Goal: Task Accomplishment & Management: Manage account settings

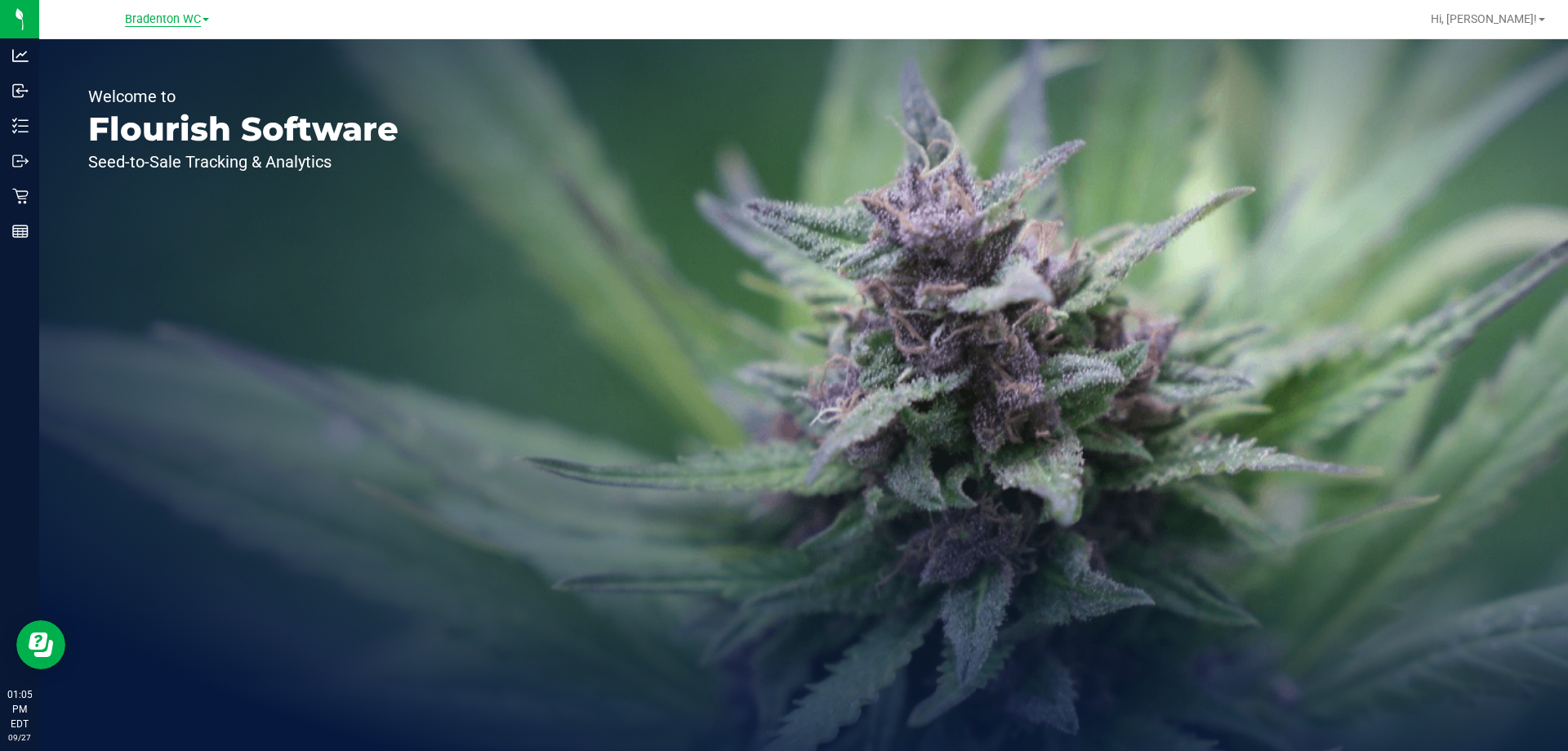
click at [156, 25] on span "Bradenton WC" at bounding box center [163, 20] width 76 height 15
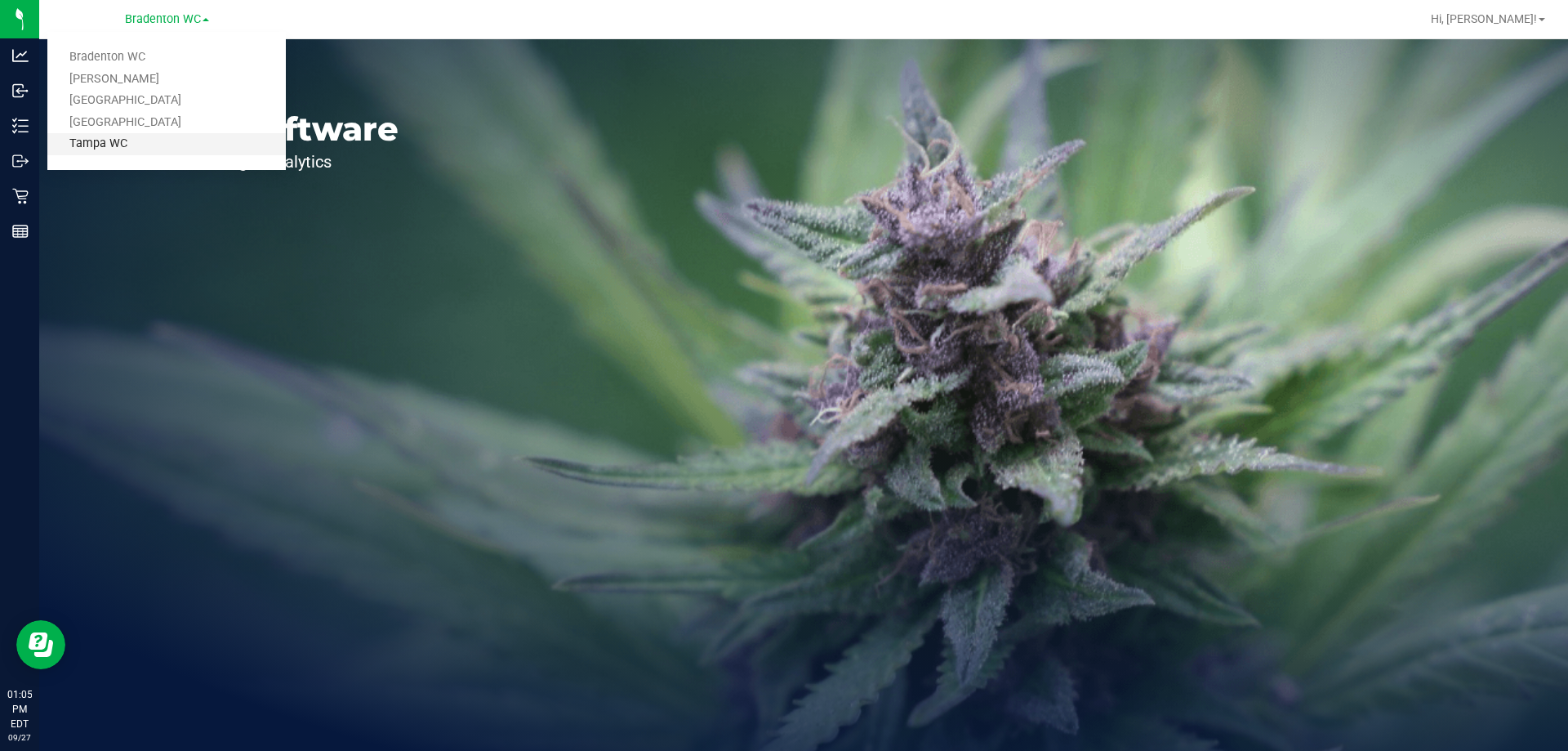
click at [170, 148] on link "Tampa WC" at bounding box center [166, 144] width 239 height 22
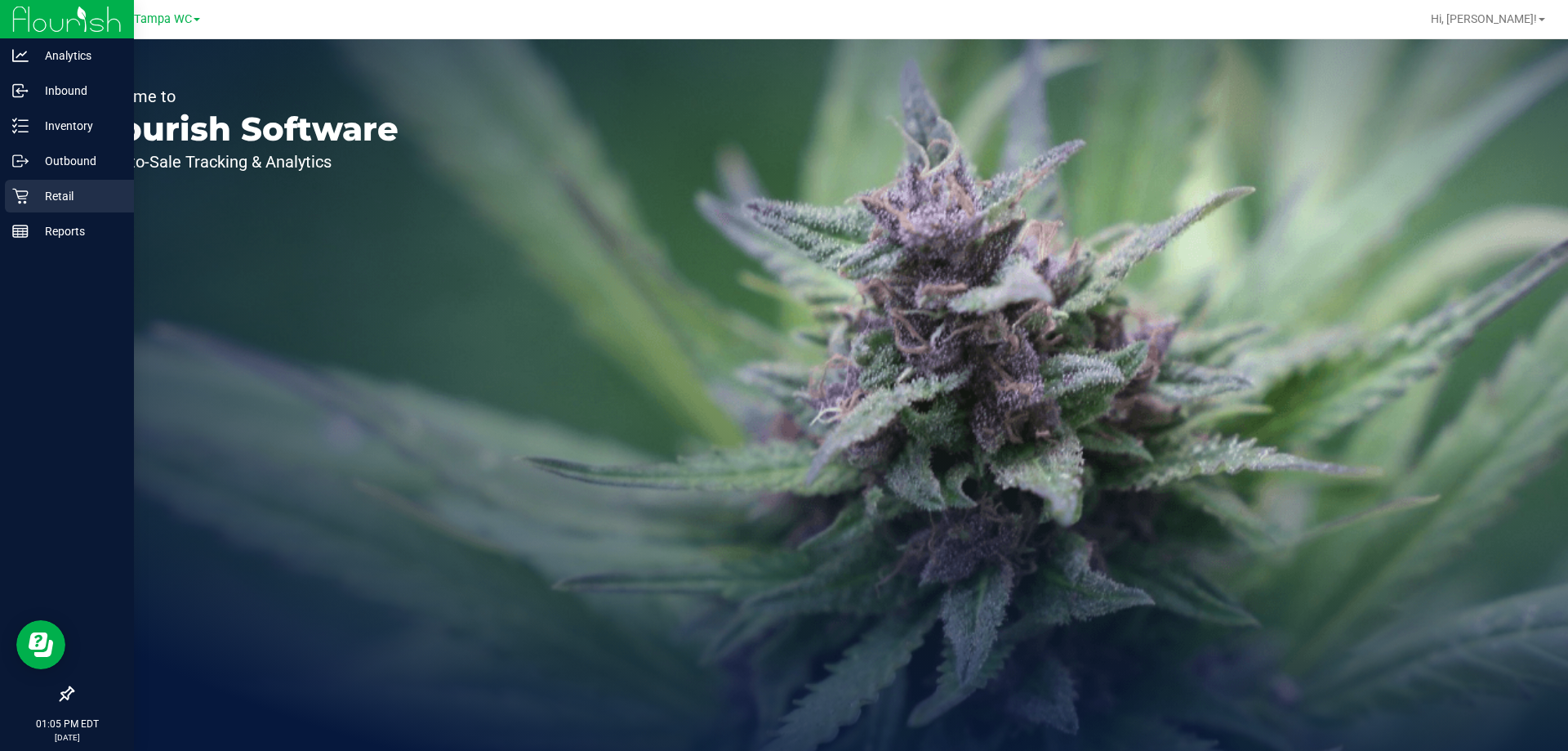
click at [33, 192] on p "Retail" at bounding box center [78, 196] width 98 height 20
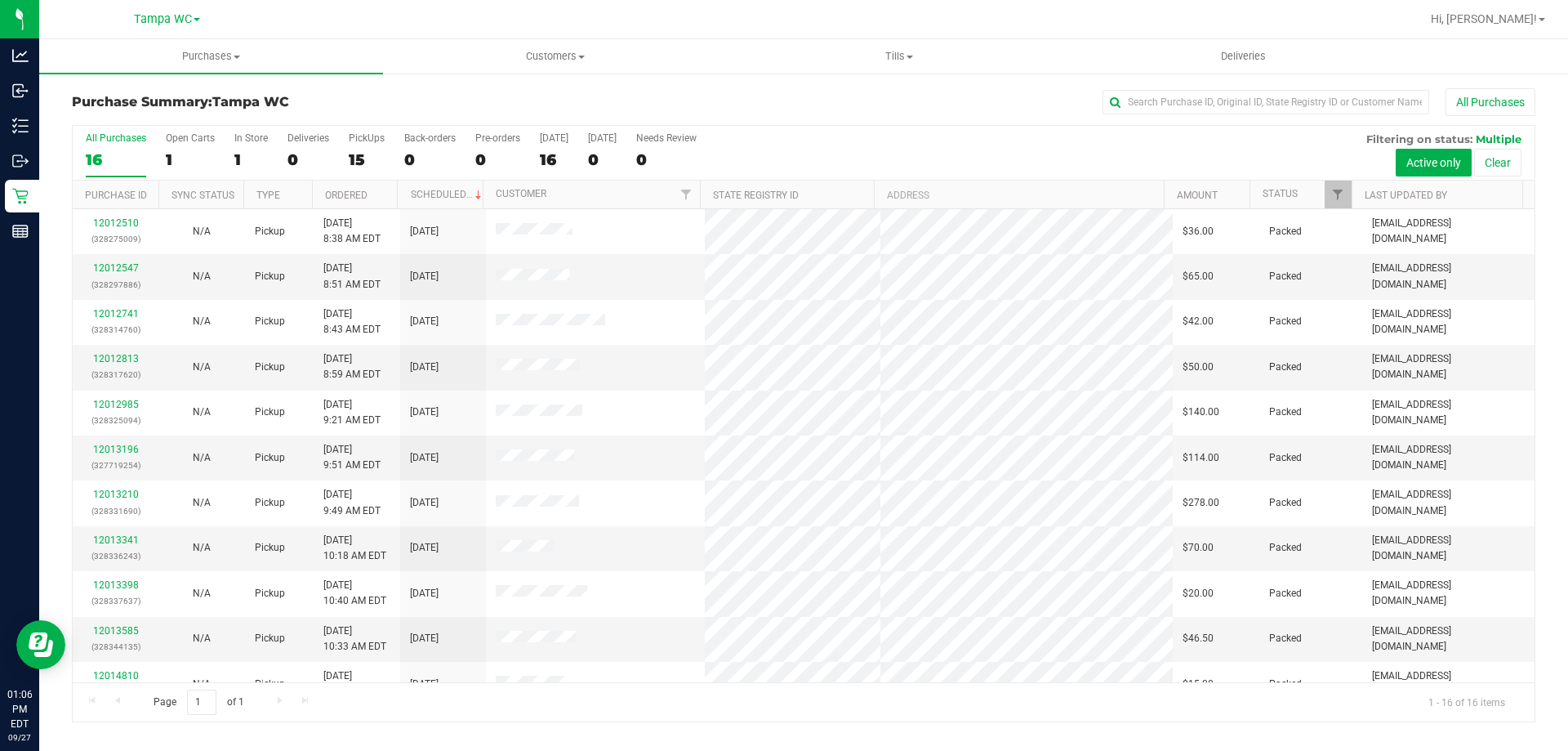
click at [743, 110] on div "All Purchases" at bounding box center [1047, 102] width 976 height 28
click at [120, 152] on div "16" at bounding box center [116, 160] width 61 height 19
click at [0, 0] on input "All Purchases 16" at bounding box center [0, 0] width 0 height 0
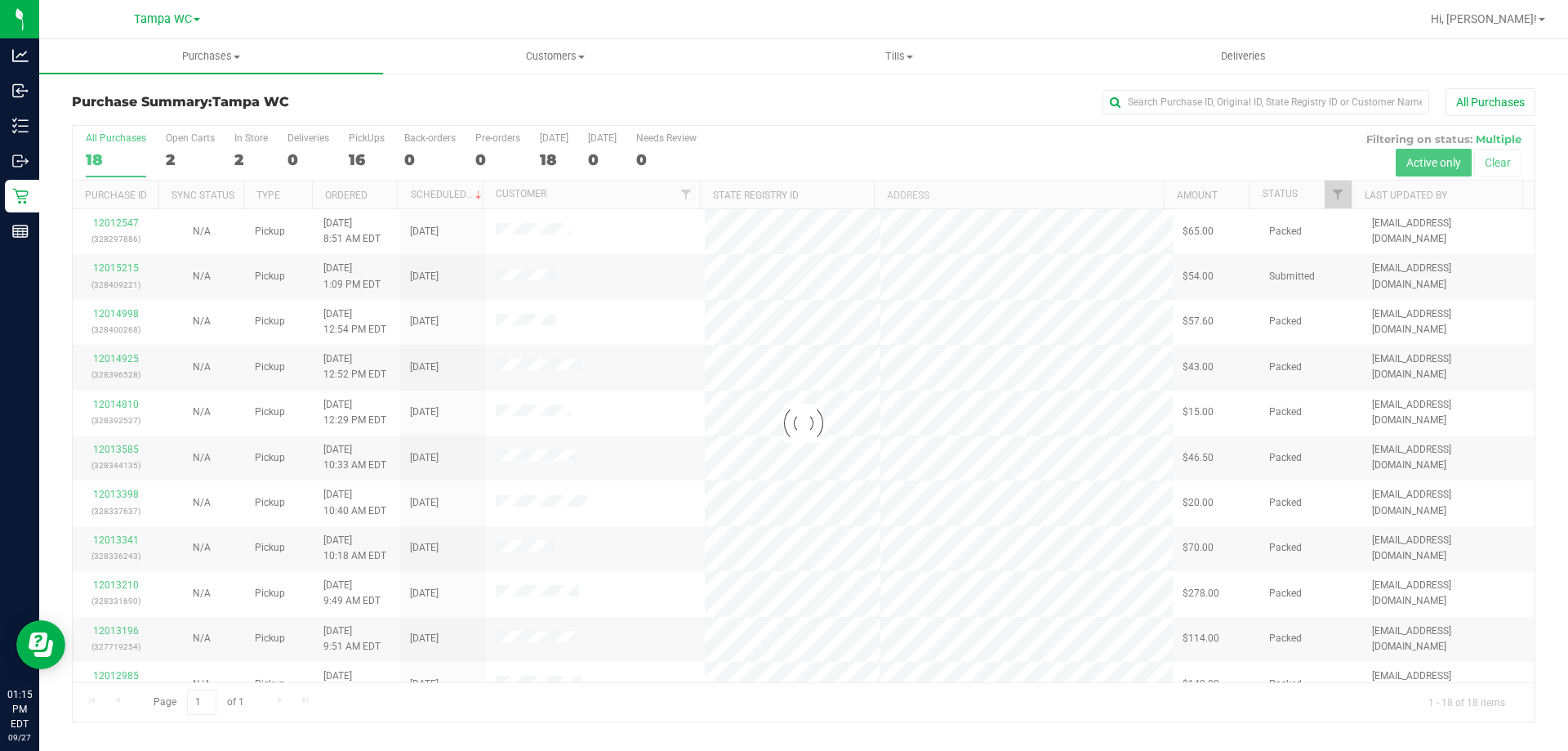
click at [93, 151] on div at bounding box center [803, 424] width 1462 height 595
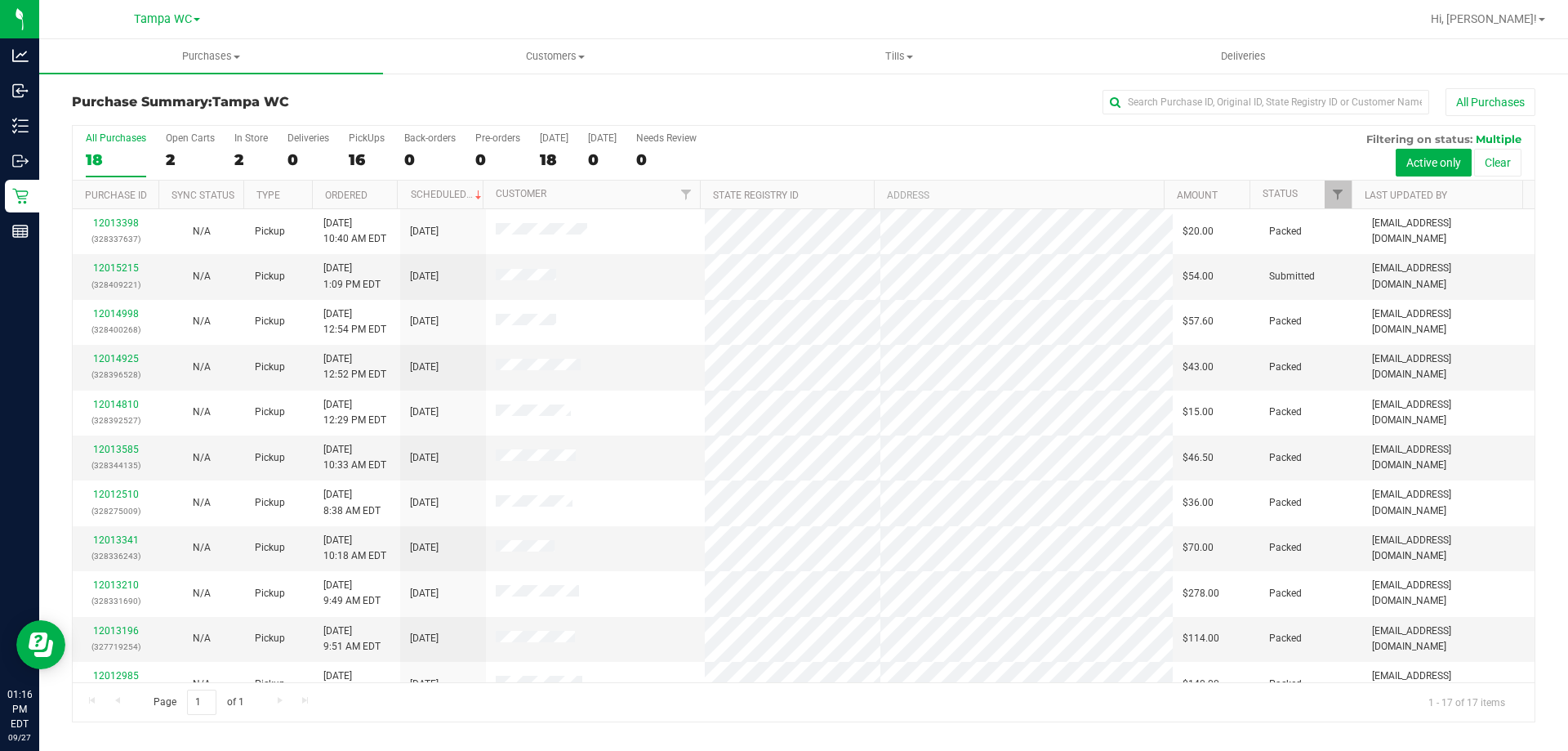
scroll to position [296, 0]
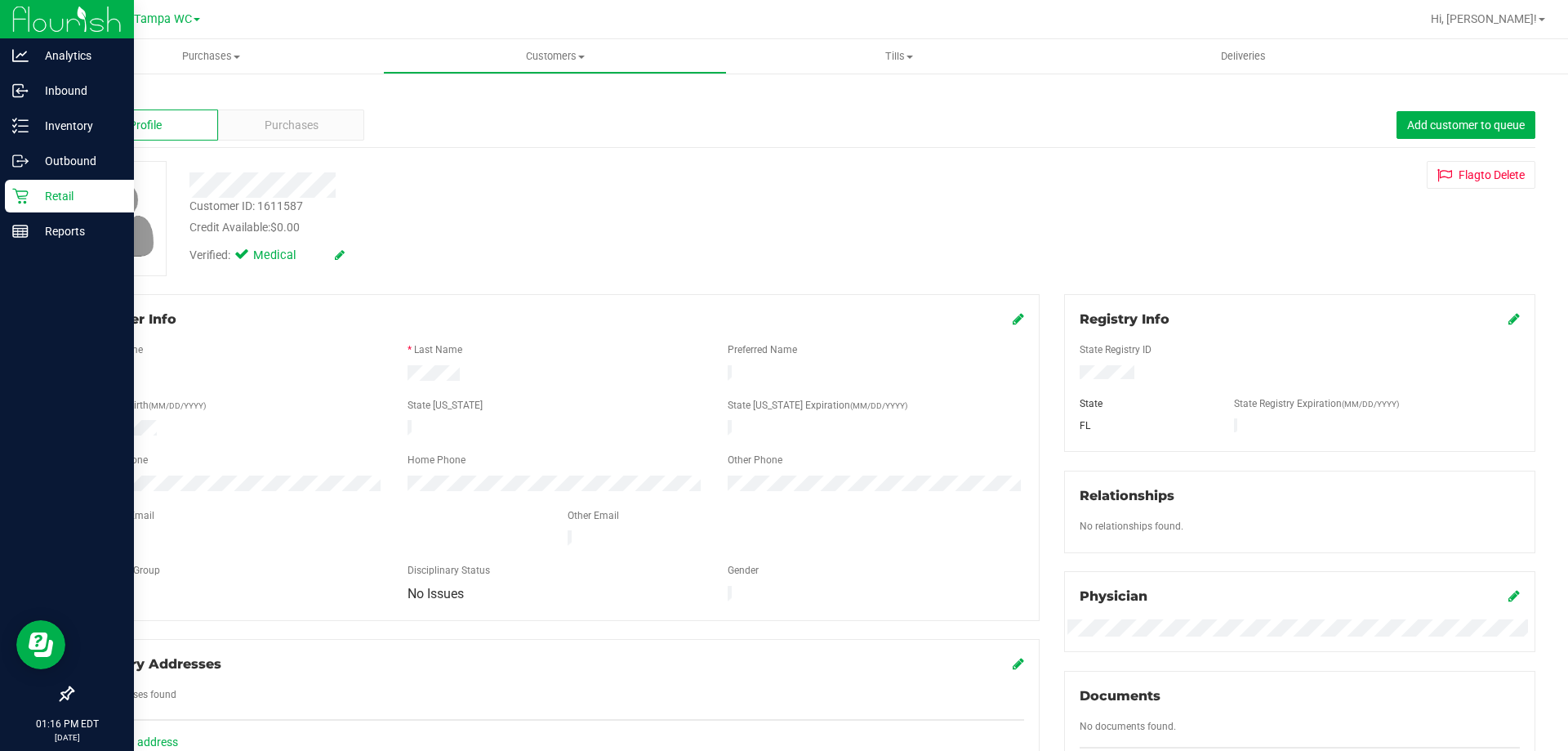
click at [25, 194] on icon at bounding box center [21, 196] width 16 height 16
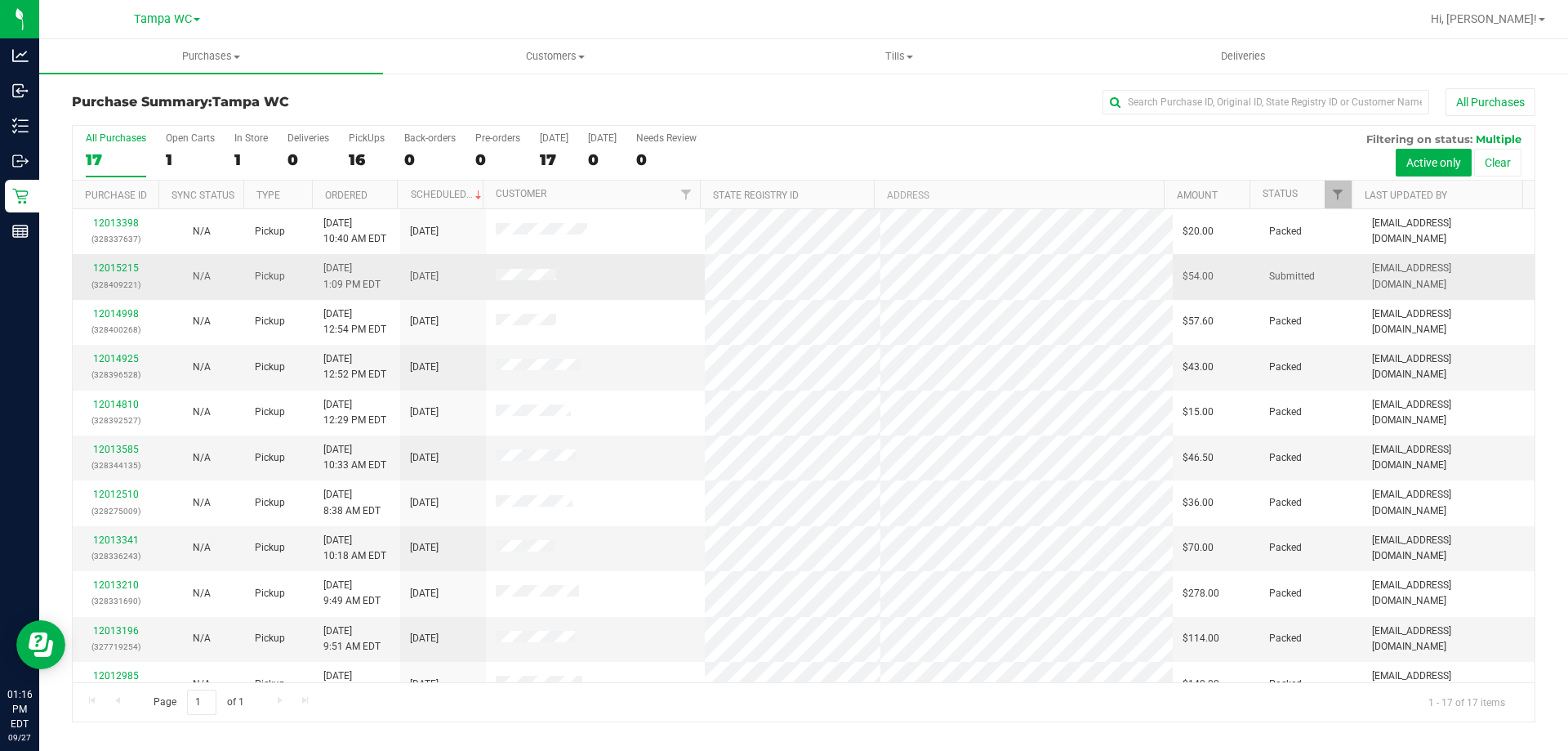
click at [122, 260] on div "12015215 (328409221)" at bounding box center [115, 276] width 66 height 31
click at [131, 268] on link "12015215" at bounding box center [116, 268] width 45 height 12
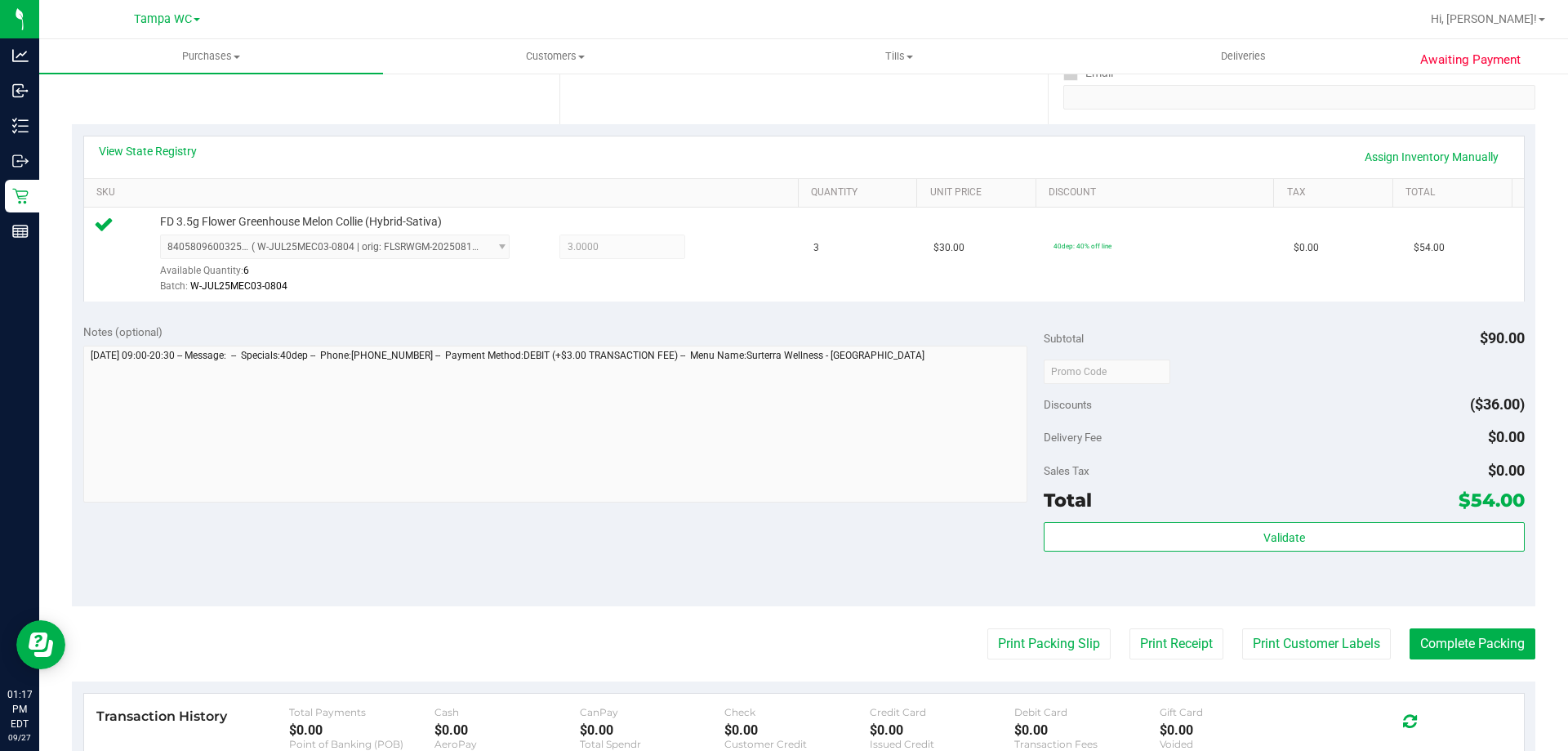
scroll to position [327, 0]
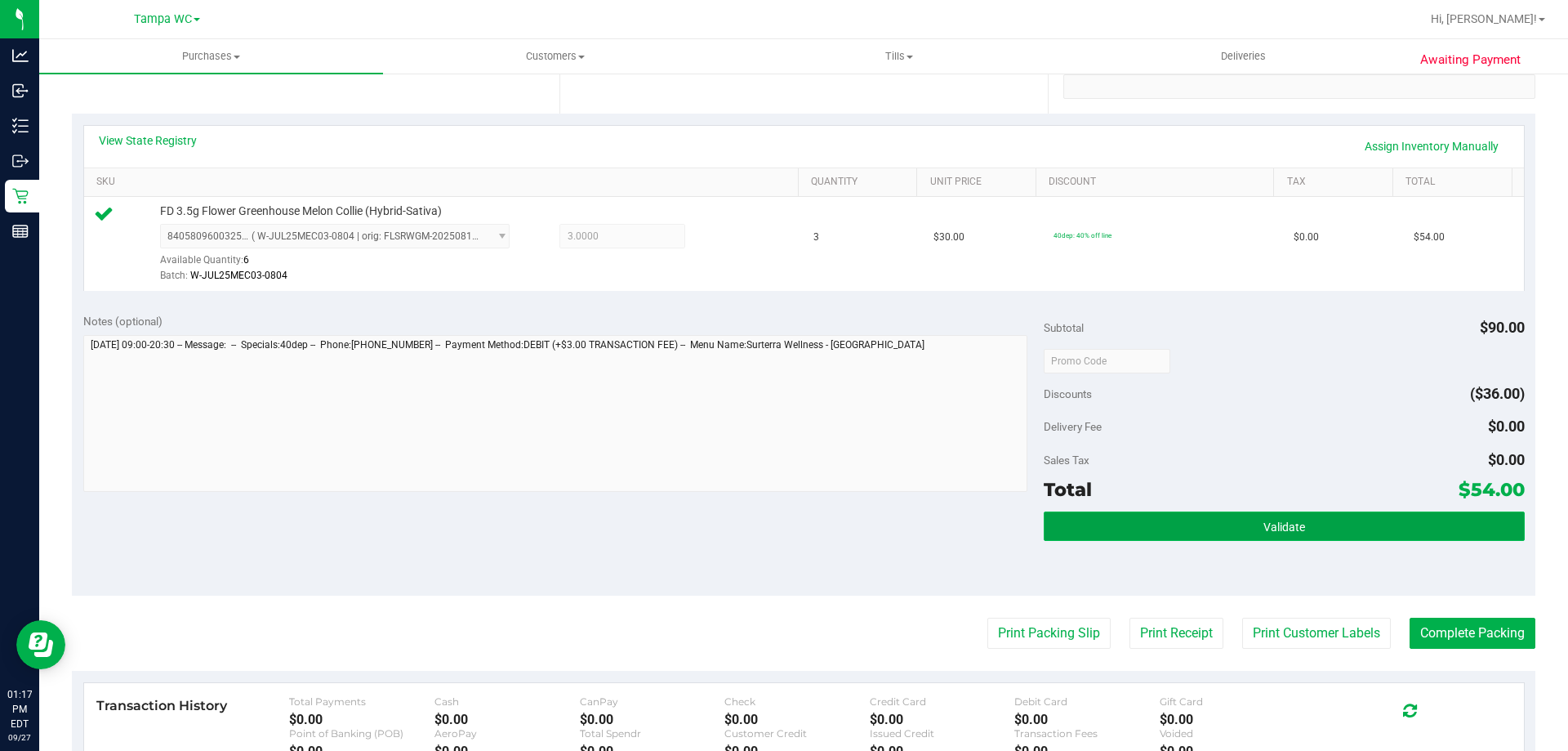
click at [1402, 535] on button "Validate" at bounding box center [1283, 526] width 480 height 29
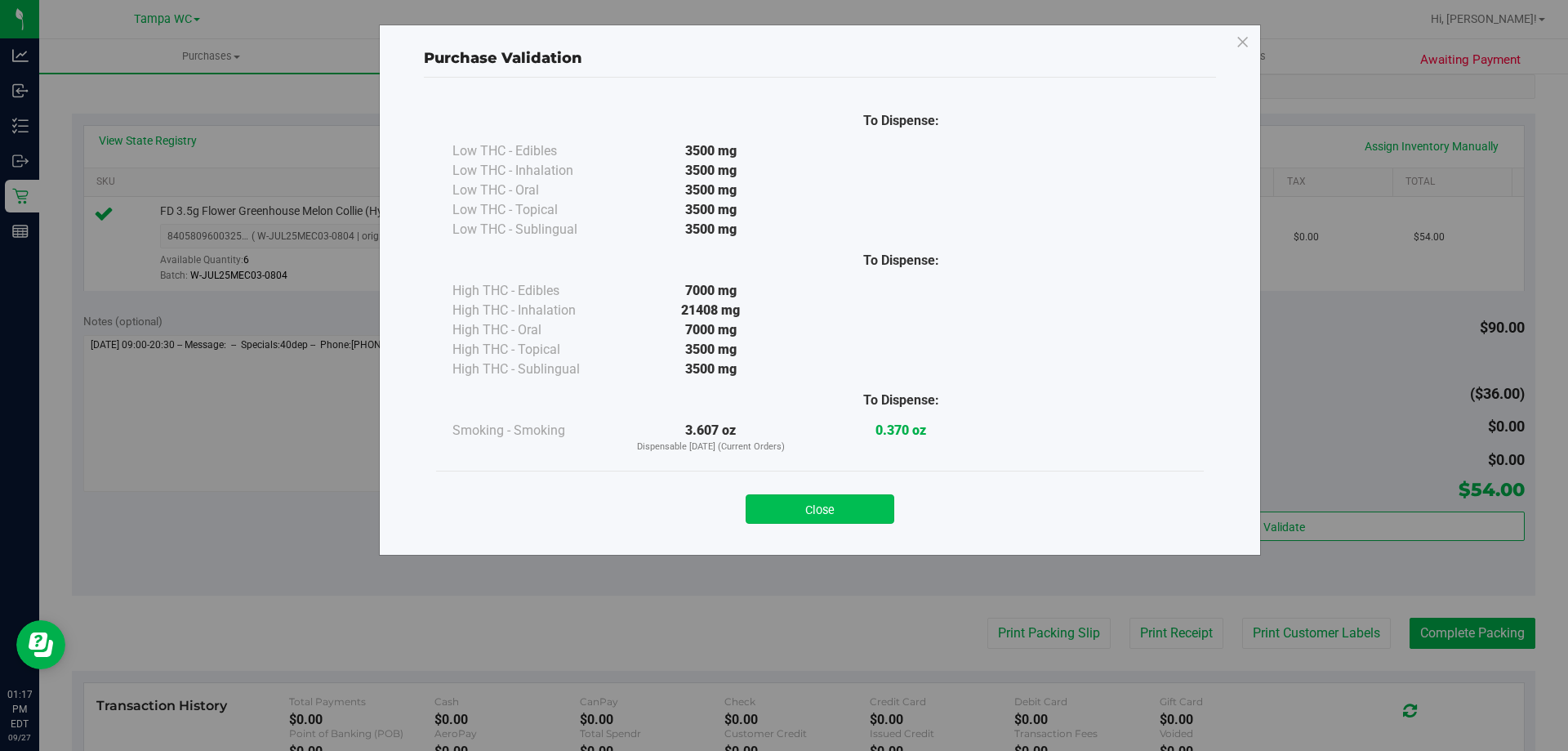
click at [861, 496] on button "Close" at bounding box center [820, 509] width 149 height 29
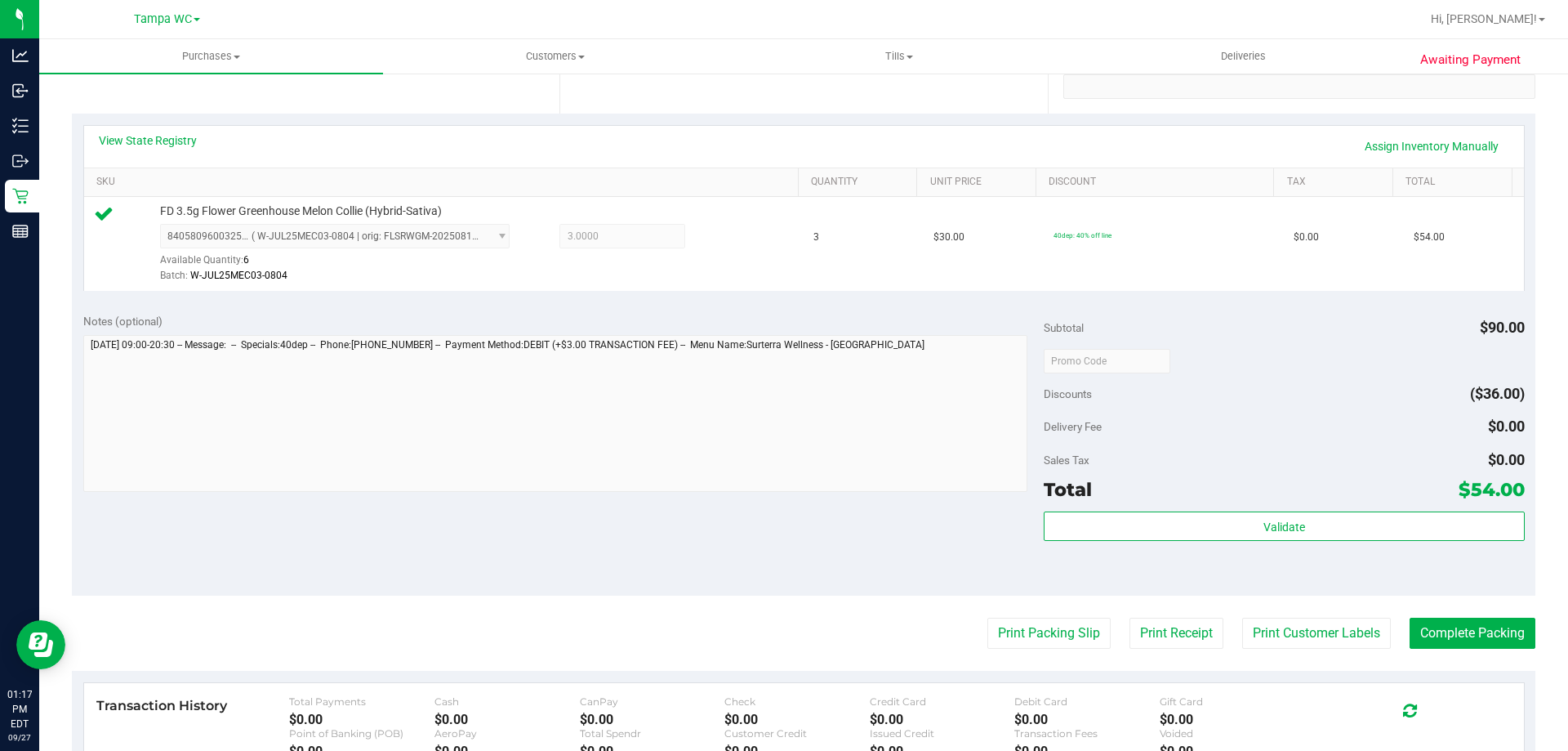
click at [991, 612] on purchase-details "Back Edit Purchase Cancel Purchase View Profile # 12015215 BioTrack ID: - Submi…" at bounding box center [803, 368] width 1464 height 1214
click at [989, 626] on button "Print Packing Slip" at bounding box center [1049, 633] width 123 height 31
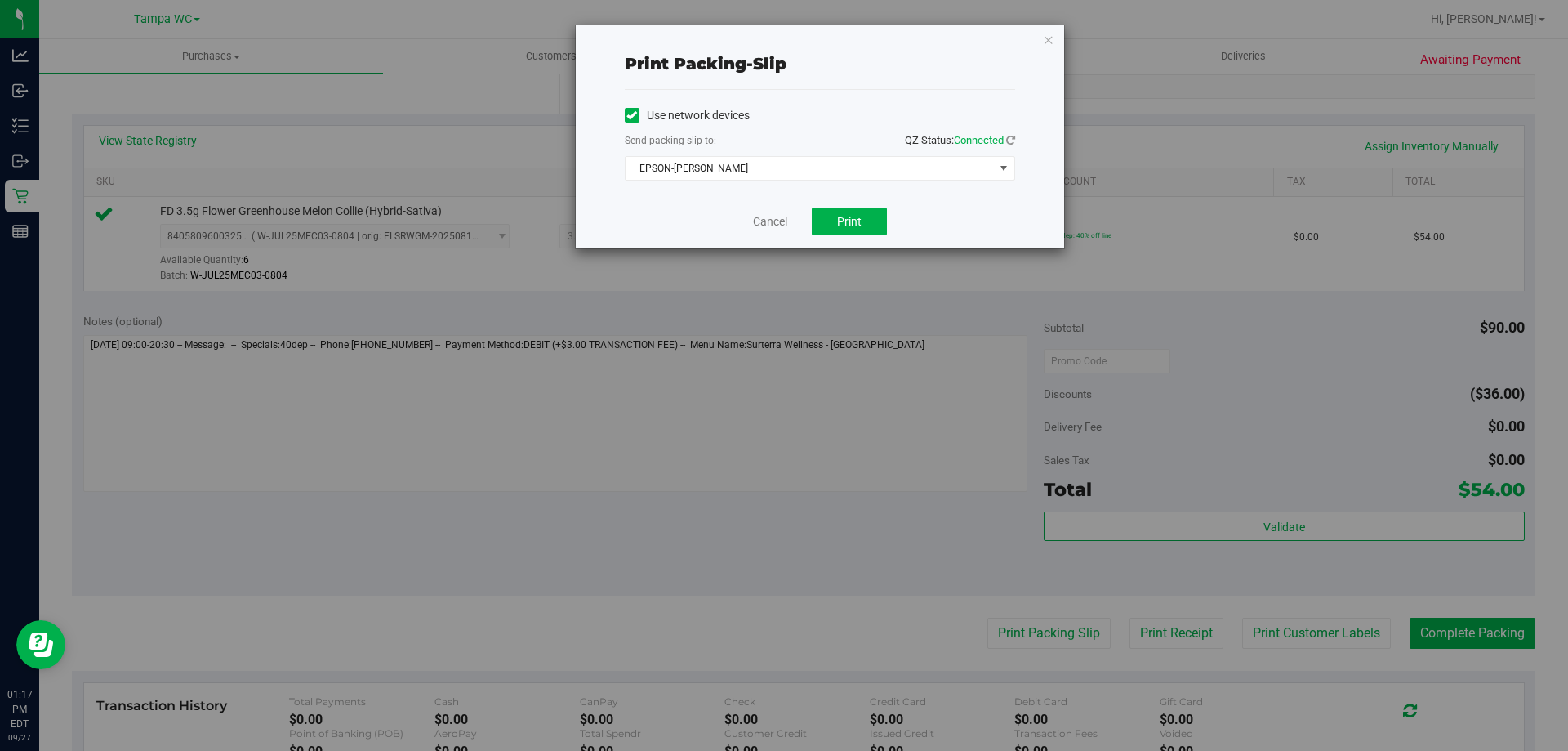
click at [829, 206] on div "Cancel Print" at bounding box center [820, 220] width 390 height 54
click at [832, 214] on button "Print" at bounding box center [849, 221] width 75 height 28
click at [777, 166] on span "EPSON-[PERSON_NAME]" at bounding box center [810, 168] width 368 height 23
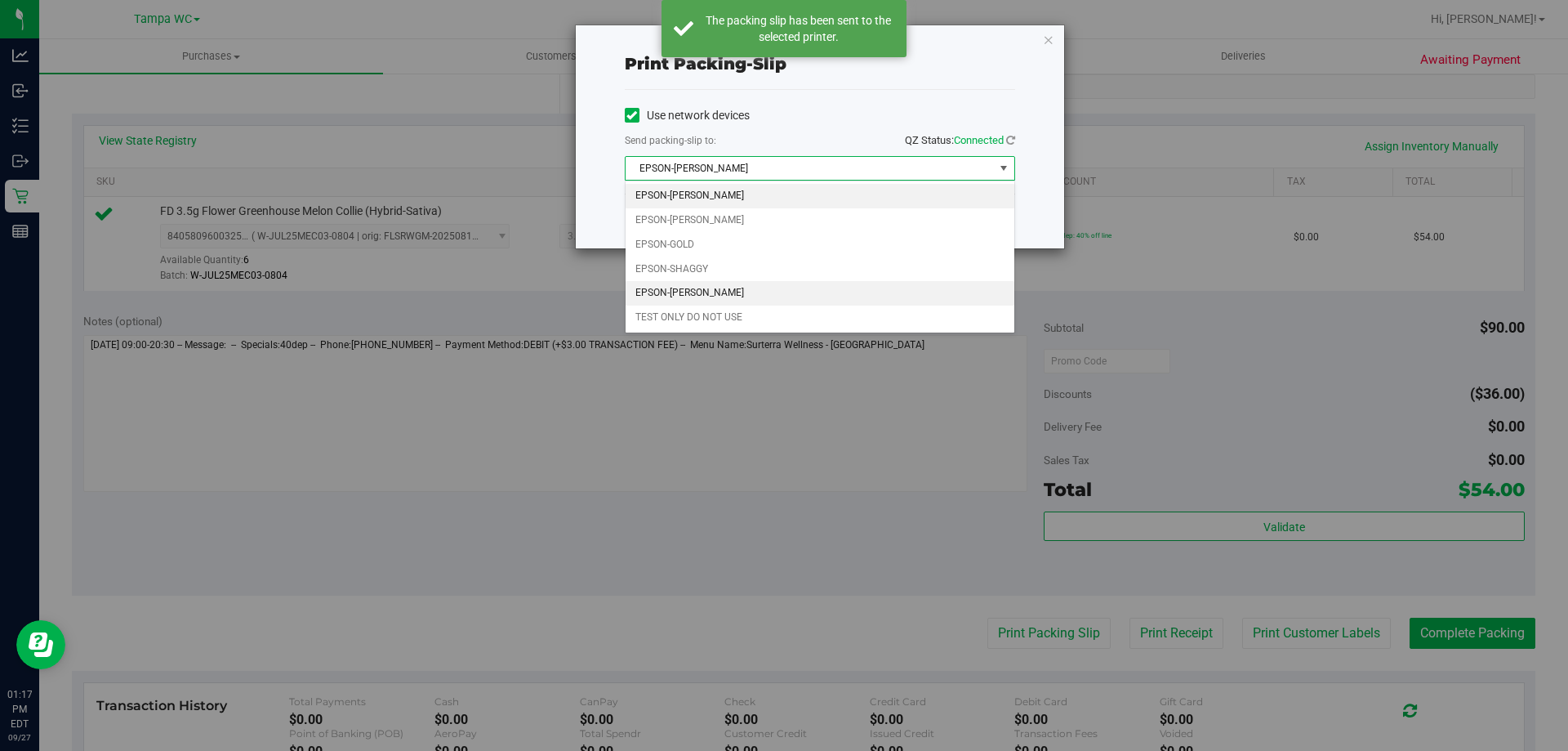
click at [743, 291] on li "EPSON-[PERSON_NAME]" at bounding box center [820, 293] width 389 height 24
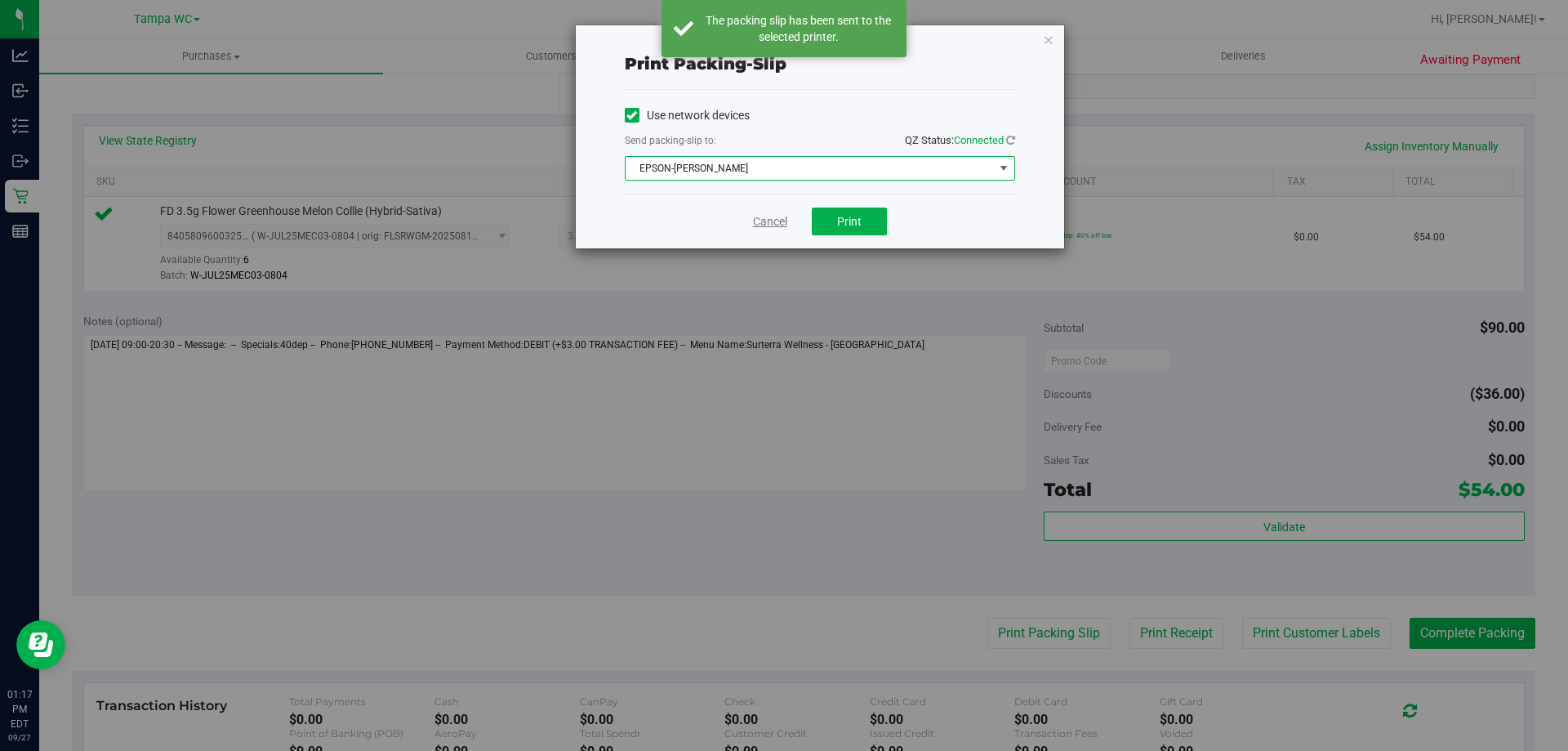
click at [783, 220] on link "Cancel" at bounding box center [770, 221] width 34 height 17
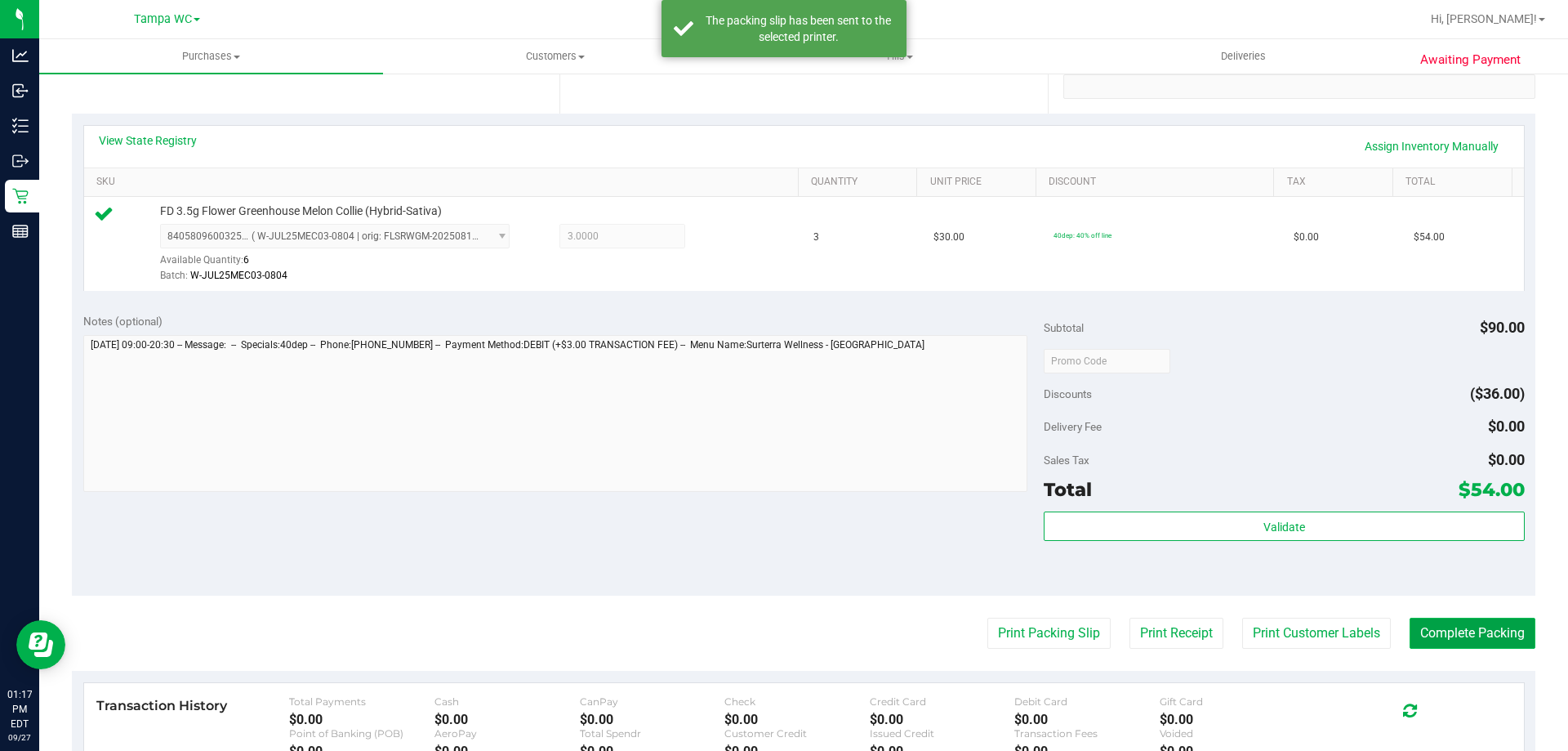
click at [1409, 622] on button "Complete Packing" at bounding box center [1472, 633] width 126 height 31
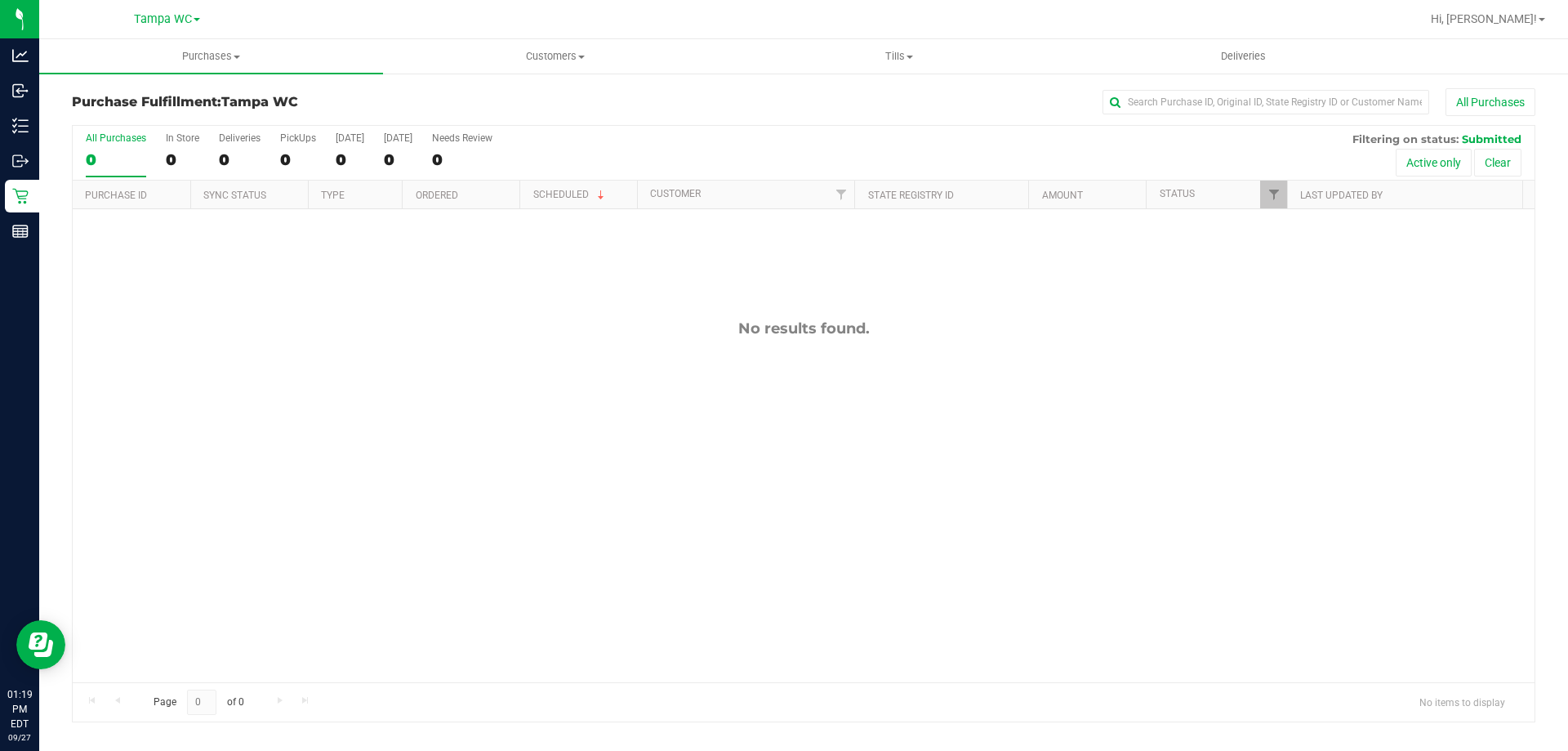
click at [131, 149] on label "All Purchases 0" at bounding box center [116, 155] width 61 height 45
click at [0, 0] on input "All Purchases 0" at bounding box center [0, 0] width 0 height 0
click at [130, 160] on div "0" at bounding box center [116, 160] width 61 height 19
click at [0, 0] on input "All Purchases 0" at bounding box center [0, 0] width 0 height 0
click at [125, 151] on div "0" at bounding box center [116, 160] width 61 height 19
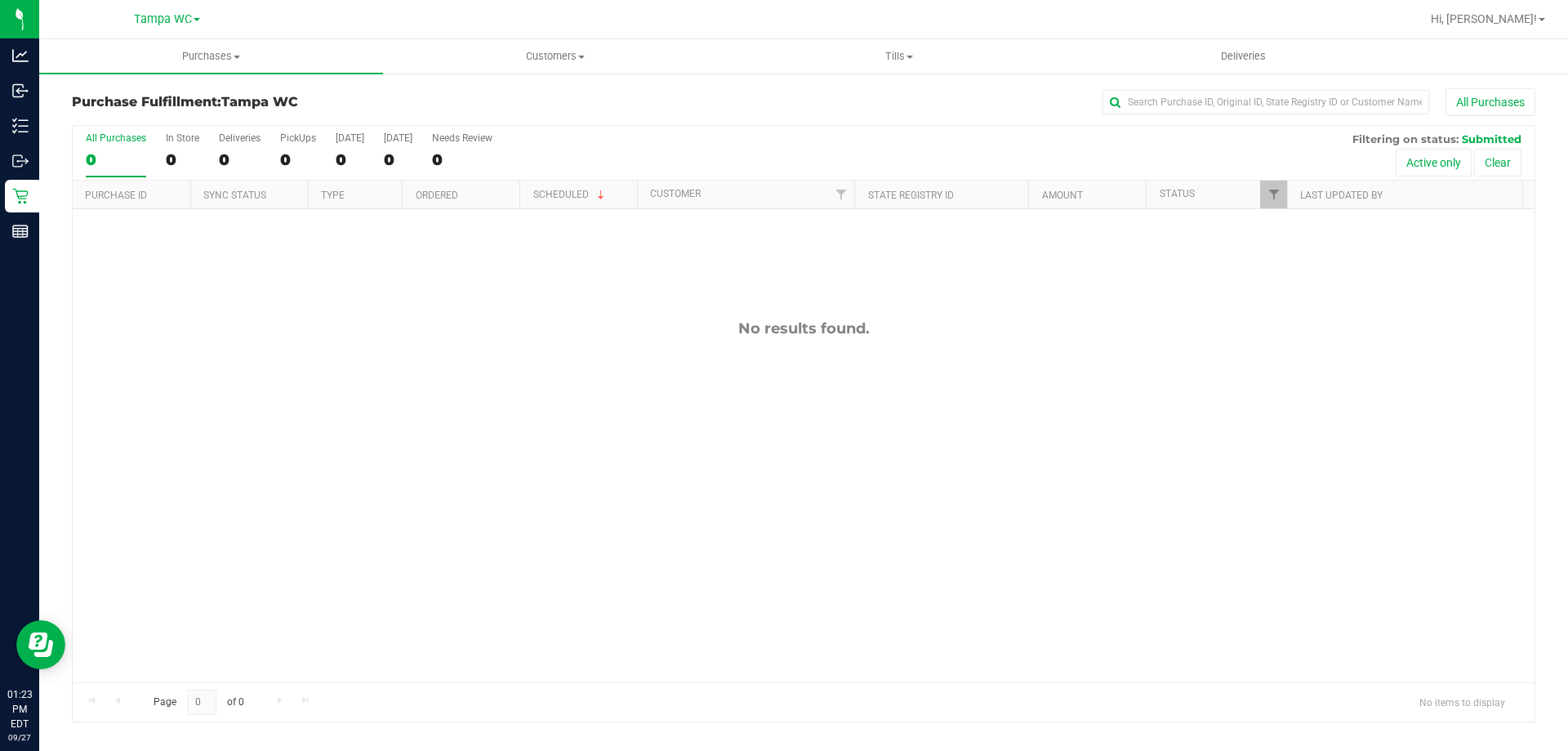
click at [0, 0] on input "All Purchases 0" at bounding box center [0, 0] width 0 height 0
click at [127, 143] on label "All Purchases 0" at bounding box center [116, 155] width 61 height 45
click at [0, 0] on input "All Purchases 0" at bounding box center [0, 0] width 0 height 0
click at [122, 156] on div "0" at bounding box center [116, 160] width 61 height 19
click at [0, 0] on input "All Purchases 0" at bounding box center [0, 0] width 0 height 0
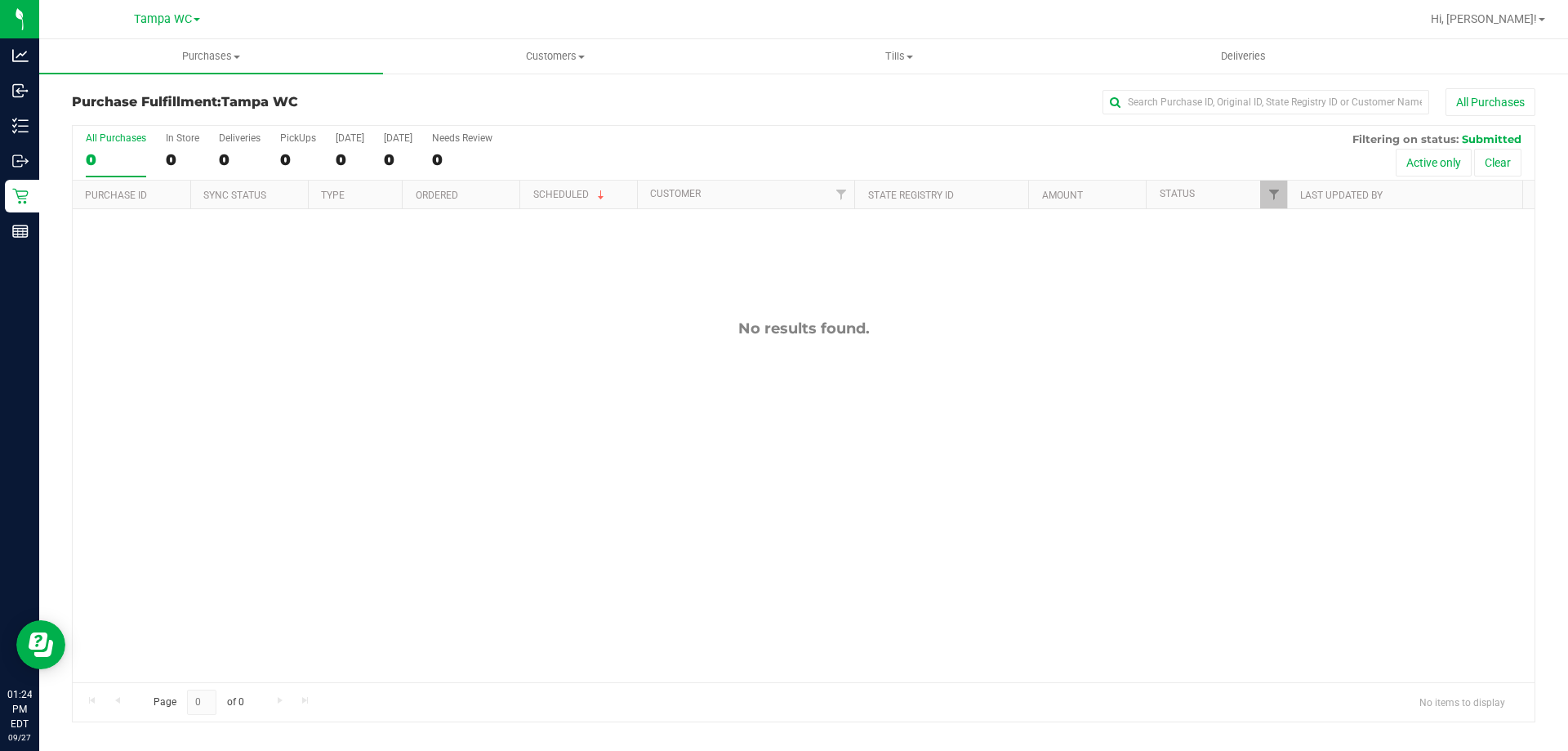
click at [127, 151] on div "0" at bounding box center [116, 160] width 61 height 19
click at [0, 0] on input "All Purchases 0" at bounding box center [0, 0] width 0 height 0
click at [116, 145] on label "All Purchases 0" at bounding box center [116, 155] width 61 height 45
click at [0, 0] on input "All Purchases 0" at bounding box center [0, 0] width 0 height 0
click at [119, 138] on div "All Purchases" at bounding box center [116, 138] width 61 height 12
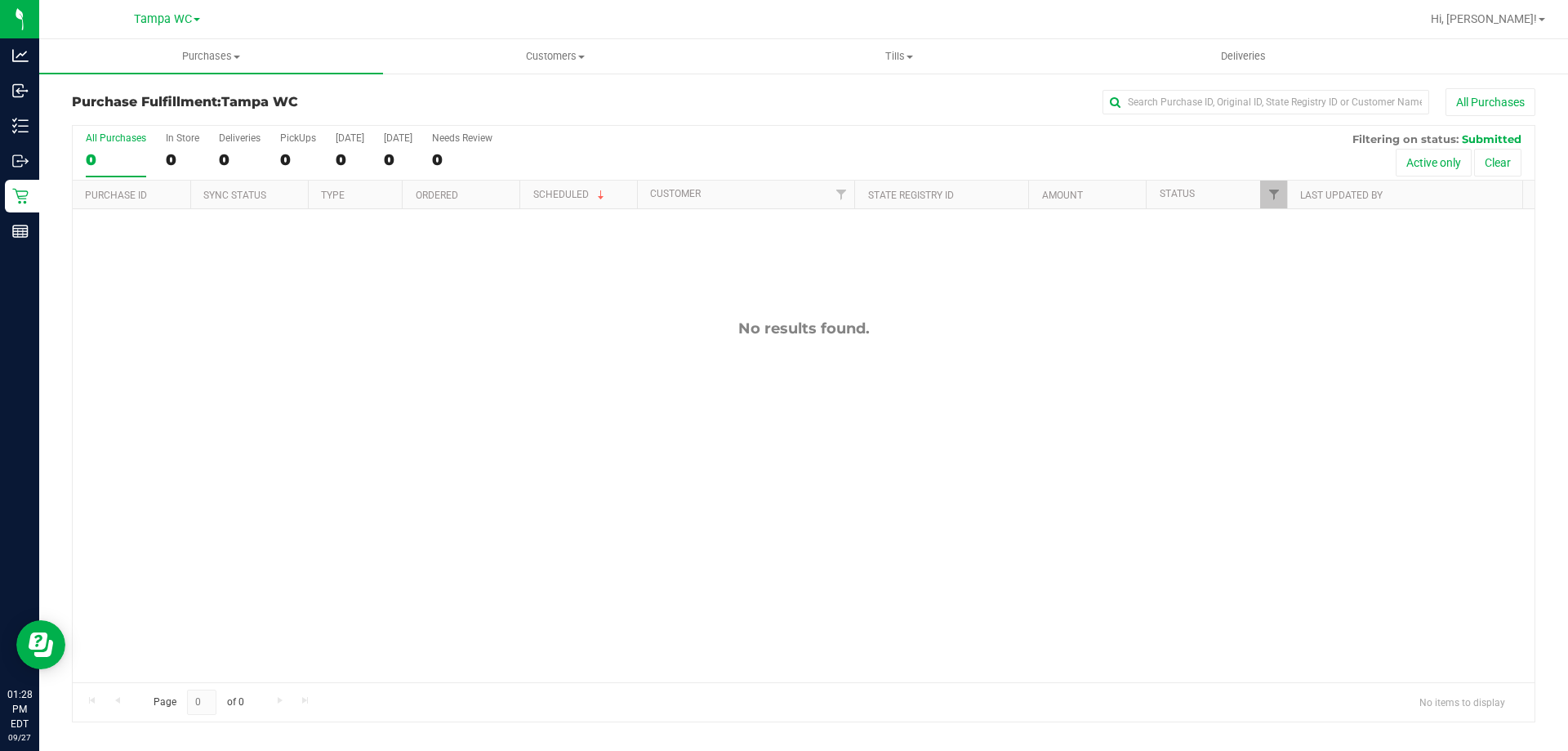
click at [0, 0] on input "All Purchases 0" at bounding box center [0, 0] width 0 height 0
click at [101, 142] on label "All Purchases 0" at bounding box center [116, 155] width 61 height 45
click at [106, 136] on div "All Purchases" at bounding box center [116, 138] width 61 height 12
click at [0, 0] on input "All Purchases 0" at bounding box center [0, 0] width 0 height 0
click at [137, 164] on div "0" at bounding box center [116, 160] width 61 height 19
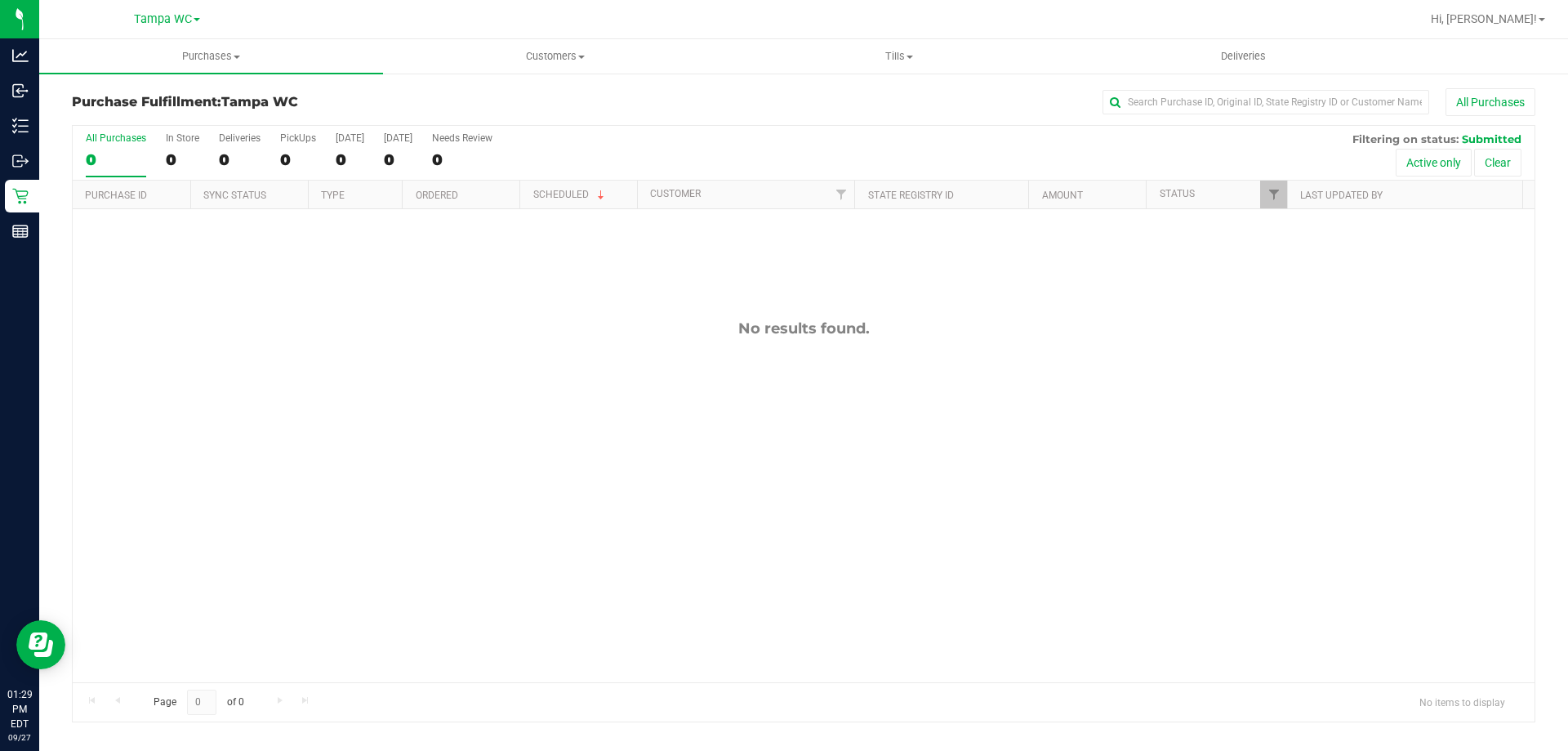
click at [0, 0] on input "All Purchases 0" at bounding box center [0, 0] width 0 height 0
click at [122, 138] on div "All Purchases" at bounding box center [116, 138] width 61 height 12
click at [0, 0] on input "All Purchases 0" at bounding box center [0, 0] width 0 height 0
click at [96, 143] on label "All Purchases 0" at bounding box center [116, 155] width 61 height 45
click at [0, 0] on input "All Purchases 0" at bounding box center [0, 0] width 0 height 0
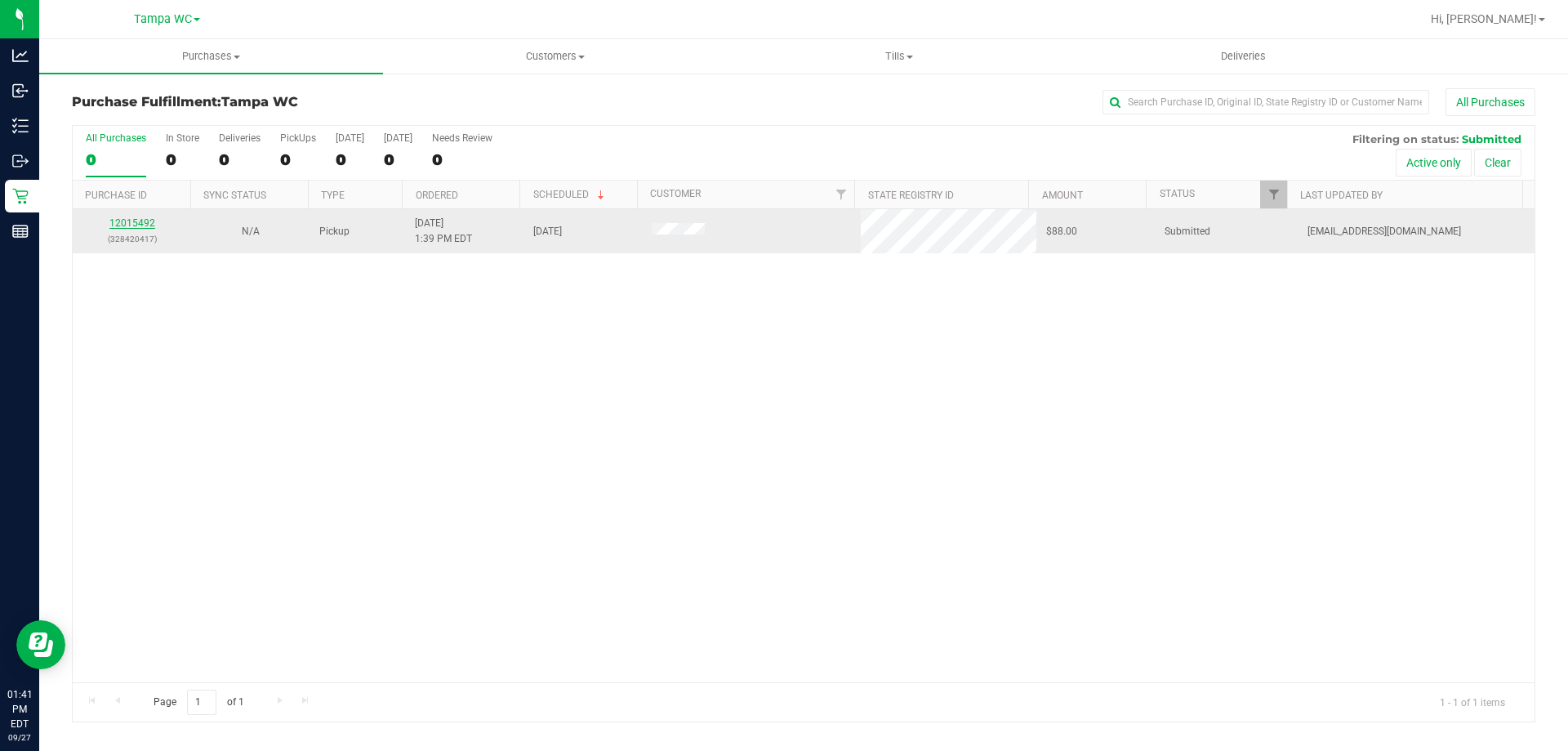
click at [118, 220] on link "12015492" at bounding box center [132, 223] width 45 height 12
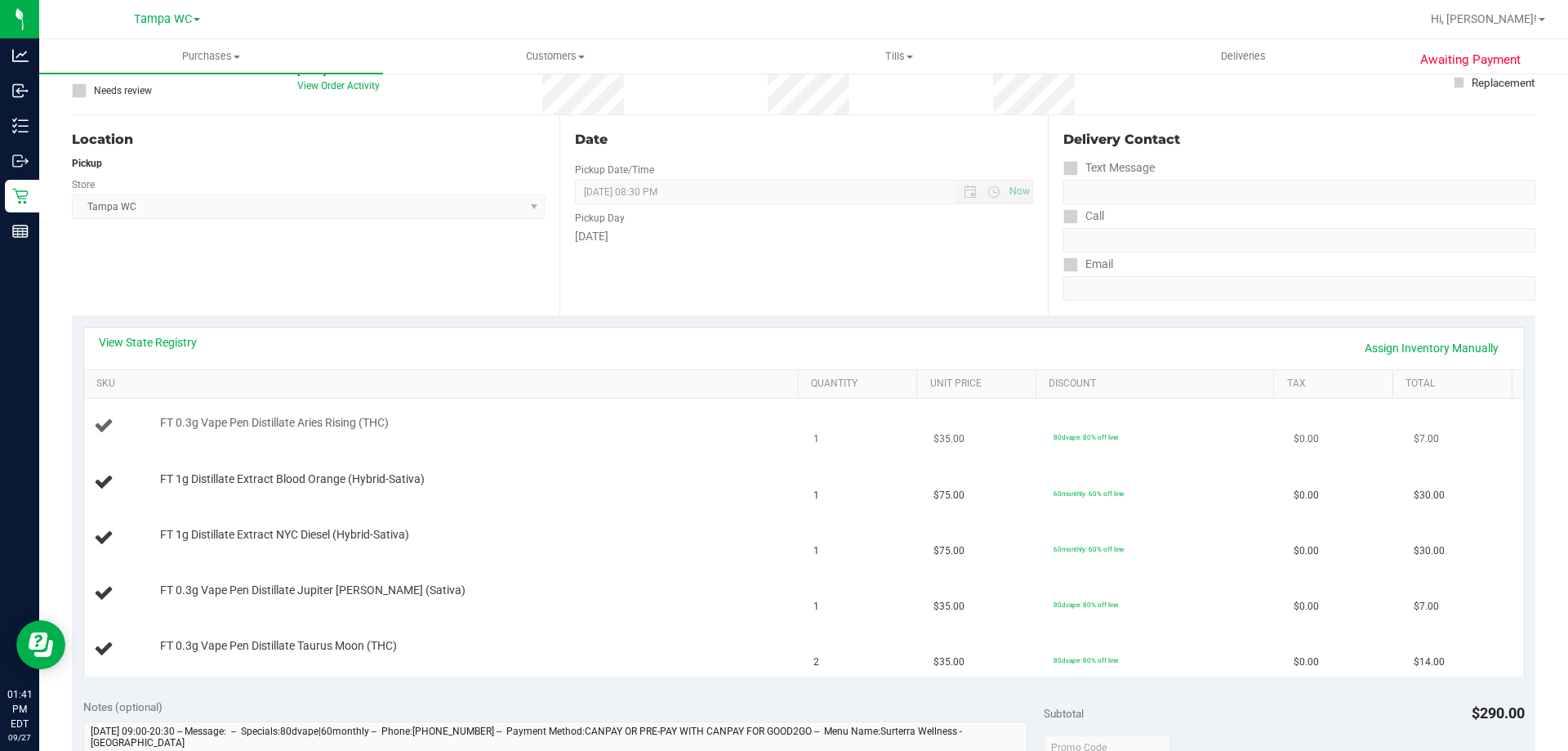
scroll to position [163, 0]
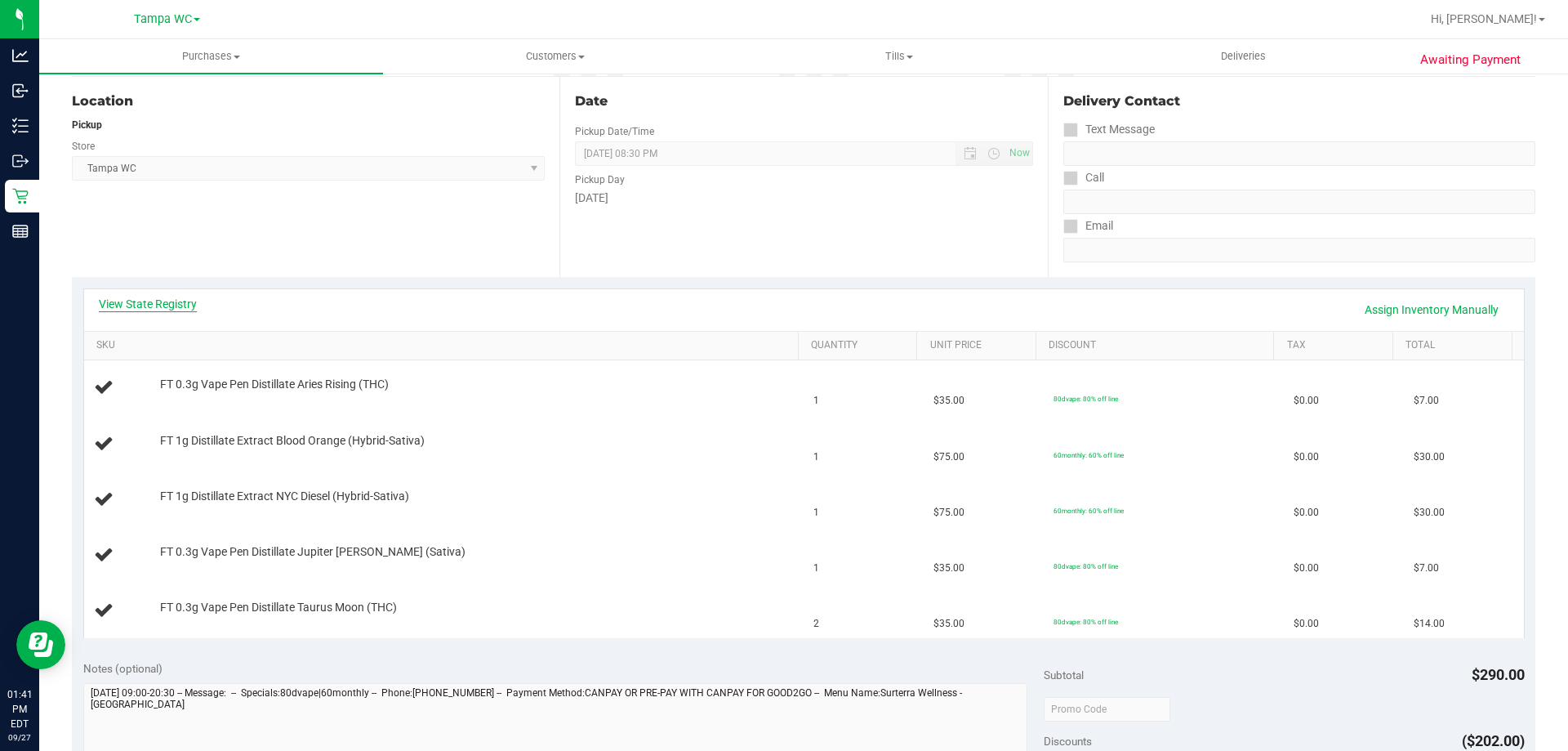
click at [175, 302] on link "View State Registry" at bounding box center [148, 304] width 98 height 16
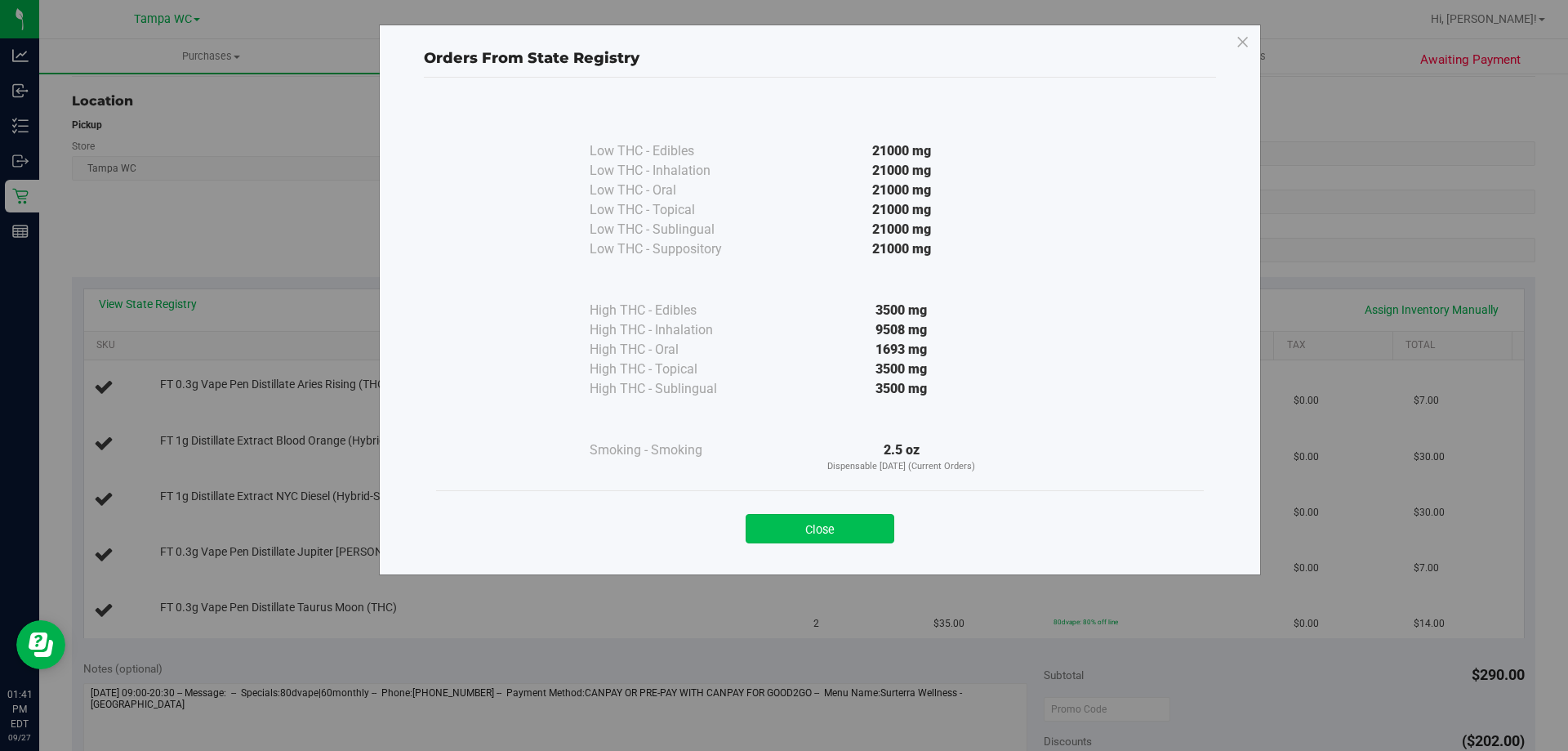
click at [881, 523] on button "Close" at bounding box center [820, 528] width 149 height 29
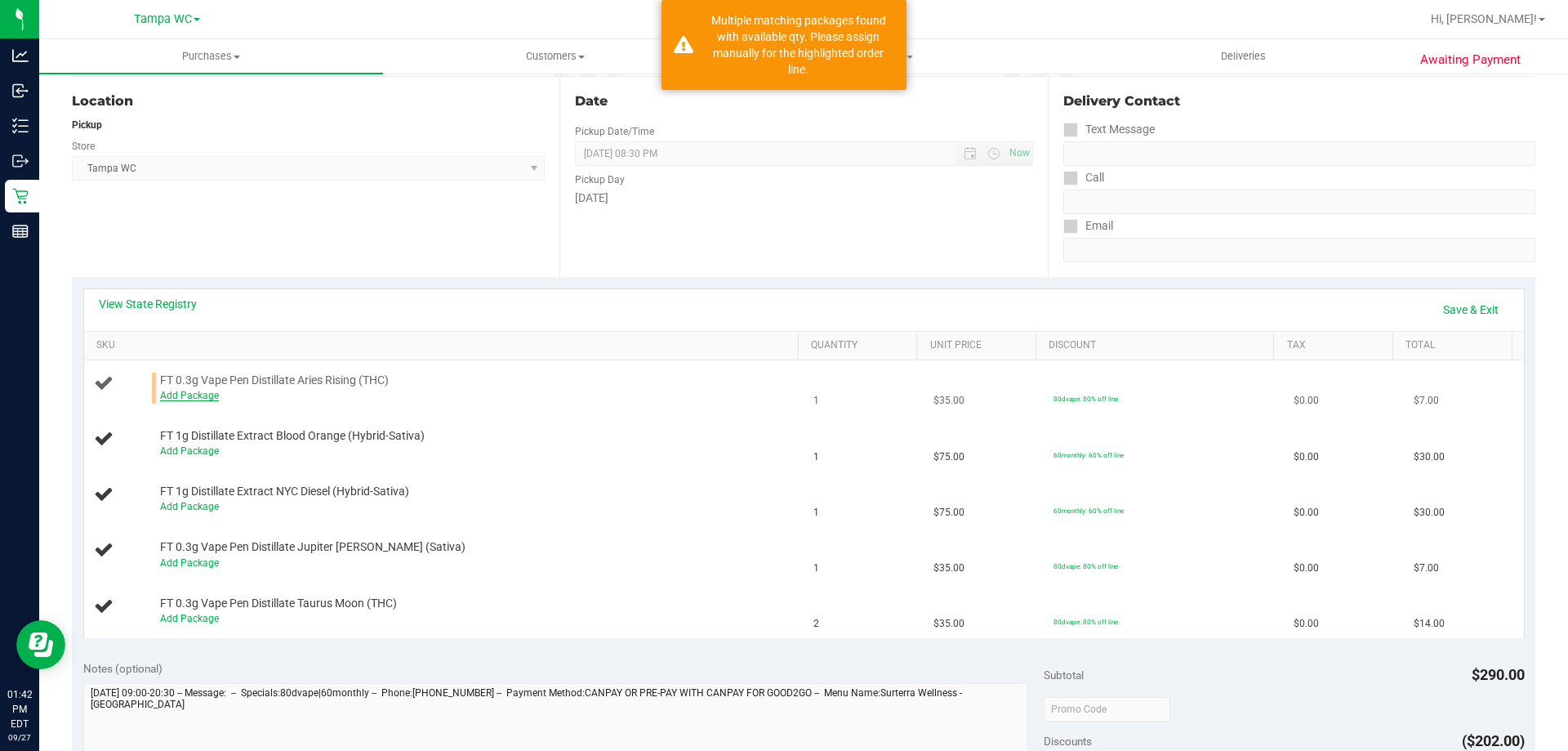
click at [209, 392] on link "Add Package" at bounding box center [189, 395] width 59 height 12
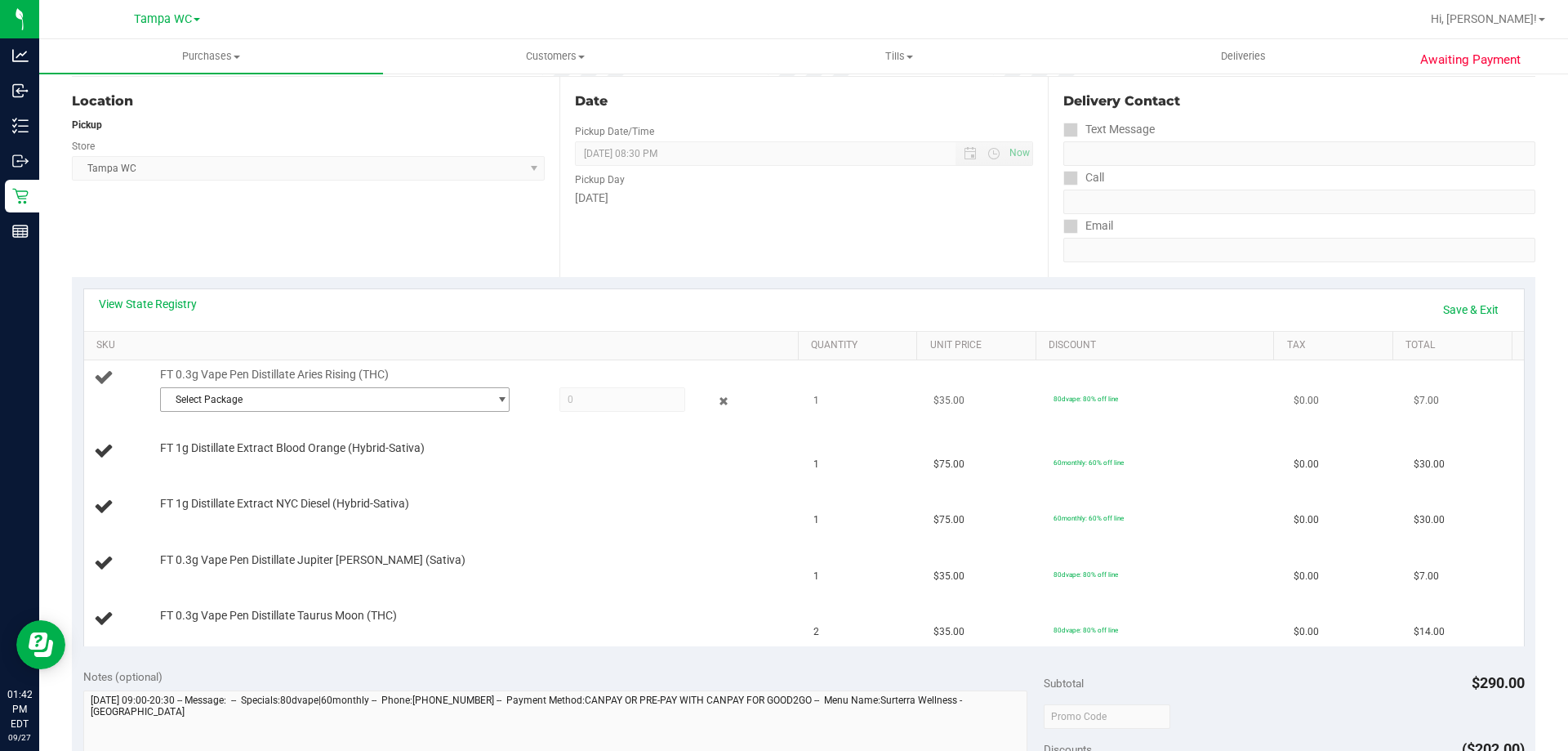
click at [283, 405] on span "Select Package" at bounding box center [324, 399] width 327 height 23
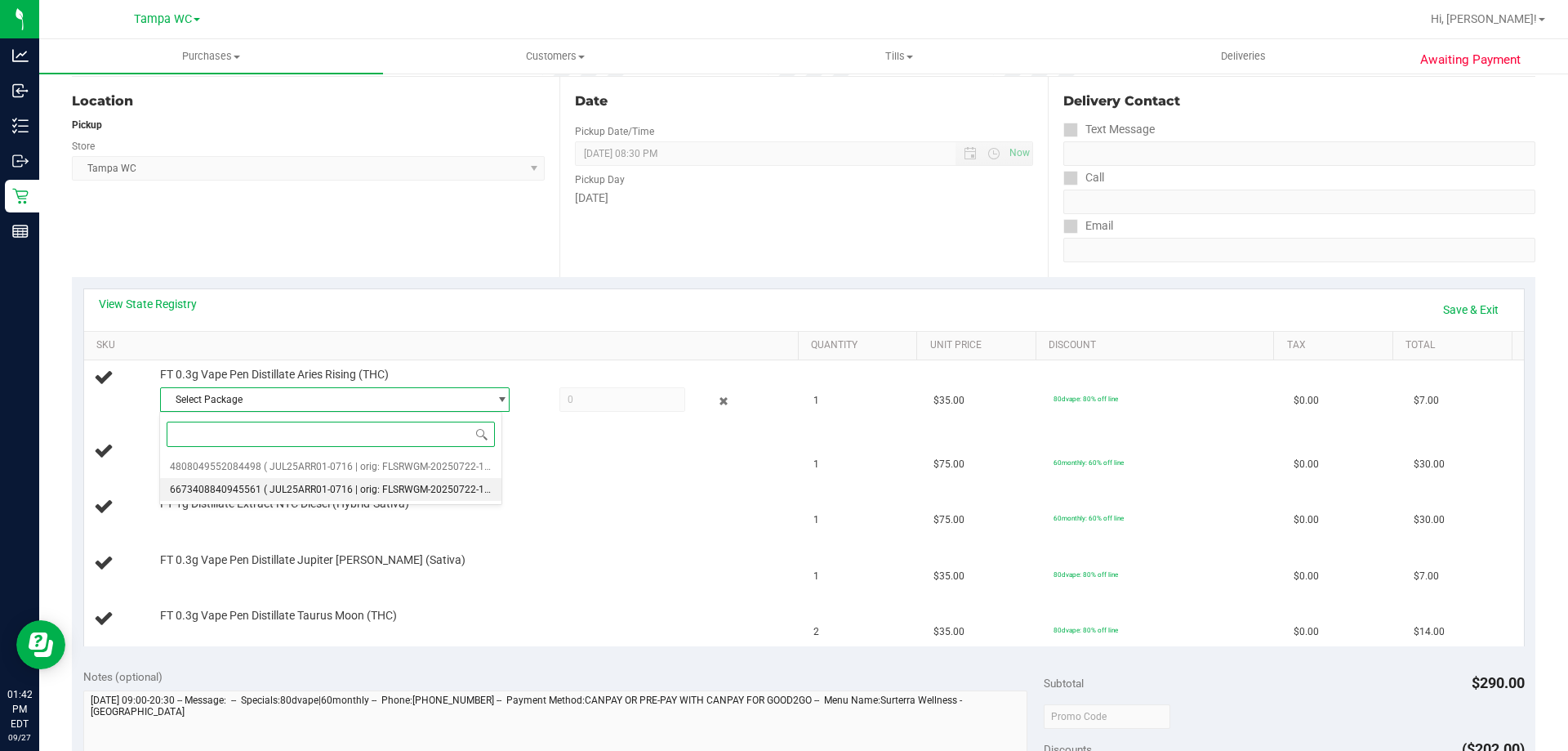
click at [327, 490] on span "( JUL25ARR01-0716 | orig: FLSRWGM-20250722-1733 )" at bounding box center [385, 489] width 243 height 12
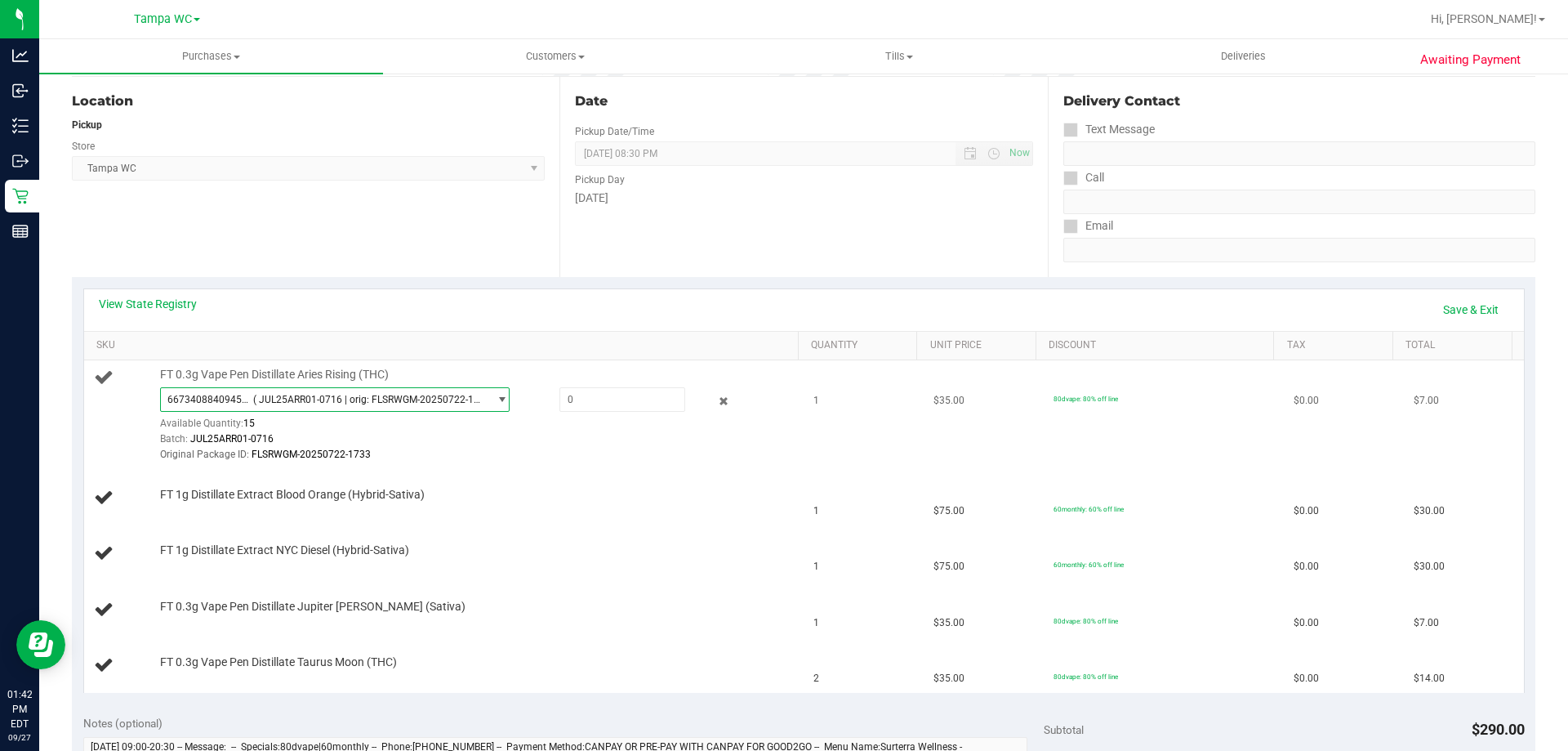
click at [461, 398] on span "( JUL25ARR01-0716 | orig: FLSRWGM-20250722-1733 )" at bounding box center [367, 399] width 229 height 12
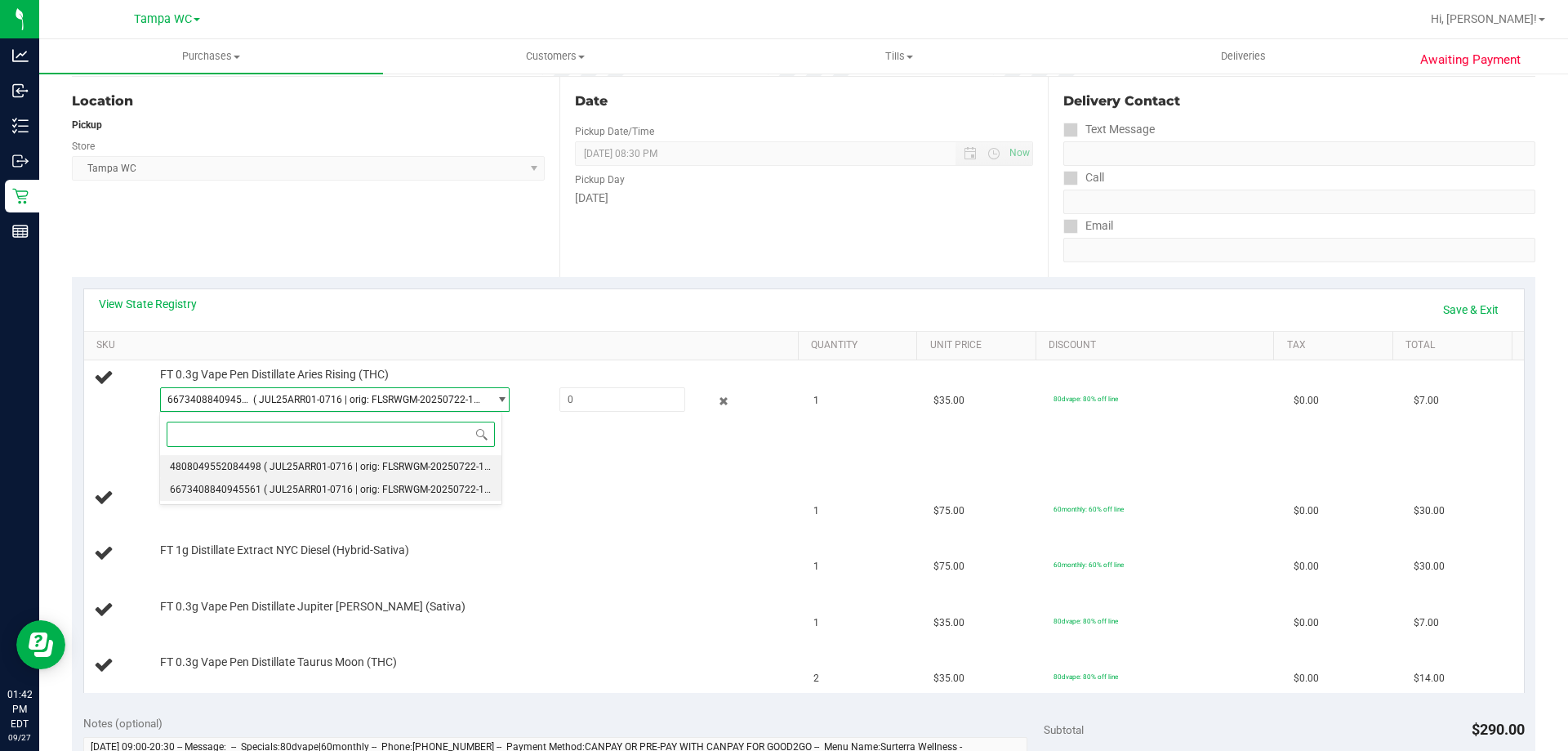
click at [376, 456] on li "4808049552084498 ( JUL25ARR01-0716 | orig: FLSRWGM-20250722-1866 )" at bounding box center [330, 466] width 341 height 23
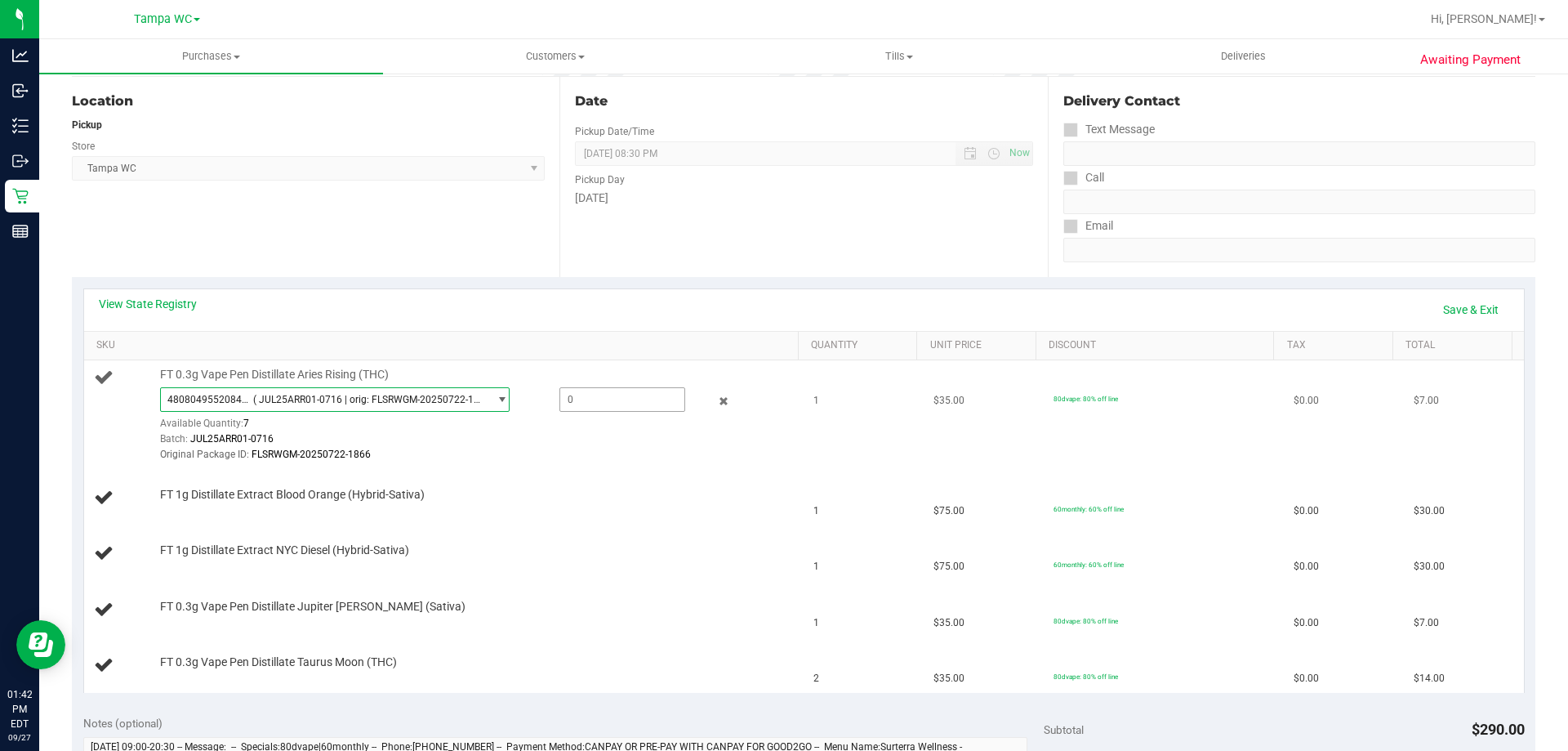
click at [611, 410] on span at bounding box center [622, 399] width 126 height 24
type input "1"
type input "1.0000"
click at [601, 435] on div "Batch: JUL25ARR01-0716" at bounding box center [474, 438] width 630 height 15
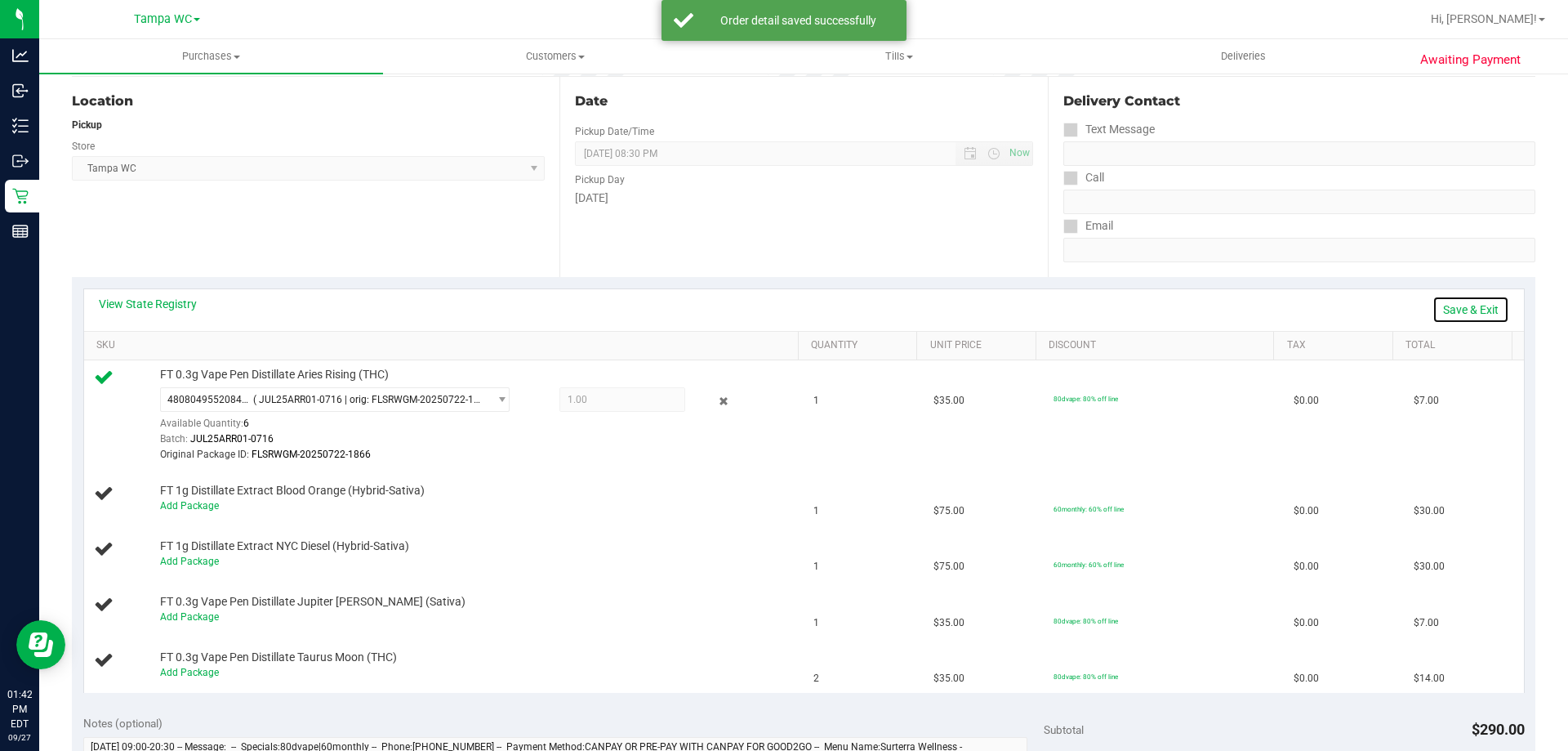
click at [1472, 312] on link "Save & Exit" at bounding box center [1470, 309] width 77 height 28
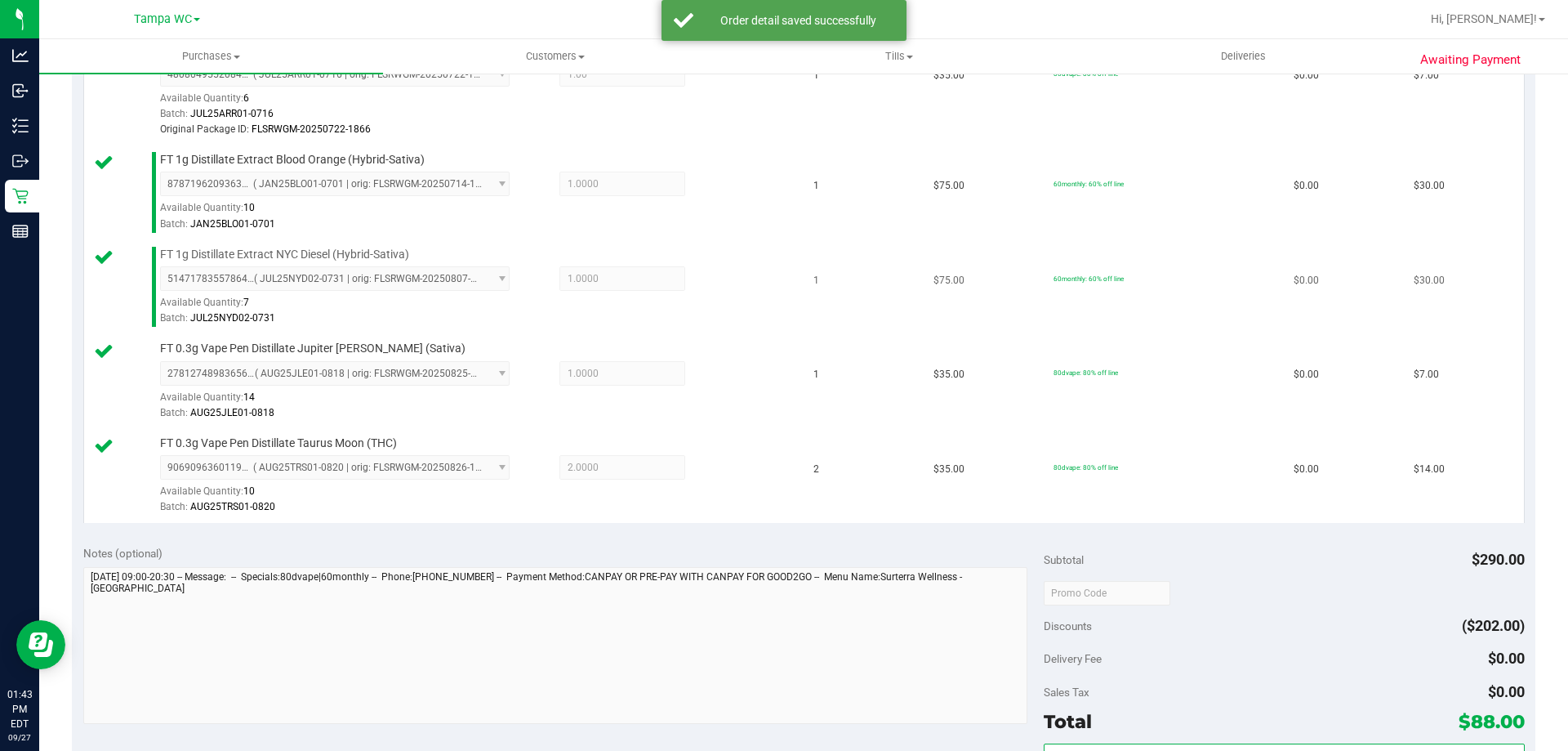
scroll to position [816, 0]
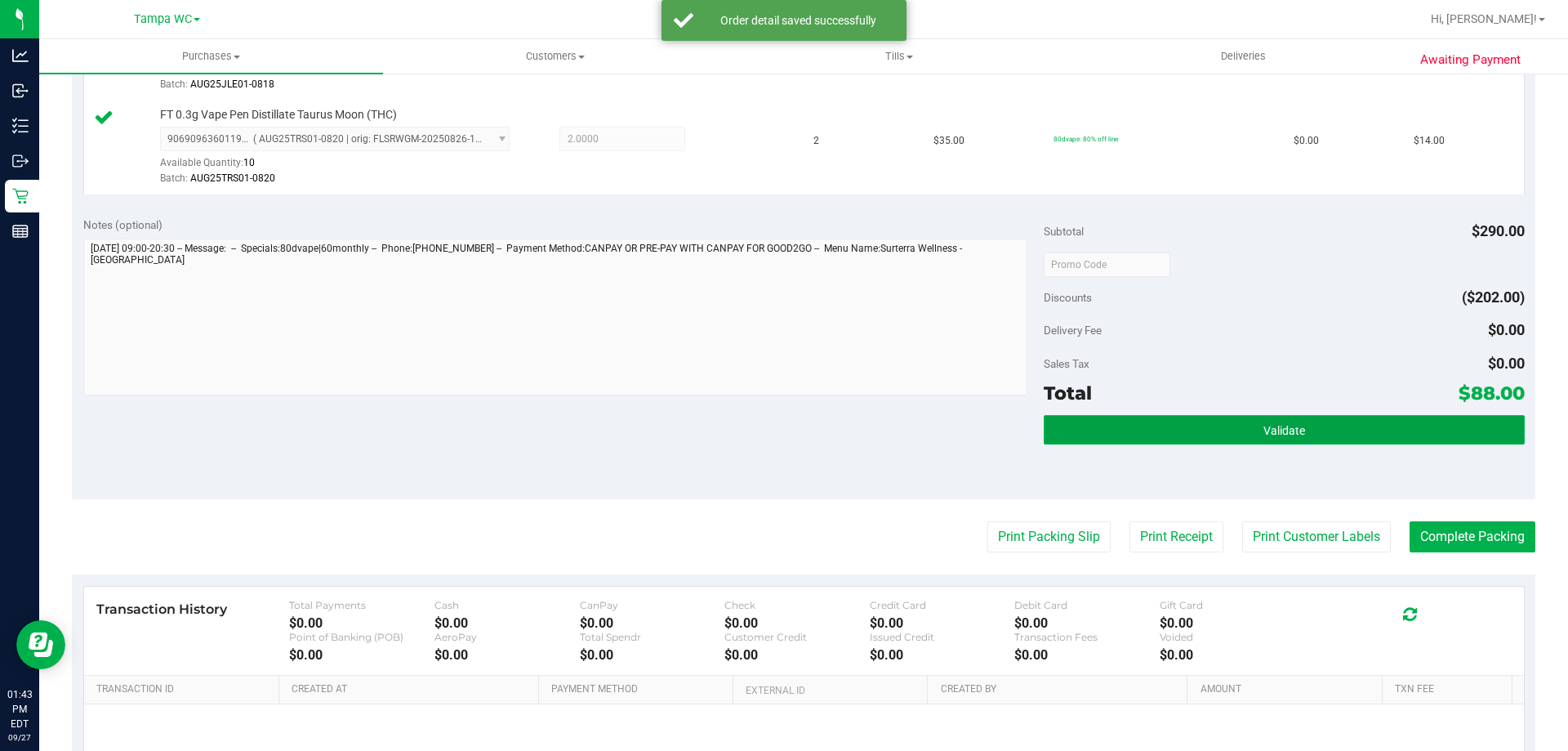
click at [1173, 417] on button "Validate" at bounding box center [1283, 429] width 480 height 29
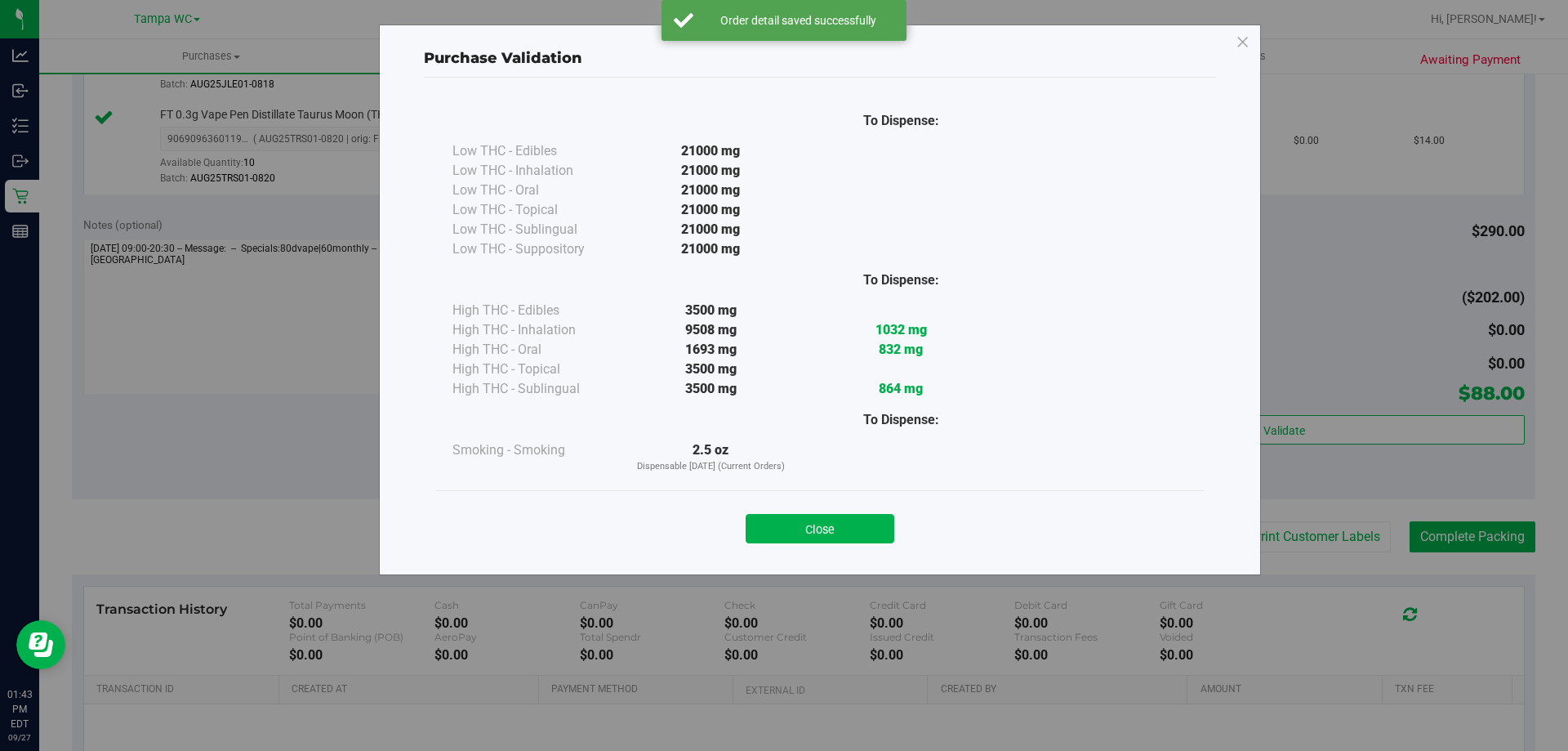
click at [851, 512] on div "Close" at bounding box center [819, 523] width 743 height 41
click at [863, 522] on button "Close" at bounding box center [820, 528] width 149 height 29
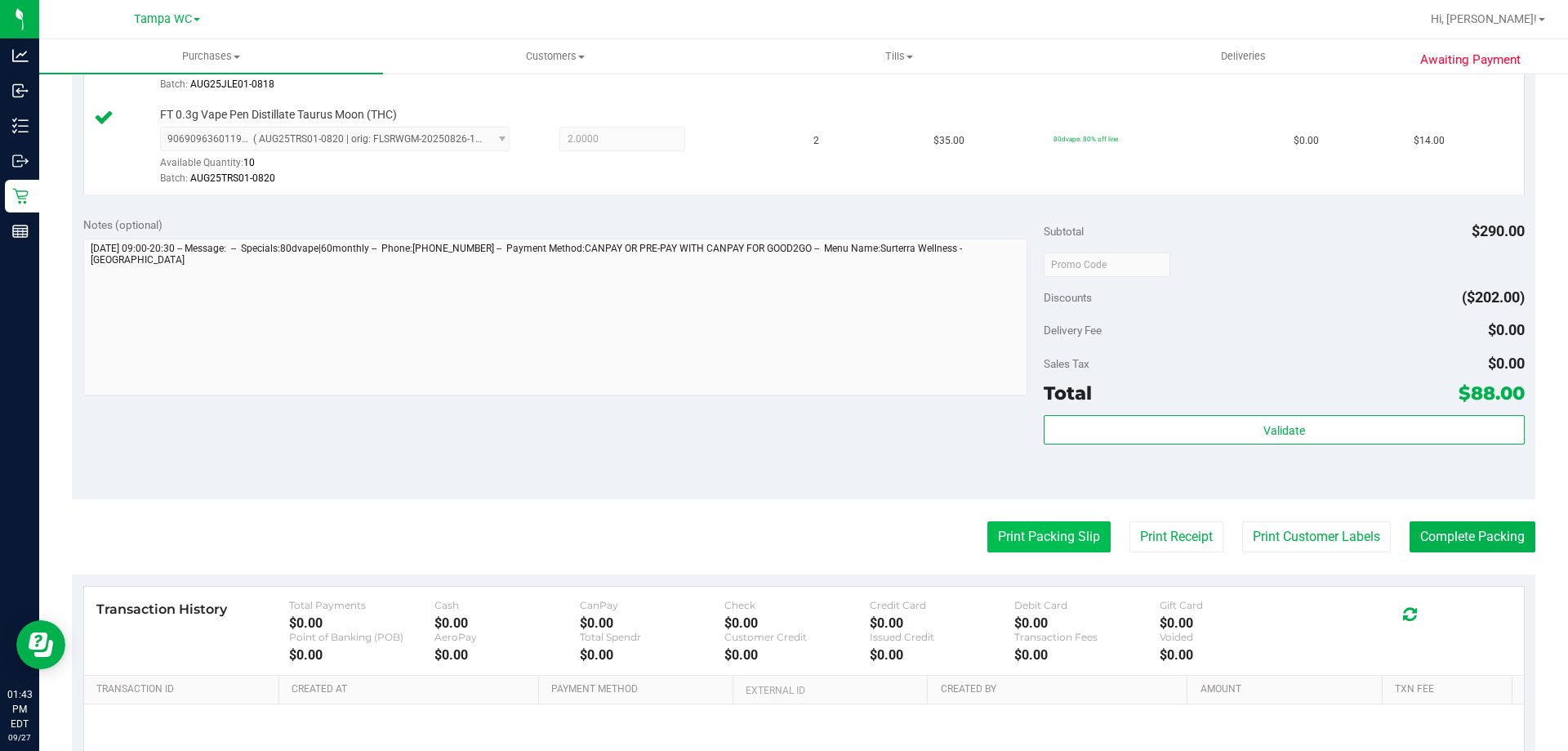
click at [1013, 536] on button "Print Packing Slip" at bounding box center [1049, 537] width 123 height 31
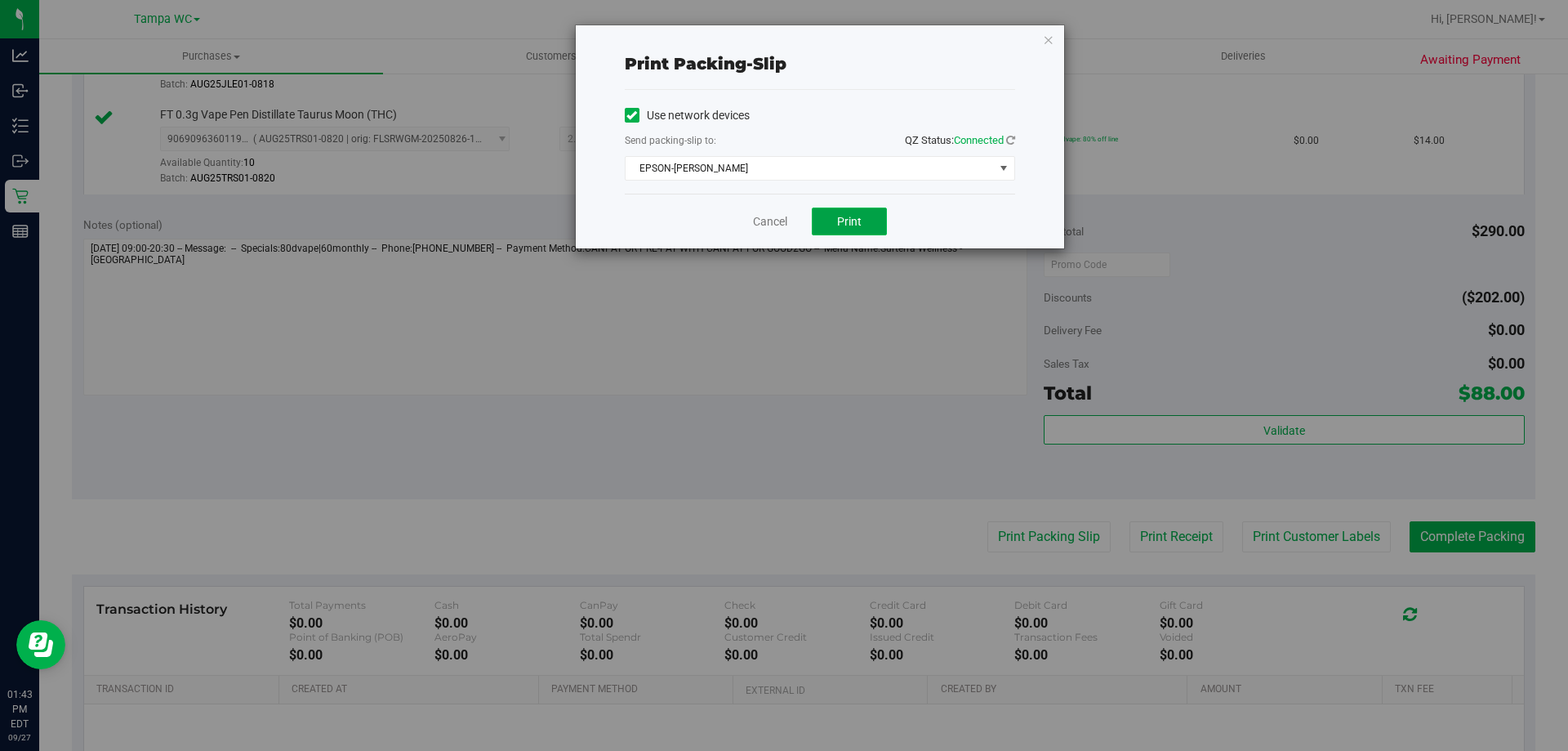
click at [828, 219] on button "Print" at bounding box center [849, 221] width 75 height 28
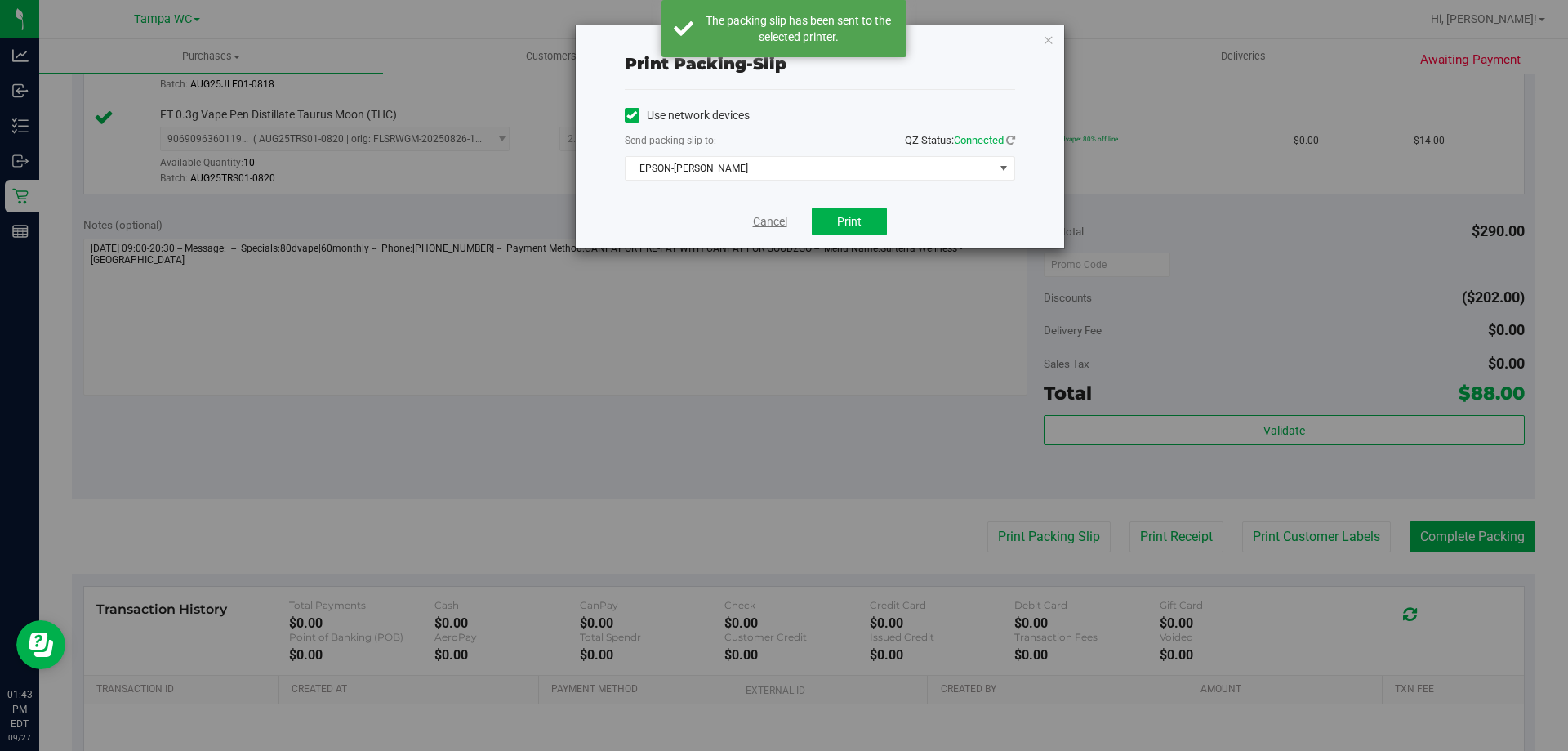
click at [775, 224] on link "Cancel" at bounding box center [770, 221] width 34 height 17
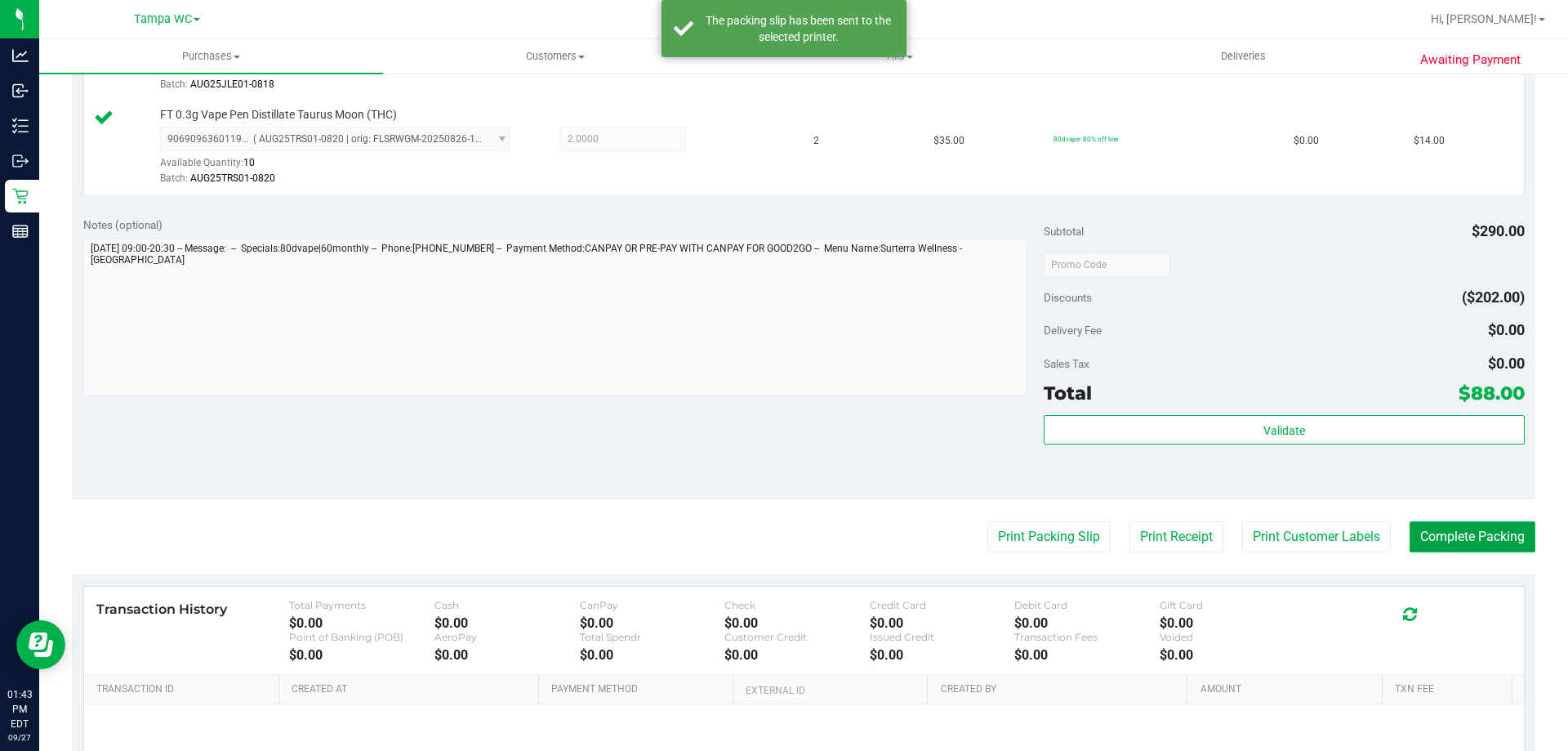
click at [1481, 538] on button "Complete Packing" at bounding box center [1472, 537] width 126 height 31
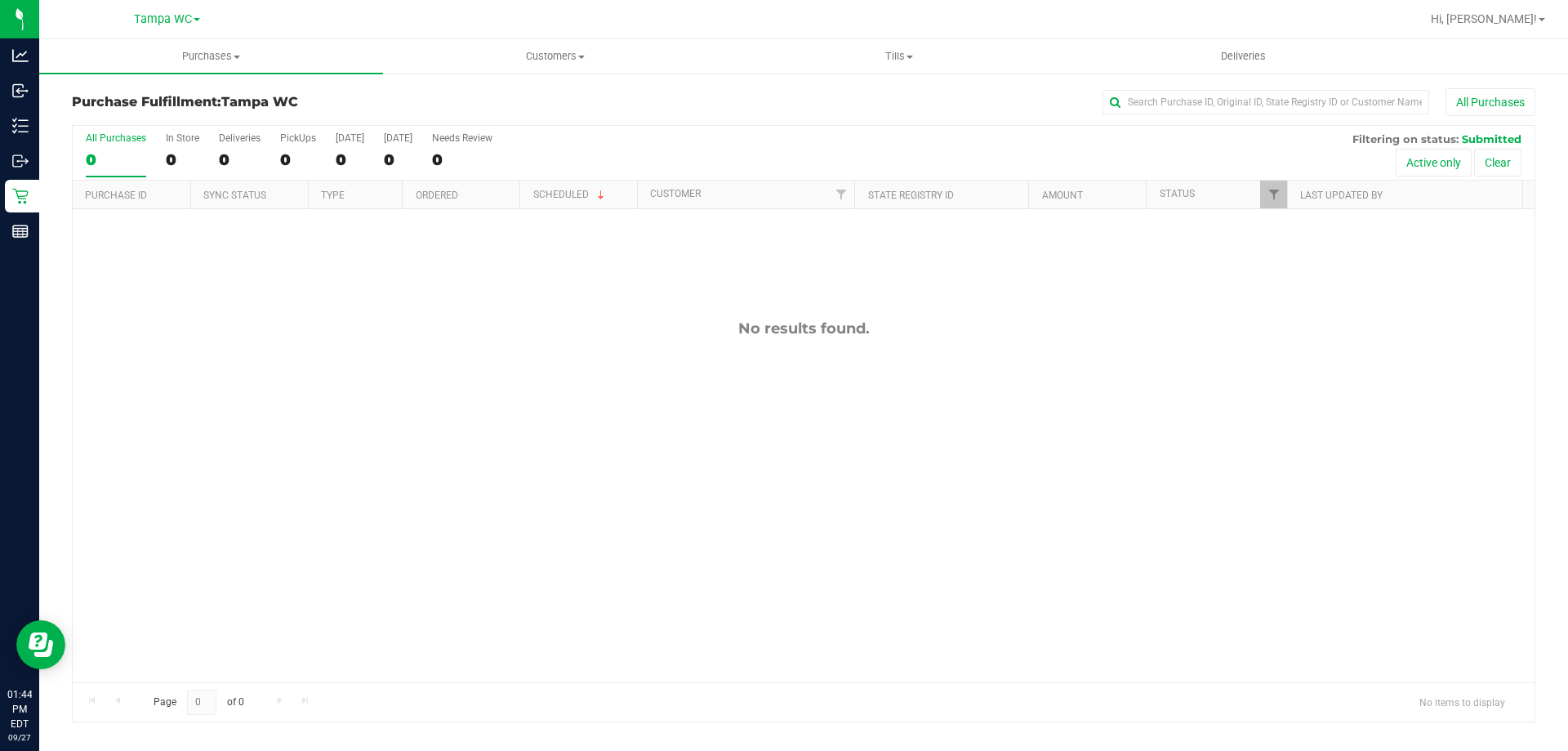
click at [122, 144] on label "All Purchases 0" at bounding box center [116, 155] width 61 height 45
click at [0, 0] on input "All Purchases 0" at bounding box center [0, 0] width 0 height 0
click at [117, 142] on div "All Purchases" at bounding box center [116, 138] width 61 height 12
click at [0, 0] on input "All Purchases 0" at bounding box center [0, 0] width 0 height 0
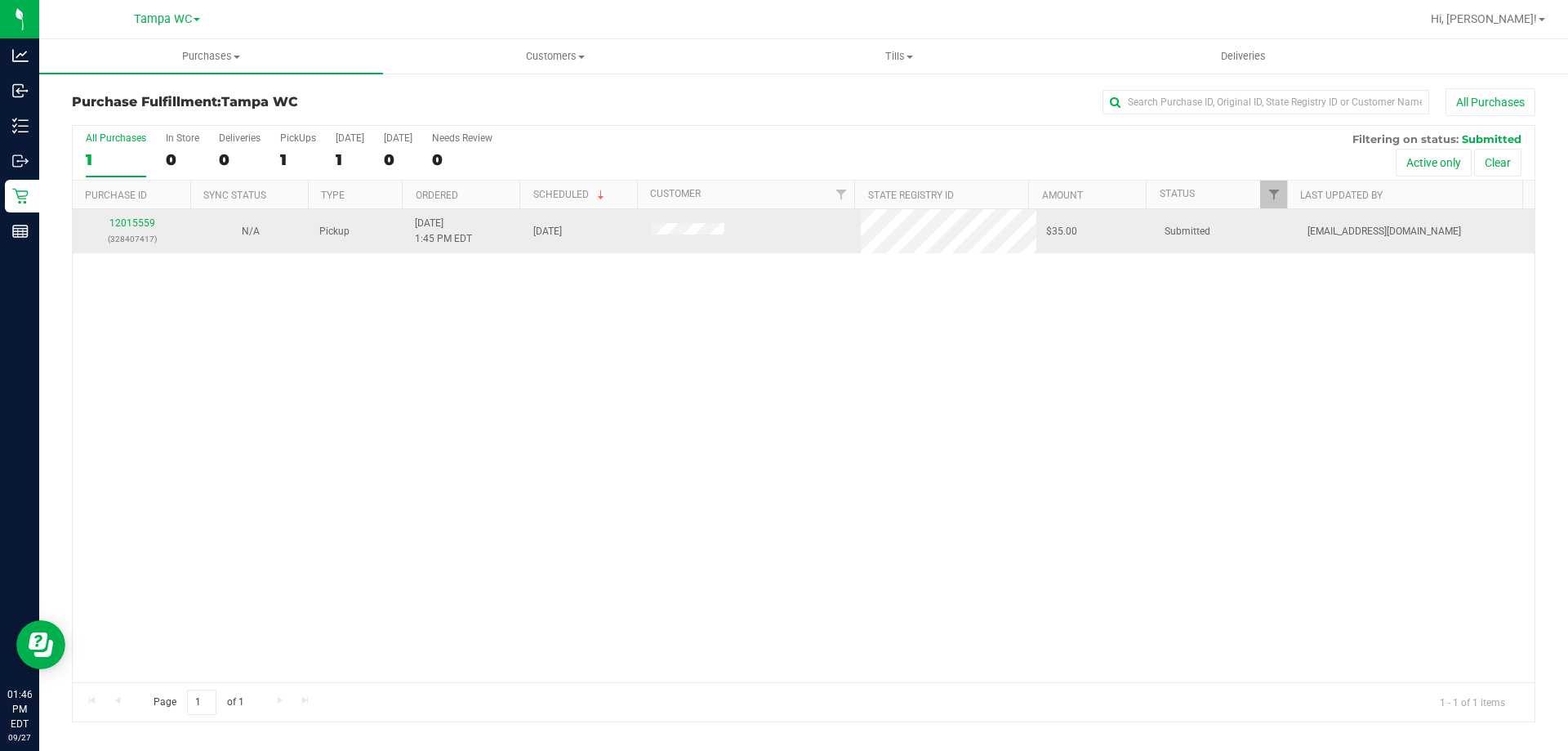
click at [113, 216] on div "12015559 (328407417)" at bounding box center [131, 231] width 99 height 31
click at [126, 222] on link "12015559" at bounding box center [132, 223] width 45 height 12
click at [142, 219] on link "12015559" at bounding box center [132, 223] width 45 height 12
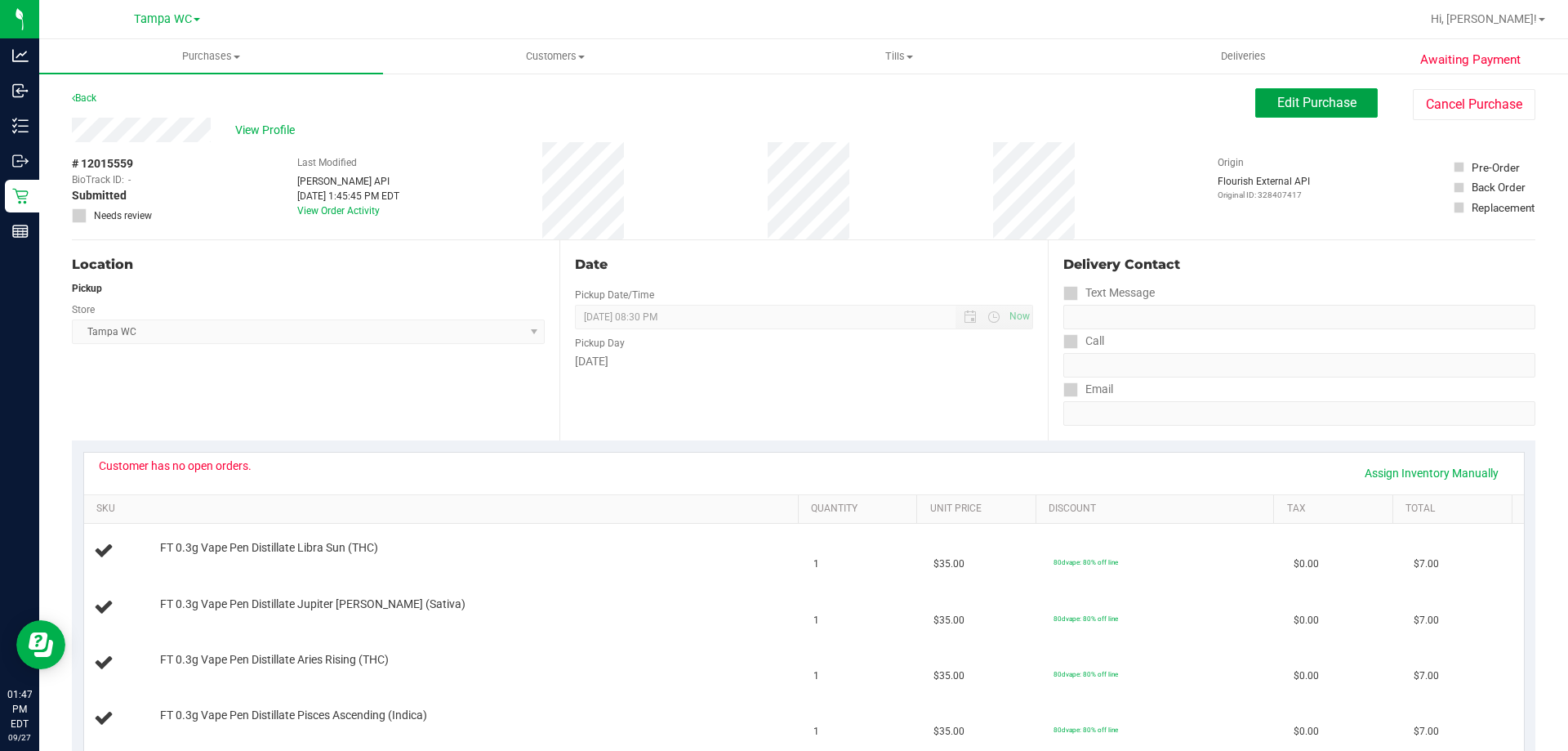
drag, startPoint x: 1262, startPoint y: 99, endPoint x: 1242, endPoint y: 99, distance: 20.0
click at [1262, 99] on button "Edit Purchase" at bounding box center [1316, 102] width 122 height 29
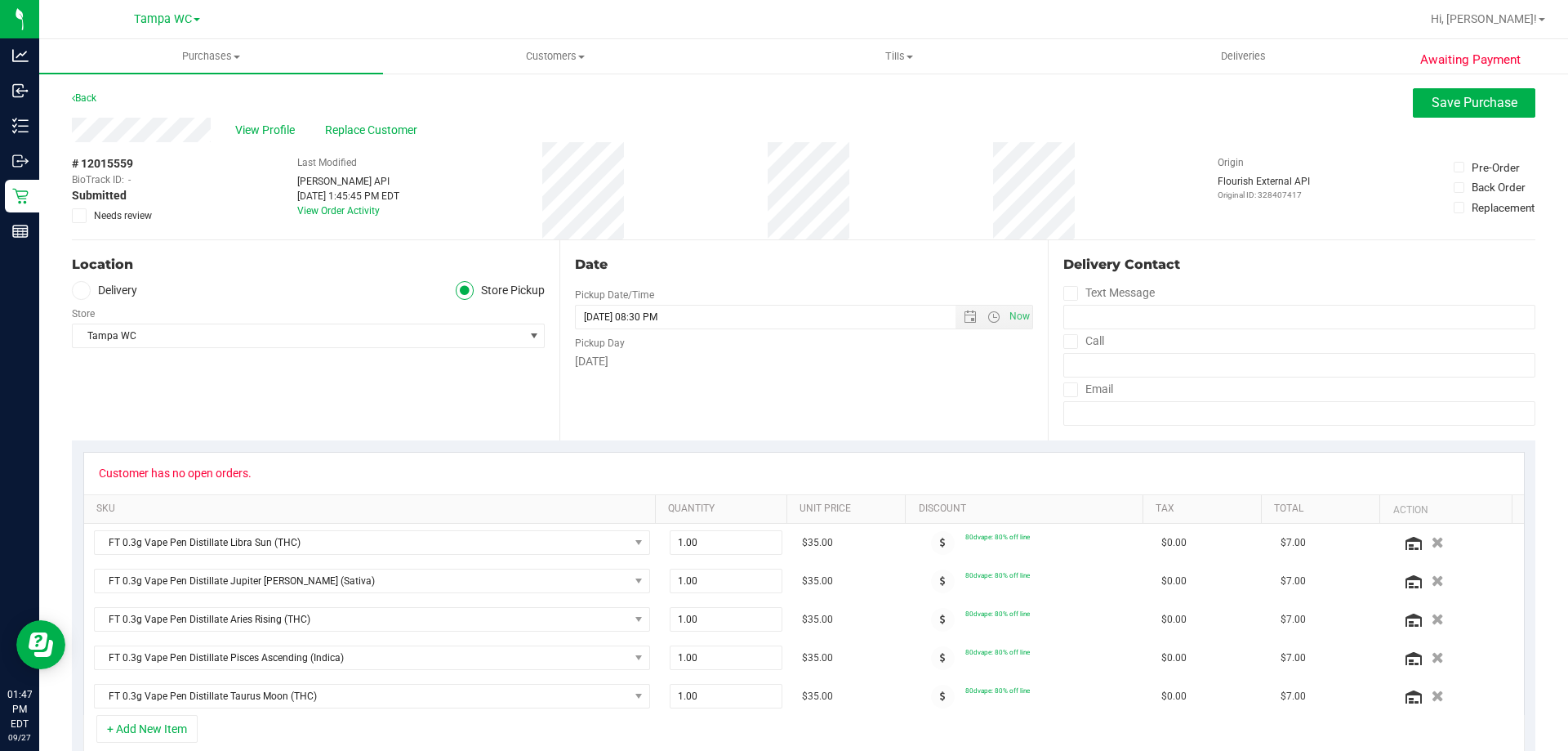
click at [88, 210] on label "Needs review" at bounding box center [112, 216] width 82 height 15
click at [0, 0] on input "Needs review" at bounding box center [0, 0] width 0 height 0
click at [1443, 102] on span "Save Purchase" at bounding box center [1475, 102] width 86 height 15
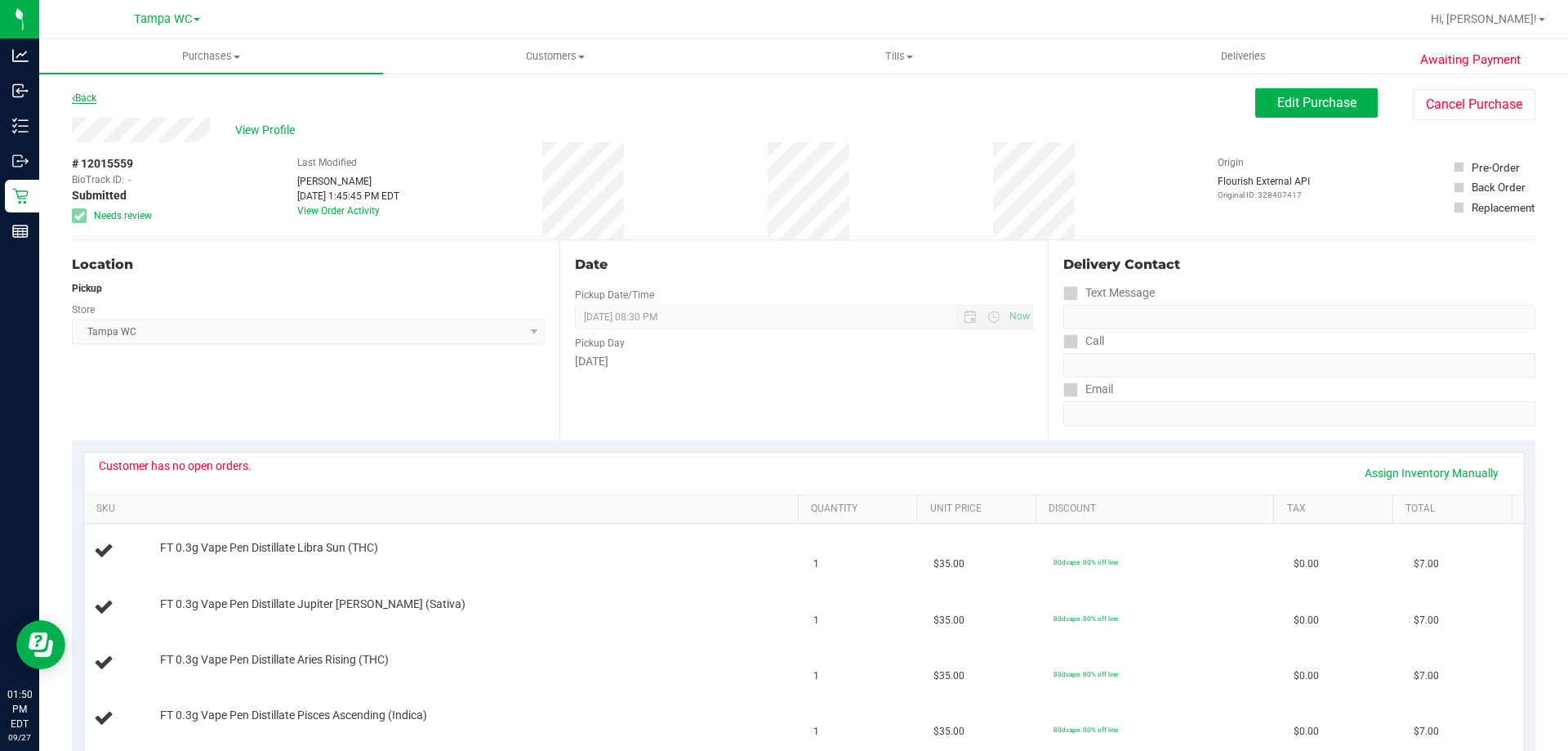
click at [83, 100] on link "Back" at bounding box center [83, 98] width 24 height 12
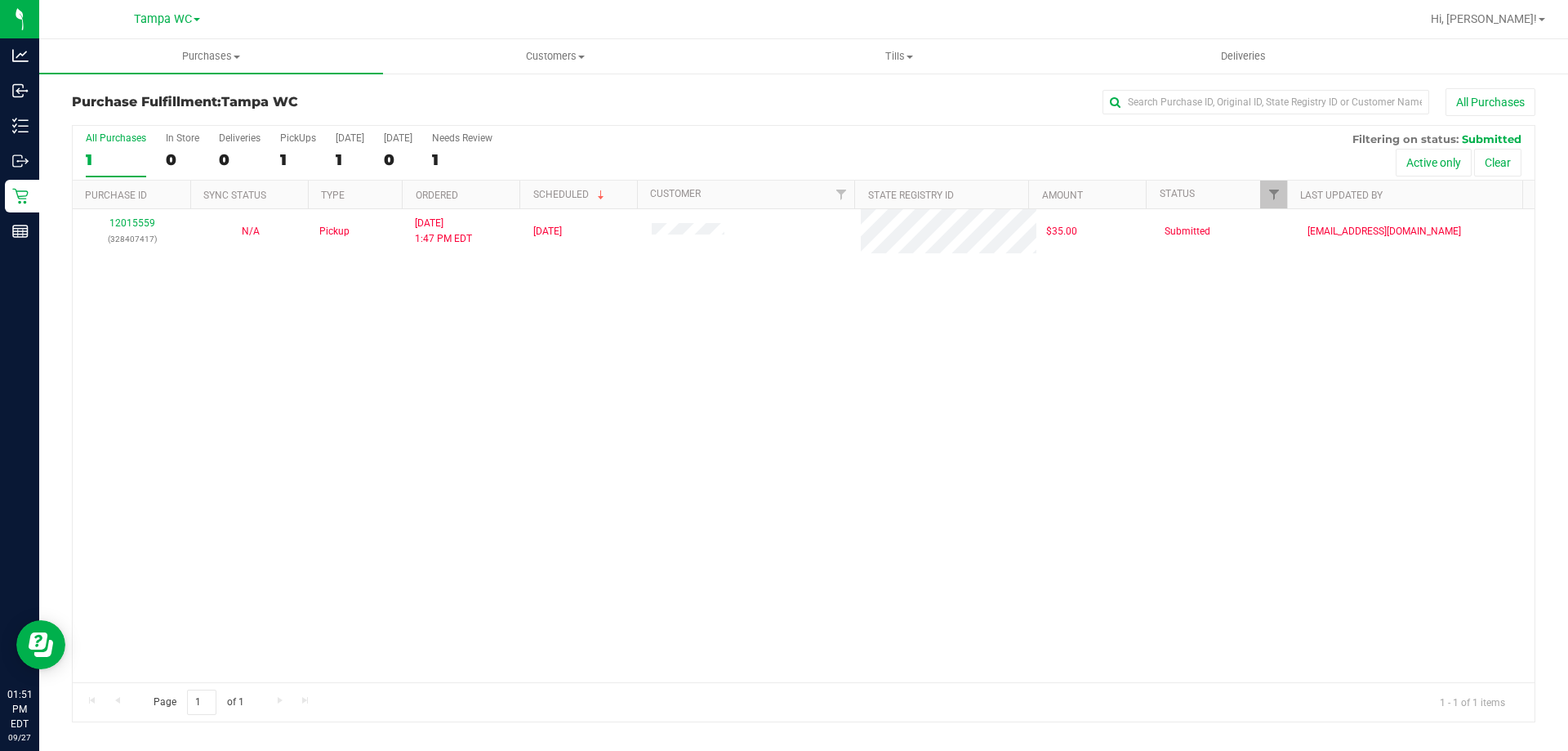
click at [578, 496] on div "12015559 (328407417) N/A Pickup 9/27/2025 1:47 PM EDT 9/27/2025 $35.00 Submitte…" at bounding box center [803, 445] width 1462 height 473
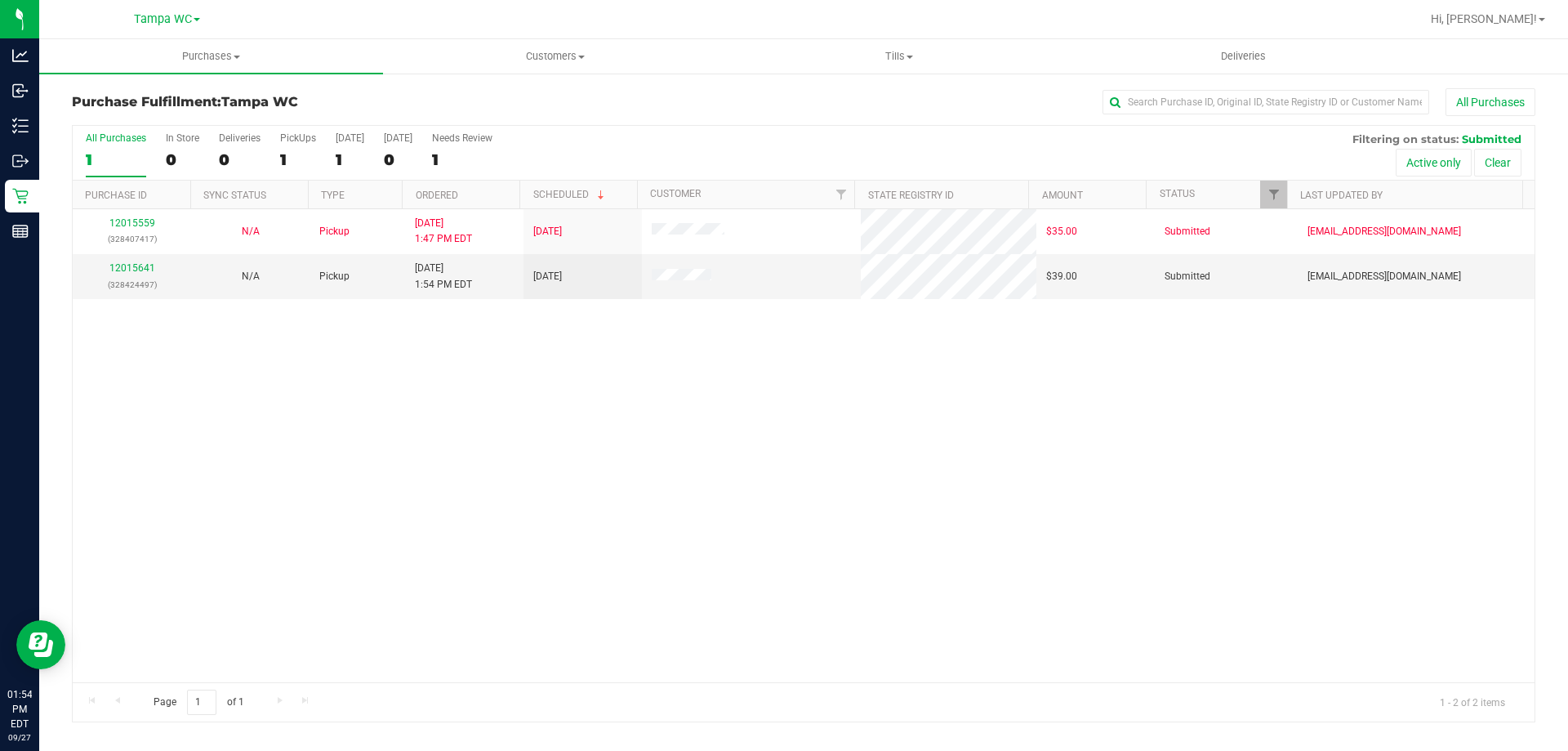
click at [126, 147] on label "All Purchases 1" at bounding box center [116, 155] width 61 height 45
click at [0, 0] on input "All Purchases 1" at bounding box center [0, 0] width 0 height 0
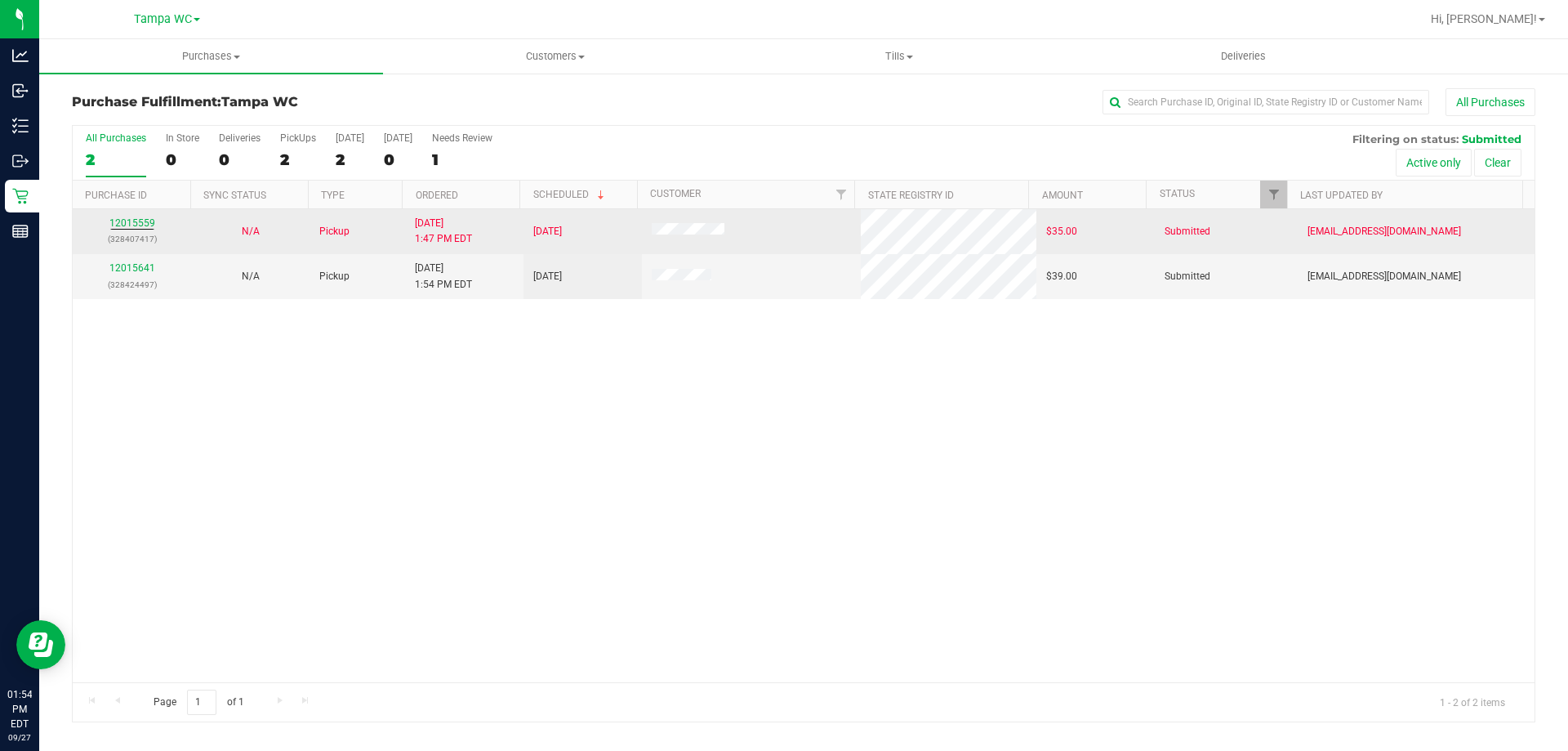
click at [141, 214] on td "12015559 (328407417)" at bounding box center [131, 232] width 119 height 45
click at [138, 216] on div "12015559 (328407417)" at bounding box center [131, 231] width 99 height 31
click at [139, 218] on link "12015559" at bounding box center [132, 223] width 45 height 12
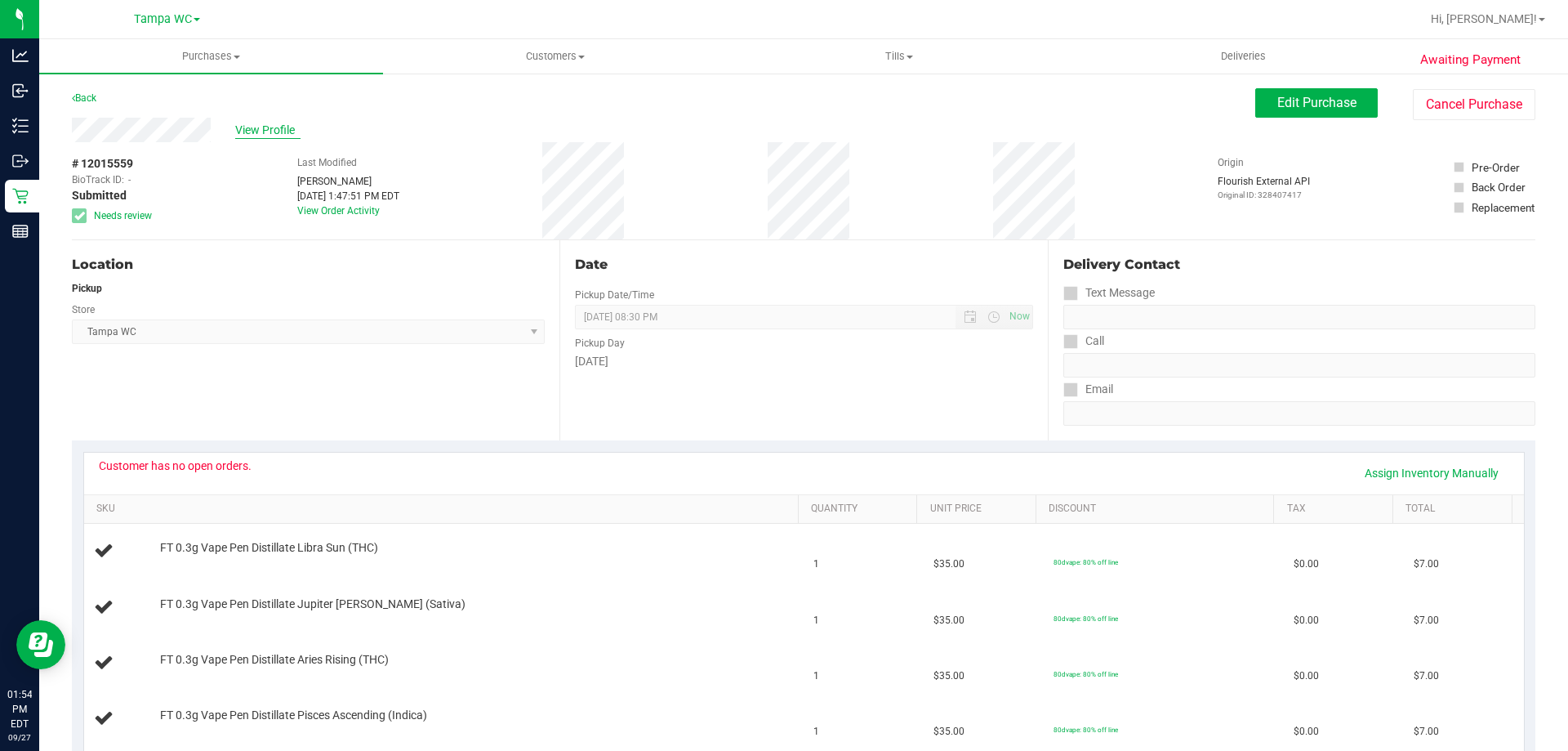
click at [267, 135] on span "View Profile" at bounding box center [268, 130] width 65 height 17
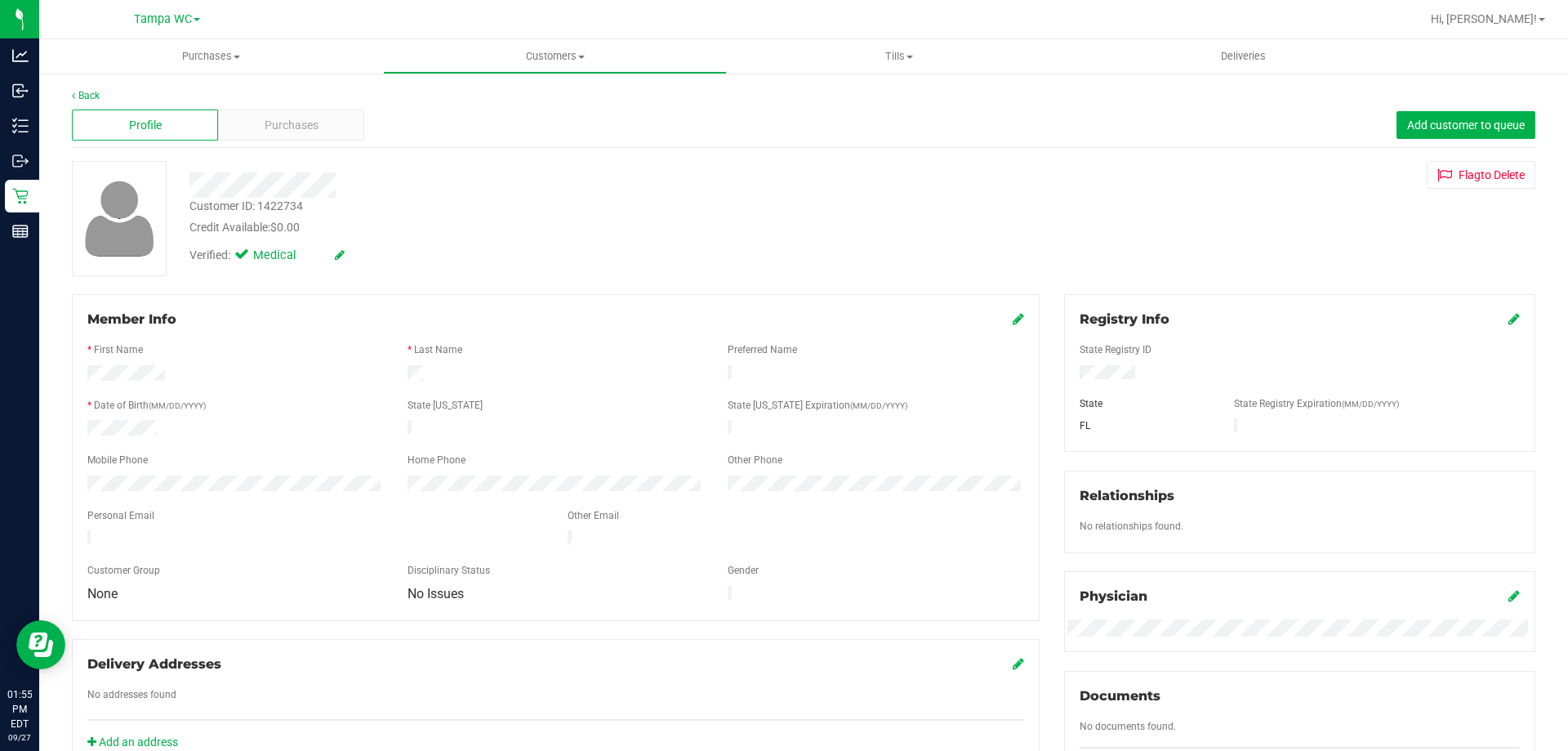
click at [284, 209] on div "Customer ID: 1422734" at bounding box center [246, 206] width 113 height 17
copy div "1422734"
click at [650, 210] on div "Customer ID: 1422734 Credit Available: $0.00" at bounding box center [549, 217] width 744 height 38
click at [94, 91] on link "Back" at bounding box center [85, 95] width 28 height 12
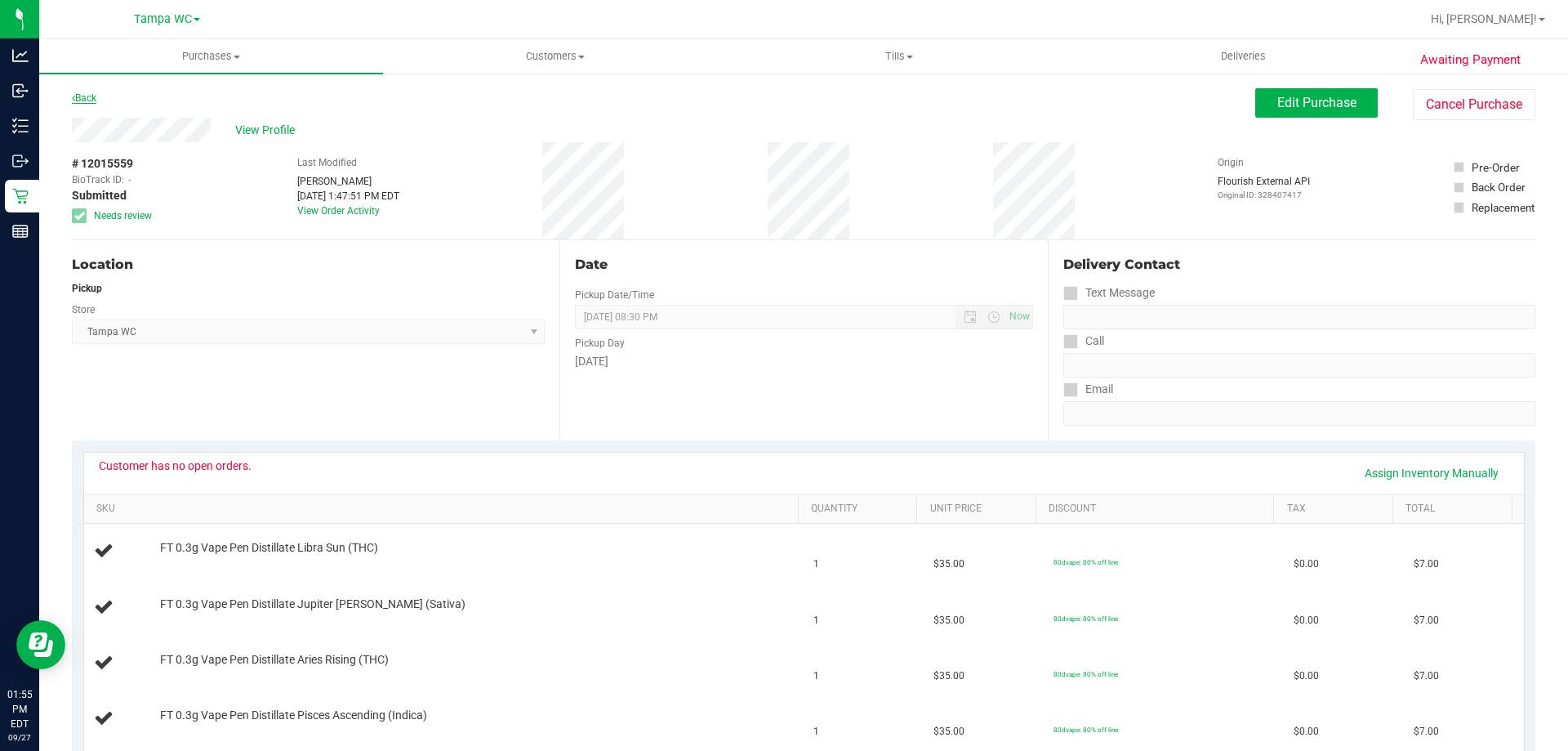
click at [85, 99] on link "Back" at bounding box center [83, 98] width 24 height 12
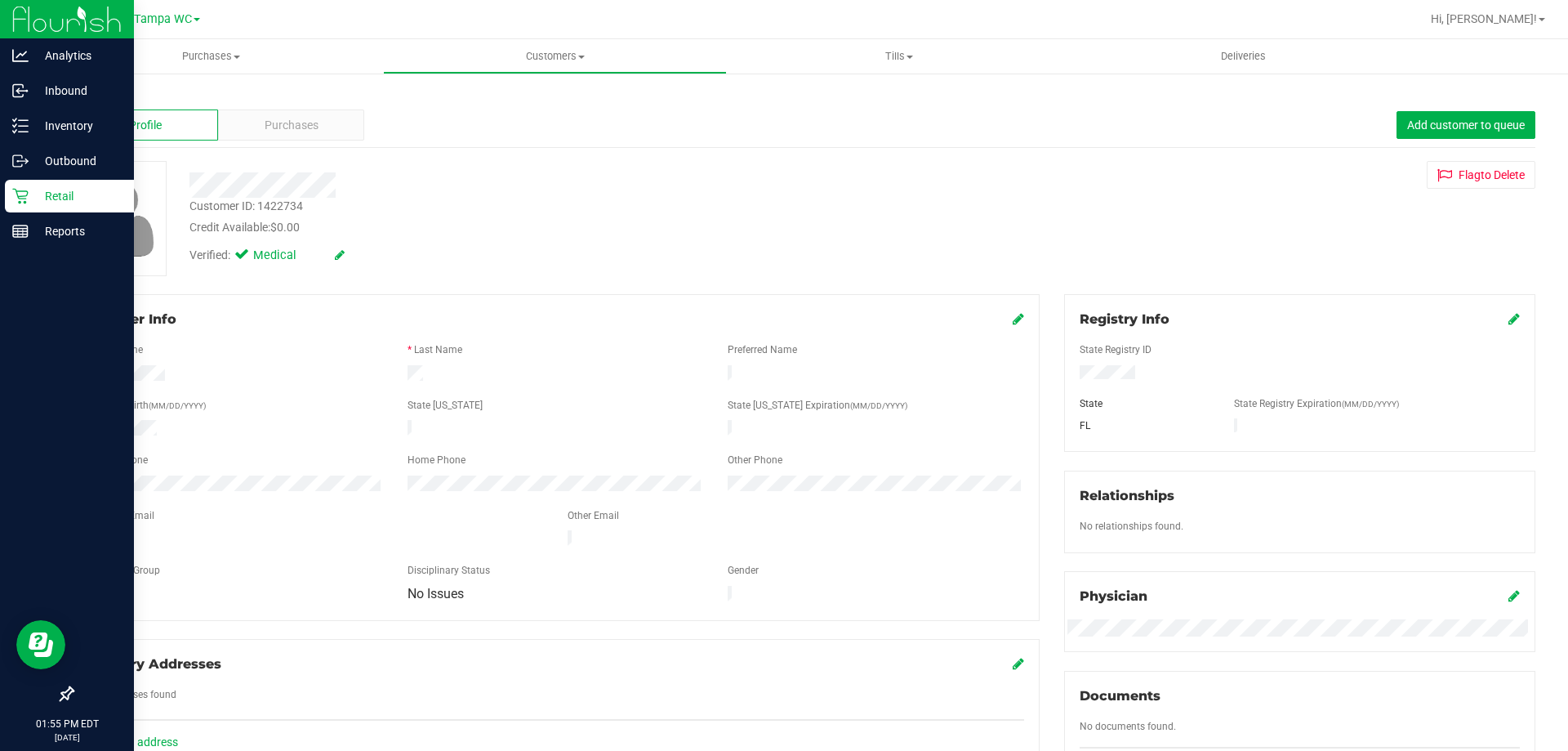
click at [4, 192] on link "Retail" at bounding box center [67, 197] width 134 height 35
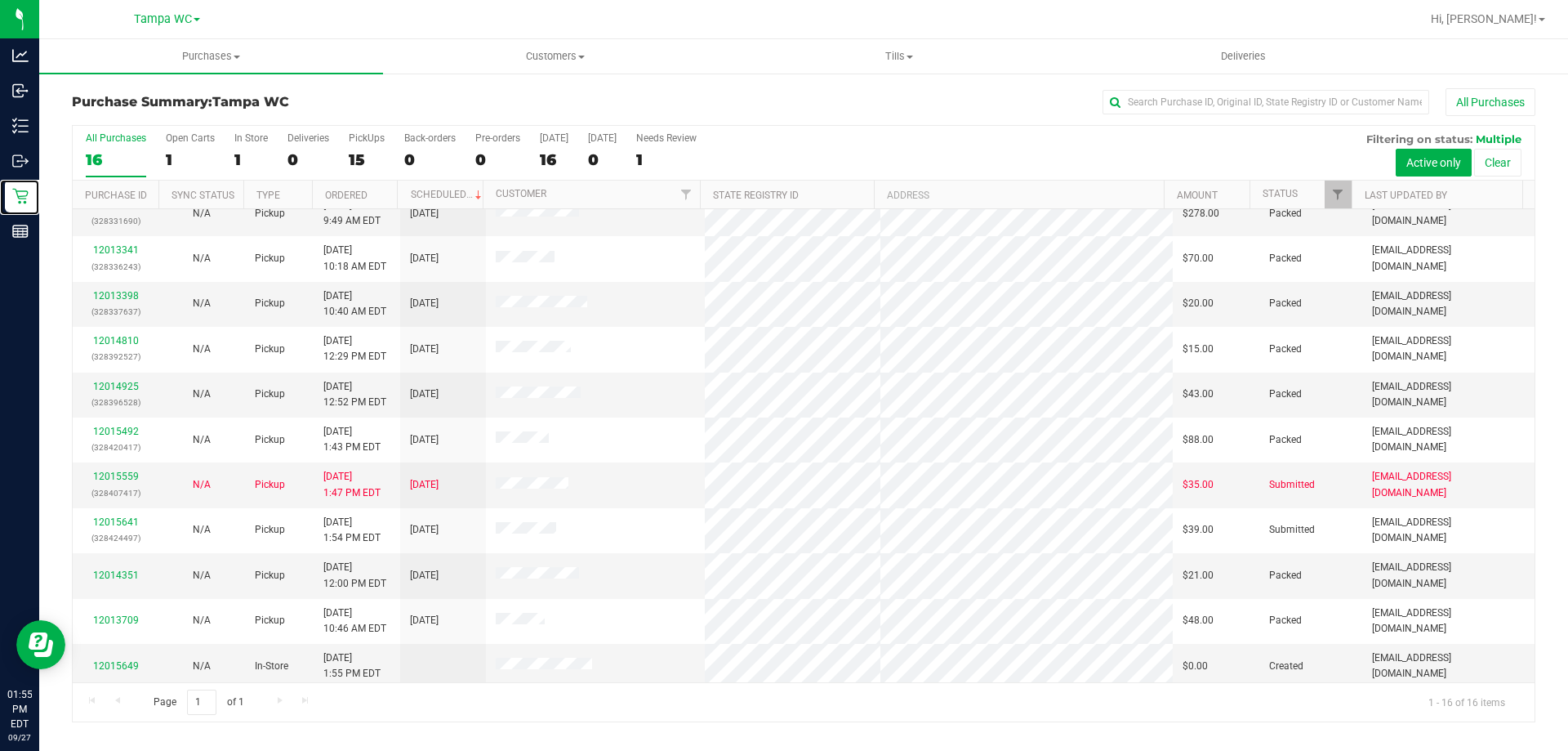
scroll to position [250, 0]
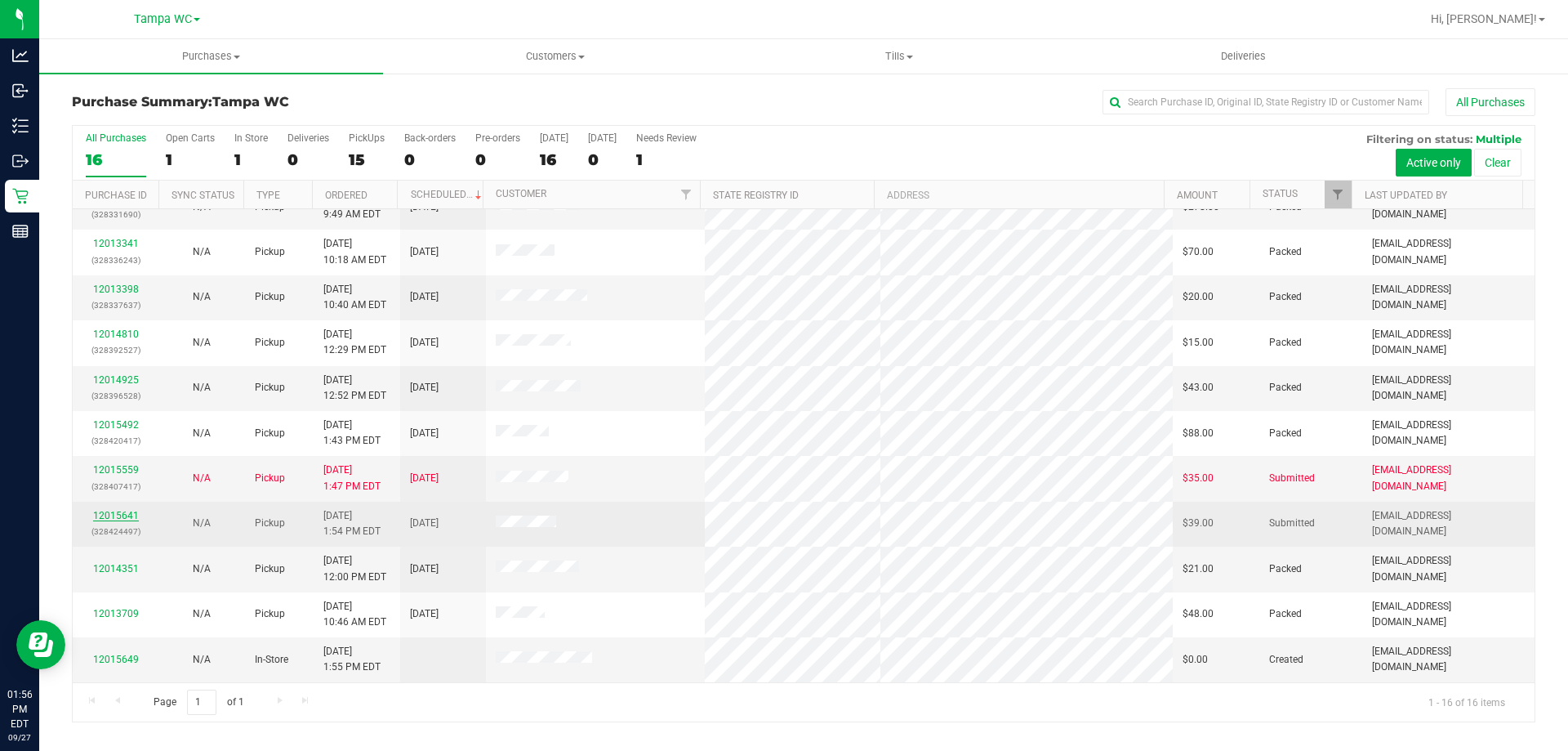
click at [125, 513] on link "12015641" at bounding box center [116, 515] width 45 height 12
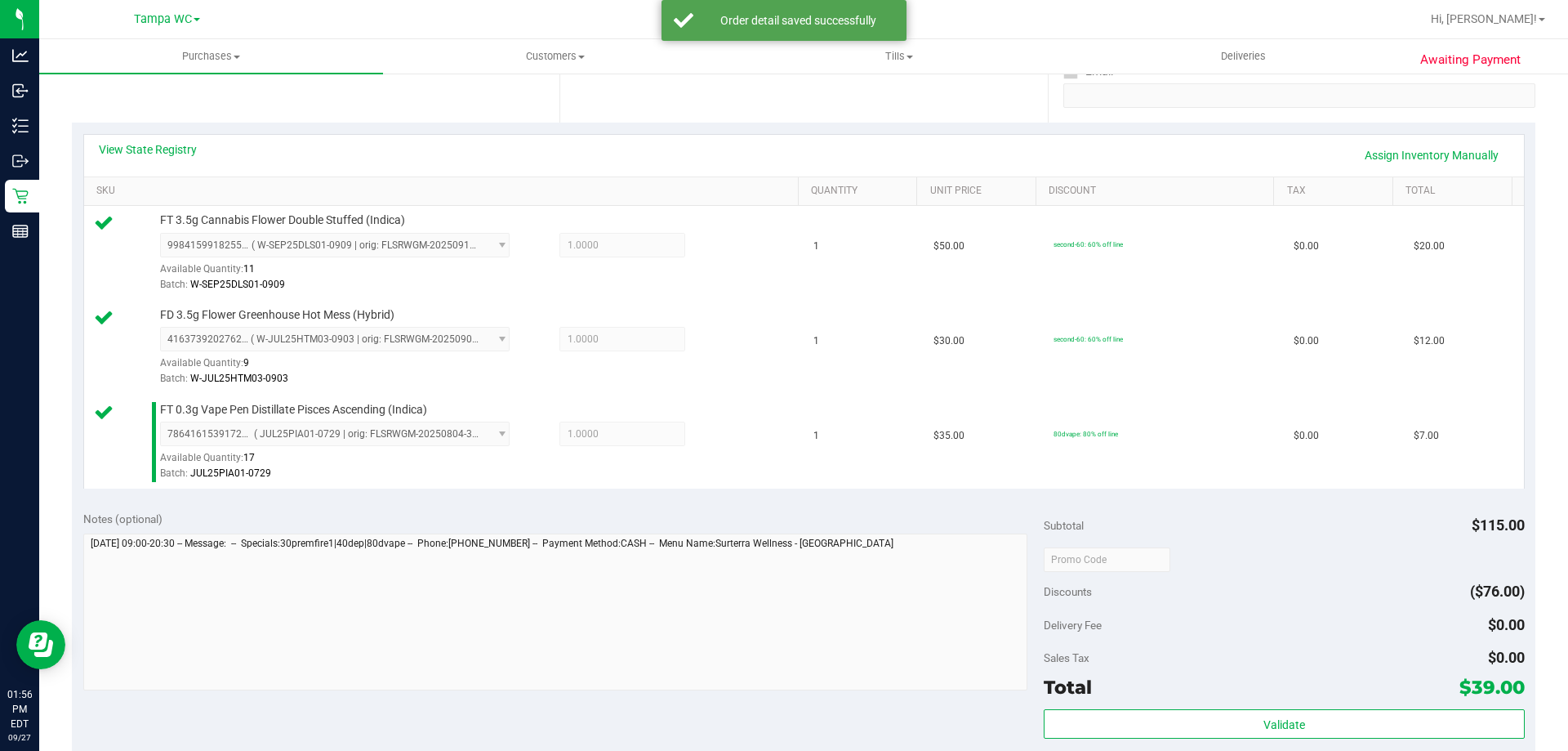
scroll to position [653, 0]
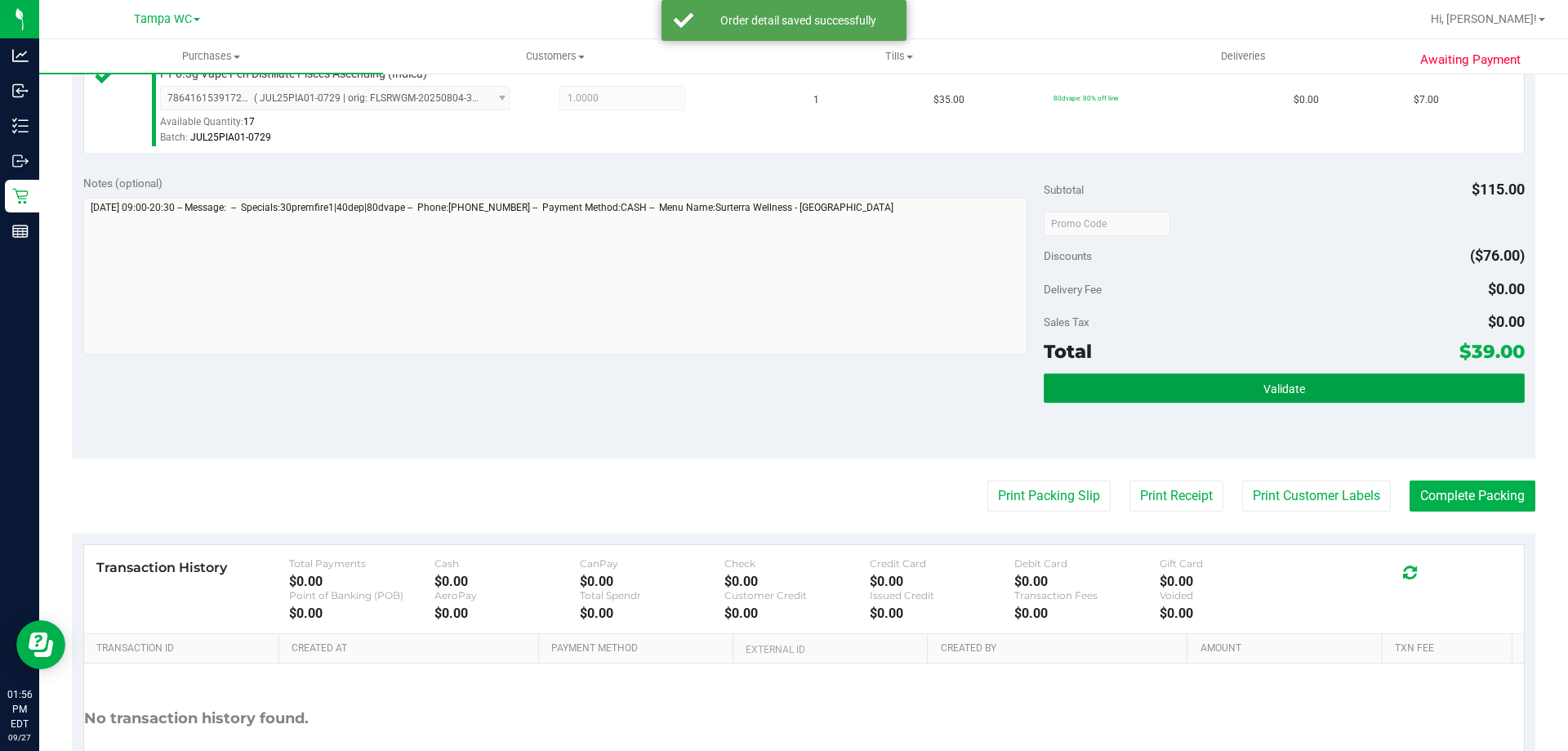
click at [1164, 375] on button "Validate" at bounding box center [1283, 388] width 480 height 29
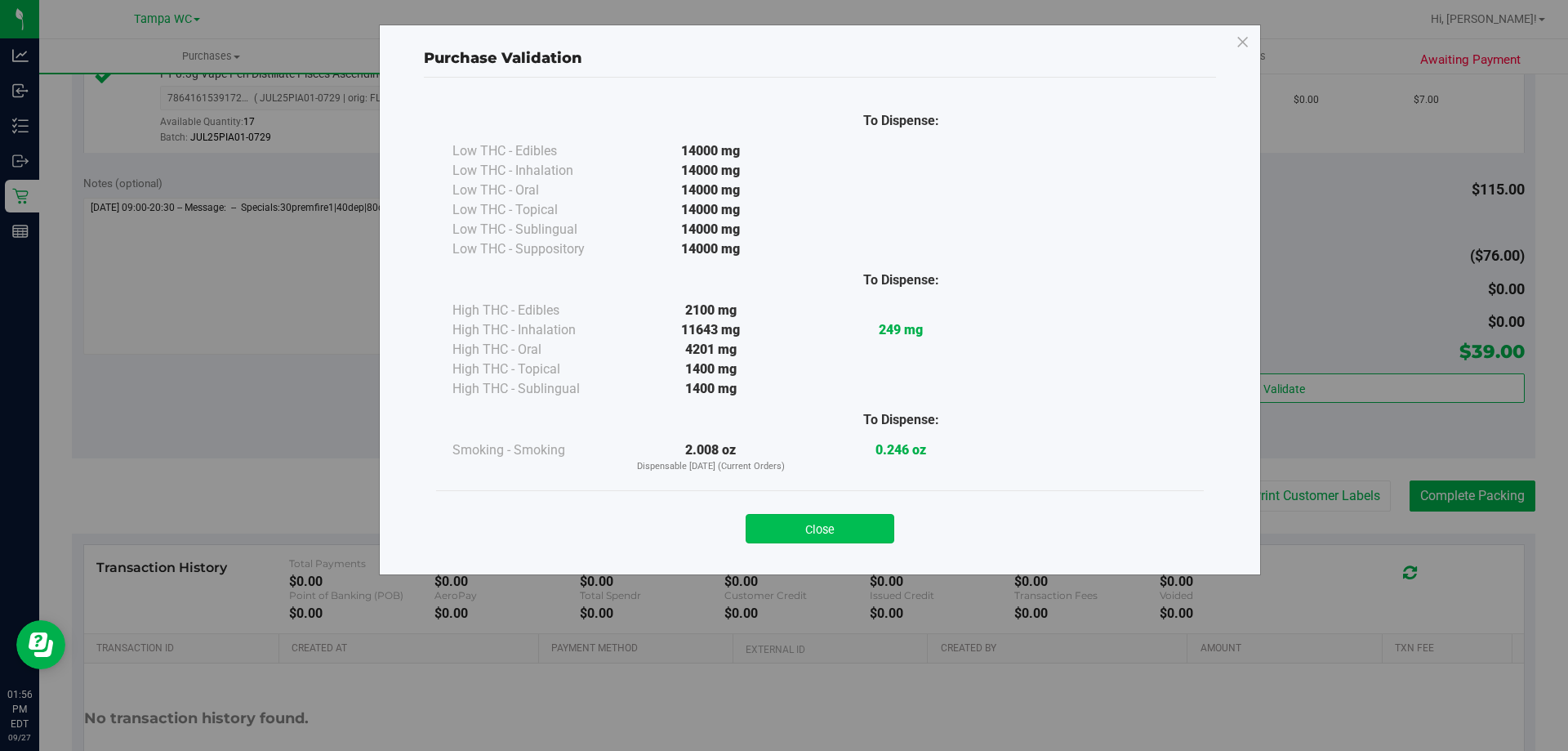
click at [856, 522] on button "Close" at bounding box center [820, 528] width 149 height 29
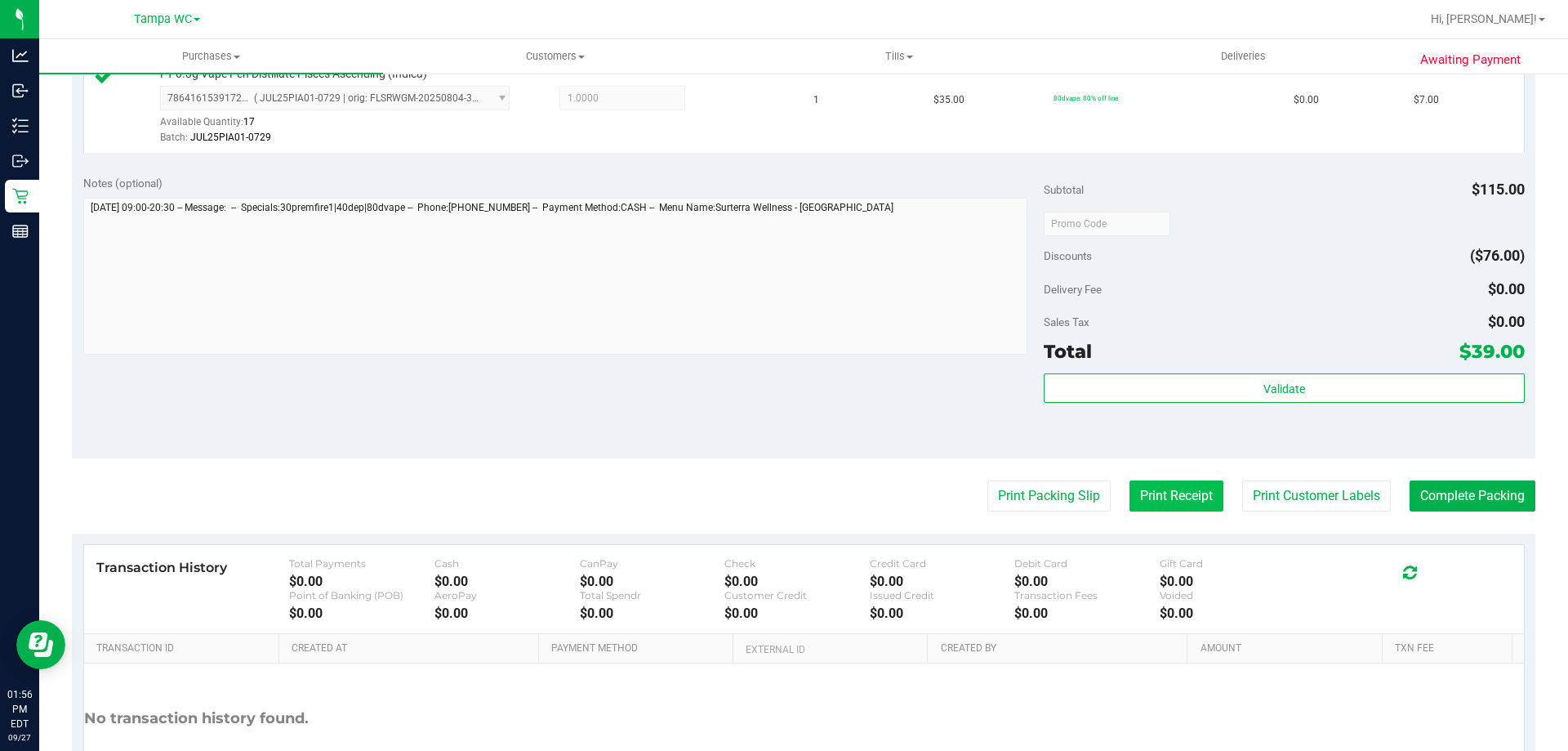
click at [1129, 488] on button "Print Receipt" at bounding box center [1176, 495] width 94 height 31
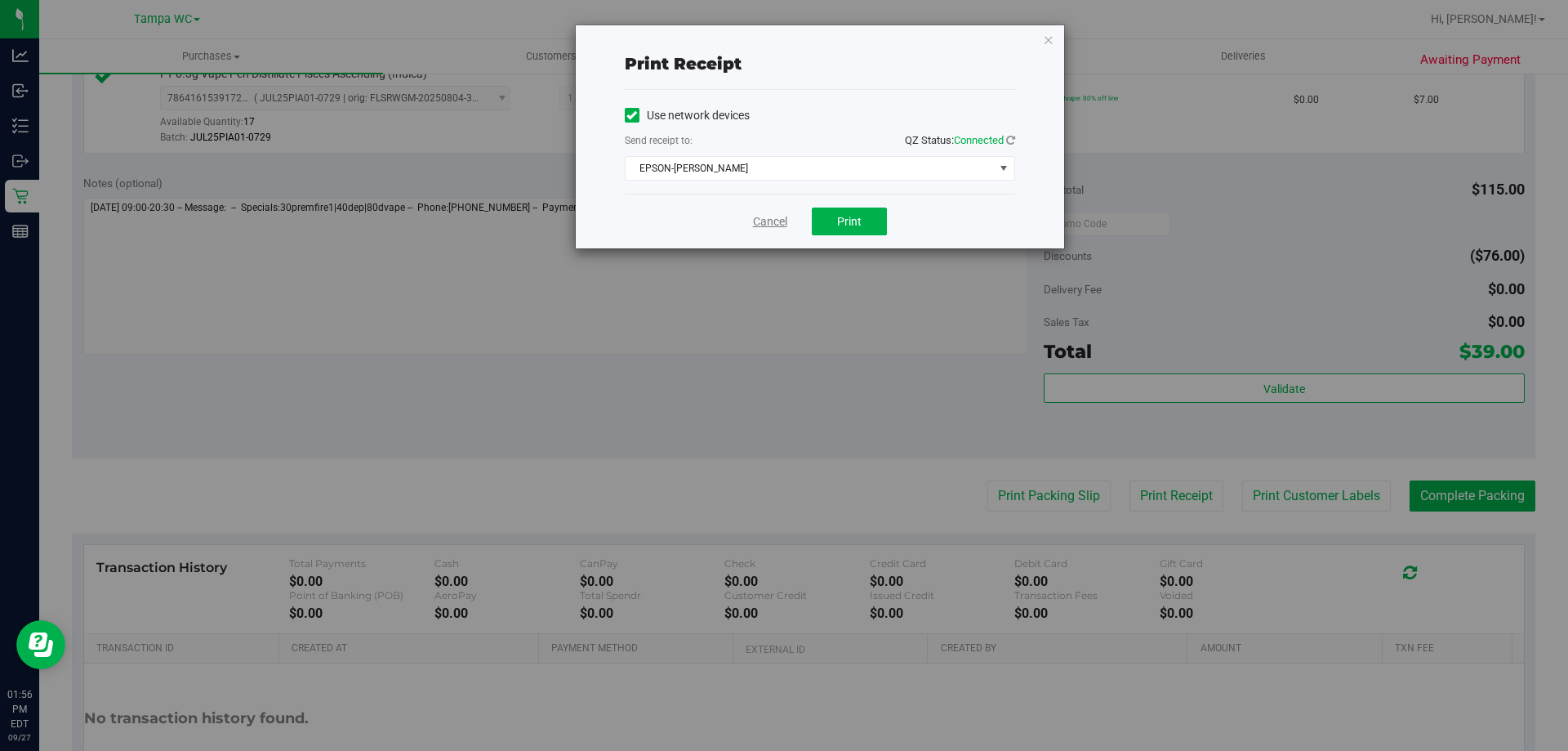
click at [759, 222] on link "Cancel" at bounding box center [770, 221] width 34 height 17
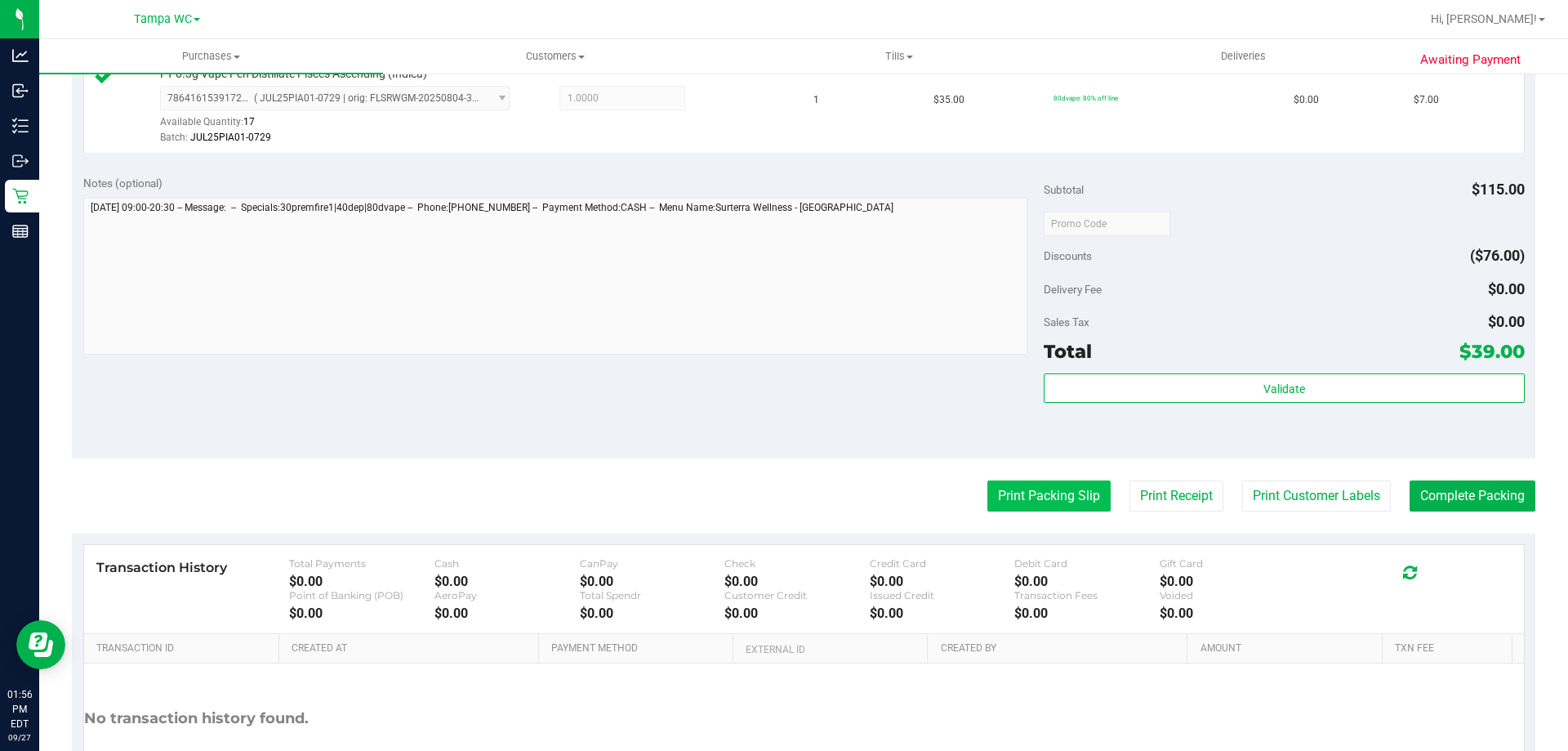
click at [988, 480] on button "Print Packing Slip" at bounding box center [1049, 495] width 123 height 31
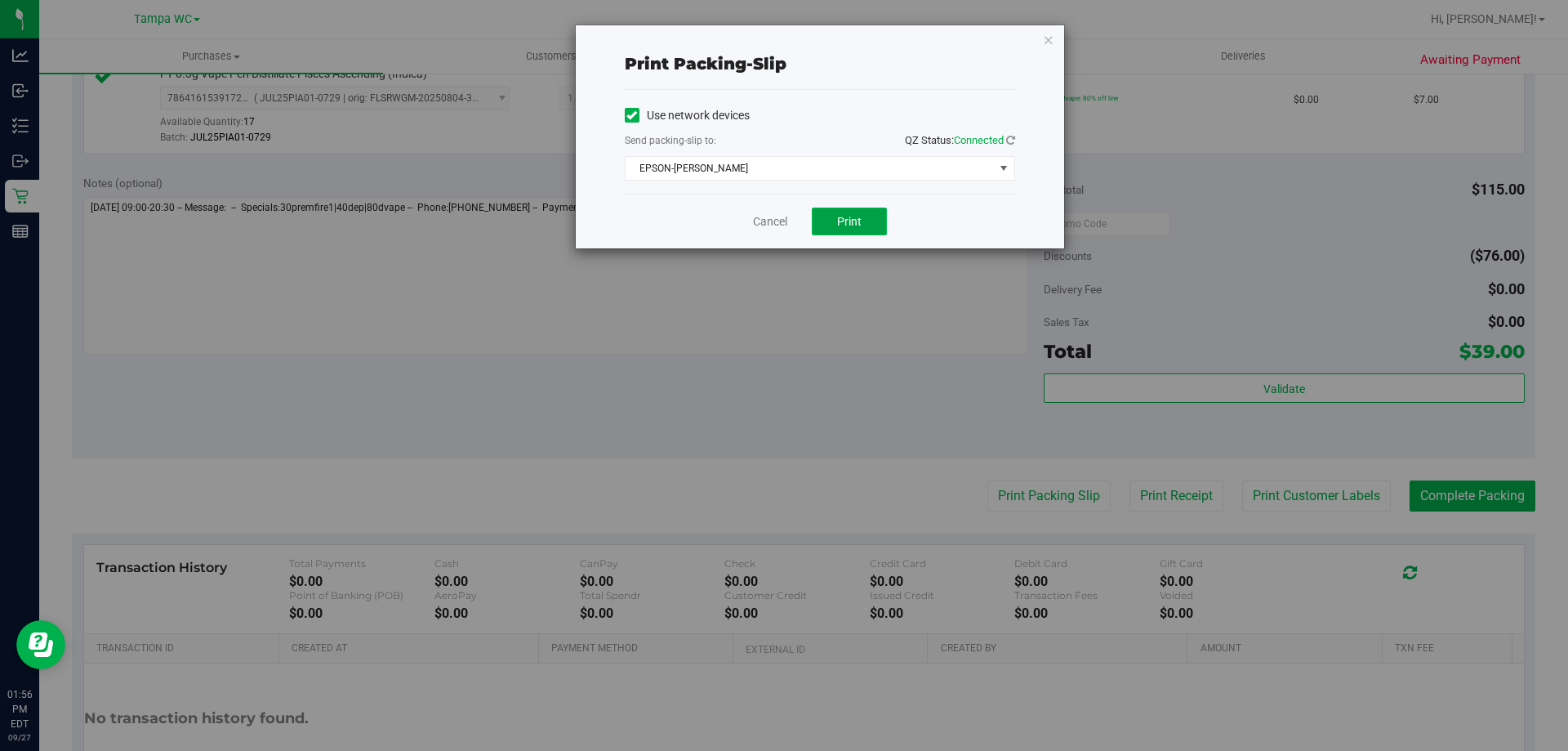
click at [872, 234] on button "Print" at bounding box center [849, 221] width 75 height 28
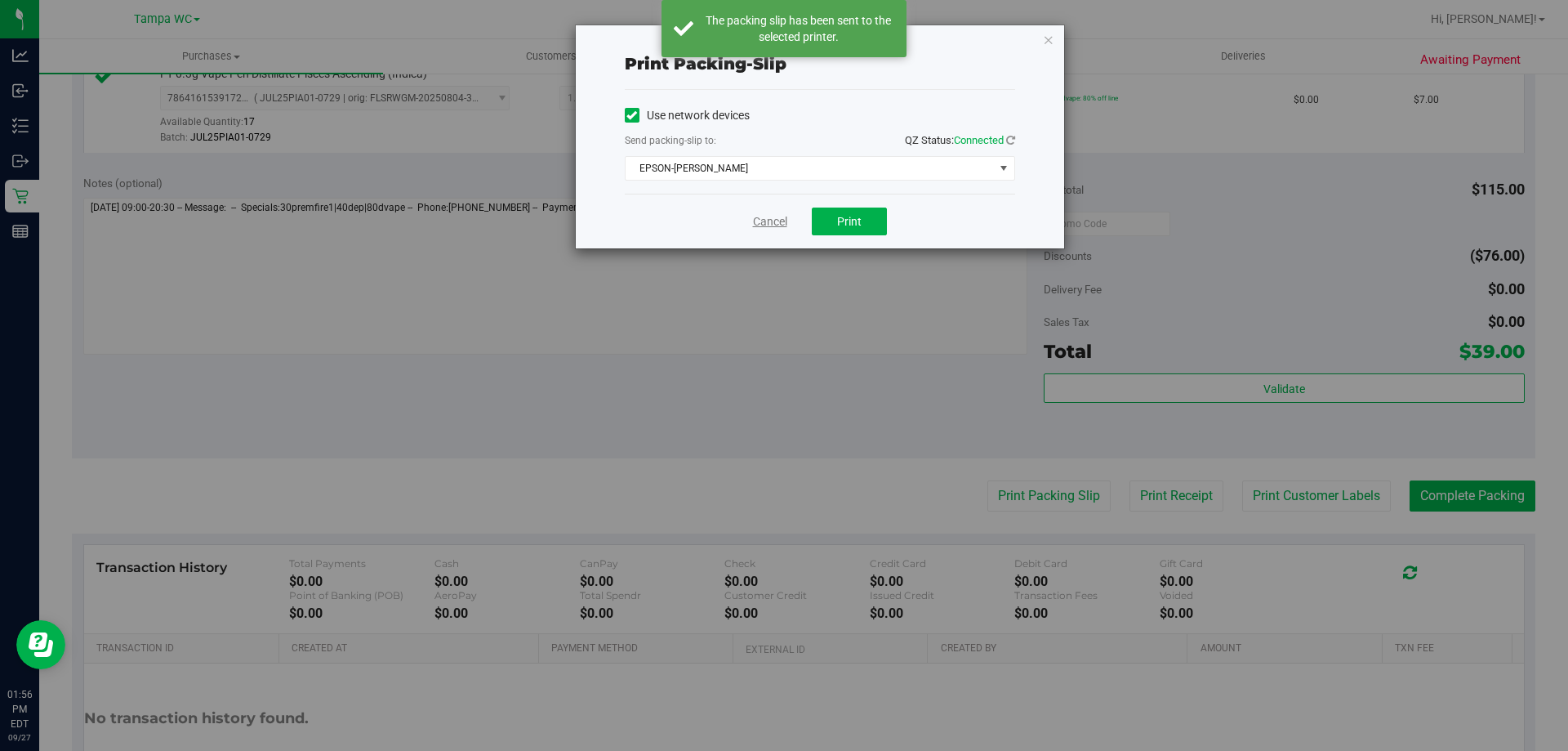
click at [774, 229] on link "Cancel" at bounding box center [770, 221] width 34 height 17
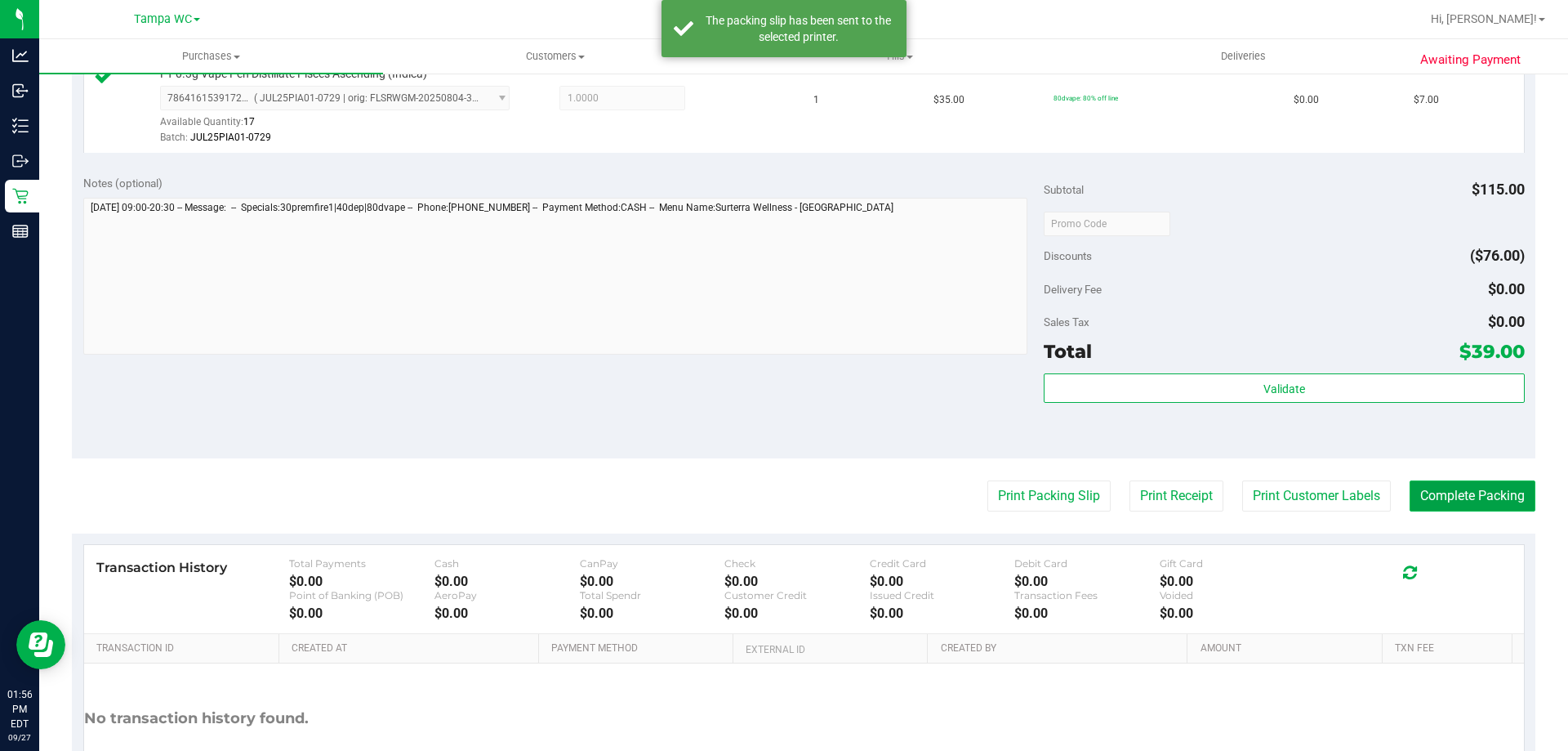
click at [1451, 489] on button "Complete Packing" at bounding box center [1472, 495] width 126 height 31
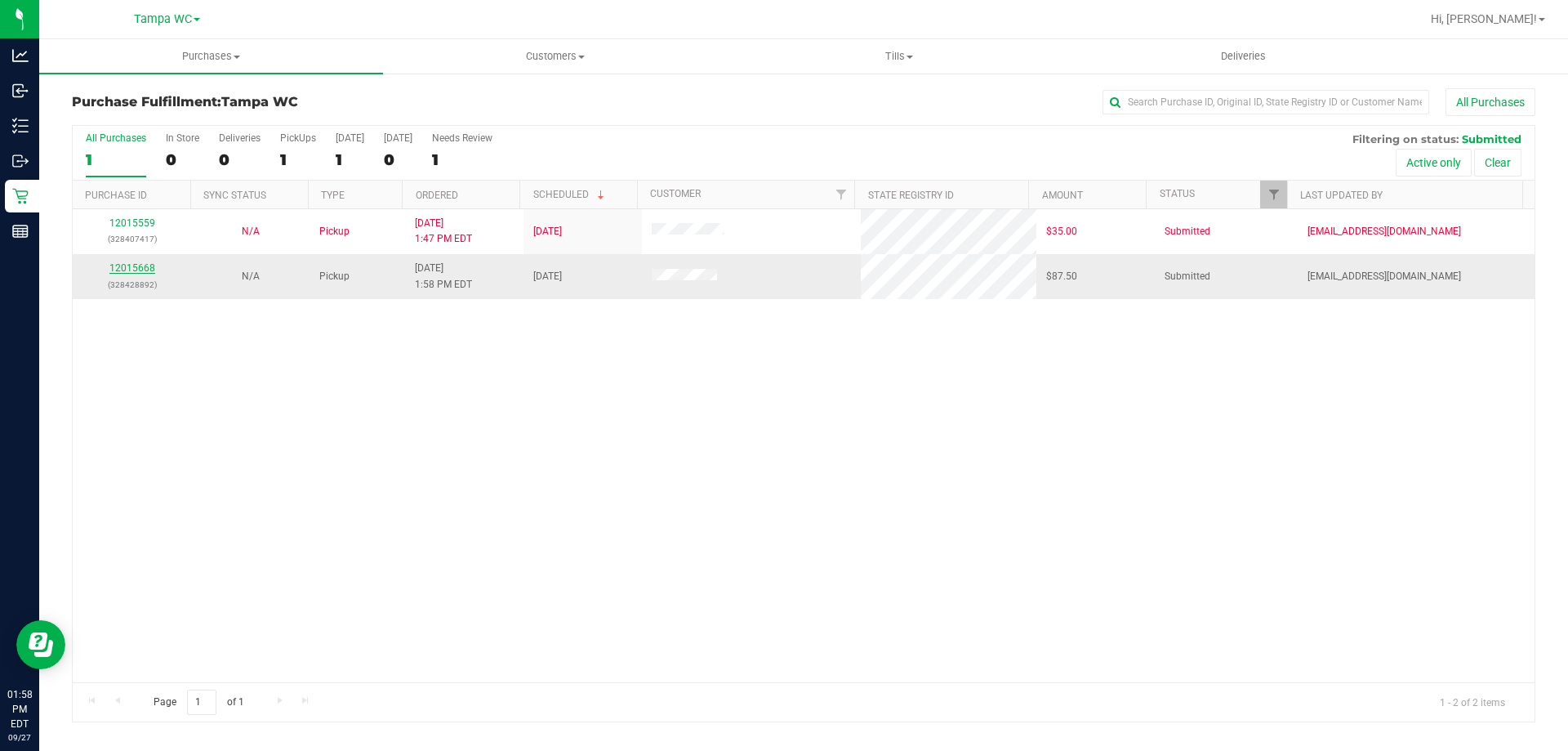
click at [134, 267] on link "12015668" at bounding box center [132, 268] width 45 height 12
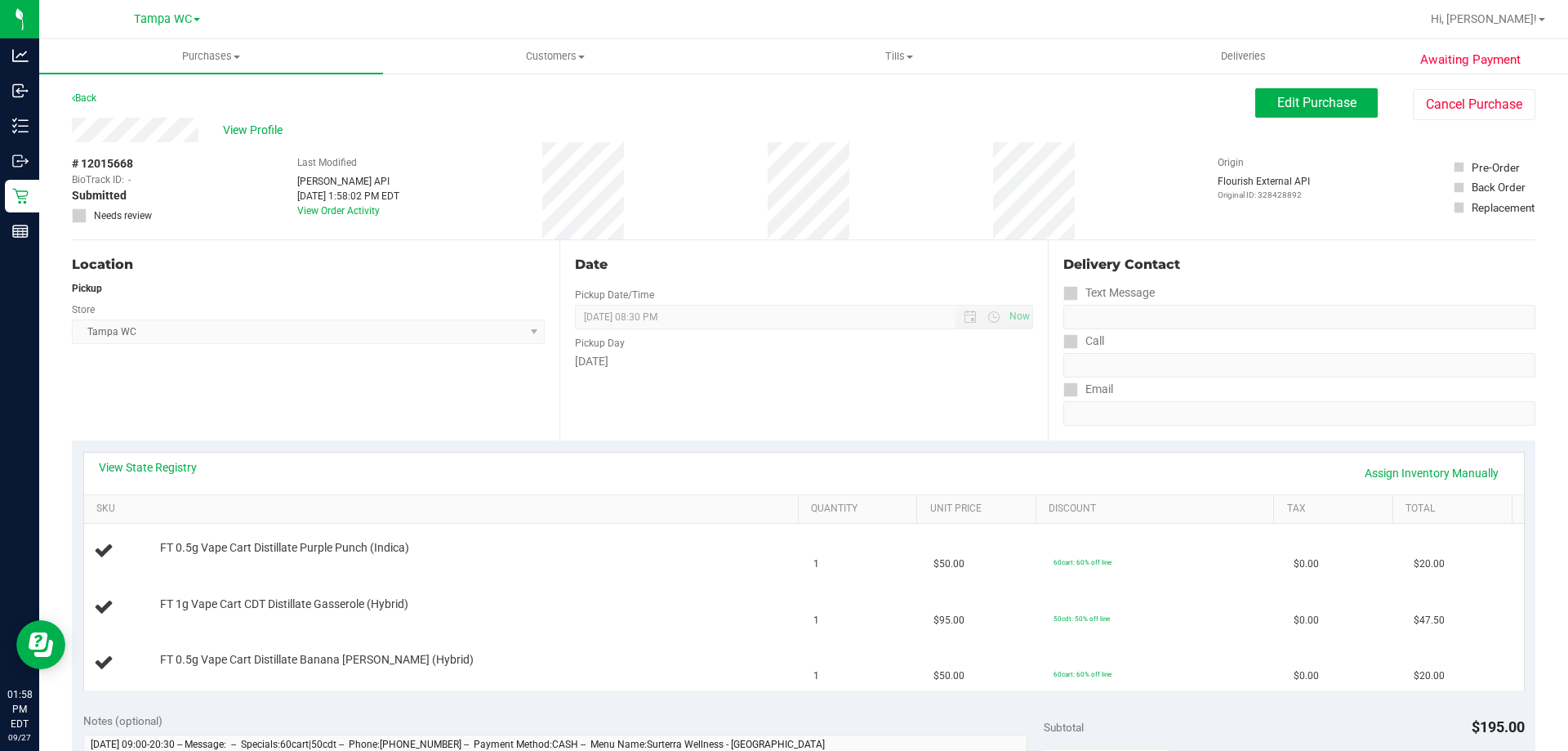
click at [1168, 467] on div "View State Registry Assign Inventory Manually" at bounding box center [803, 473] width 1410 height 28
click at [1167, 465] on div "View State Registry Assign Inventory Manually" at bounding box center [803, 473] width 1410 height 28
click at [808, 473] on div "View State Registry Assign Inventory Manually" at bounding box center [803, 473] width 1410 height 28
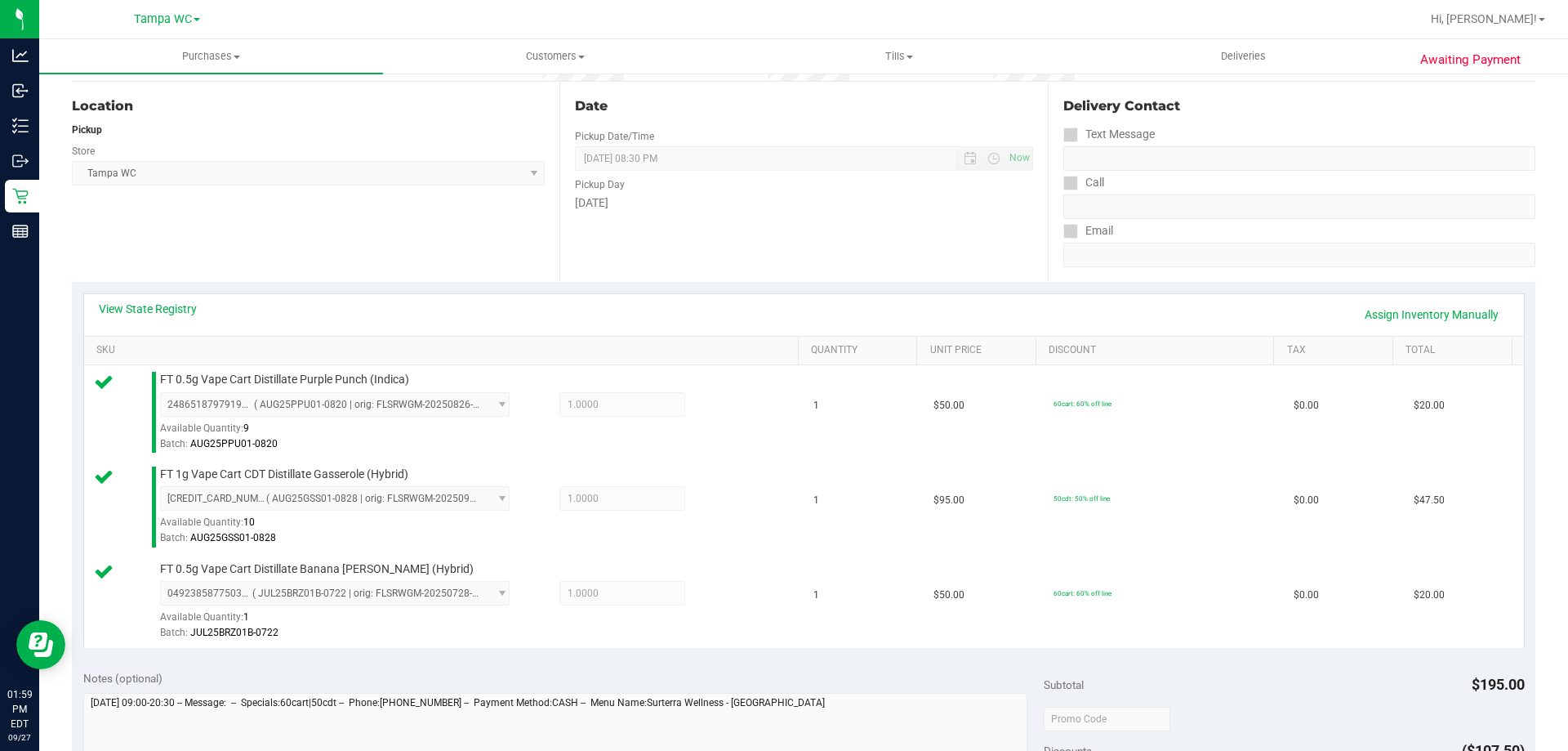
scroll to position [490, 0]
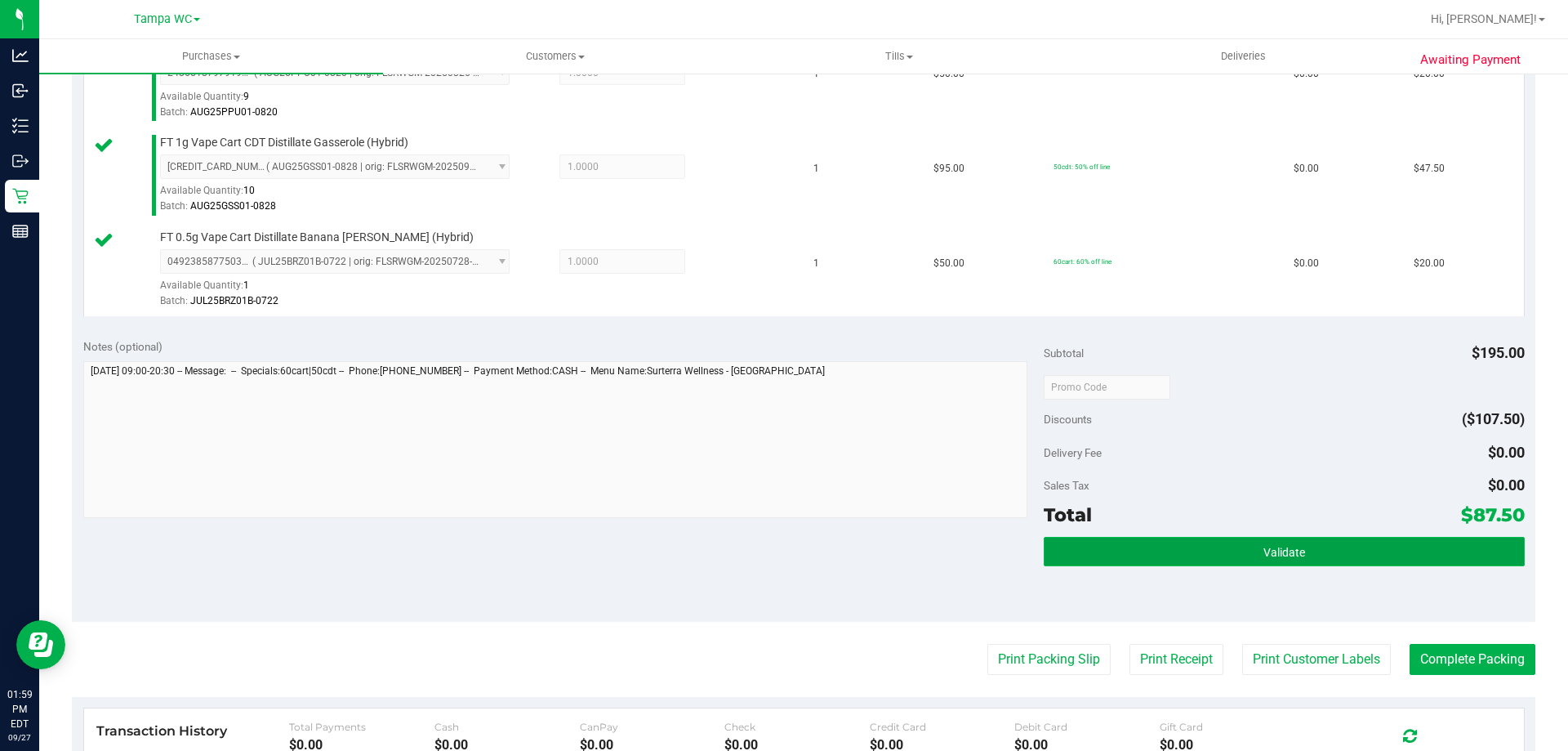
click at [1313, 544] on button "Validate" at bounding box center [1283, 551] width 480 height 29
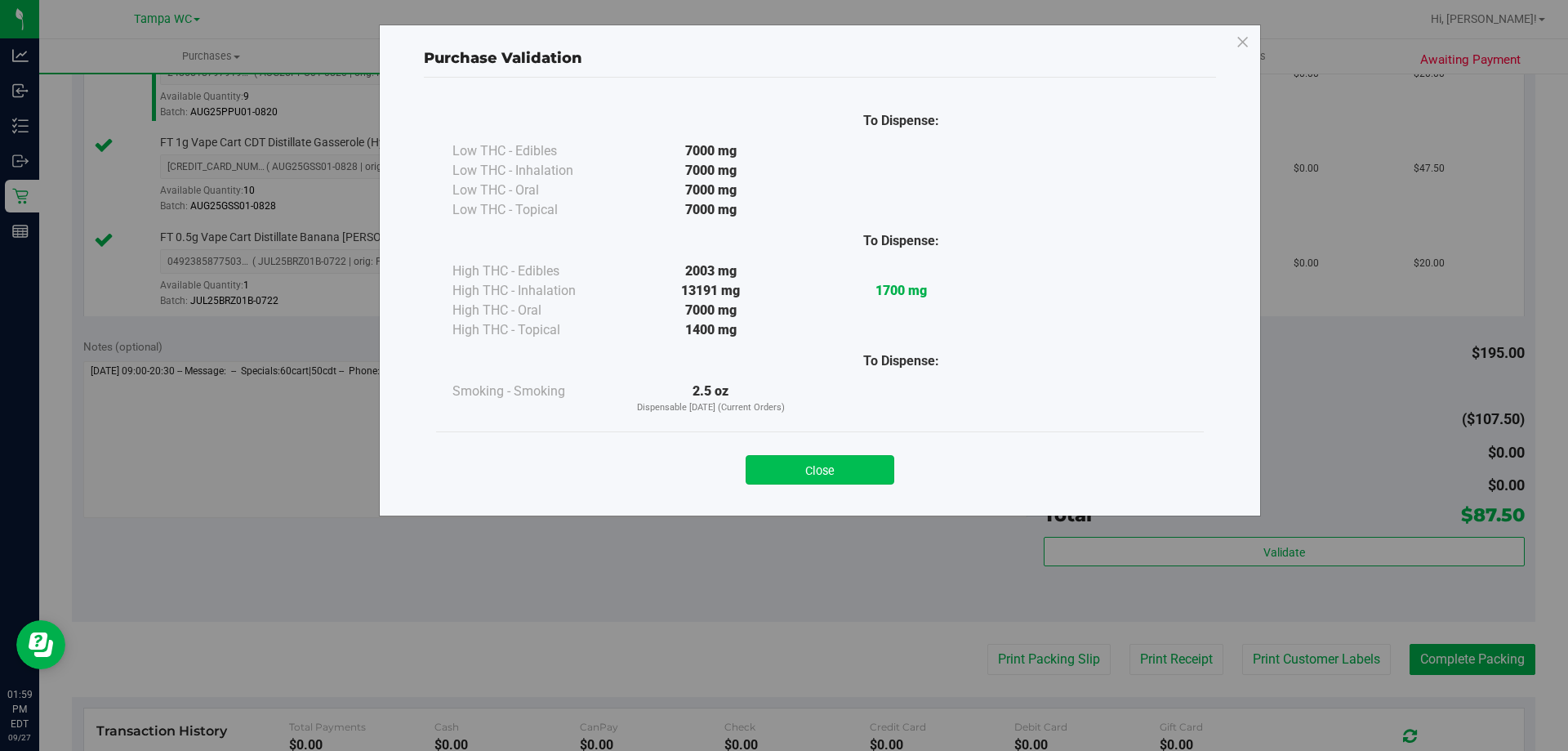
click at [828, 459] on button "Close" at bounding box center [820, 470] width 149 height 29
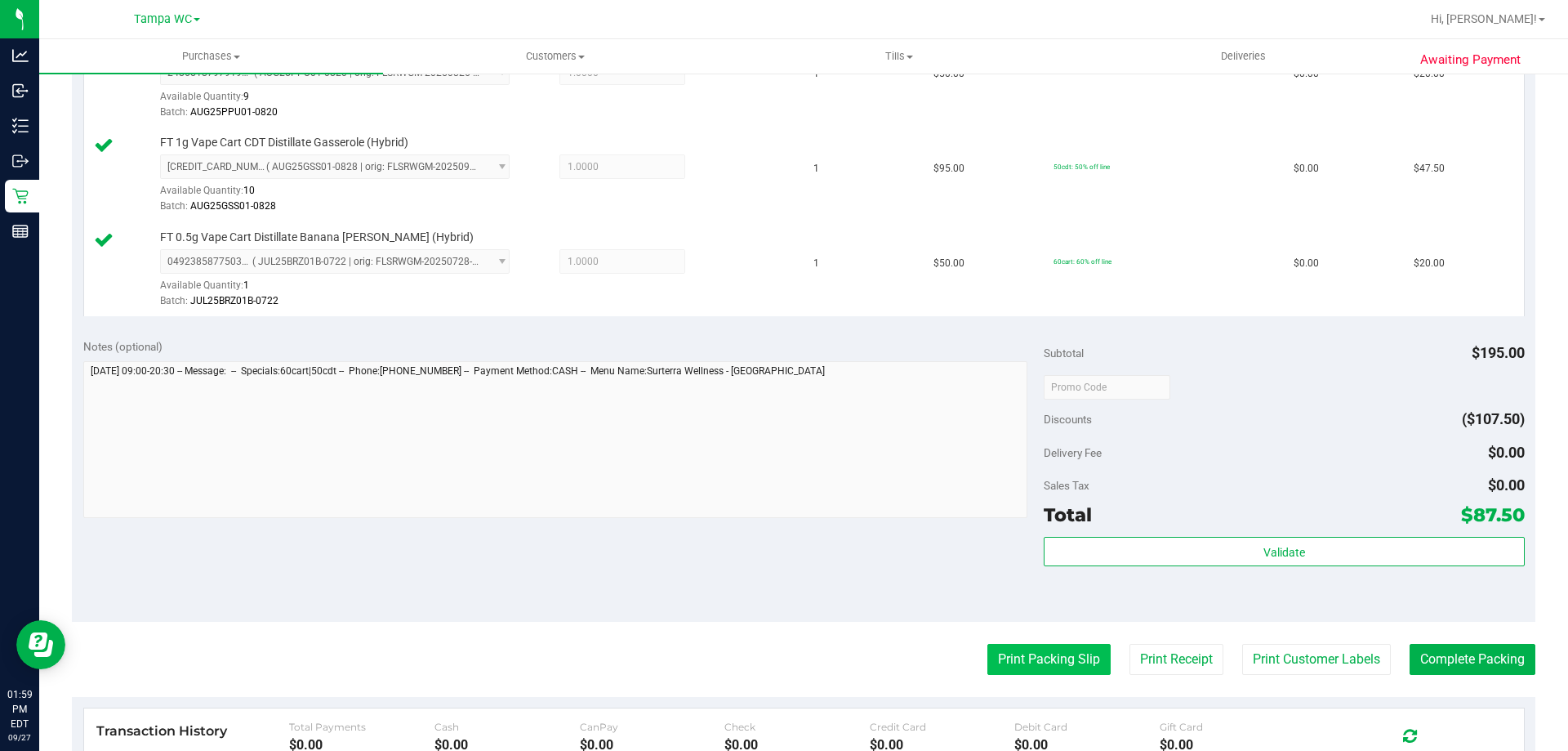
click at [1030, 646] on button "Print Packing Slip" at bounding box center [1049, 659] width 123 height 31
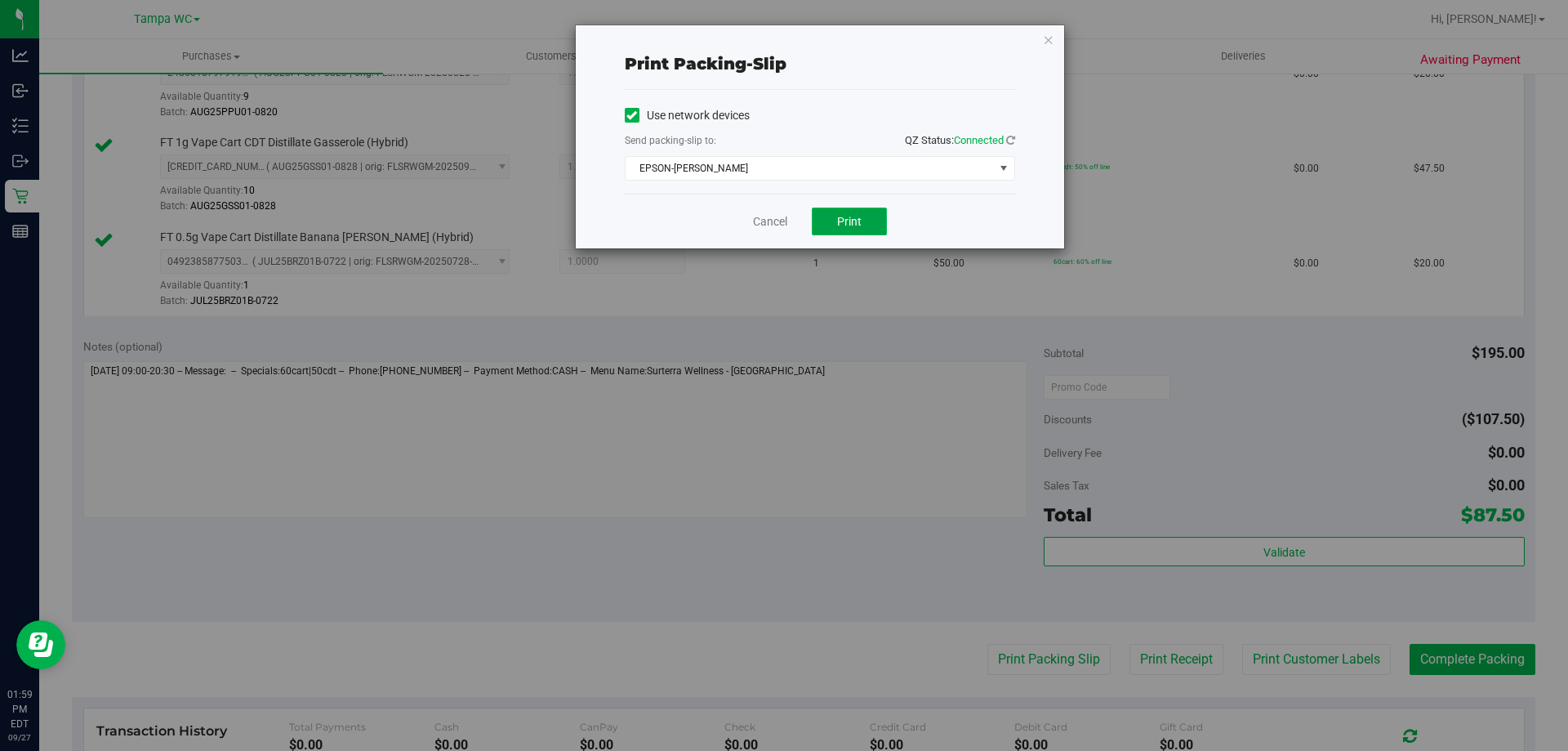
click at [849, 212] on button "Print" at bounding box center [849, 221] width 75 height 28
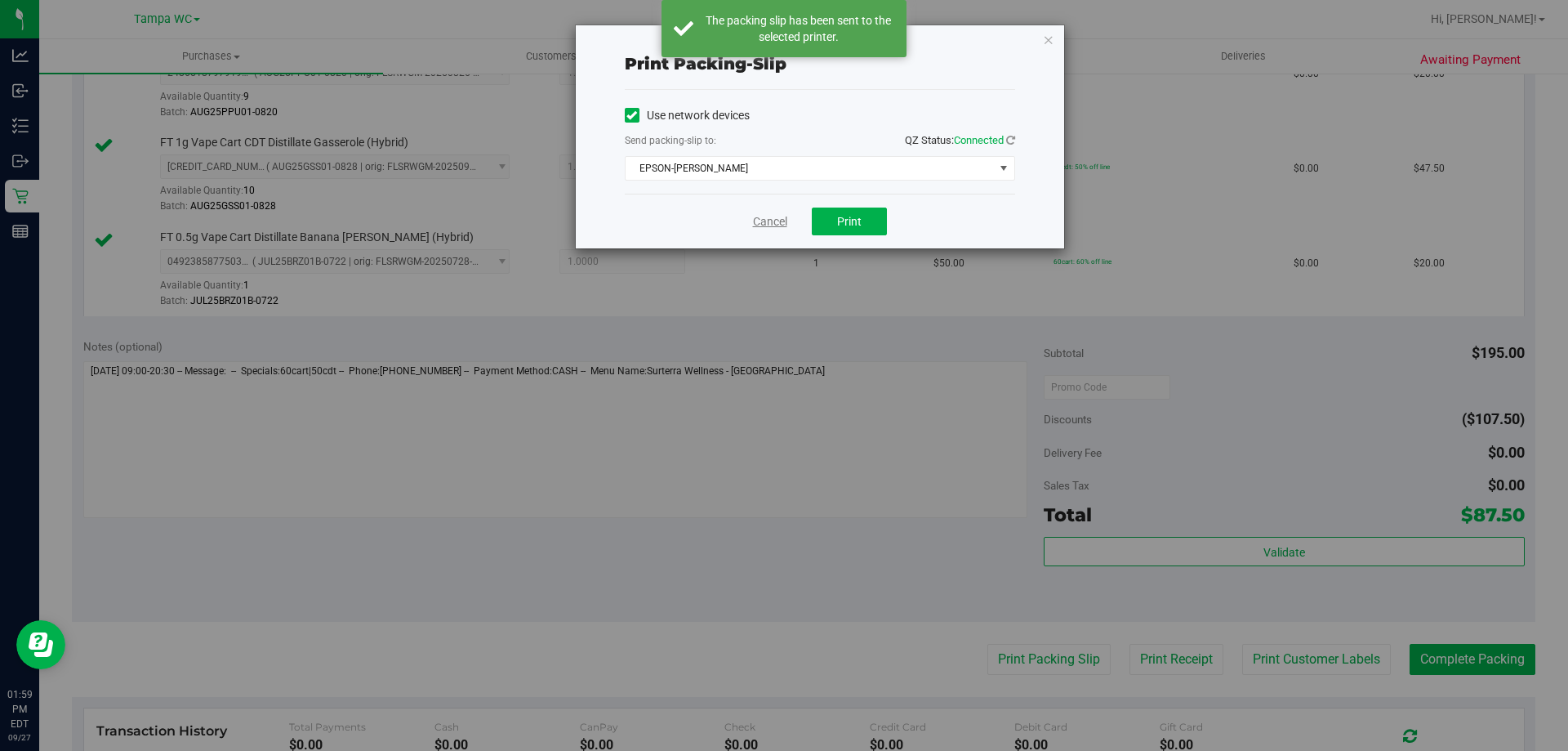
click at [769, 226] on link "Cancel" at bounding box center [770, 221] width 34 height 17
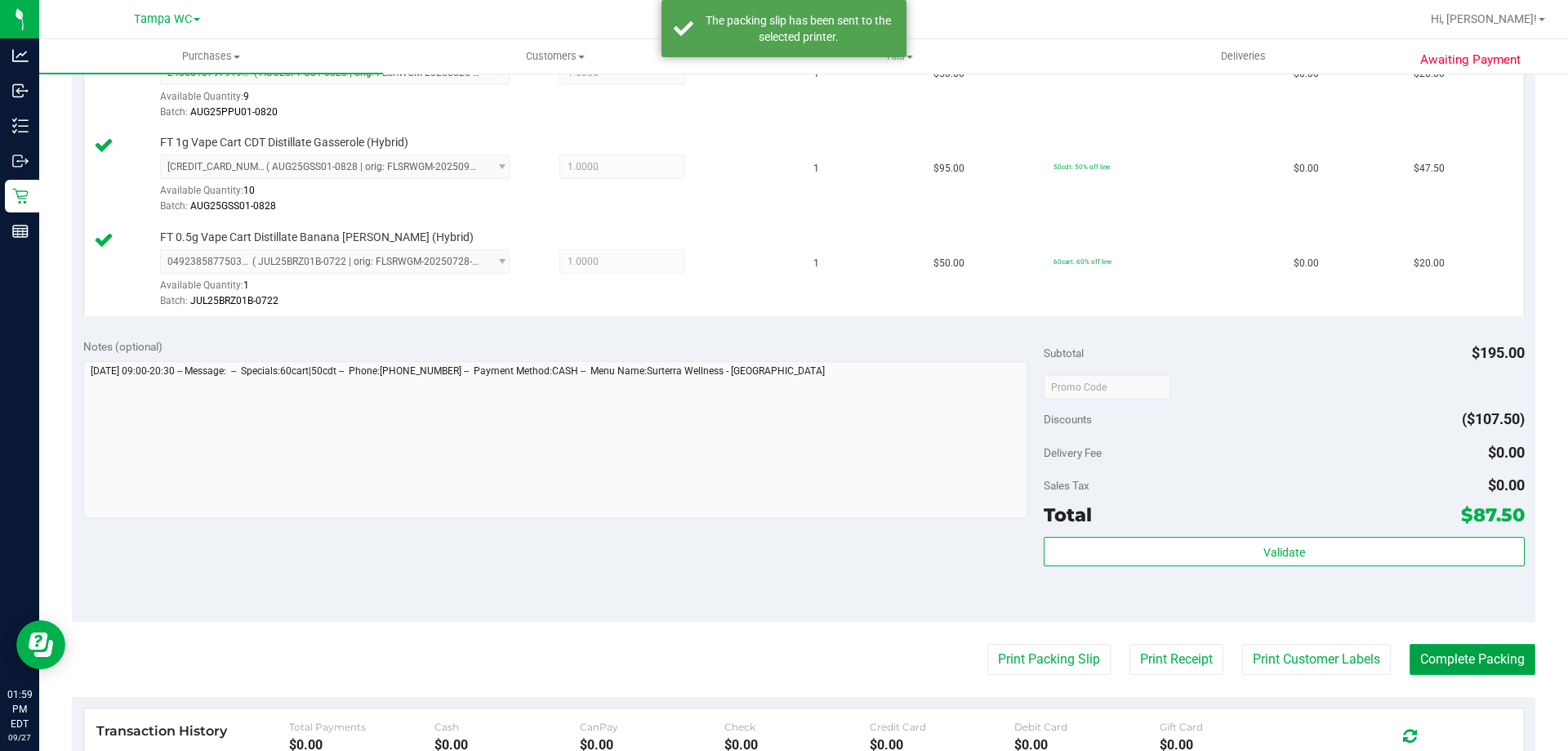
click at [1500, 655] on button "Complete Packing" at bounding box center [1472, 659] width 126 height 31
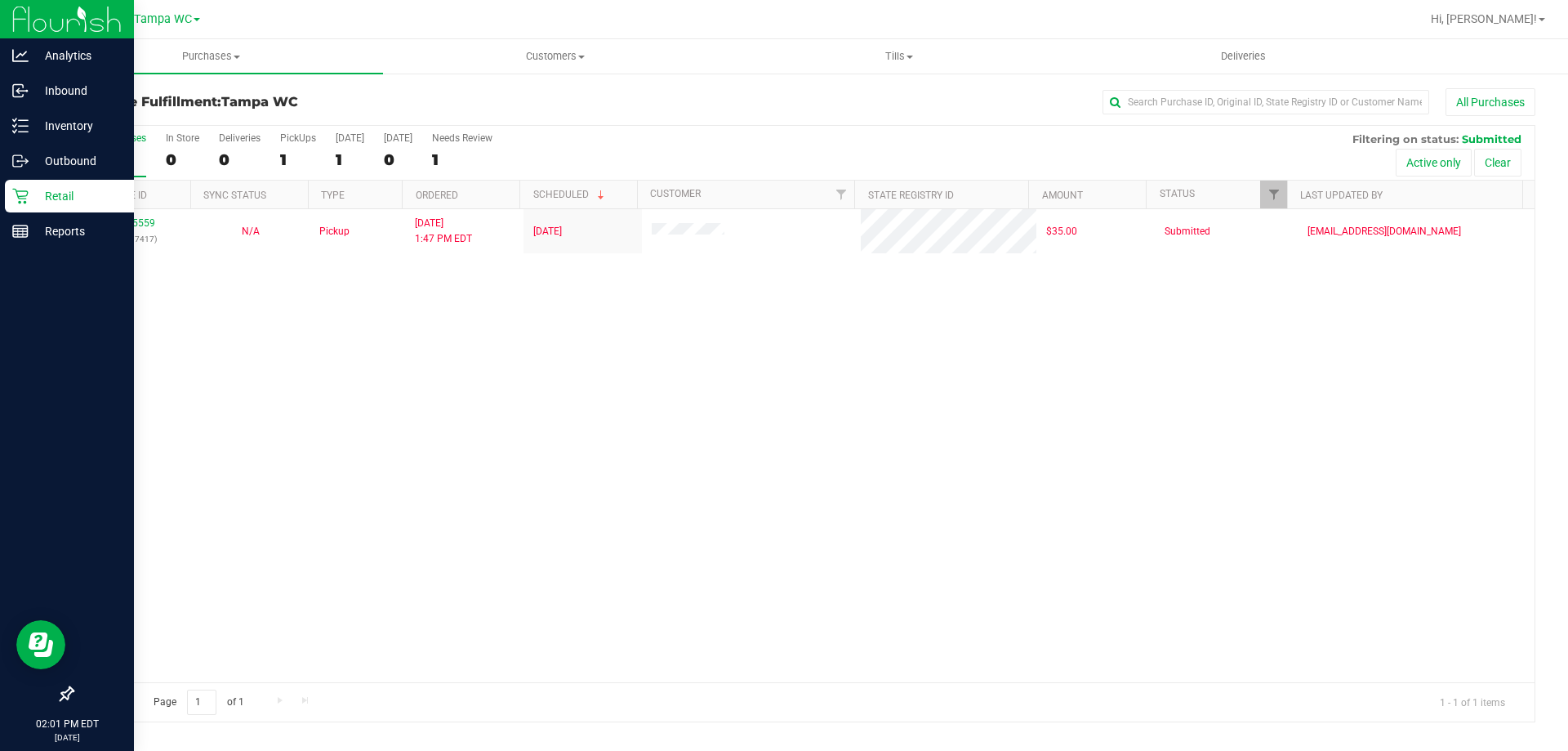
click at [5, 192] on link "Retail" at bounding box center [67, 197] width 134 height 35
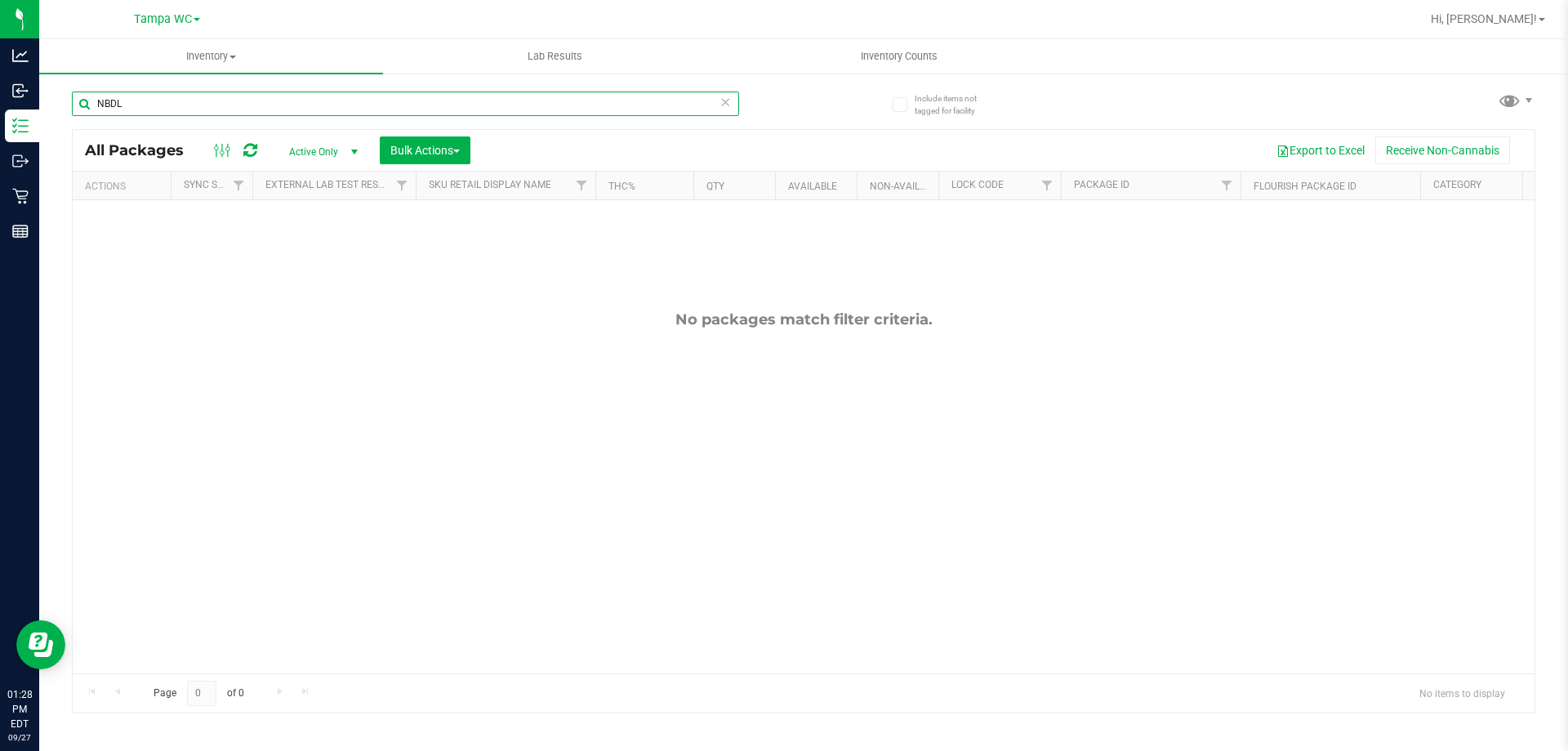
click at [732, 104] on input "NBDL" at bounding box center [405, 103] width 667 height 24
click at [726, 102] on icon at bounding box center [725, 102] width 12 height 20
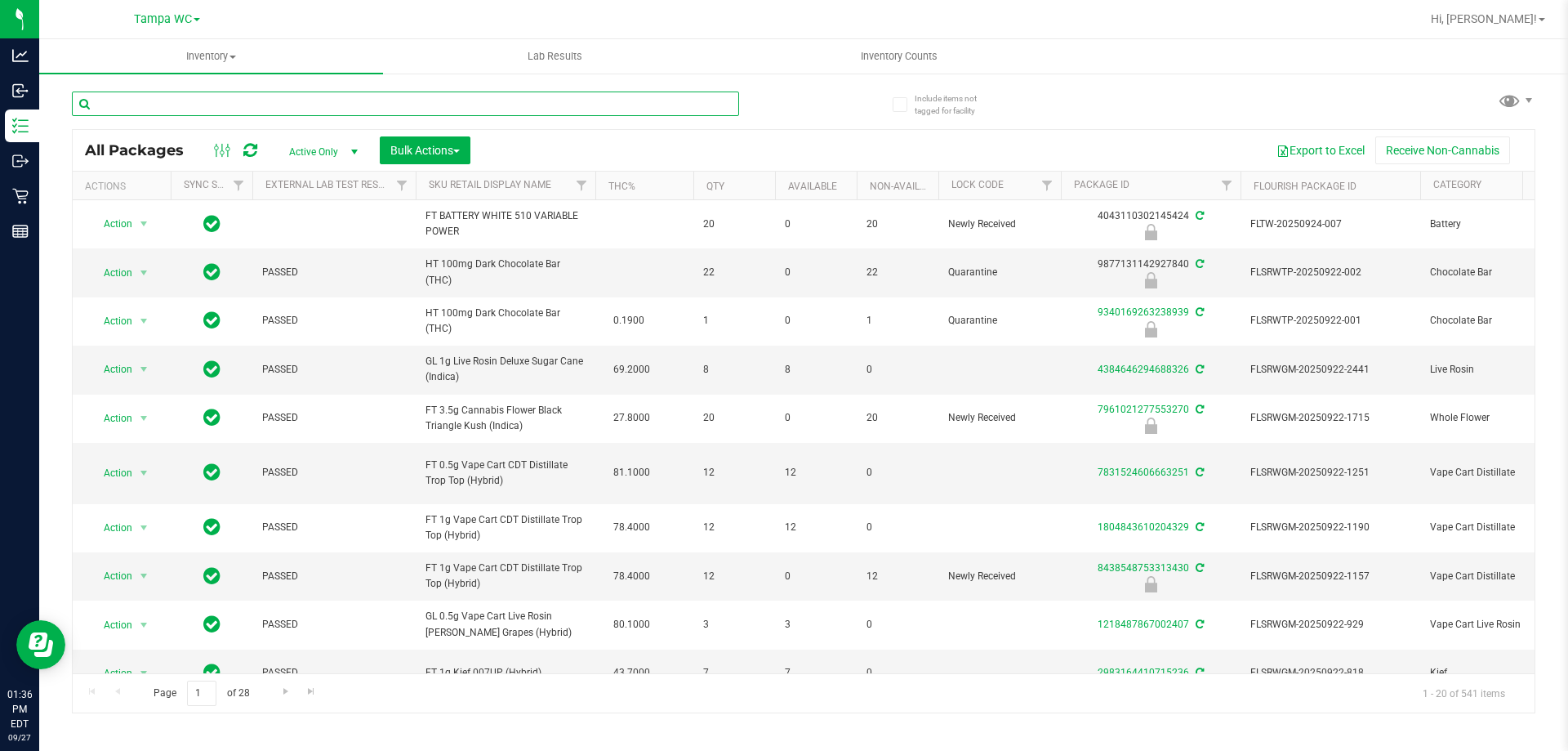
click at [234, 101] on input "text" at bounding box center [405, 103] width 667 height 24
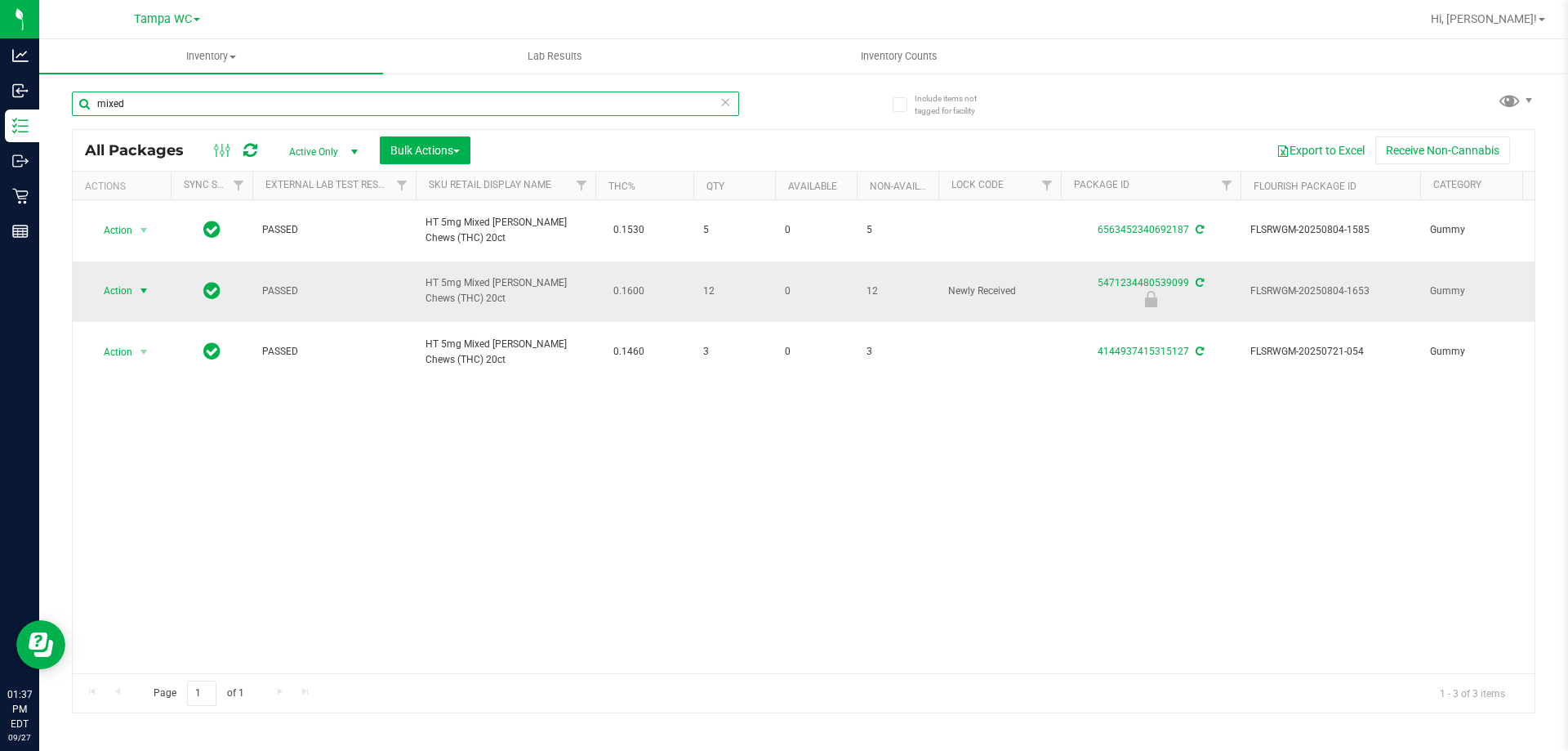
type input "mixed"
click at [134, 279] on span "select" at bounding box center [144, 290] width 21 height 23
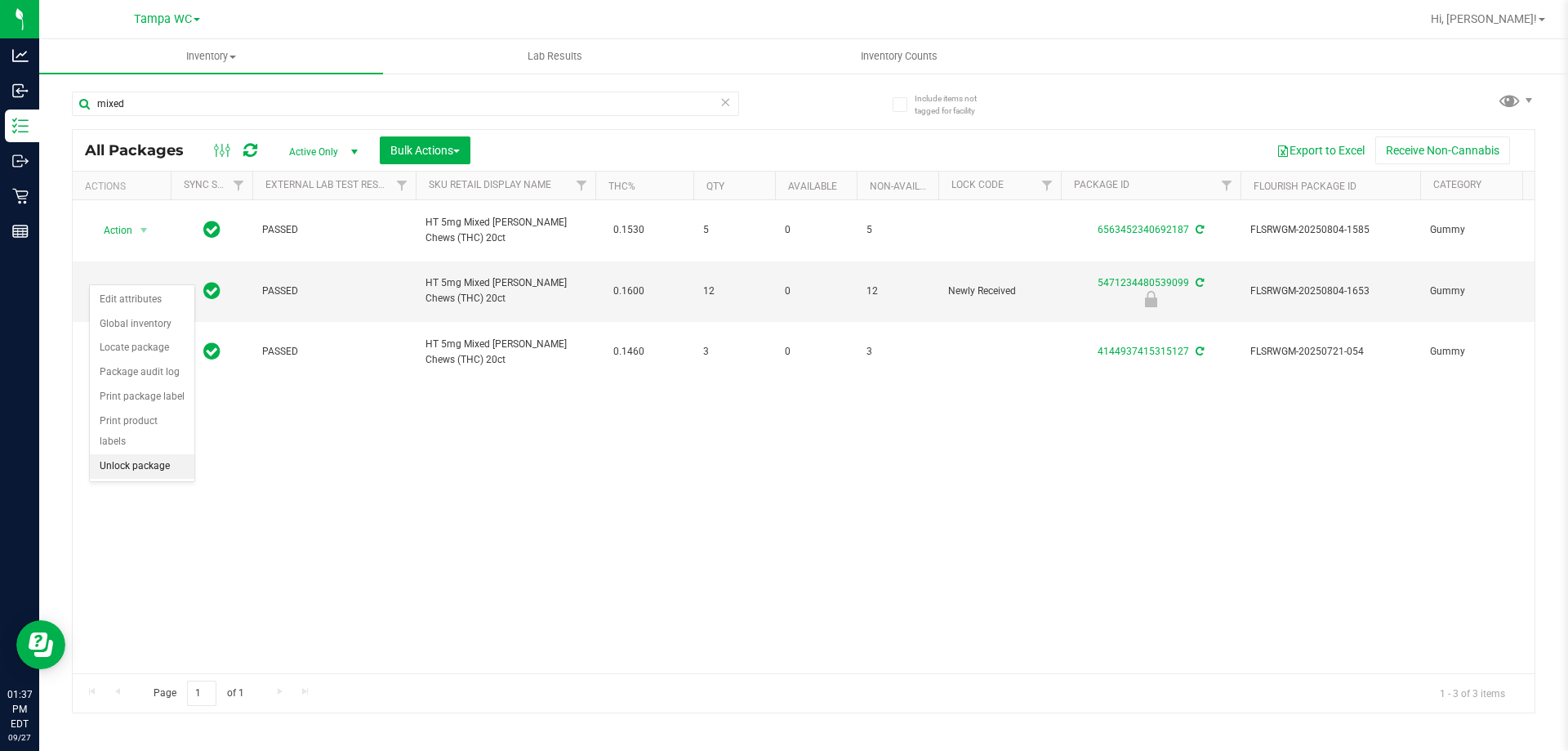
click at [158, 454] on li "Unlock package" at bounding box center [141, 466] width 104 height 24
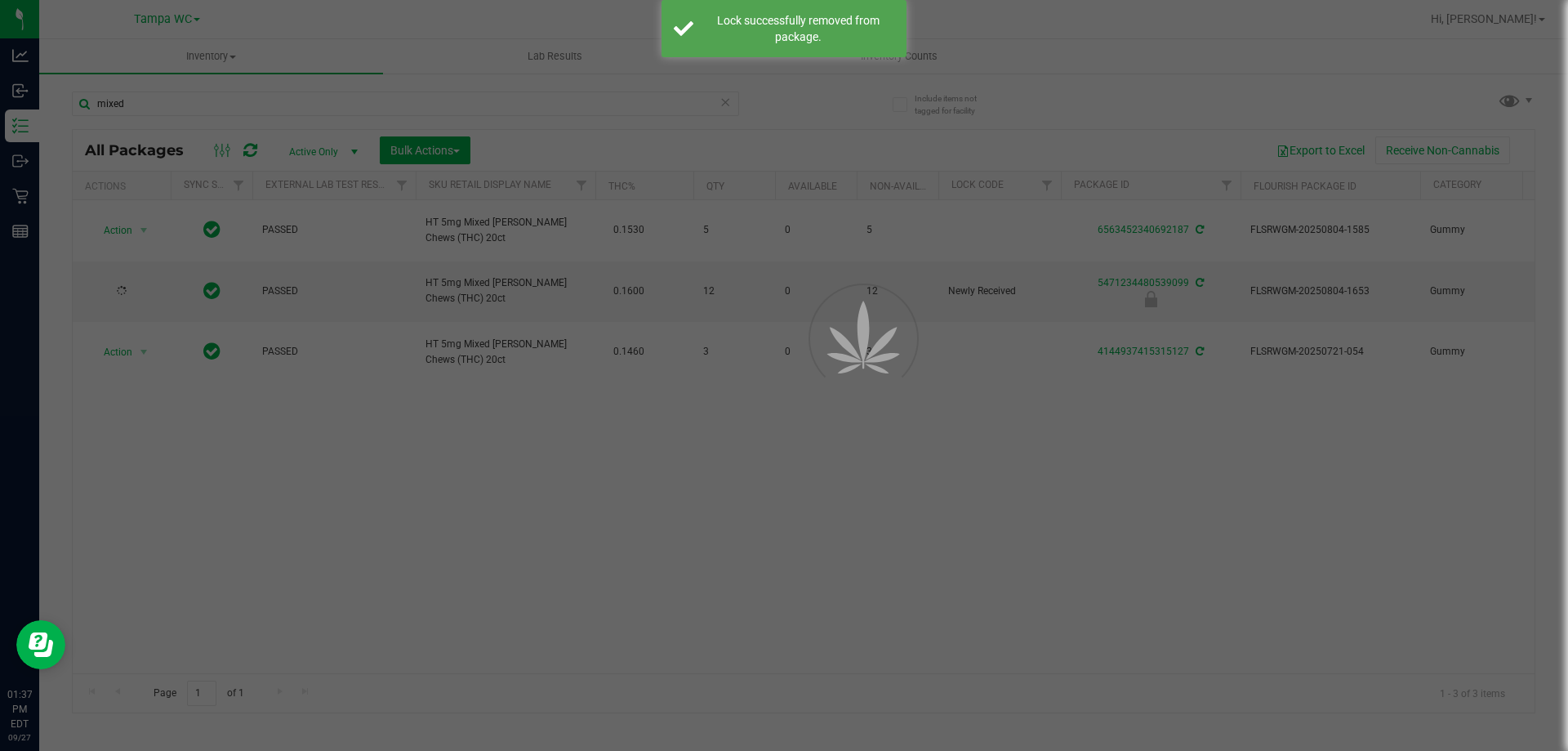
click at [484, 447] on div at bounding box center [784, 376] width 1568 height 751
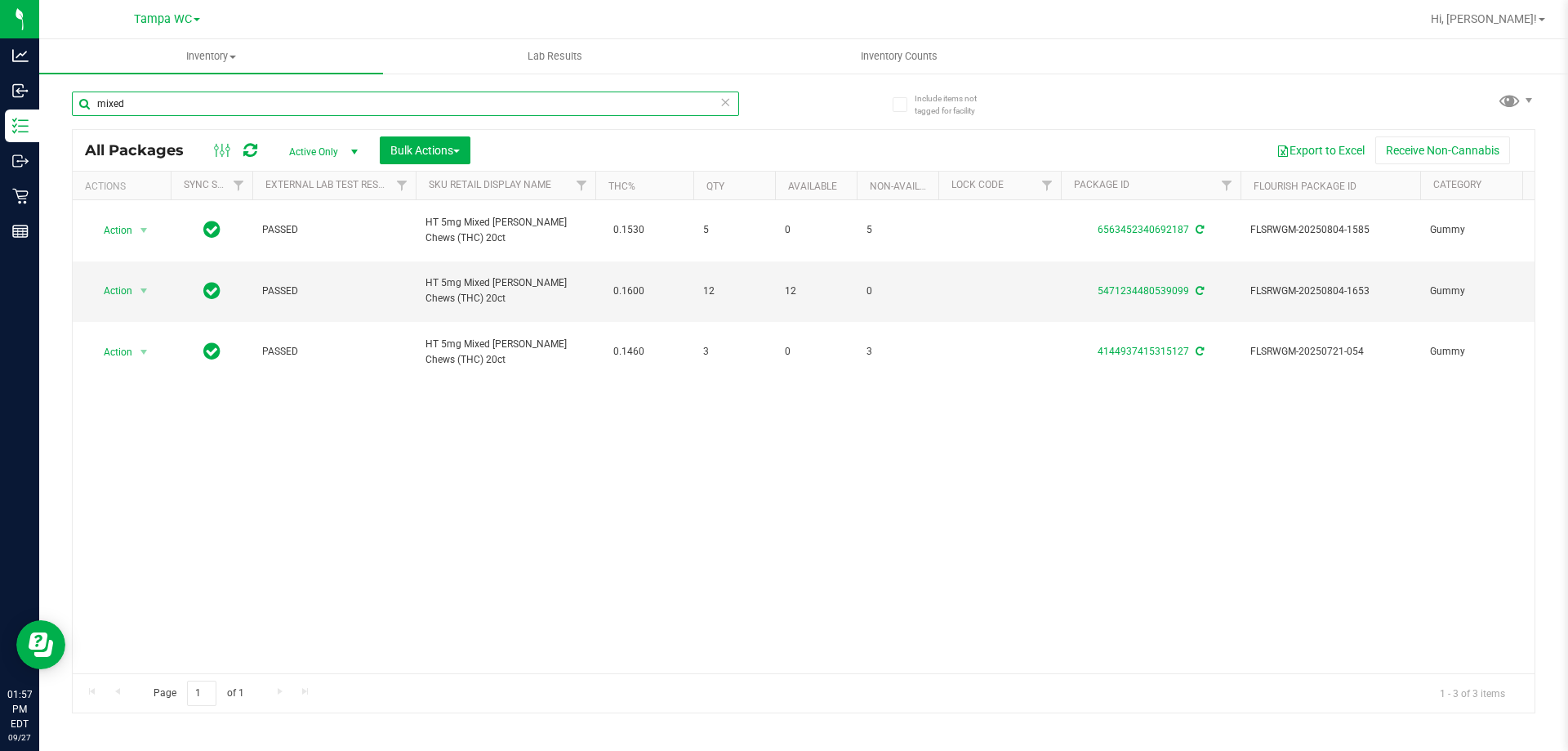
click at [731, 99] on input "mixed" at bounding box center [405, 103] width 667 height 24
click at [721, 102] on icon at bounding box center [725, 102] width 12 height 20
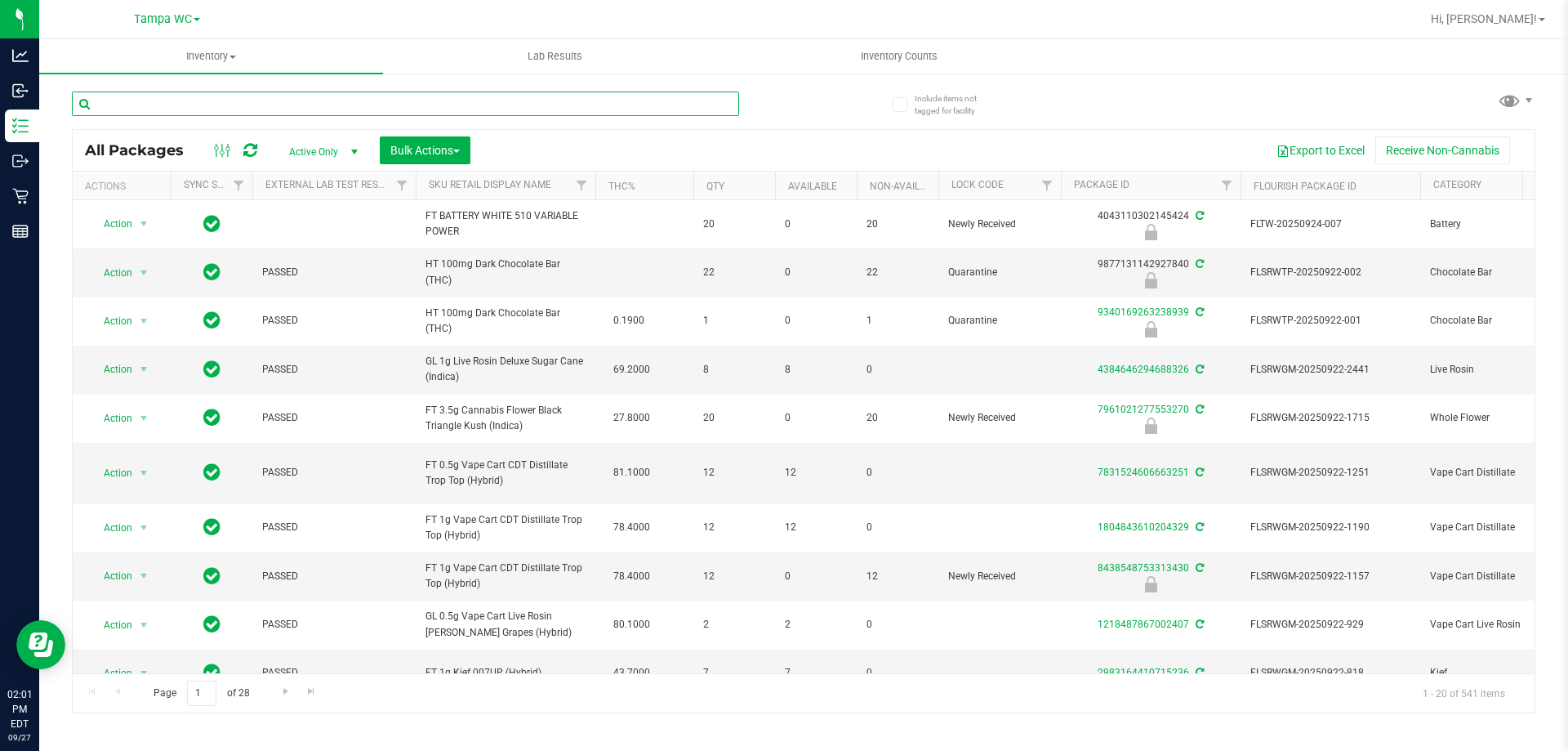
click at [254, 102] on input "text" at bounding box center [405, 103] width 667 height 24
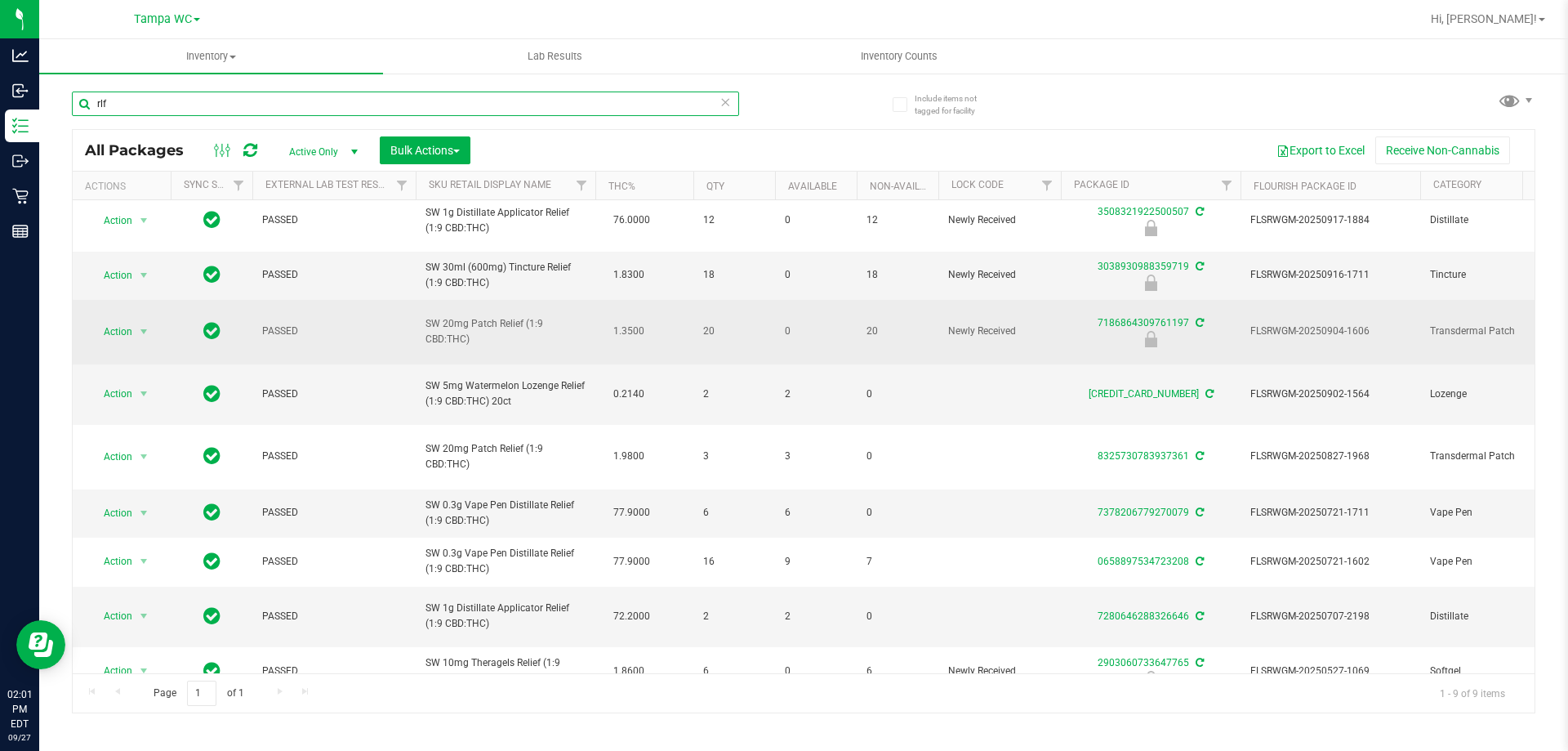
scroll to position [13, 0]
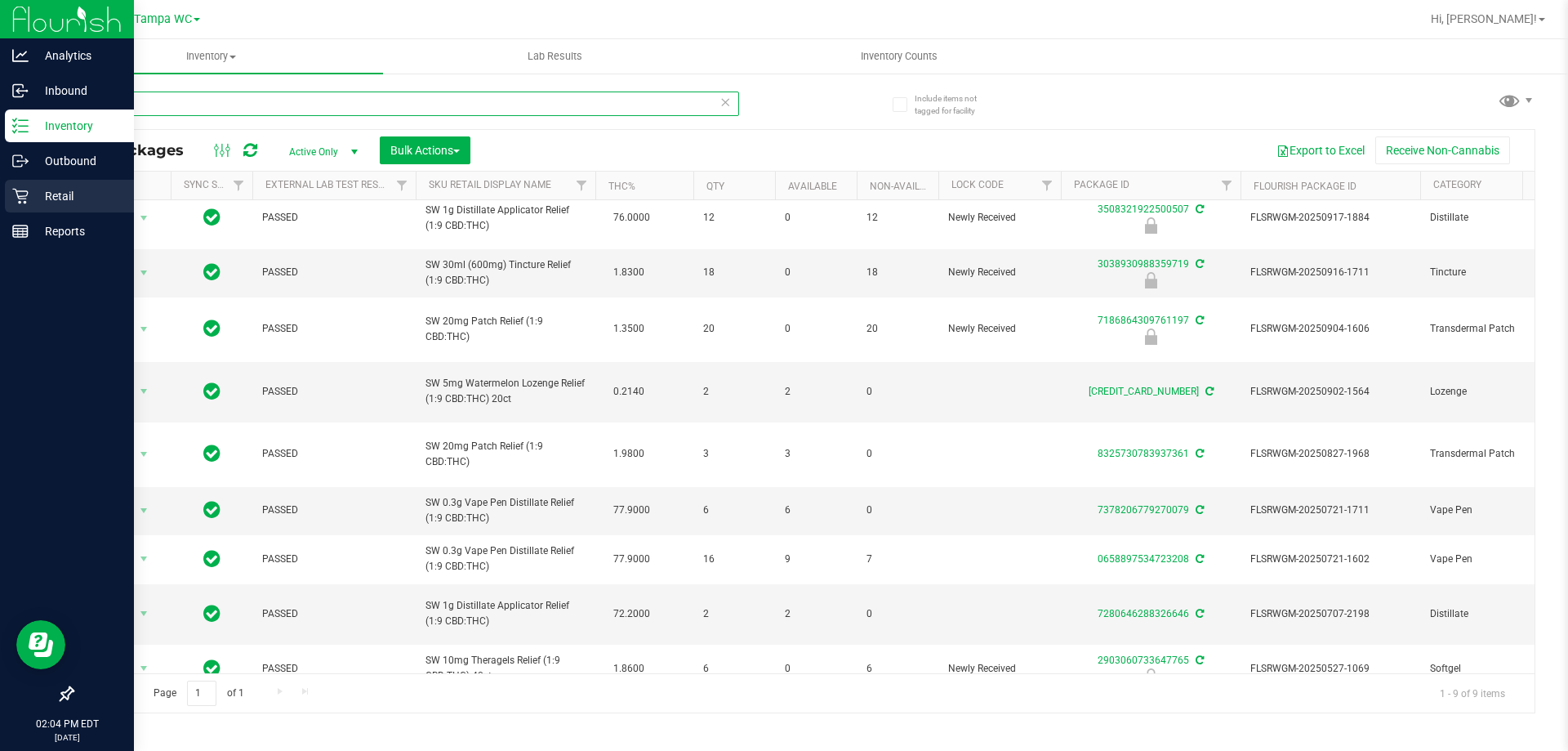
type input "rlf"
click at [21, 204] on div "Retail" at bounding box center [69, 196] width 129 height 33
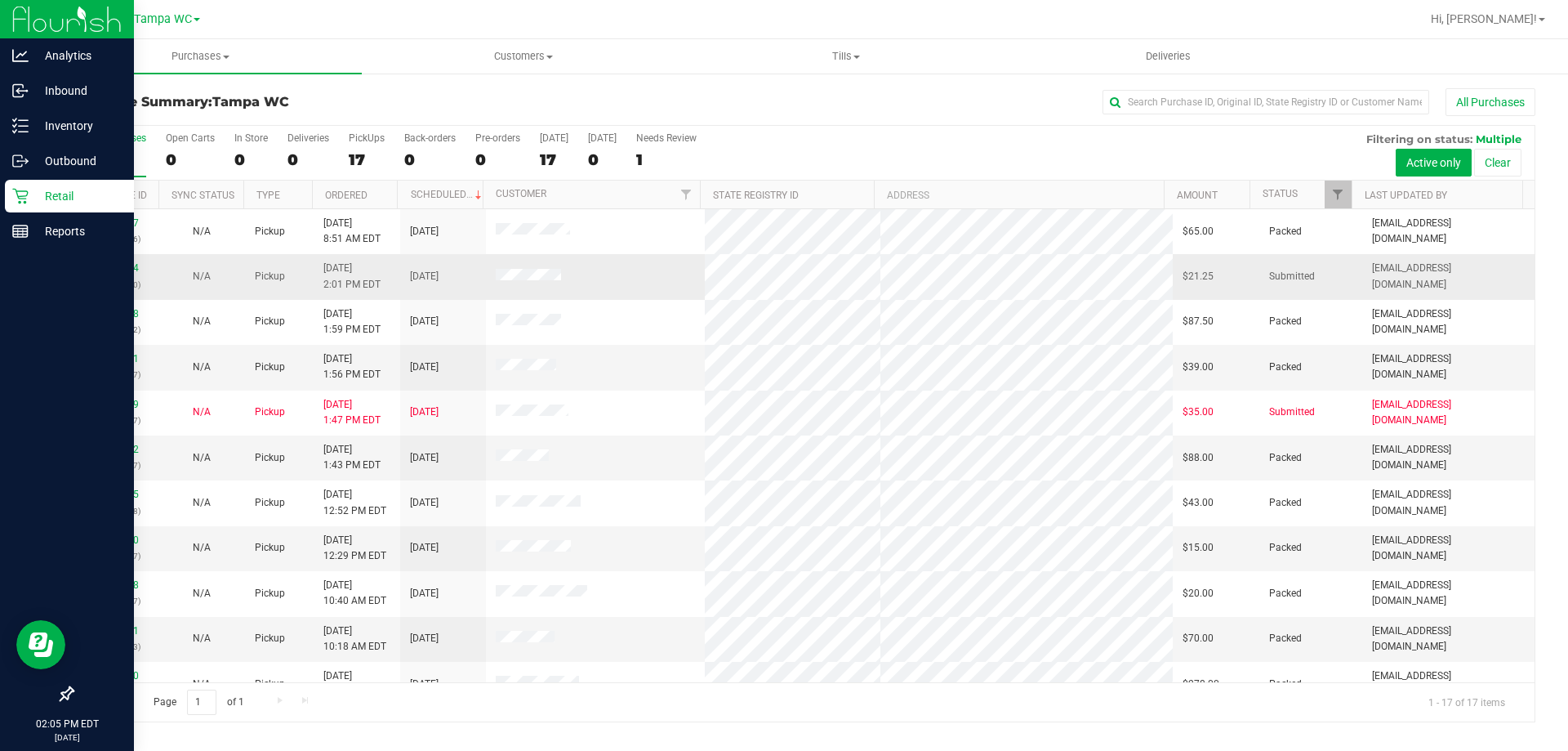
click at [95, 254] on td "12015694 (328430190)" at bounding box center [115, 277] width 86 height 45
click at [112, 270] on link "12015694" at bounding box center [116, 268] width 45 height 12
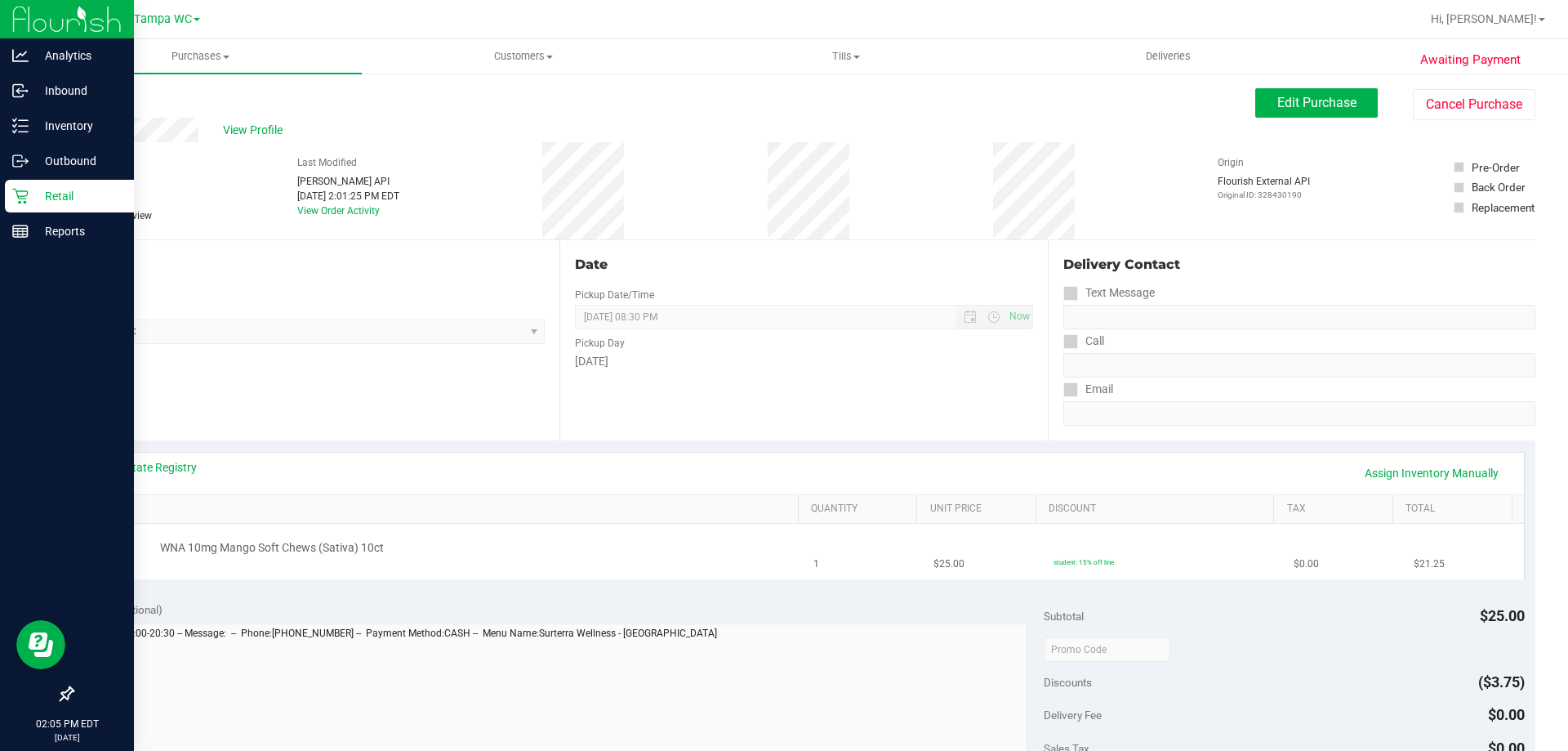
click at [455, 571] on td "WNA 10mg Mango Soft Chews (Sativa) 10ct" at bounding box center [444, 551] width 720 height 54
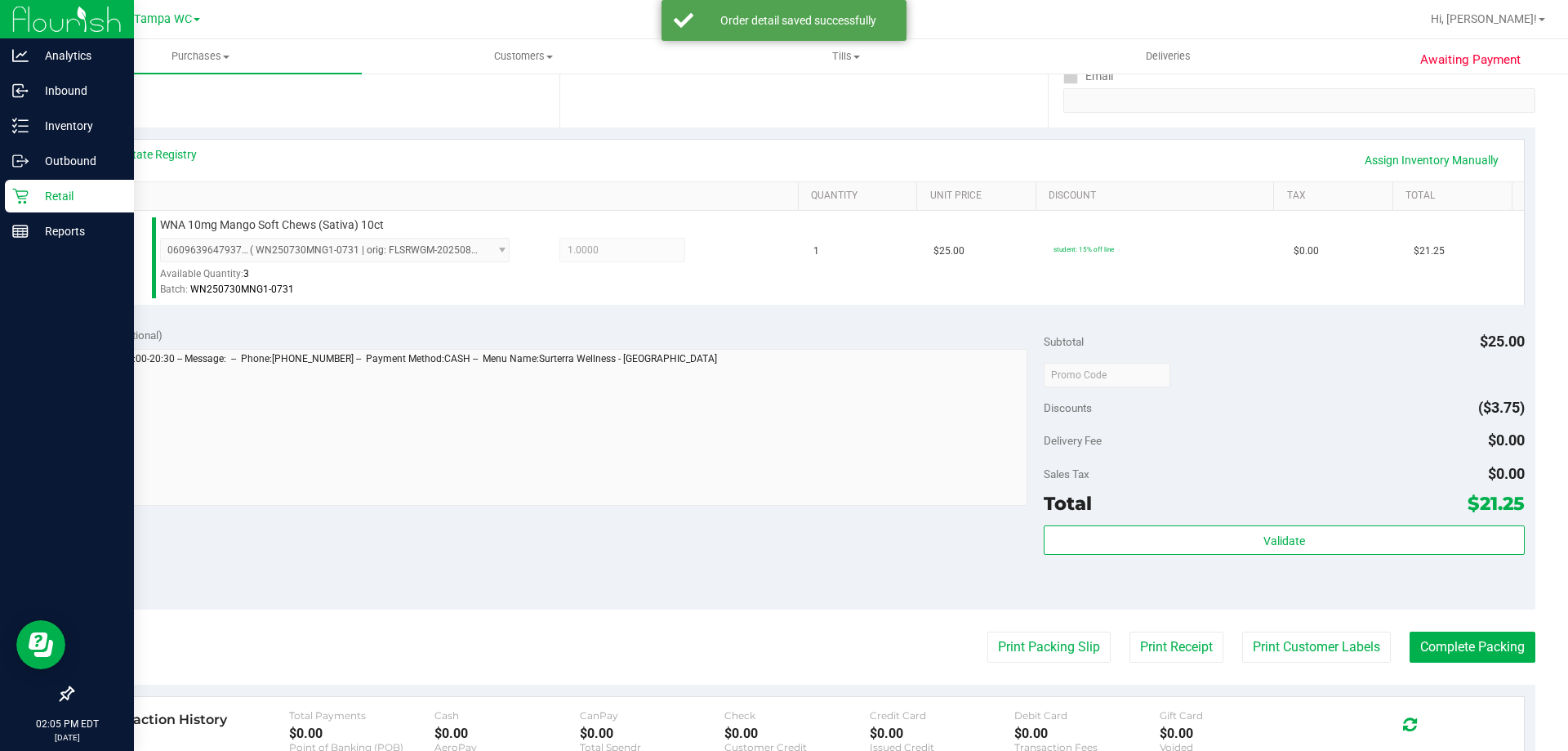
scroll to position [327, 0]
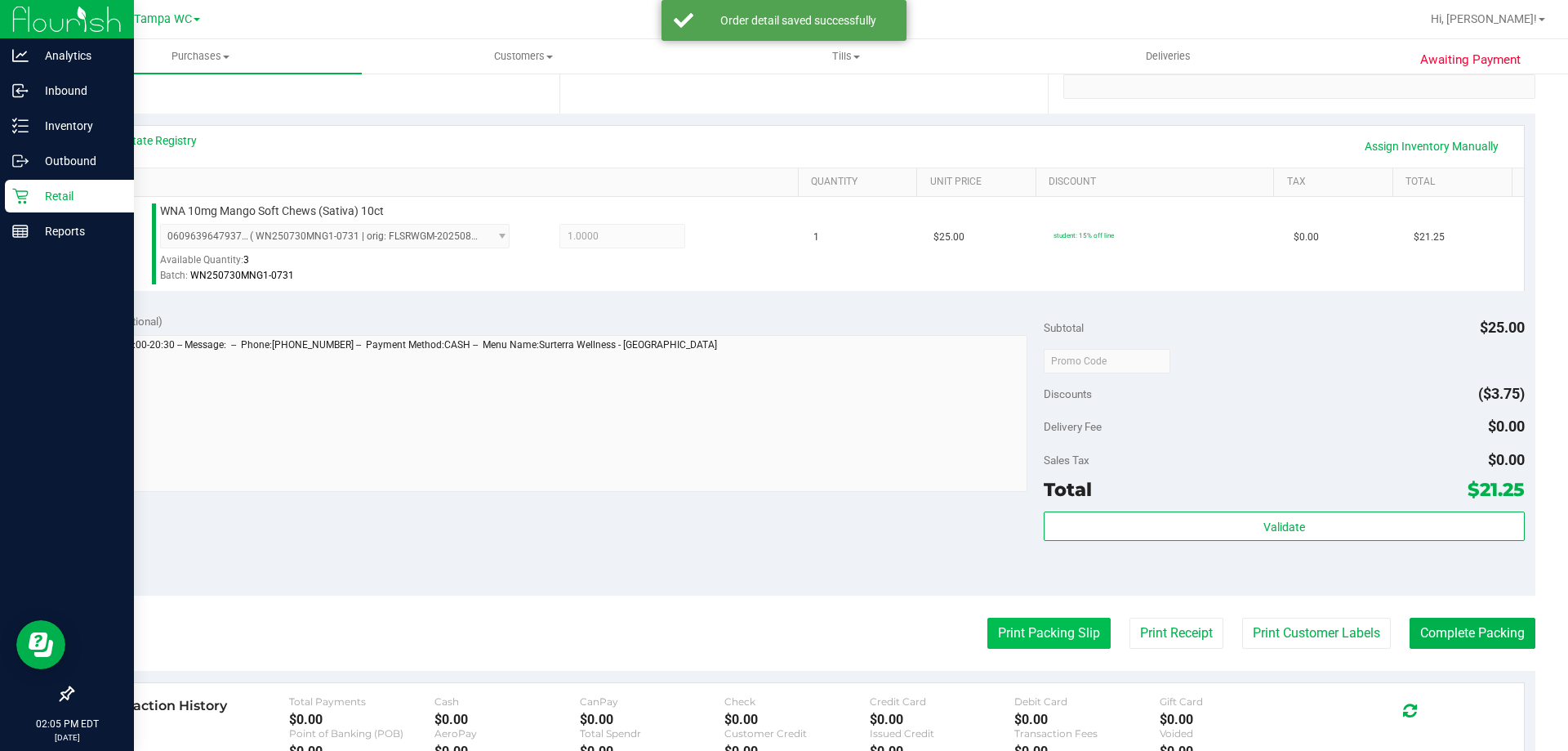
click at [1017, 642] on button "Print Packing Slip" at bounding box center [1049, 633] width 123 height 31
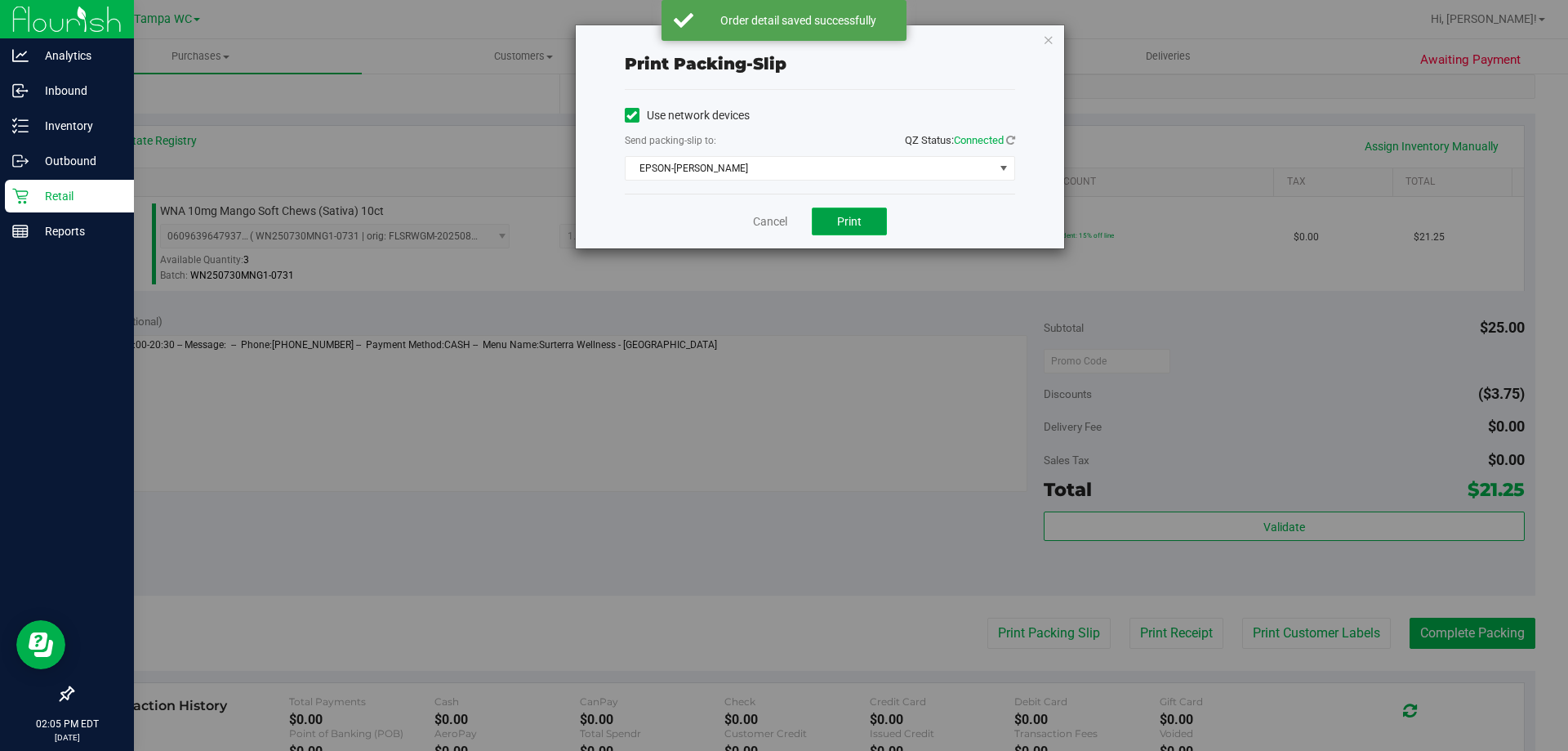
click at [853, 211] on button "Print" at bounding box center [849, 221] width 75 height 28
click at [776, 216] on link "Cancel" at bounding box center [770, 221] width 34 height 17
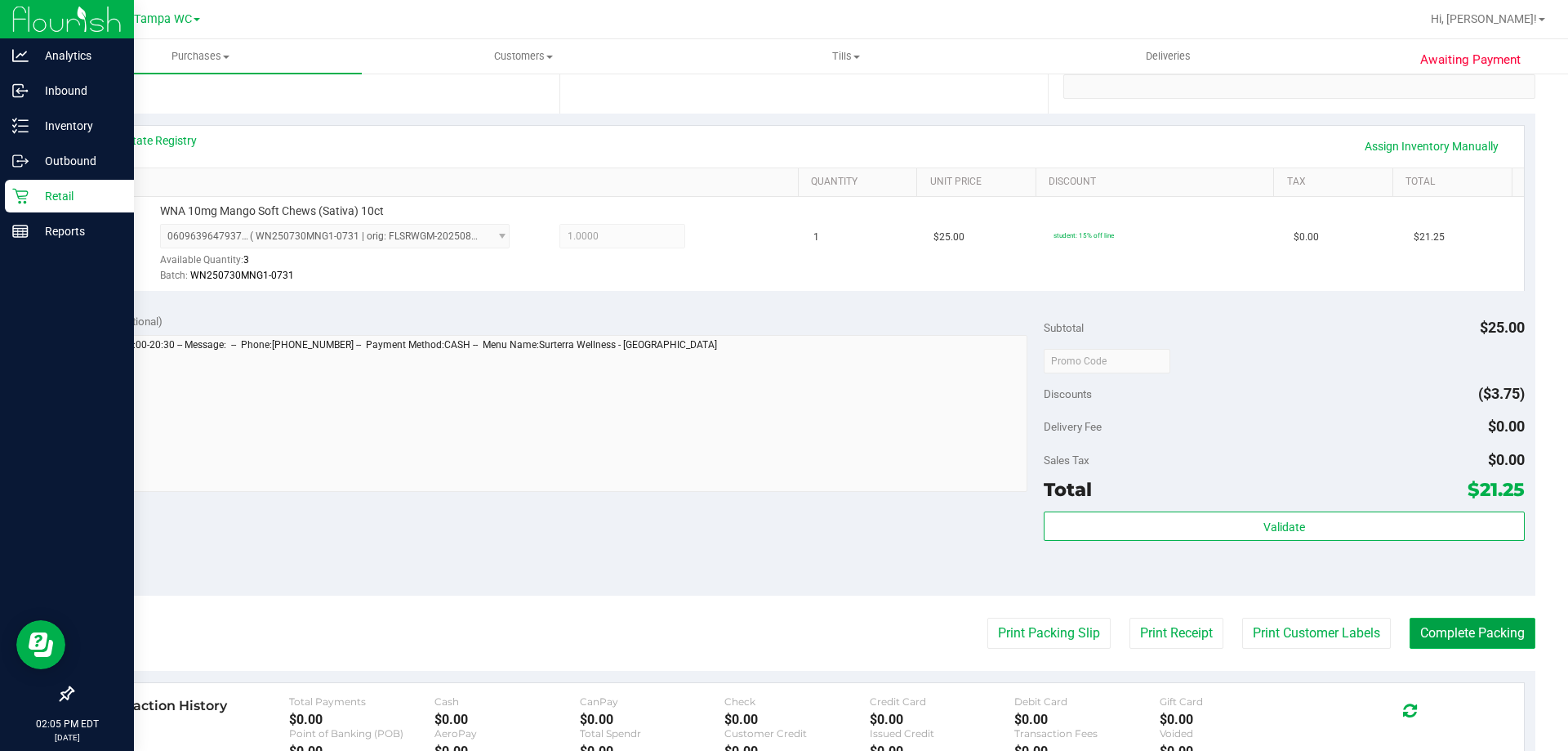
click at [1497, 633] on button "Complete Packing" at bounding box center [1472, 633] width 126 height 31
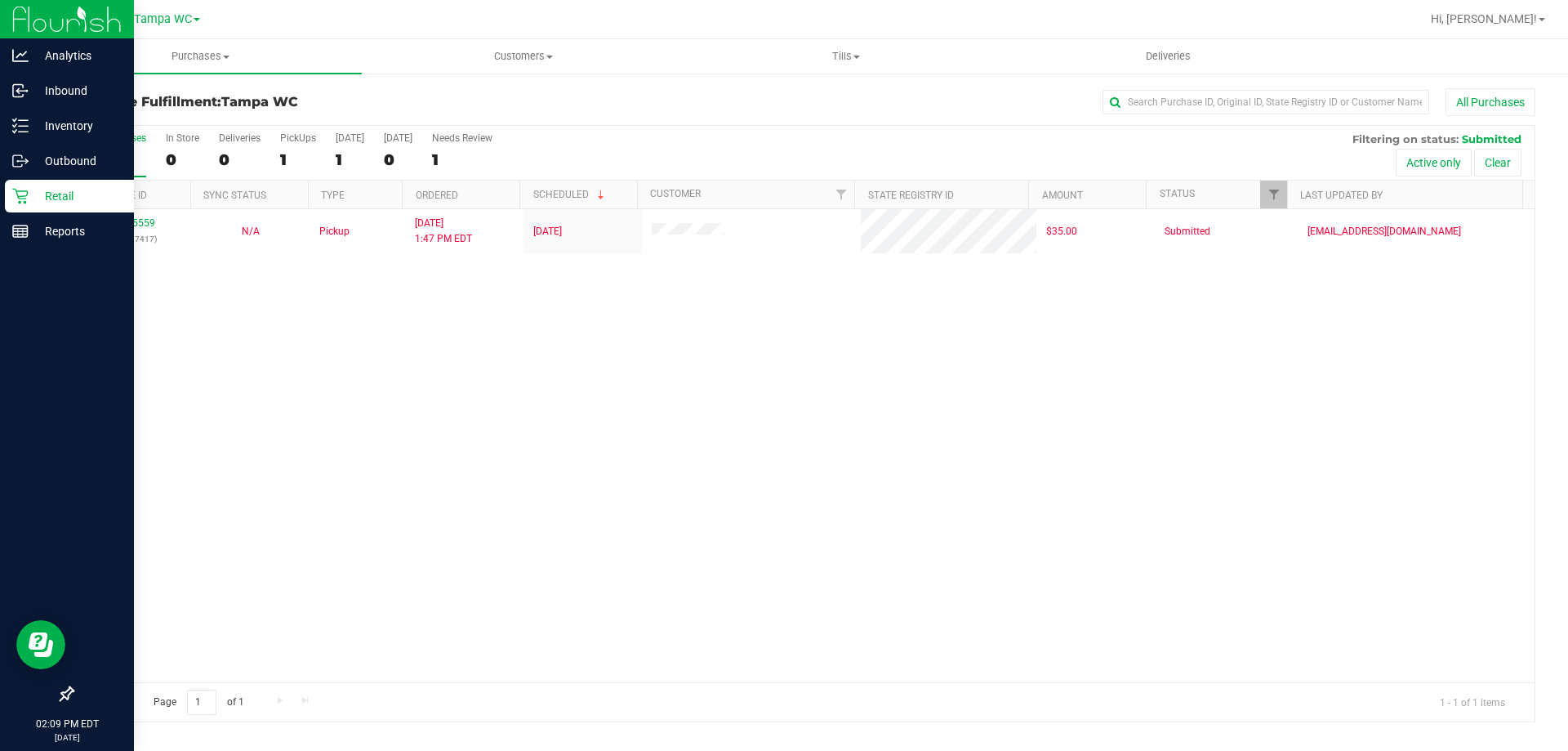
click at [92, 185] on div "Retail" at bounding box center [69, 196] width 129 height 33
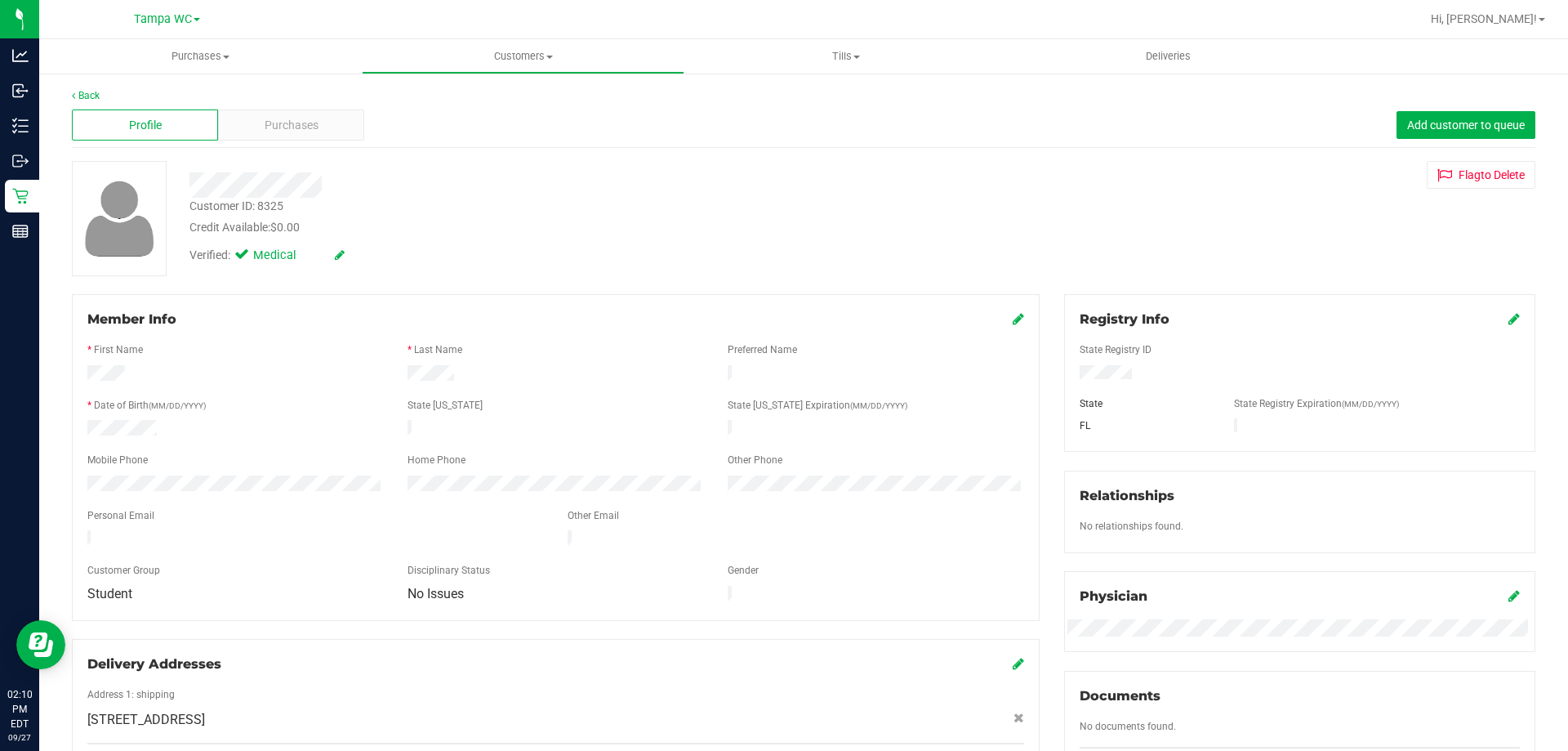
drag, startPoint x: 162, startPoint y: 424, endPoint x: 86, endPoint y: 423, distance: 76.0
click at [86, 423] on div at bounding box center [235, 430] width 320 height 20
drag, startPoint x: 168, startPoint y: 433, endPoint x: 79, endPoint y: 433, distance: 89.0
click at [79, 433] on div at bounding box center [235, 430] width 320 height 20
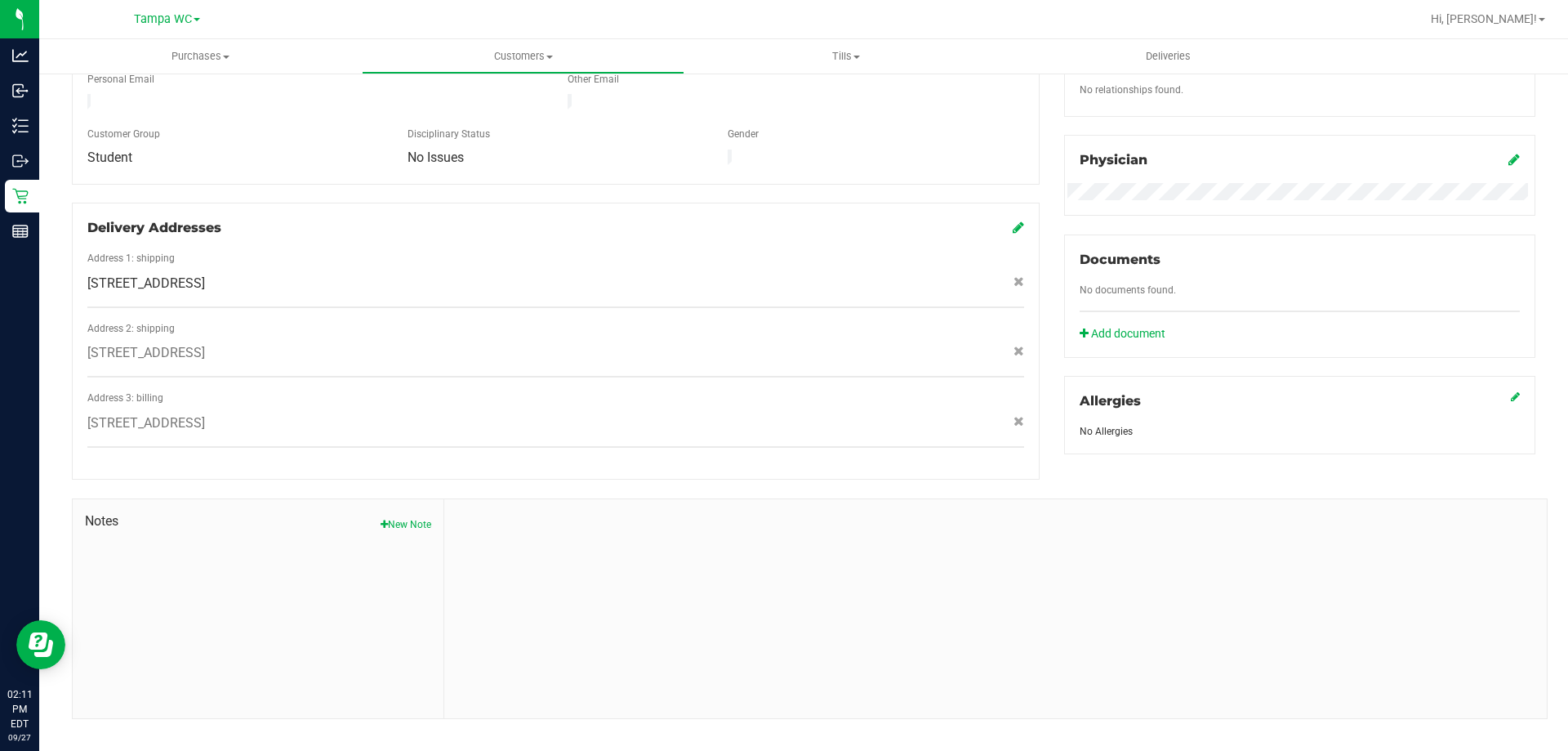
scroll to position [441, 0]
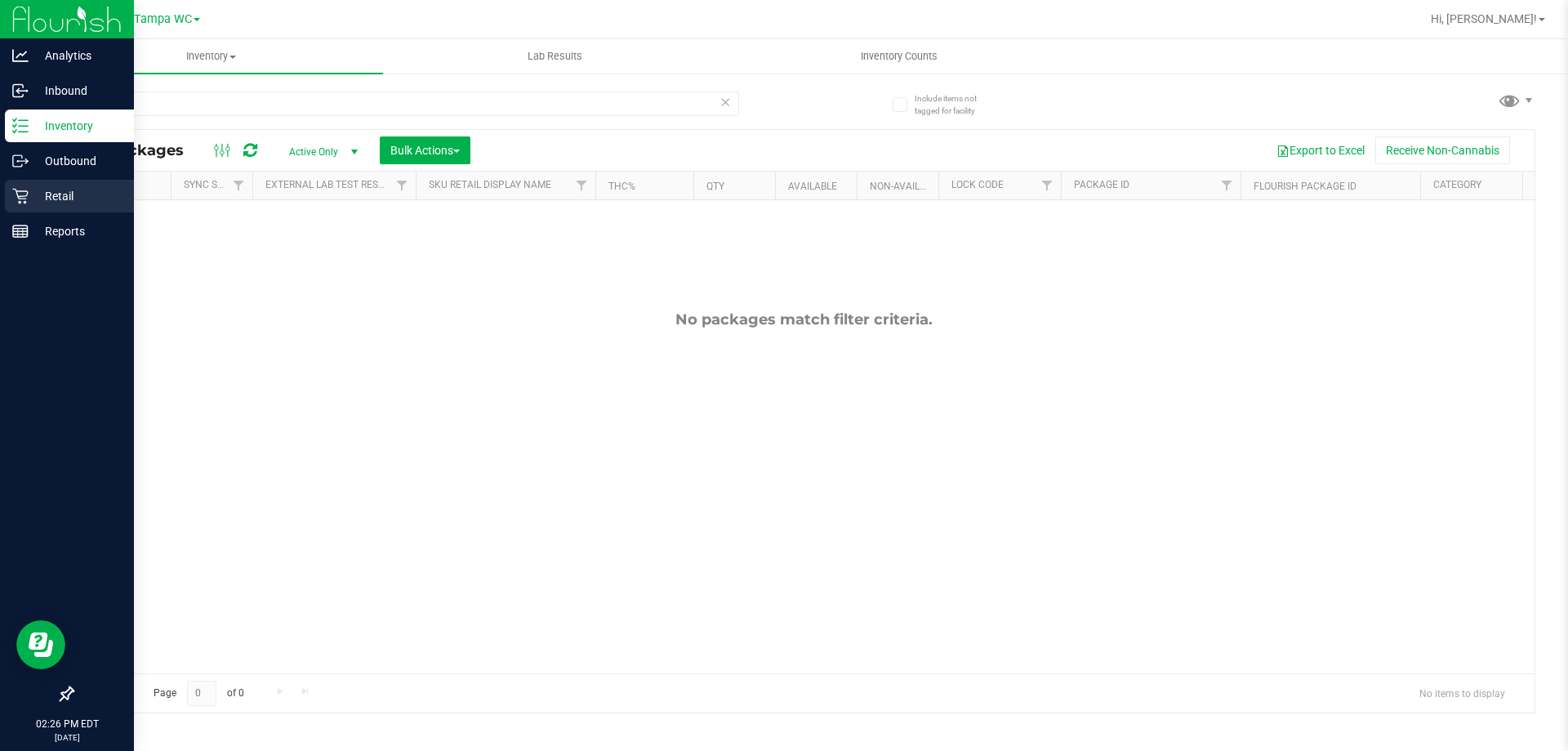
click at [25, 206] on div "Retail" at bounding box center [69, 196] width 129 height 33
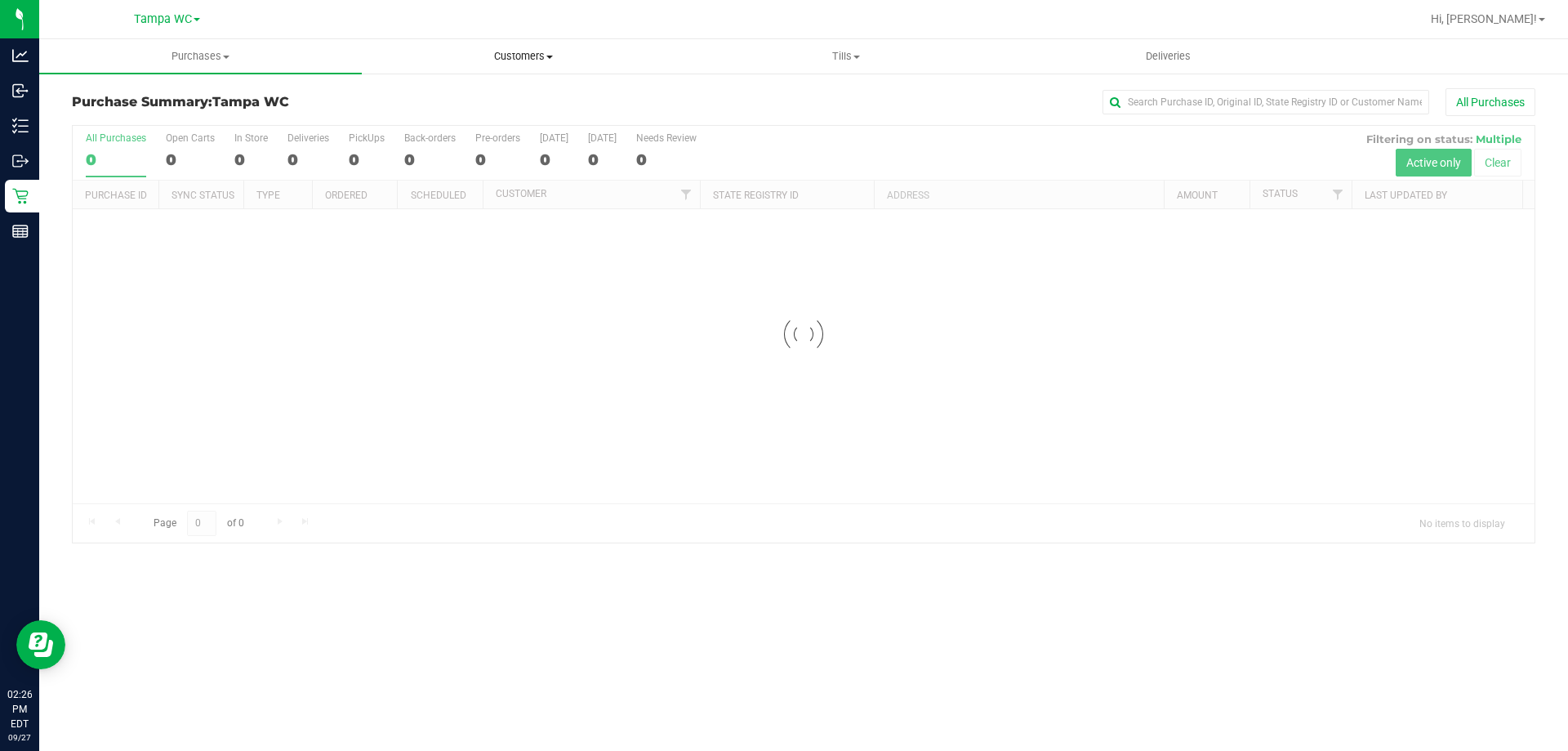
click at [547, 49] on span "Customers" at bounding box center [523, 56] width 321 height 15
click at [468, 96] on span "All customers" at bounding box center [421, 98] width 118 height 14
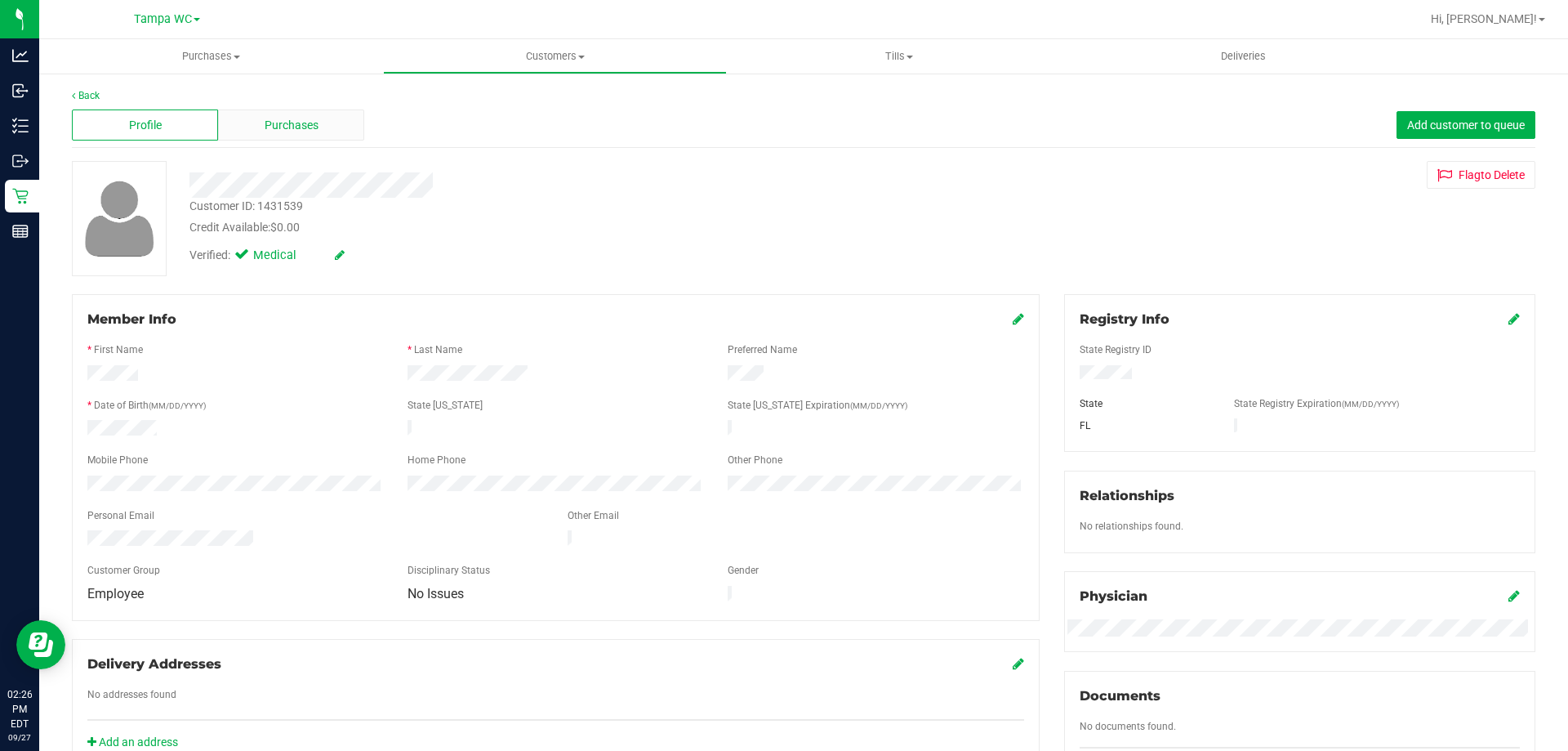
click at [253, 127] on div "Purchases" at bounding box center [290, 125] width 146 height 31
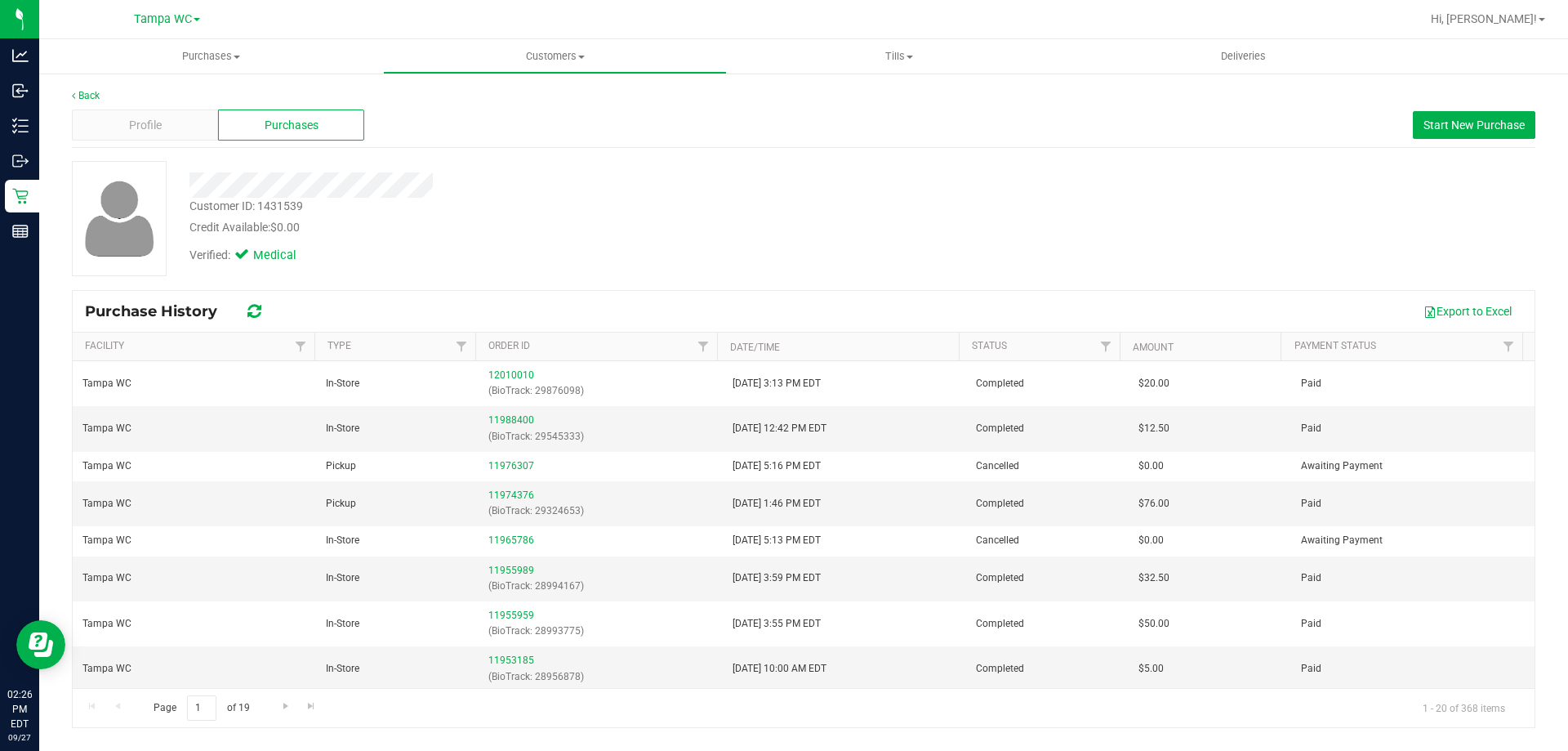
click at [177, 109] on div "Profile Purchases Start New Purchase" at bounding box center [803, 125] width 1464 height 45
click at [177, 119] on div "Profile" at bounding box center [144, 125] width 146 height 31
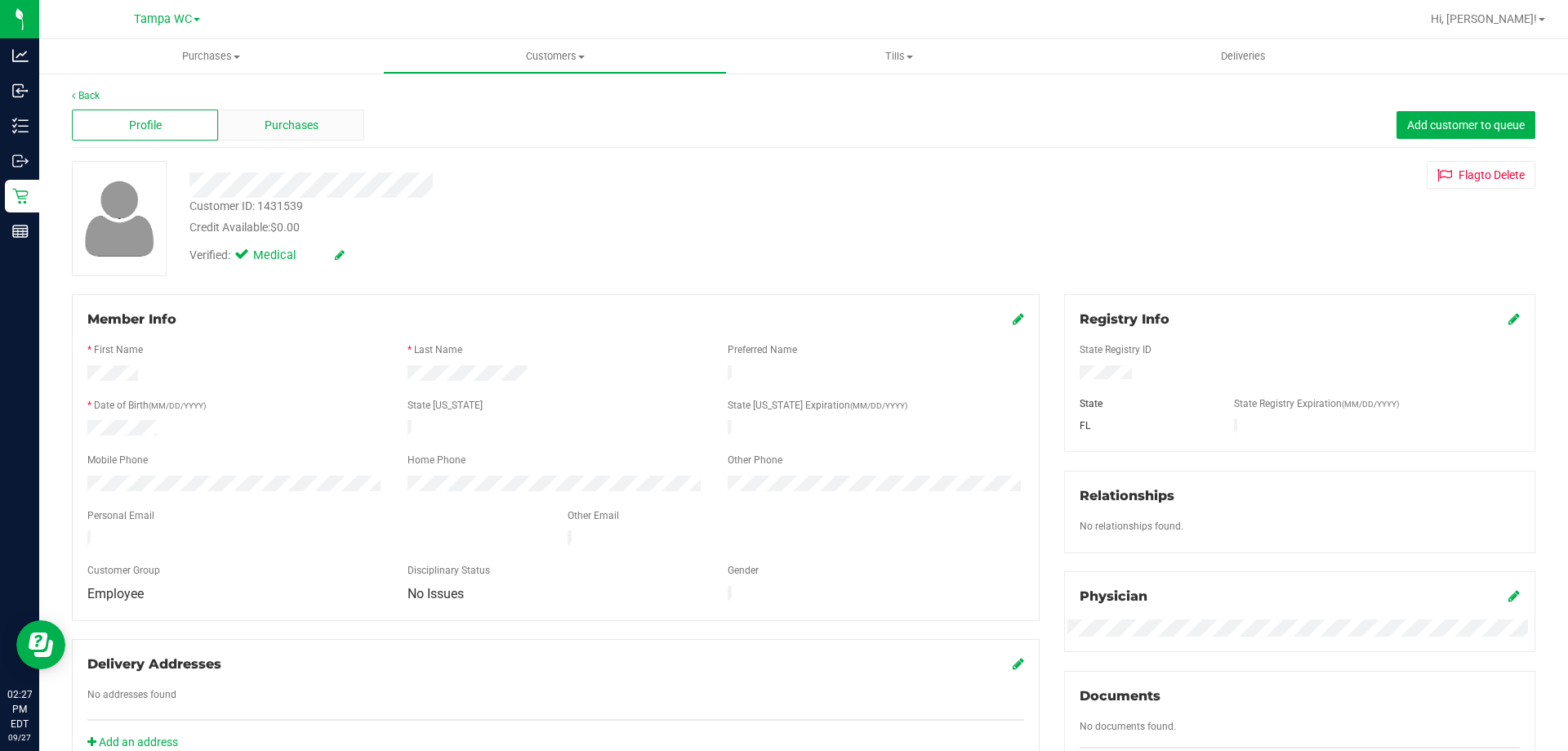
click at [330, 135] on div "Purchases" at bounding box center [290, 125] width 146 height 31
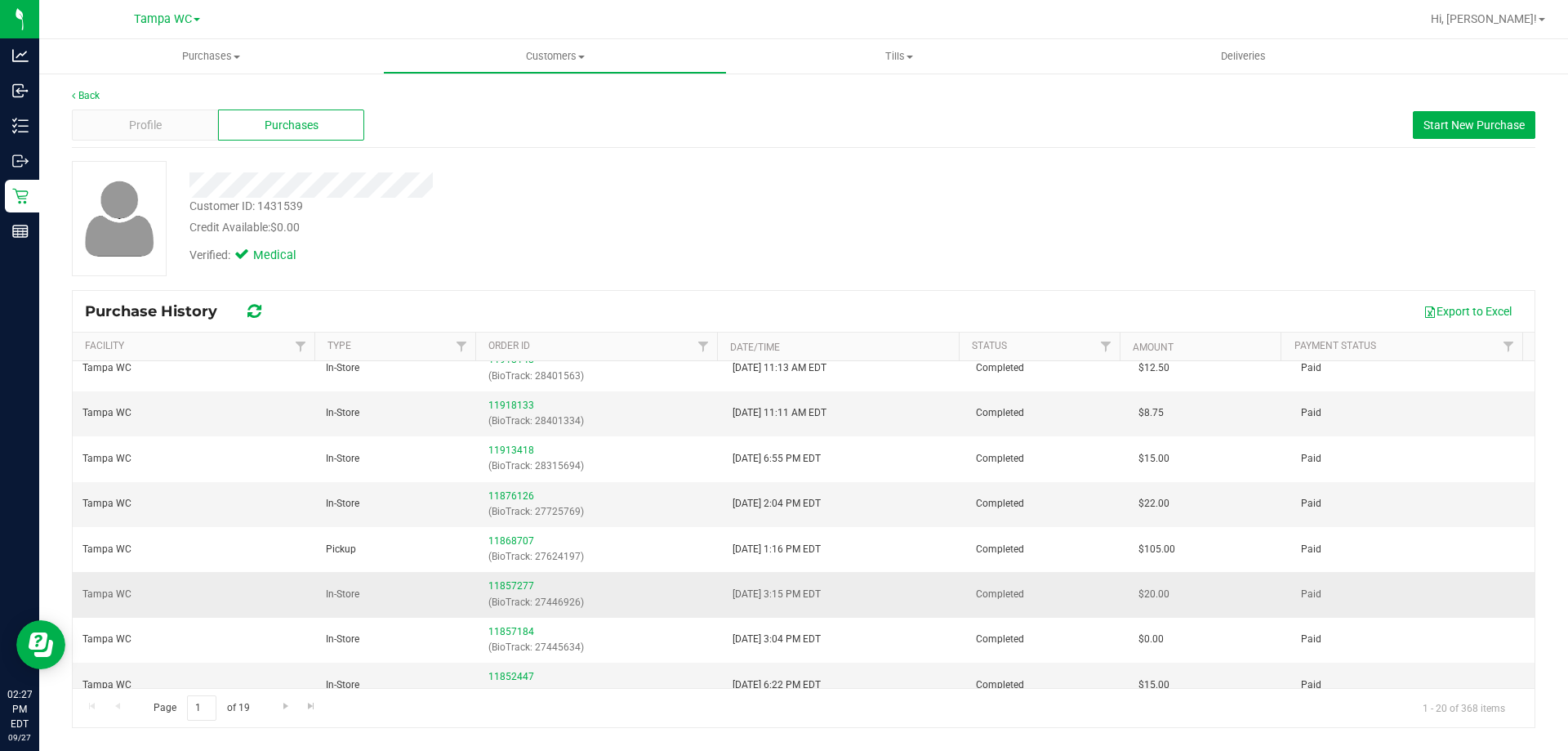
scroll to position [546, 0]
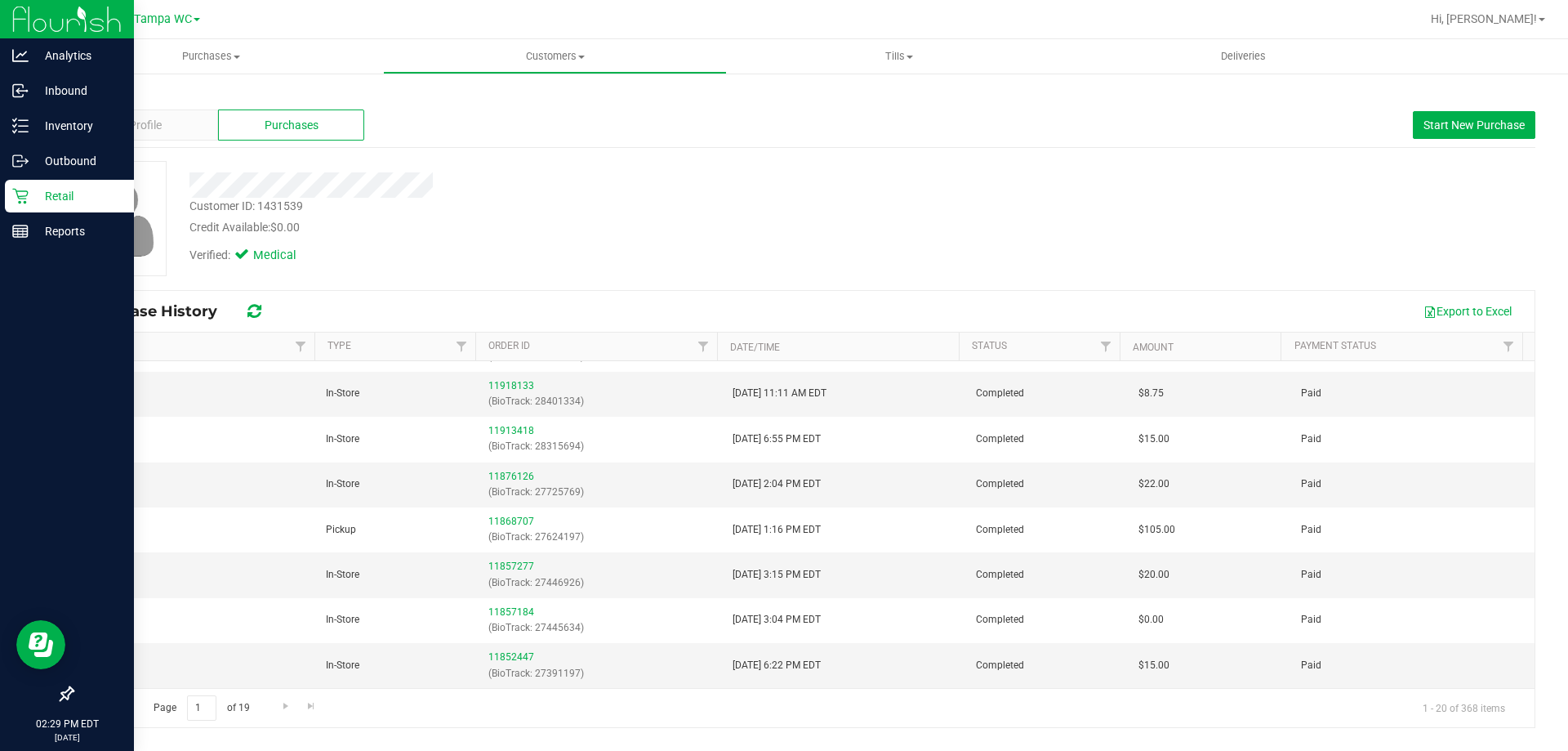
click at [63, 200] on p "Retail" at bounding box center [78, 196] width 98 height 20
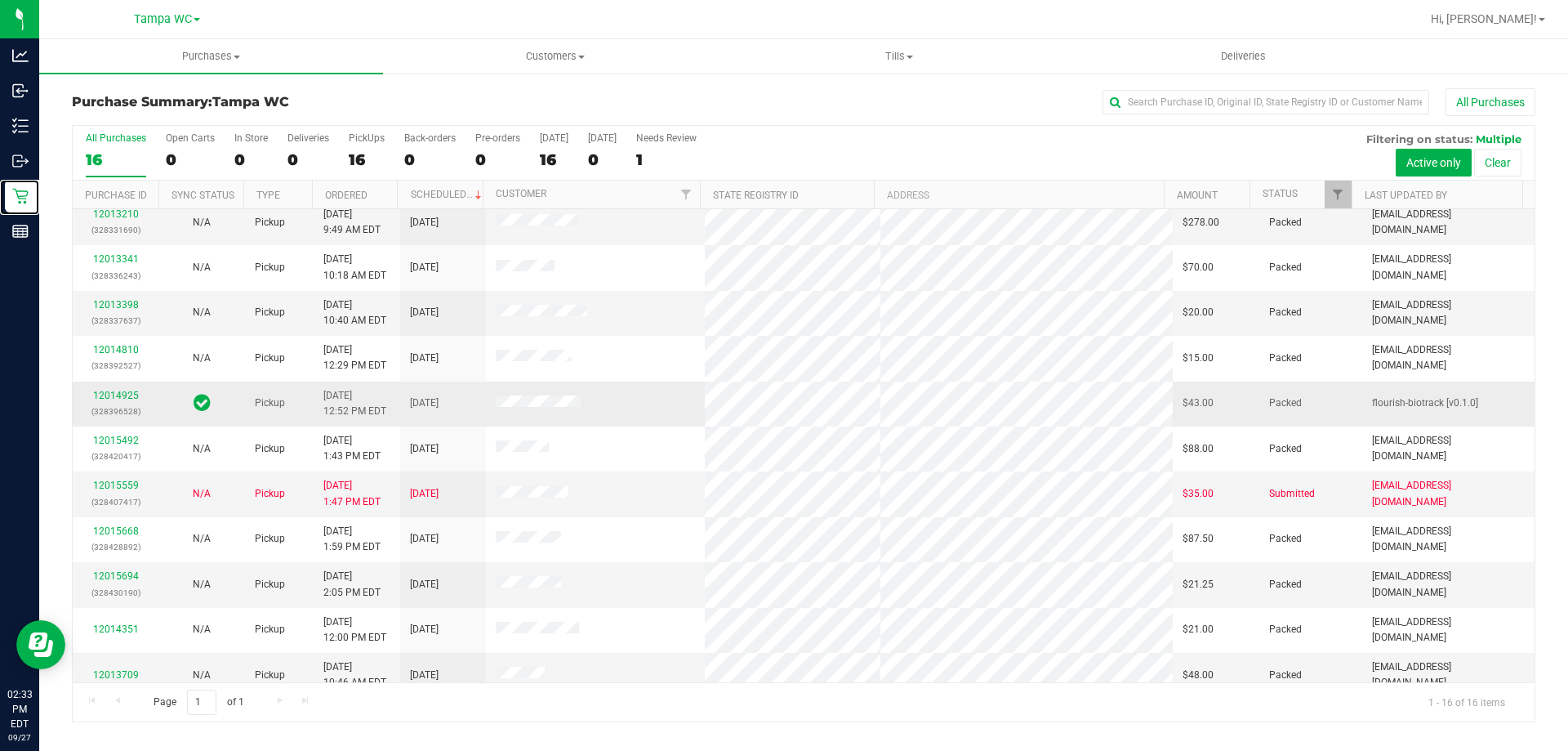
scroll to position [250, 0]
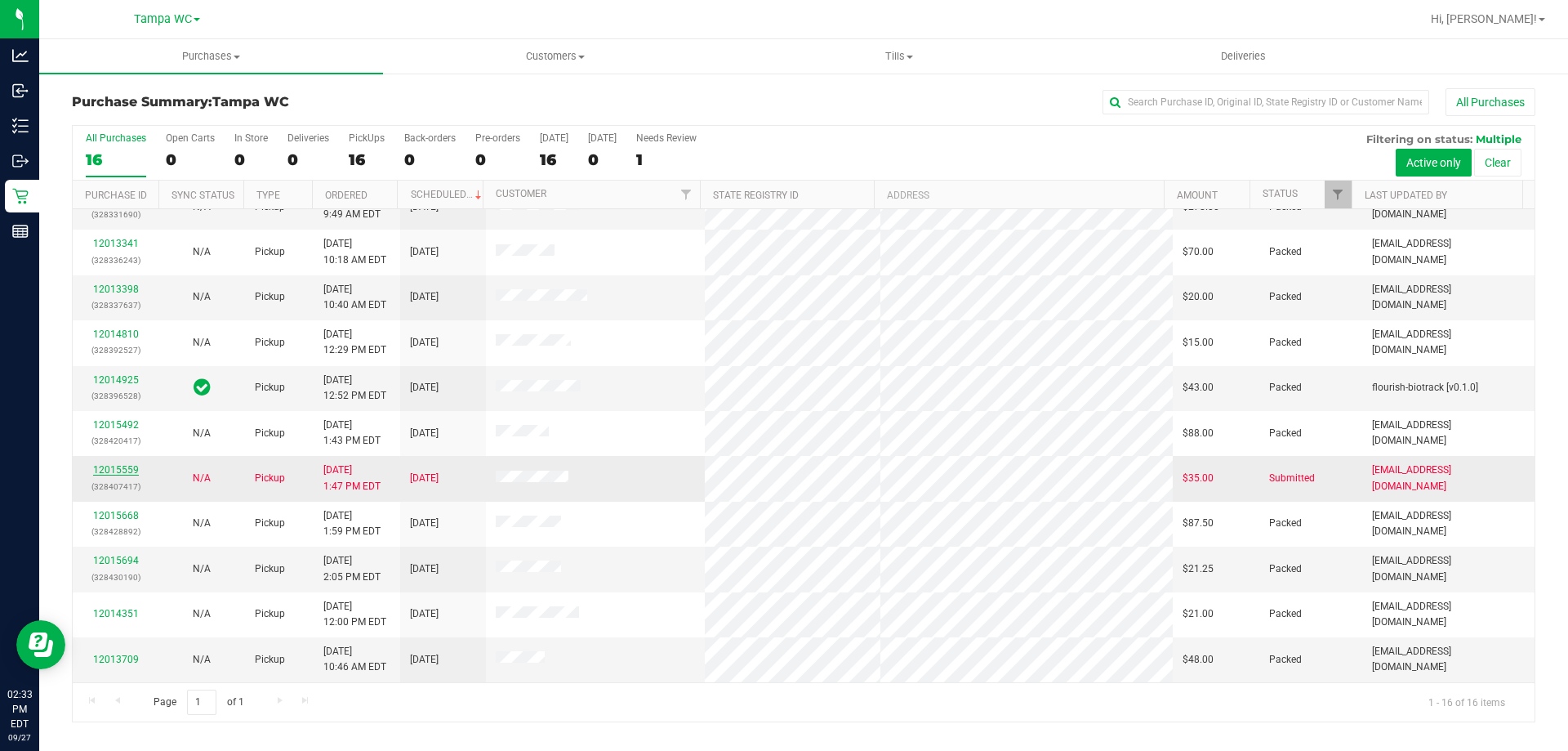
click at [125, 471] on link "12015559" at bounding box center [116, 469] width 45 height 12
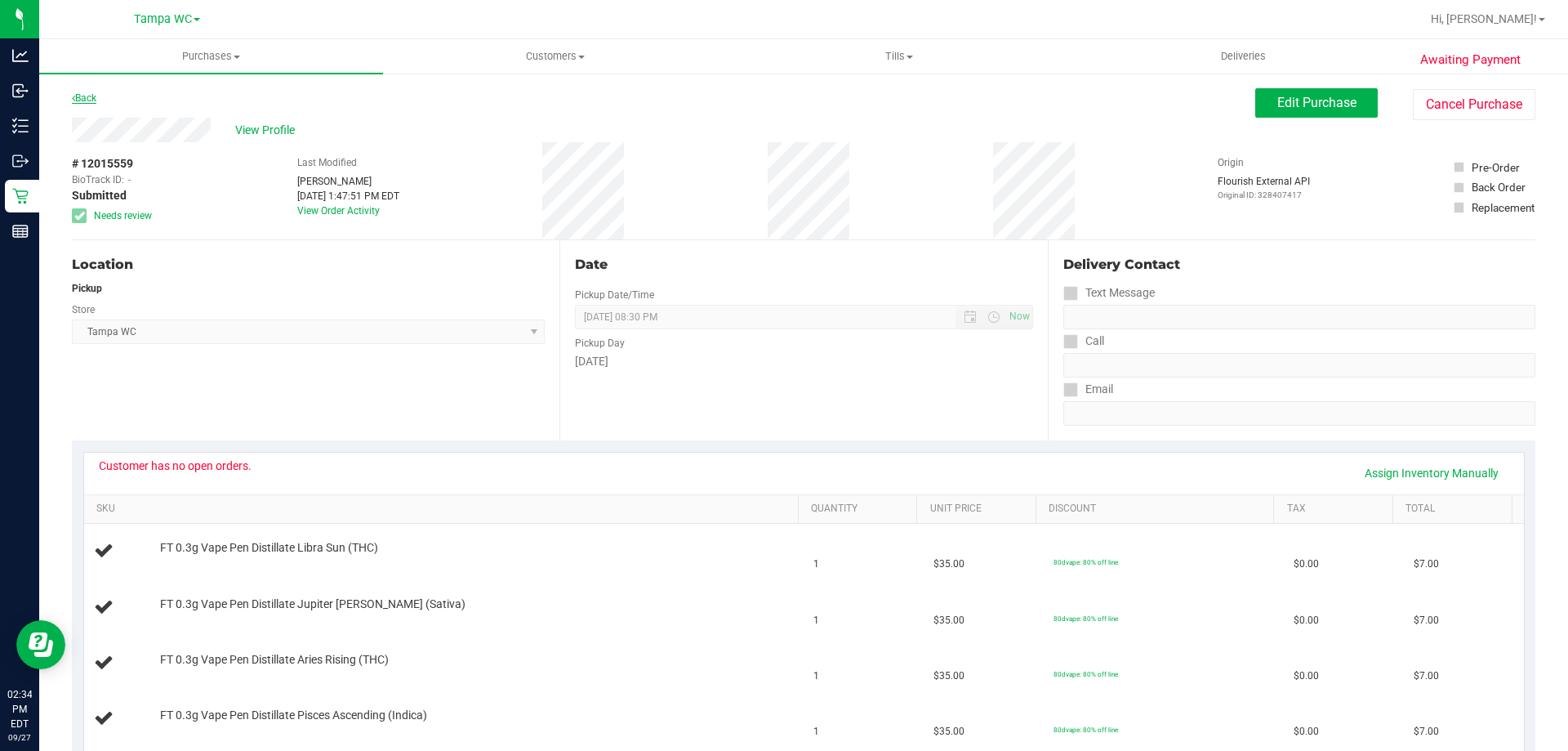
click at [89, 97] on link "Back" at bounding box center [83, 98] width 24 height 12
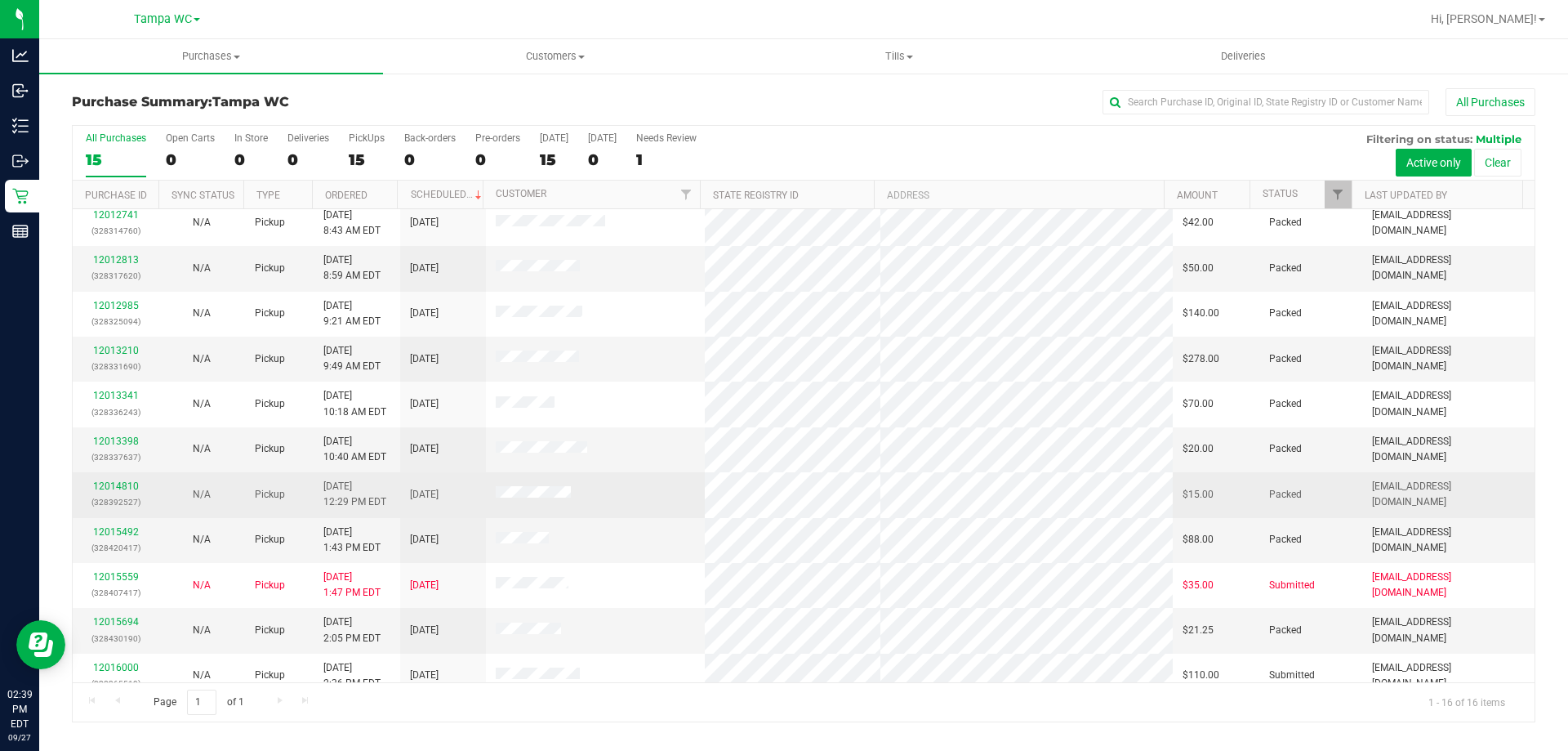
scroll to position [163, 0]
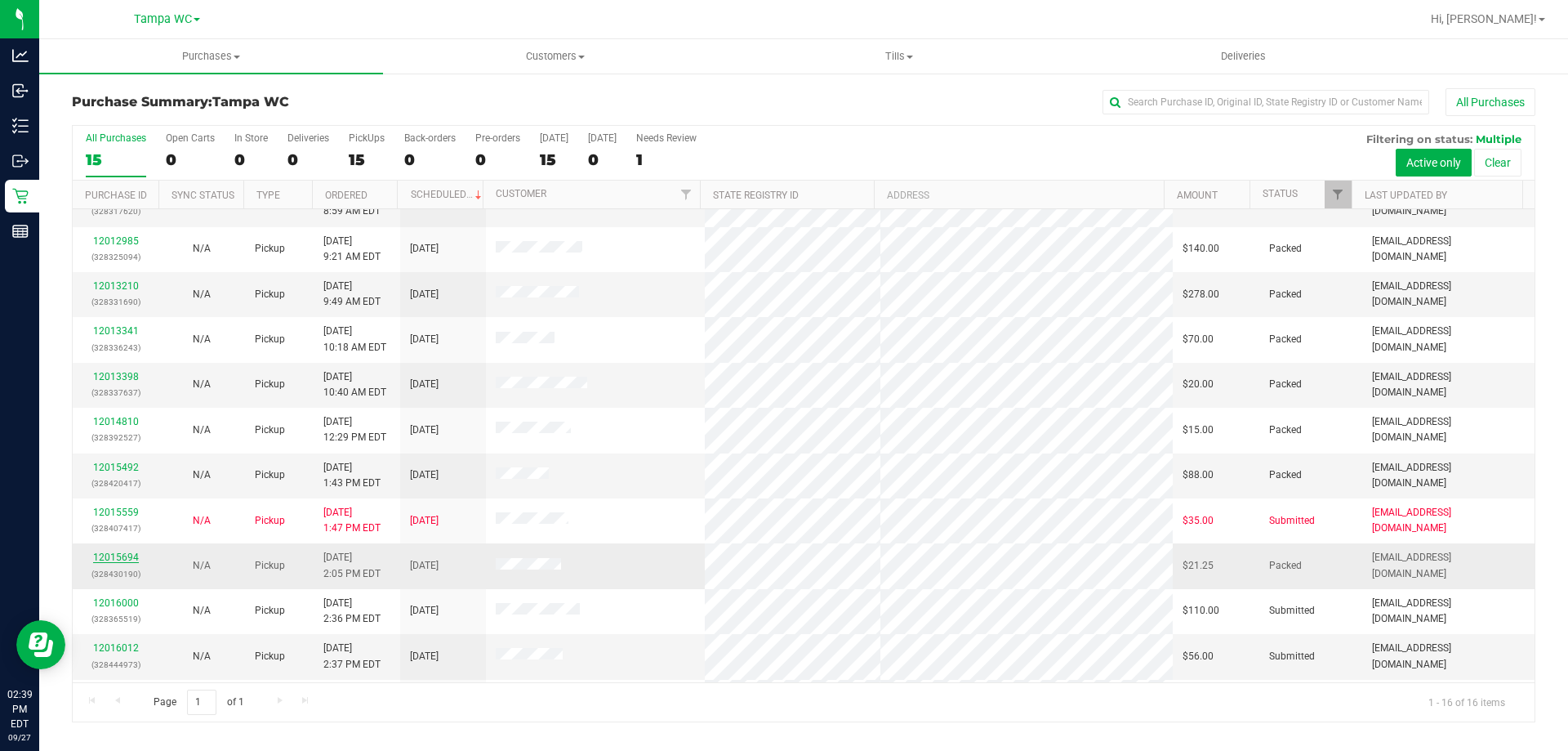
click at [111, 560] on link "12015694" at bounding box center [116, 557] width 45 height 12
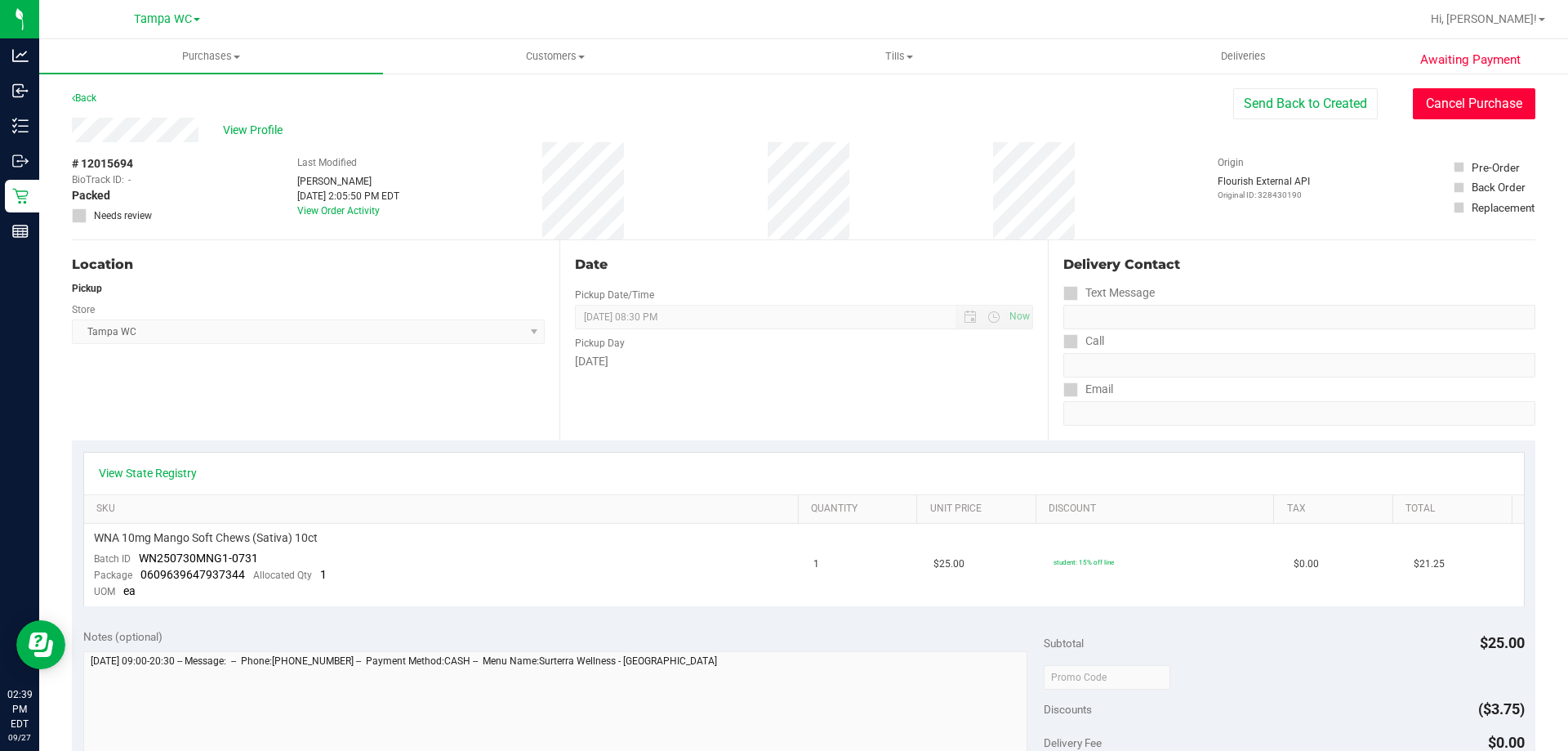
click at [1419, 110] on button "Cancel Purchase" at bounding box center [1474, 103] width 122 height 31
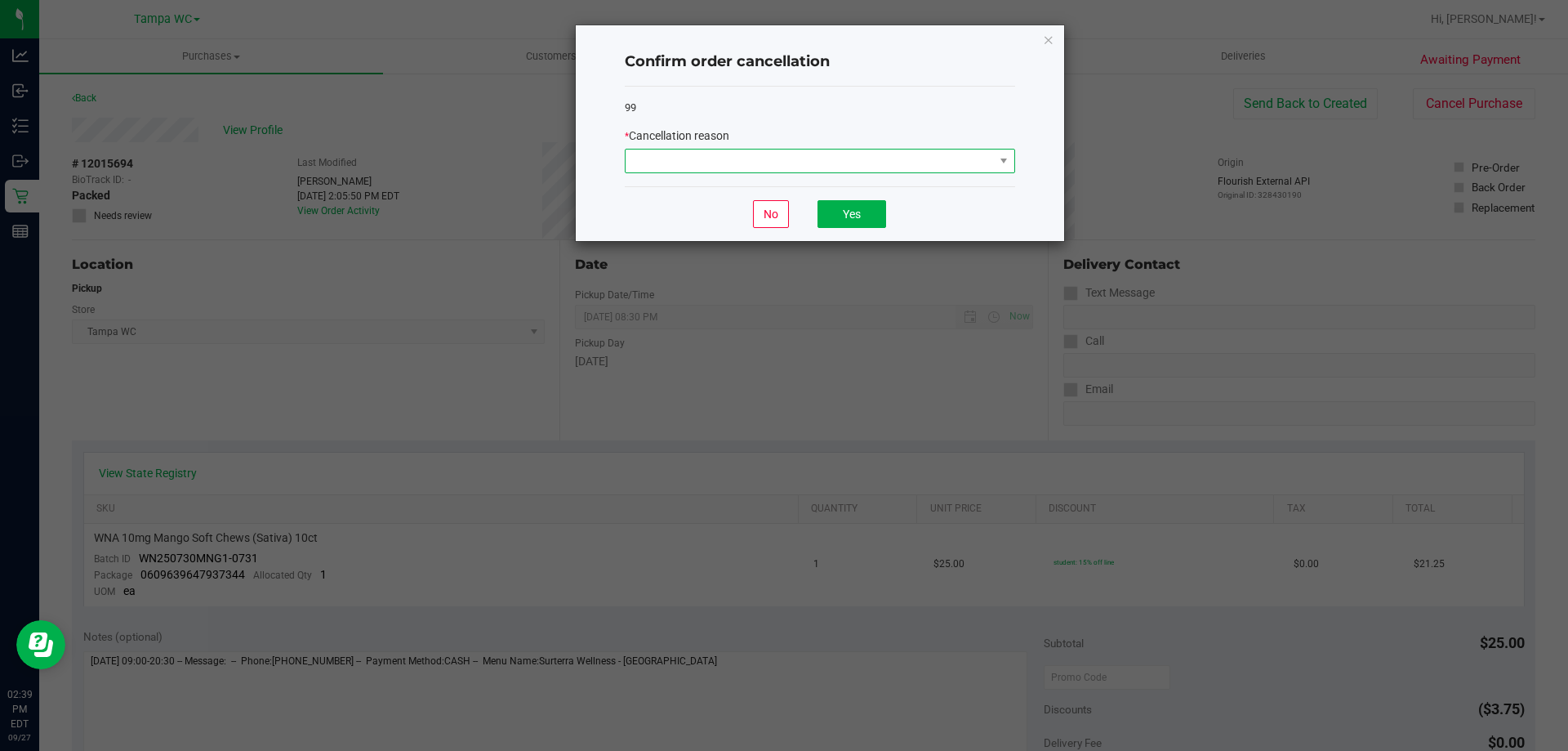
click at [808, 163] on span at bounding box center [810, 161] width 368 height 23
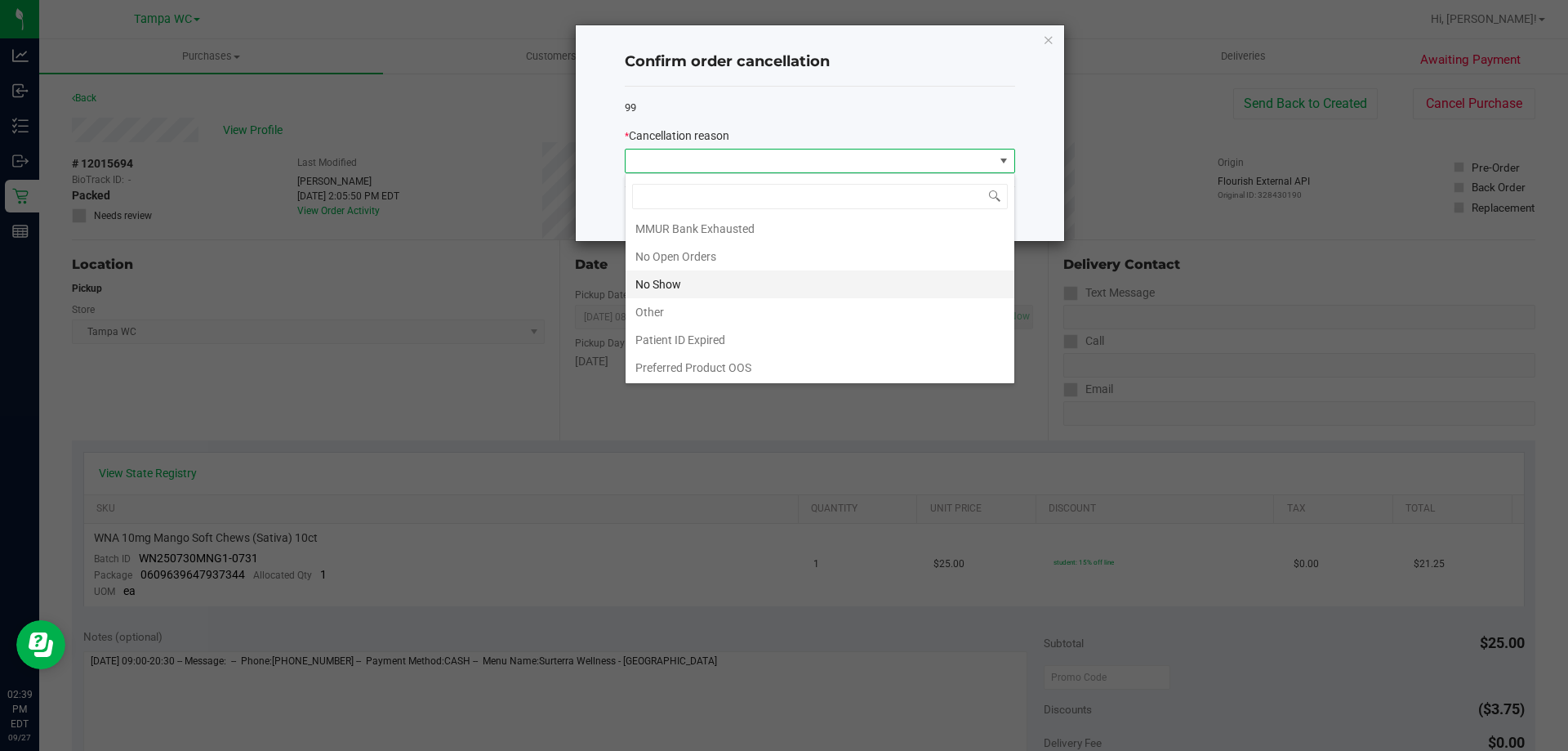
scroll to position [114, 0]
click at [694, 283] on li "No Show" at bounding box center [820, 283] width 389 height 28
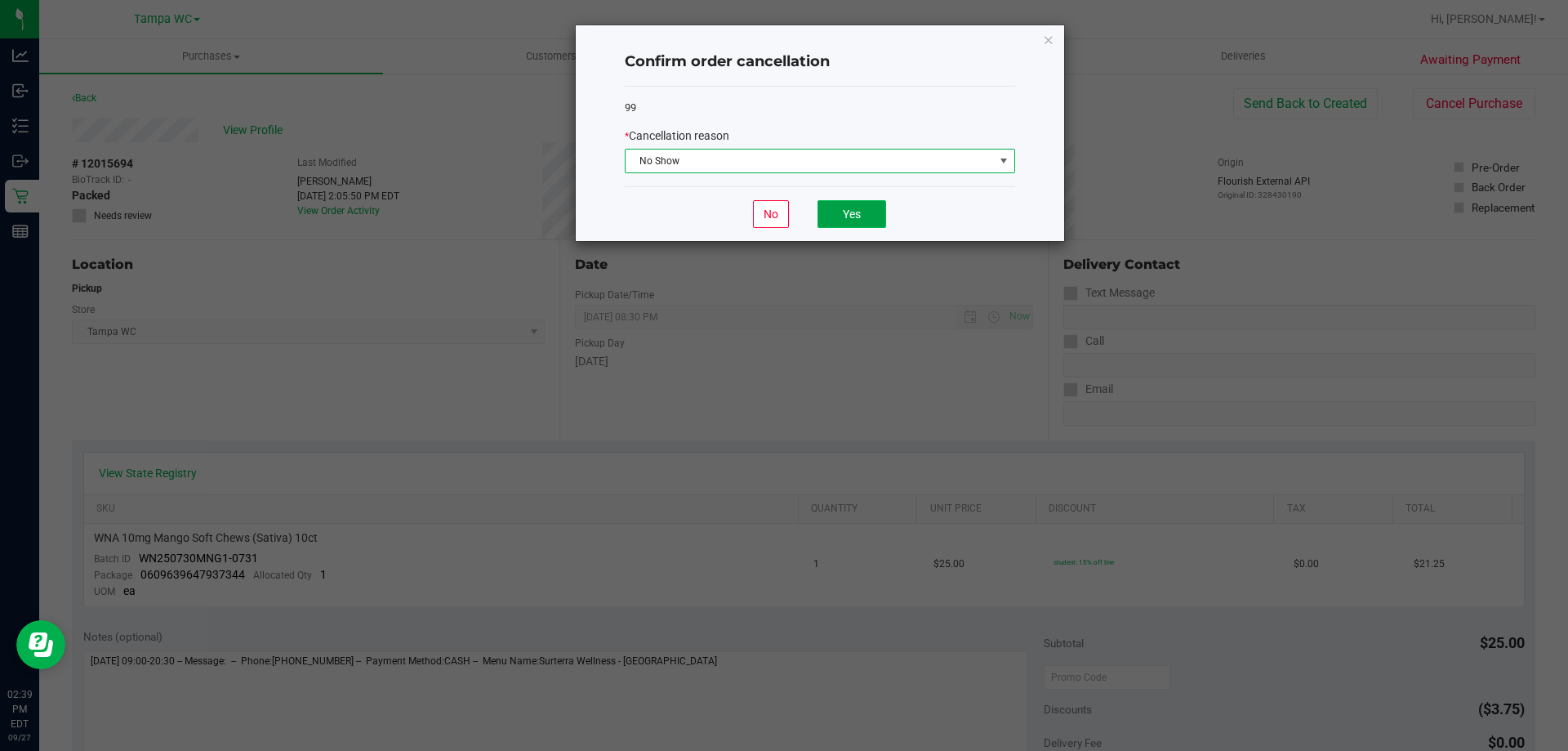
click at [842, 219] on button "Yes" at bounding box center [852, 214] width 69 height 28
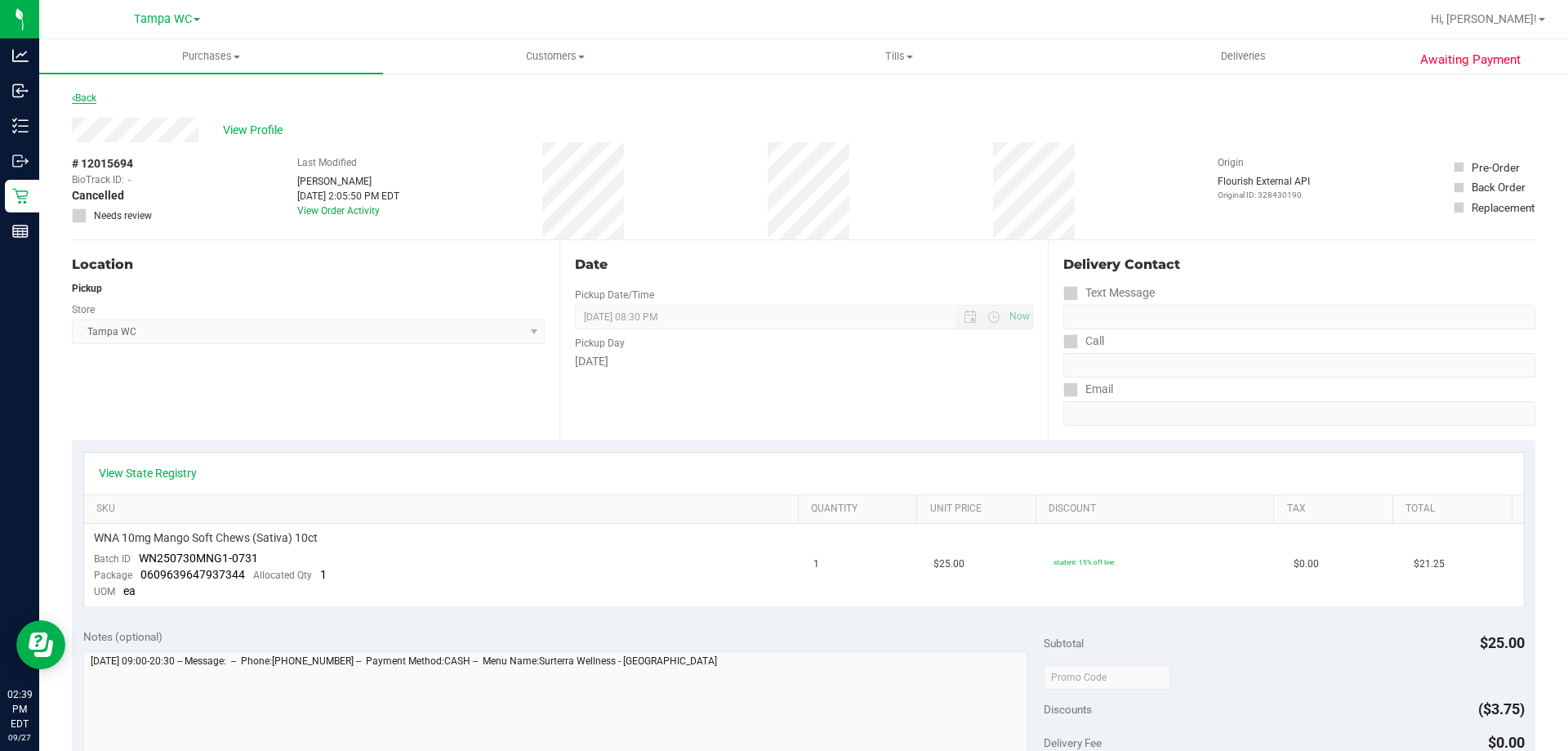
click at [93, 93] on link "Back" at bounding box center [83, 98] width 24 height 12
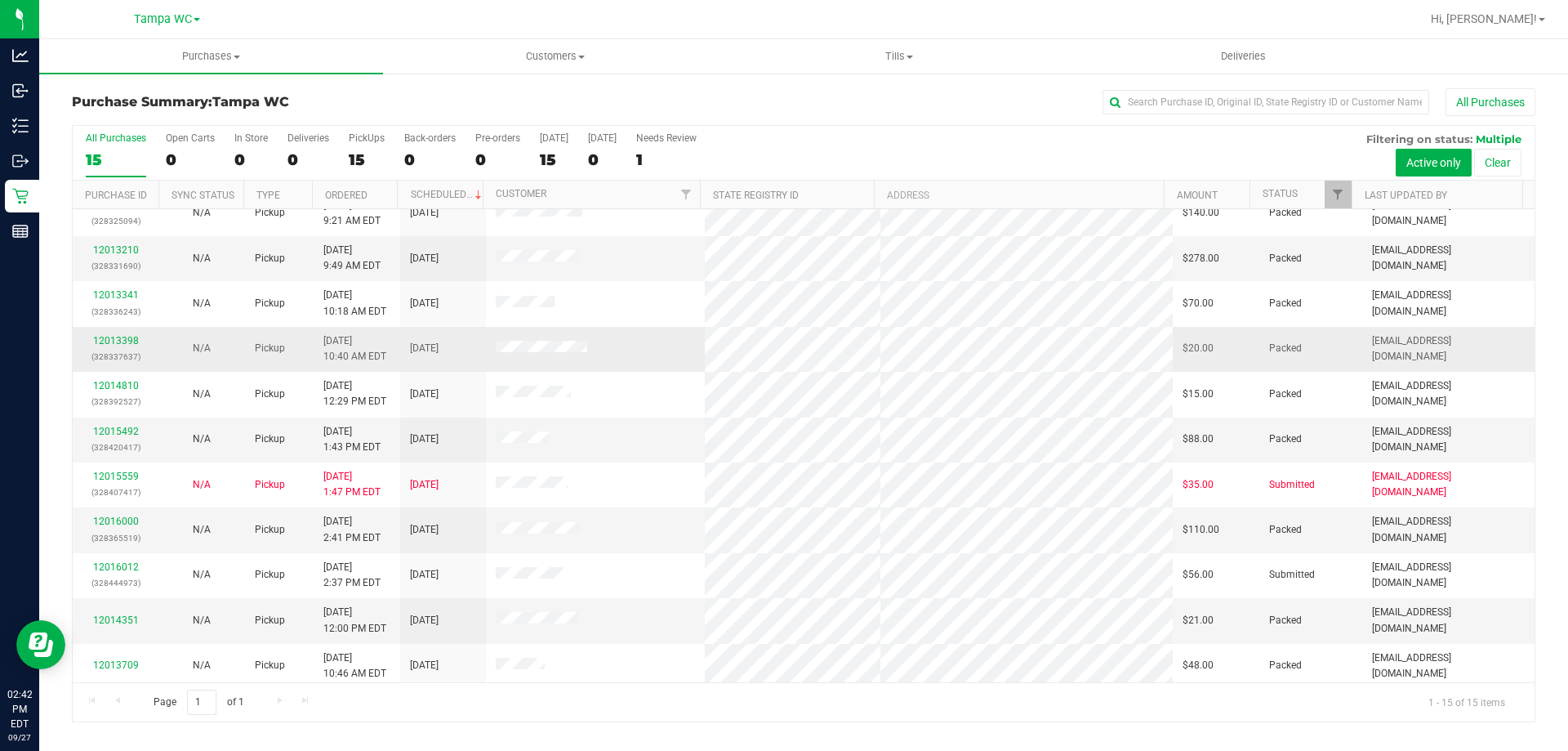
scroll to position [205, 0]
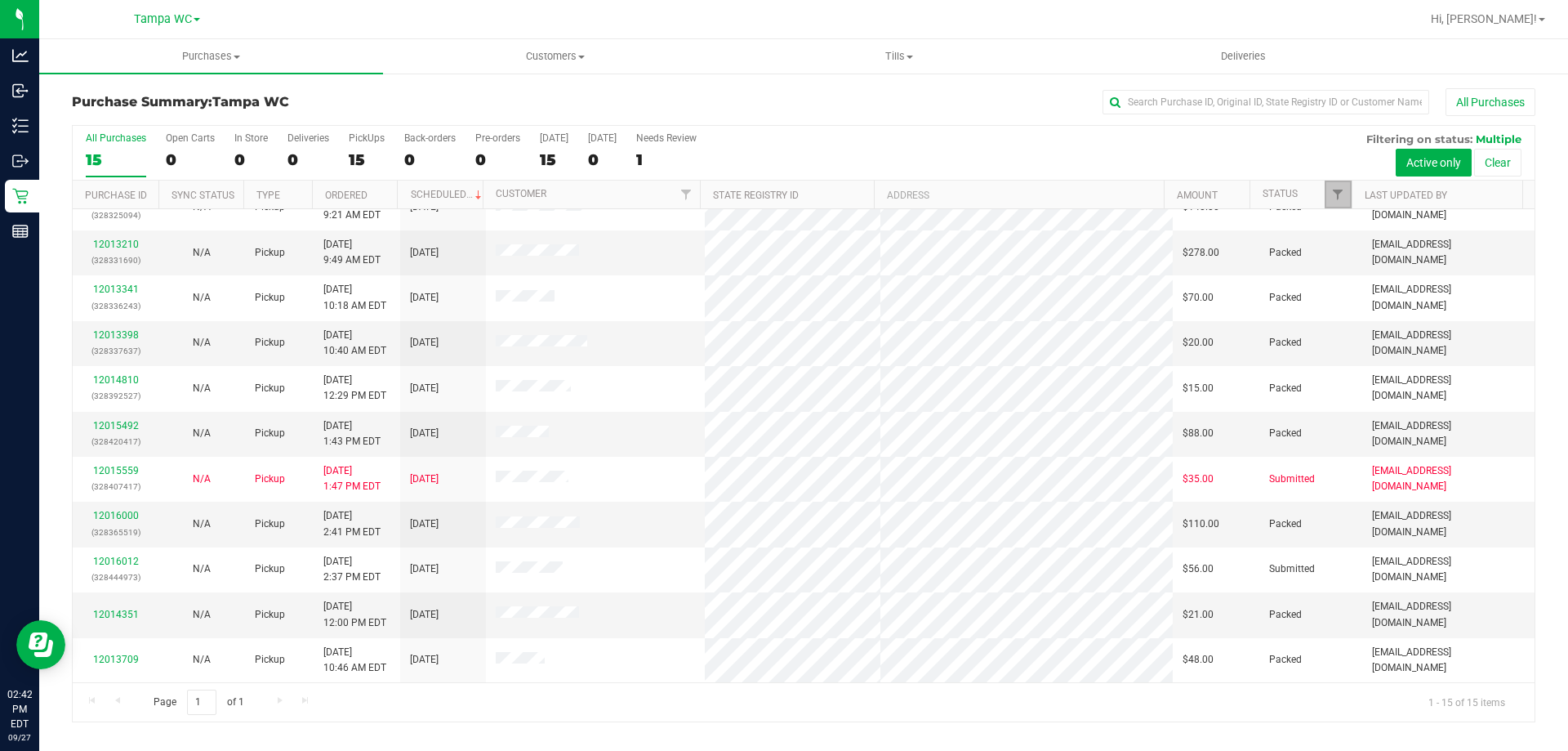
drag, startPoint x: 1337, startPoint y: 197, endPoint x: 1329, endPoint y: 204, distance: 10.6
click at [1336, 197] on span "Filter" at bounding box center [1338, 194] width 13 height 13
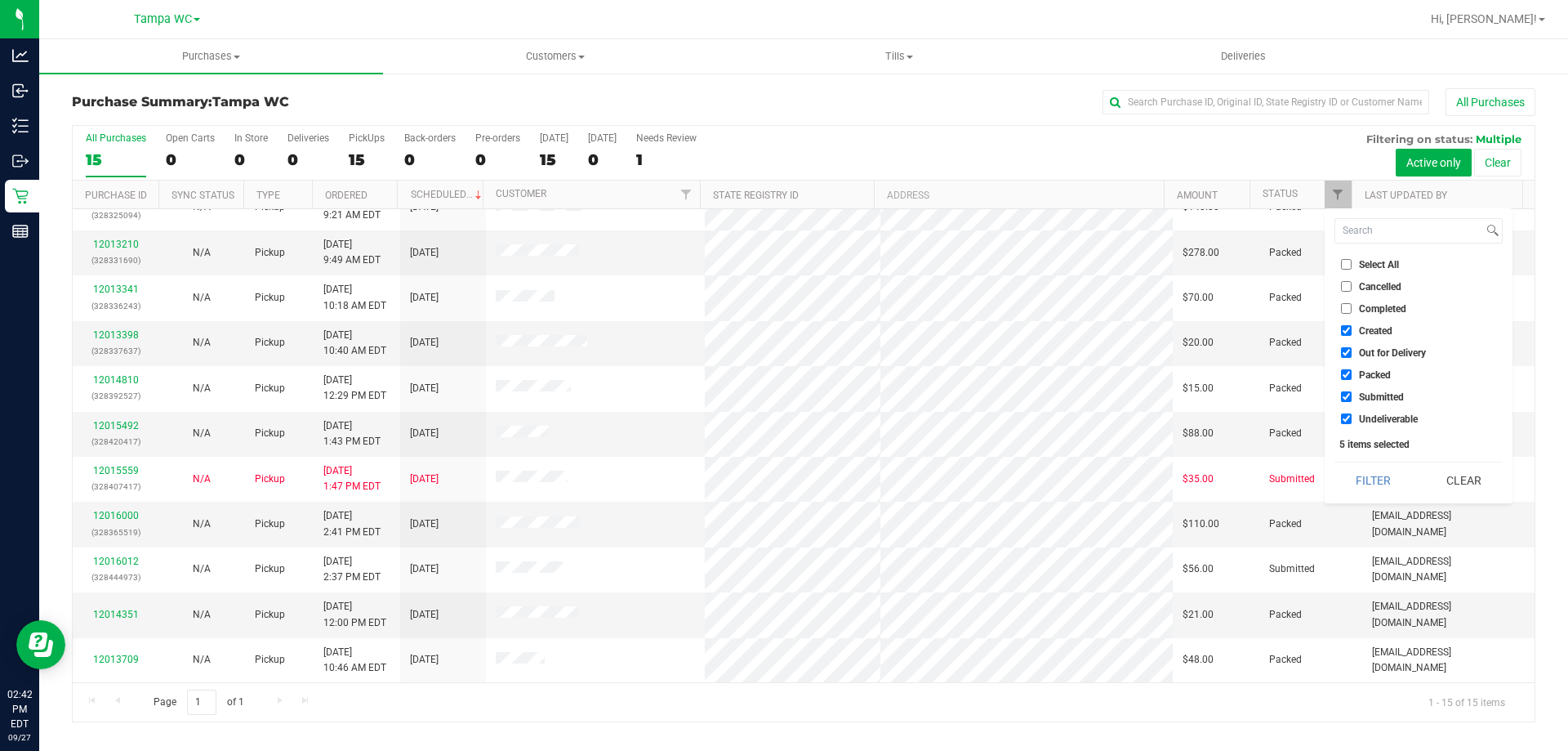
click at [1348, 405] on li "Submitted" at bounding box center [1417, 396] width 168 height 17
click at [1342, 396] on input "Submitted" at bounding box center [1347, 396] width 11 height 11
checkbox input "false"
click at [1342, 423] on input "Undeliverable" at bounding box center [1347, 419] width 11 height 11
checkbox input "false"
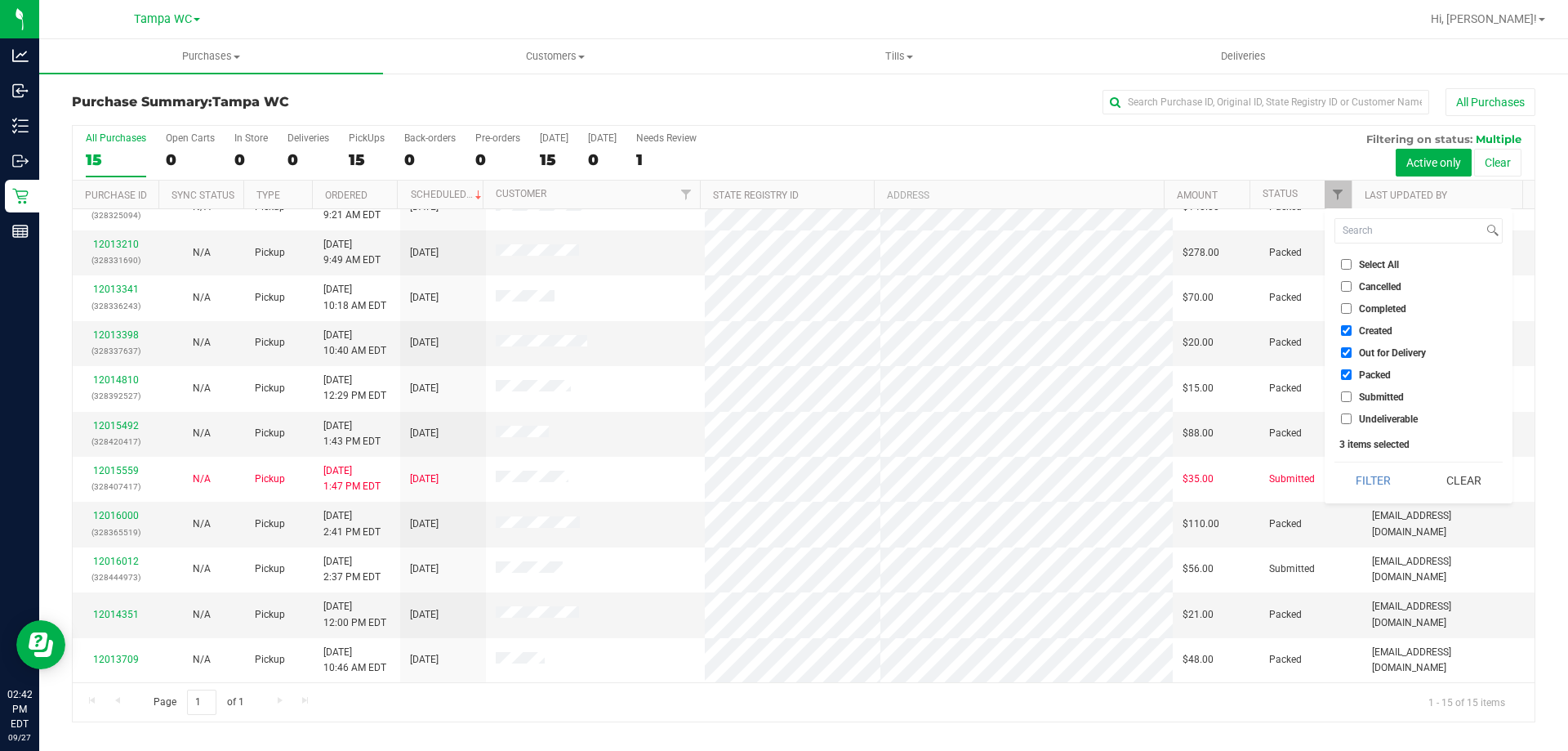
click at [1345, 355] on input "Out for Delivery" at bounding box center [1347, 353] width 11 height 11
checkbox input "false"
click at [1342, 332] on input "Created" at bounding box center [1347, 330] width 11 height 11
checkbox input "false"
click at [1341, 376] on input "Packed" at bounding box center [1347, 375] width 11 height 11
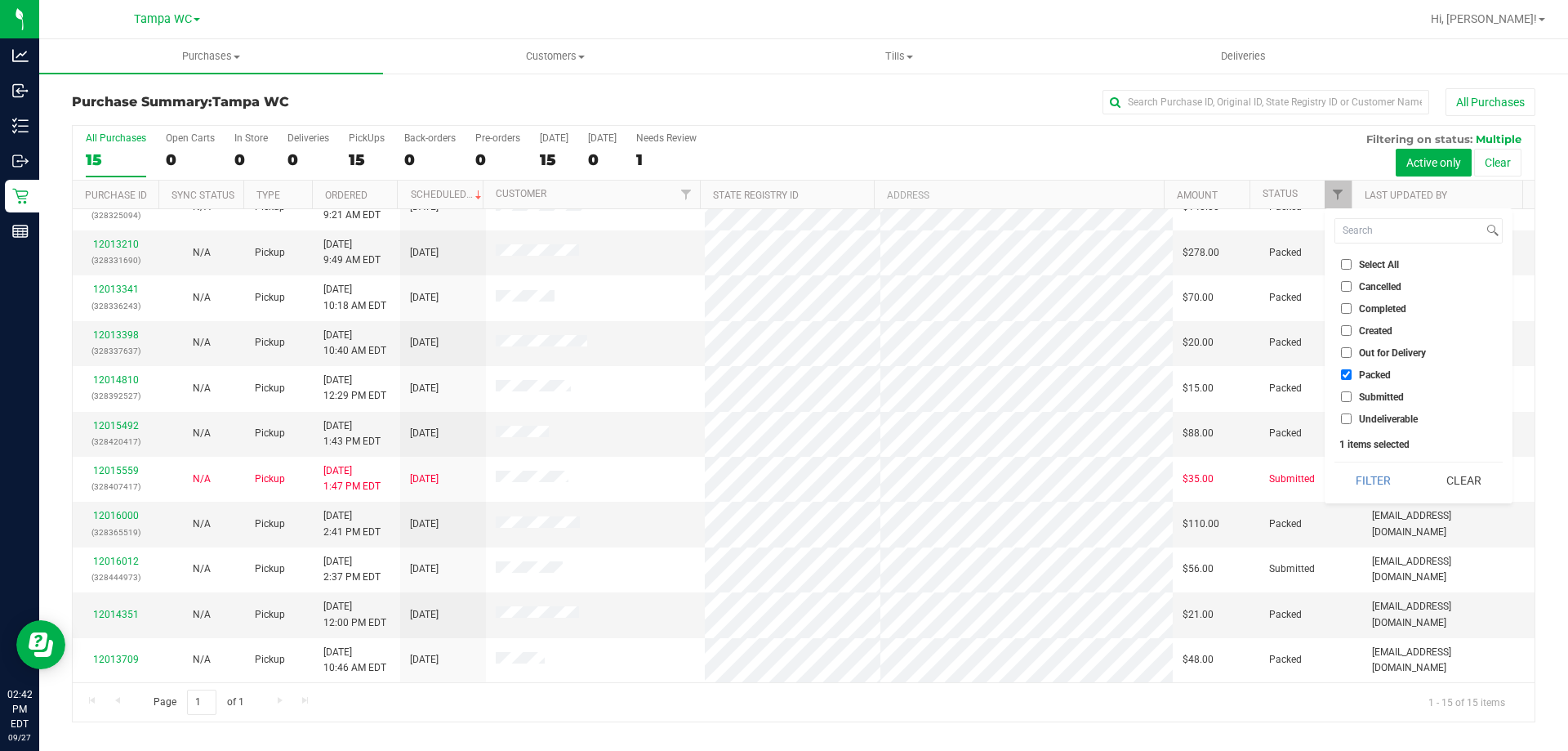
checkbox input "false"
click at [1342, 397] on input "Submitted" at bounding box center [1347, 396] width 11 height 11
checkbox input "true"
click at [1359, 473] on button "Filter" at bounding box center [1373, 481] width 78 height 36
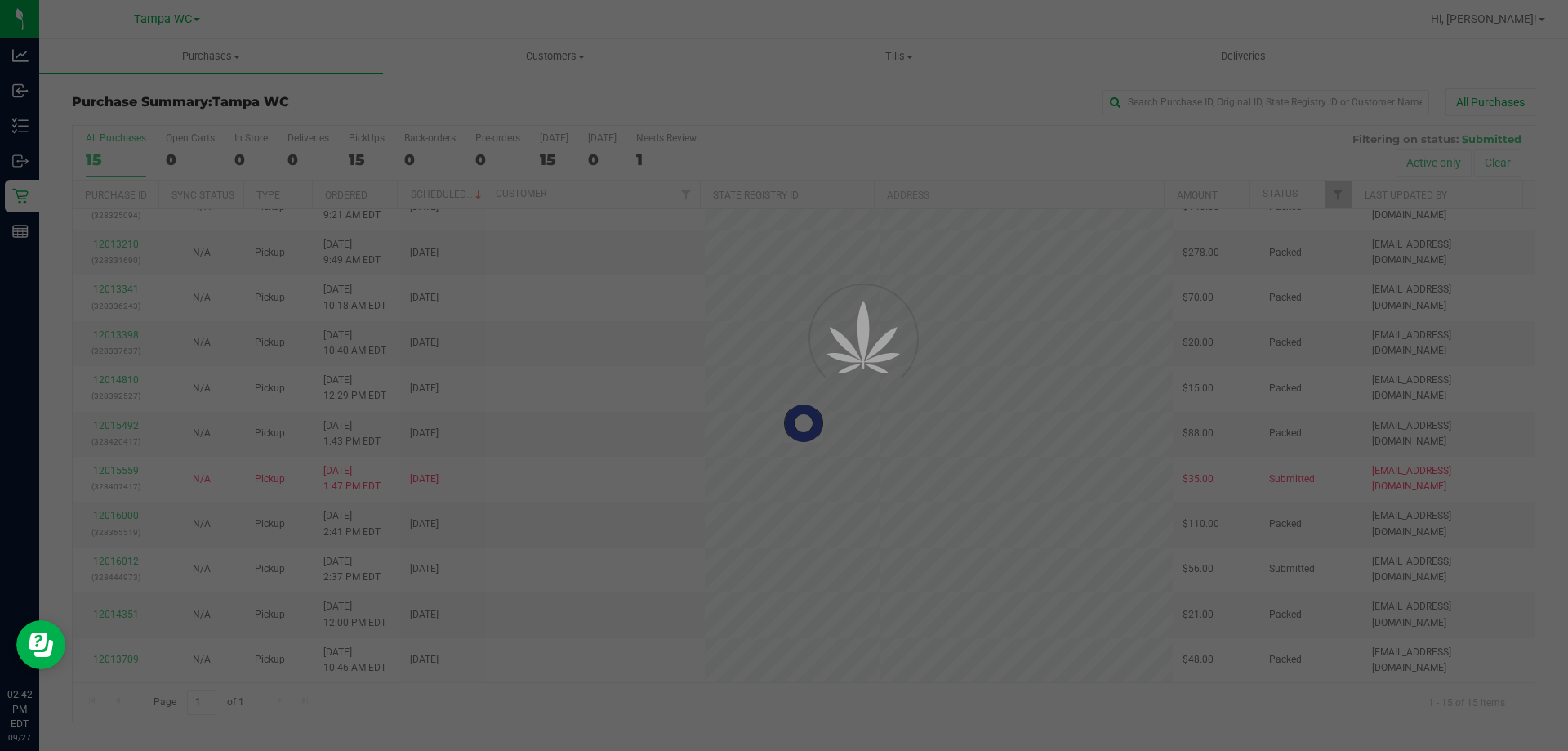
scroll to position [0, 0]
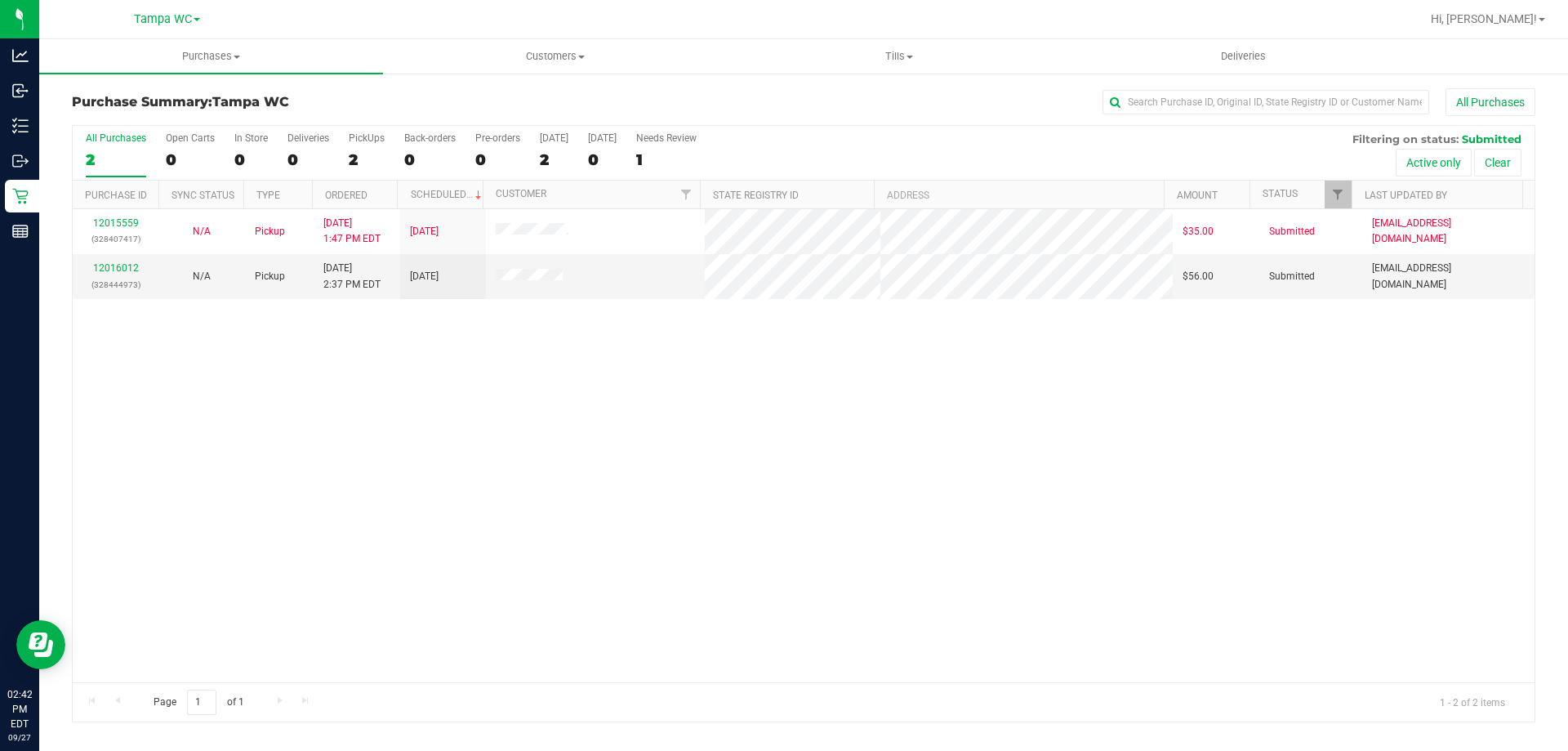
click at [547, 447] on div "12015559 (328407417) N/A Pickup 9/27/2025 1:47 PM EDT 9/27/2025 $35.00 Submitte…" at bounding box center [803, 445] width 1462 height 473
click at [112, 263] on link "12016012" at bounding box center [116, 268] width 45 height 12
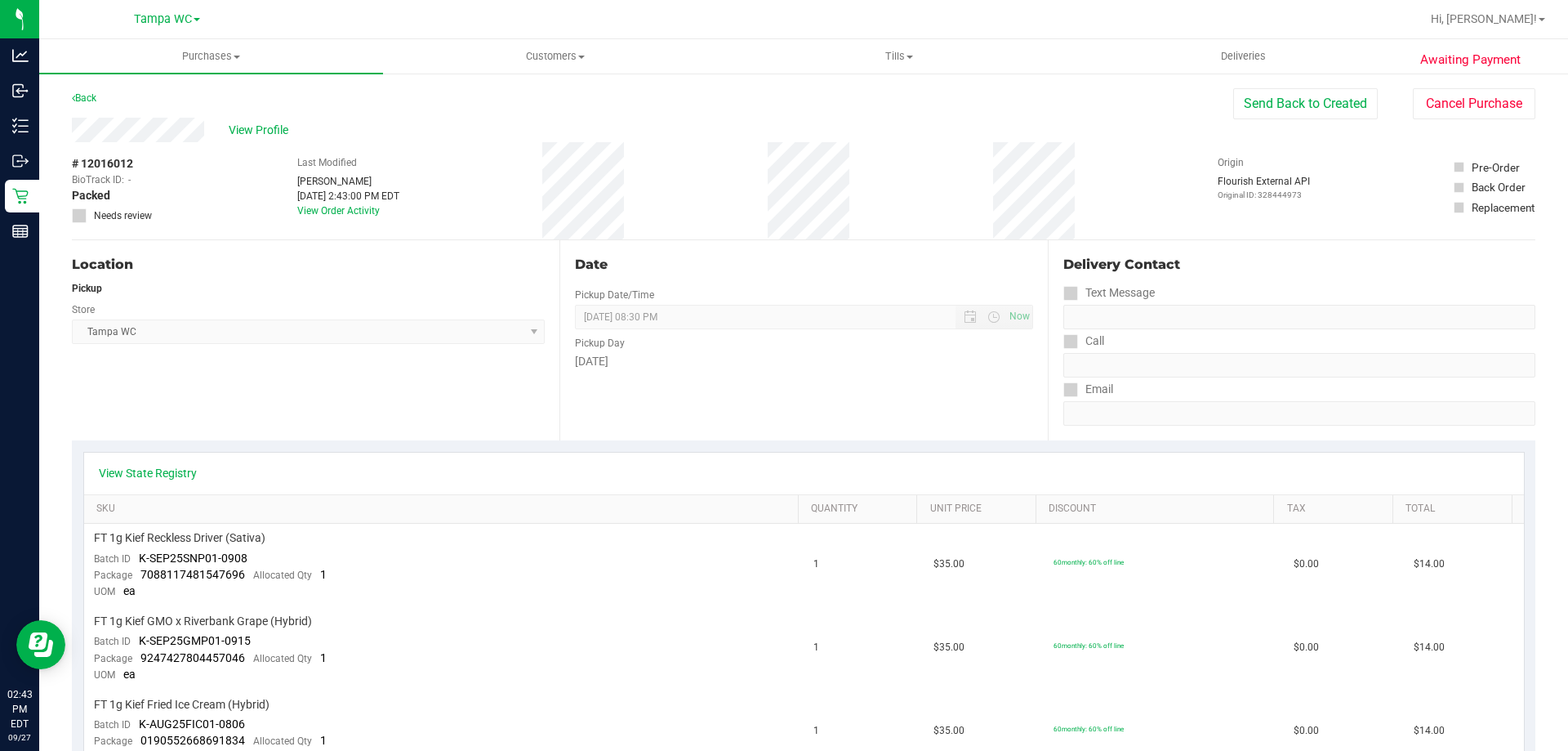
click at [89, 103] on div "Back" at bounding box center [83, 98] width 24 height 20
click at [89, 102] on link "Back" at bounding box center [83, 98] width 24 height 12
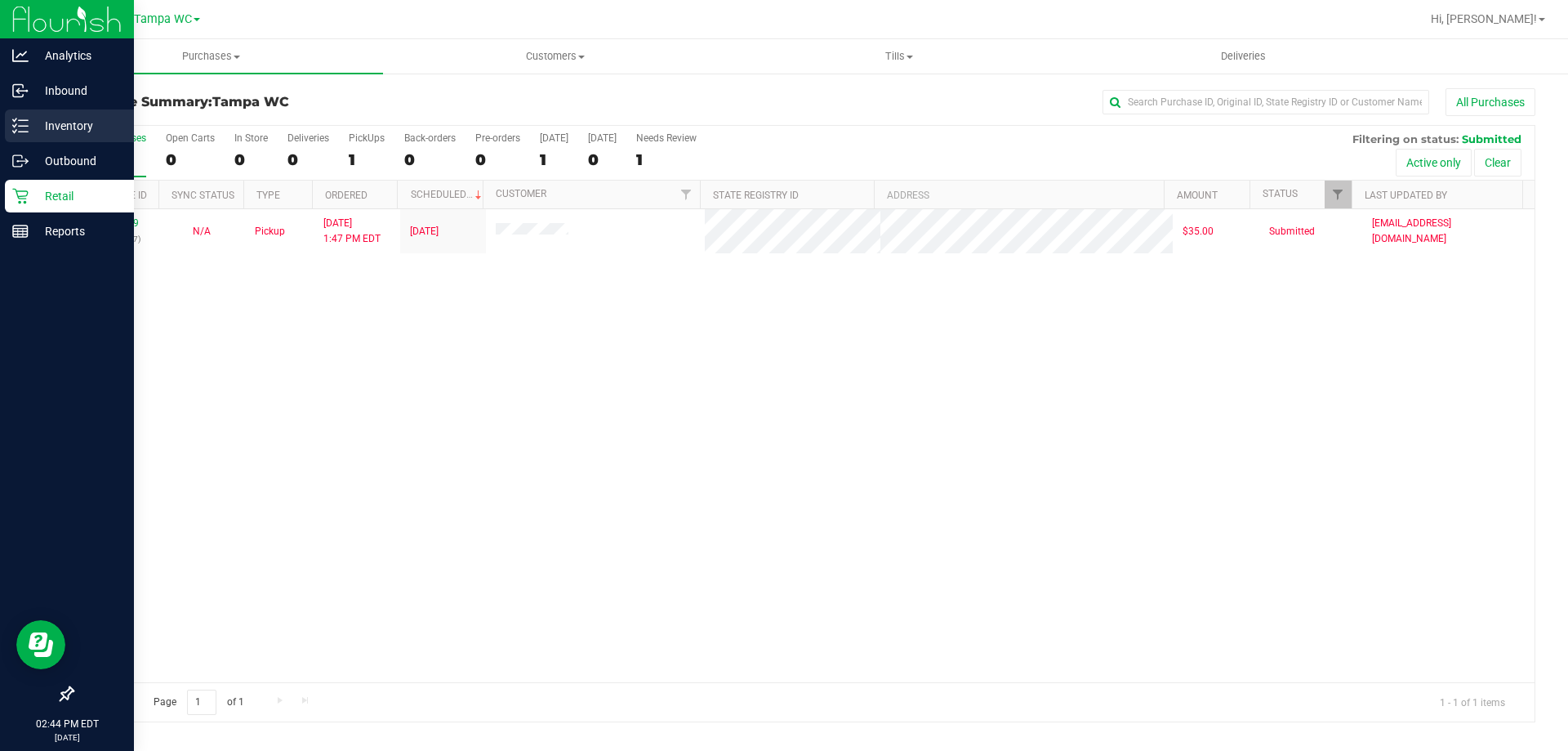
click at [54, 132] on p "Inventory" at bounding box center [78, 126] width 98 height 20
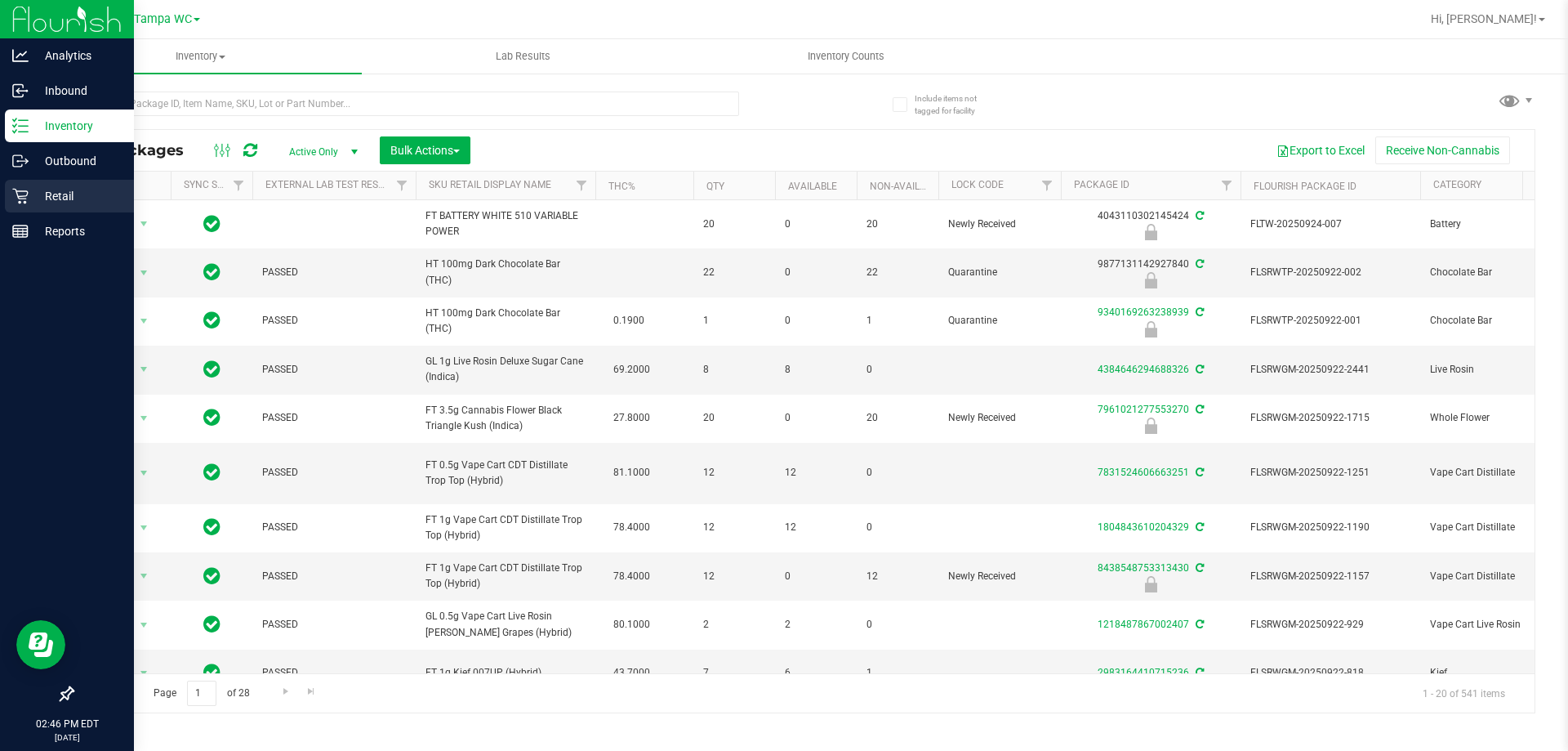
click at [37, 205] on p "Retail" at bounding box center [78, 196] width 98 height 20
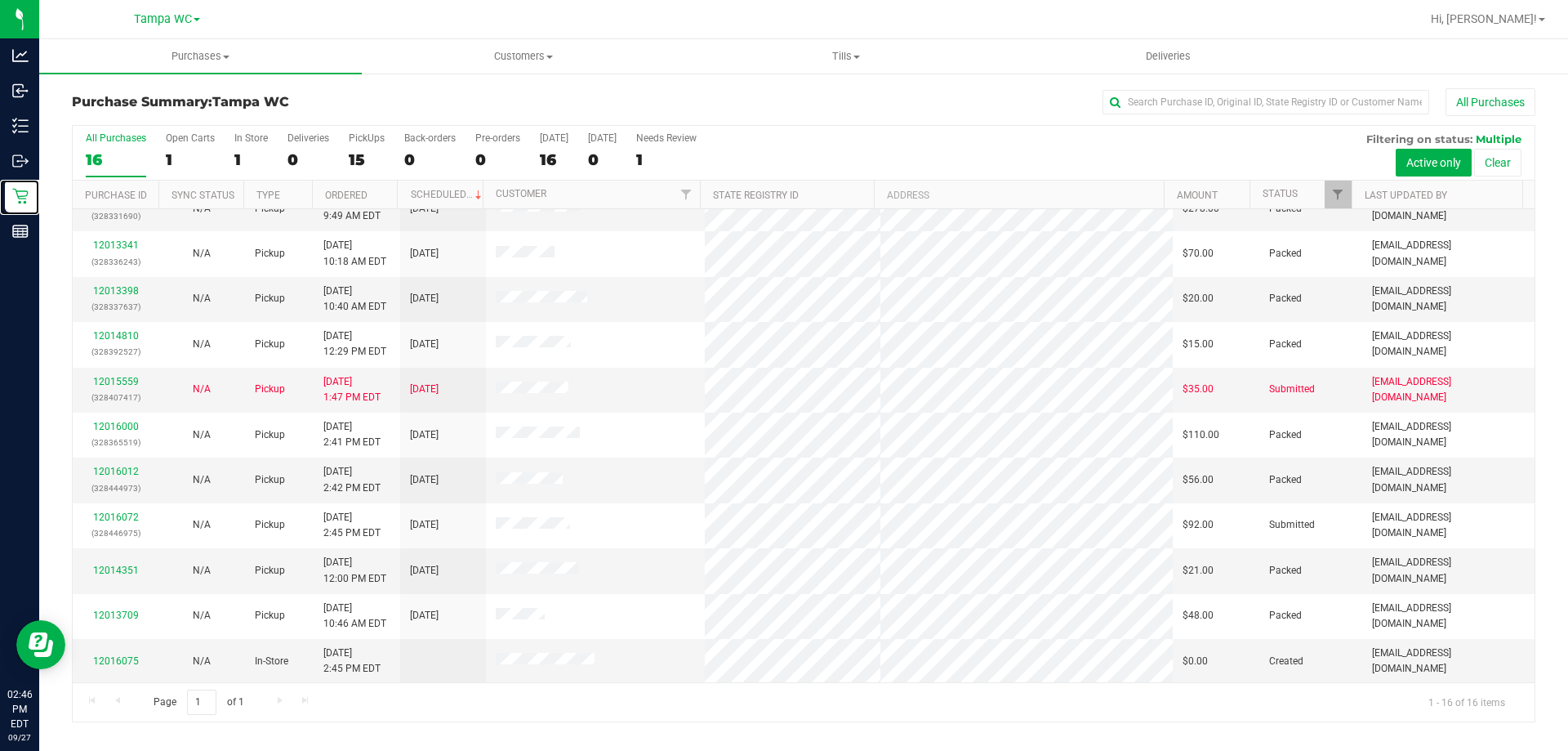
scroll to position [250, 0]
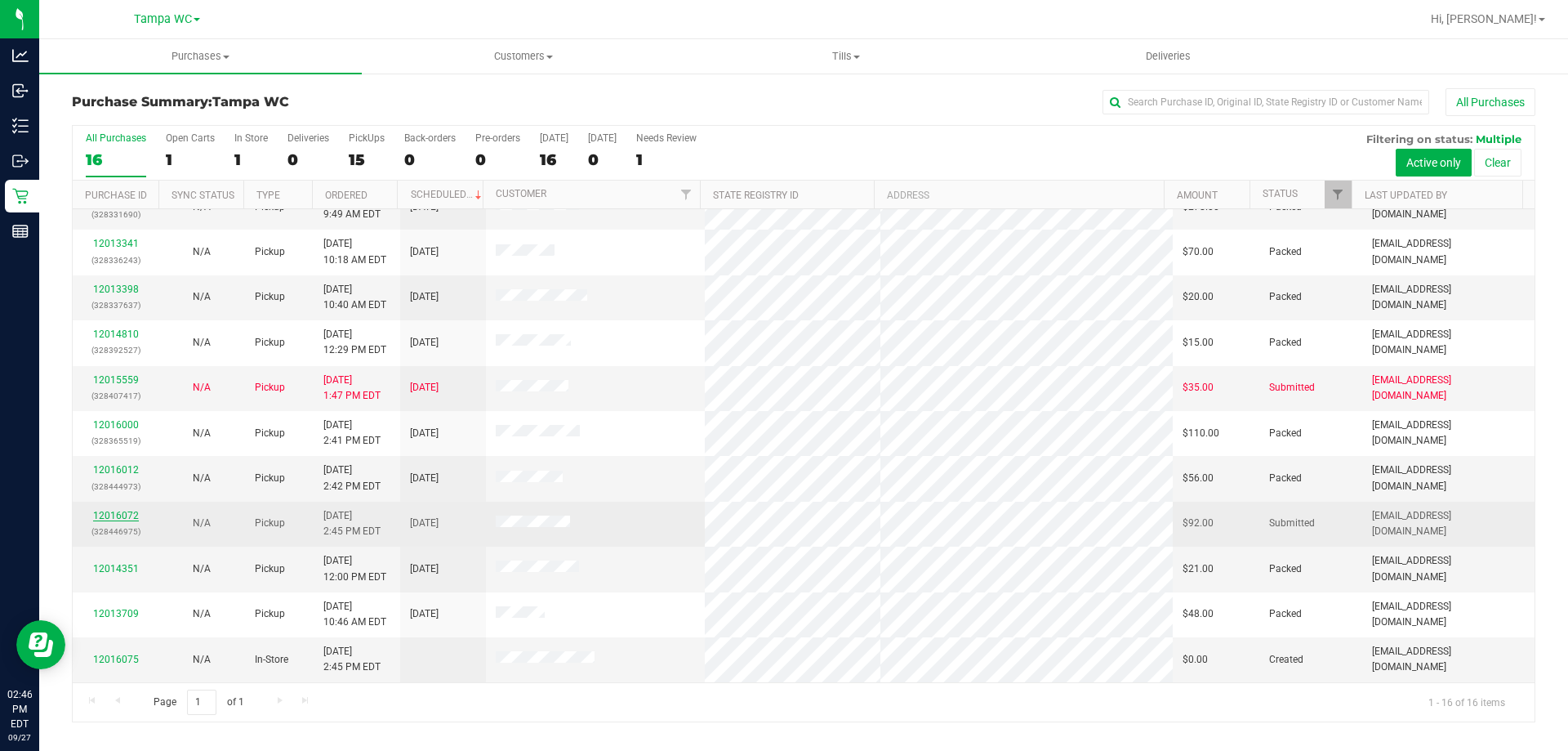
click at [117, 512] on link "12016072" at bounding box center [116, 515] width 45 height 12
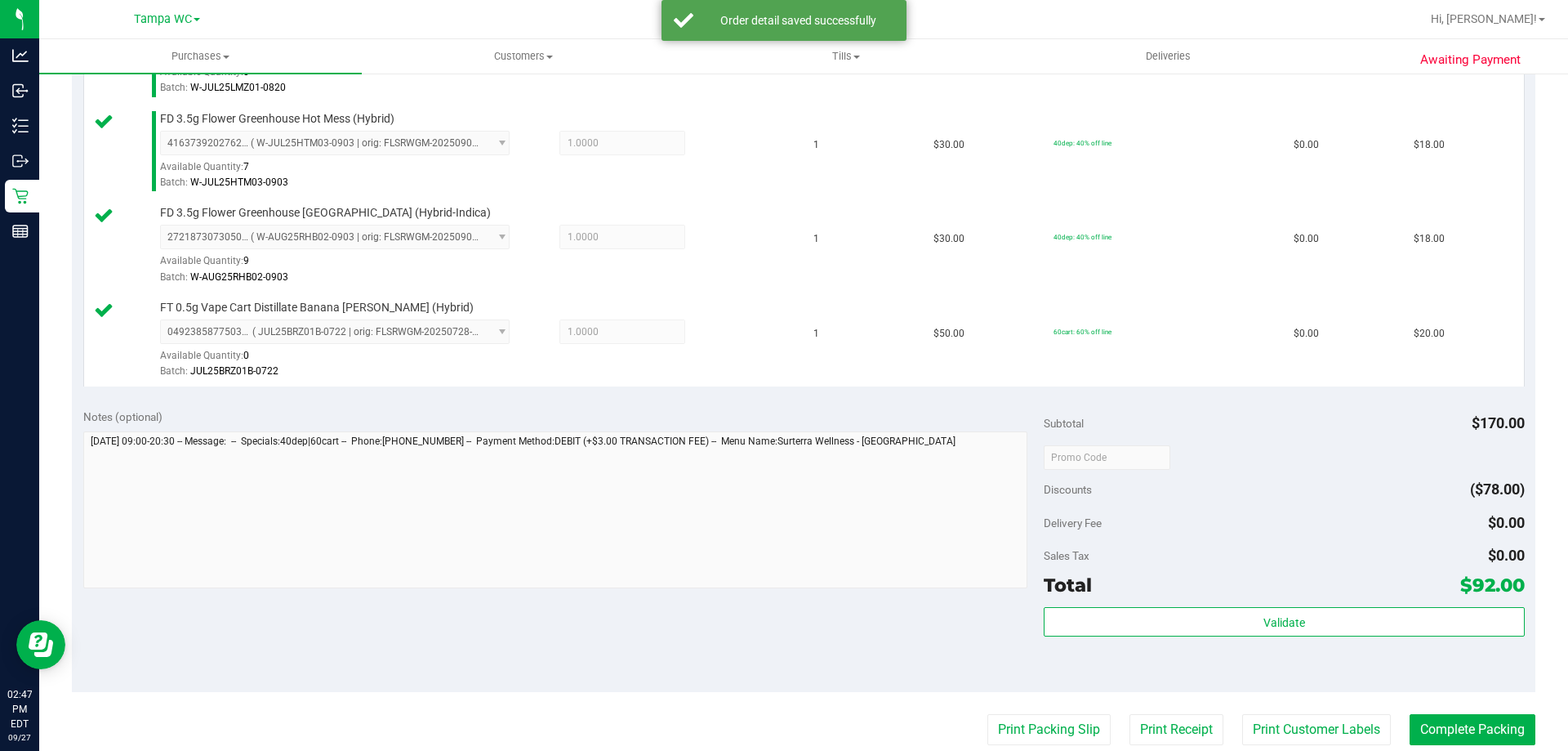
scroll to position [735, 0]
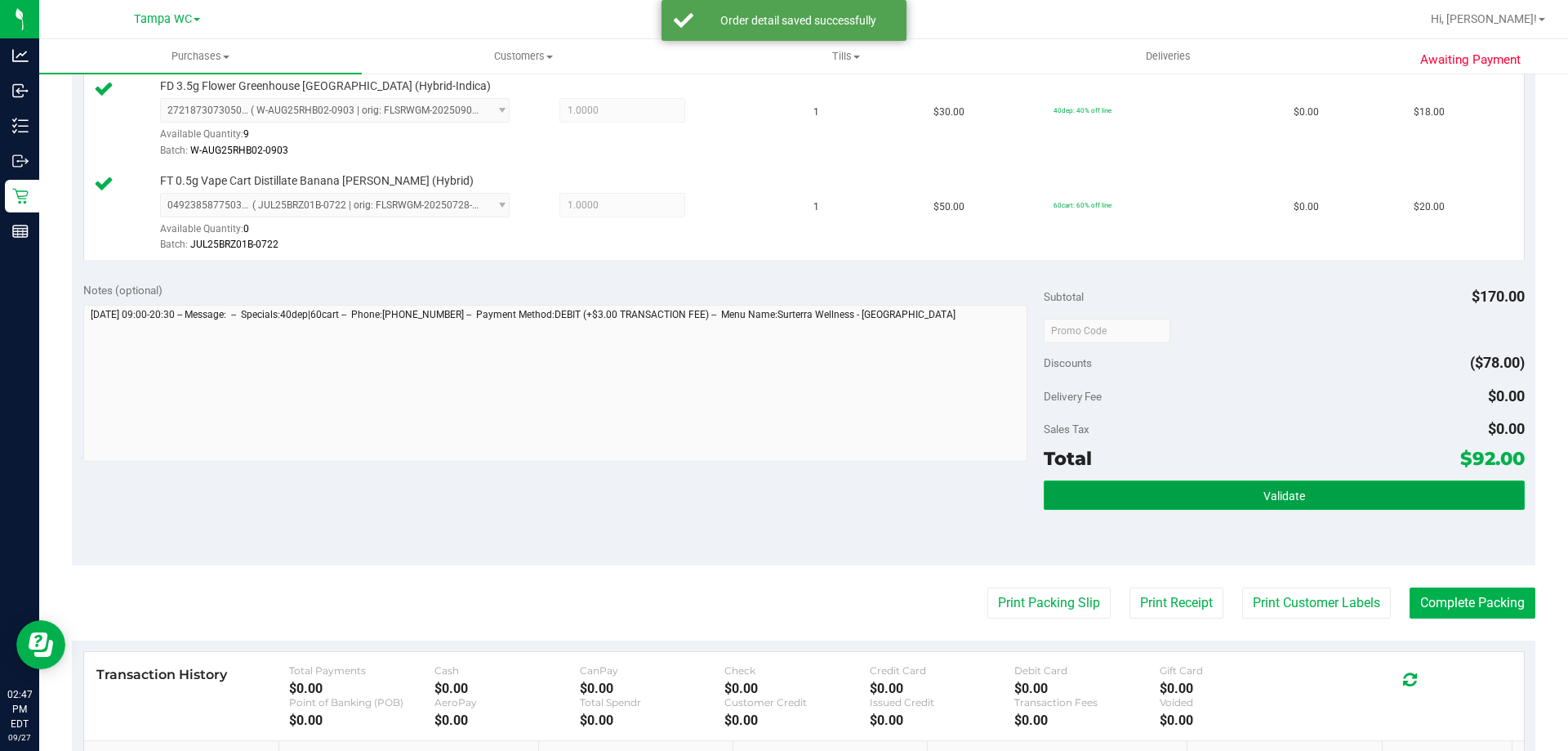
click at [1231, 485] on button "Validate" at bounding box center [1283, 494] width 480 height 29
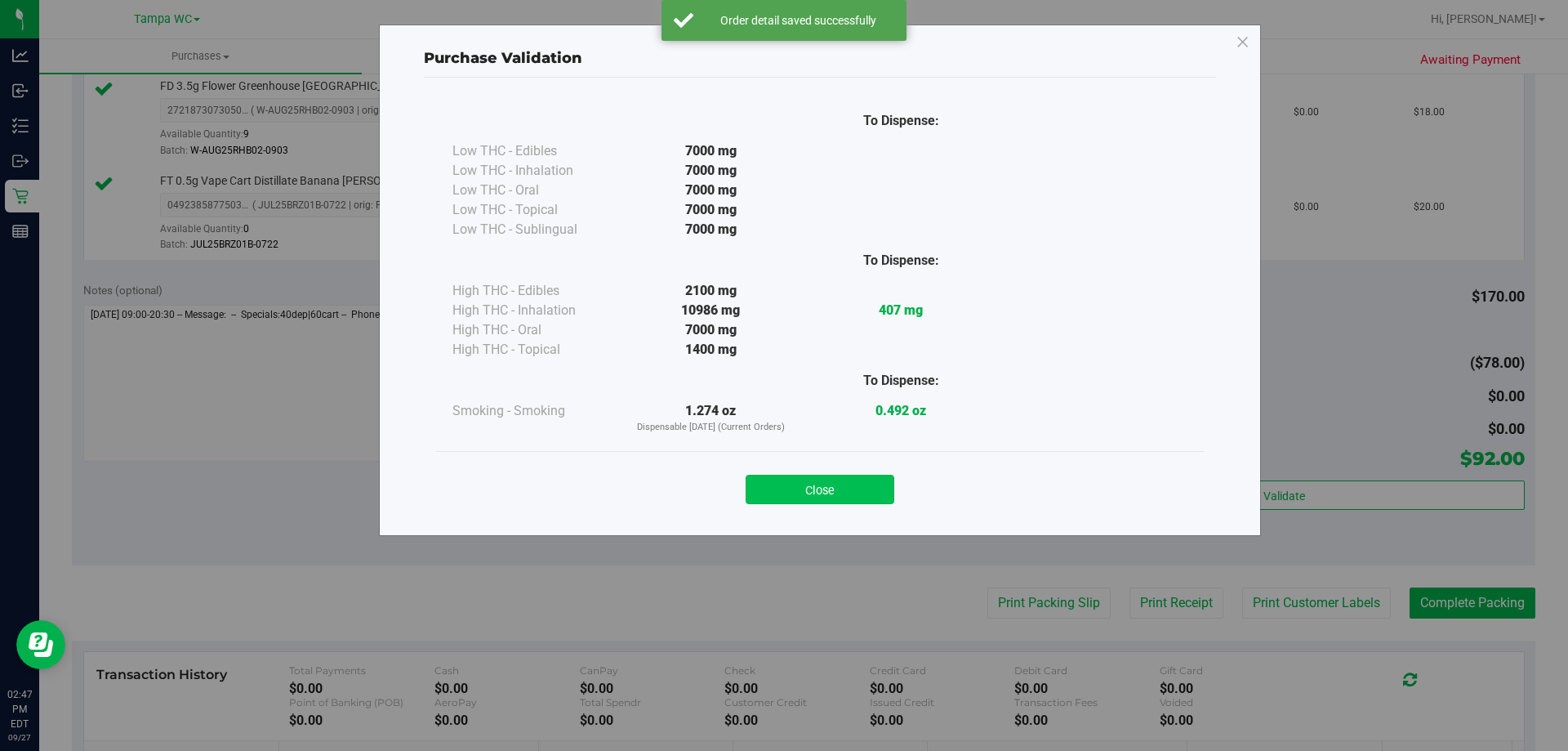
click at [829, 483] on button "Close" at bounding box center [820, 489] width 149 height 29
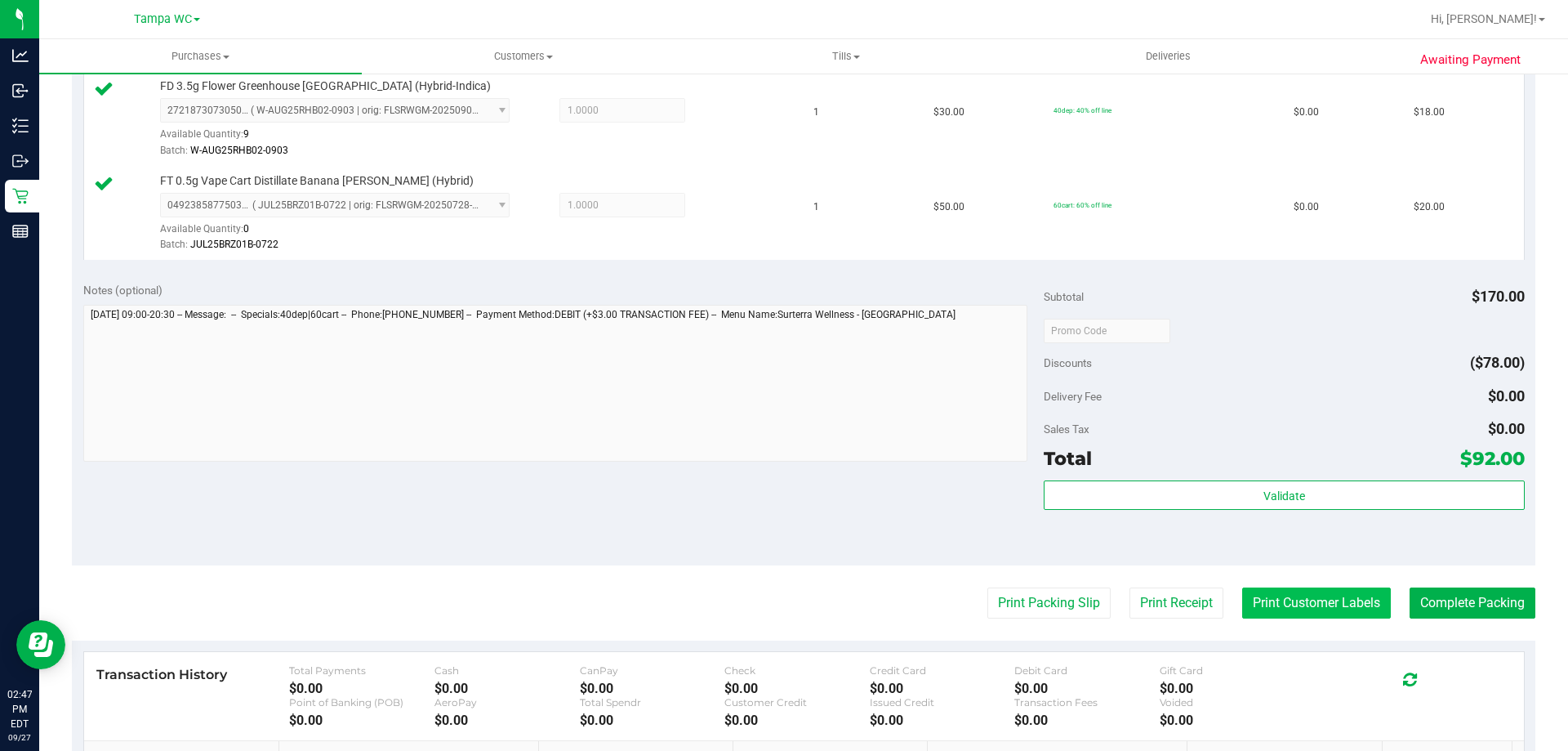
click at [1284, 602] on button "Print Customer Labels" at bounding box center [1317, 602] width 149 height 31
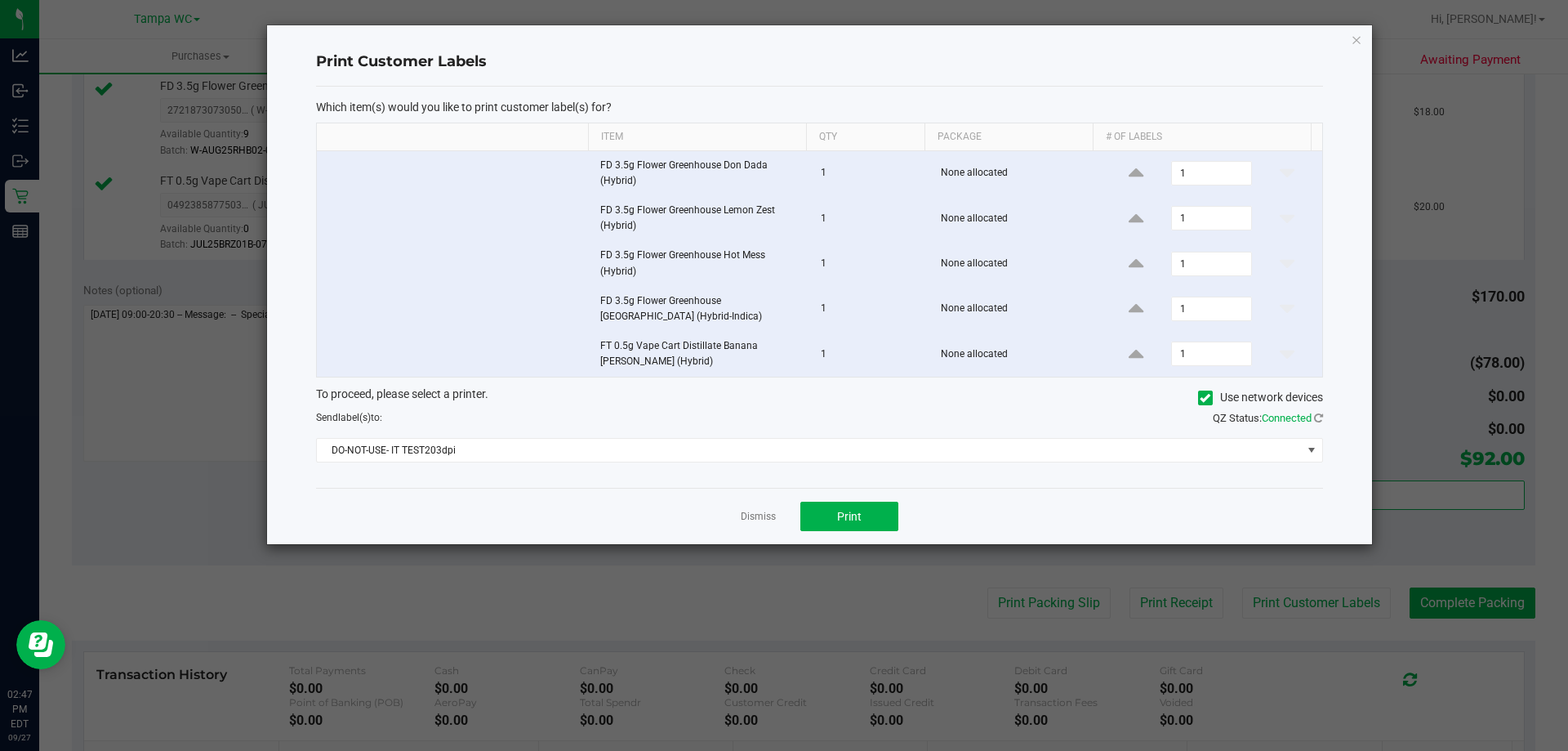
click at [775, 509] on app-cancel-button "Dismiss" at bounding box center [758, 516] width 35 height 17
click at [771, 512] on link "Dismiss" at bounding box center [758, 516] width 35 height 14
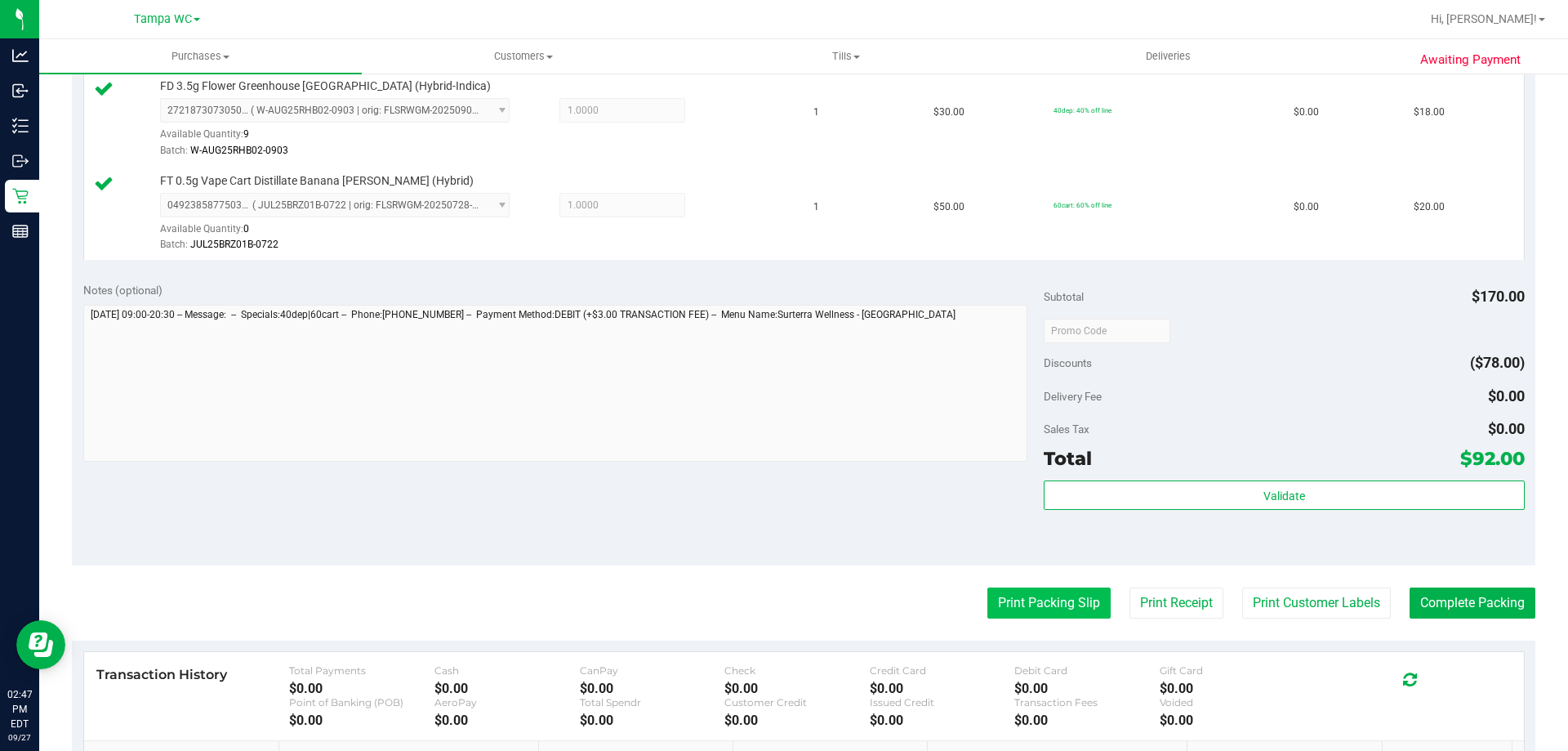
drag, startPoint x: 977, startPoint y: 574, endPoint x: 990, endPoint y: 604, distance: 32.7
click at [978, 575] on purchase-details "Back Edit Purchase Cancel Purchase View Profile # 12016072 BioTrack ID: - Submi…" at bounding box center [803, 150] width 1464 height 1593
click at [991, 604] on button "Print Packing Slip" at bounding box center [1049, 602] width 123 height 31
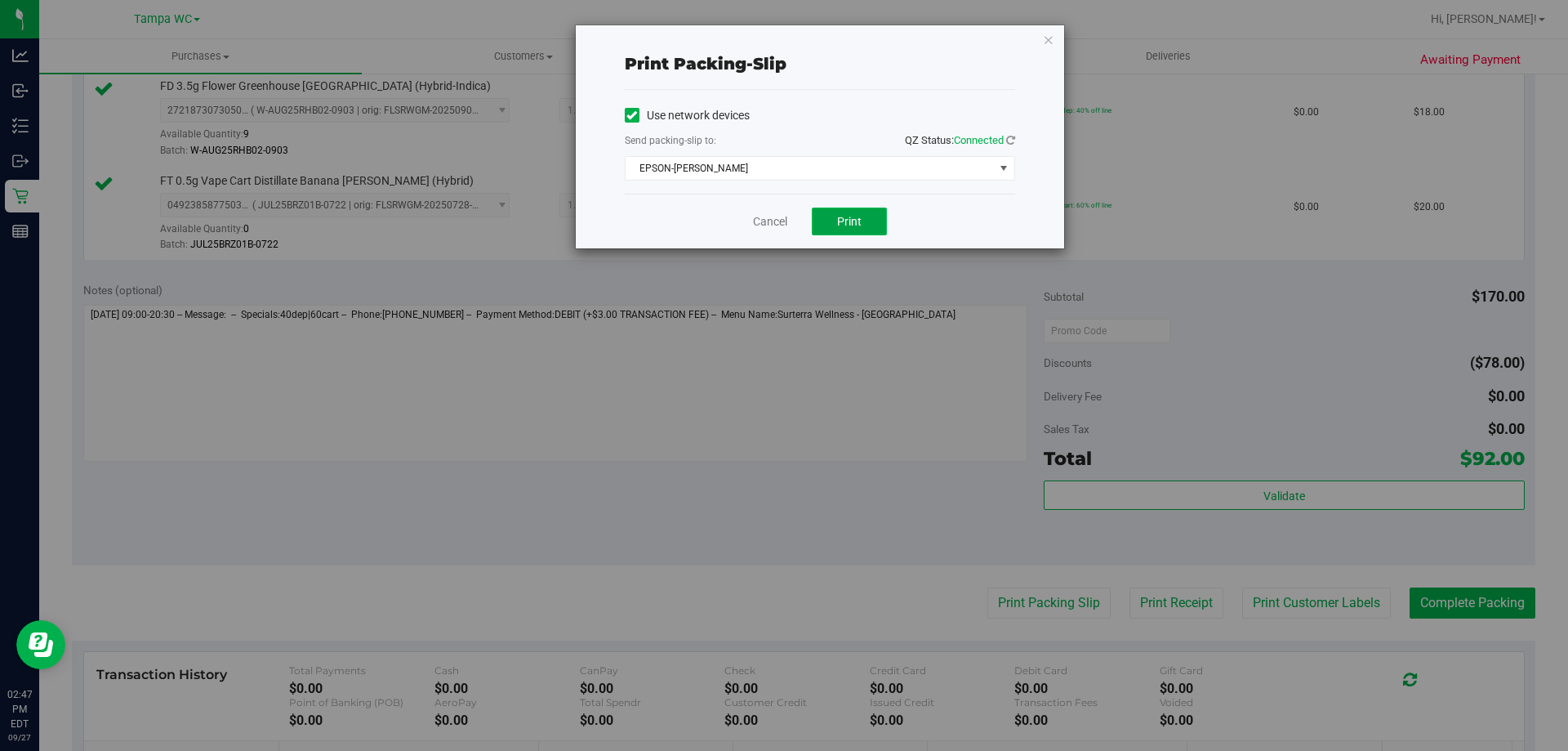
click at [842, 220] on span "Print" at bounding box center [849, 221] width 24 height 13
click at [776, 216] on link "Cancel" at bounding box center [770, 221] width 34 height 17
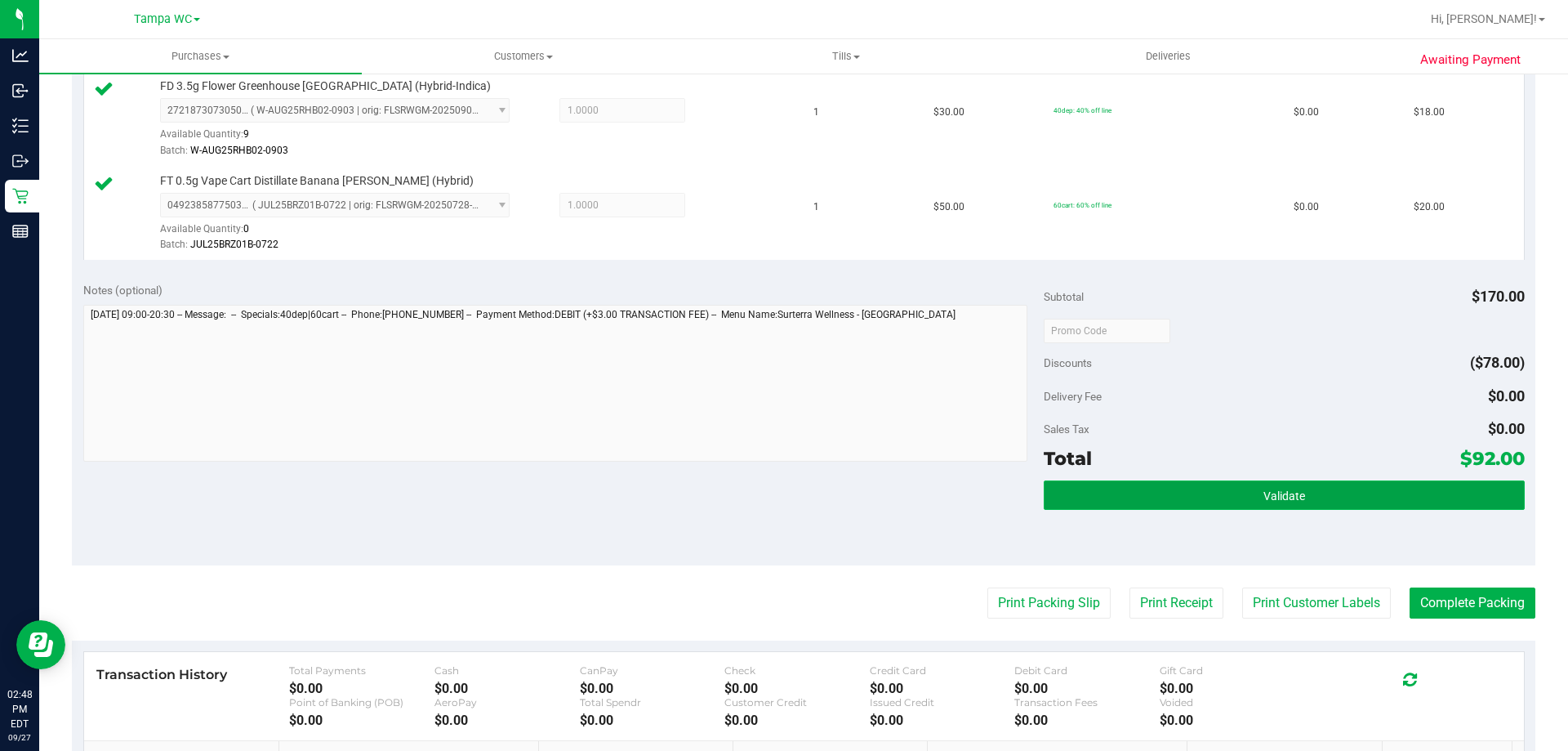
click at [1295, 506] on button "Validate" at bounding box center [1283, 494] width 480 height 29
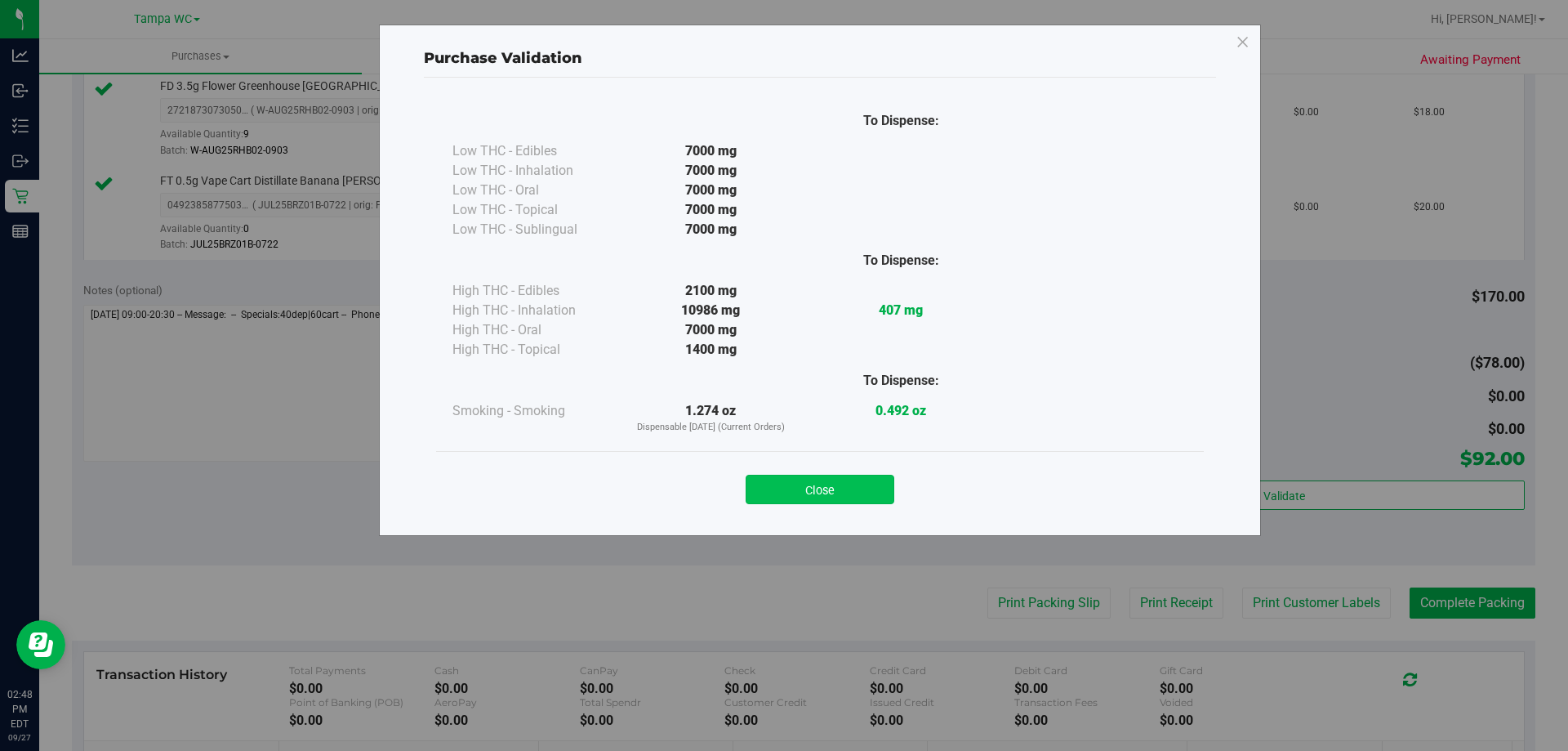
click at [838, 476] on button "Close" at bounding box center [820, 489] width 149 height 29
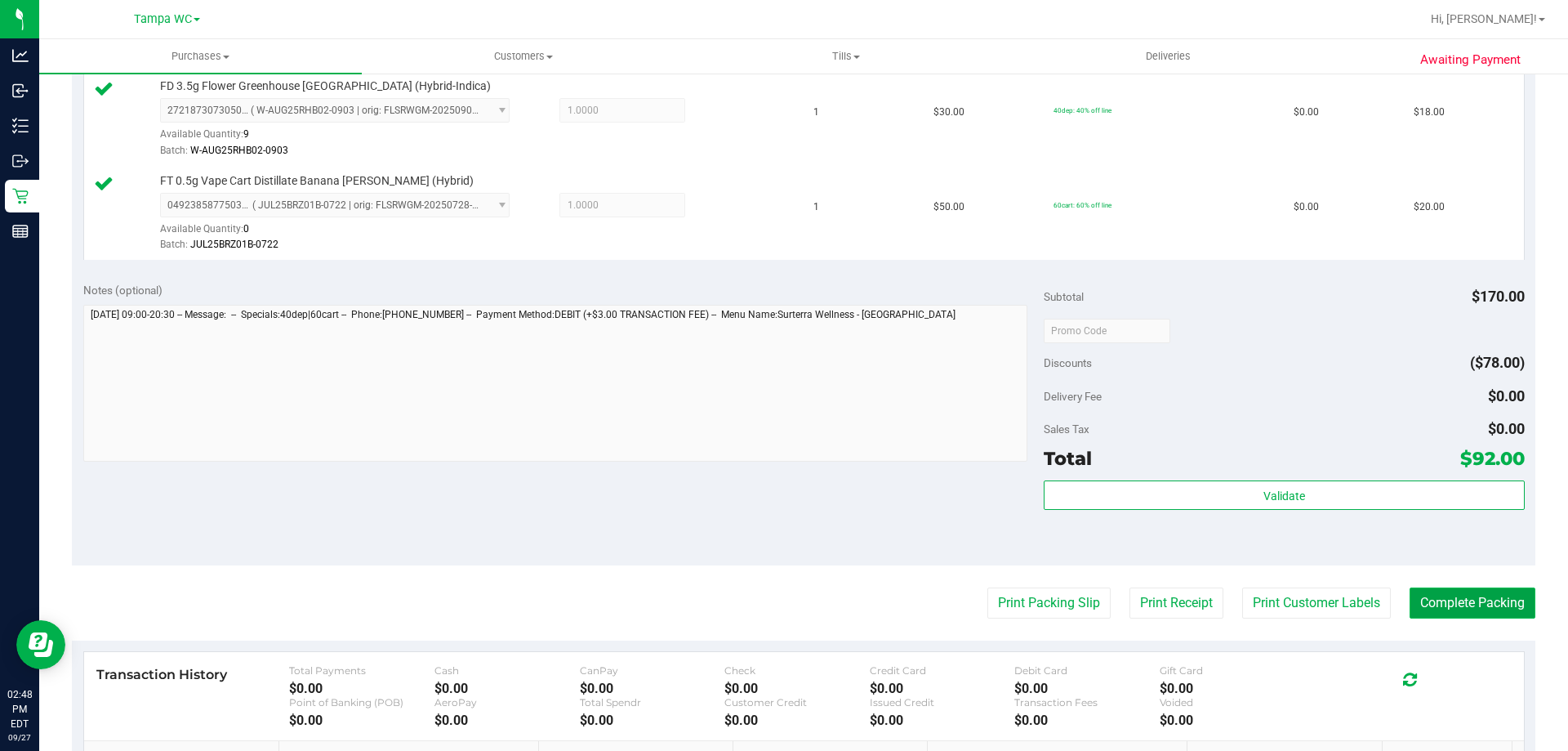
click at [1409, 590] on button "Complete Packing" at bounding box center [1472, 602] width 126 height 31
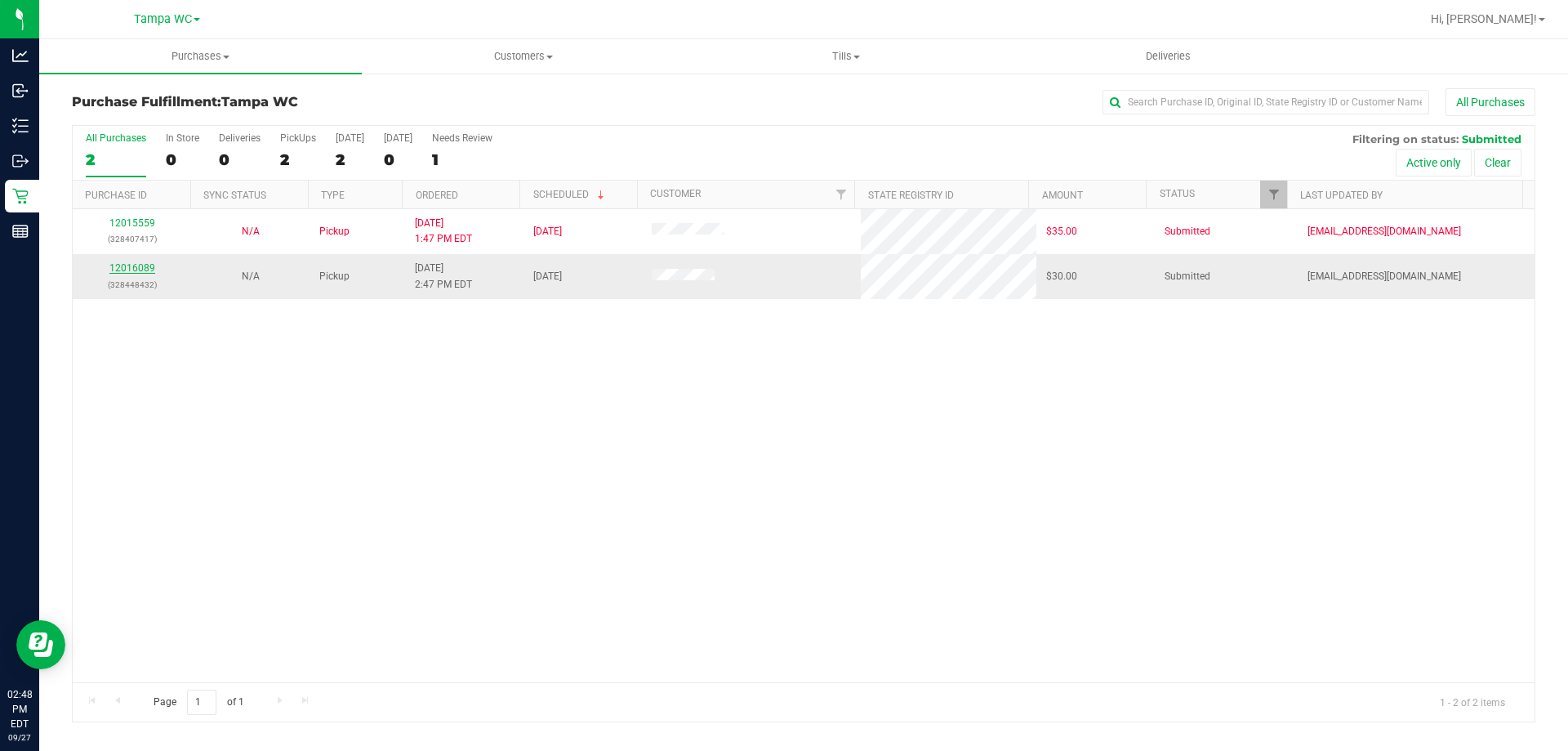
click at [144, 266] on link "12016089" at bounding box center [132, 268] width 45 height 12
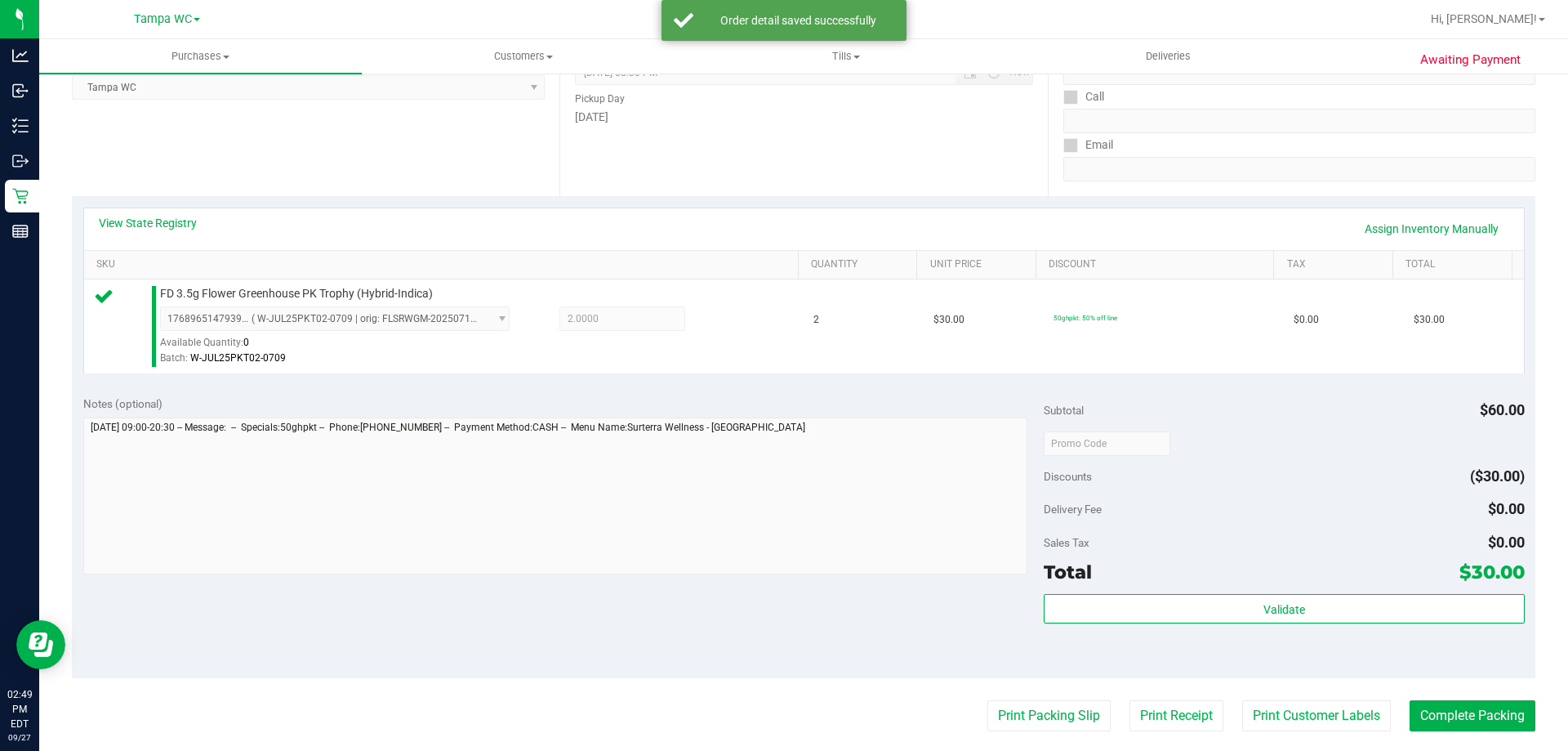
scroll to position [245, 0]
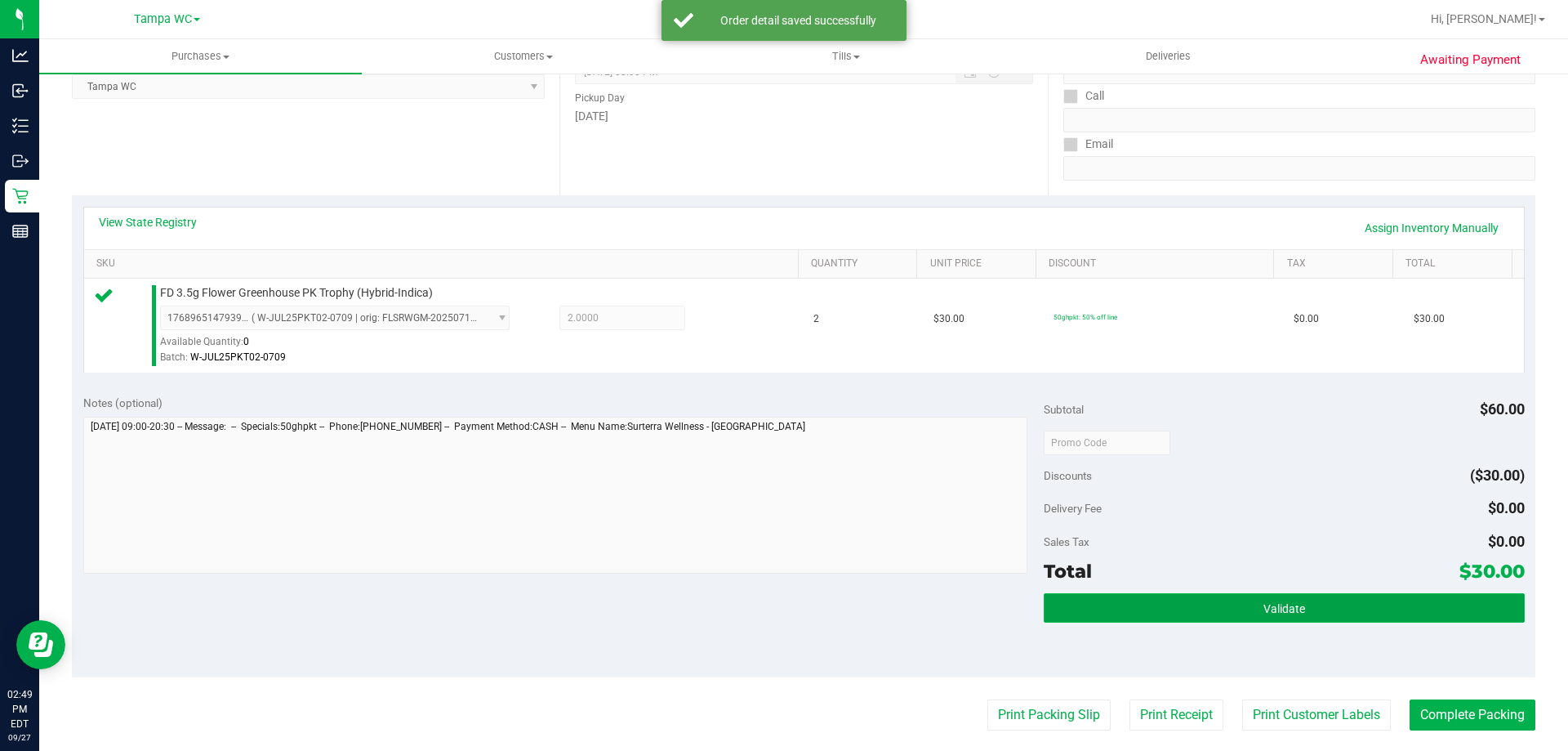
click at [1071, 613] on button "Validate" at bounding box center [1283, 608] width 480 height 29
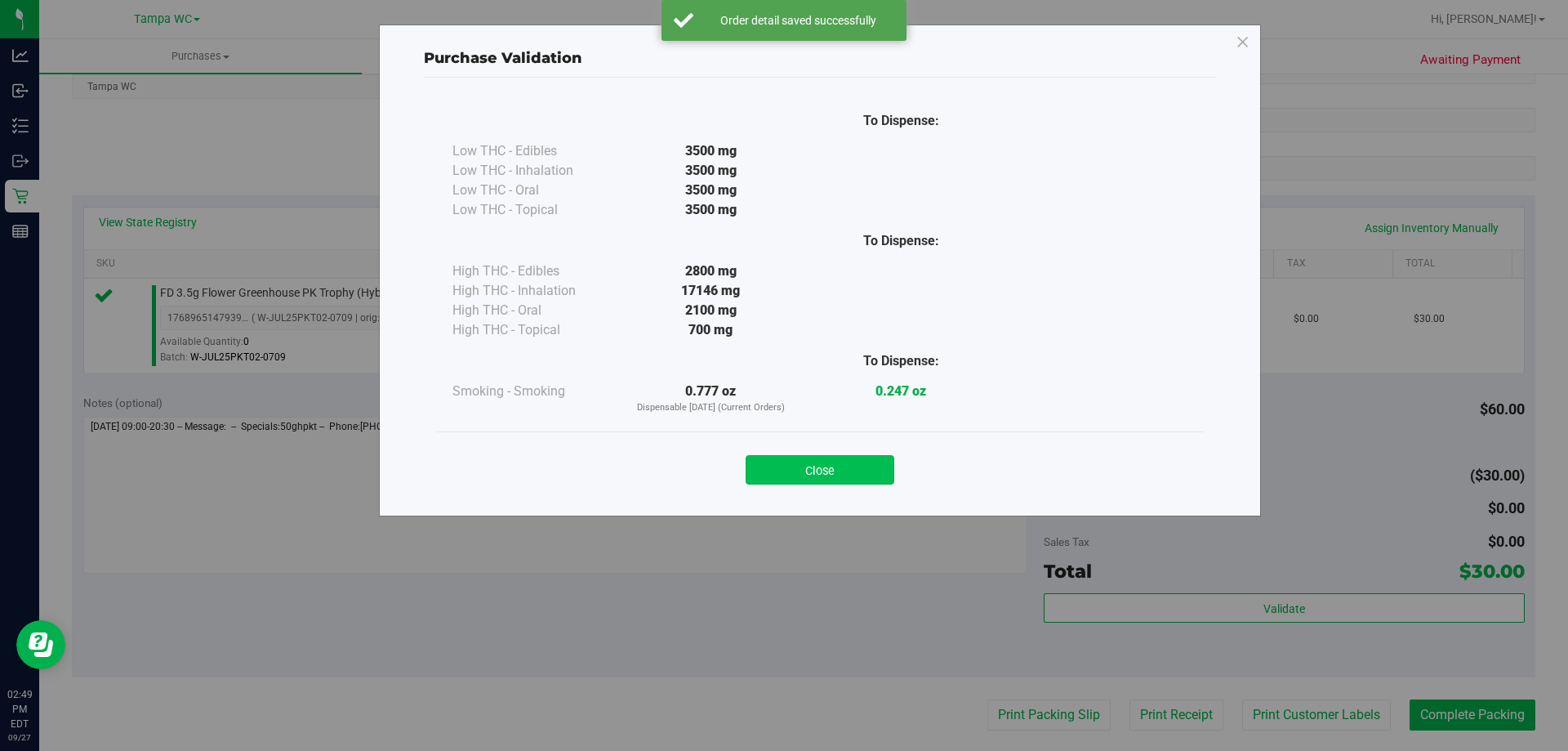
click at [826, 463] on button "Close" at bounding box center [820, 470] width 149 height 29
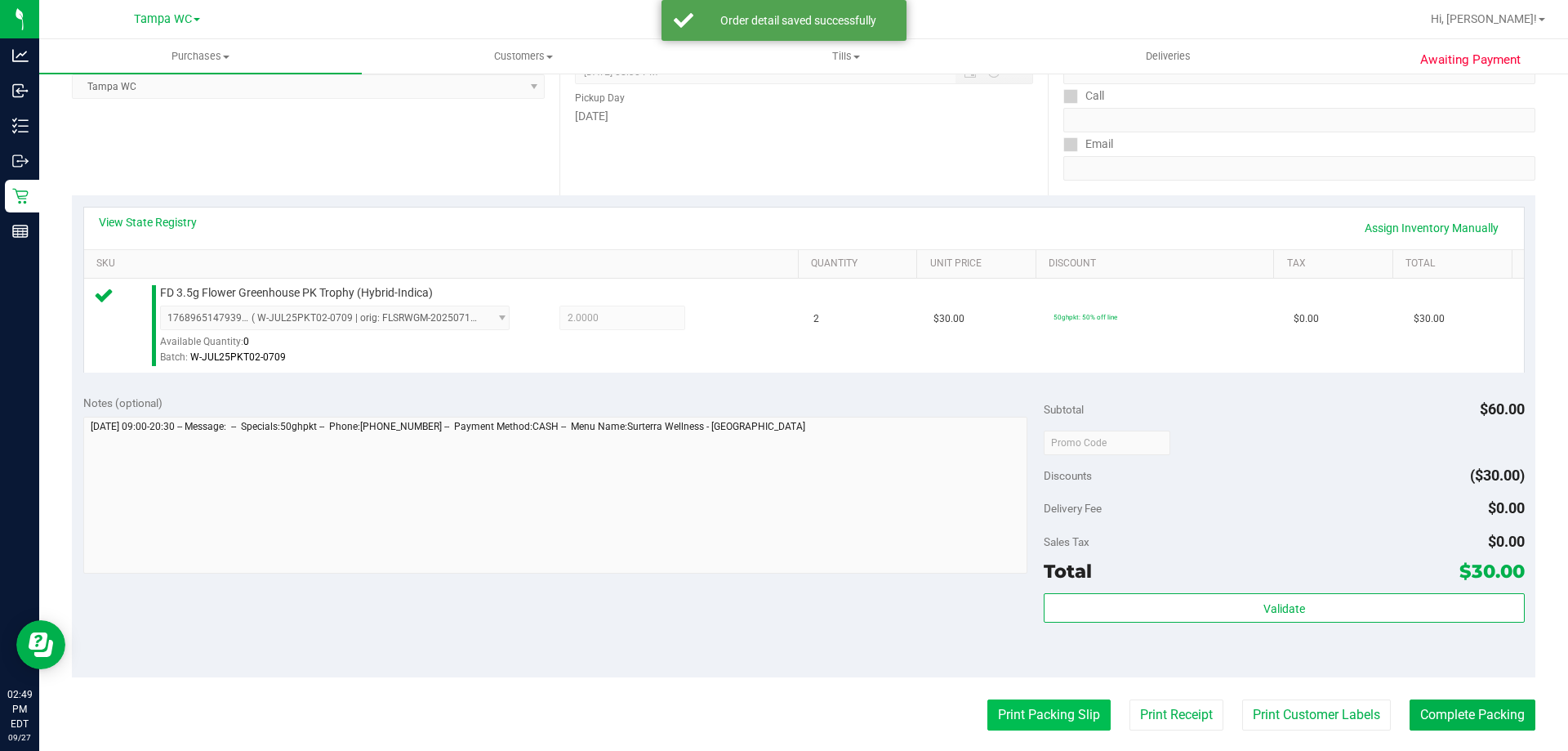
click at [1018, 722] on button "Print Packing Slip" at bounding box center [1049, 715] width 123 height 31
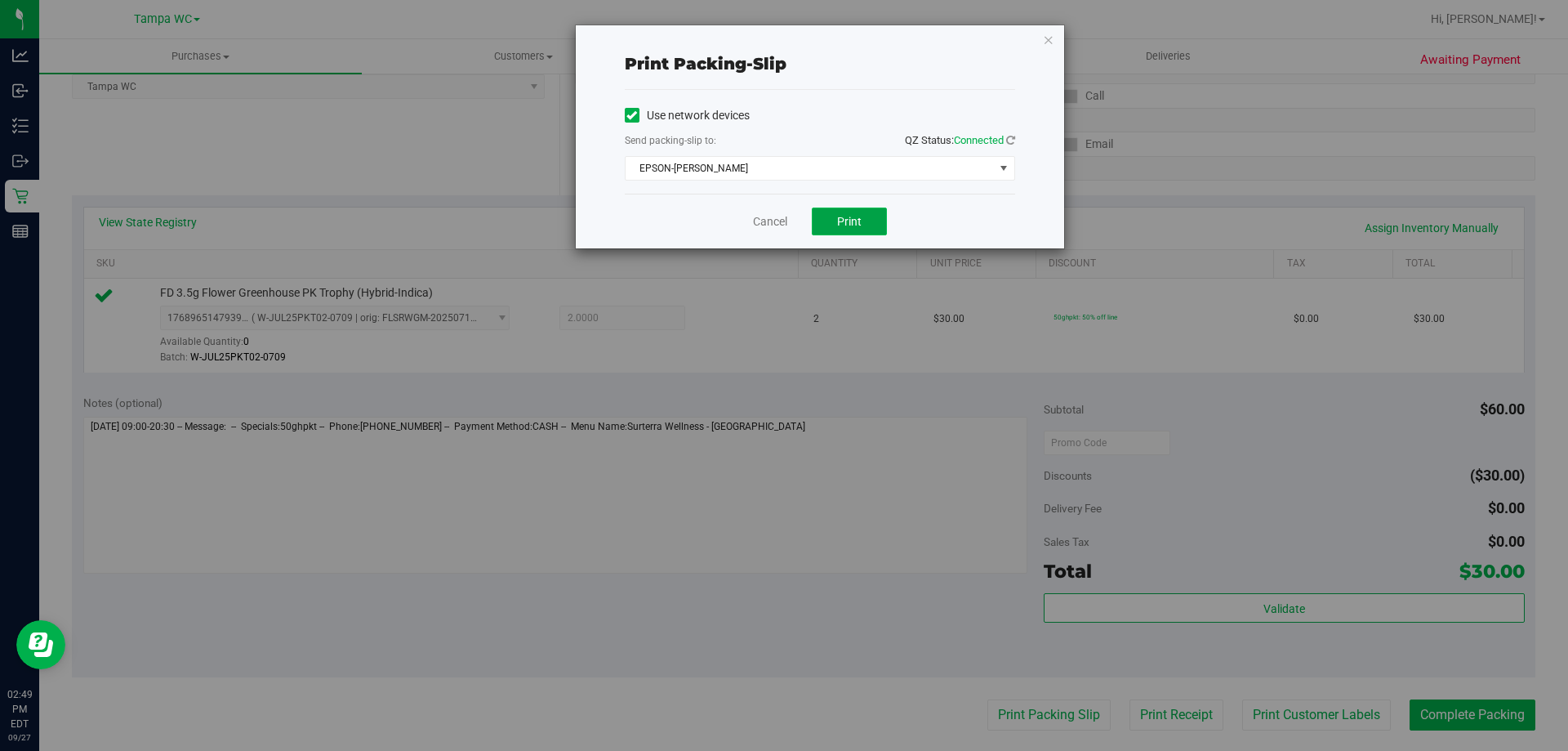
click at [831, 210] on button "Print" at bounding box center [849, 221] width 75 height 28
click at [771, 222] on link "Cancel" at bounding box center [770, 221] width 34 height 17
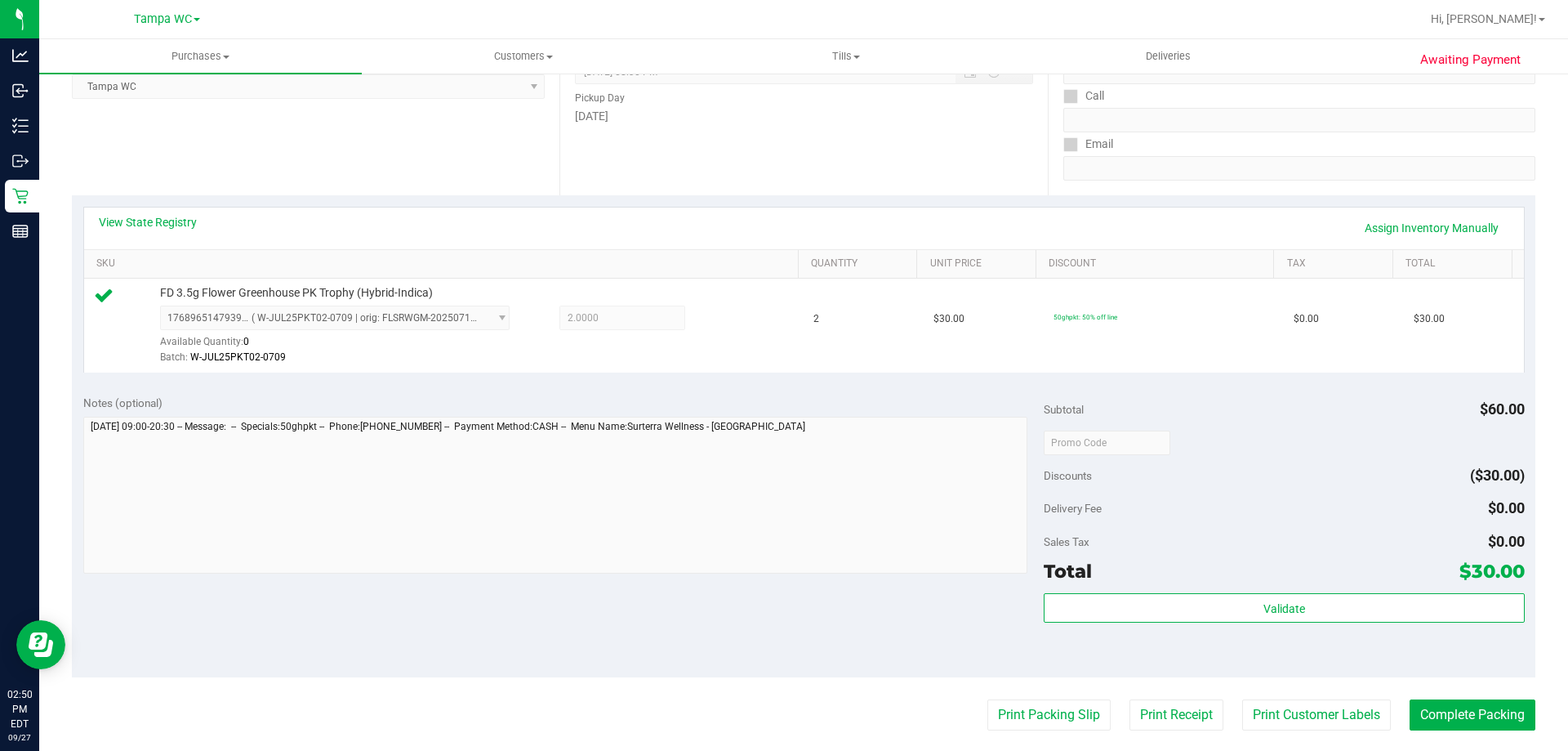
click at [1142, 585] on div "Total $30.00" at bounding box center [1283, 571] width 480 height 29
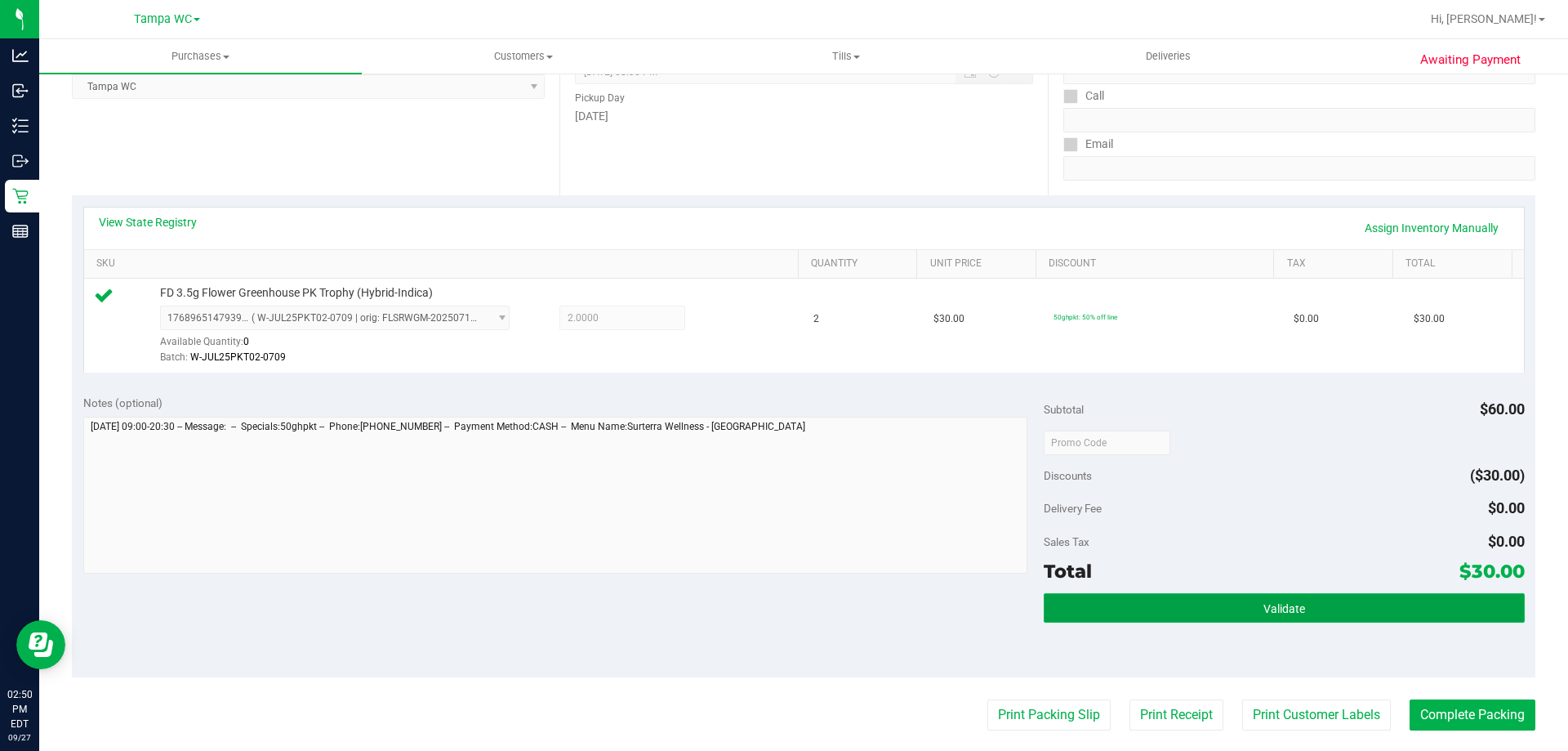
click at [1140, 597] on button "Validate" at bounding box center [1283, 608] width 480 height 29
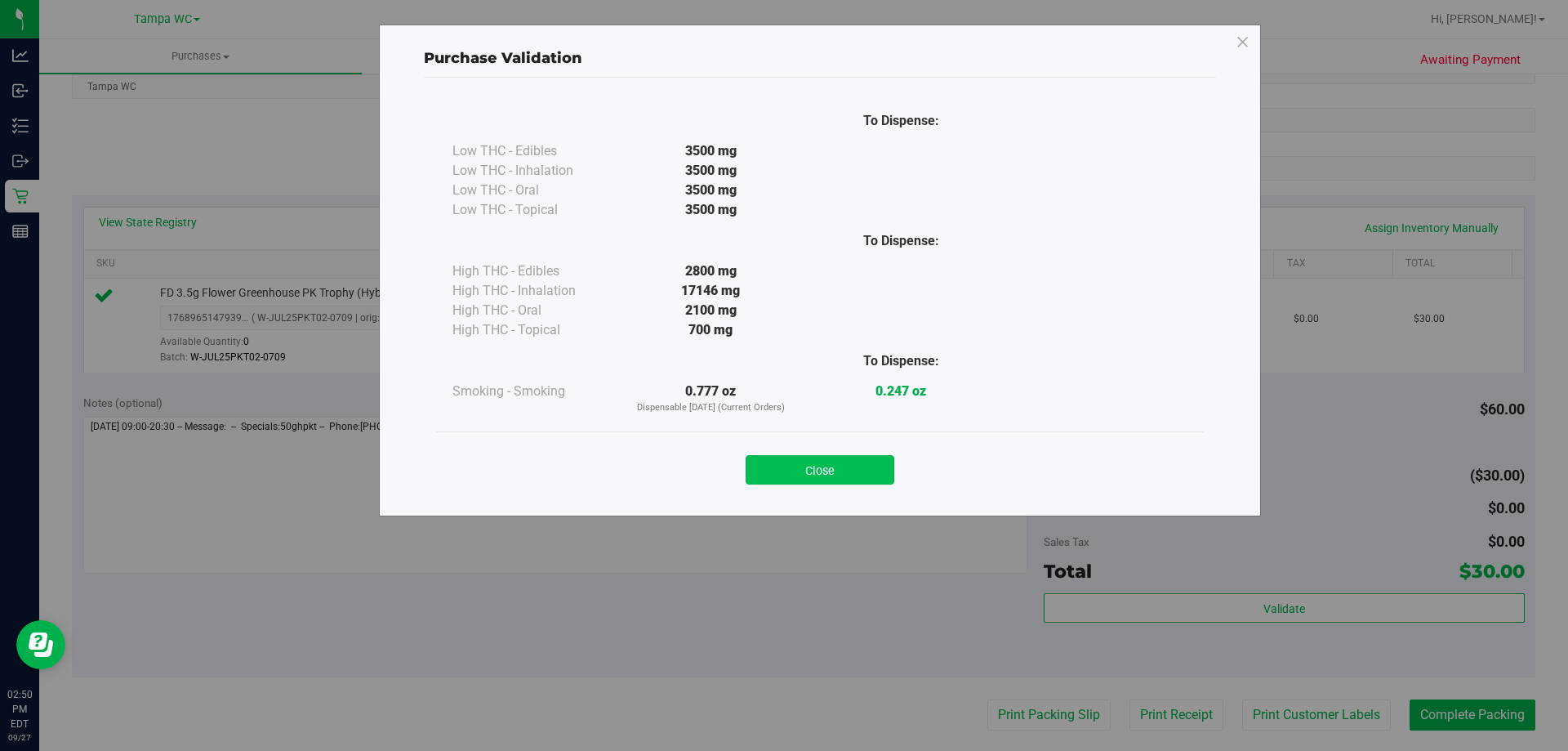
click at [762, 480] on button "Close" at bounding box center [820, 470] width 149 height 29
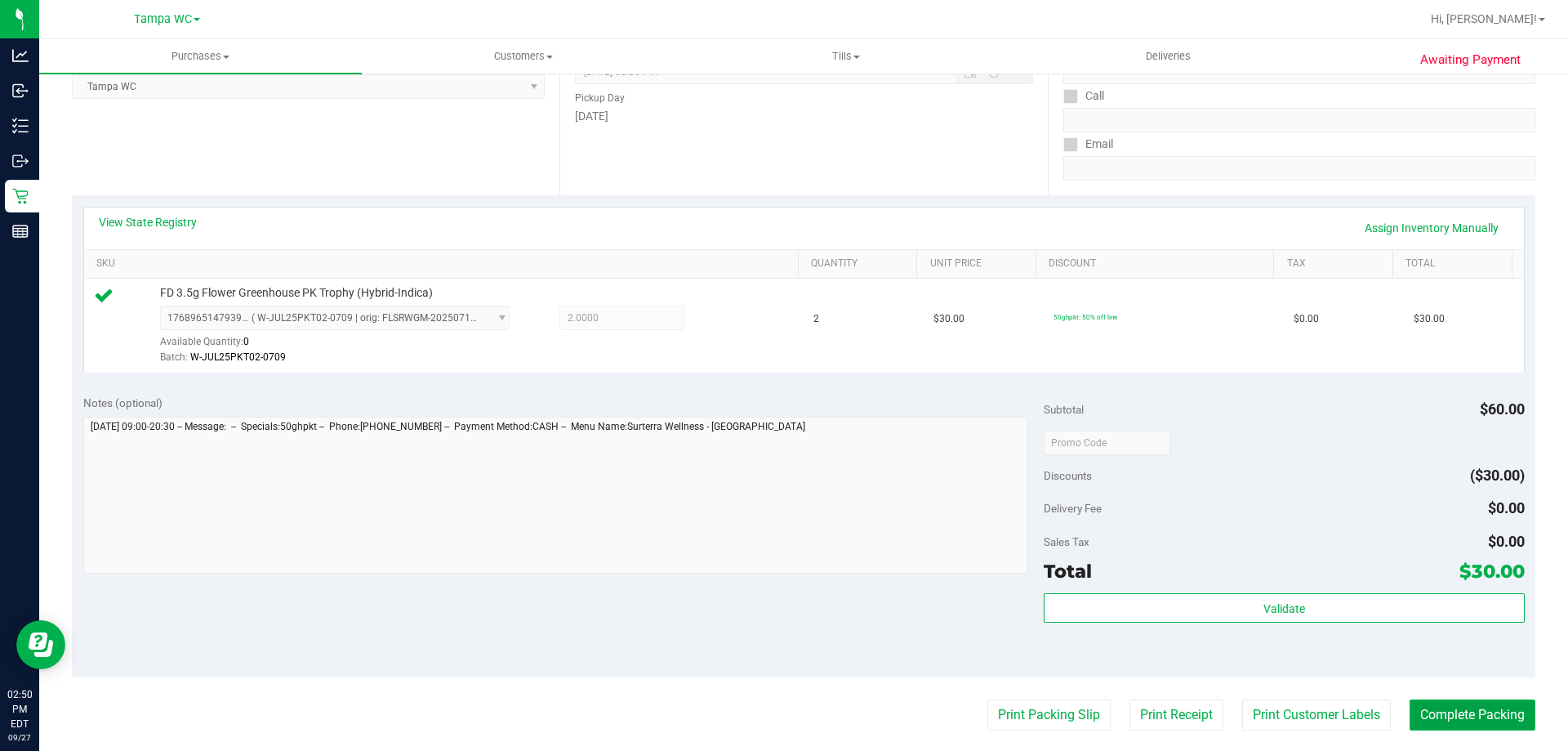
click at [1428, 718] on button "Complete Packing" at bounding box center [1472, 715] width 126 height 31
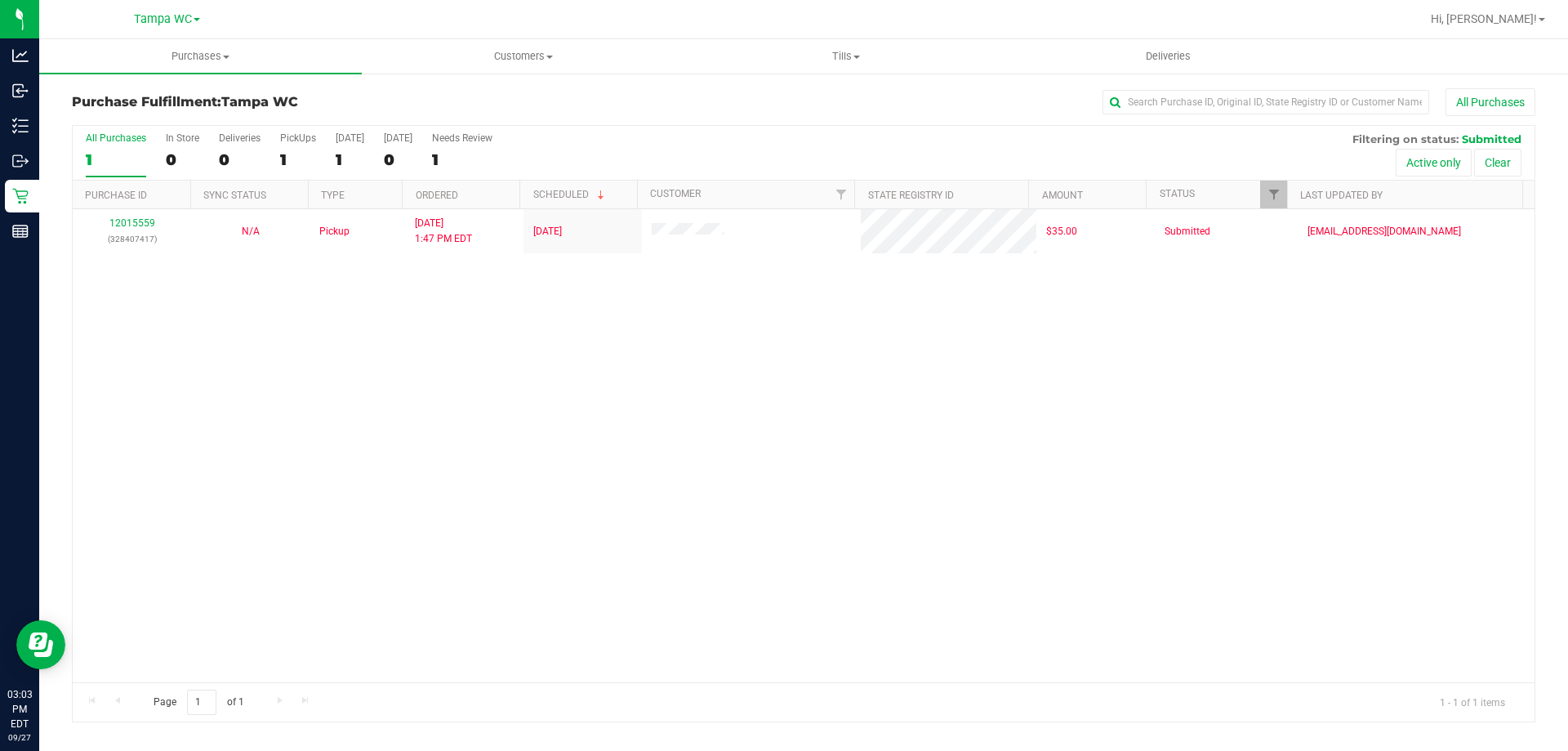
click at [123, 138] on div "All Purchases" at bounding box center [116, 138] width 61 height 12
click at [0, 0] on input "All Purchases 1" at bounding box center [0, 0] width 0 height 0
click at [106, 166] on div "1" at bounding box center [116, 160] width 61 height 19
click at [0, 0] on input "All Purchases 1" at bounding box center [0, 0] width 0 height 0
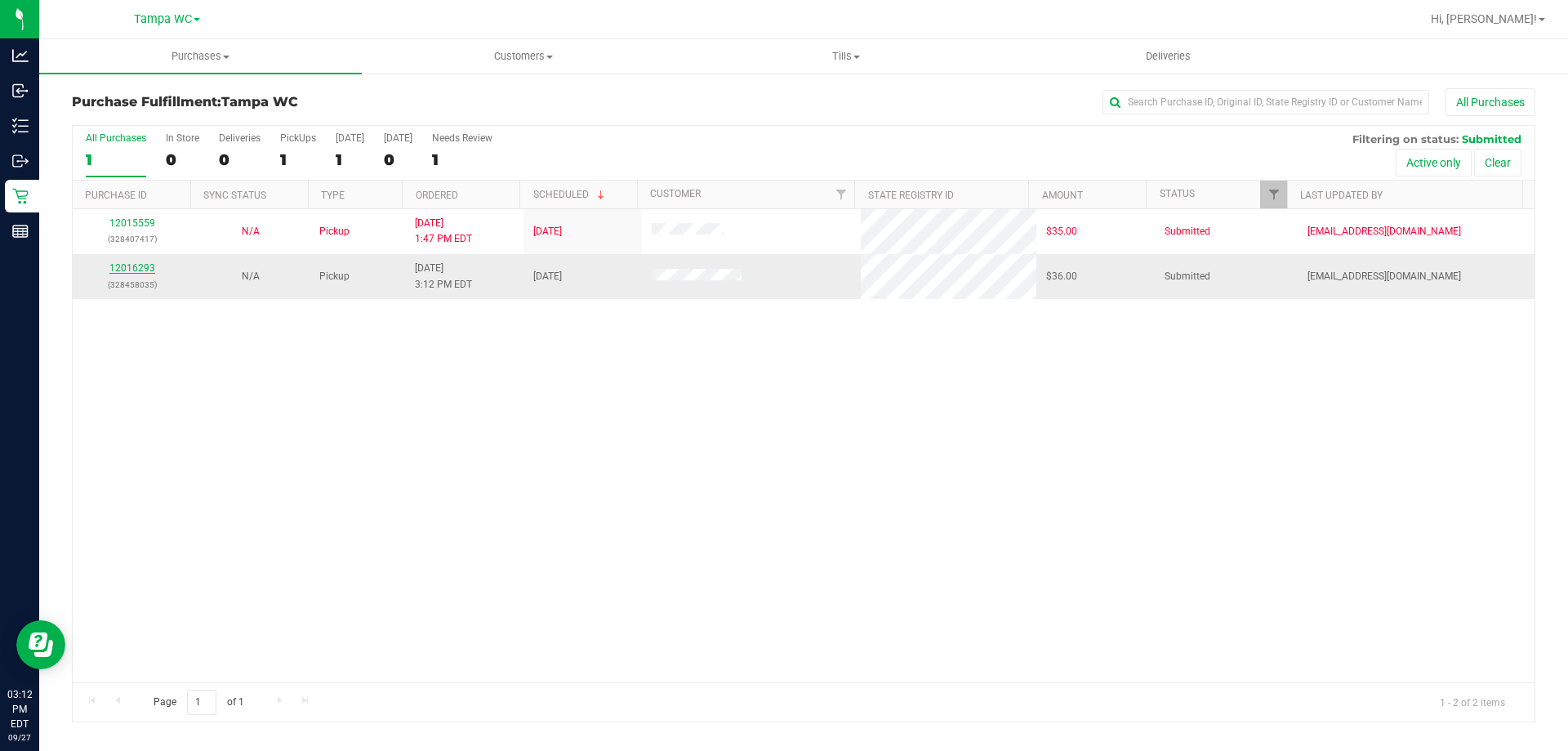
click at [123, 271] on link "12016293" at bounding box center [132, 268] width 45 height 12
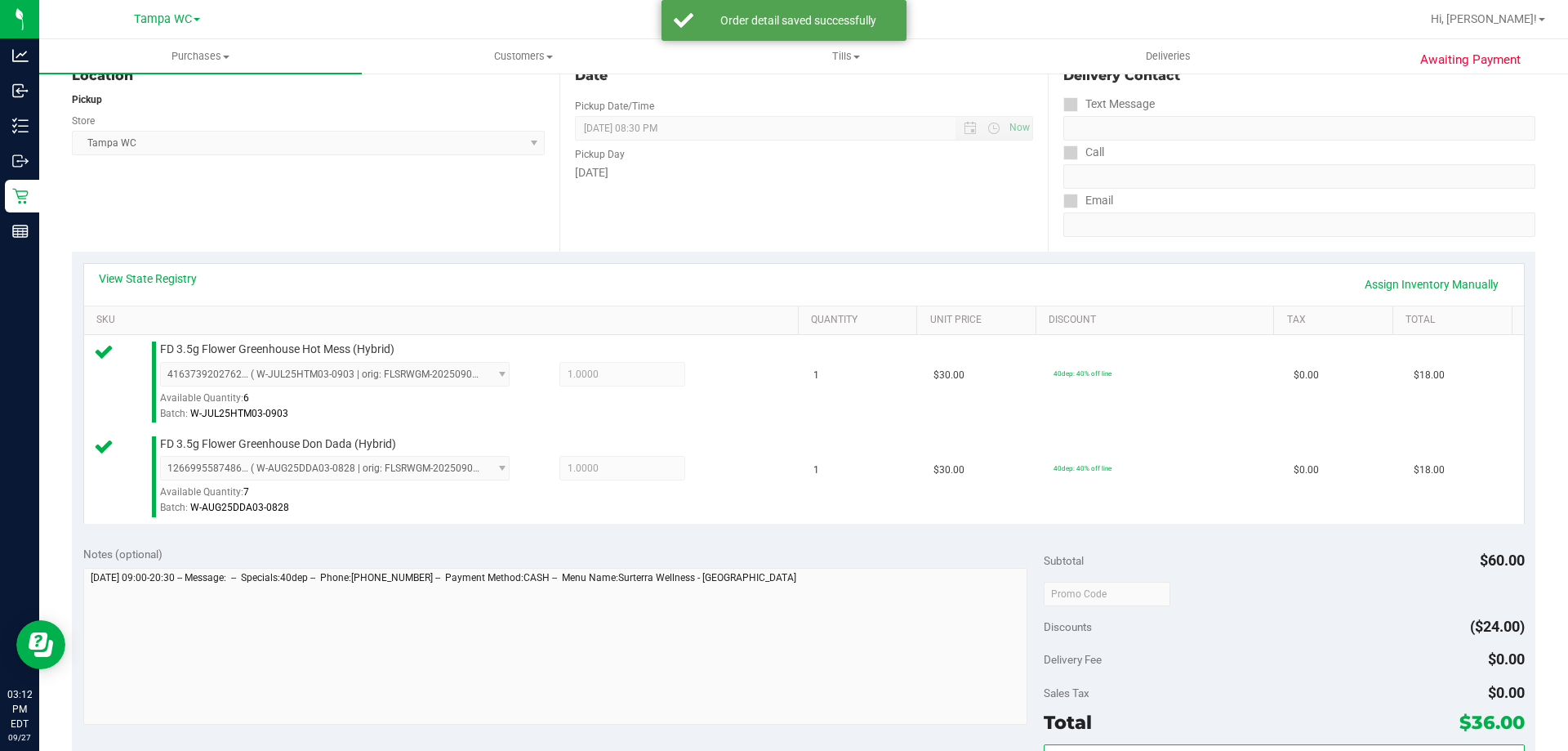
scroll to position [245, 0]
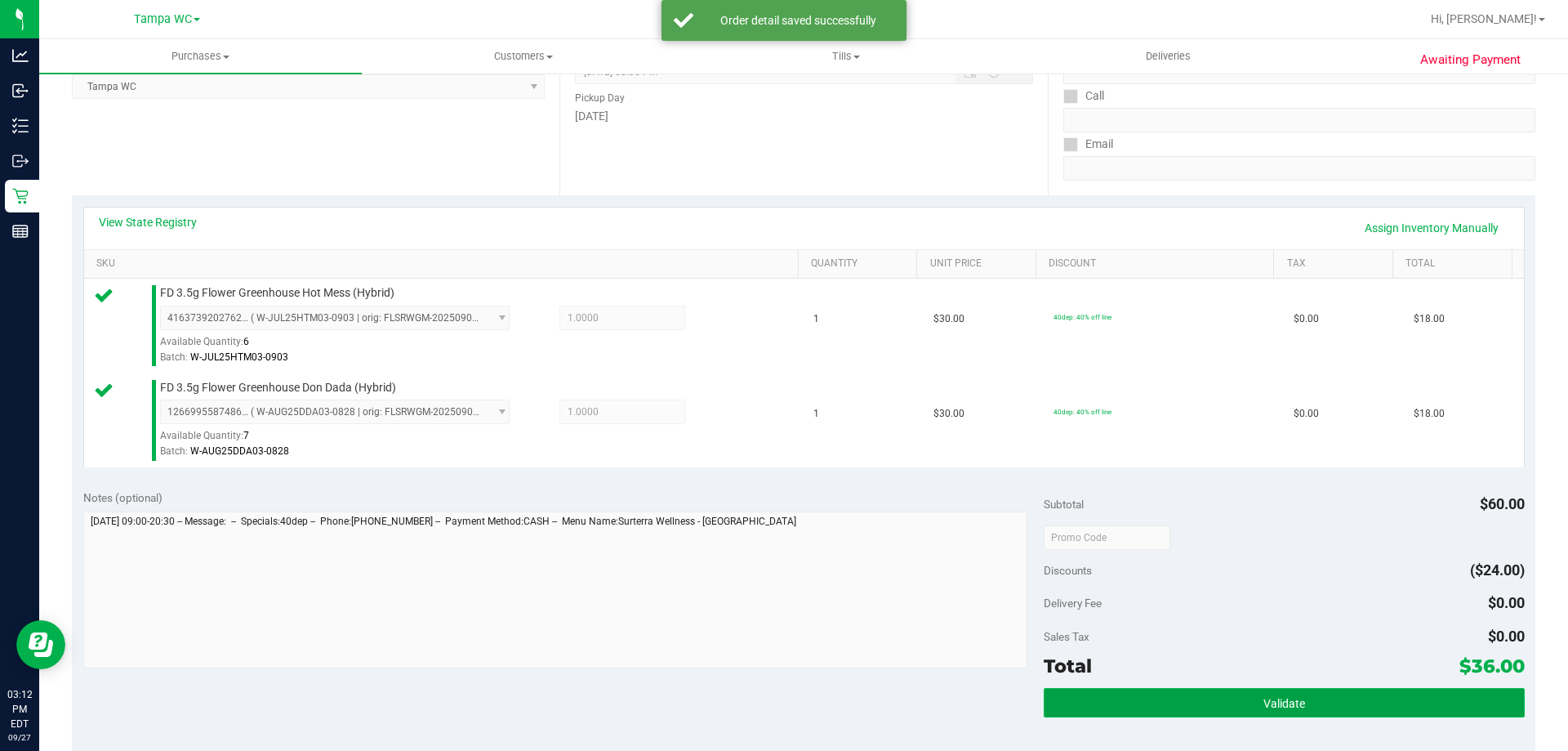
click at [1208, 692] on button "Validate" at bounding box center [1283, 702] width 480 height 29
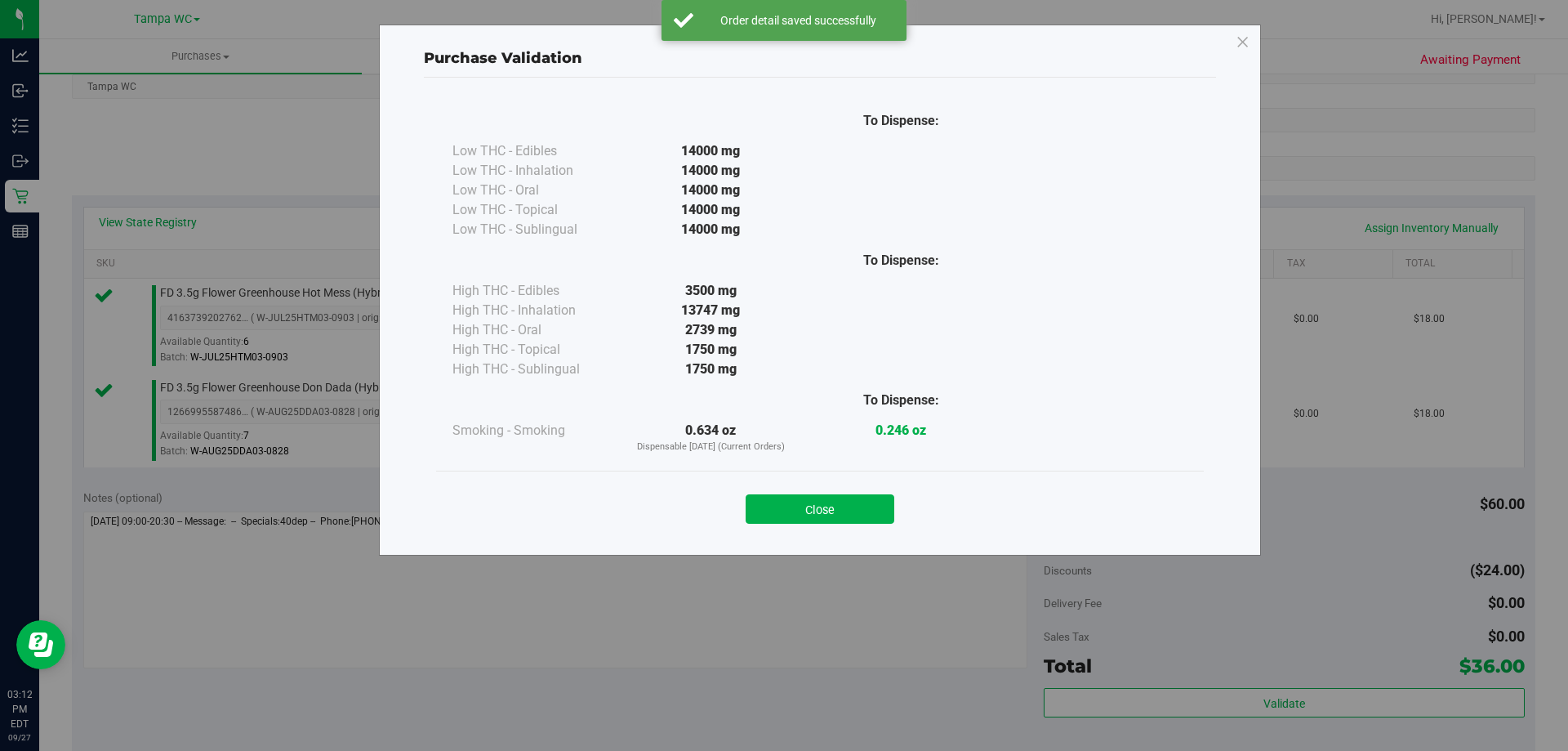
click at [830, 538] on div "To Dispense: Low THC - Edibles 14000 mg" at bounding box center [819, 309] width 792 height 463
click at [833, 521] on button "Close" at bounding box center [820, 509] width 149 height 29
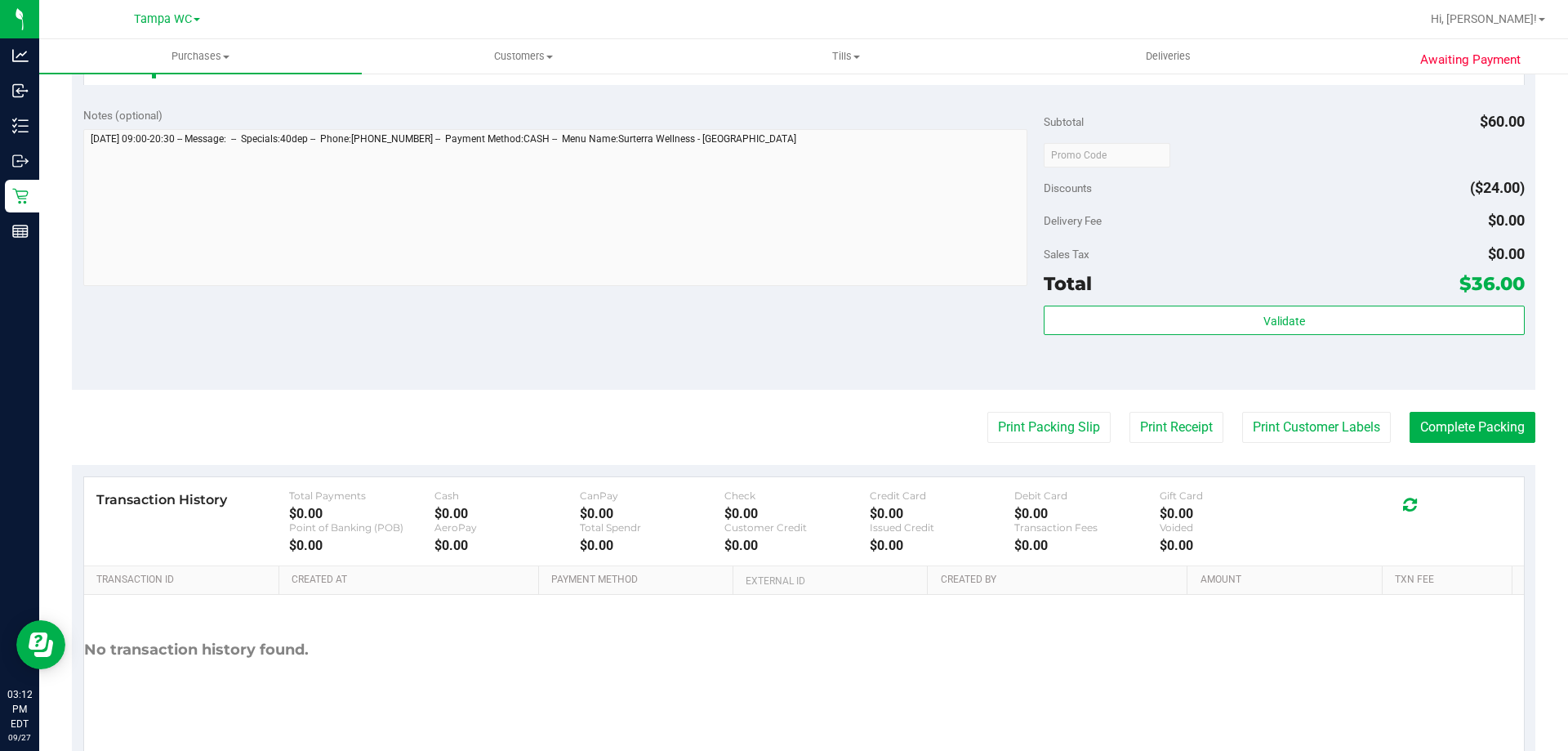
scroll to position [653, 0]
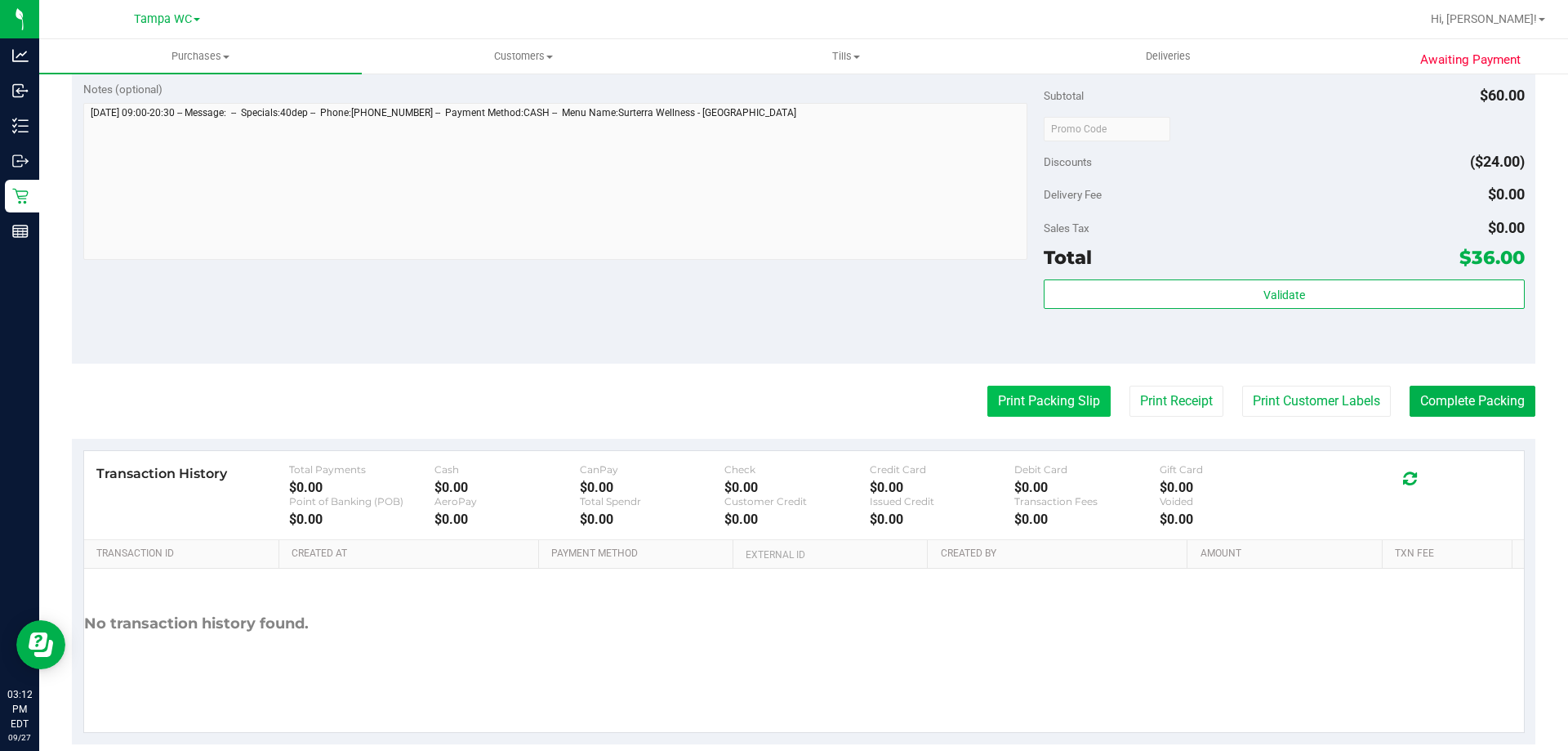
click at [1074, 411] on button "Print Packing Slip" at bounding box center [1049, 401] width 123 height 31
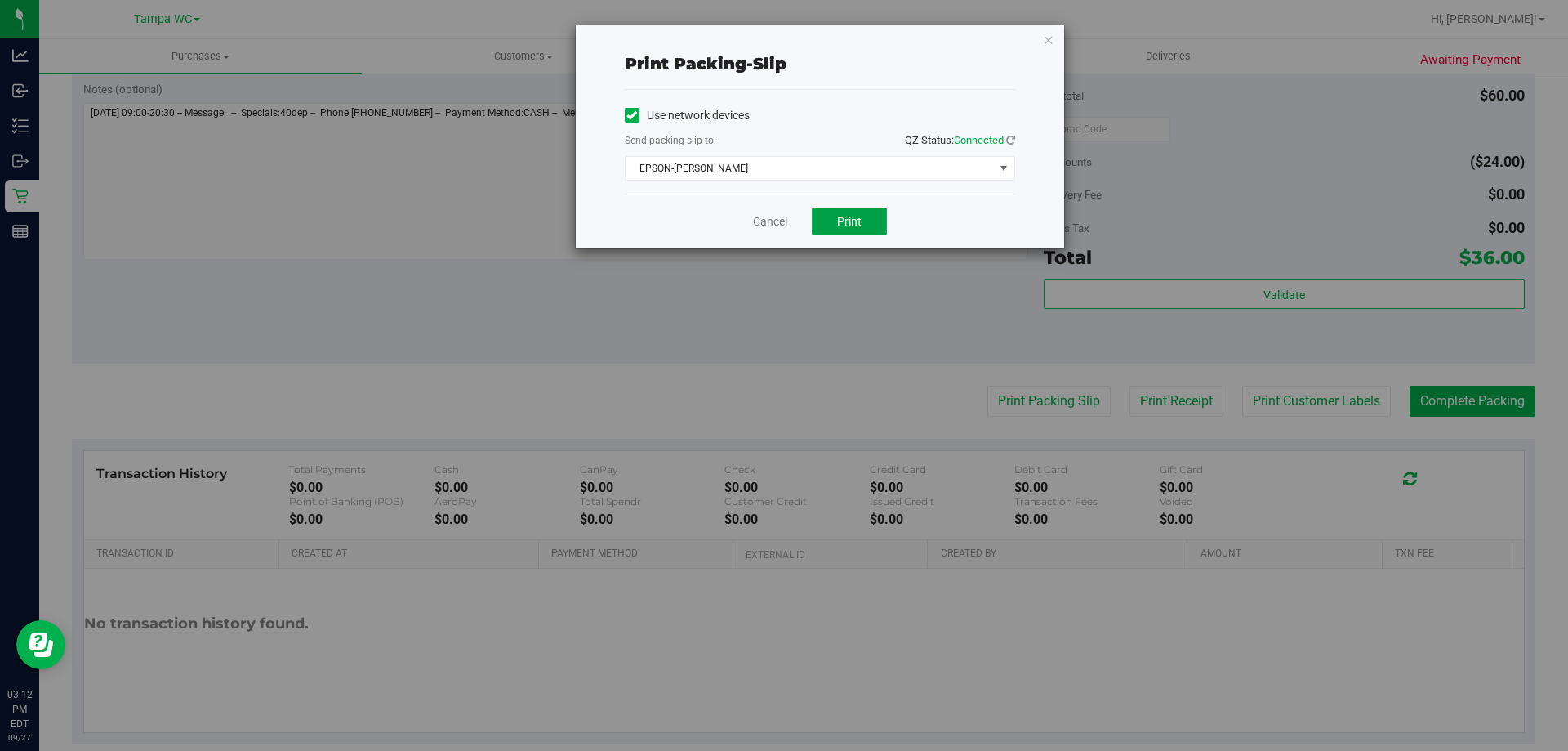
click at [850, 225] on span "Print" at bounding box center [849, 221] width 24 height 13
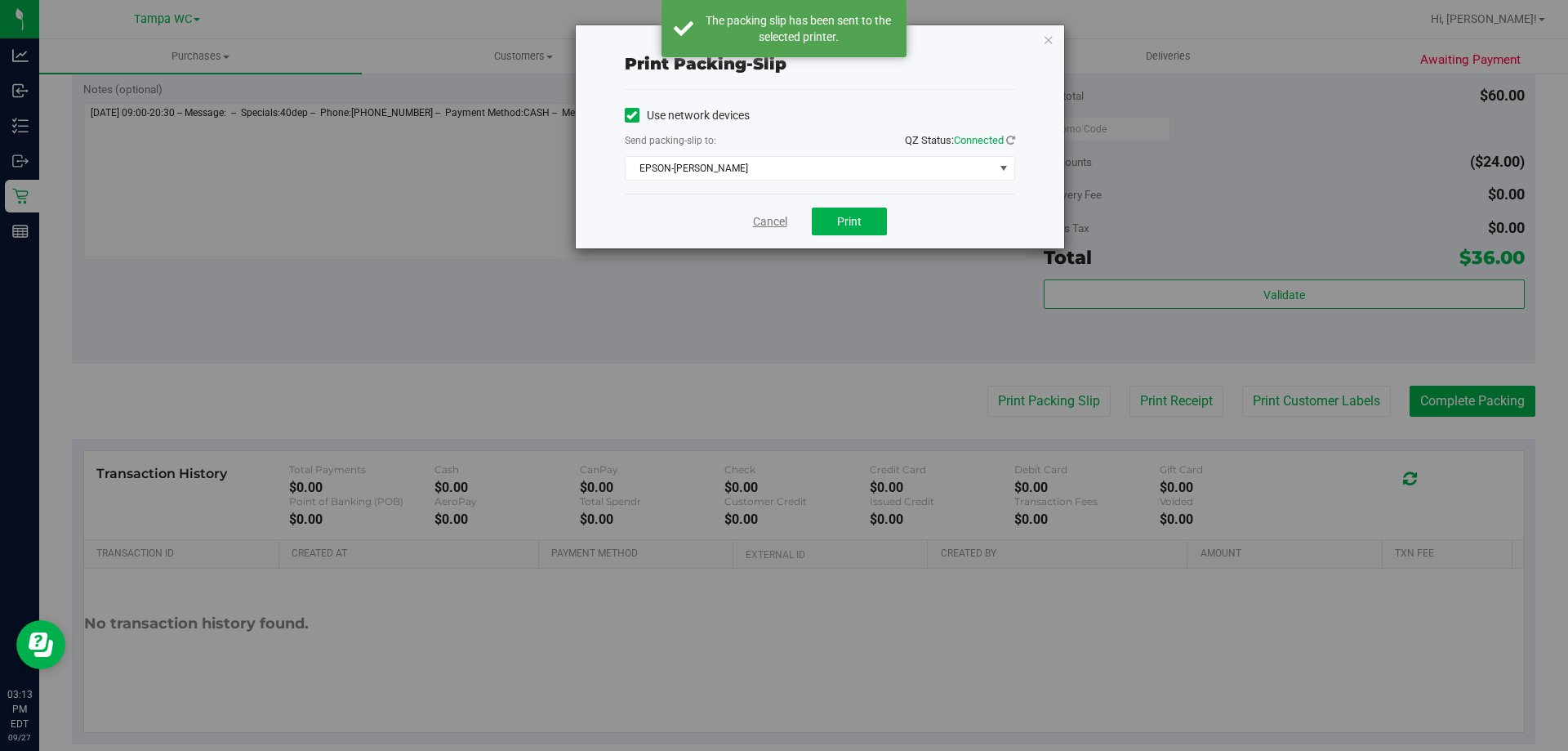
click at [765, 220] on link "Cancel" at bounding box center [770, 221] width 34 height 17
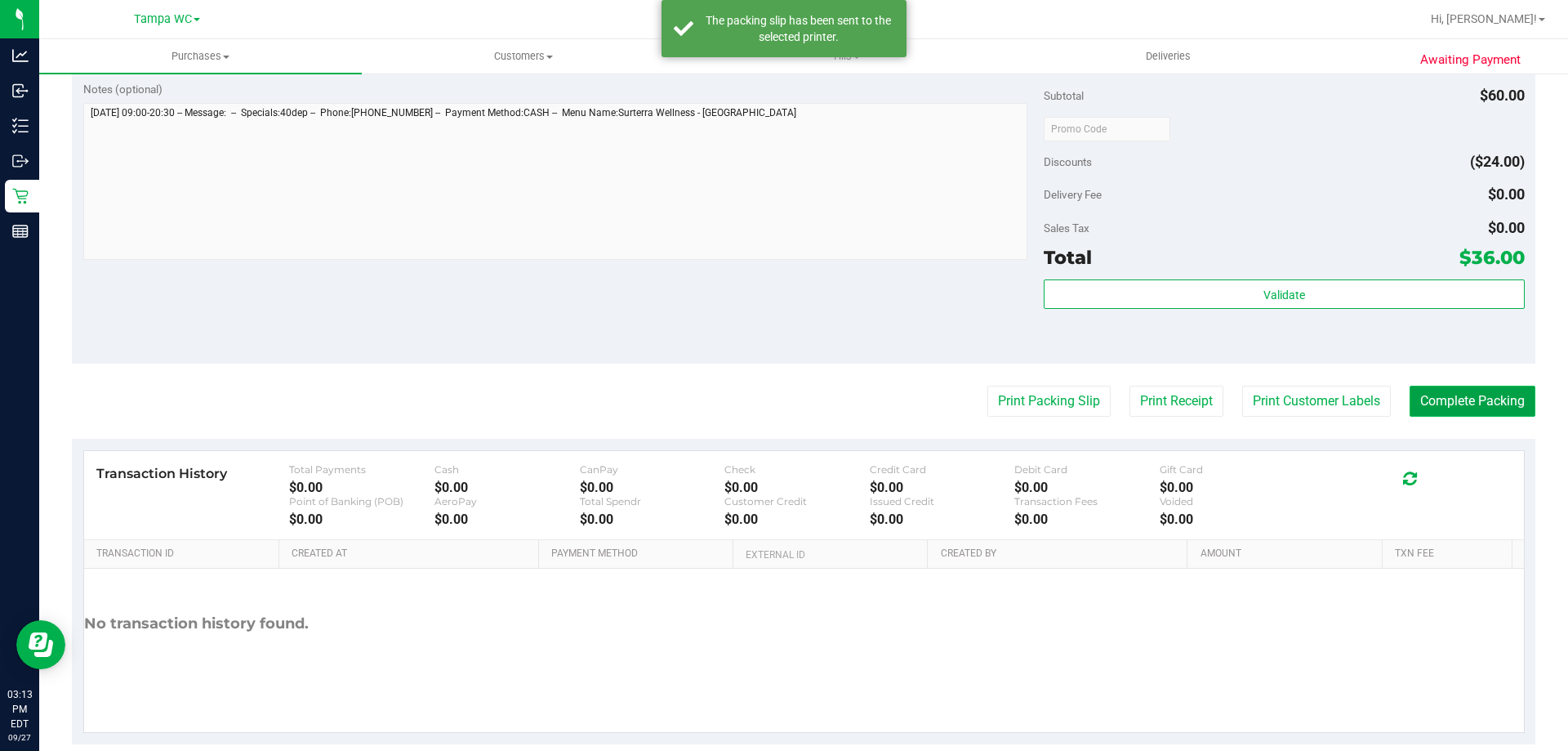
click at [1498, 415] on button "Complete Packing" at bounding box center [1472, 401] width 126 height 31
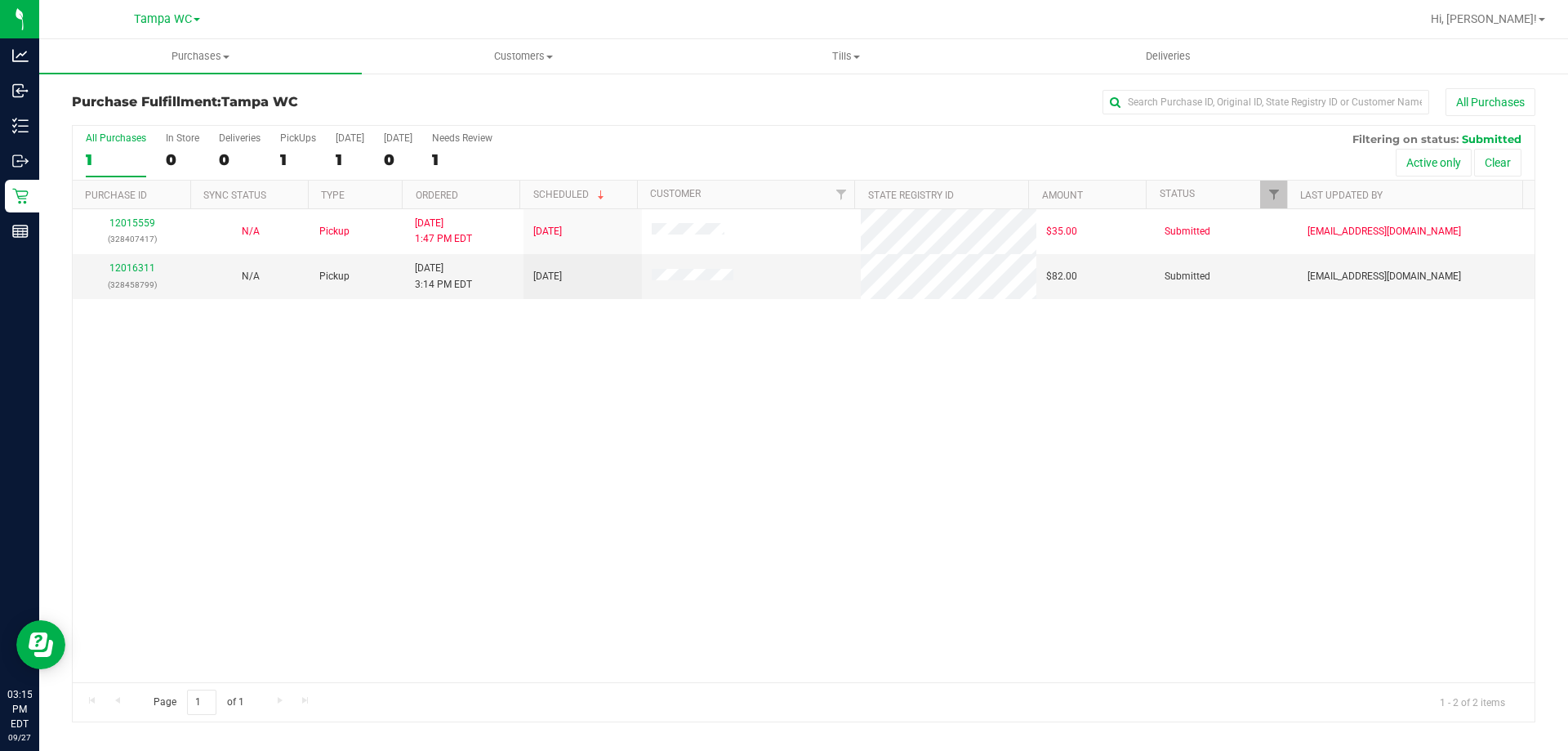
click at [99, 151] on div "1" at bounding box center [116, 160] width 61 height 19
click at [0, 0] on input "All Purchases 1" at bounding box center [0, 0] width 0 height 0
click at [101, 149] on label "All Purchases 1" at bounding box center [116, 155] width 61 height 45
click at [0, 0] on input "All Purchases 1" at bounding box center [0, 0] width 0 height 0
click at [116, 143] on label "All Purchases 2" at bounding box center [116, 155] width 61 height 45
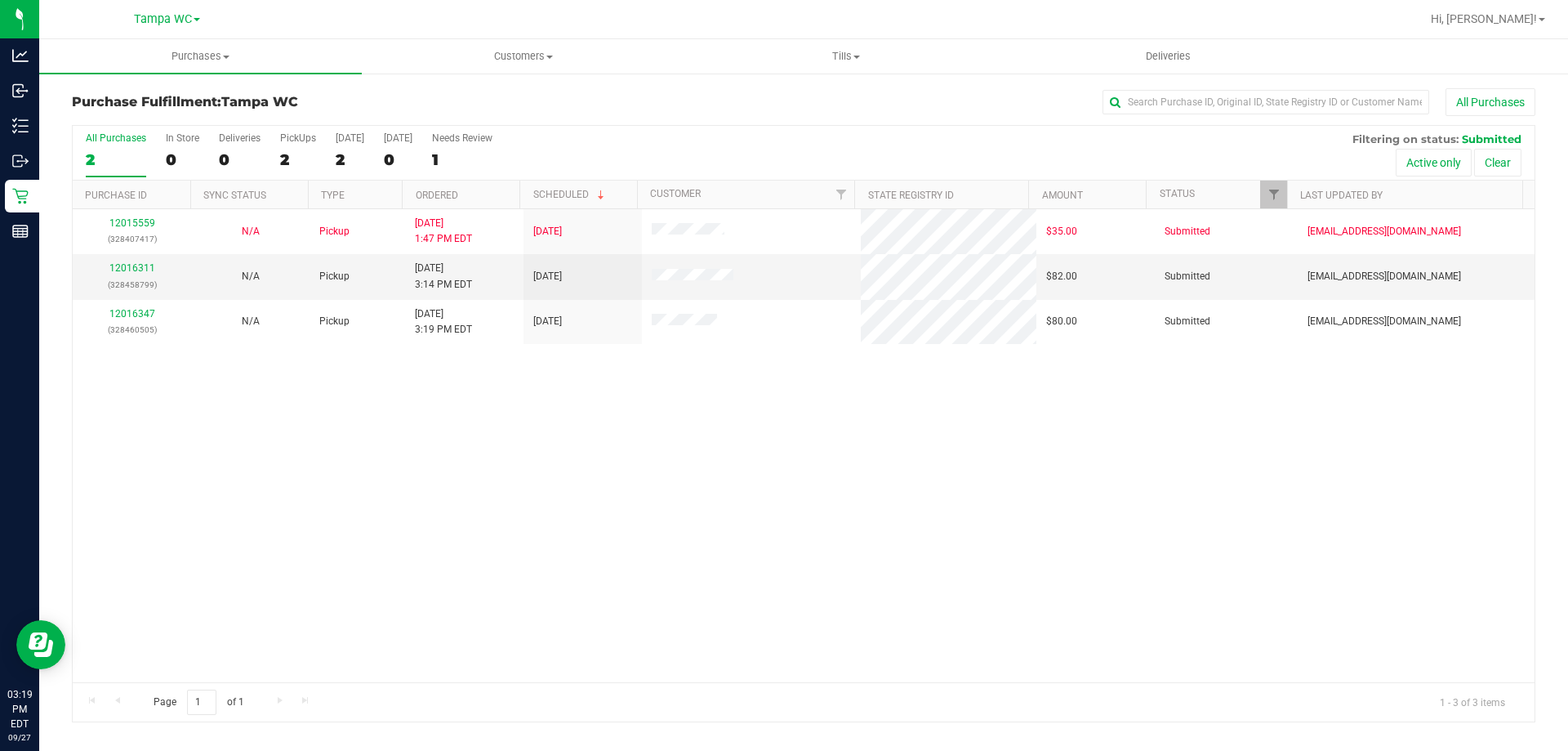
click at [0, 0] on input "All Purchases 2" at bounding box center [0, 0] width 0 height 0
click at [116, 143] on label "All Purchases 2" at bounding box center [116, 155] width 61 height 45
click at [0, 0] on input "All Purchases 2" at bounding box center [0, 0] width 0 height 0
click at [115, 142] on div "All Purchases" at bounding box center [116, 138] width 61 height 12
click at [0, 0] on input "All Purchases 2" at bounding box center [0, 0] width 0 height 0
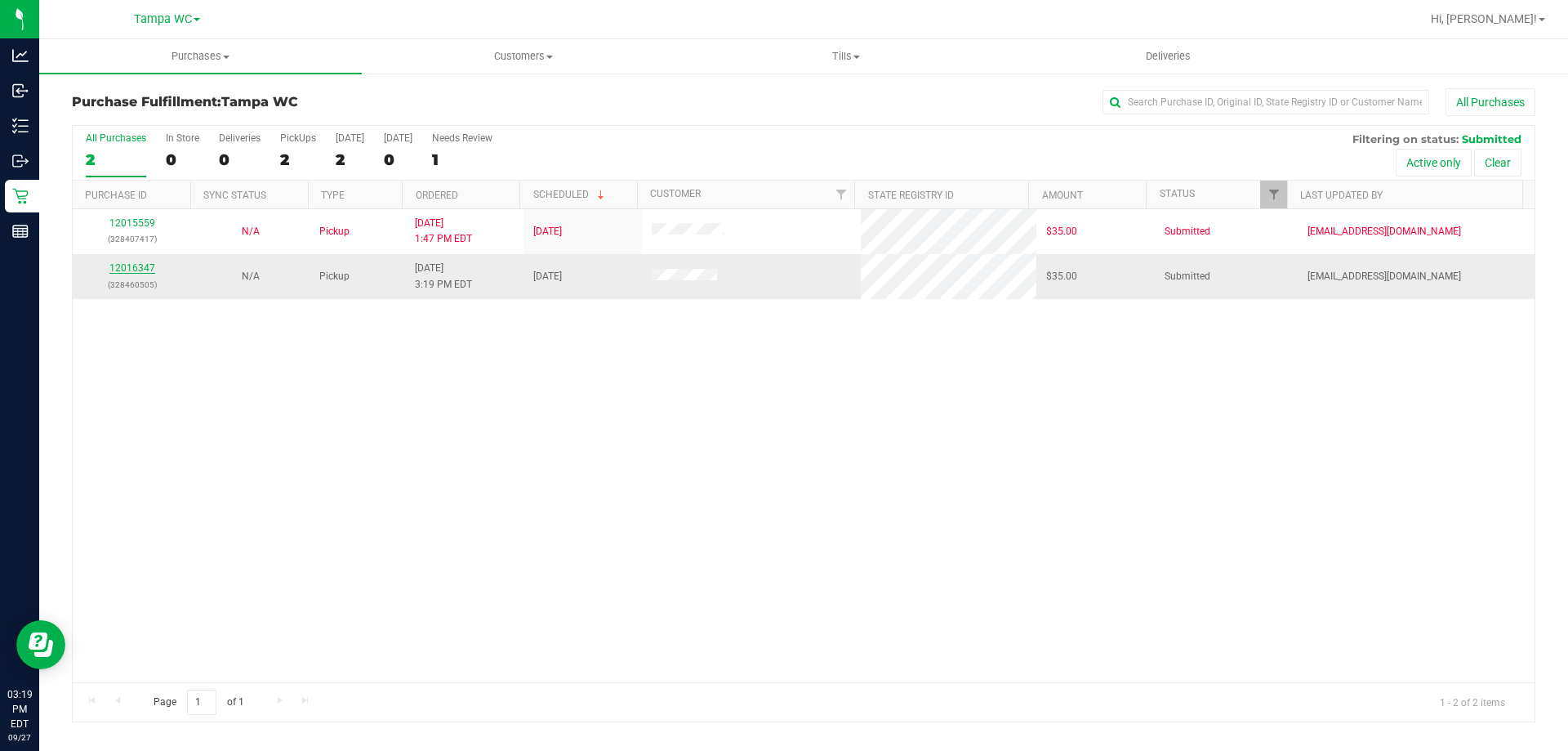
click at [139, 270] on link "12016347" at bounding box center [132, 268] width 45 height 12
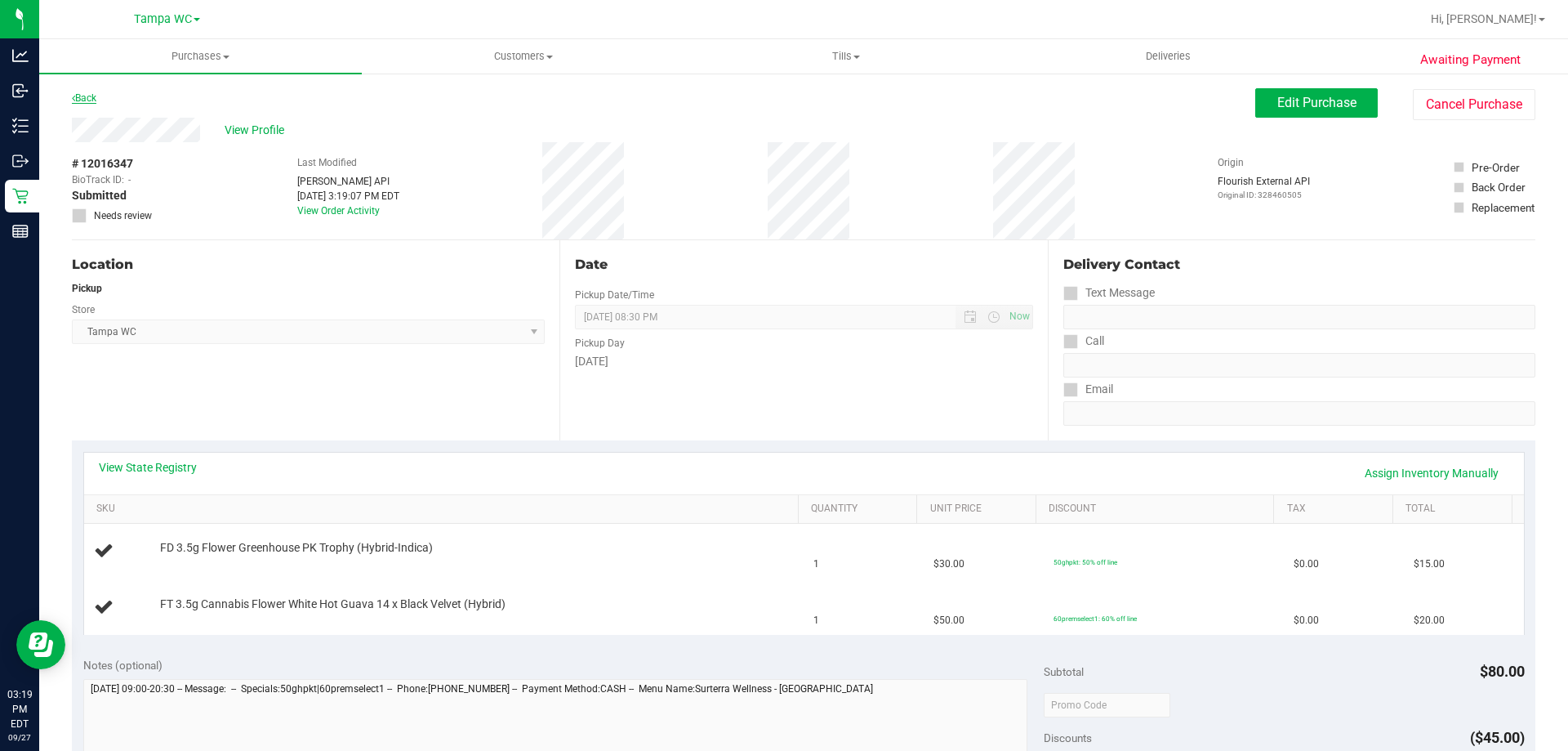
click at [91, 97] on link "Back" at bounding box center [83, 98] width 24 height 12
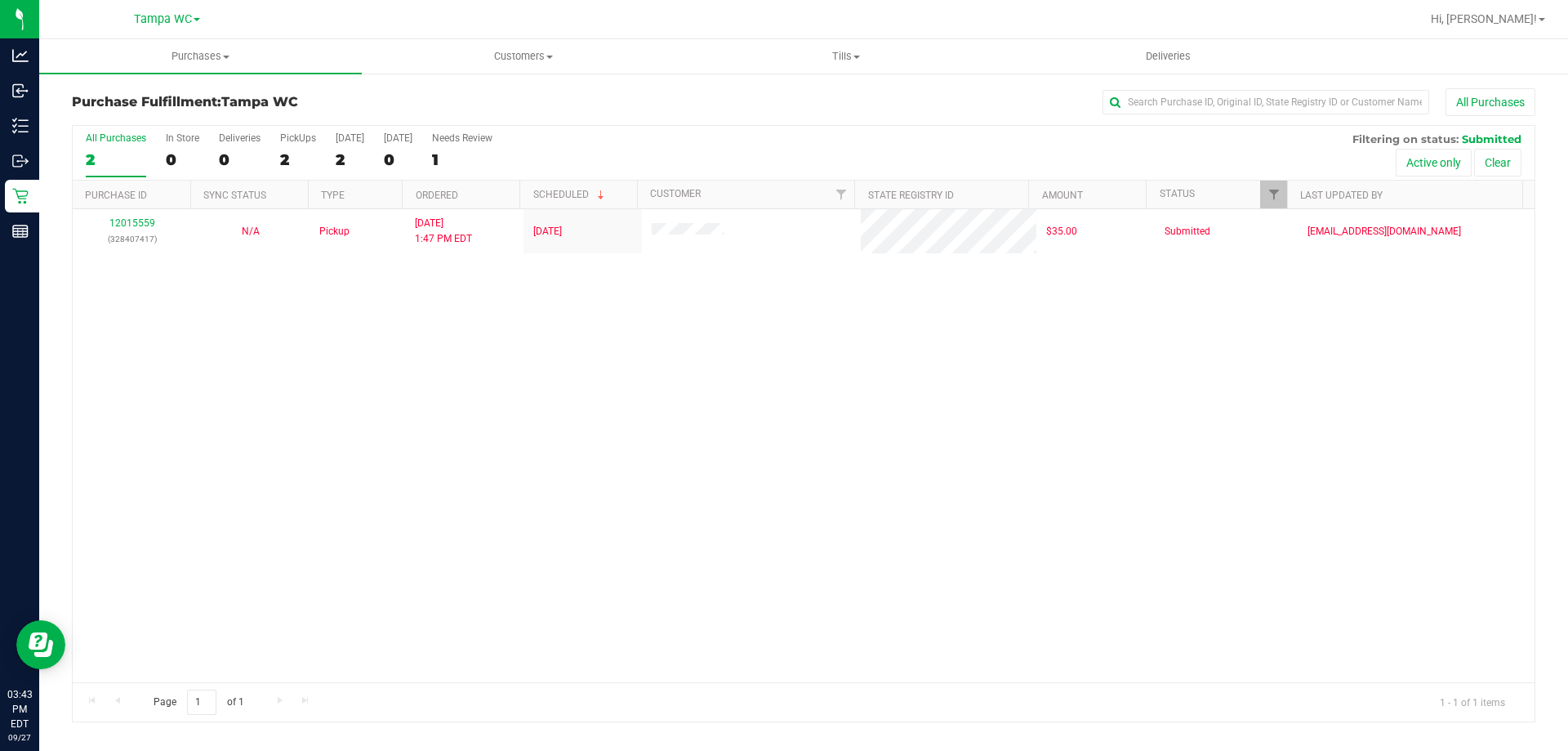
click at [134, 152] on div "2" at bounding box center [116, 160] width 61 height 19
click at [0, 0] on input "All Purchases 2" at bounding box center [0, 0] width 0 height 0
click at [126, 153] on div "2" at bounding box center [116, 160] width 61 height 19
click at [0, 0] on input "All Purchases 2" at bounding box center [0, 0] width 0 height 0
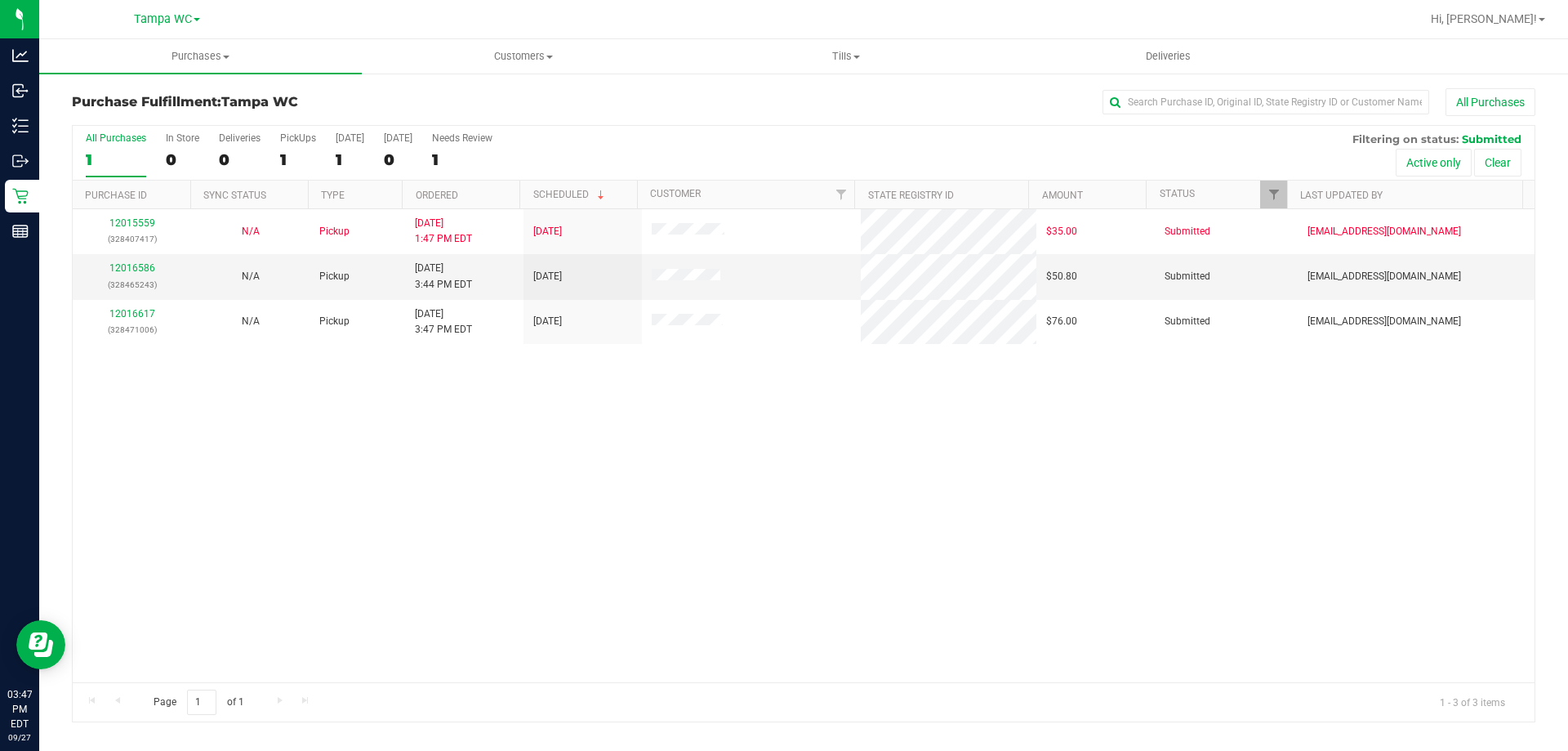
click at [119, 151] on div "1" at bounding box center [116, 160] width 61 height 19
click at [0, 0] on input "All Purchases 1" at bounding box center [0, 0] width 0 height 0
click at [119, 269] on link "12016586" at bounding box center [132, 268] width 45 height 12
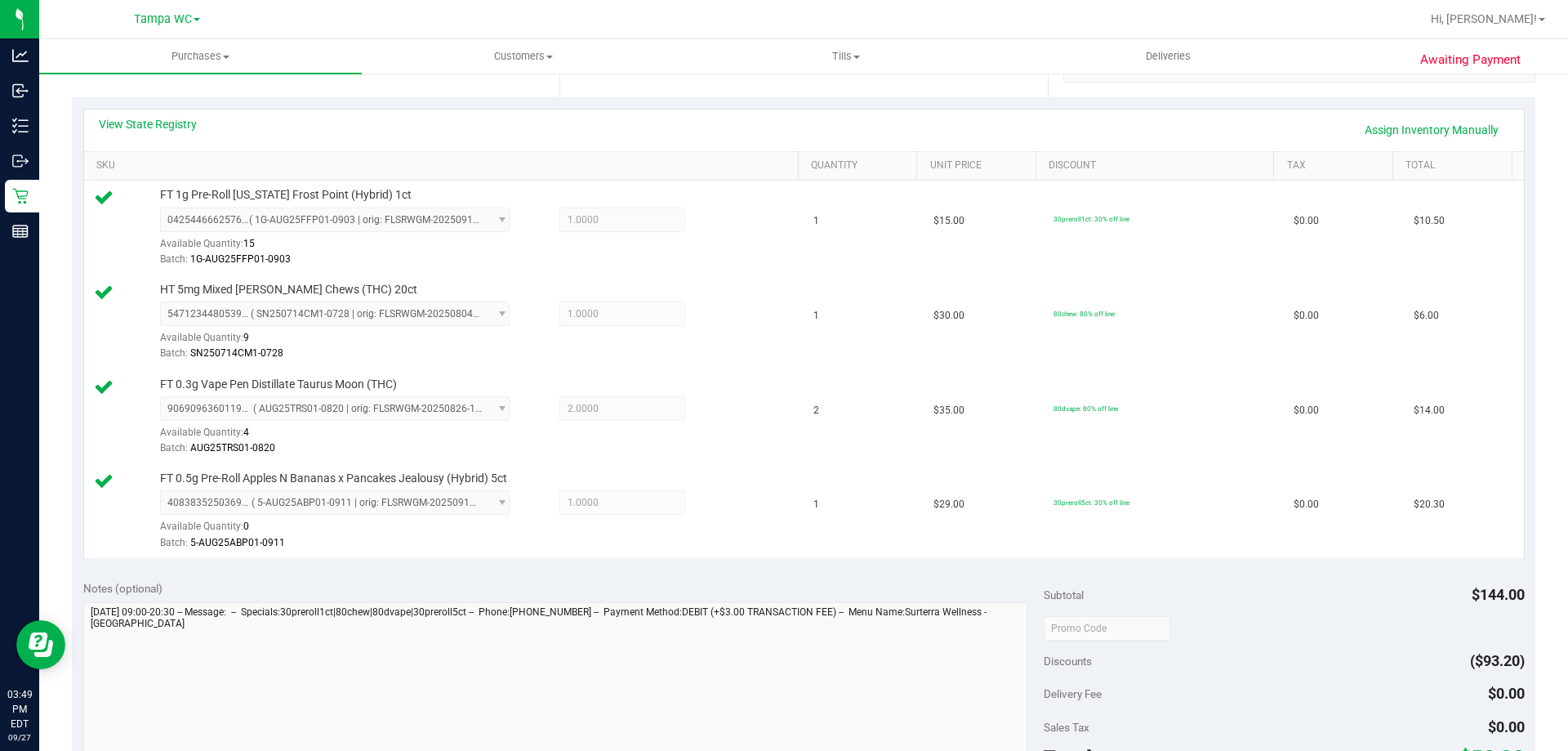
scroll to position [490, 0]
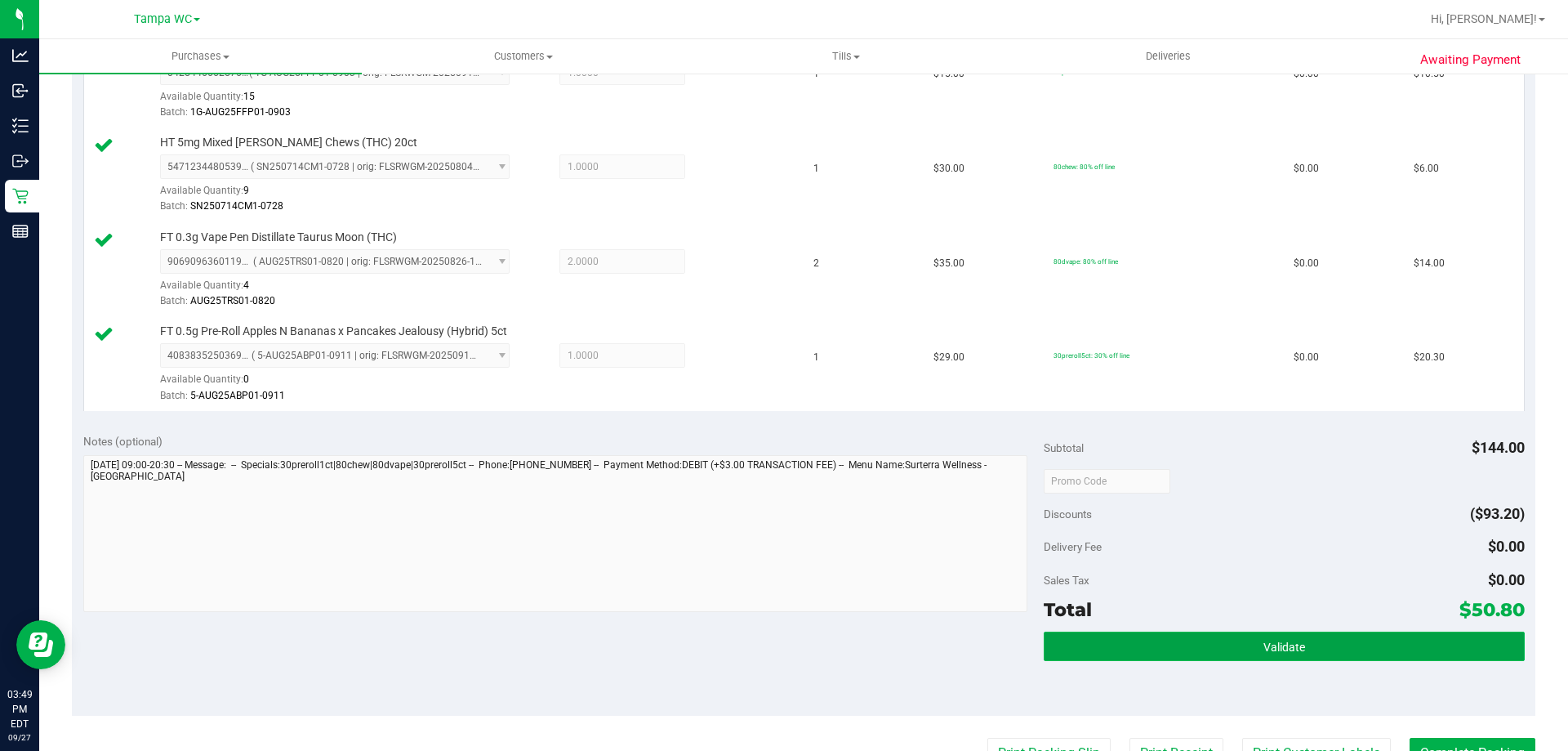
click at [1196, 655] on button "Validate" at bounding box center [1283, 646] width 480 height 29
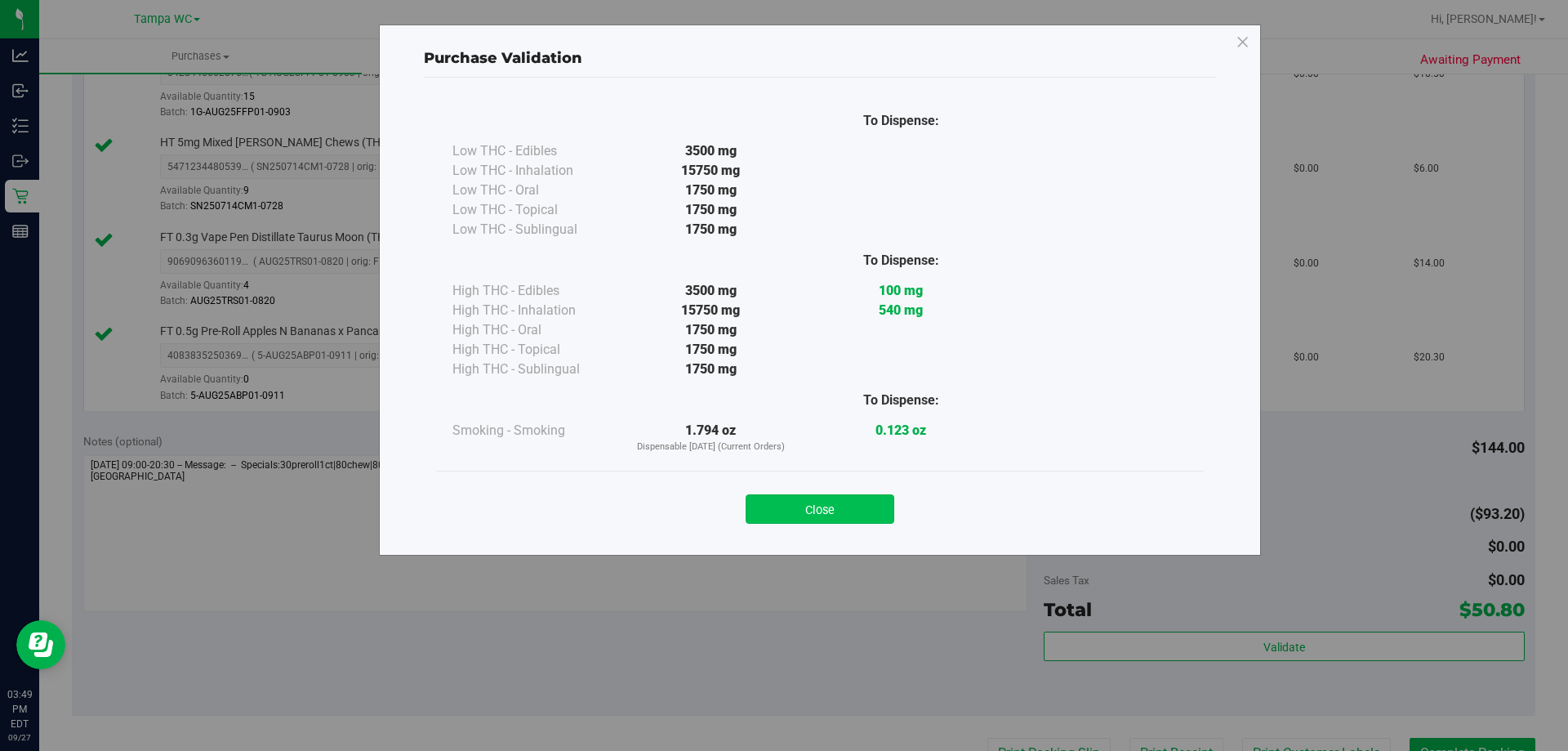
click at [872, 498] on button "Close" at bounding box center [820, 509] width 149 height 29
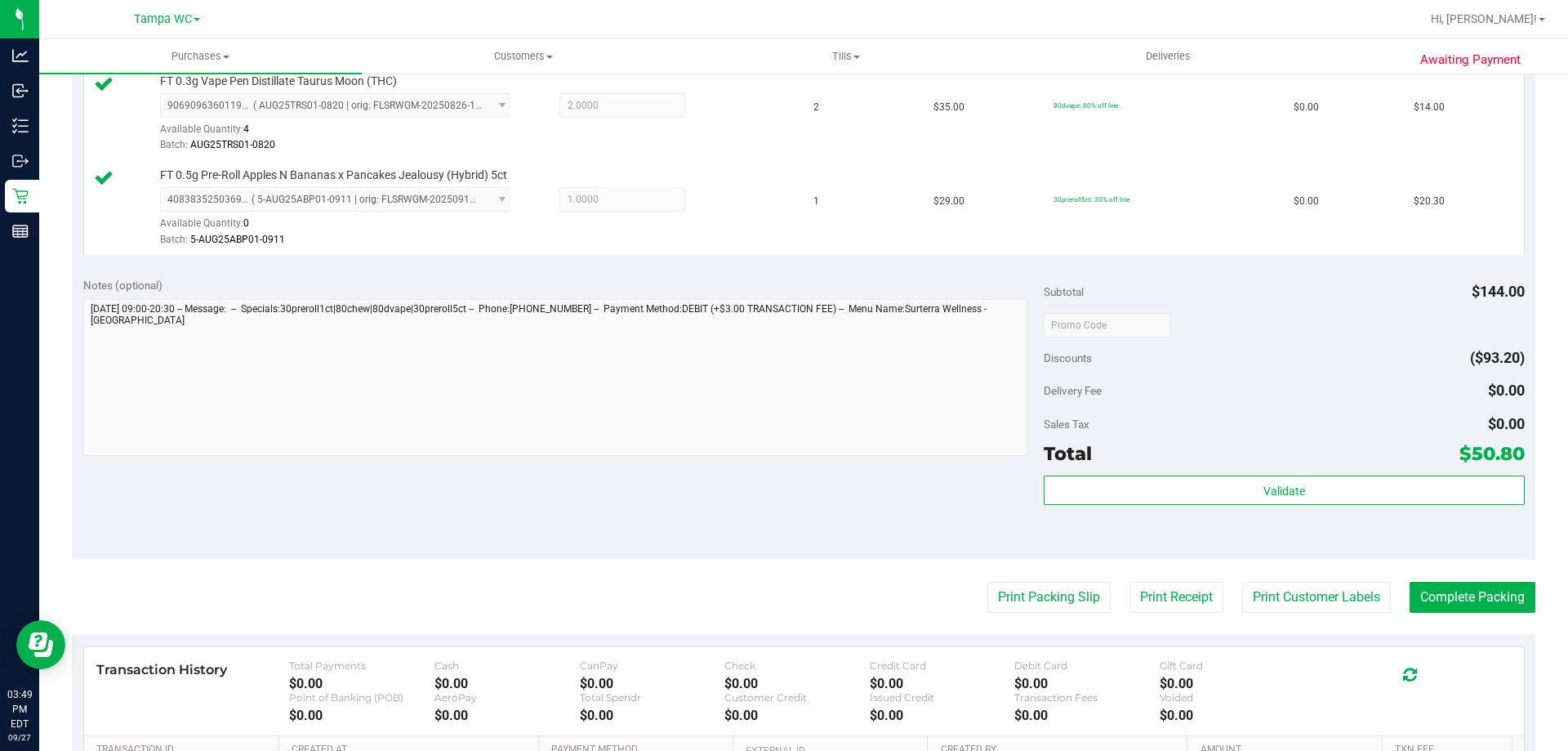
scroll to position [653, 0]
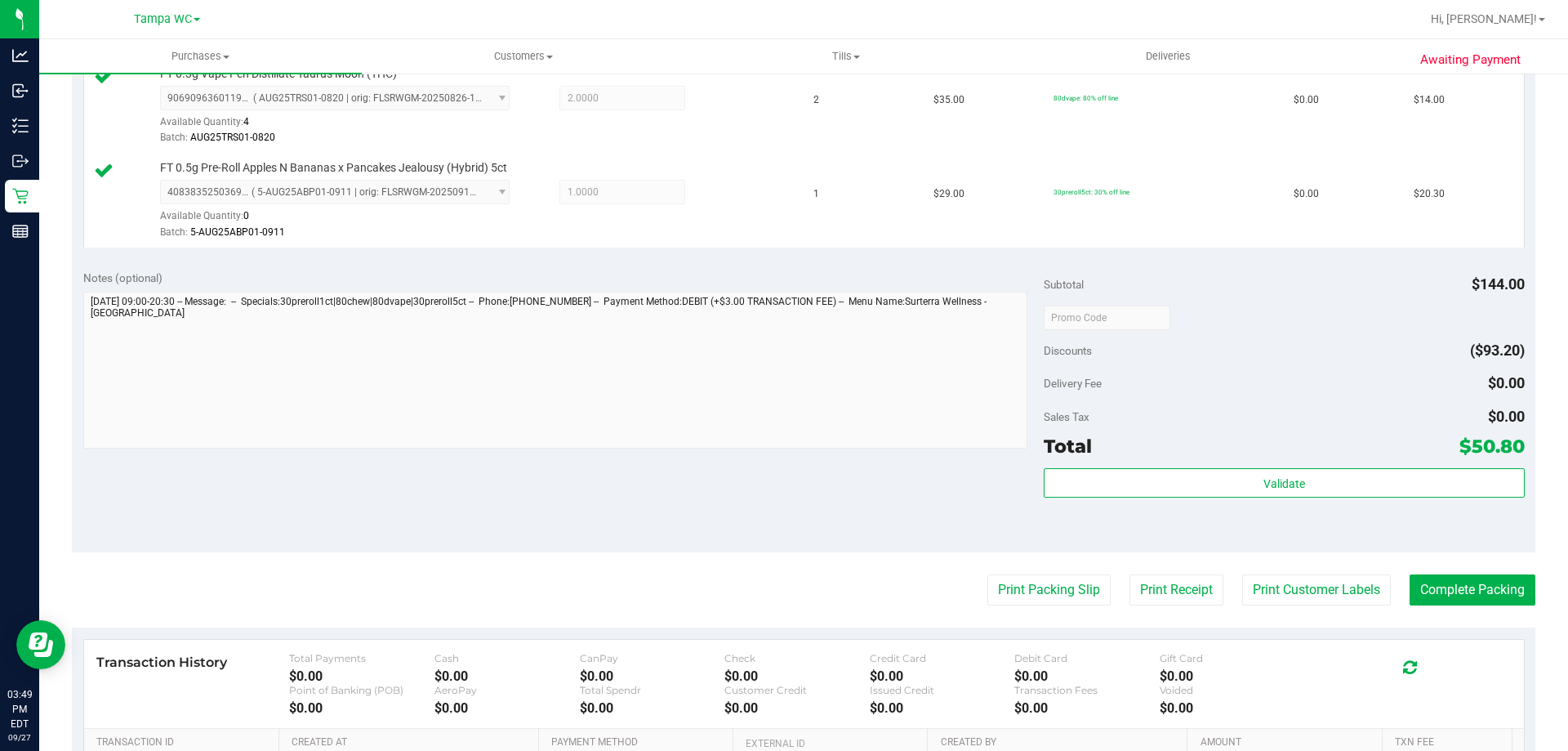
click at [1034, 573] on purchase-details "Back Edit Purchase Cancel Purchase View Profile # 12016586 BioTrack ID: - Submi…" at bounding box center [803, 183] width 1464 height 1497
click at [1028, 580] on button "Print Packing Slip" at bounding box center [1049, 590] width 123 height 31
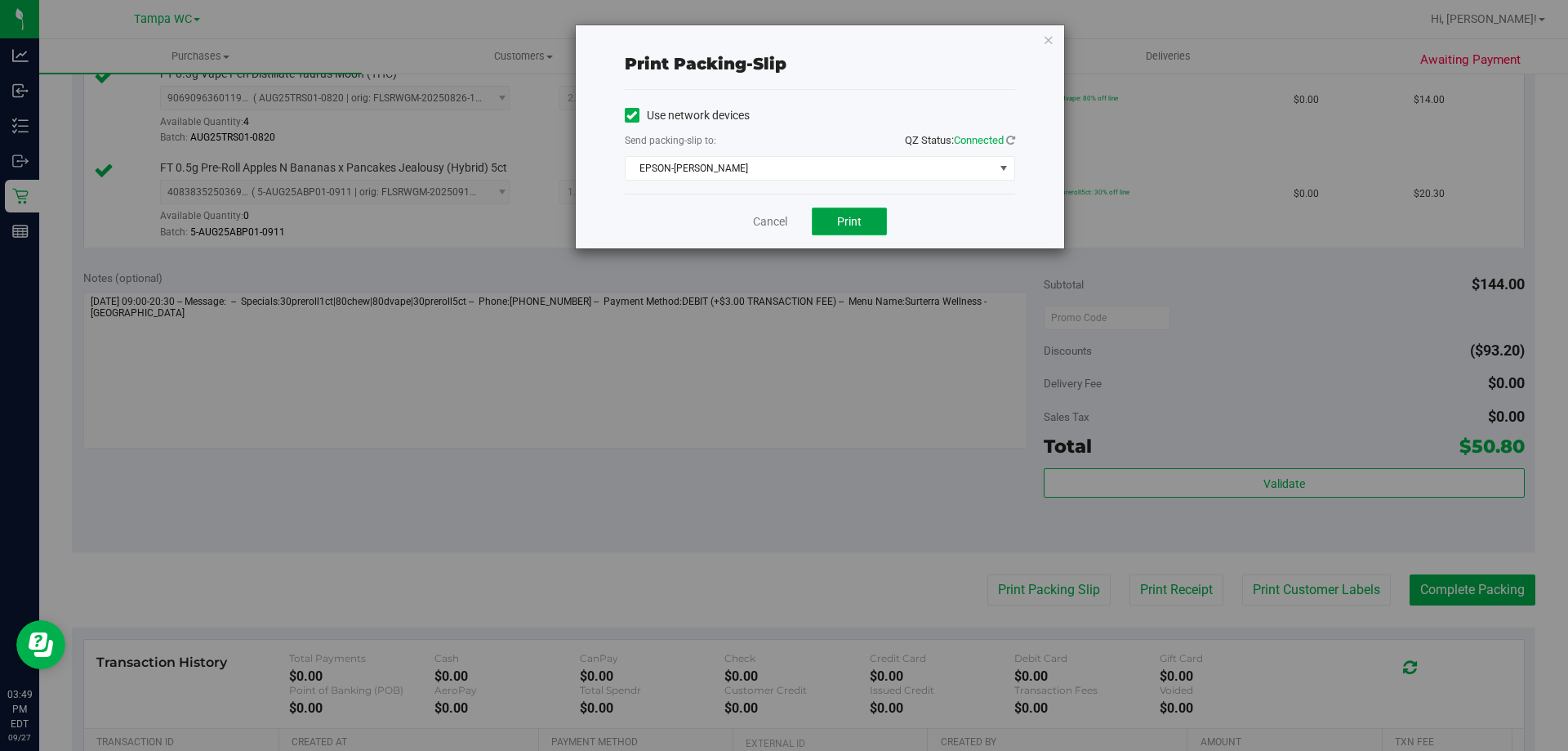
click at [836, 219] on button "Print" at bounding box center [849, 221] width 75 height 28
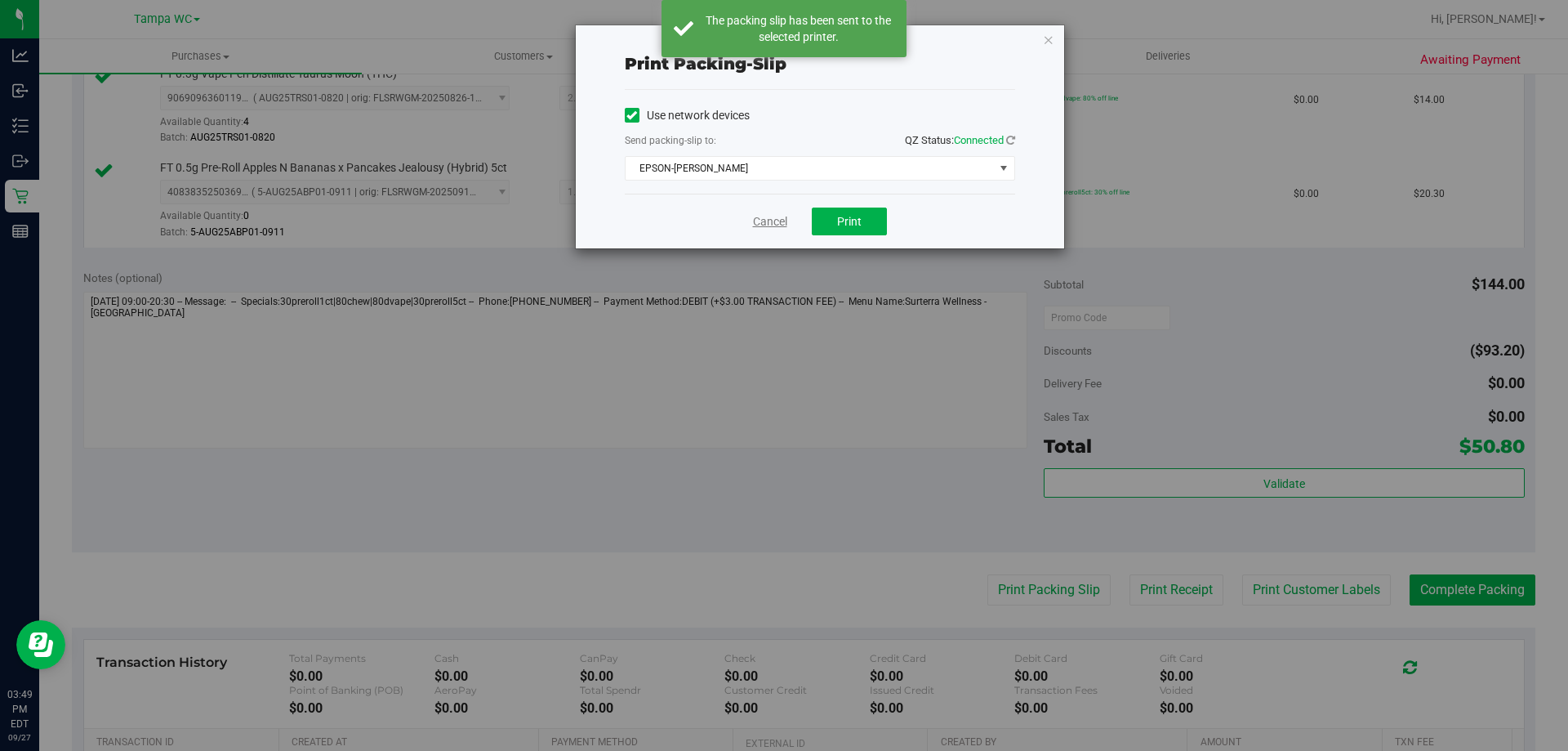
click at [762, 218] on link "Cancel" at bounding box center [770, 221] width 34 height 17
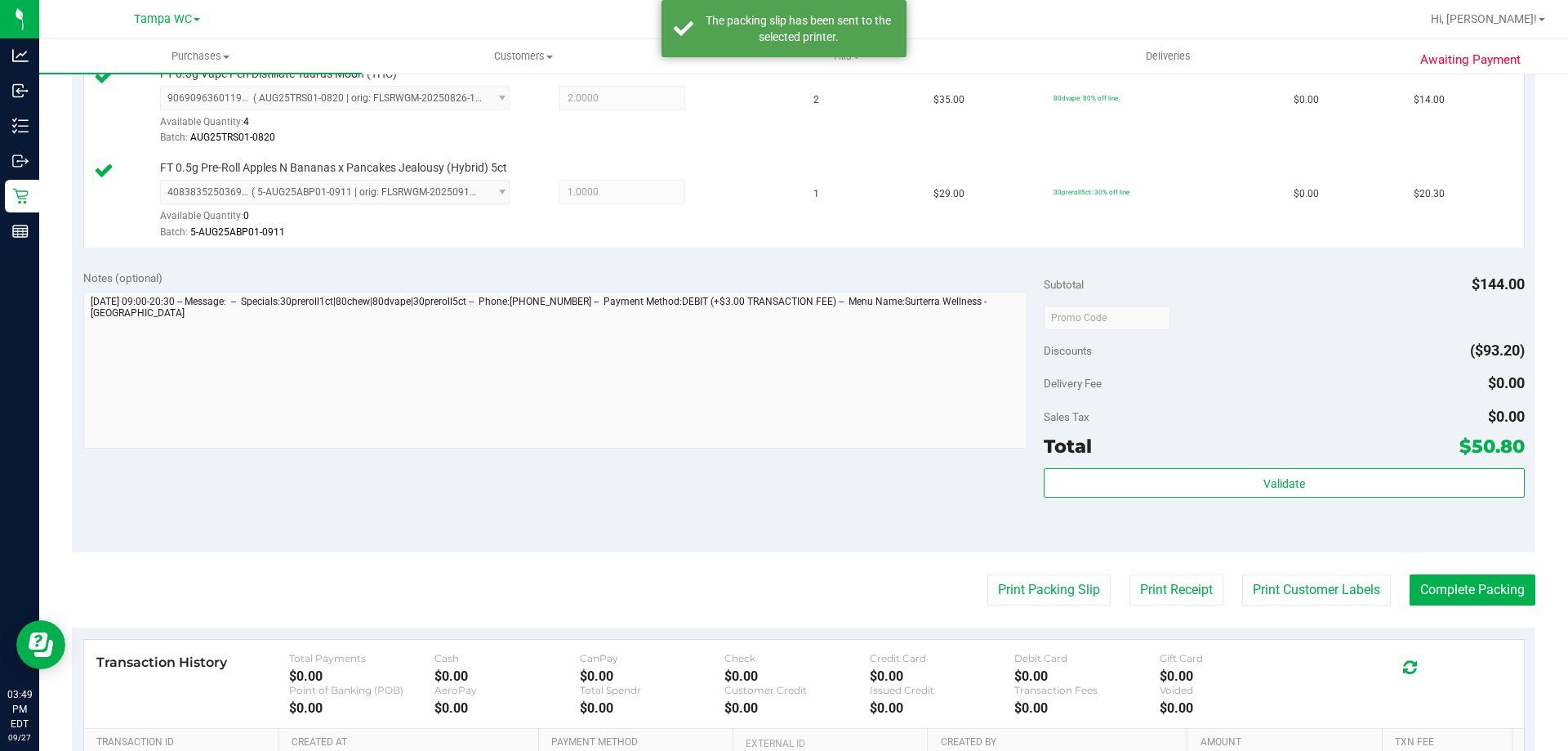
click at [1458, 607] on purchase-details "Back Edit Purchase Cancel Purchase View Profile # 12016586 BioTrack ID: - Submi…" at bounding box center [803, 183] width 1464 height 1497
drag, startPoint x: 1458, startPoint y: 607, endPoint x: 1452, endPoint y: 595, distance: 13.4
click at [1458, 603] on purchase-details "Back Edit Purchase Cancel Purchase View Profile # 12016586 BioTrack ID: - Submi…" at bounding box center [803, 183] width 1464 height 1497
click at [1451, 595] on button "Complete Packing" at bounding box center [1472, 590] width 126 height 31
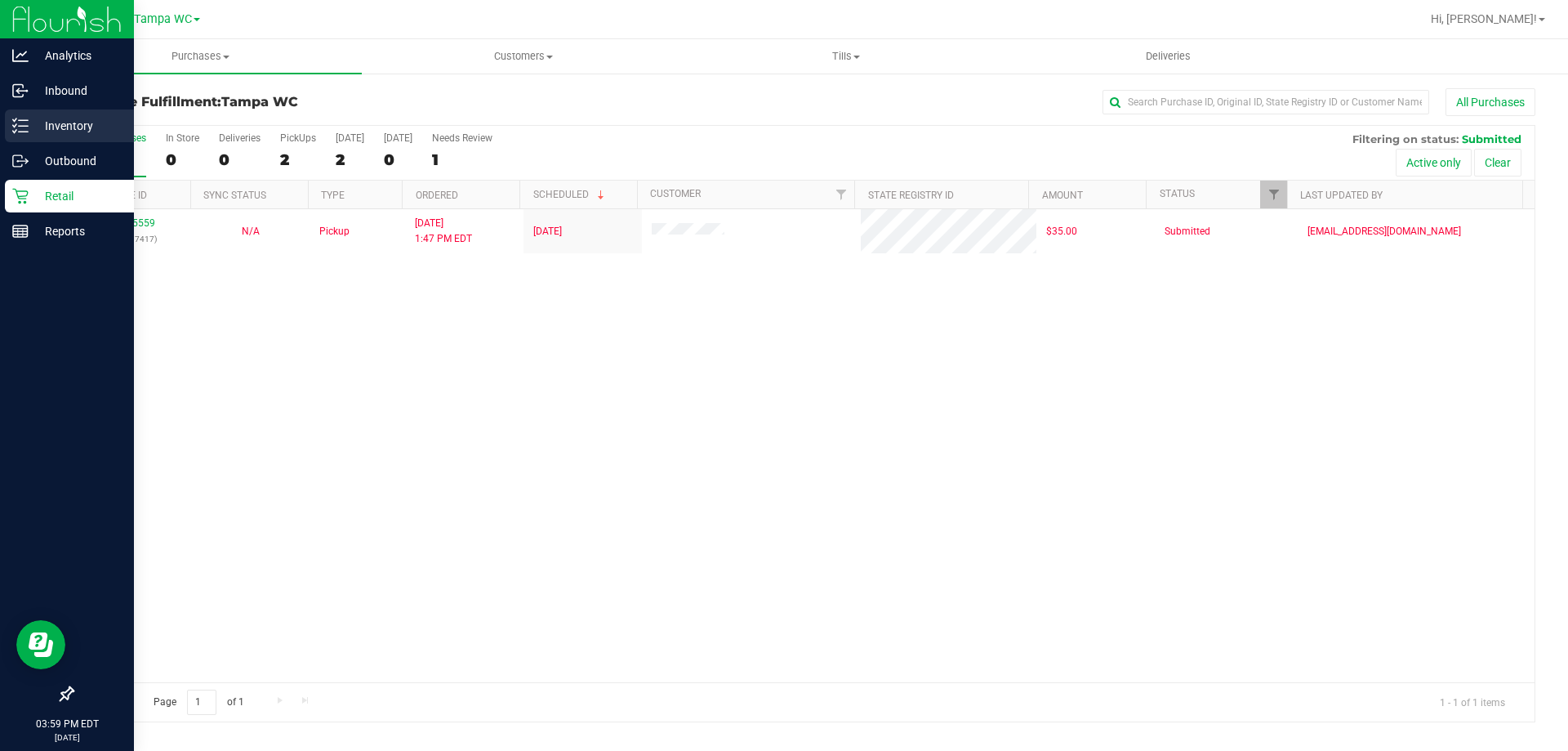
click at [16, 127] on icon at bounding box center [21, 126] width 16 height 16
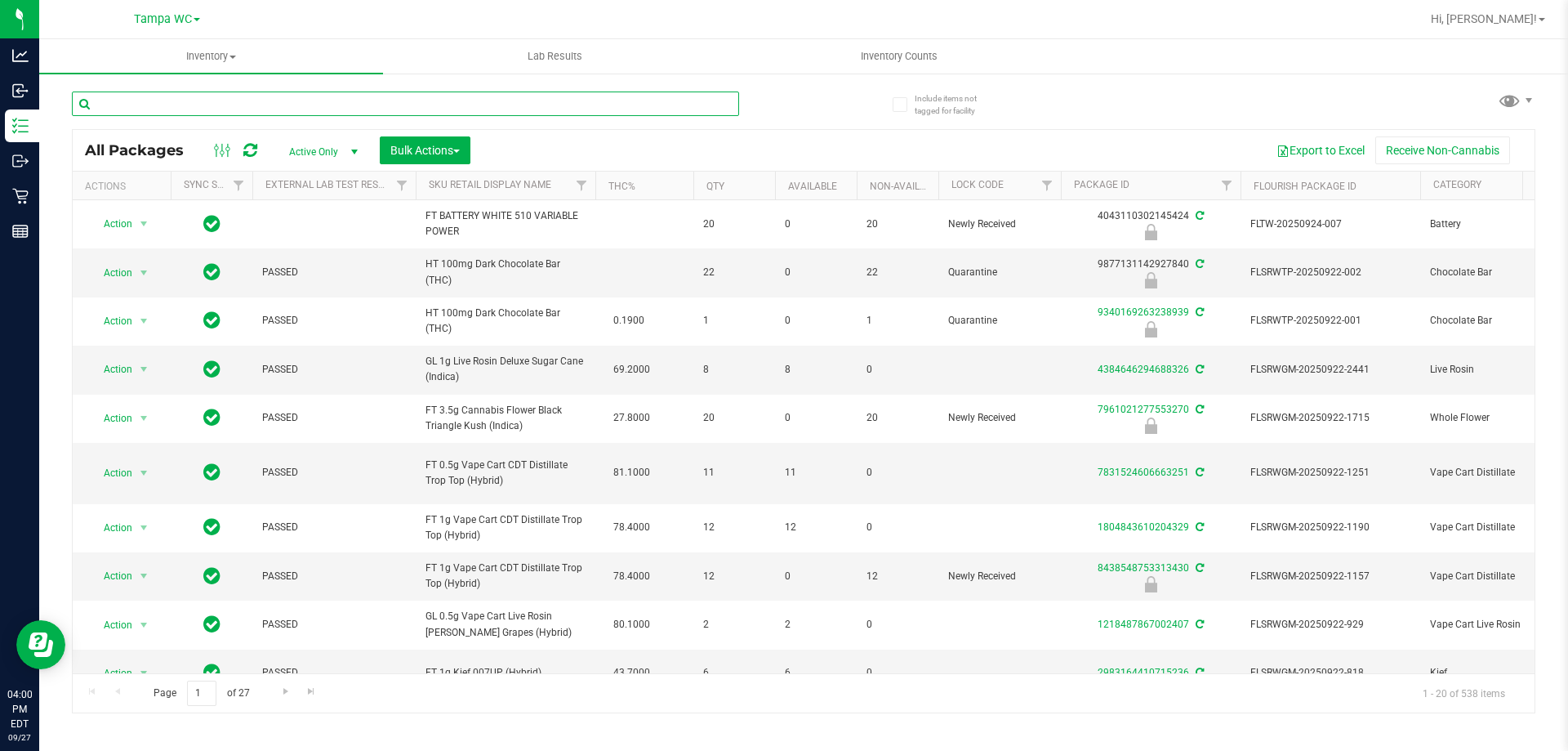
click at [243, 104] on input "text" at bounding box center [405, 103] width 667 height 24
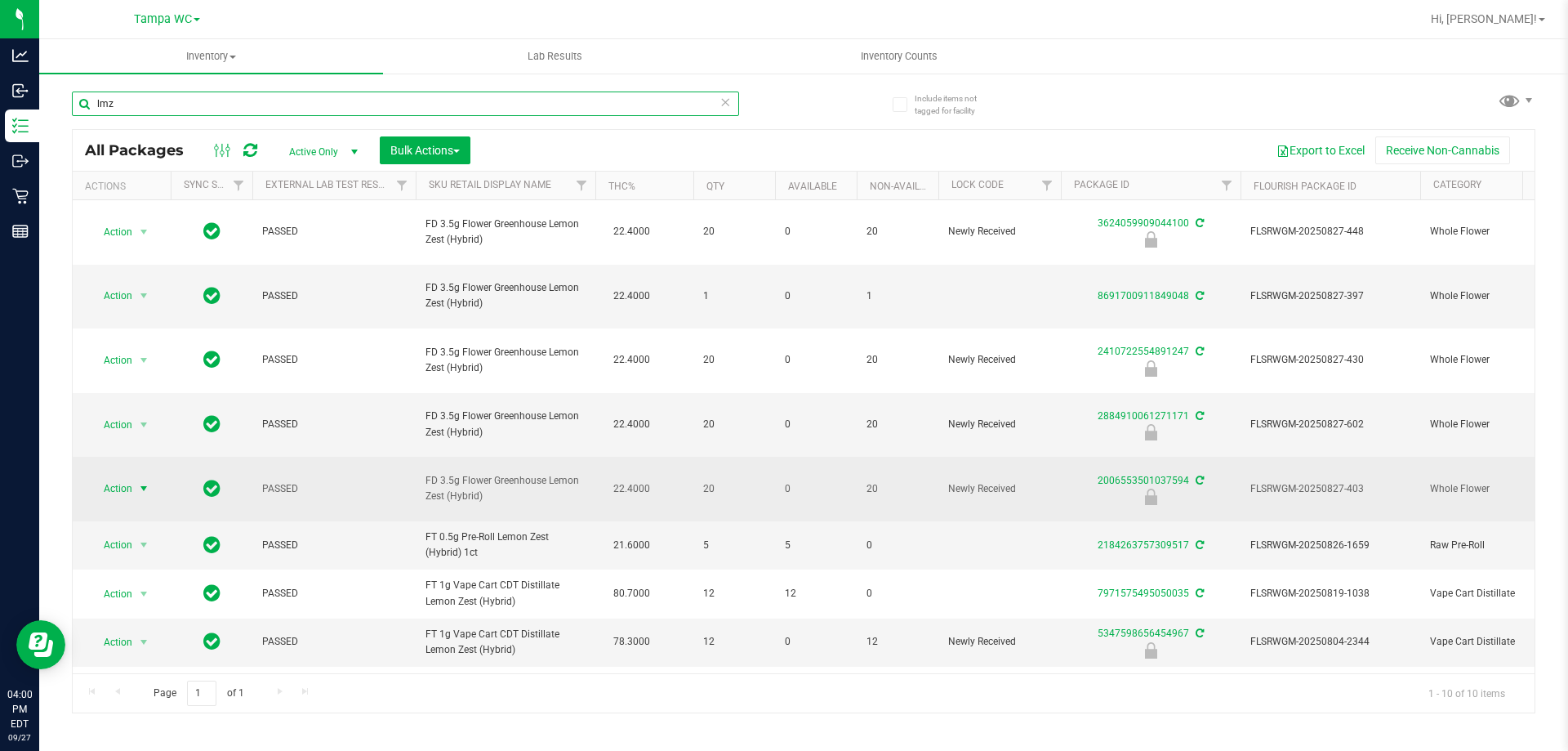
type input "lmz"
click at [143, 482] on span "select" at bounding box center [143, 488] width 13 height 13
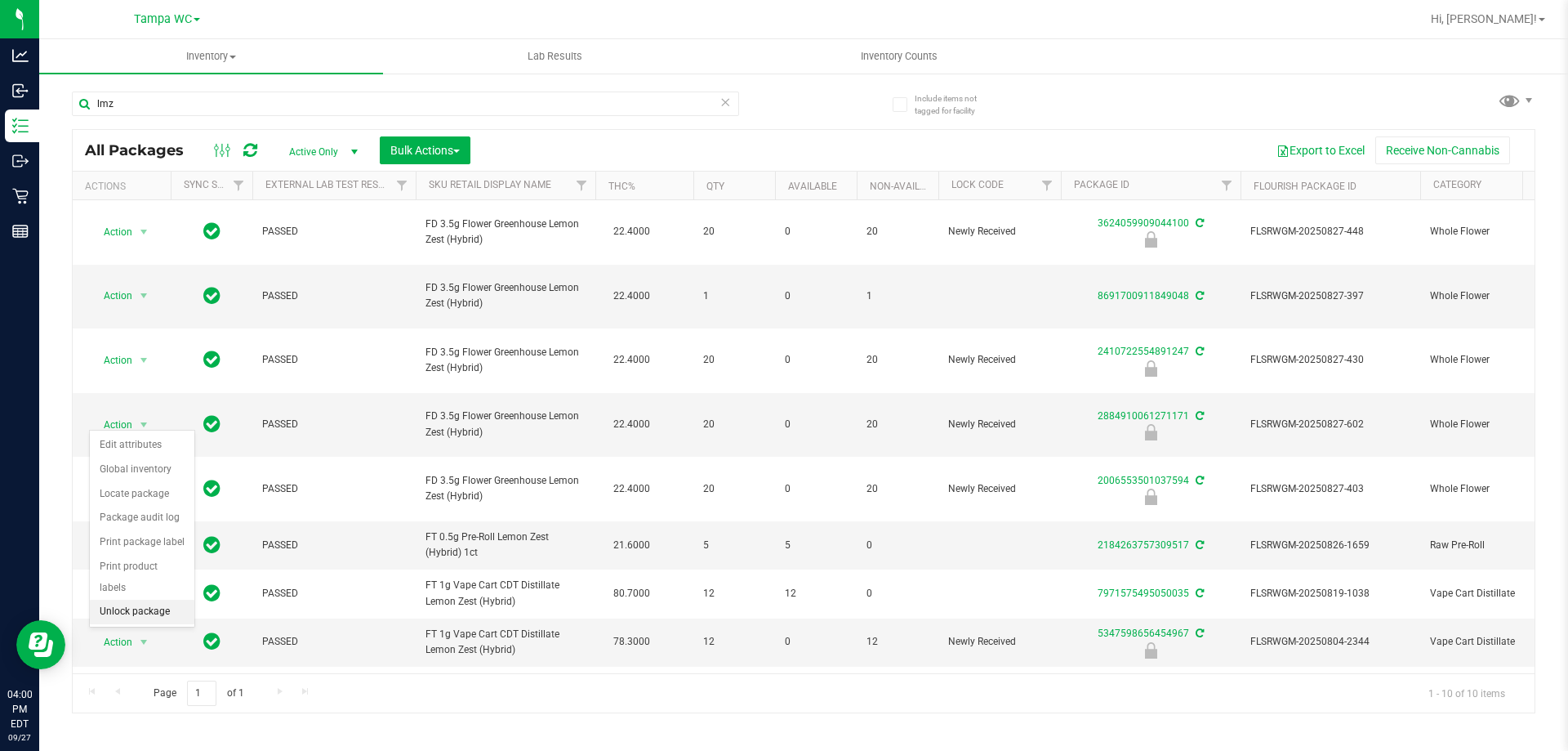
click at [143, 600] on li "Unlock package" at bounding box center [141, 611] width 104 height 24
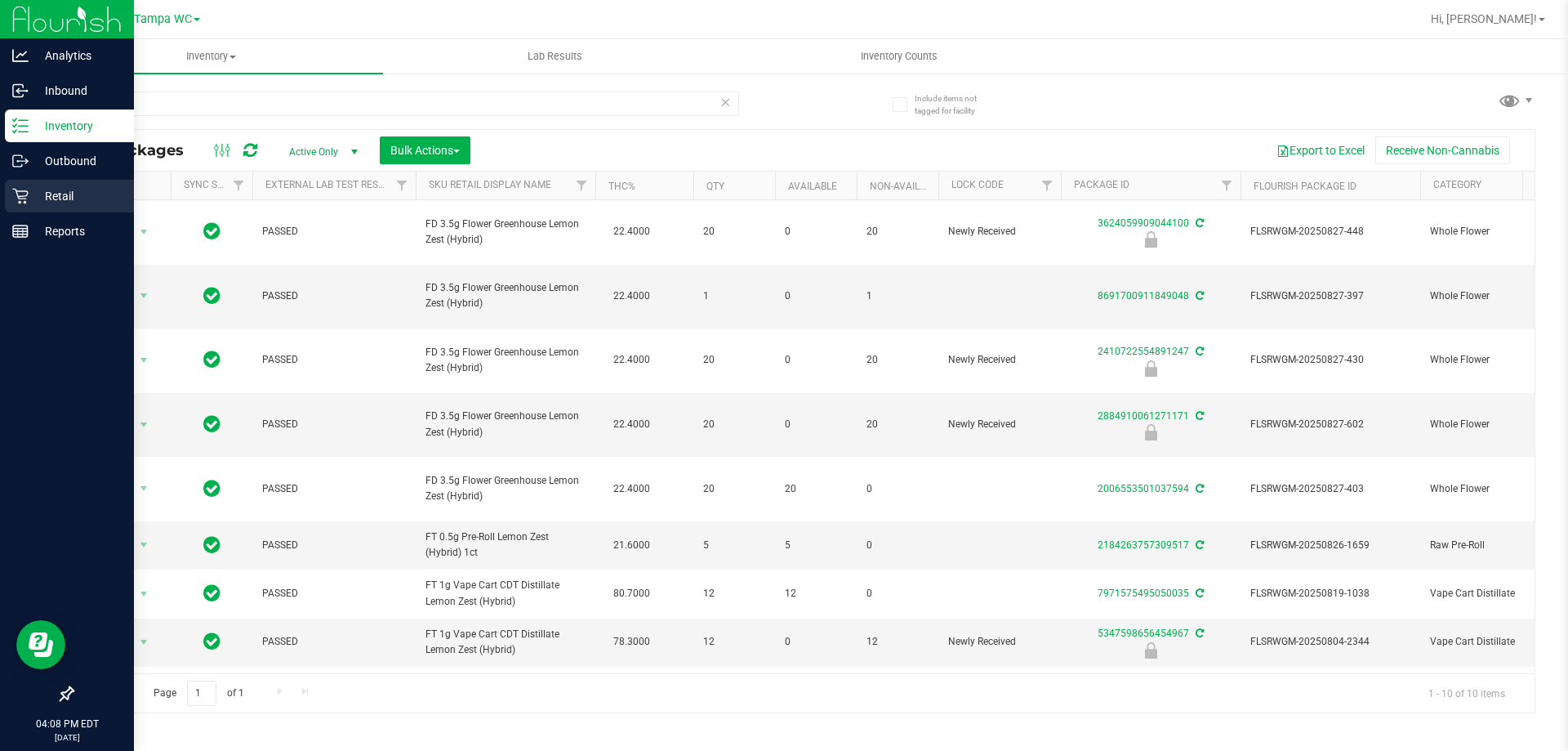
click at [34, 193] on p "Retail" at bounding box center [78, 196] width 98 height 20
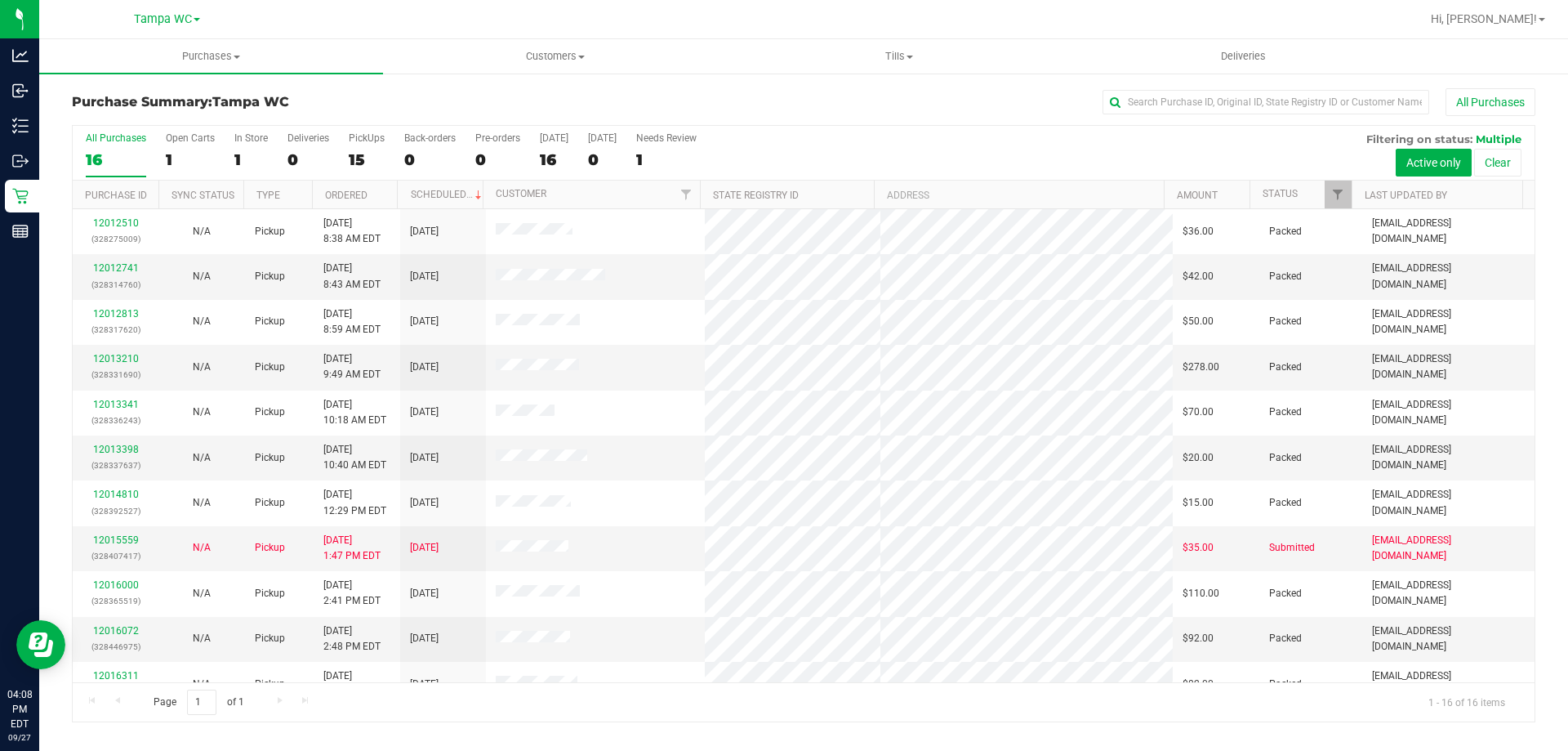
click at [564, 102] on div "All Purchases" at bounding box center [1047, 102] width 976 height 28
click at [115, 539] on link "12015559" at bounding box center [116, 540] width 45 height 12
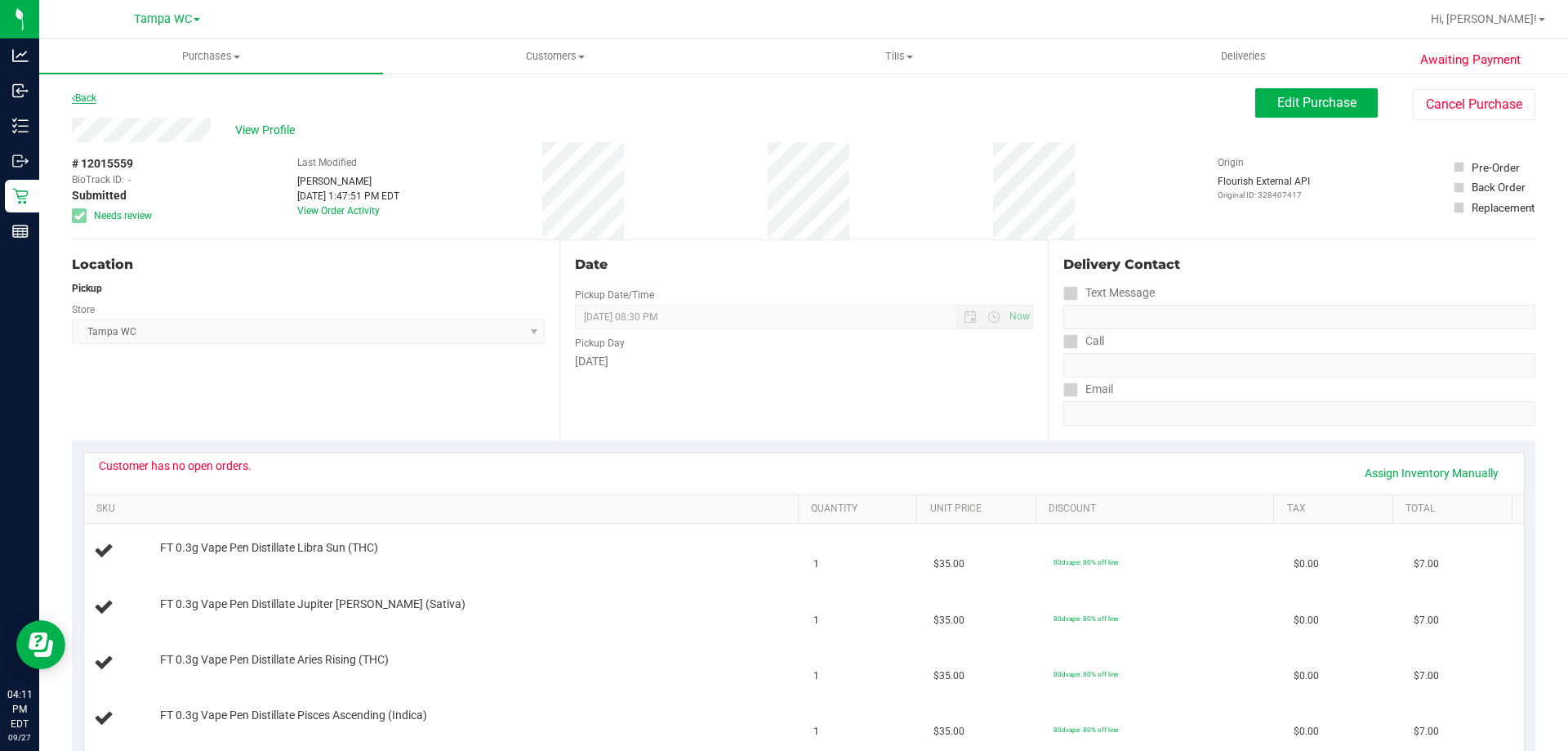
click at [96, 98] on link "Back" at bounding box center [83, 98] width 24 height 12
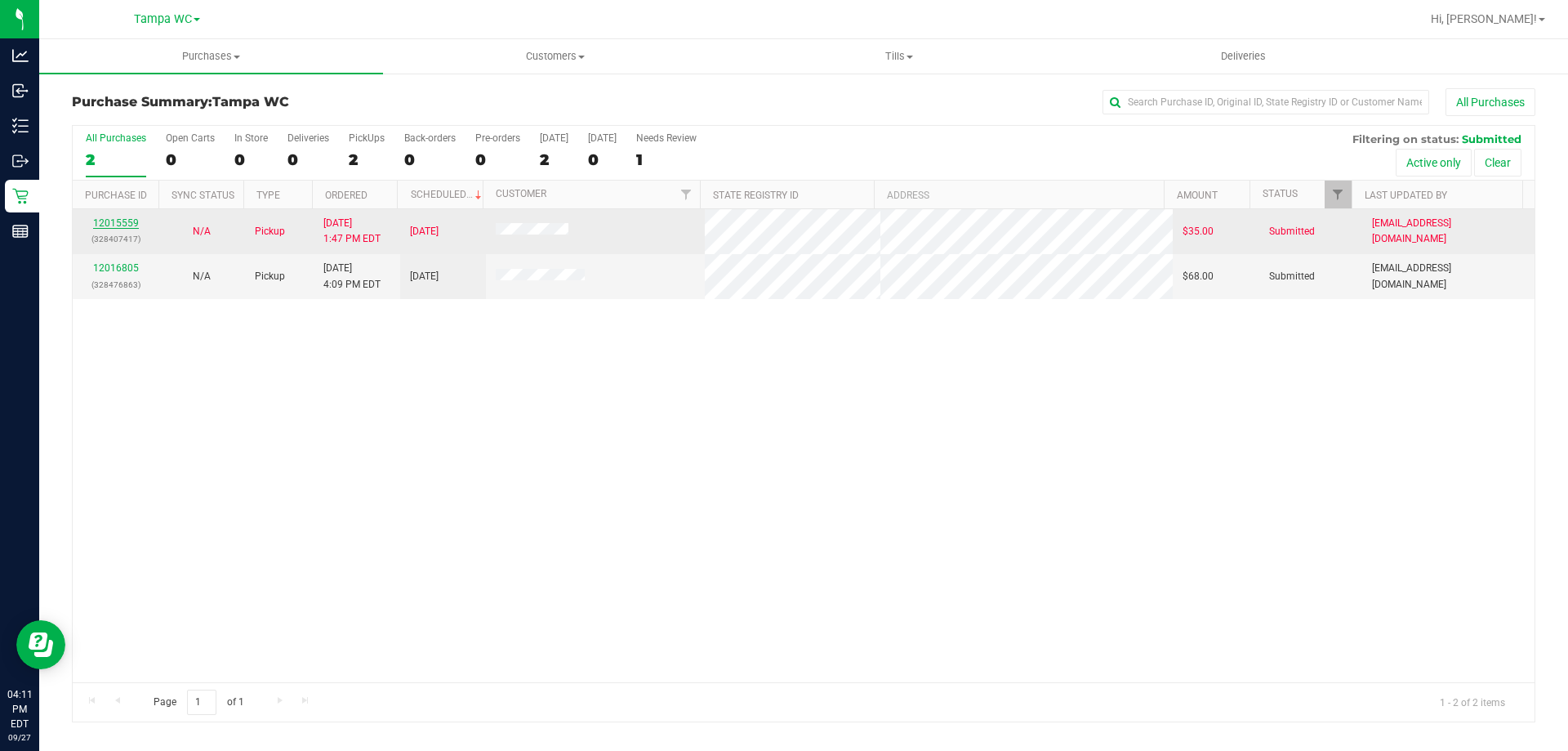
click at [116, 226] on link "12015559" at bounding box center [116, 223] width 45 height 12
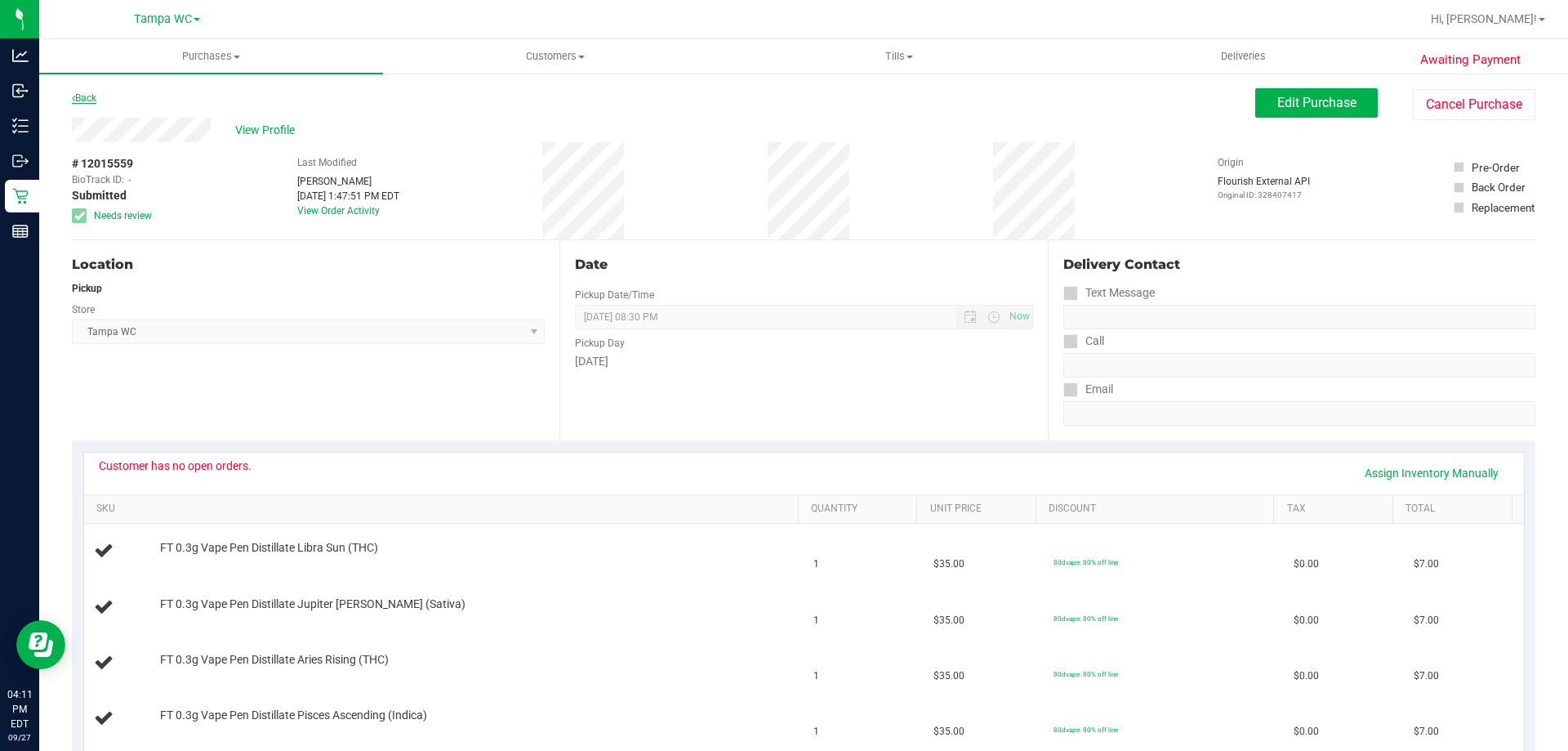
click at [93, 99] on link "Back" at bounding box center [83, 98] width 24 height 12
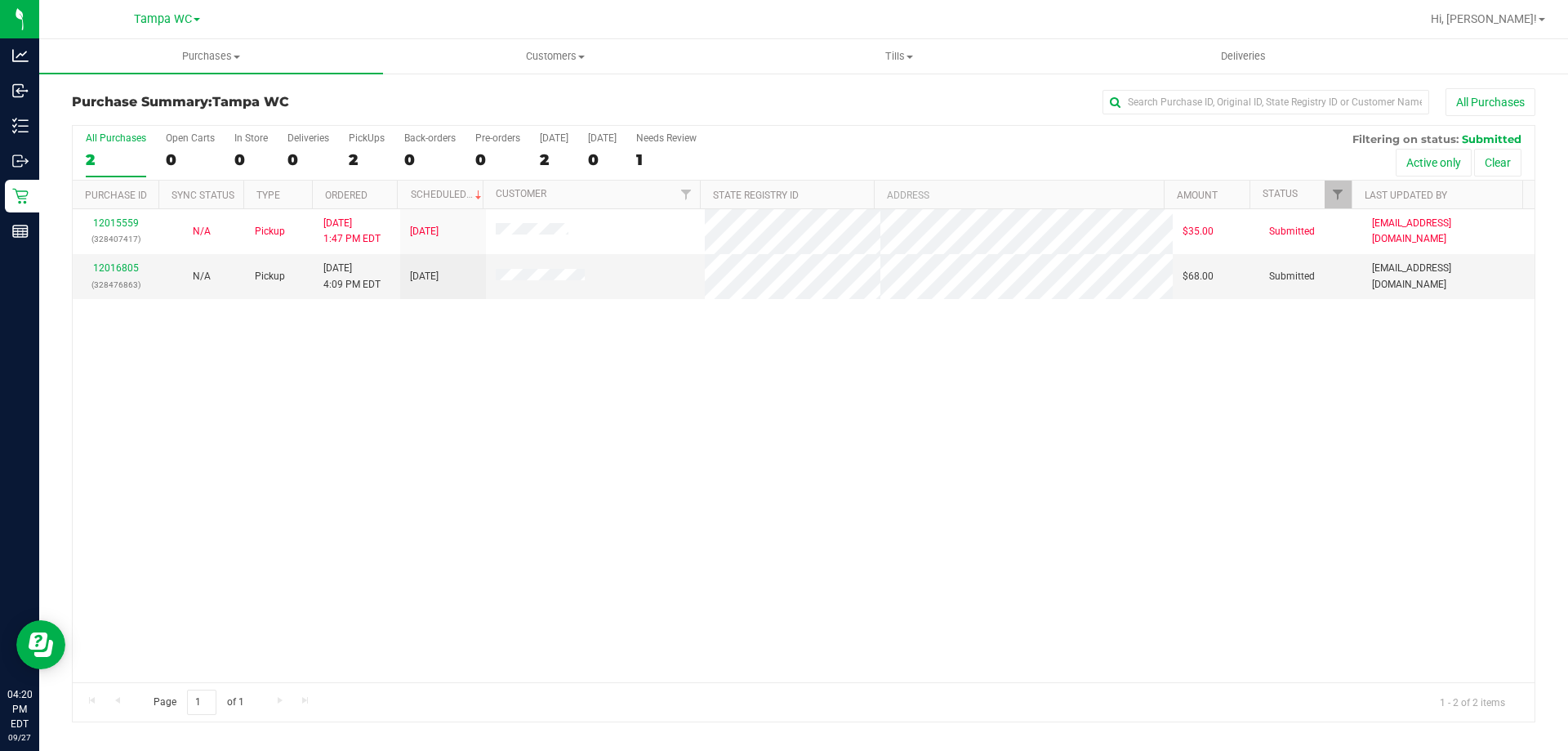
click at [89, 163] on div "2" at bounding box center [116, 160] width 61 height 19
click at [0, 0] on input "All Purchases 2" at bounding box center [0, 0] width 0 height 0
click at [123, 269] on link "12016805" at bounding box center [116, 268] width 45 height 12
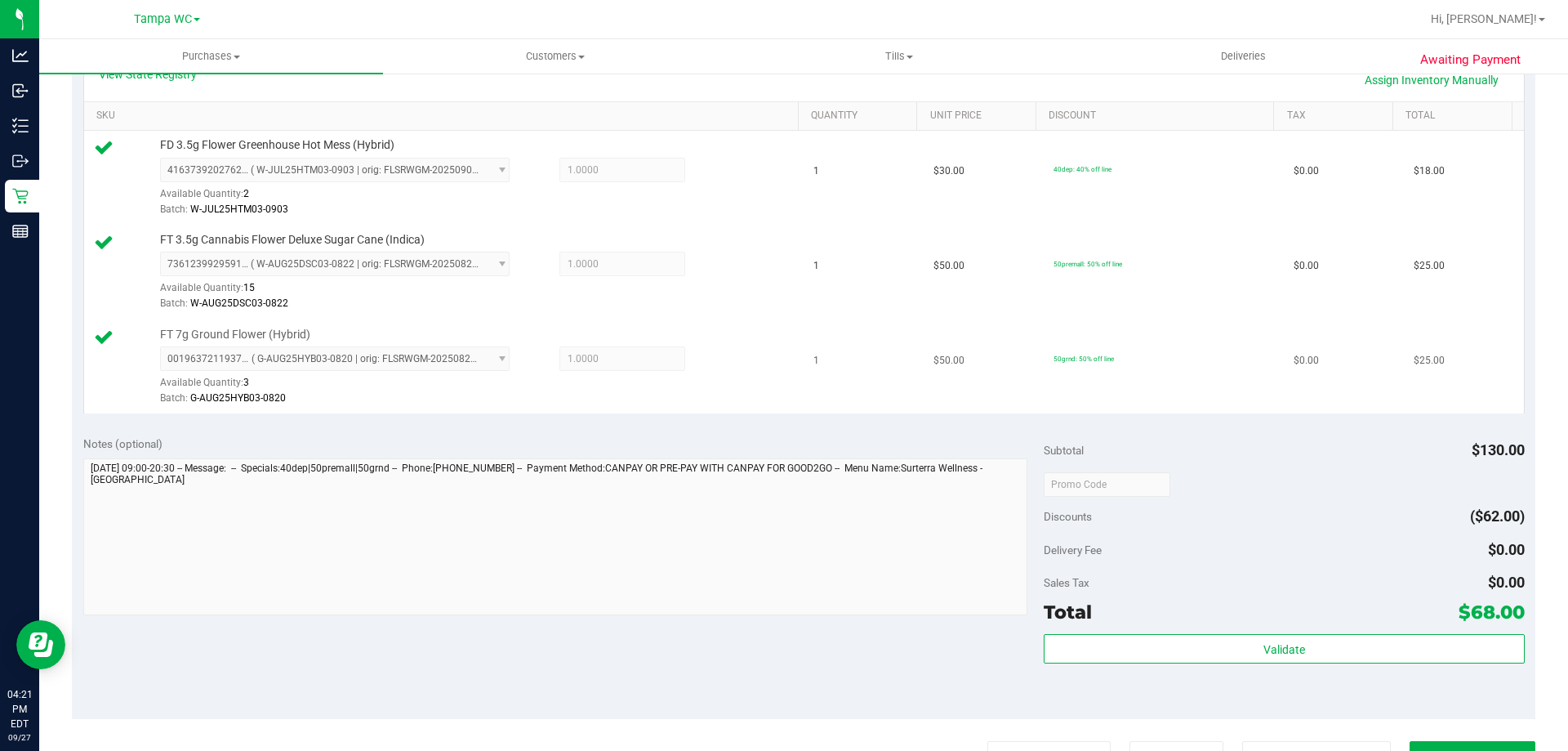
scroll to position [490, 0]
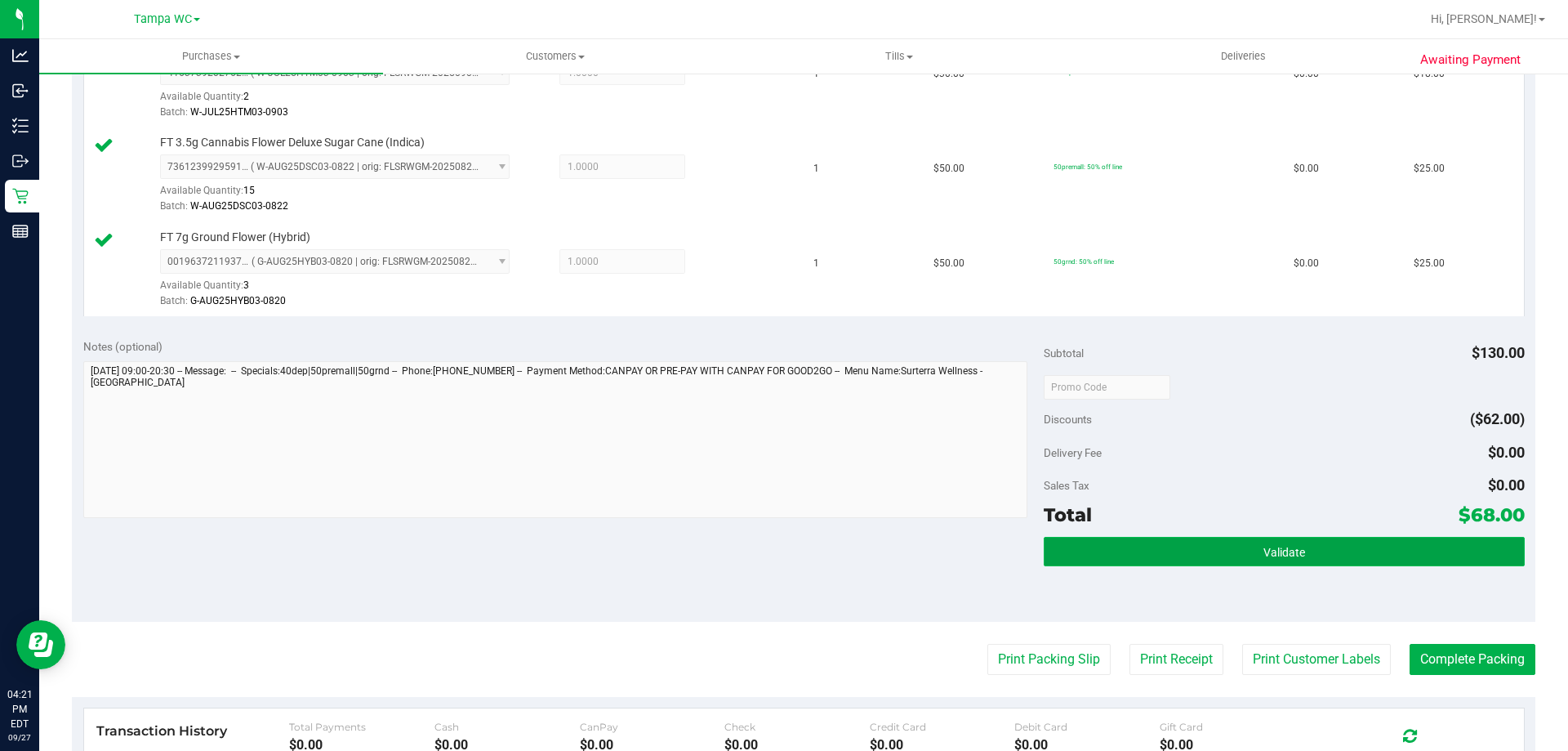
click at [1160, 561] on button "Validate" at bounding box center [1283, 551] width 480 height 29
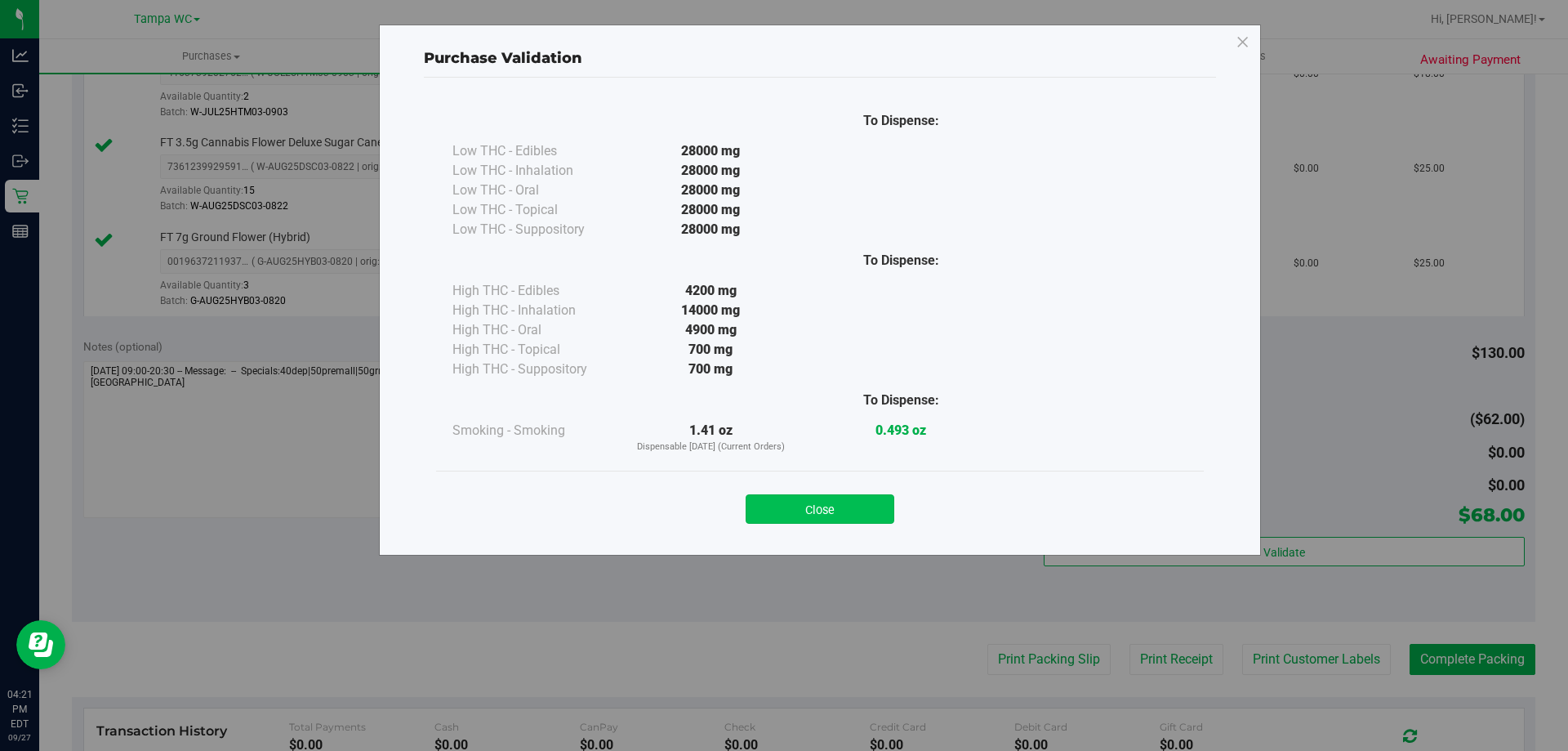
click at [891, 509] on button "Close" at bounding box center [820, 509] width 149 height 29
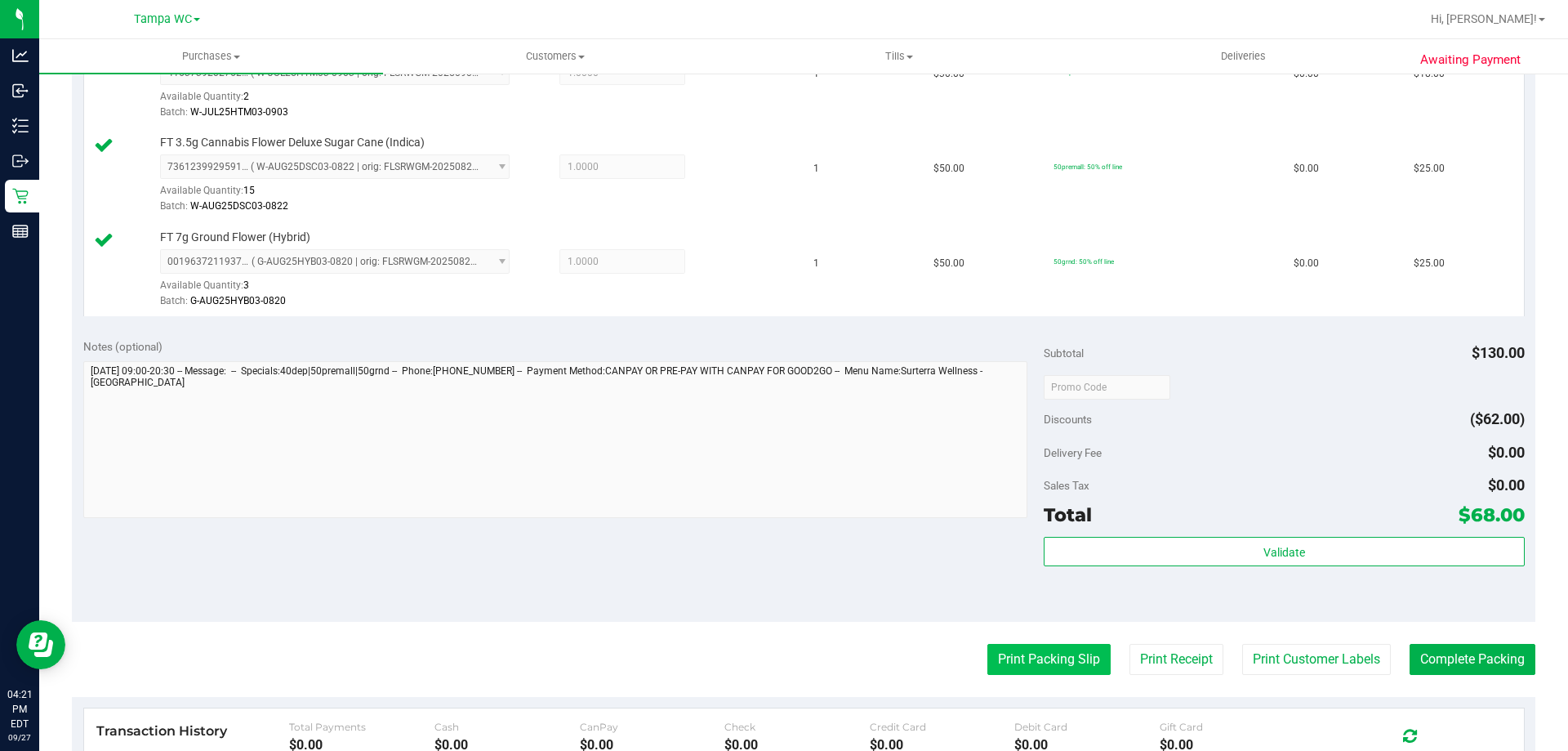
click at [1018, 668] on button "Print Packing Slip" at bounding box center [1049, 659] width 123 height 31
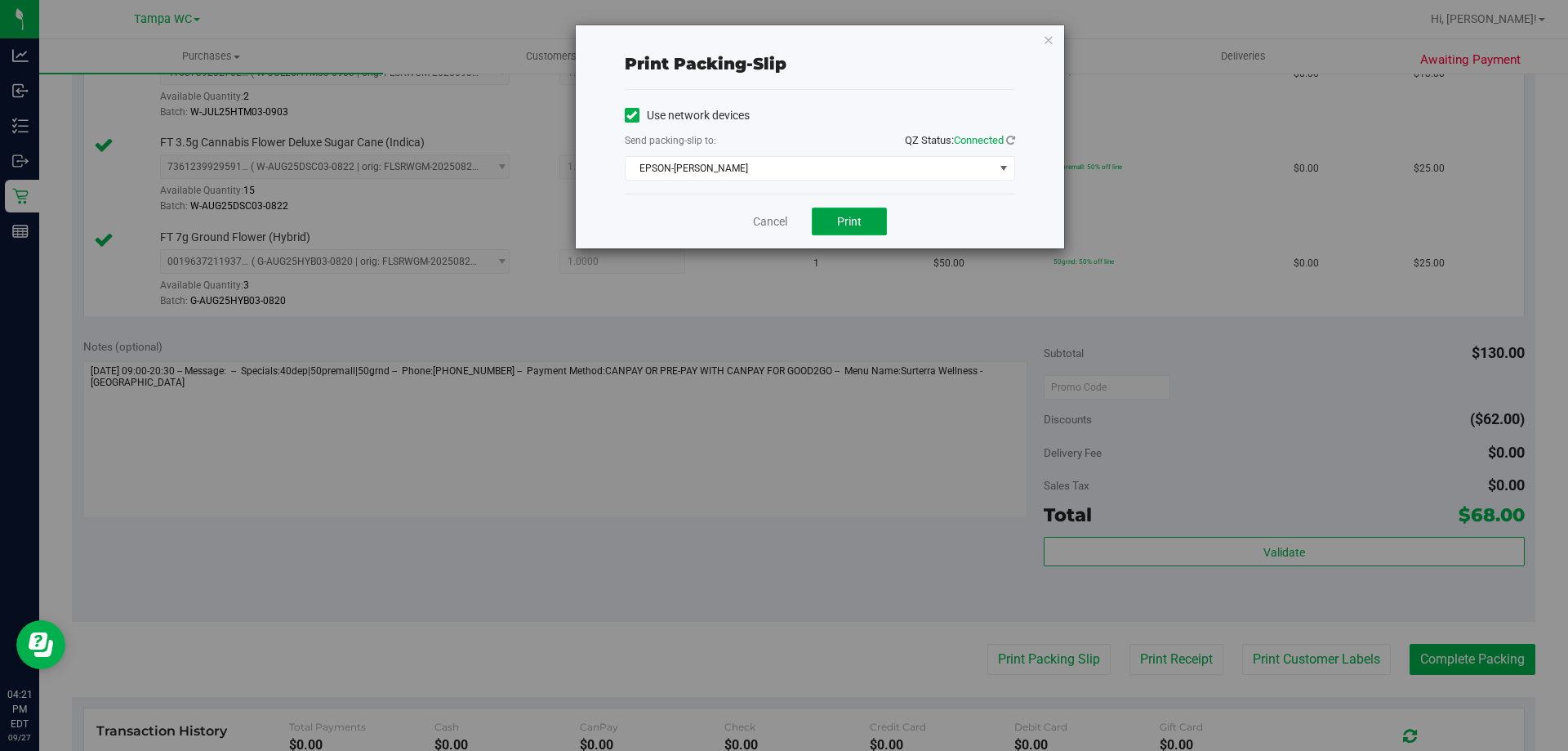
click at [820, 222] on button "Print" at bounding box center [849, 221] width 75 height 28
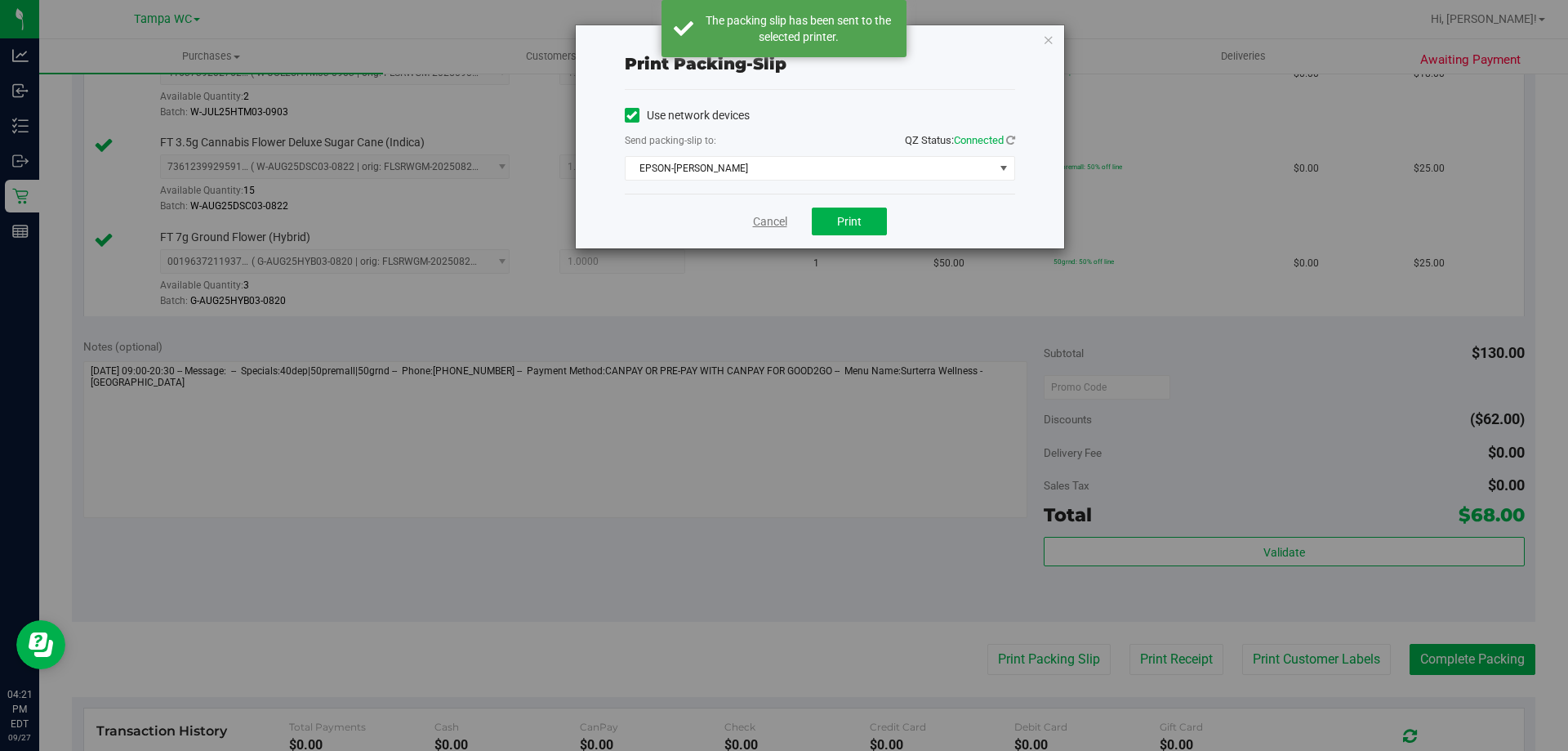
click at [762, 223] on link "Cancel" at bounding box center [770, 221] width 34 height 17
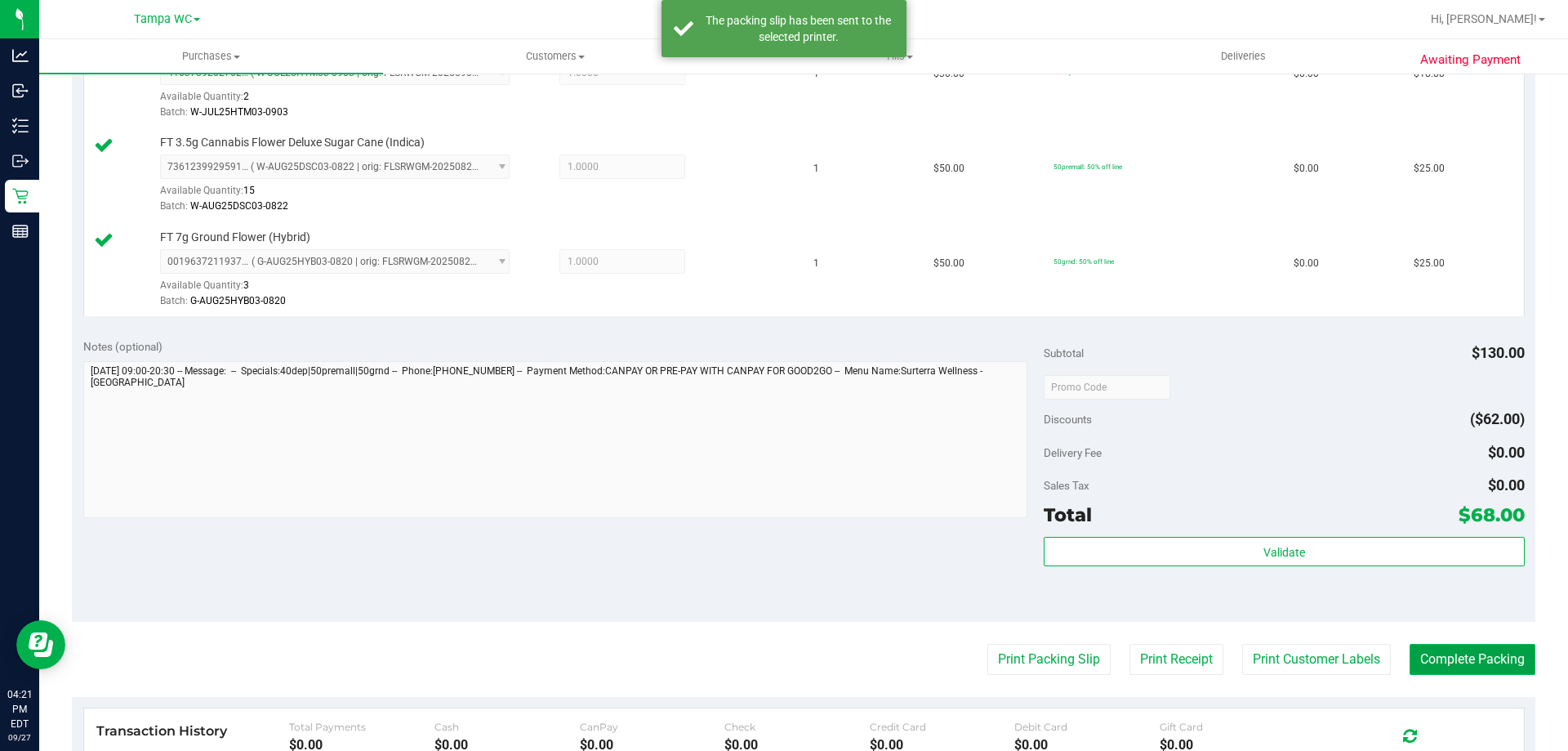
click at [1475, 654] on button "Complete Packing" at bounding box center [1472, 659] width 126 height 31
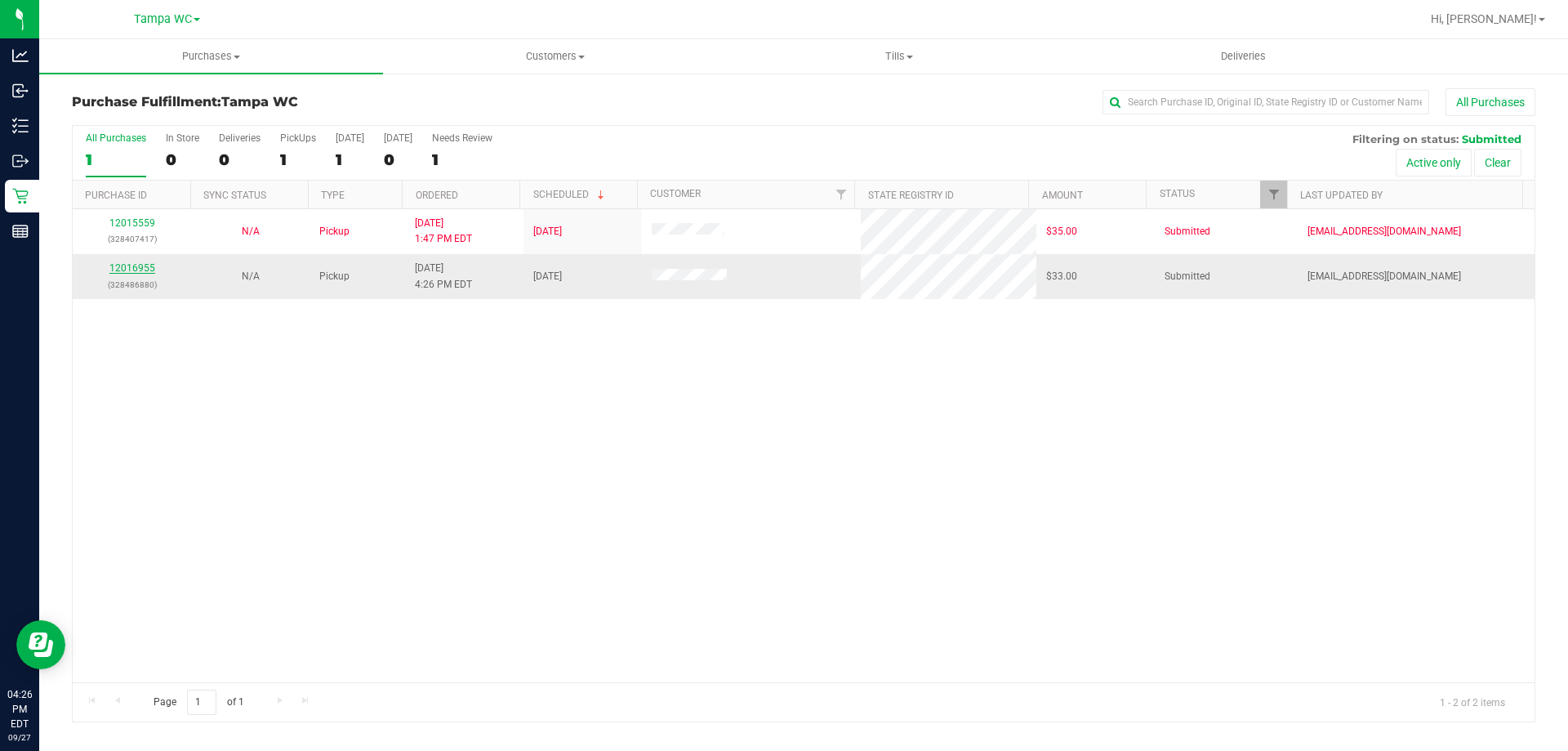
click at [143, 269] on link "12016955" at bounding box center [132, 268] width 45 height 12
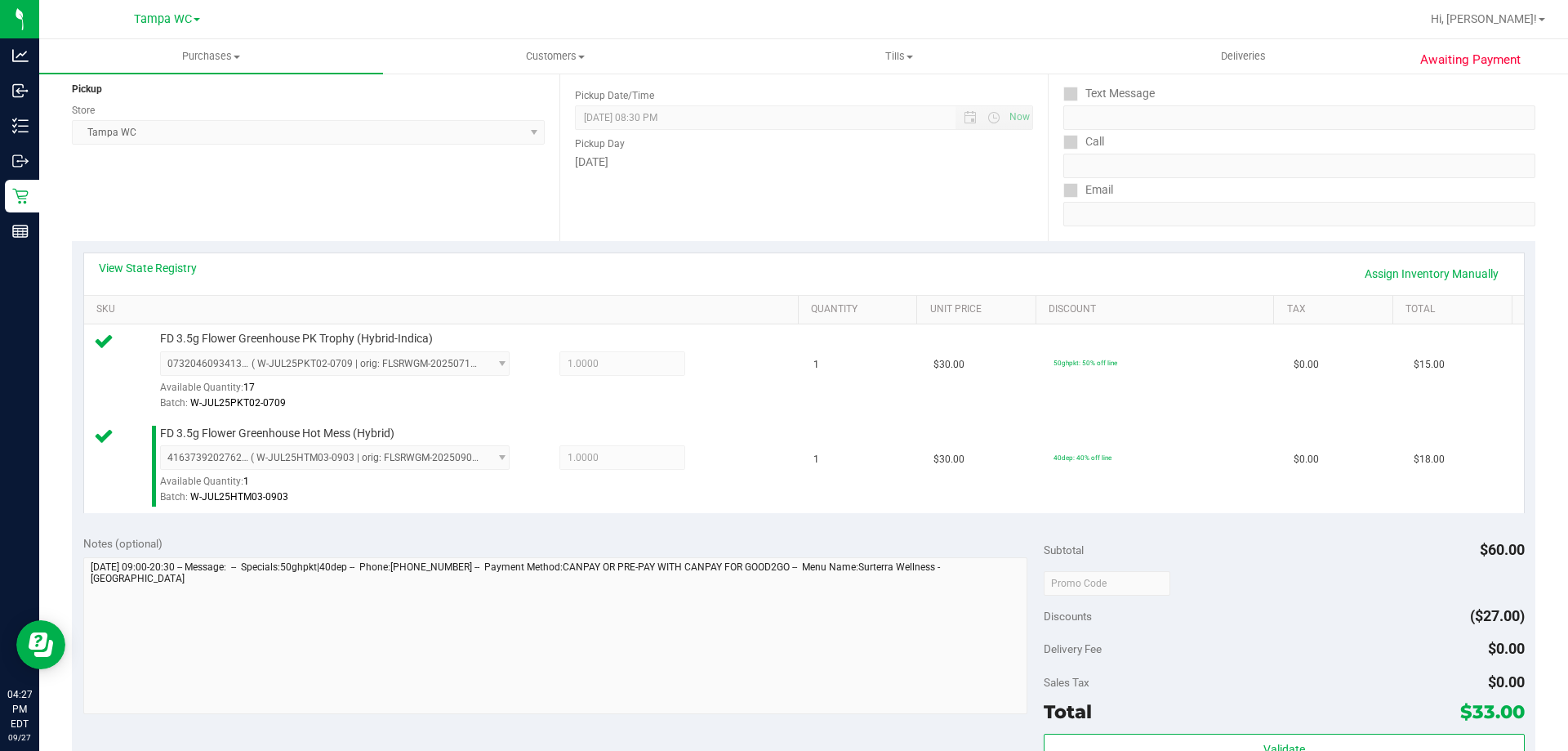
scroll to position [408, 0]
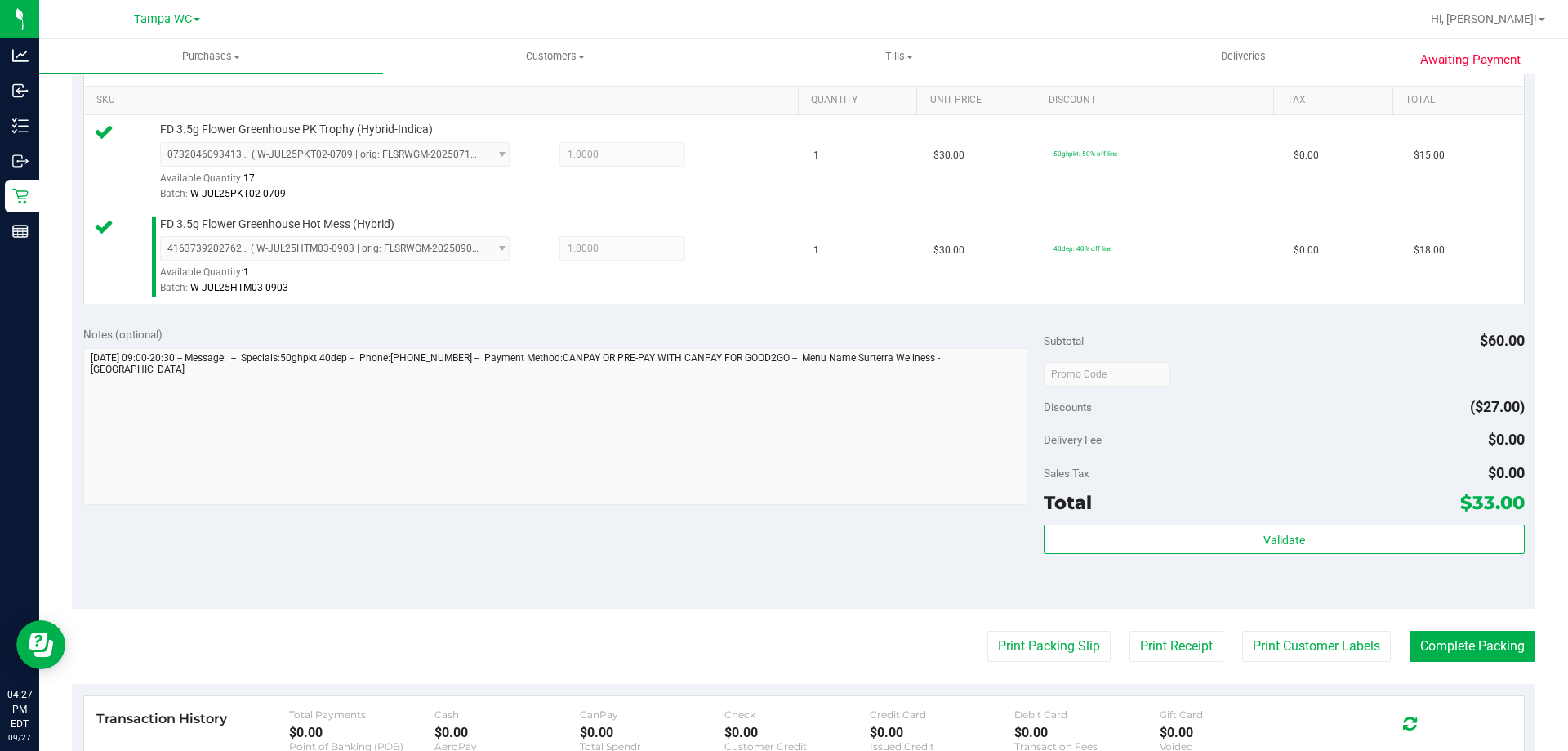
click at [1202, 515] on div "Total $33.00" at bounding box center [1283, 502] width 480 height 29
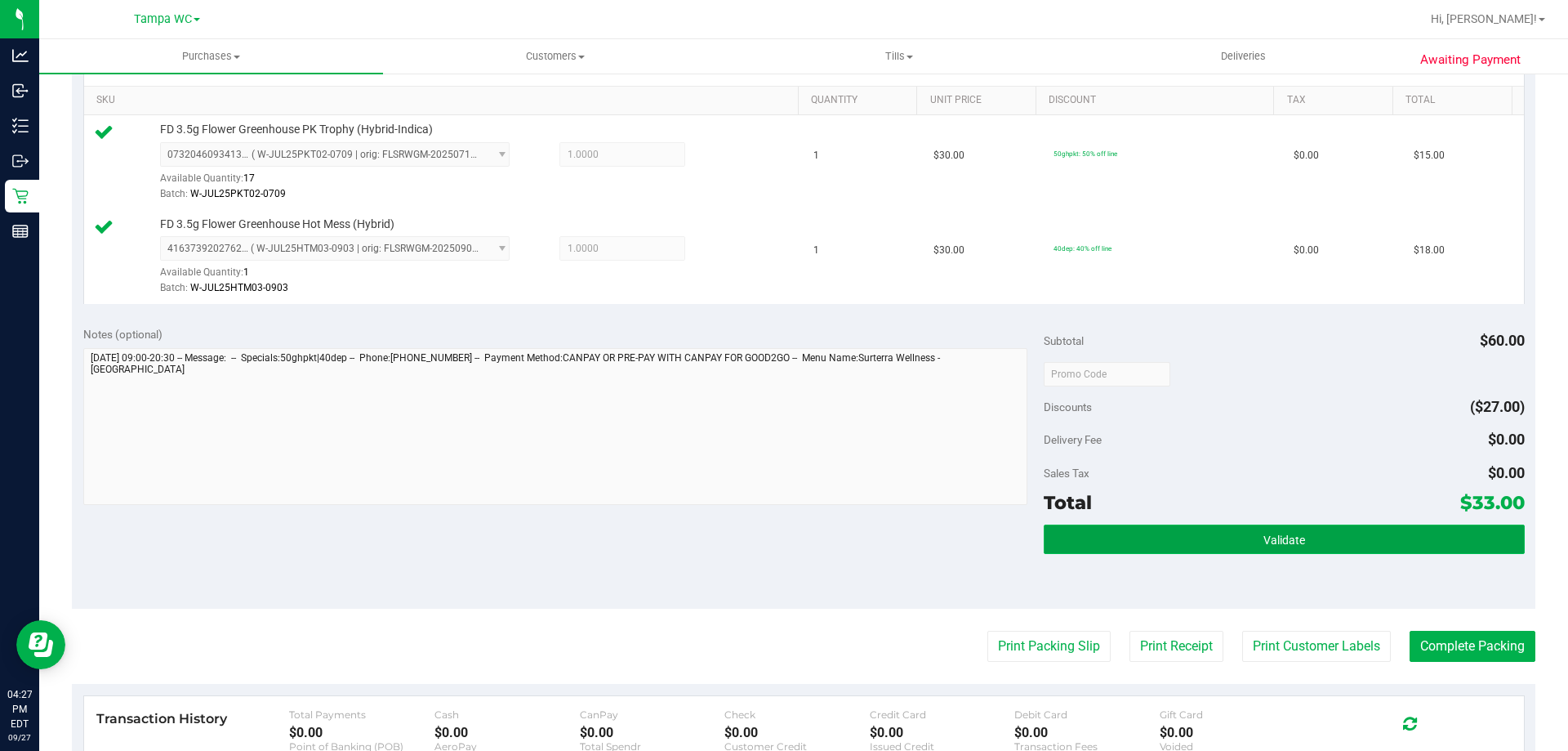
click at [1202, 532] on button "Validate" at bounding box center [1283, 539] width 480 height 29
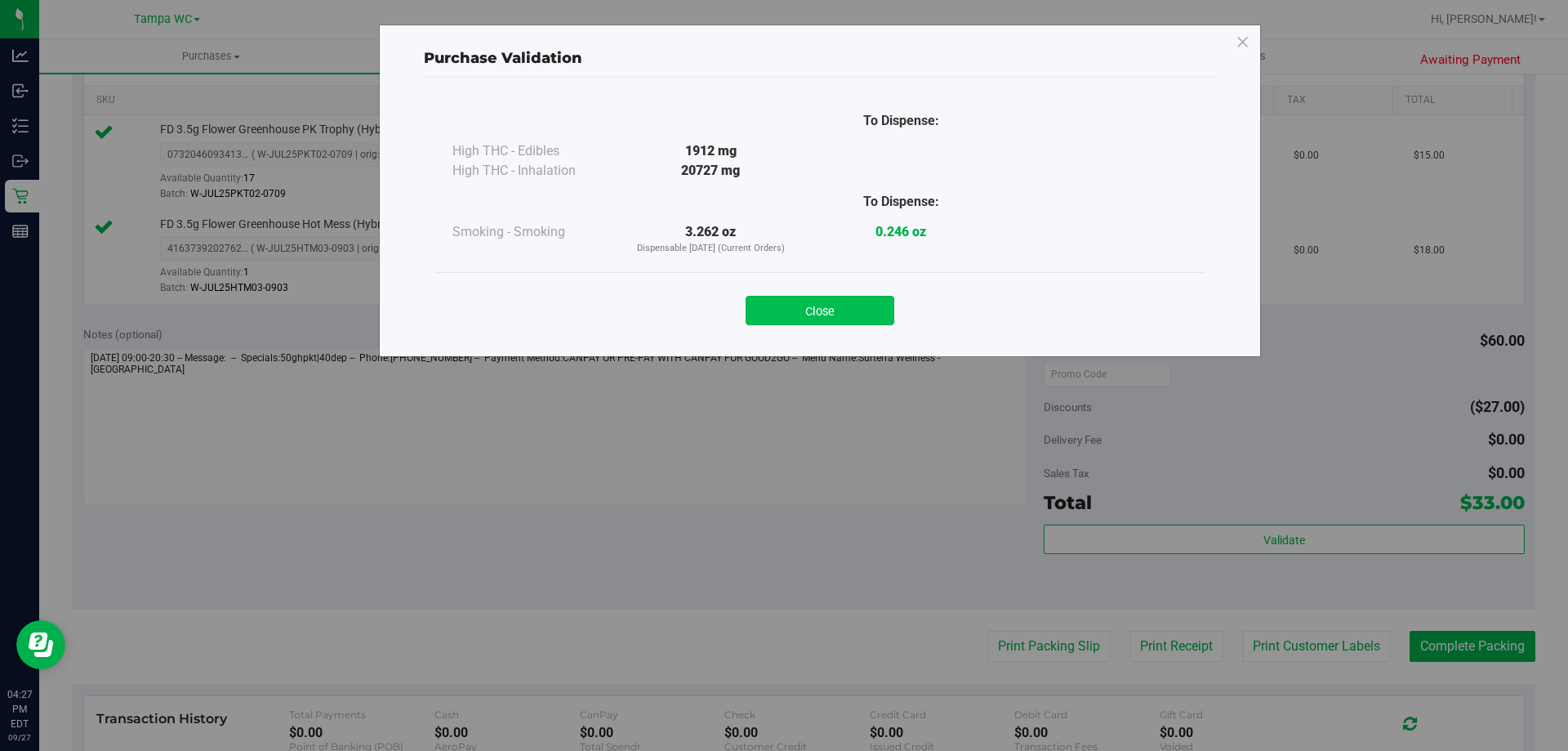
click at [846, 317] on button "Close" at bounding box center [820, 310] width 149 height 29
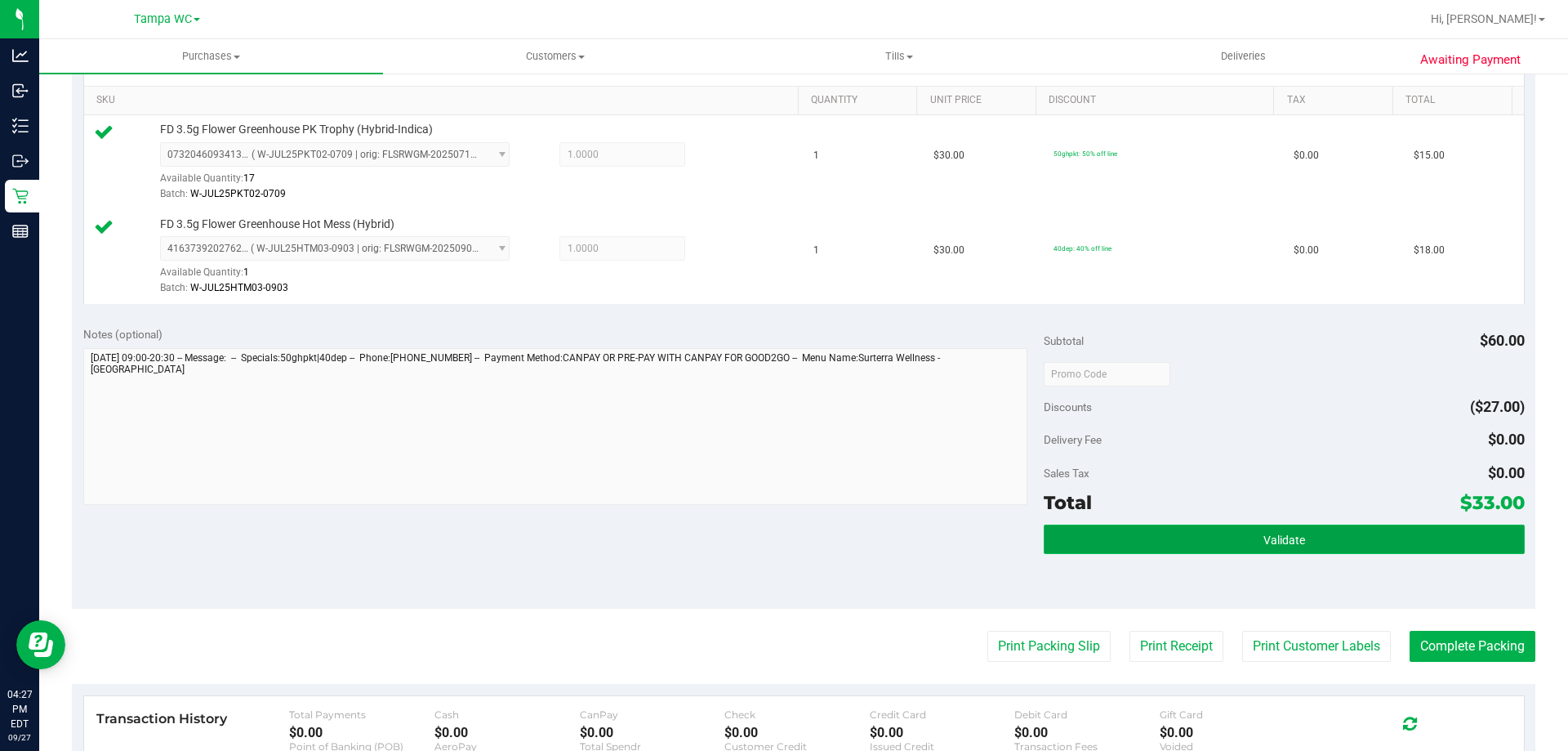
click at [1244, 540] on button "Validate" at bounding box center [1283, 539] width 480 height 29
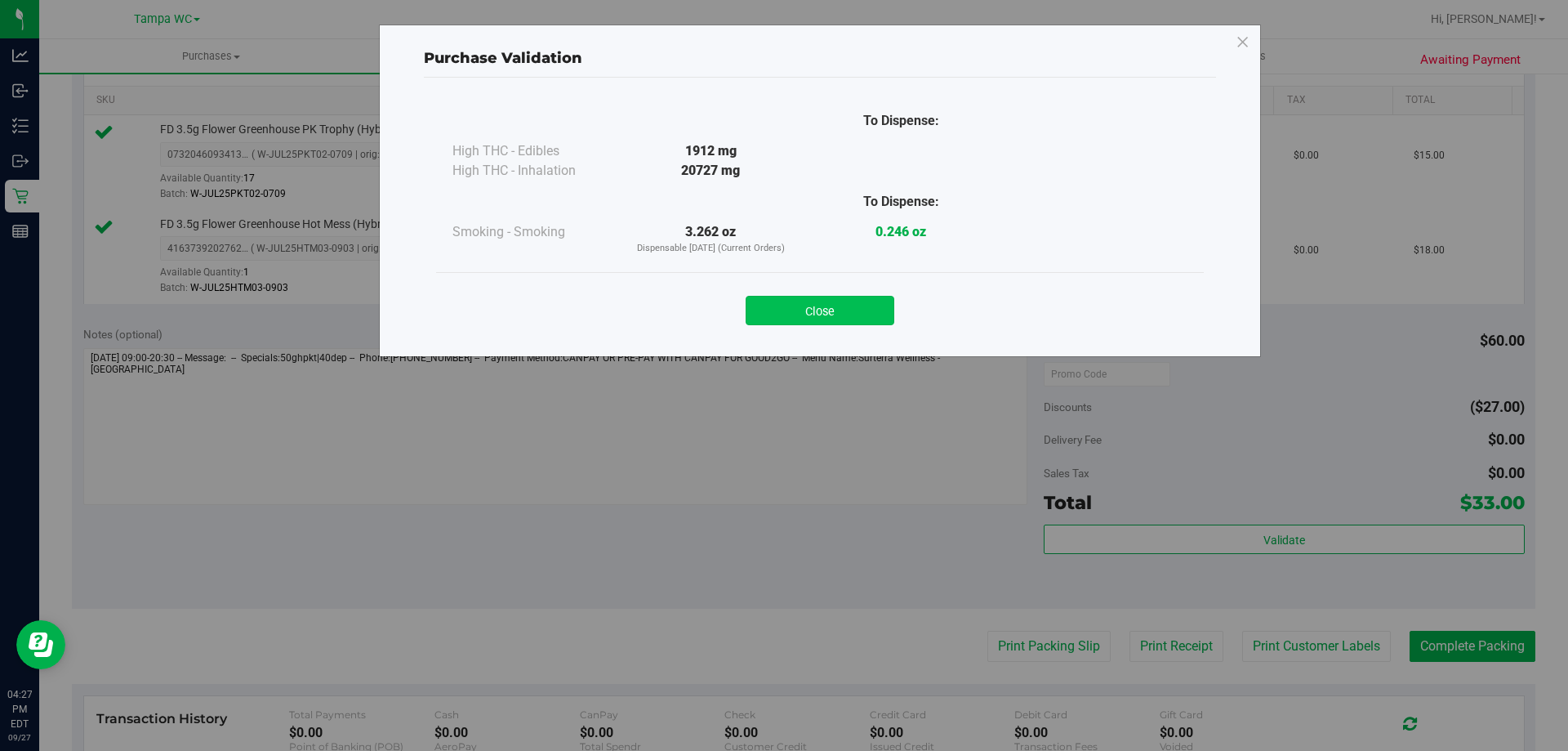
click at [839, 312] on button "Close" at bounding box center [820, 310] width 149 height 29
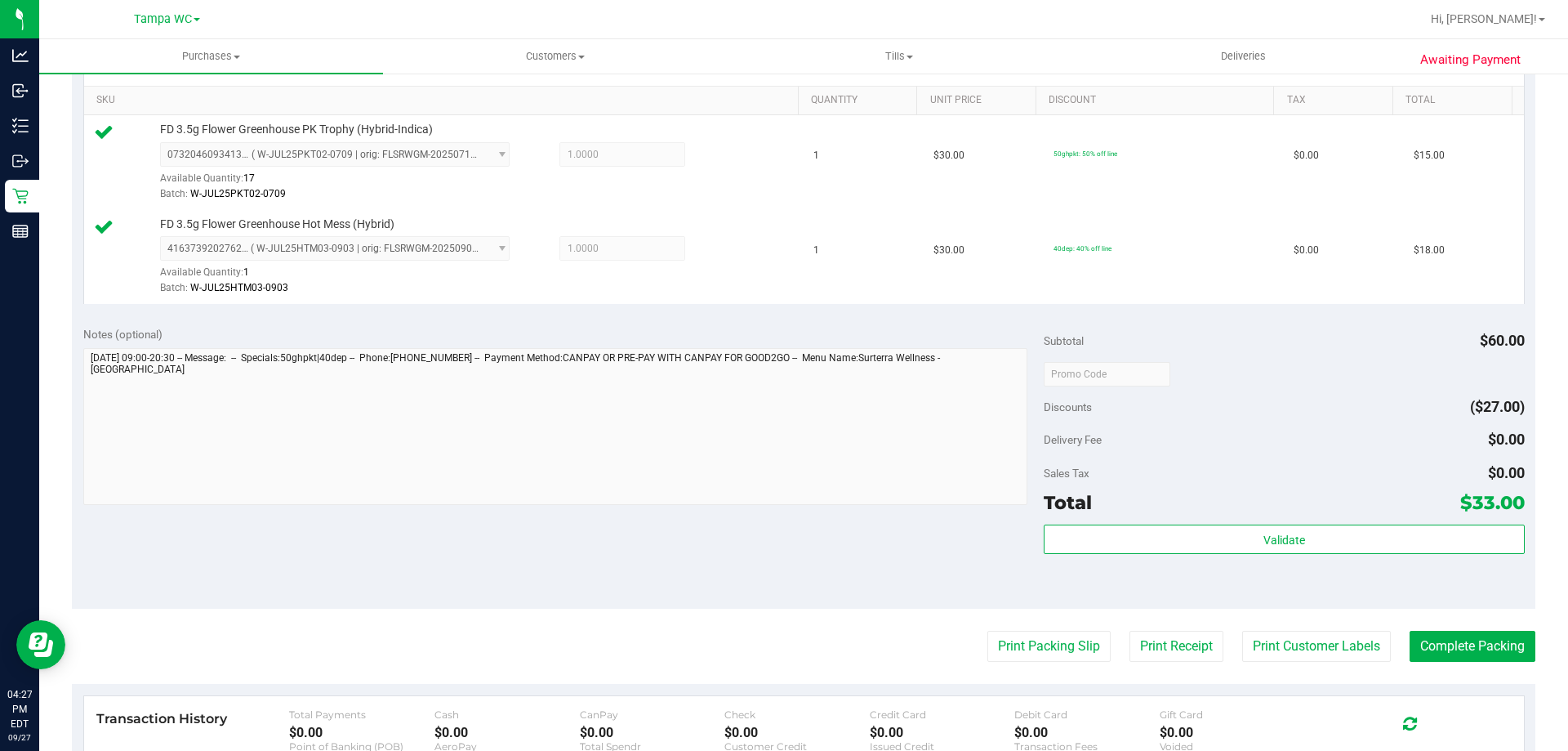
click at [1005, 624] on purchase-details "Back Edit Purchase Cancel Purchase View Profile # 12016955 BioTrack ID: - Submi…" at bounding box center [803, 334] width 1464 height 1309
click at [1005, 625] on purchase-details "Back Edit Purchase Cancel Purchase View Profile # 12016955 BioTrack ID: - Submi…" at bounding box center [803, 334] width 1464 height 1309
click at [1005, 628] on purchase-details "Back Edit Purchase Cancel Purchase View Profile # 12016955 BioTrack ID: - Submi…" at bounding box center [803, 334] width 1464 height 1309
click at [1007, 654] on button "Print Packing Slip" at bounding box center [1049, 646] width 123 height 31
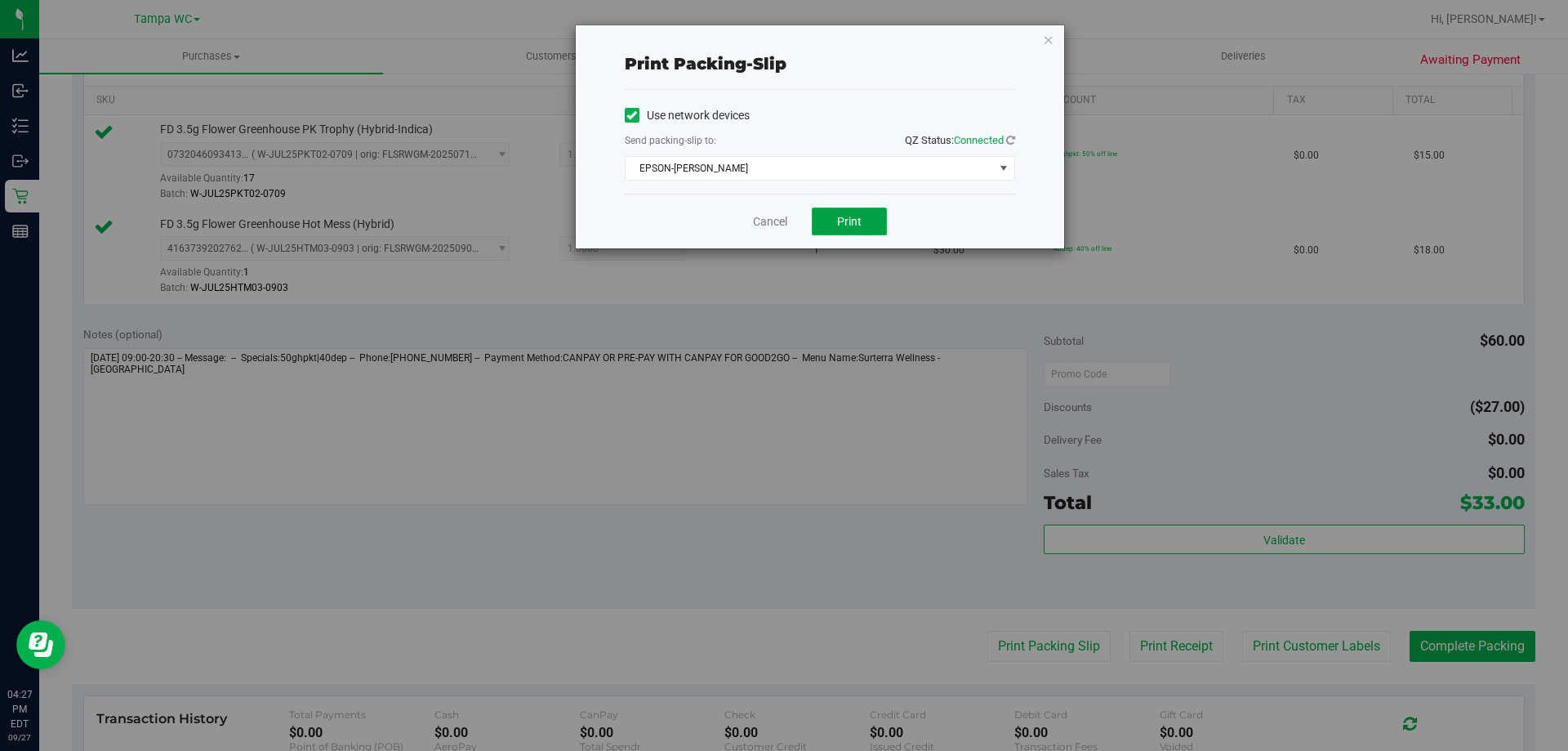
click at [829, 218] on button "Print" at bounding box center [849, 221] width 75 height 28
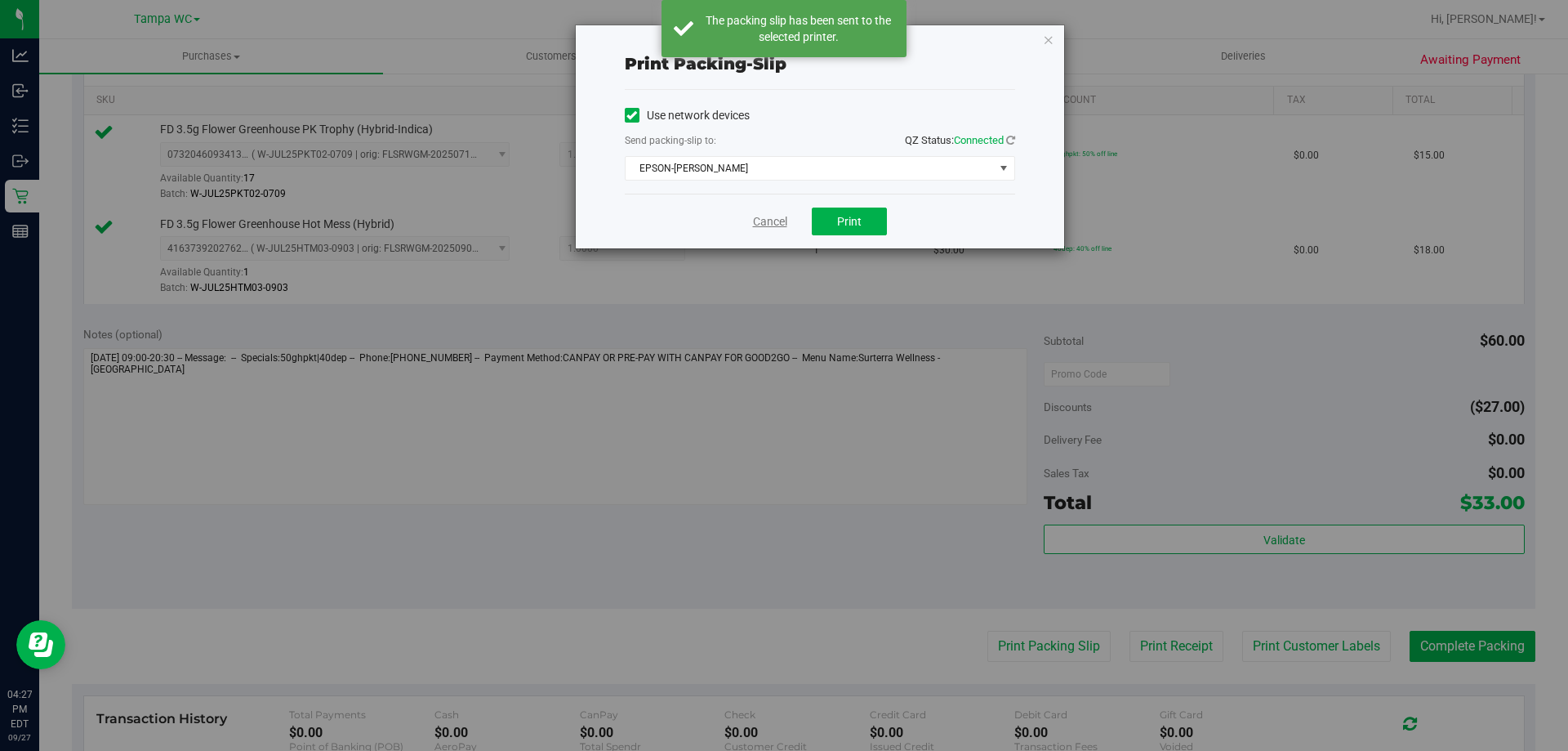
click at [768, 215] on link "Cancel" at bounding box center [770, 221] width 34 height 17
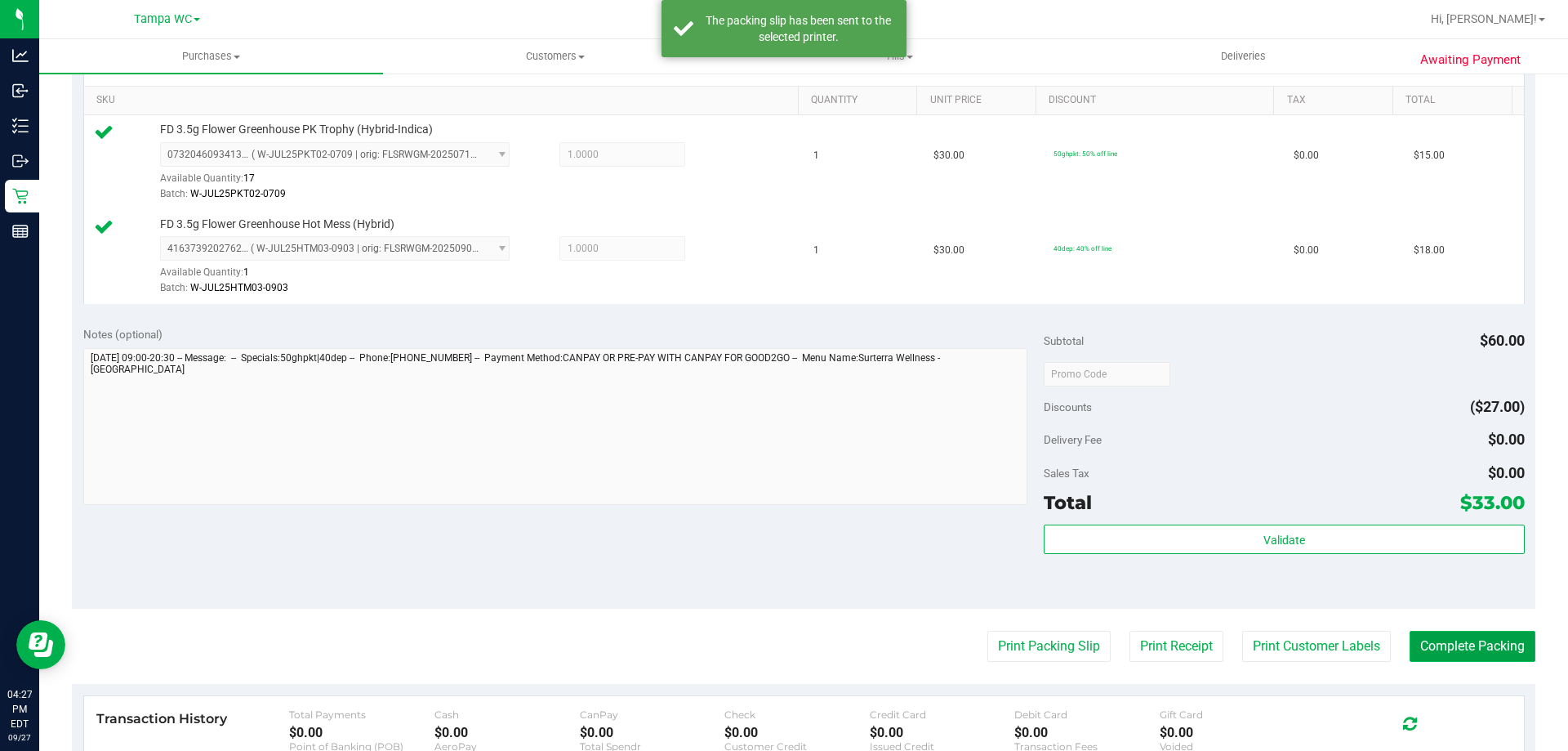
click at [1409, 636] on button "Complete Packing" at bounding box center [1472, 646] width 126 height 31
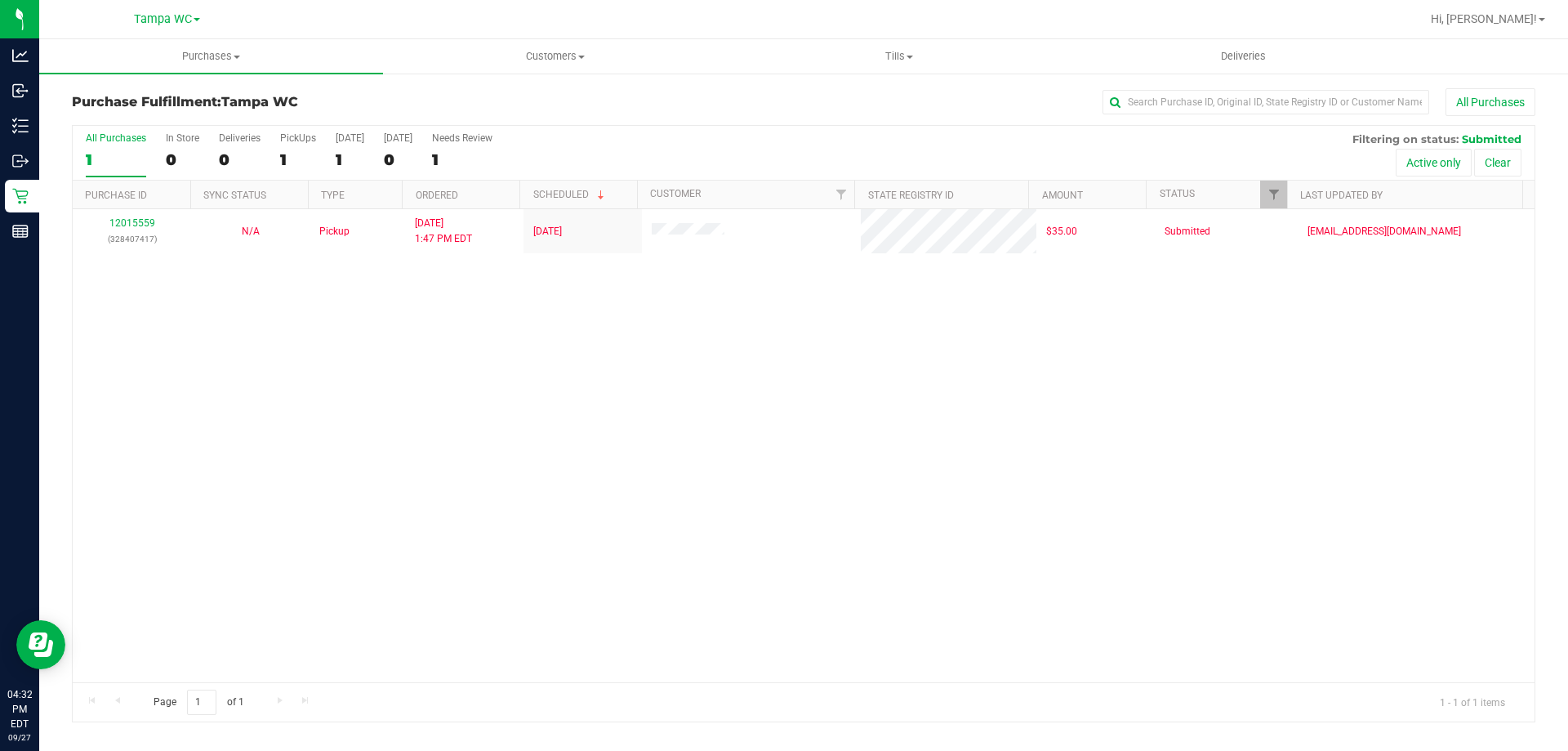
click at [86, 151] on div "1" at bounding box center [116, 160] width 61 height 19
click at [0, 0] on input "All Purchases 1" at bounding box center [0, 0] width 0 height 0
click at [596, 126] on div "All Purchases 1 In Store 0 Deliveries 0 PickUps 1 Today 1 Tomorrow 0 Needs Revi…" at bounding box center [803, 132] width 1462 height 13
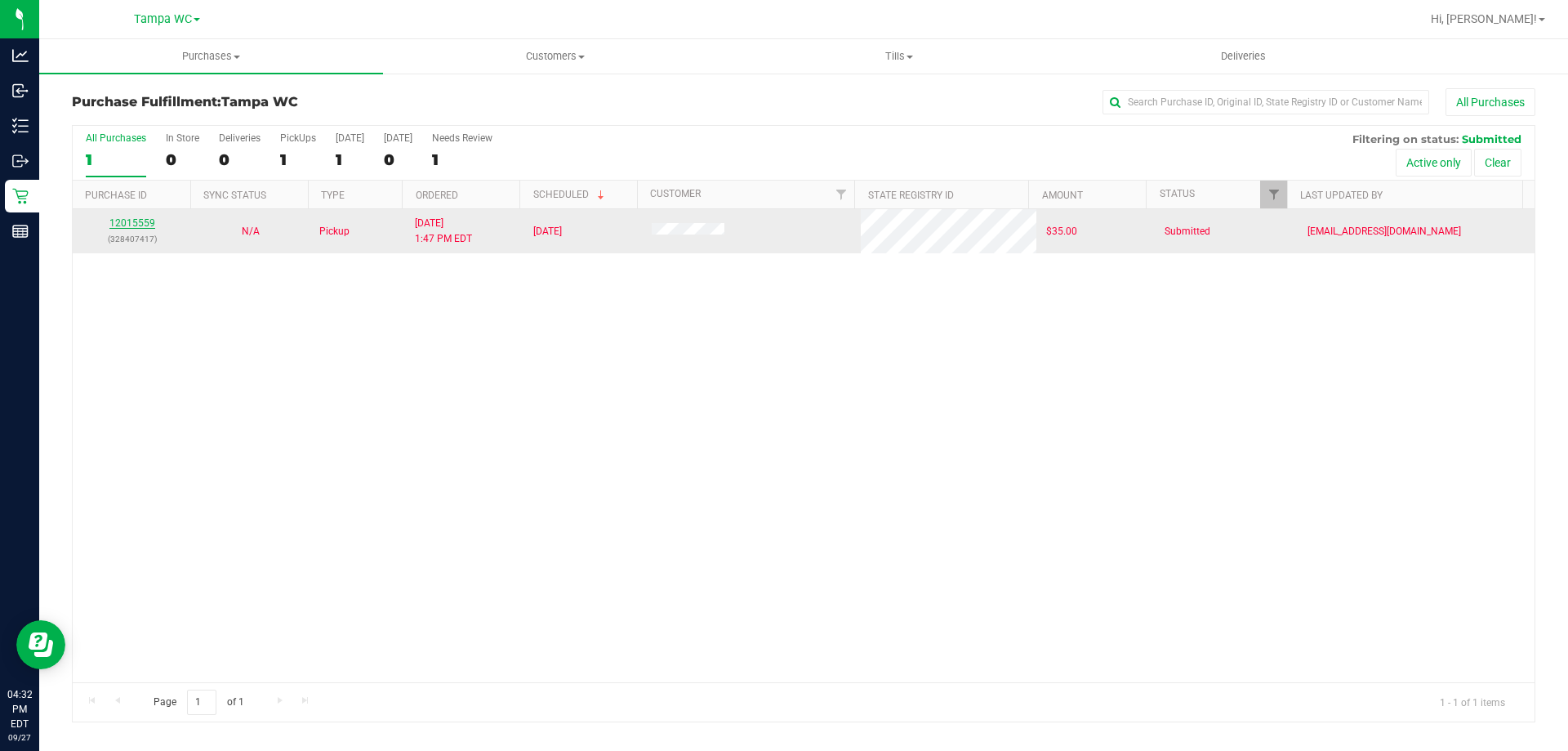
click at [150, 219] on link "12015559" at bounding box center [132, 223] width 45 height 12
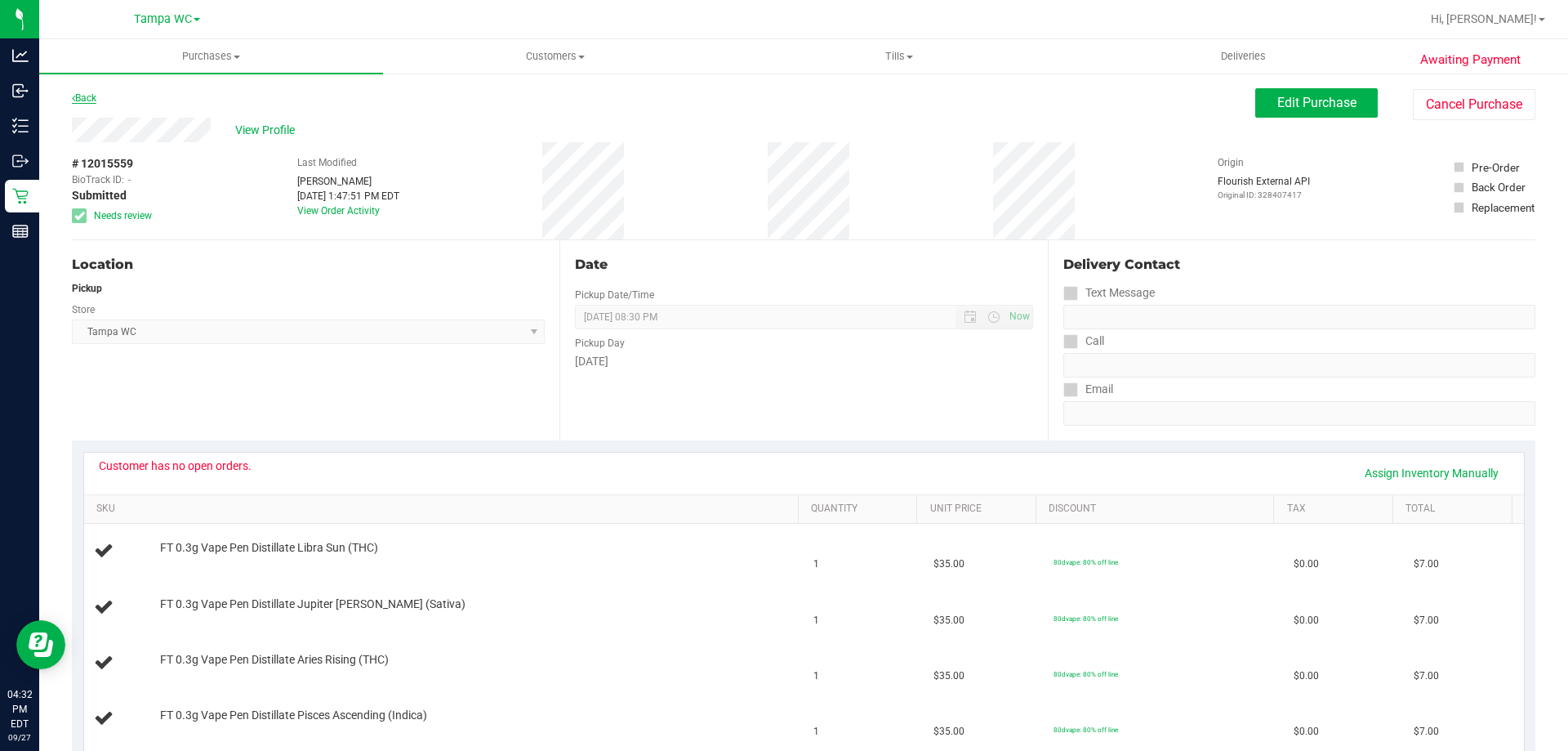
click at [90, 95] on link "Back" at bounding box center [83, 98] width 24 height 12
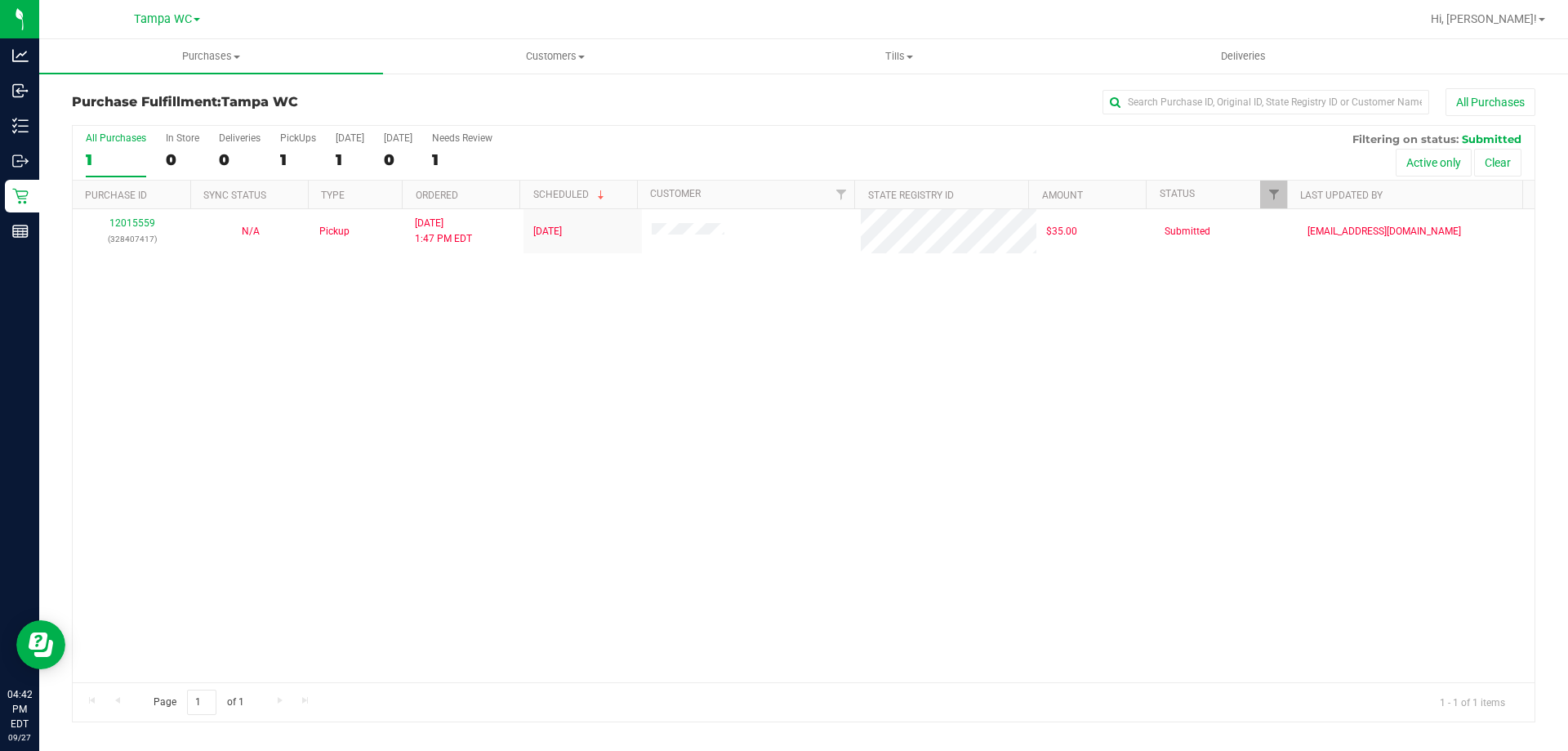
click at [125, 151] on div "1" at bounding box center [116, 160] width 61 height 19
click at [0, 0] on input "All Purchases 1" at bounding box center [0, 0] width 0 height 0
click at [109, 146] on label "All Purchases 1" at bounding box center [116, 155] width 61 height 45
click at [0, 0] on input "All Purchases 1" at bounding box center [0, 0] width 0 height 0
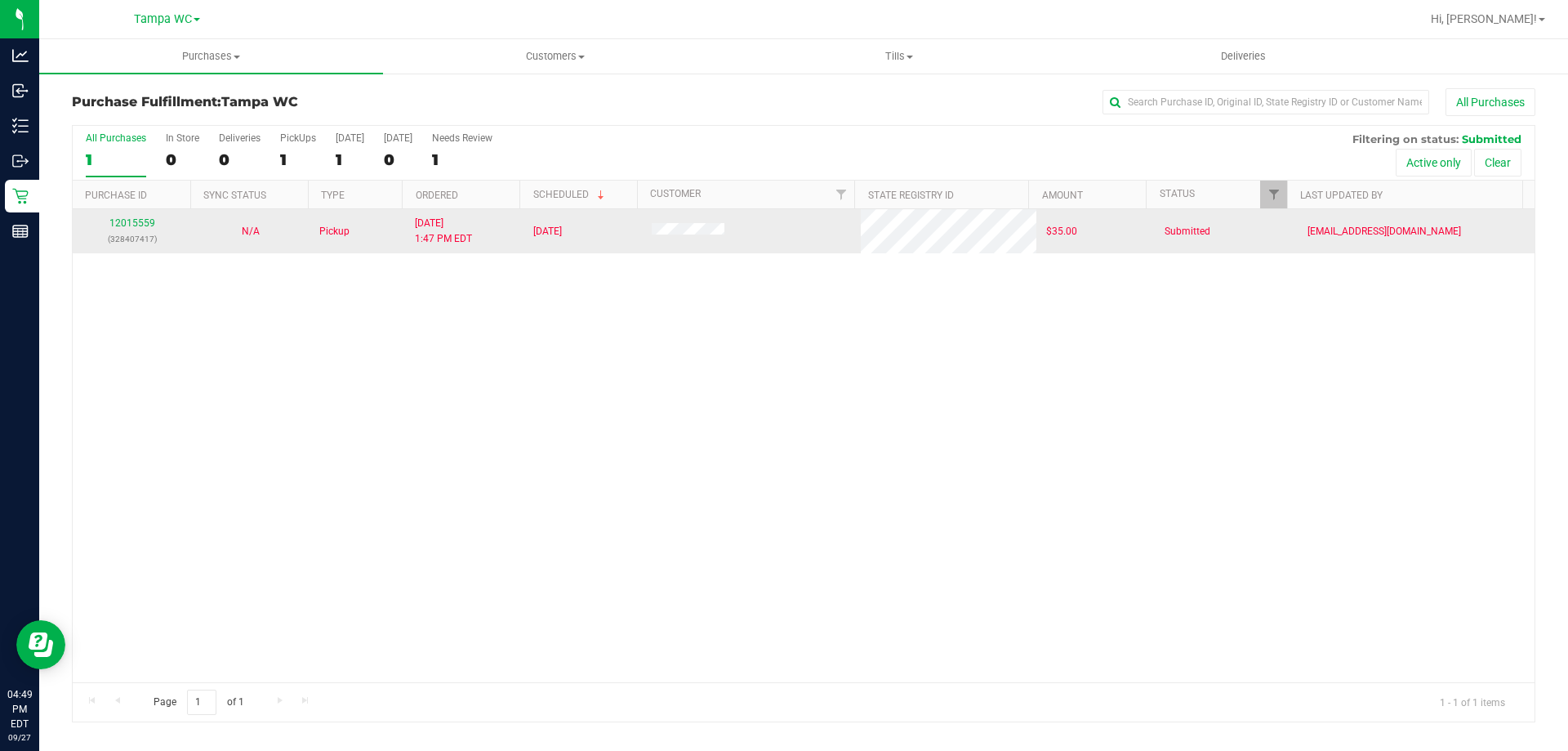
click at [127, 214] on td "12015559 (328407417)" at bounding box center [131, 231] width 119 height 44
click at [129, 220] on link "12015559" at bounding box center [132, 223] width 45 height 12
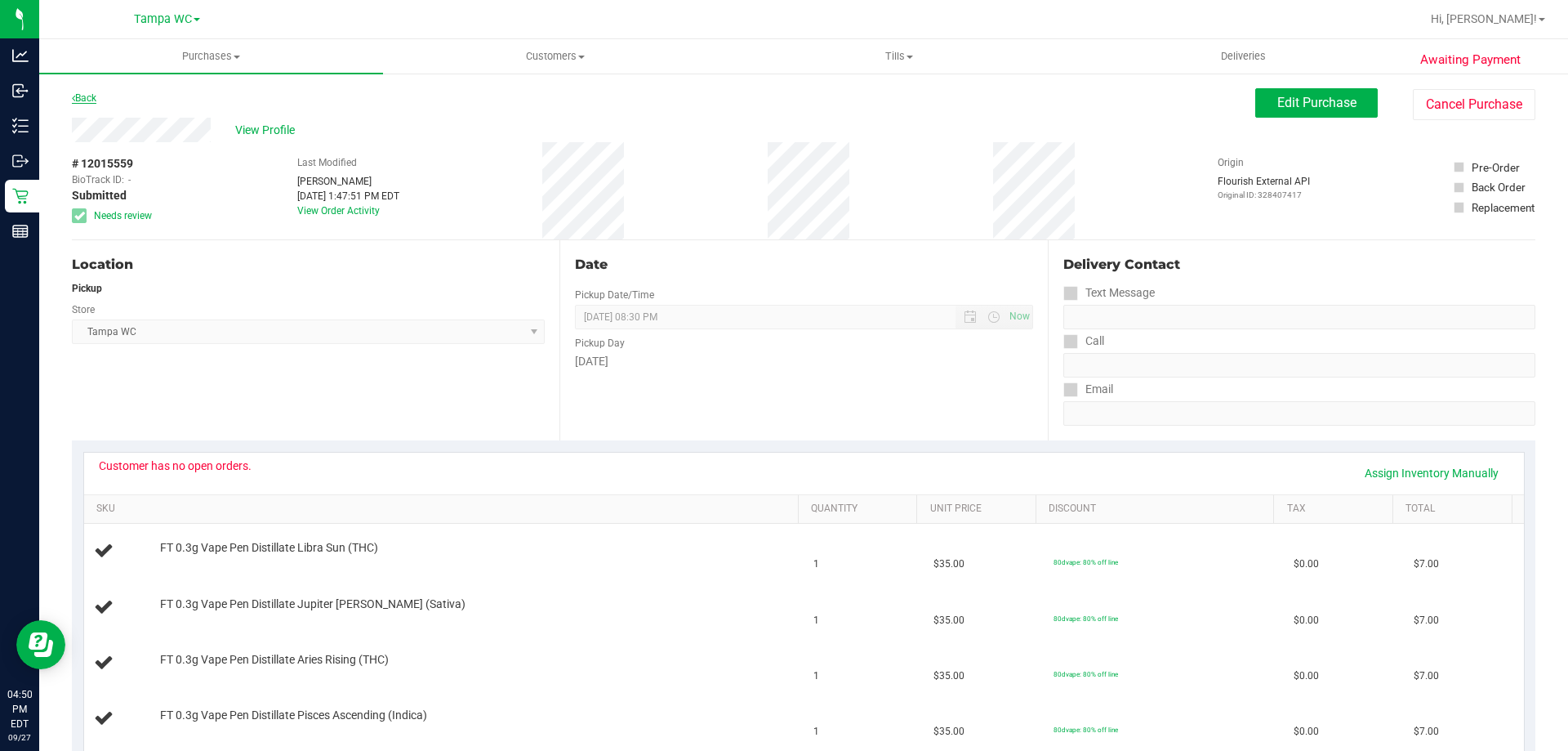
click at [88, 100] on link "Back" at bounding box center [83, 98] width 24 height 12
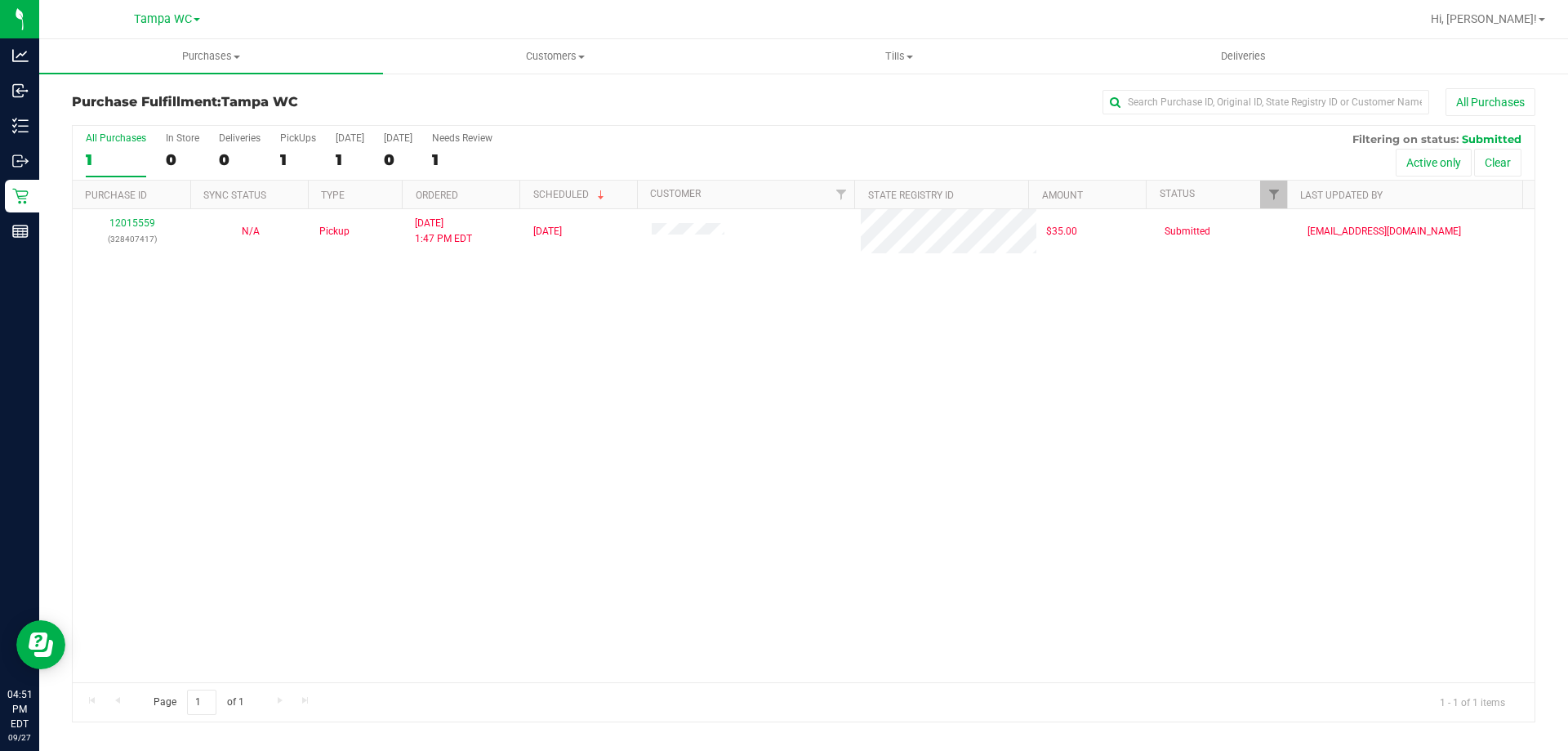
click at [423, 472] on div "12015559 (328407417) N/A Pickup 9/27/2025 1:47 PM EDT 9/27/2025 $35.00 Submitte…" at bounding box center [803, 445] width 1462 height 473
click at [119, 133] on div "All Purchases" at bounding box center [116, 138] width 61 height 12
click at [0, 0] on input "All Purchases 1" at bounding box center [0, 0] width 0 height 0
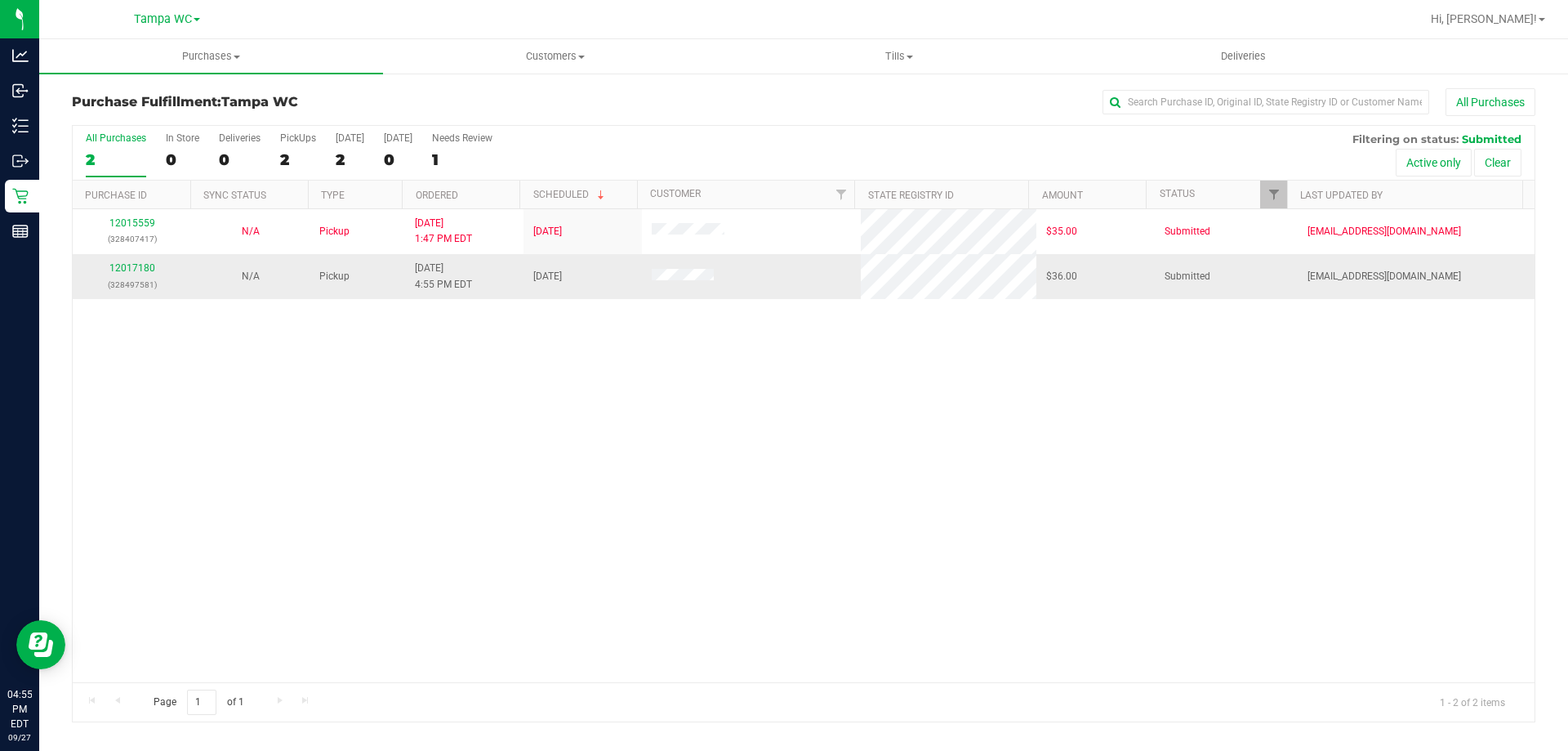
click at [130, 261] on div "12017180 (328497581)" at bounding box center [131, 276] width 99 height 31
click at [122, 269] on link "12017180" at bounding box center [132, 268] width 45 height 12
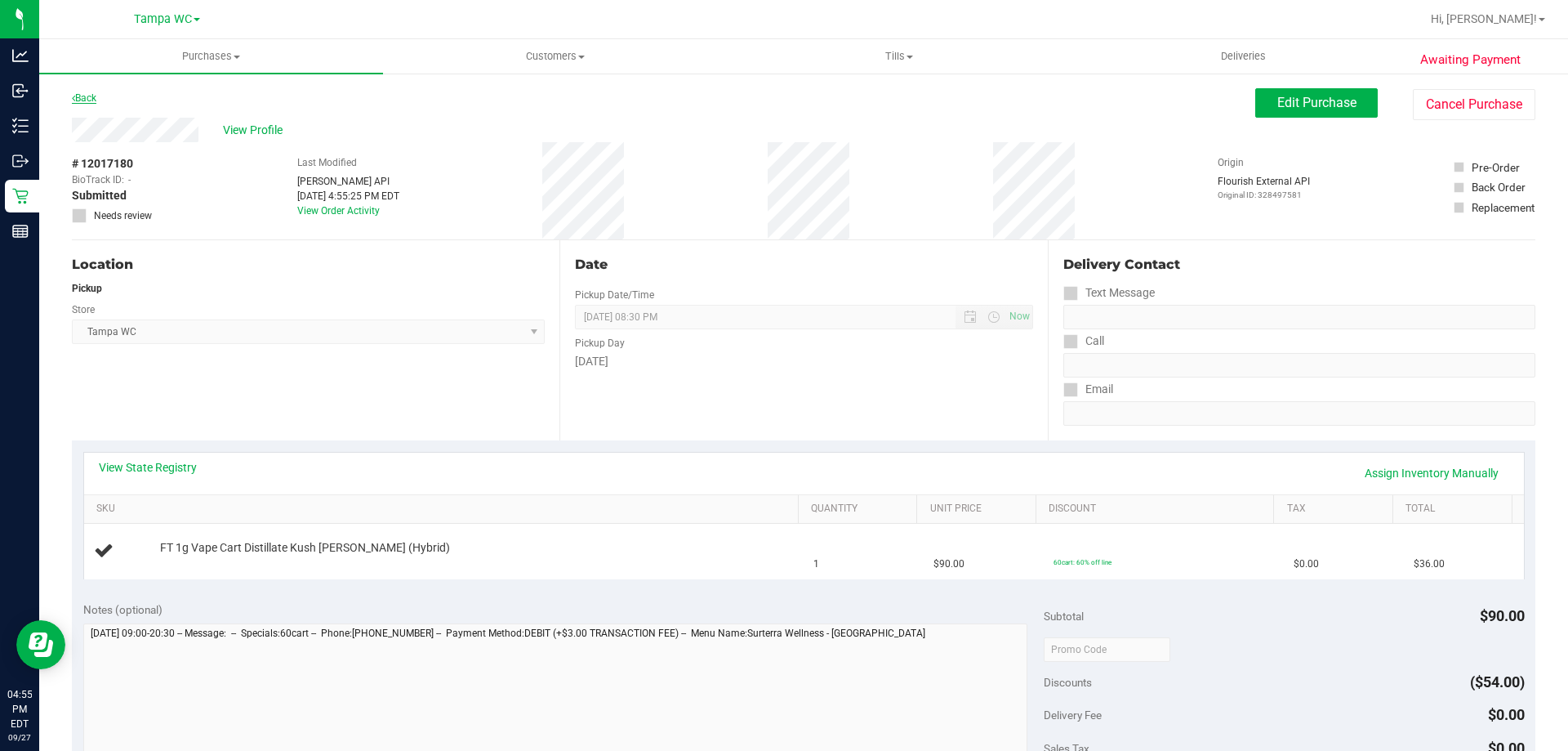
click at [88, 93] on link "Back" at bounding box center [83, 98] width 24 height 12
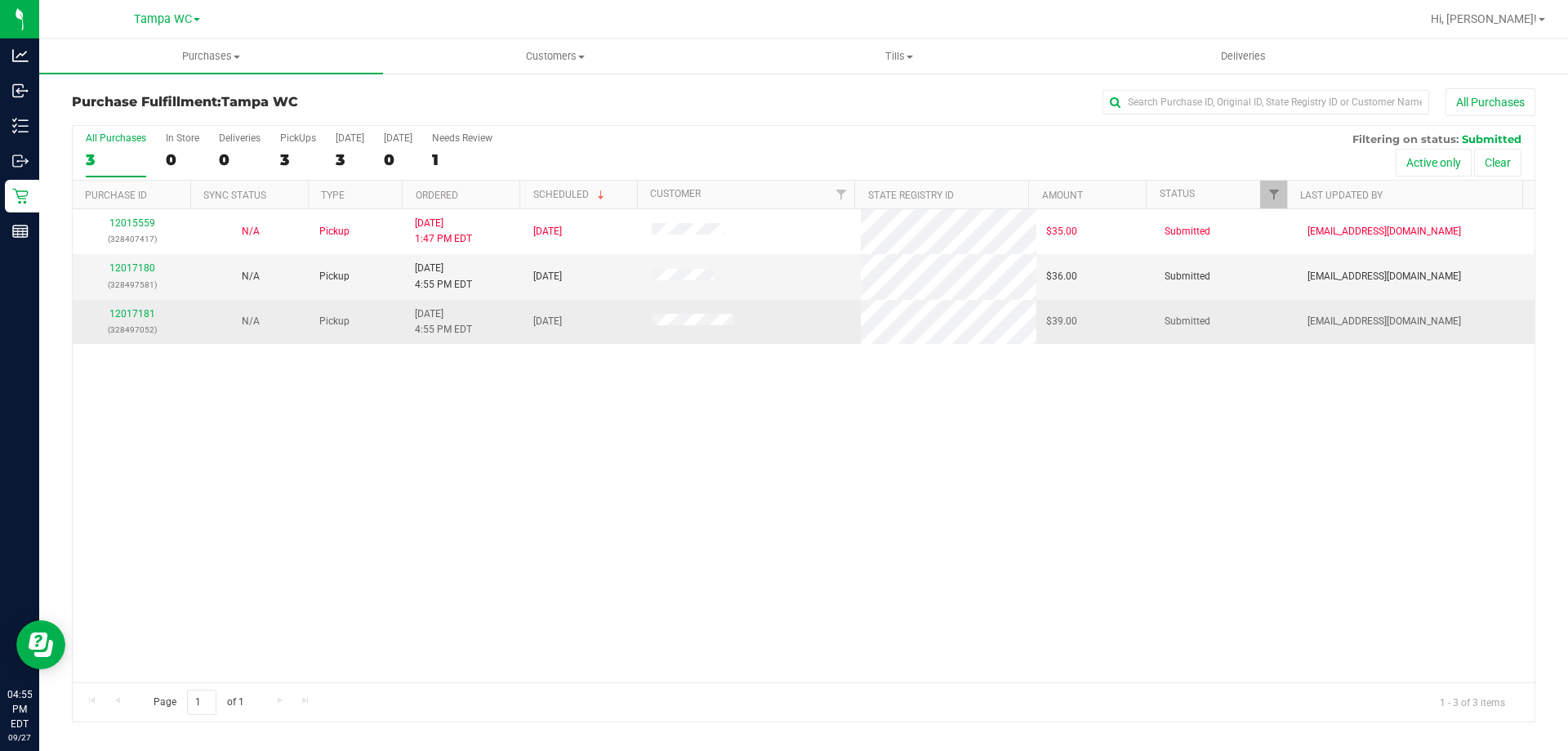
click at [136, 320] on div "12017181 (328497052)" at bounding box center [131, 322] width 99 height 31
click at [134, 317] on link "12017181" at bounding box center [132, 313] width 45 height 12
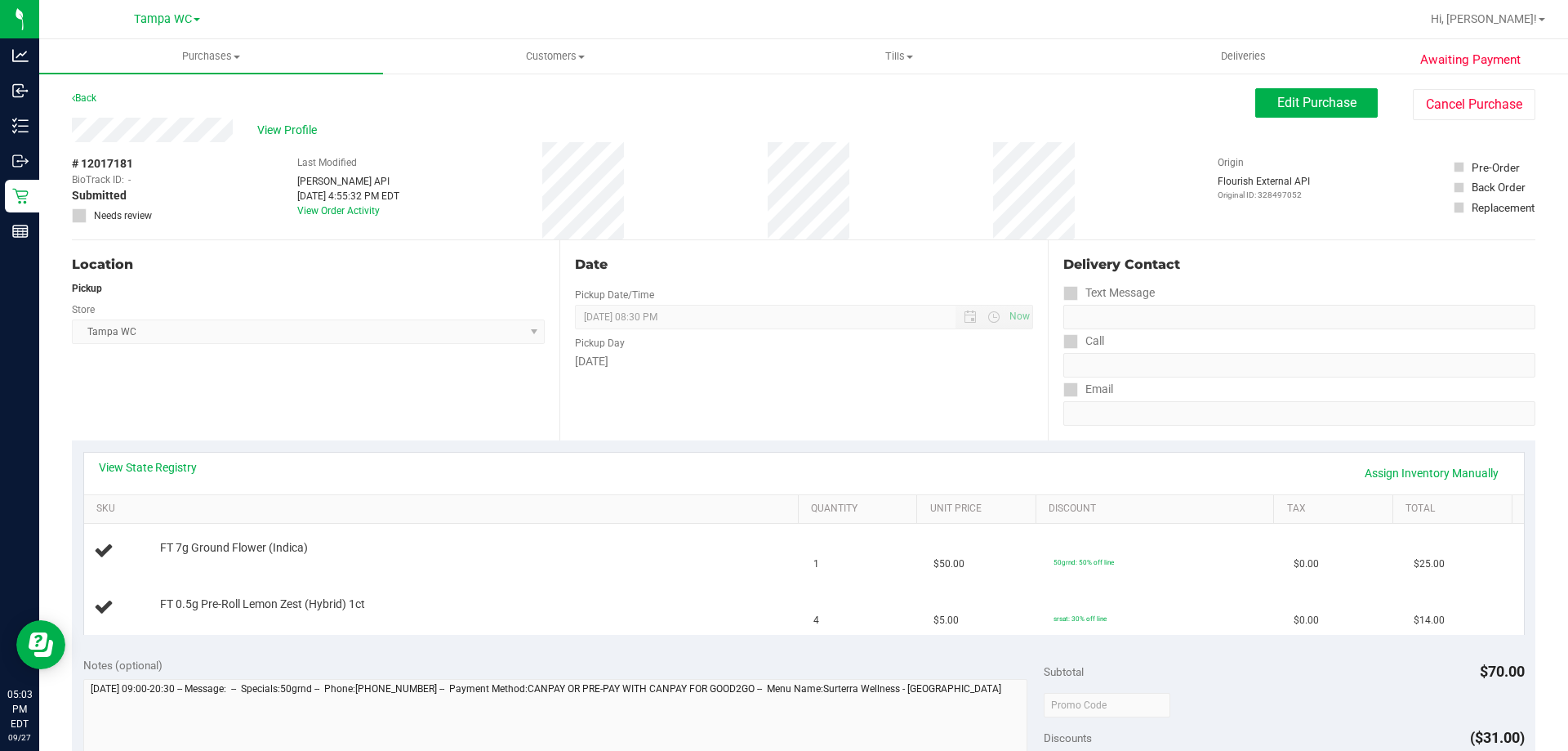
click at [91, 92] on div "Back" at bounding box center [83, 98] width 24 height 20
click at [79, 98] on link "Back" at bounding box center [83, 98] width 24 height 12
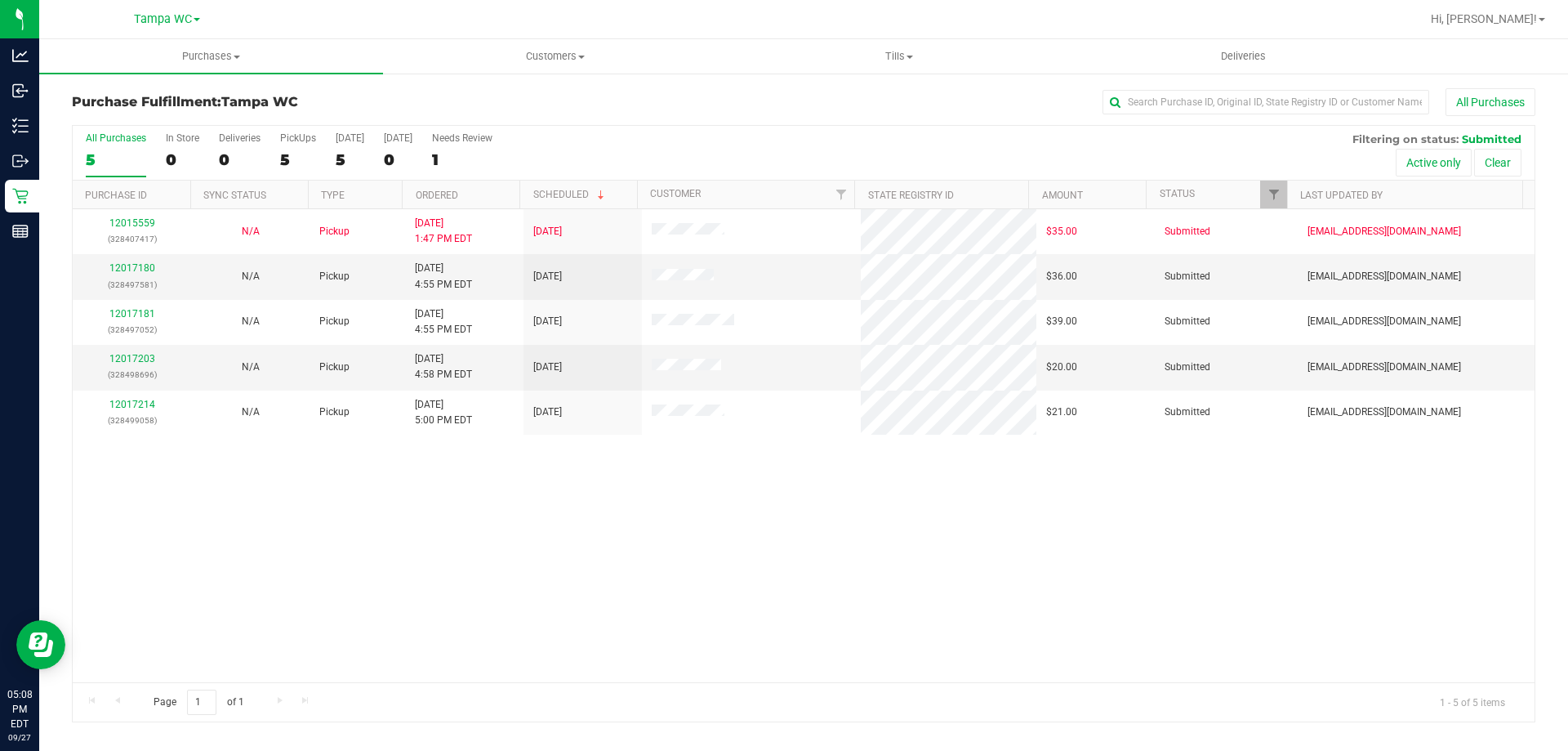
click at [86, 153] on div "5" at bounding box center [116, 160] width 61 height 19
click at [0, 0] on input "All Purchases 5" at bounding box center [0, 0] width 0 height 0
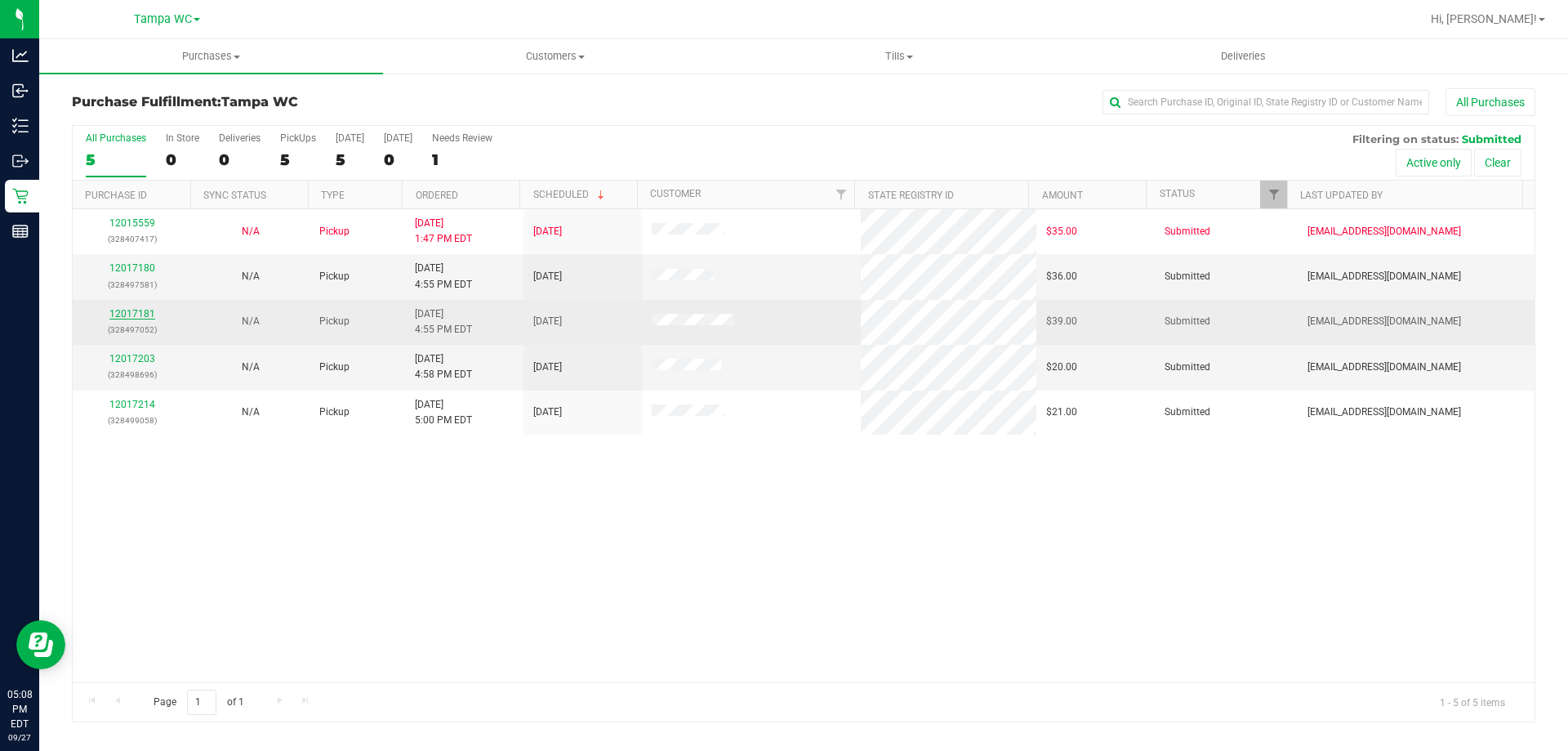
click at [141, 312] on link "12017181" at bounding box center [132, 313] width 45 height 12
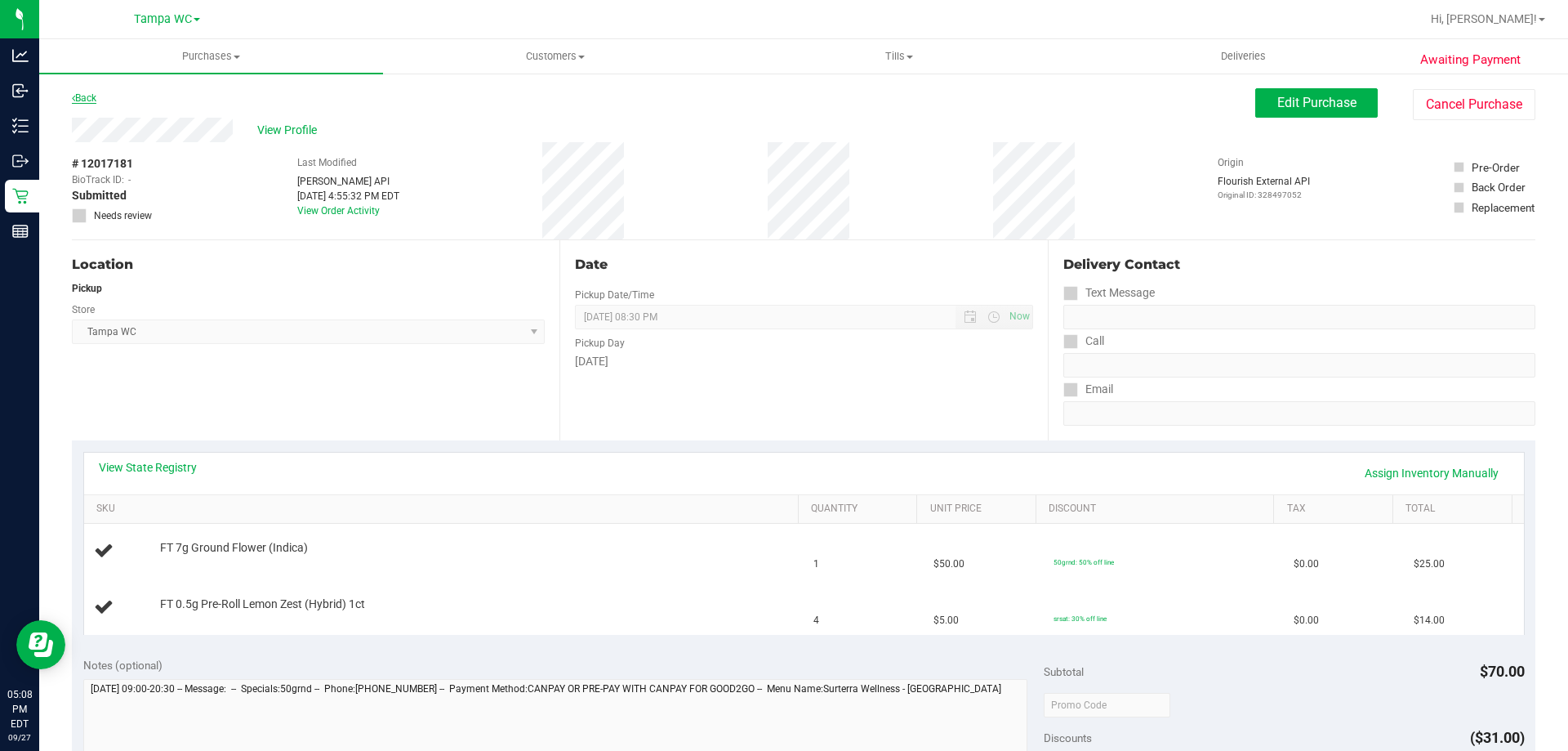
click at [93, 94] on link "Back" at bounding box center [83, 98] width 24 height 12
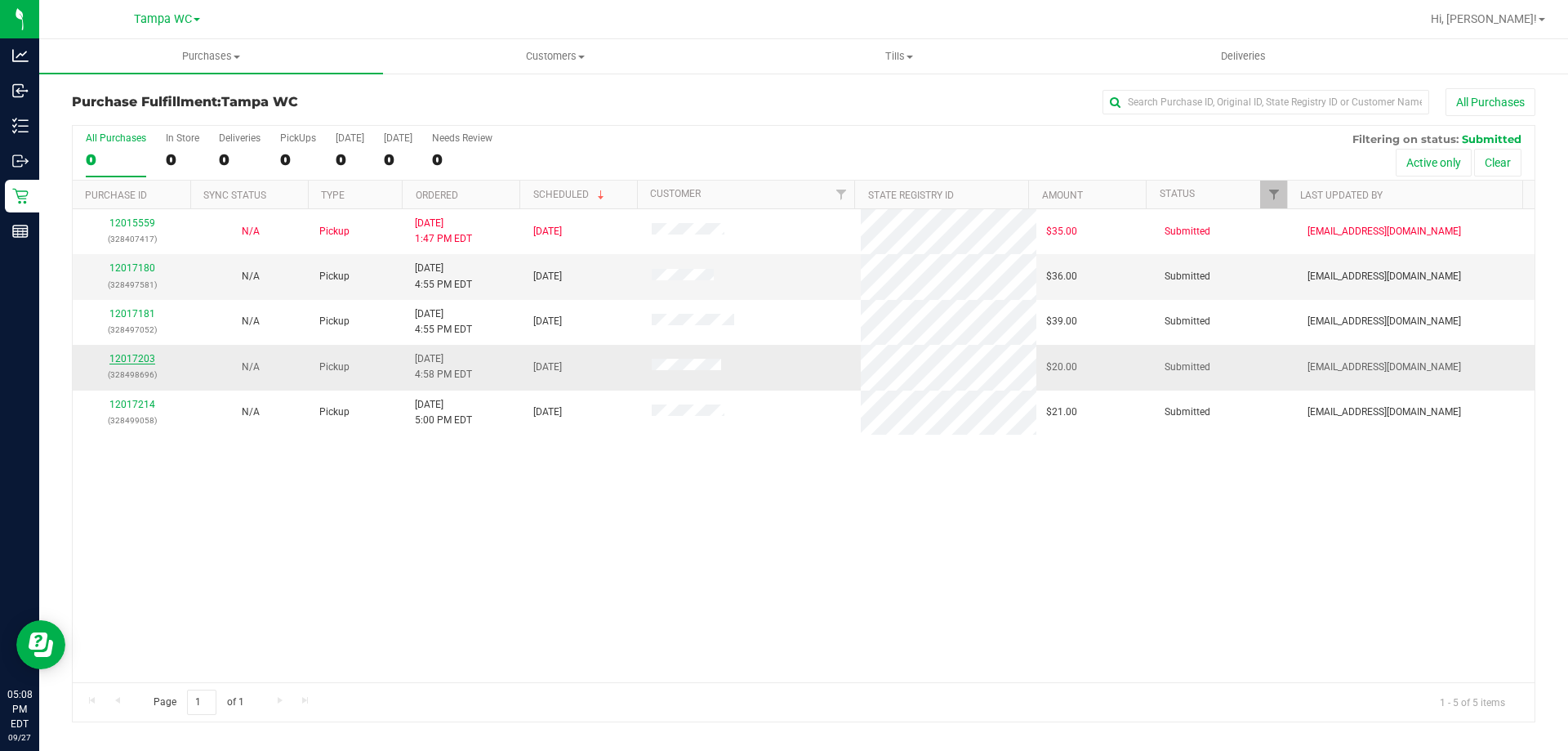
click at [141, 356] on link "12017203" at bounding box center [132, 358] width 45 height 12
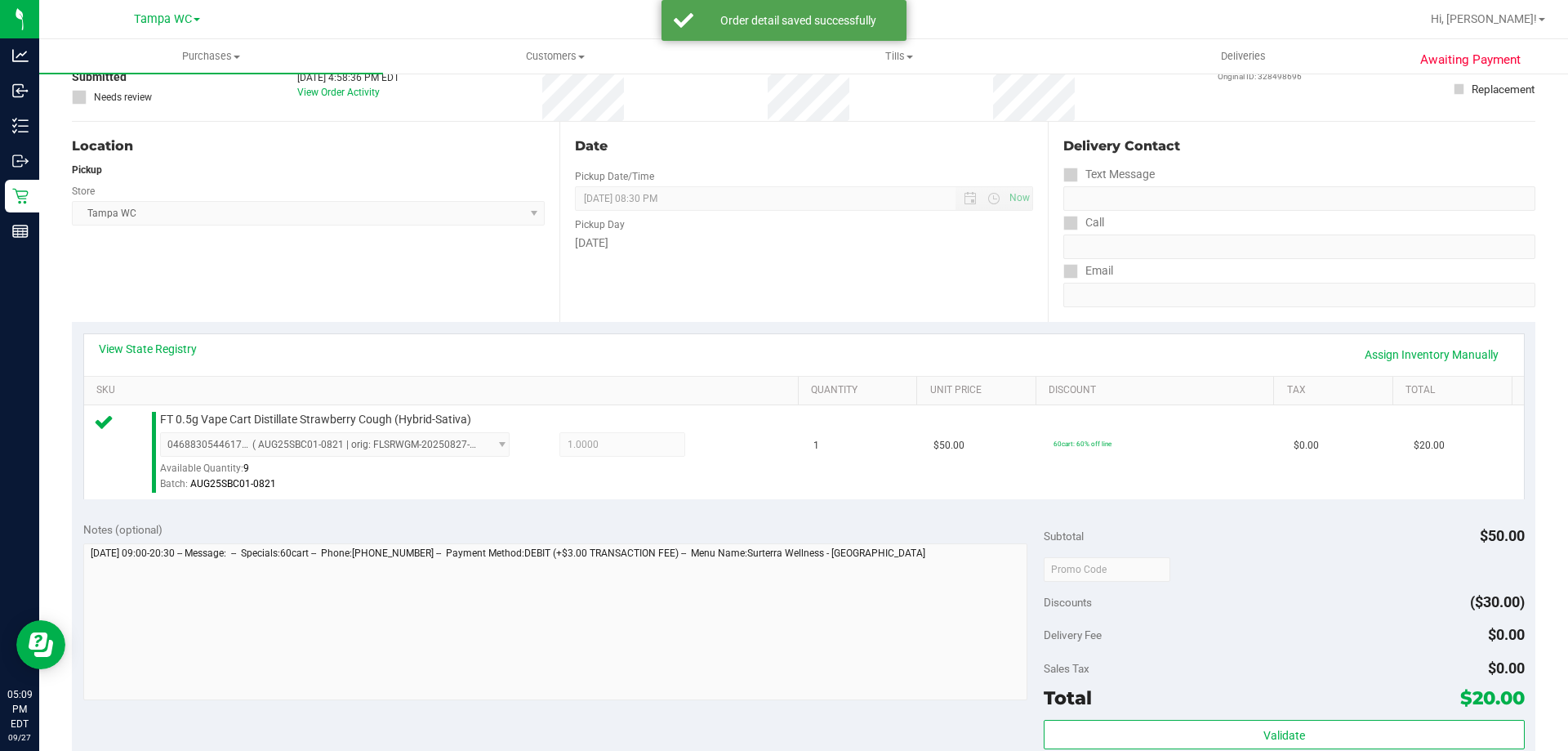
scroll to position [245, 0]
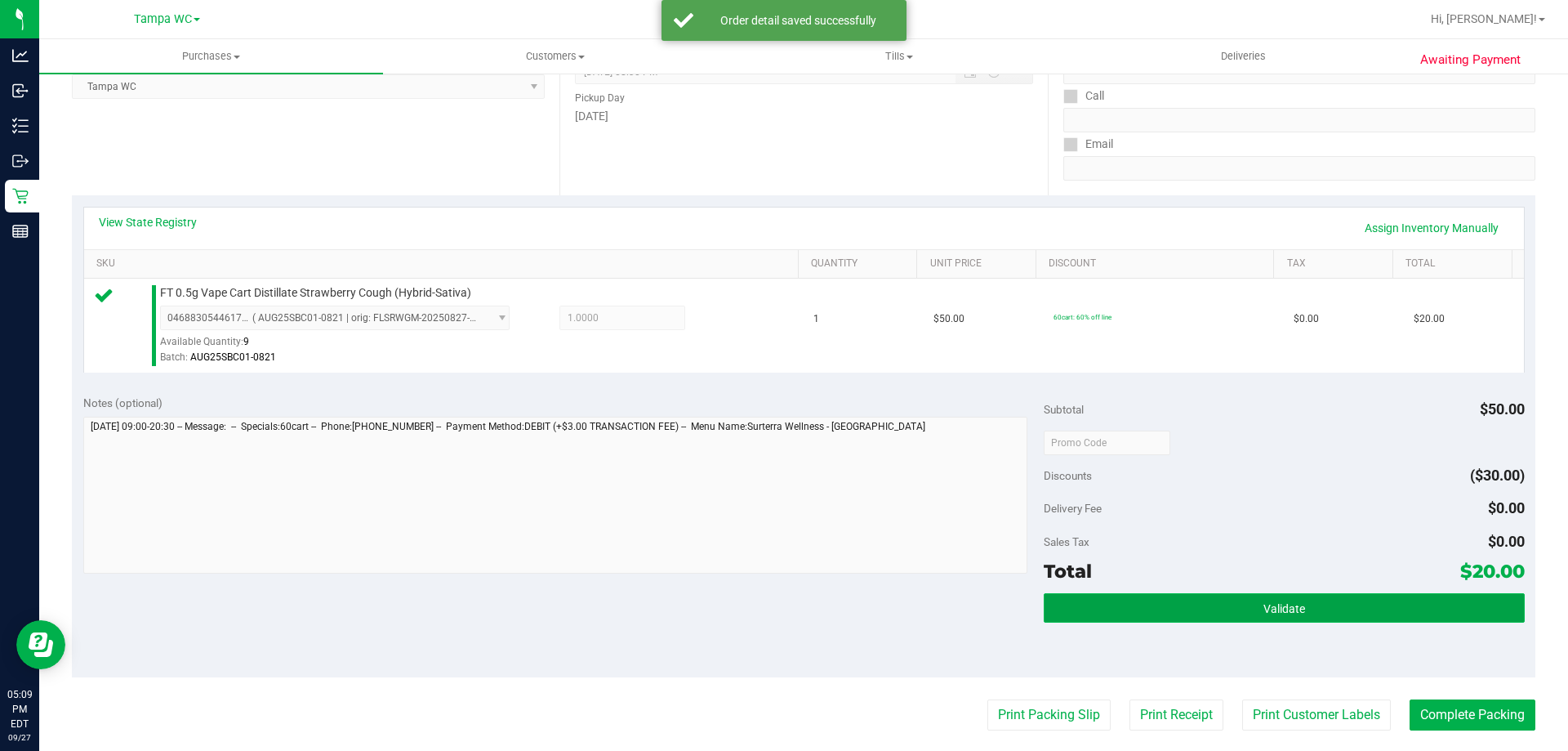
click at [1297, 613] on button "Validate" at bounding box center [1283, 608] width 480 height 29
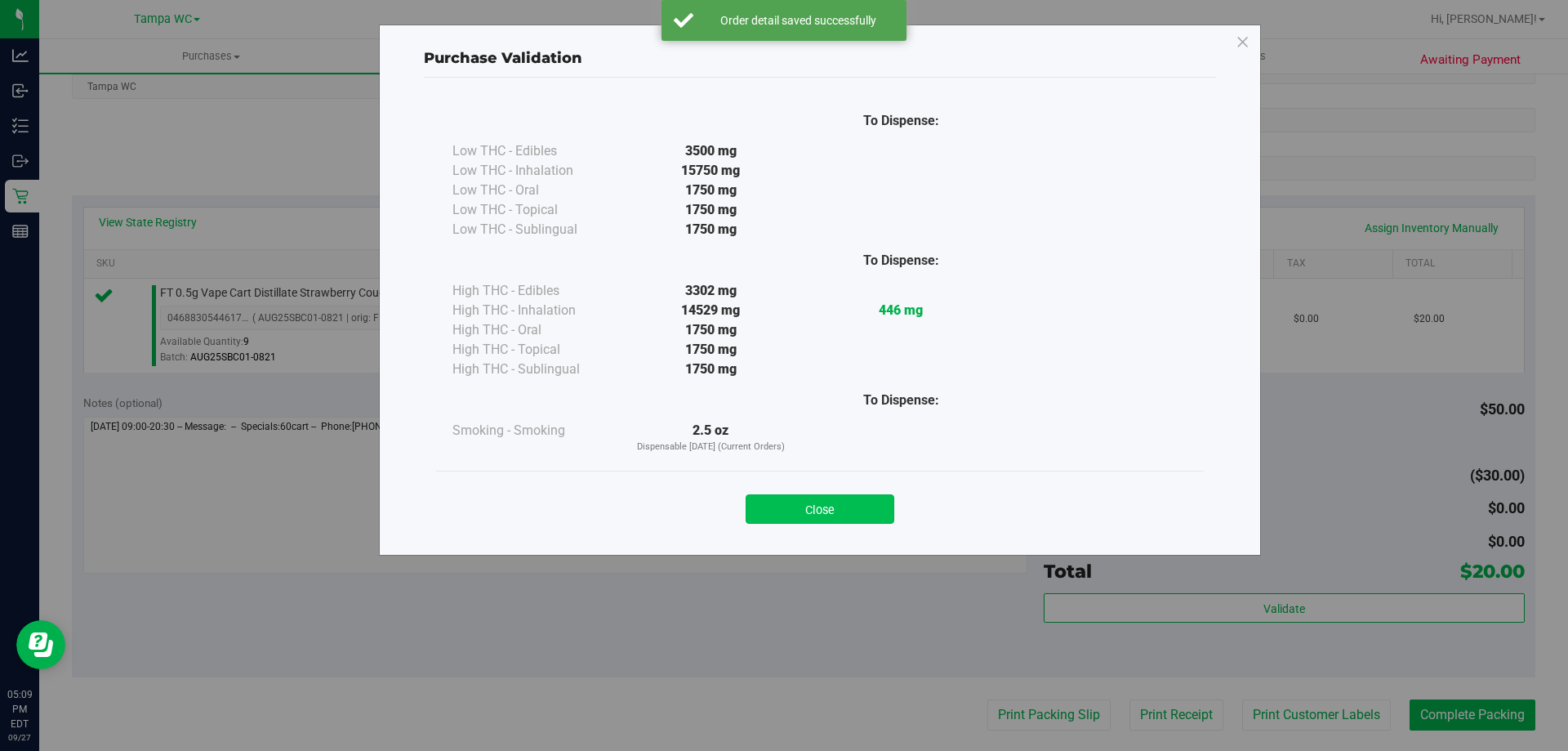
click at [850, 519] on button "Close" at bounding box center [820, 509] width 149 height 29
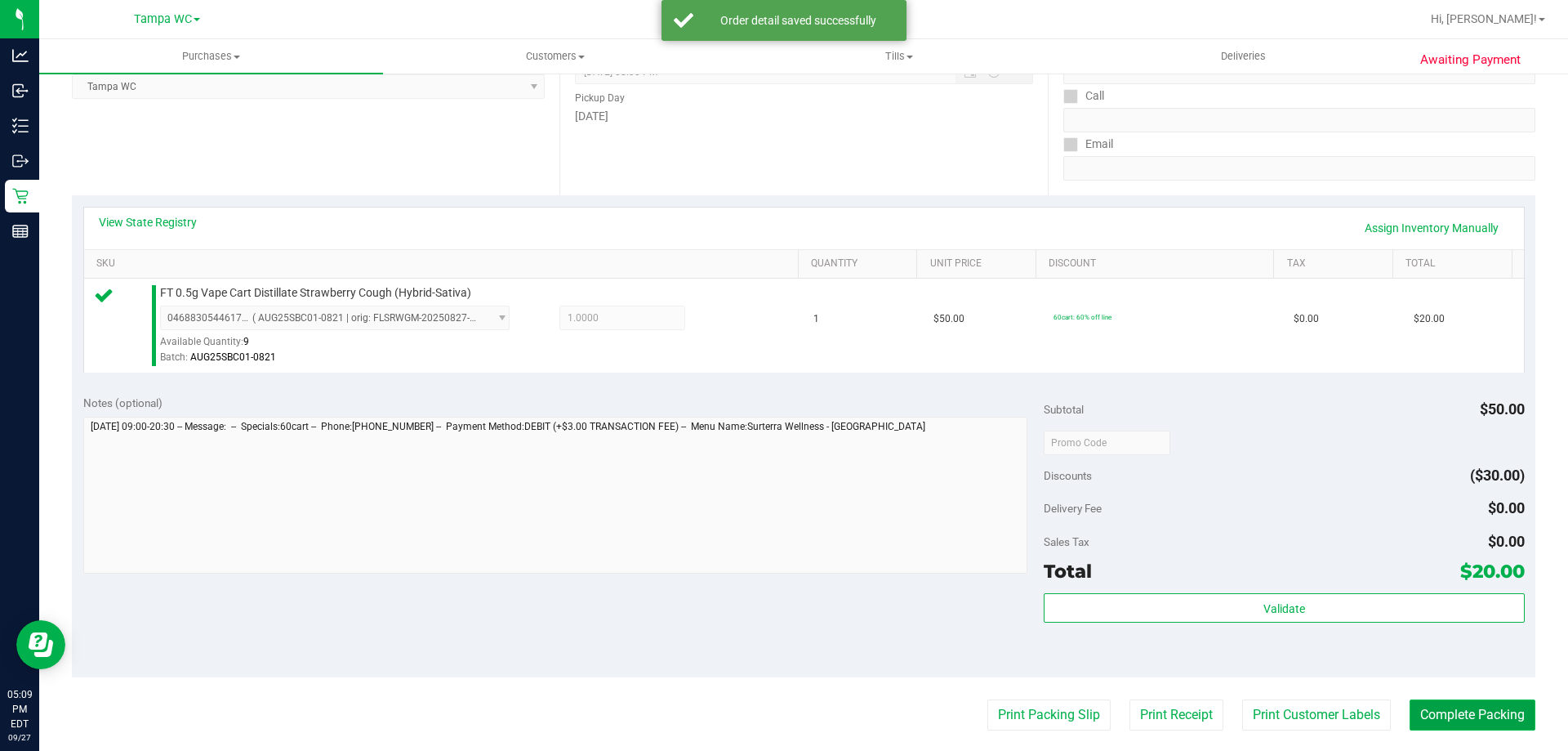
click at [1440, 715] on button "Complete Packing" at bounding box center [1472, 715] width 126 height 31
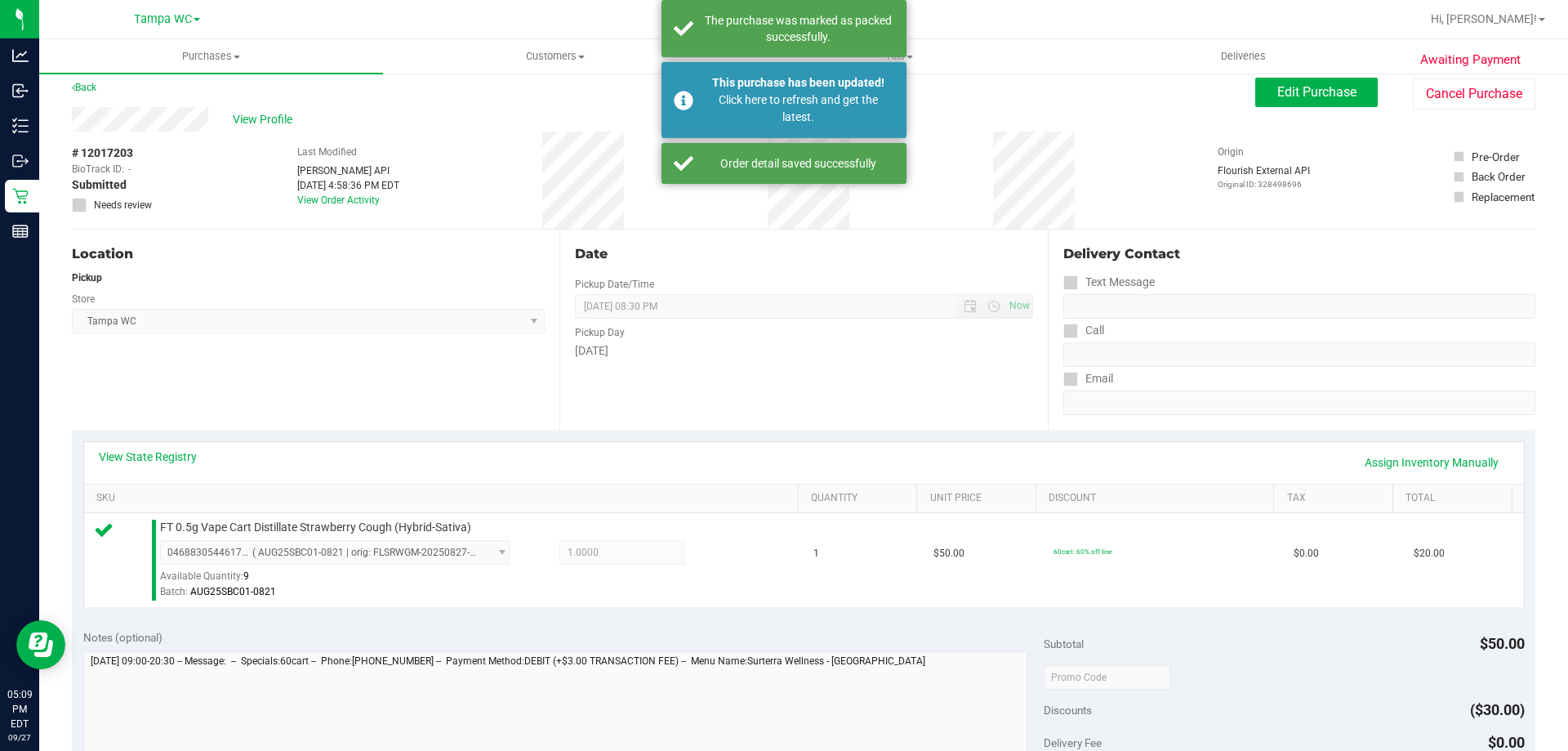
scroll to position [0, 0]
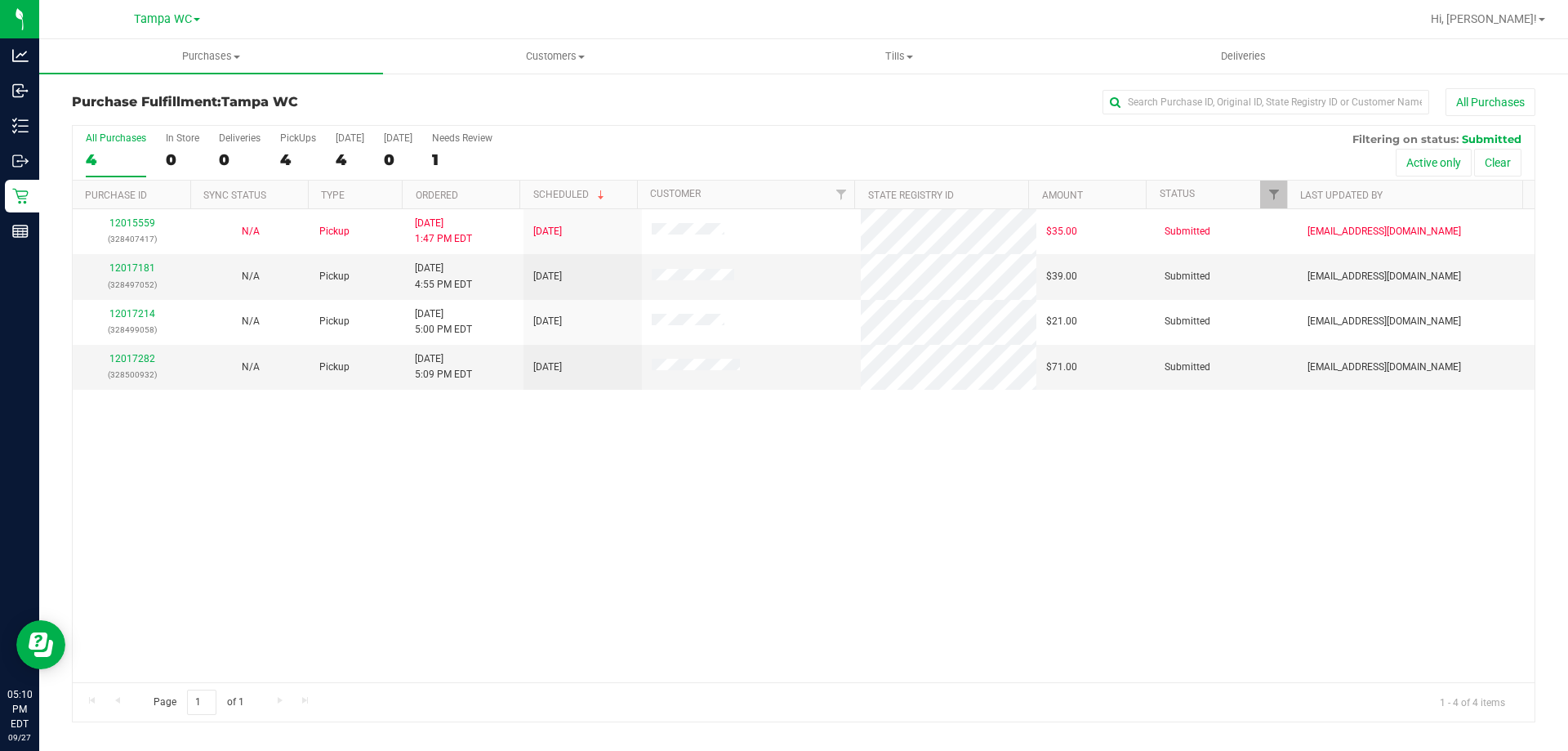
click at [128, 146] on label "All Purchases 4" at bounding box center [116, 155] width 61 height 45
click at [0, 0] on input "All Purchases 4" at bounding box center [0, 0] width 0 height 0
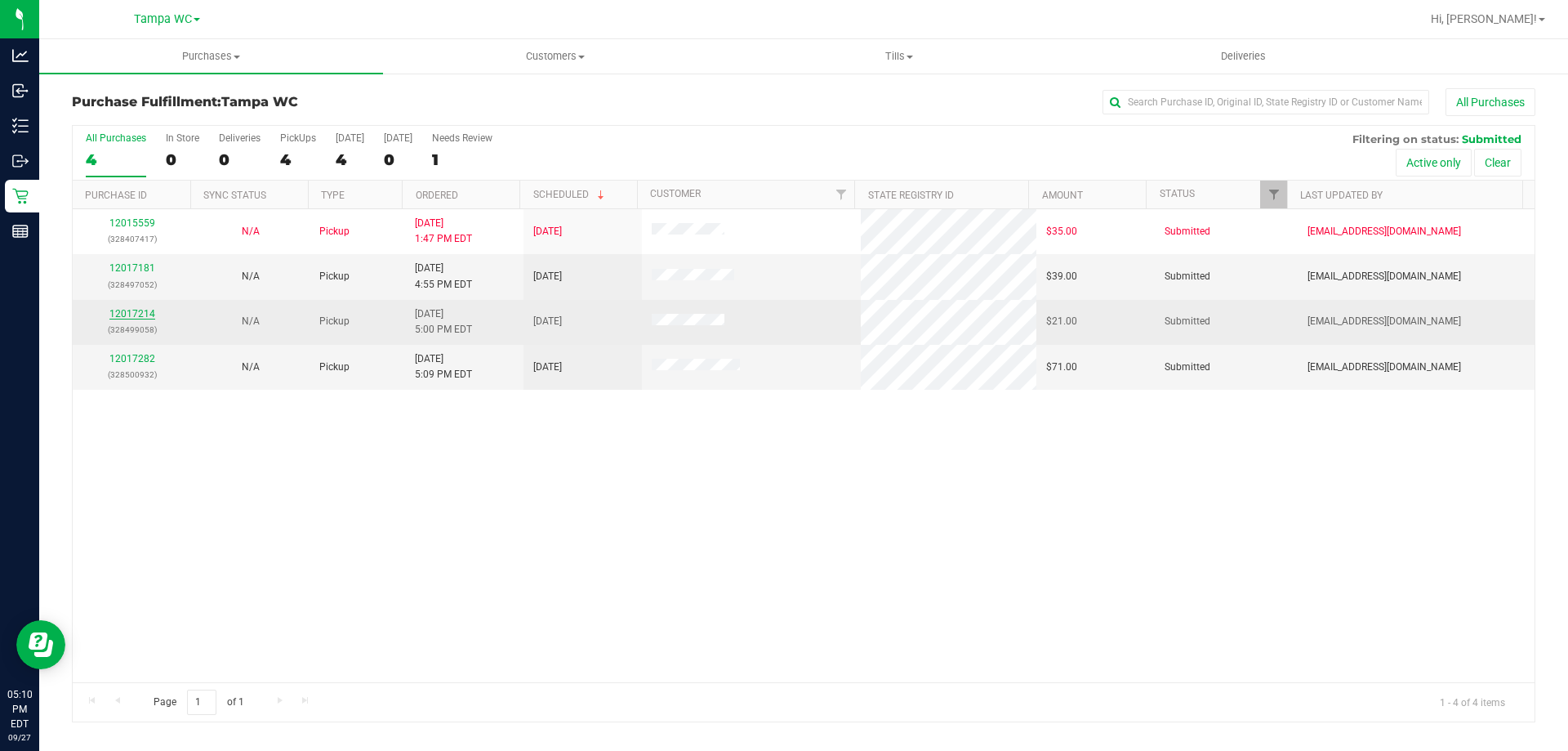
click at [135, 317] on link "12017214" at bounding box center [132, 313] width 45 height 12
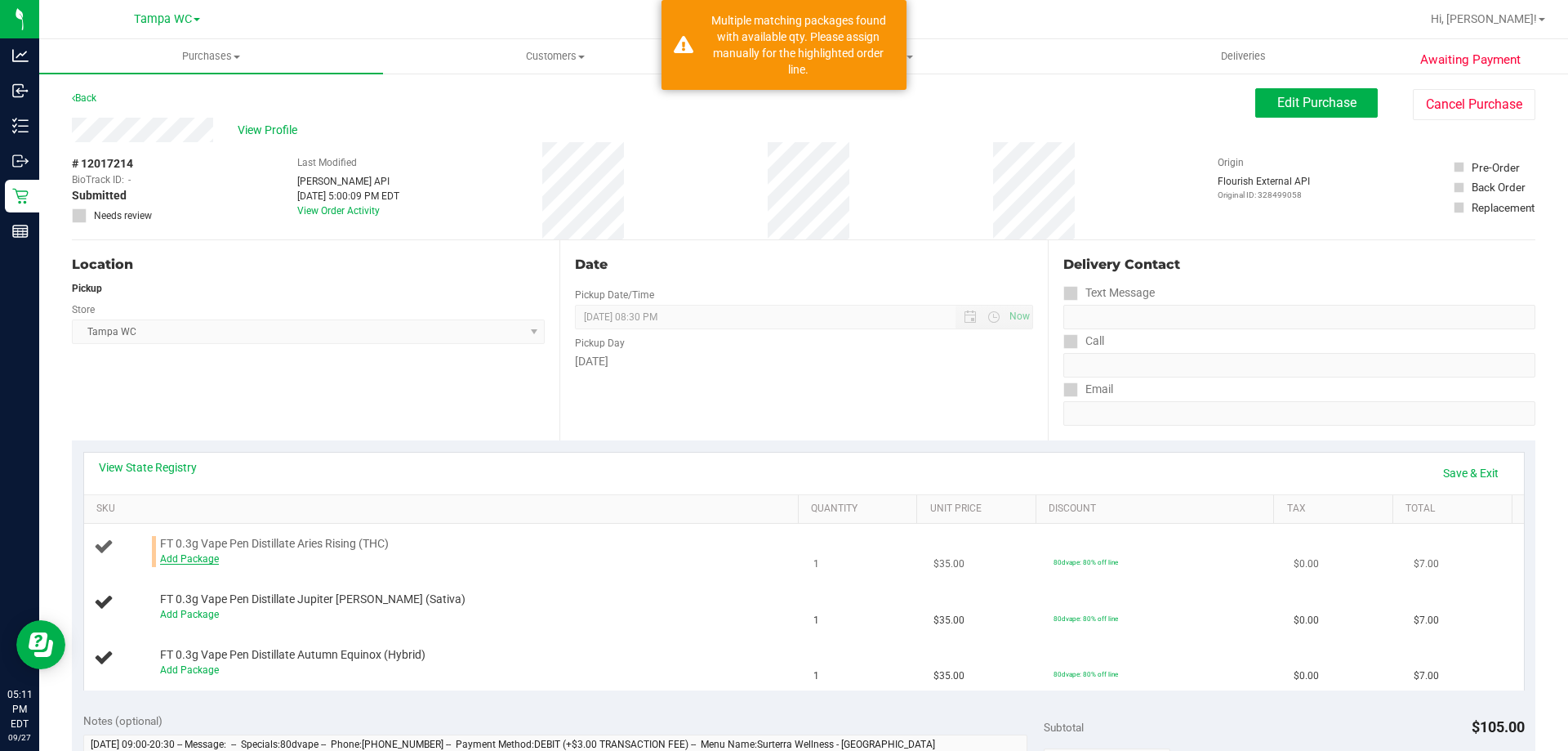
click at [192, 553] on link "Add Package" at bounding box center [189, 559] width 59 height 12
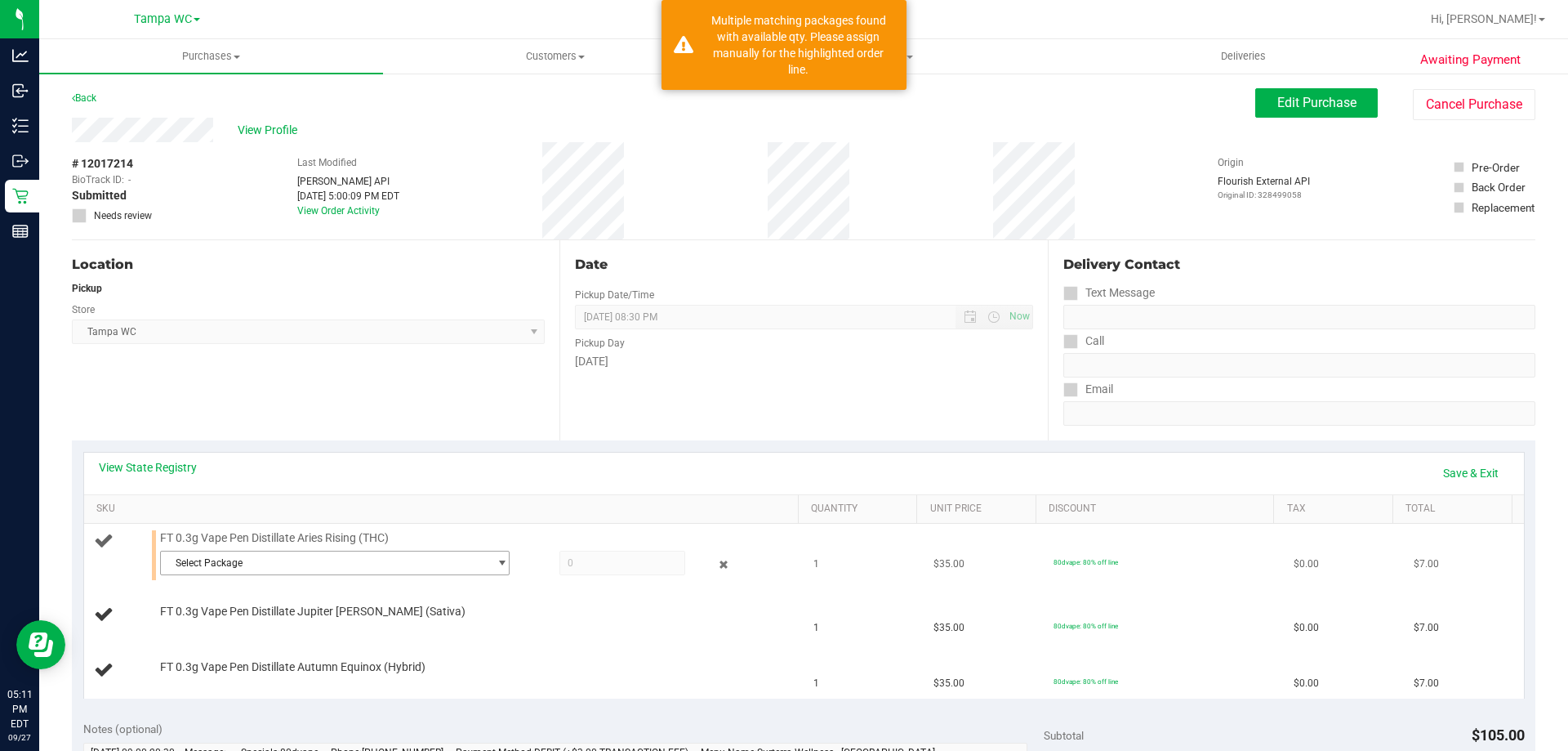
click at [306, 576] on div "Select Package 4808049552084498 6673408840945561" at bounding box center [474, 565] width 630 height 29
click at [337, 558] on span "Select Package" at bounding box center [324, 562] width 327 height 23
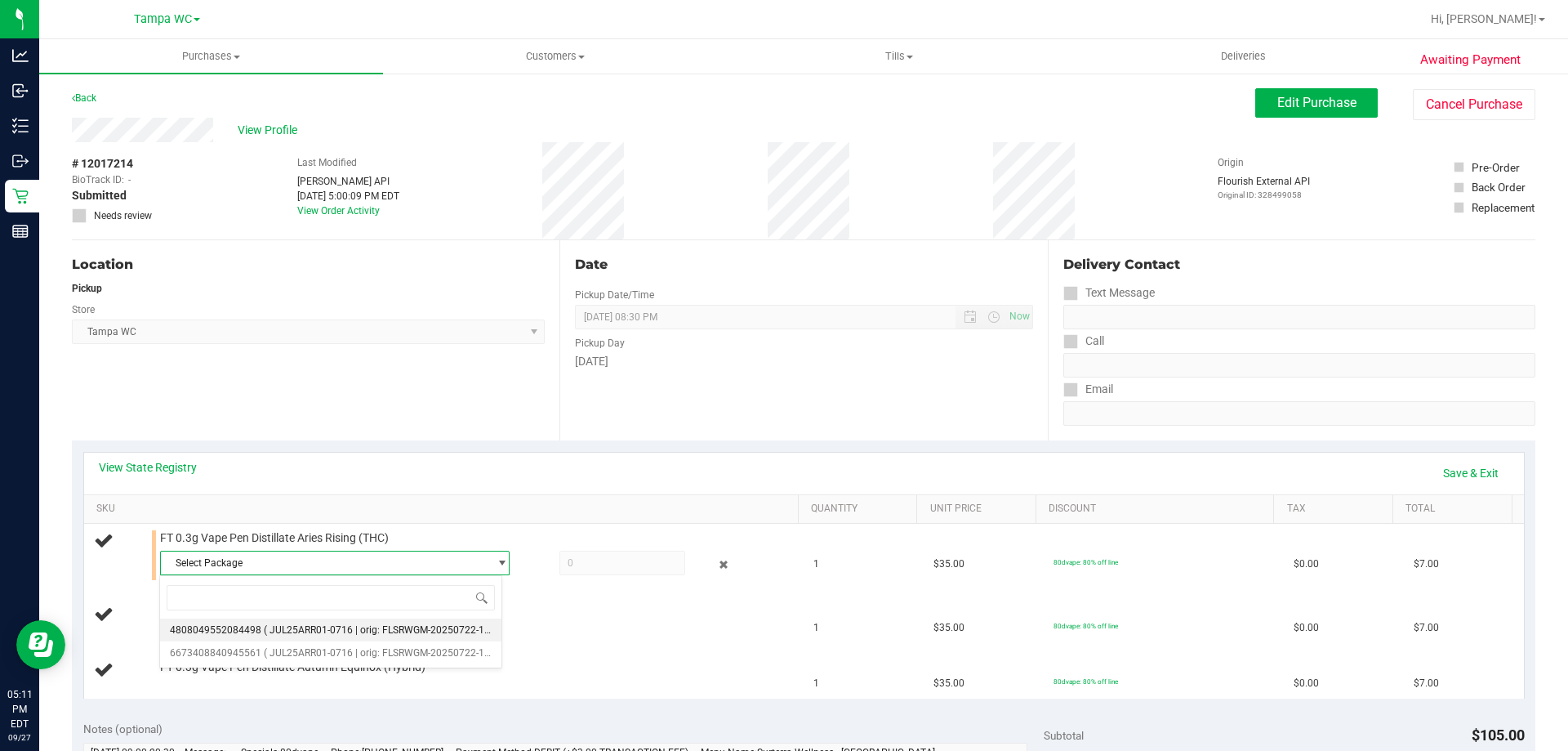
click at [349, 622] on li "4808049552084498 ( JUL25ARR01-0716 | orig: FLSRWGM-20250722-1866 )" at bounding box center [330, 629] width 341 height 23
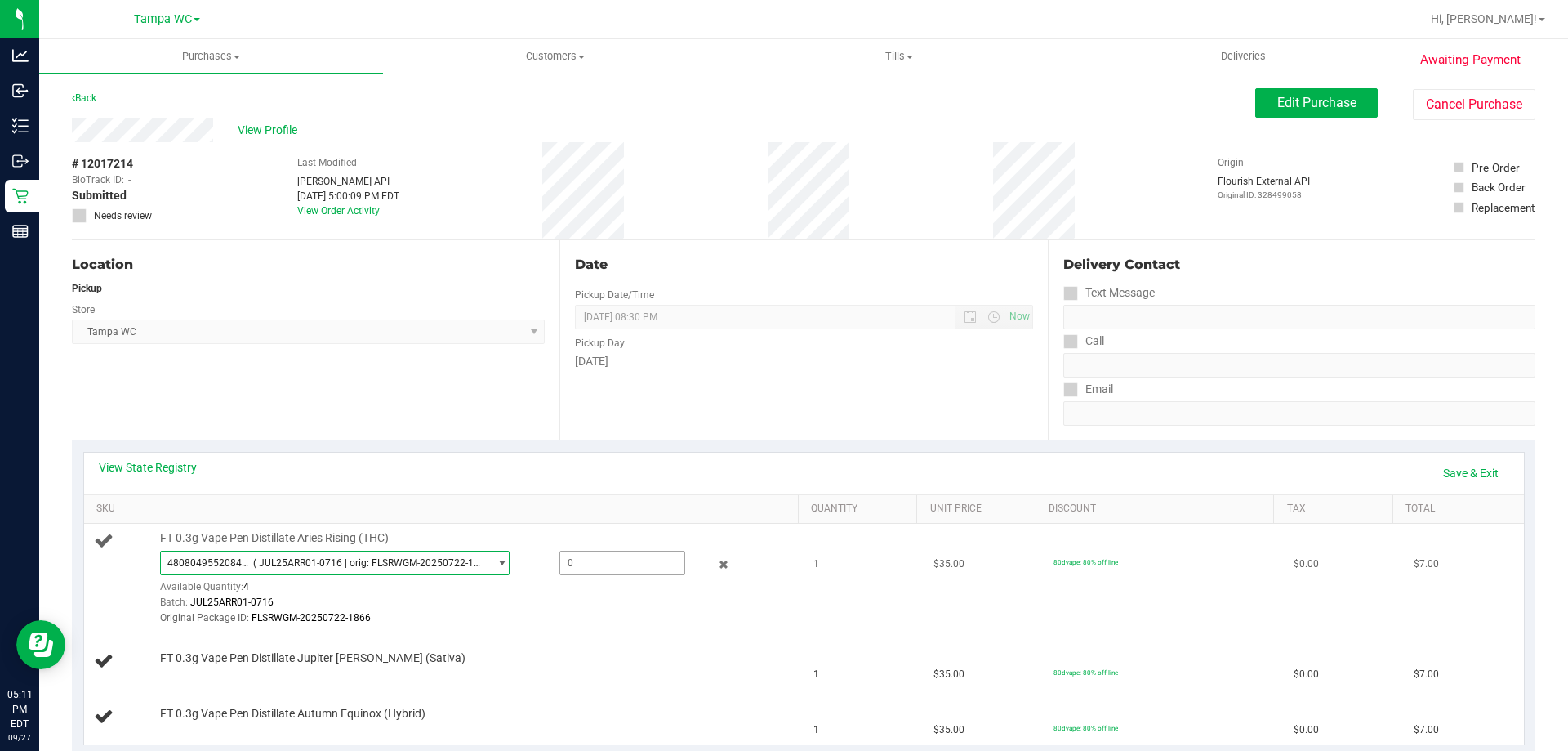
click at [586, 558] on span at bounding box center [622, 562] width 126 height 24
type input "1"
click at [1232, 467] on div "View State Registry Save & Exit" at bounding box center [803, 473] width 1410 height 28
type input "1.0000"
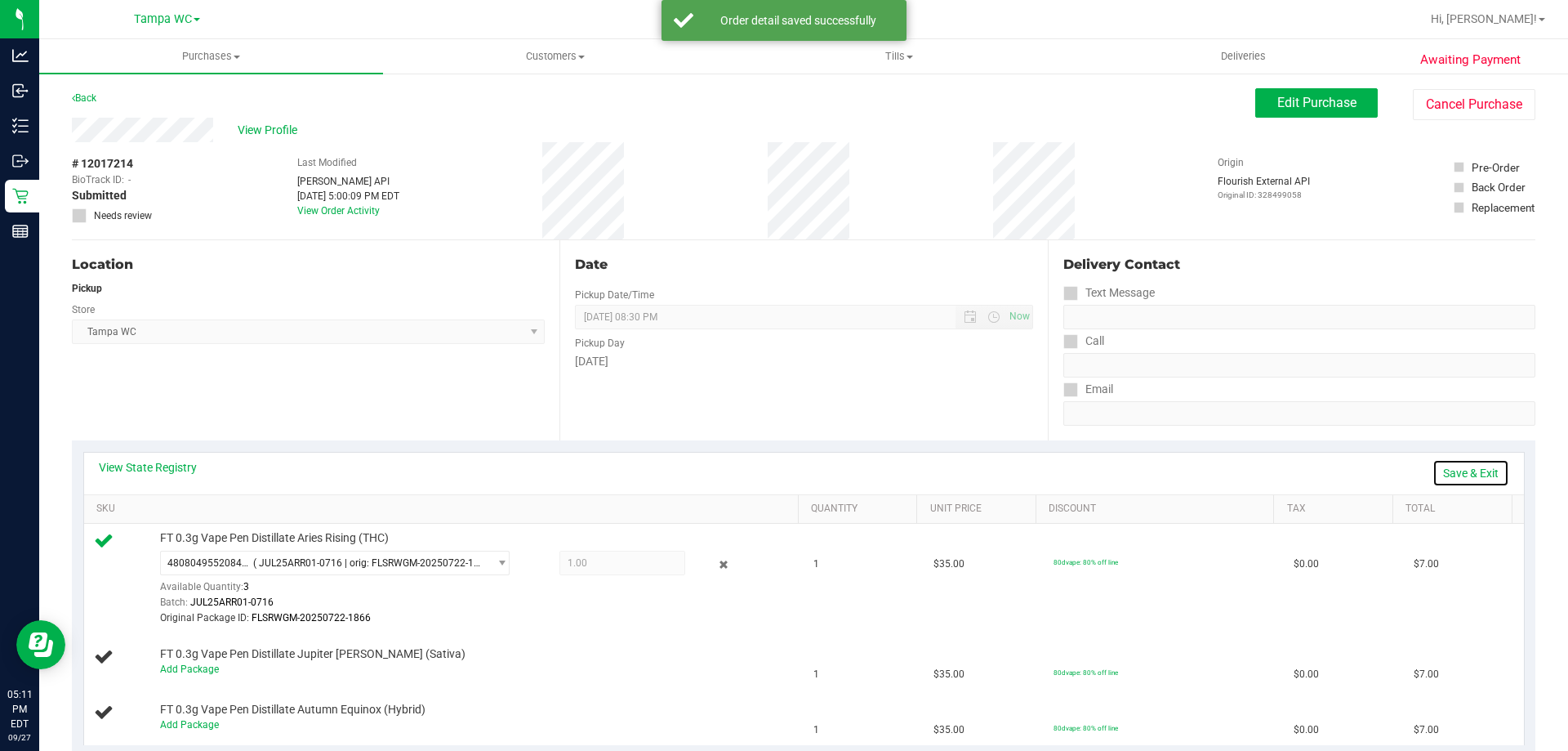
click at [1449, 471] on link "Save & Exit" at bounding box center [1470, 473] width 77 height 28
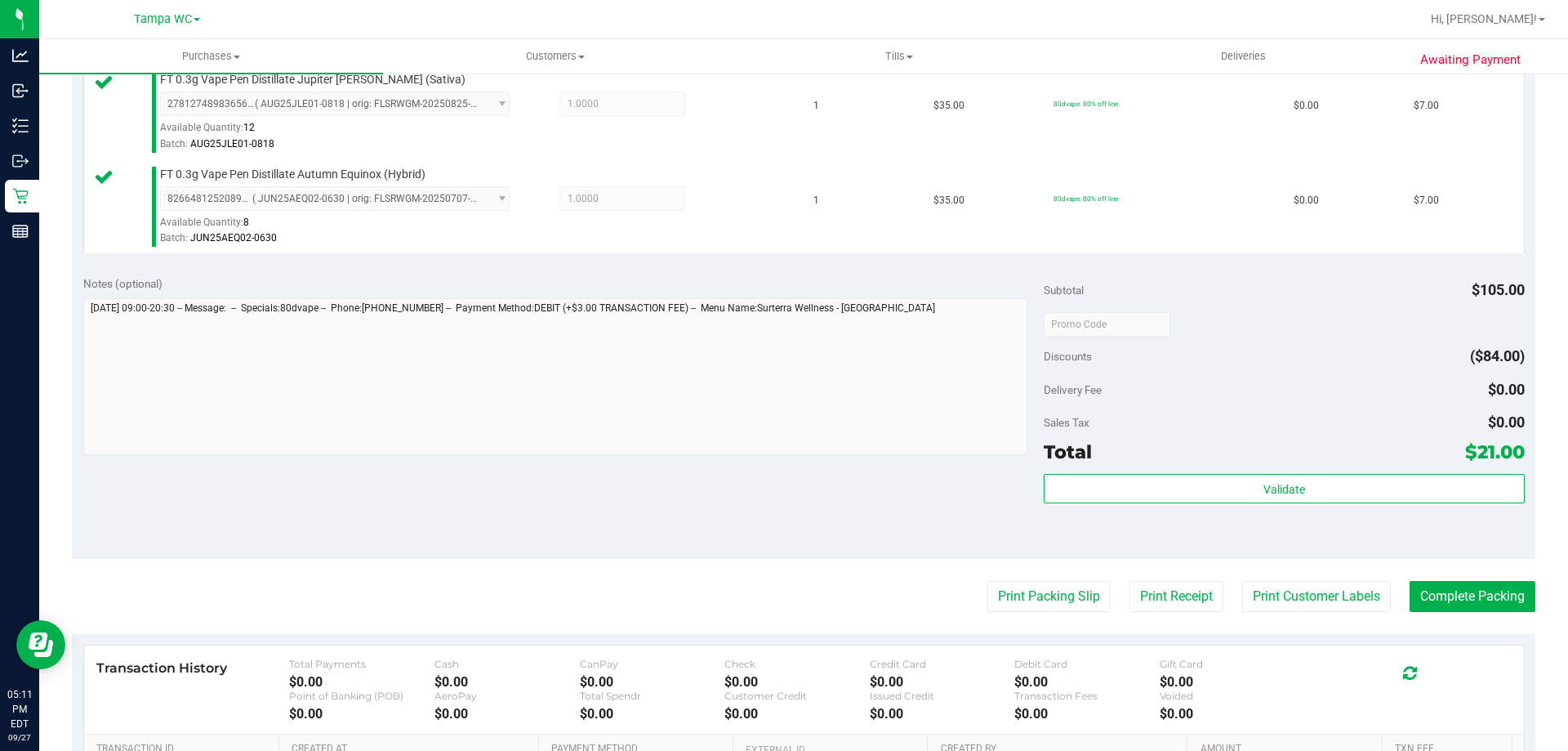
scroll to position [571, 0]
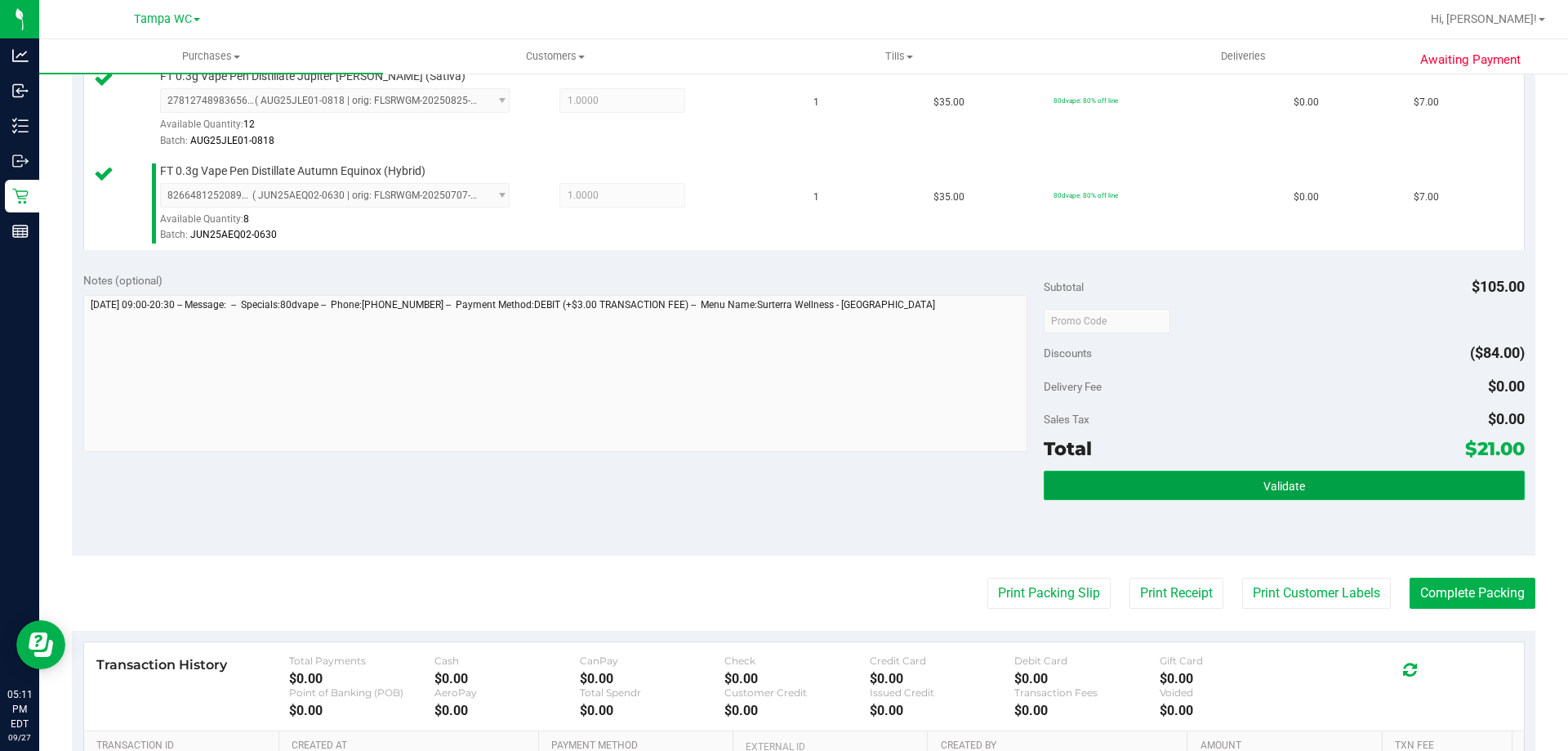
click at [1297, 473] on button "Validate" at bounding box center [1283, 485] width 480 height 29
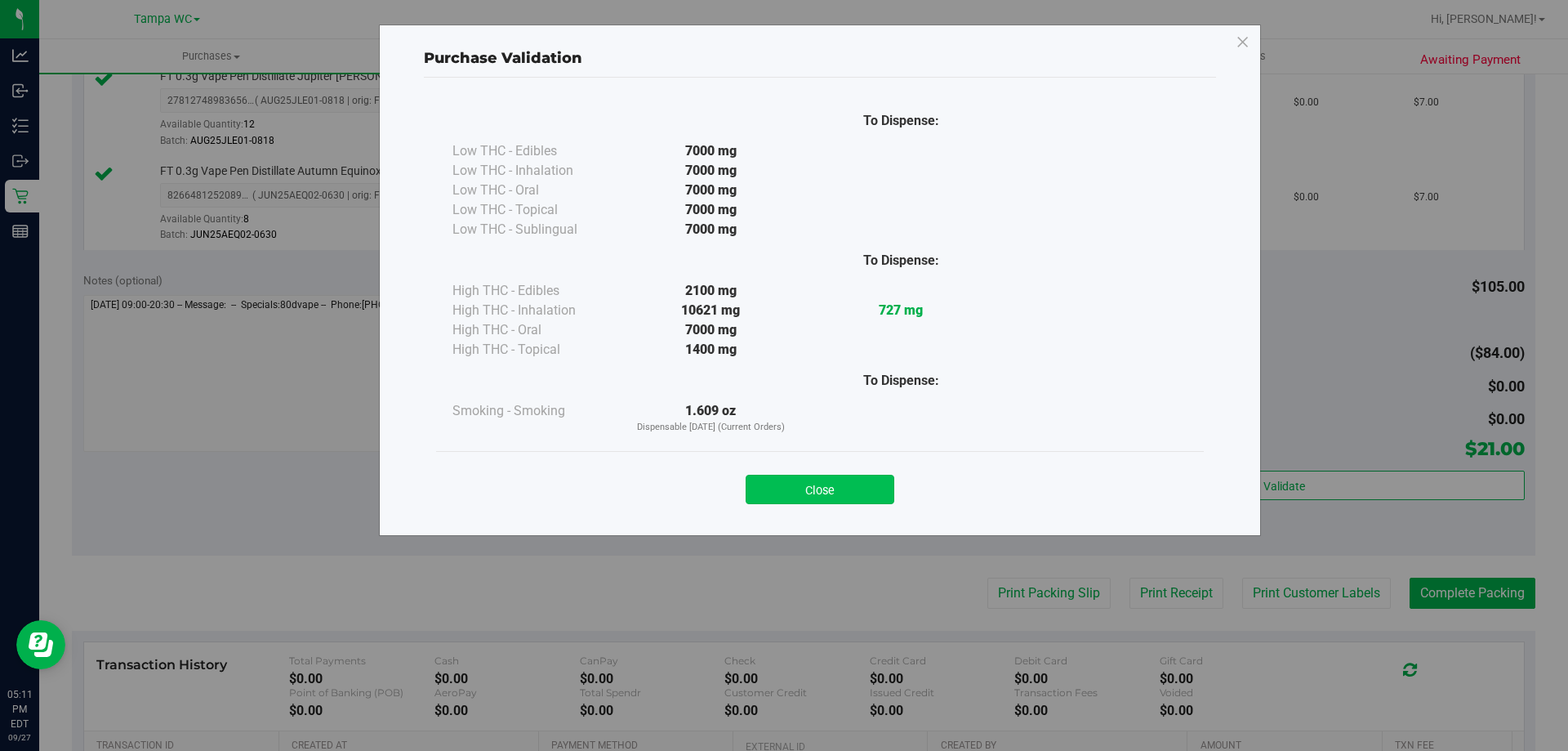
click at [828, 488] on button "Close" at bounding box center [820, 489] width 149 height 29
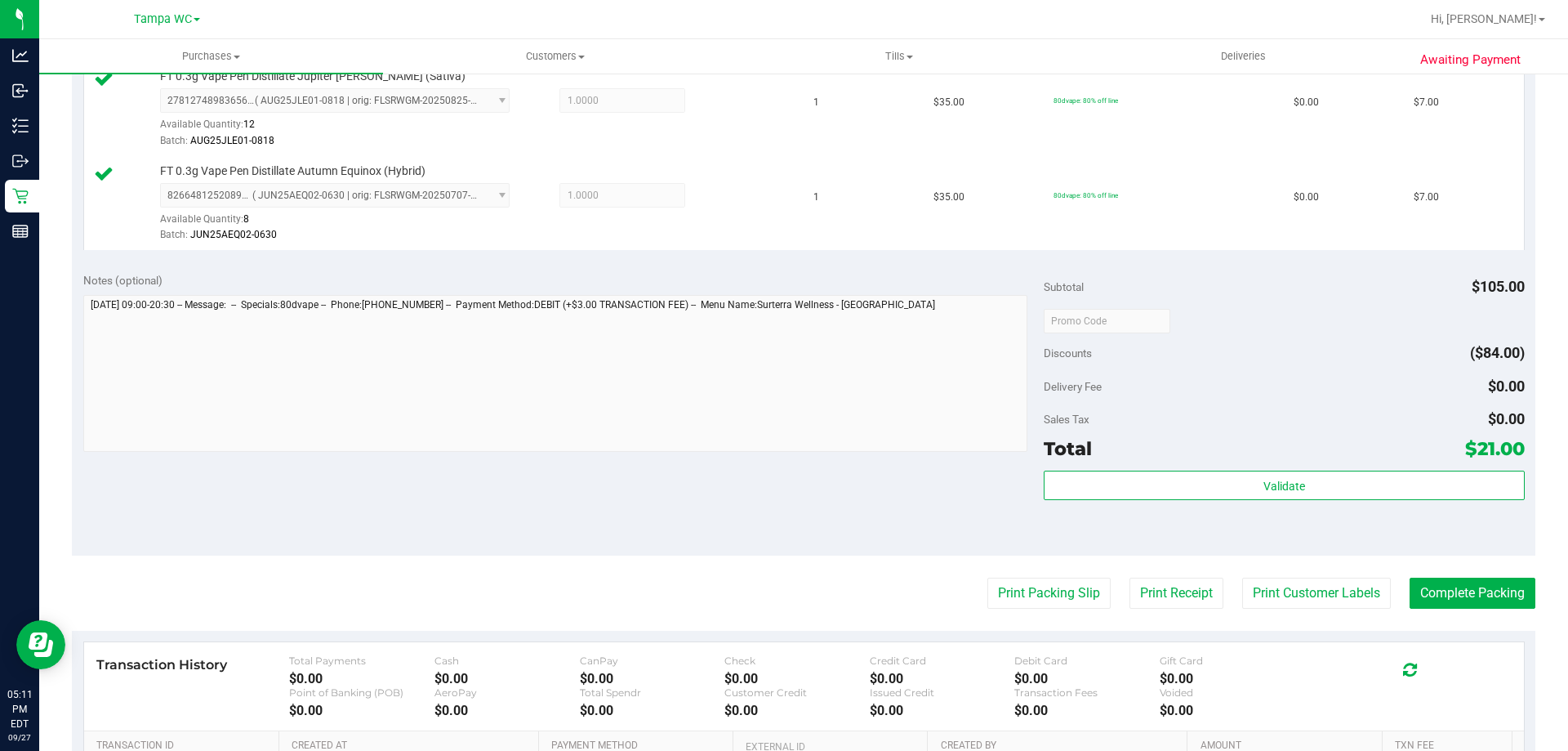
click at [1035, 573] on purchase-details "Back Edit Purchase Cancel Purchase View Profile # 12017214 BioTrack ID: - Submi…" at bounding box center [803, 226] width 1464 height 1419
click at [1030, 578] on button "Print Packing Slip" at bounding box center [1049, 593] width 123 height 31
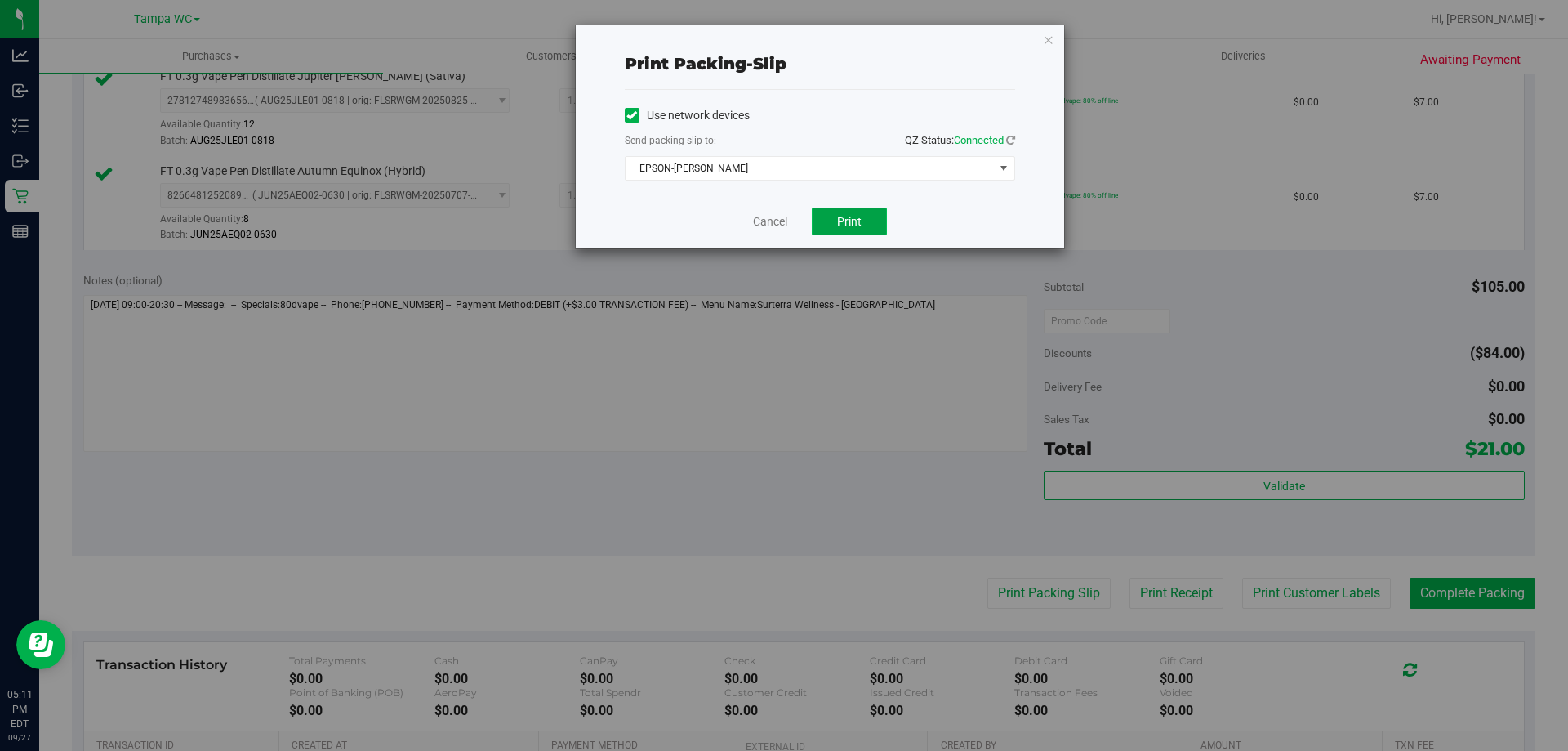
click at [842, 223] on span "Print" at bounding box center [849, 221] width 24 height 13
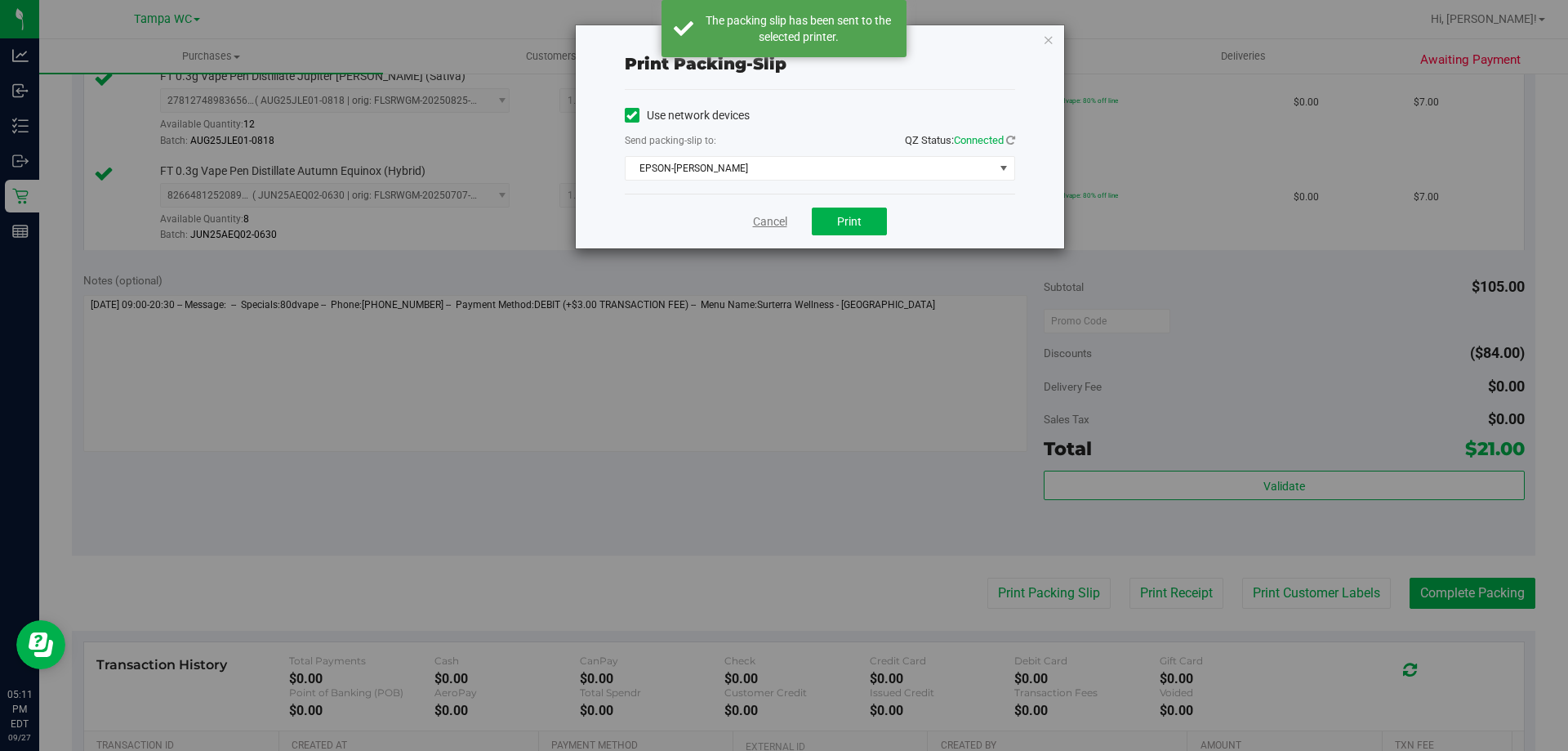
click at [775, 220] on link "Cancel" at bounding box center [770, 221] width 34 height 17
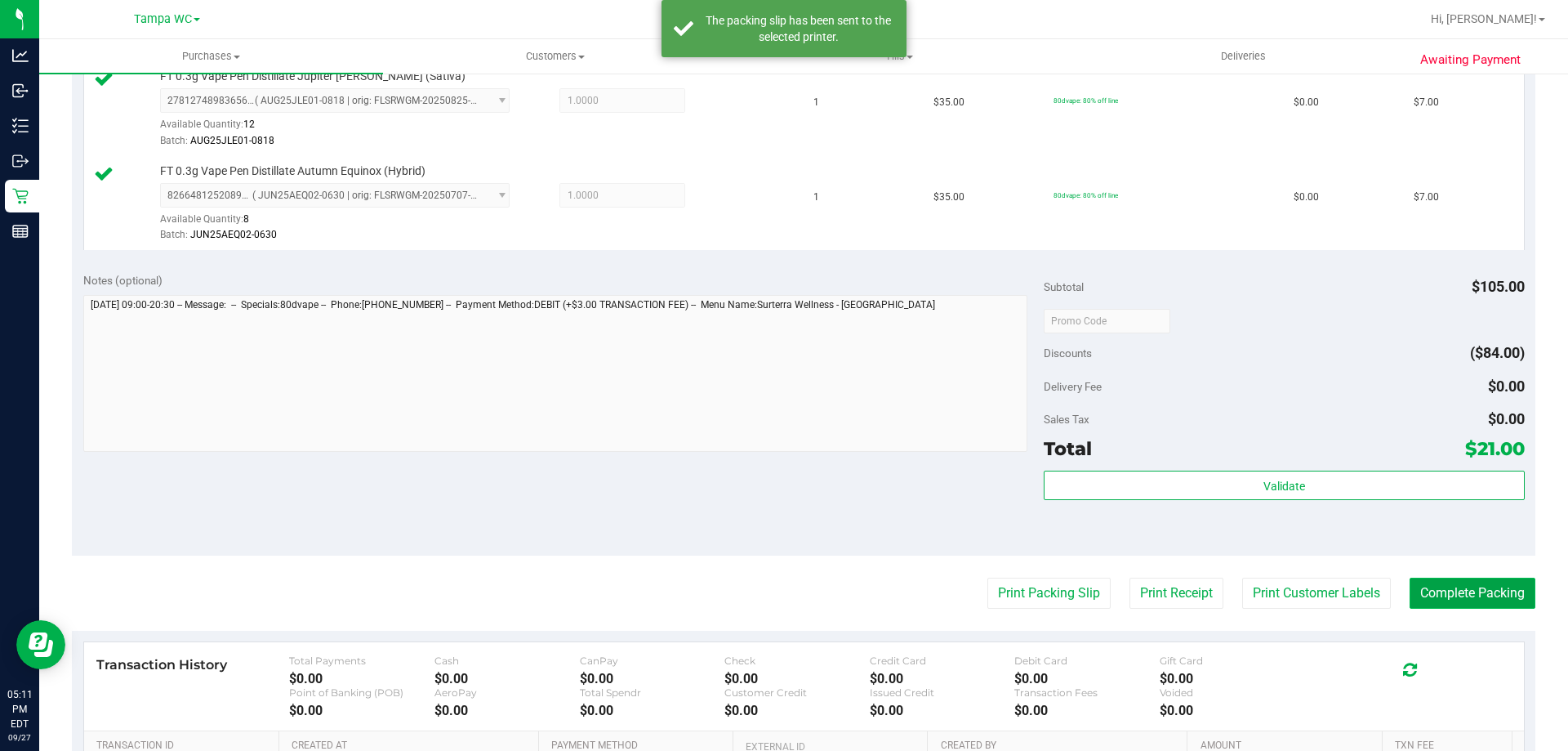
click at [1473, 599] on button "Complete Packing" at bounding box center [1472, 593] width 126 height 31
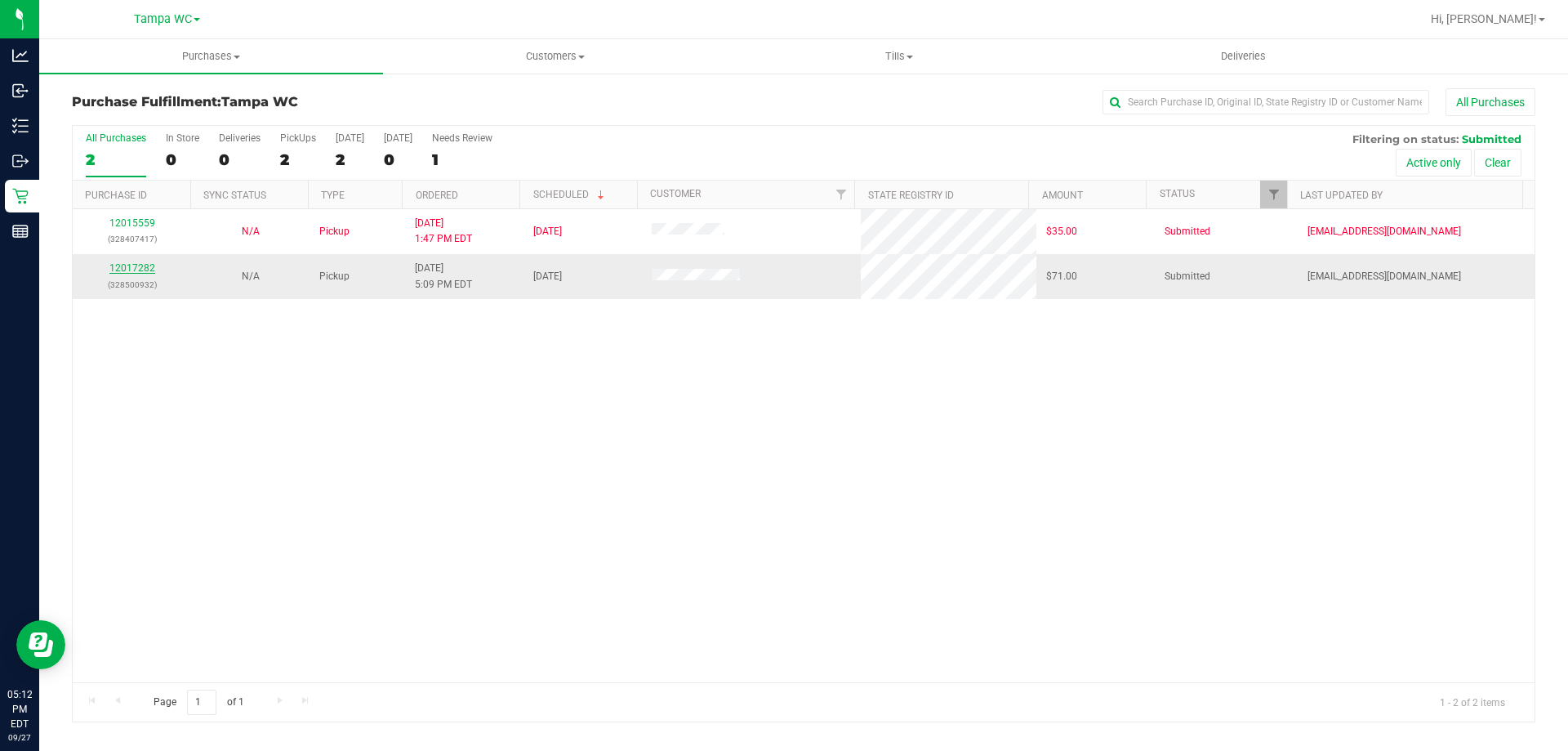
click at [137, 273] on link "12017282" at bounding box center [132, 268] width 45 height 12
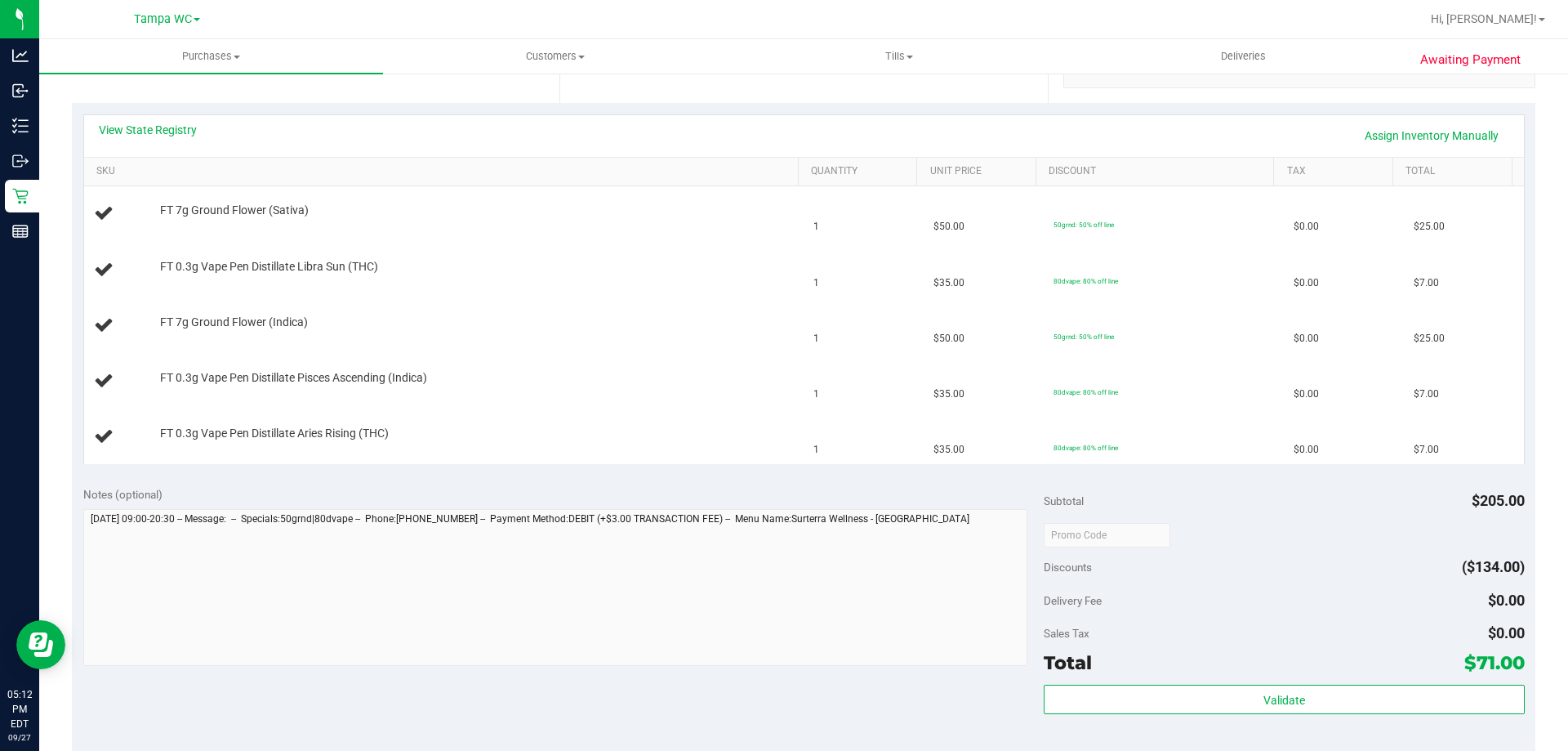
scroll to position [245, 0]
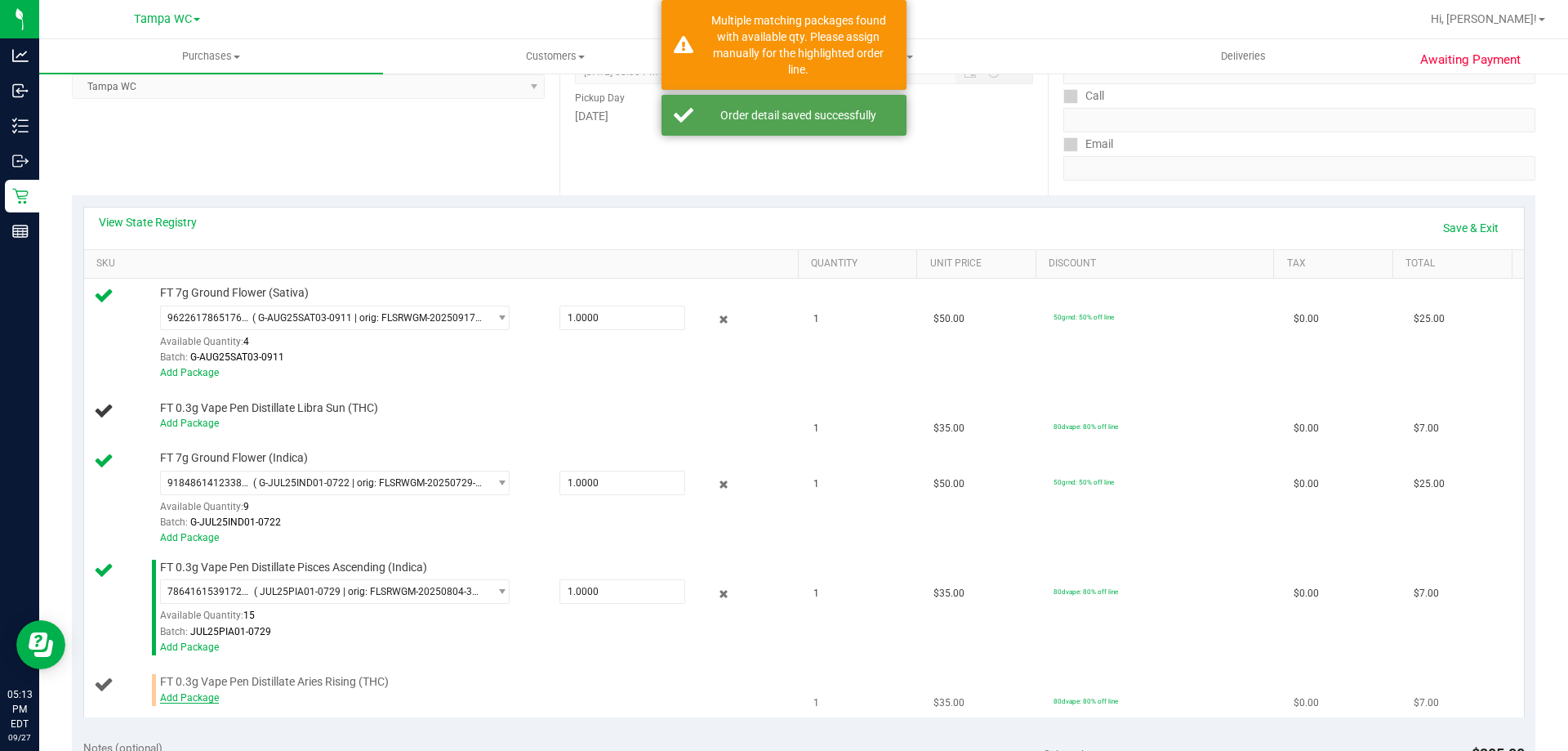
click at [194, 702] on link "Add Package" at bounding box center [189, 697] width 59 height 12
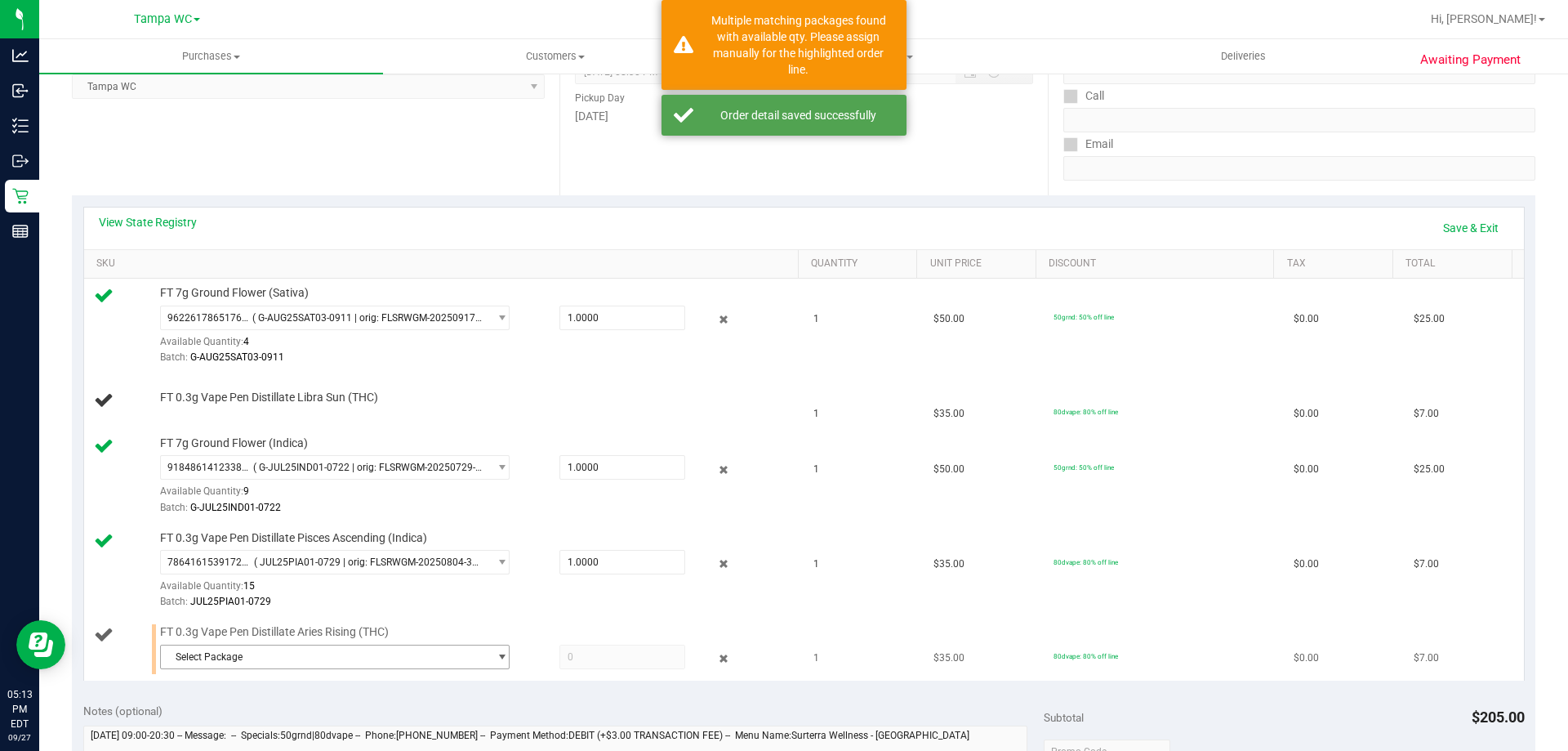
click at [375, 655] on span "Select Package" at bounding box center [324, 656] width 327 height 23
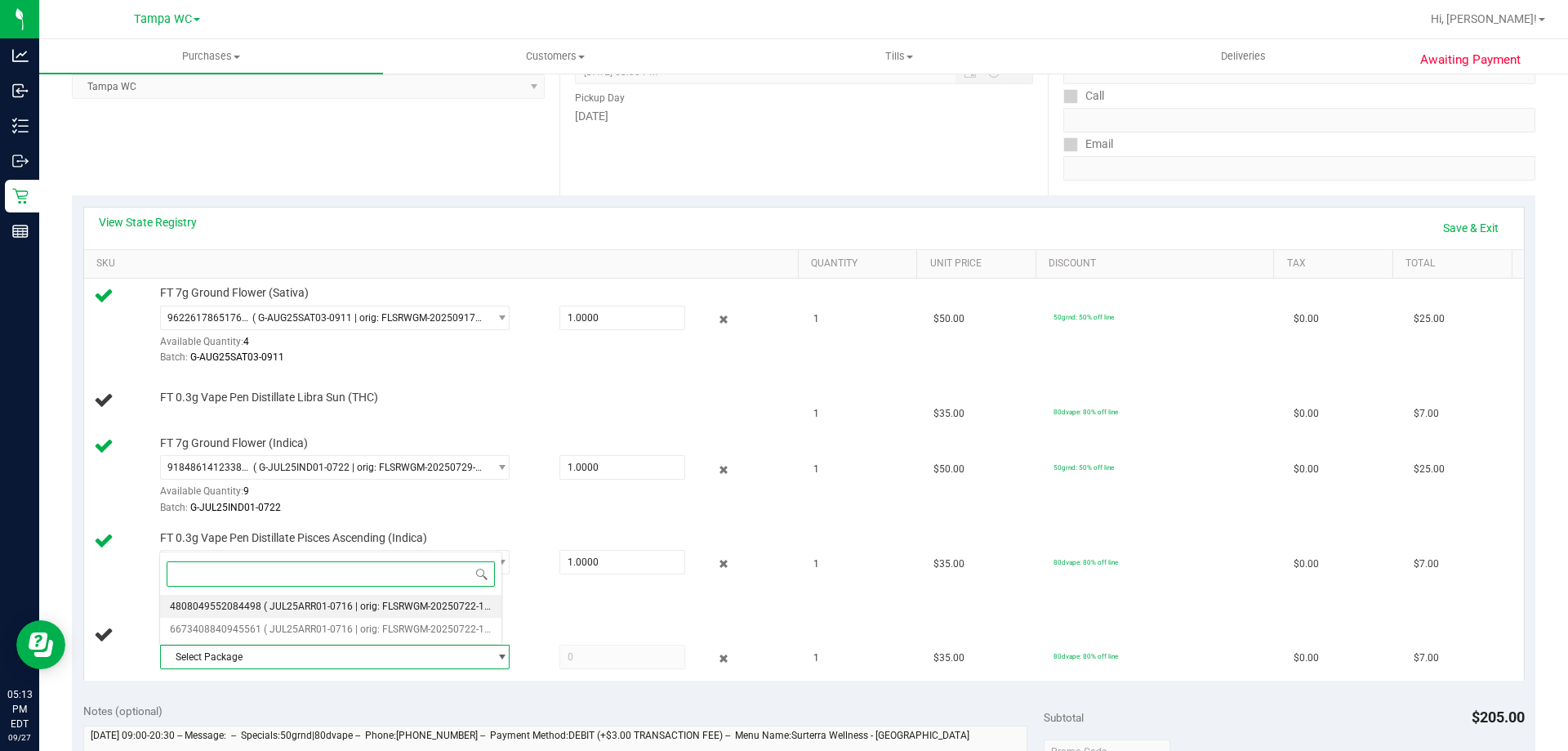
click at [365, 604] on span "( JUL25ARR01-0716 | orig: FLSRWGM-20250722-1866 )" at bounding box center [385, 606] width 243 height 12
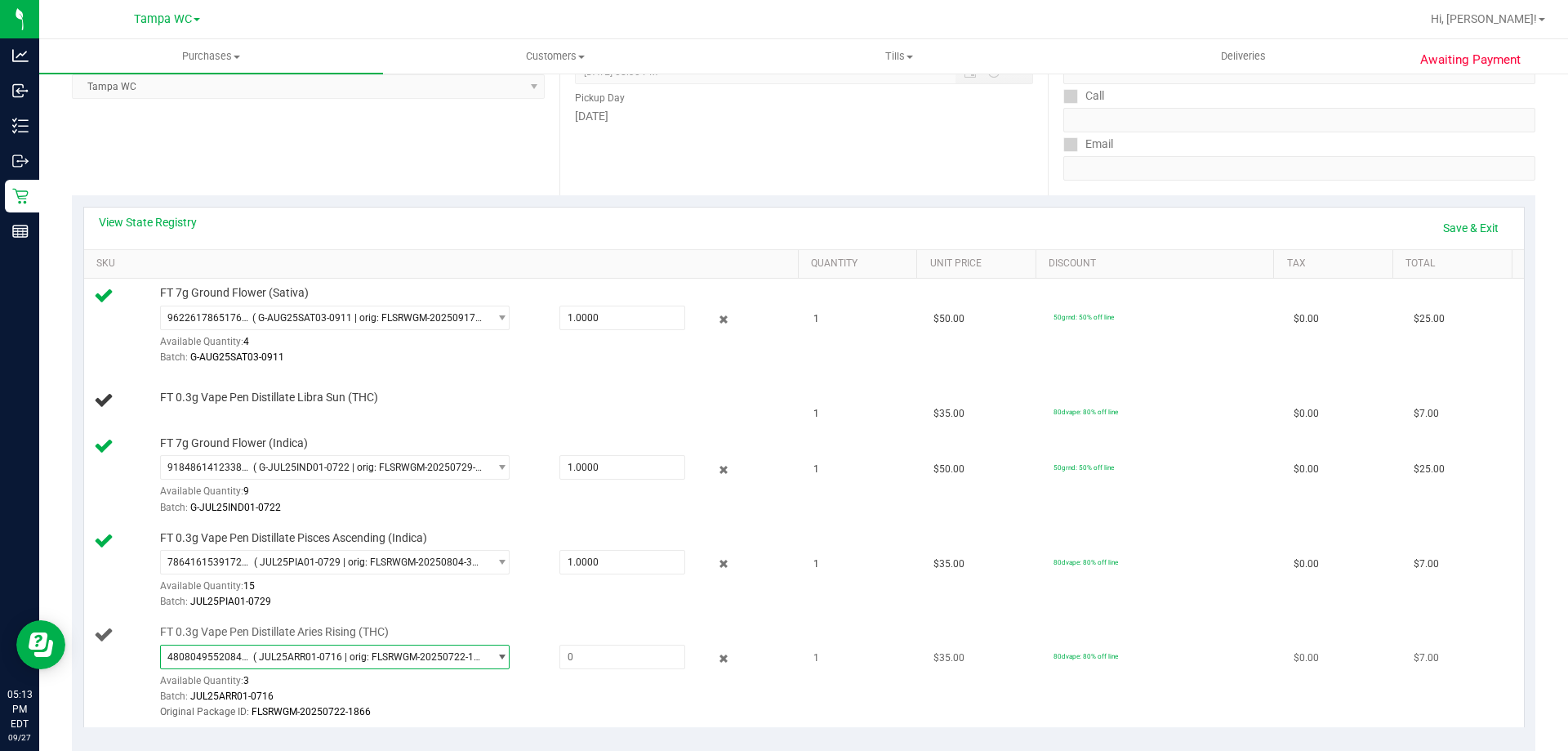
click at [341, 657] on span "( JUL25ARR01-0716 | orig: FLSRWGM-20250722-1866 )" at bounding box center [367, 657] width 229 height 12
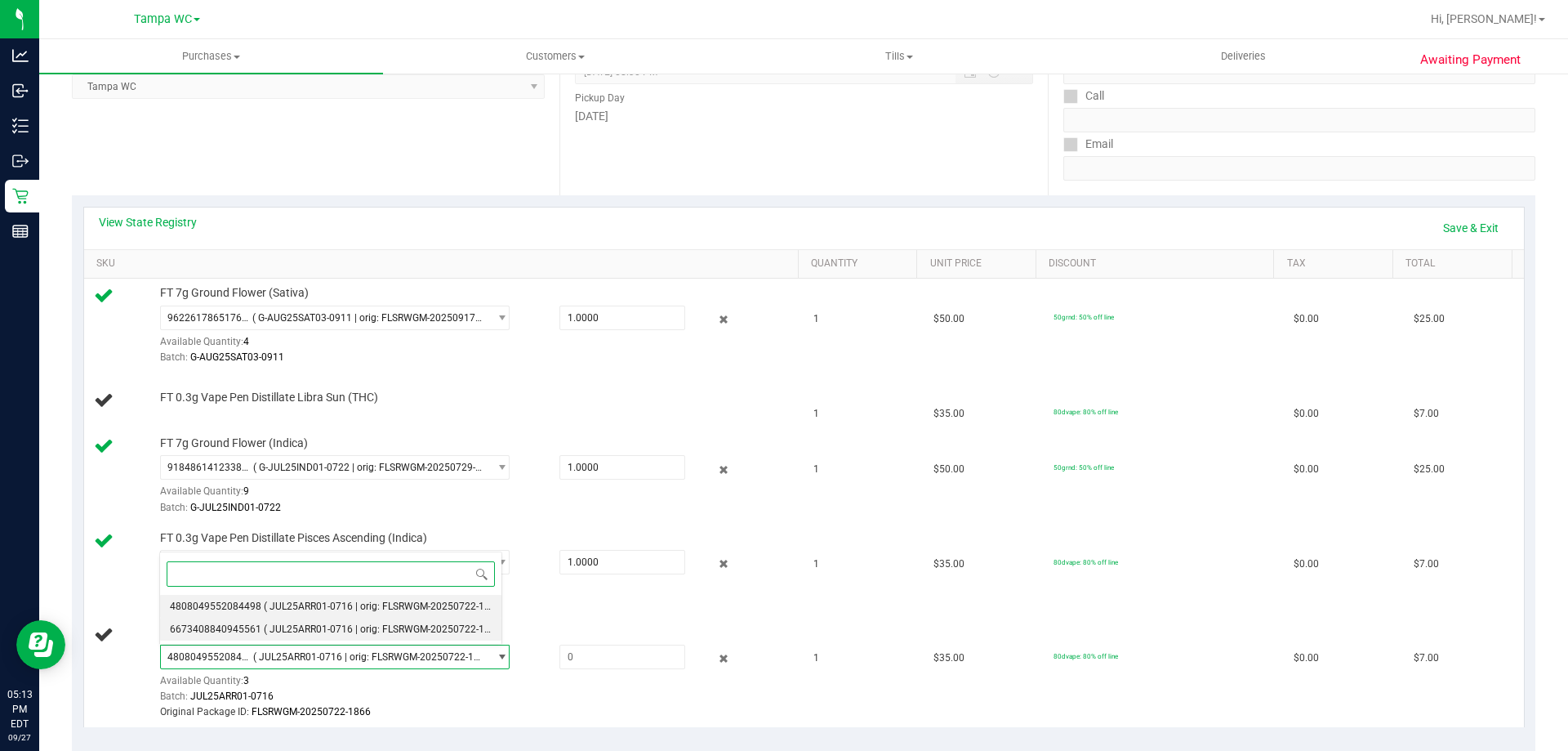
click at [353, 631] on span "( JUL25ARR01-0716 | orig: FLSRWGM-20250722-1733 )" at bounding box center [385, 629] width 243 height 12
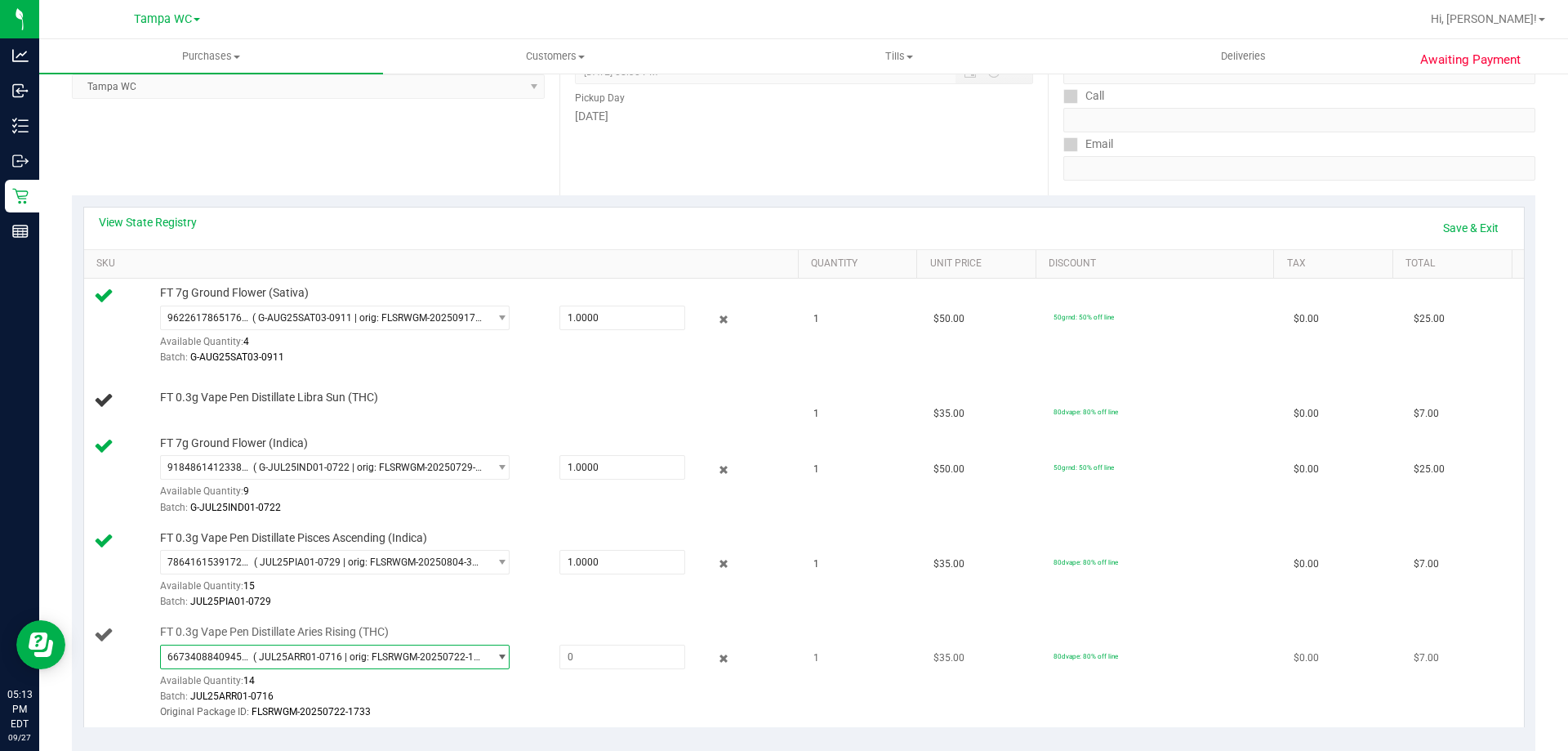
click at [357, 653] on span "( JUL25ARR01-0716 | orig: FLSRWGM-20250722-1733 )" at bounding box center [367, 657] width 229 height 12
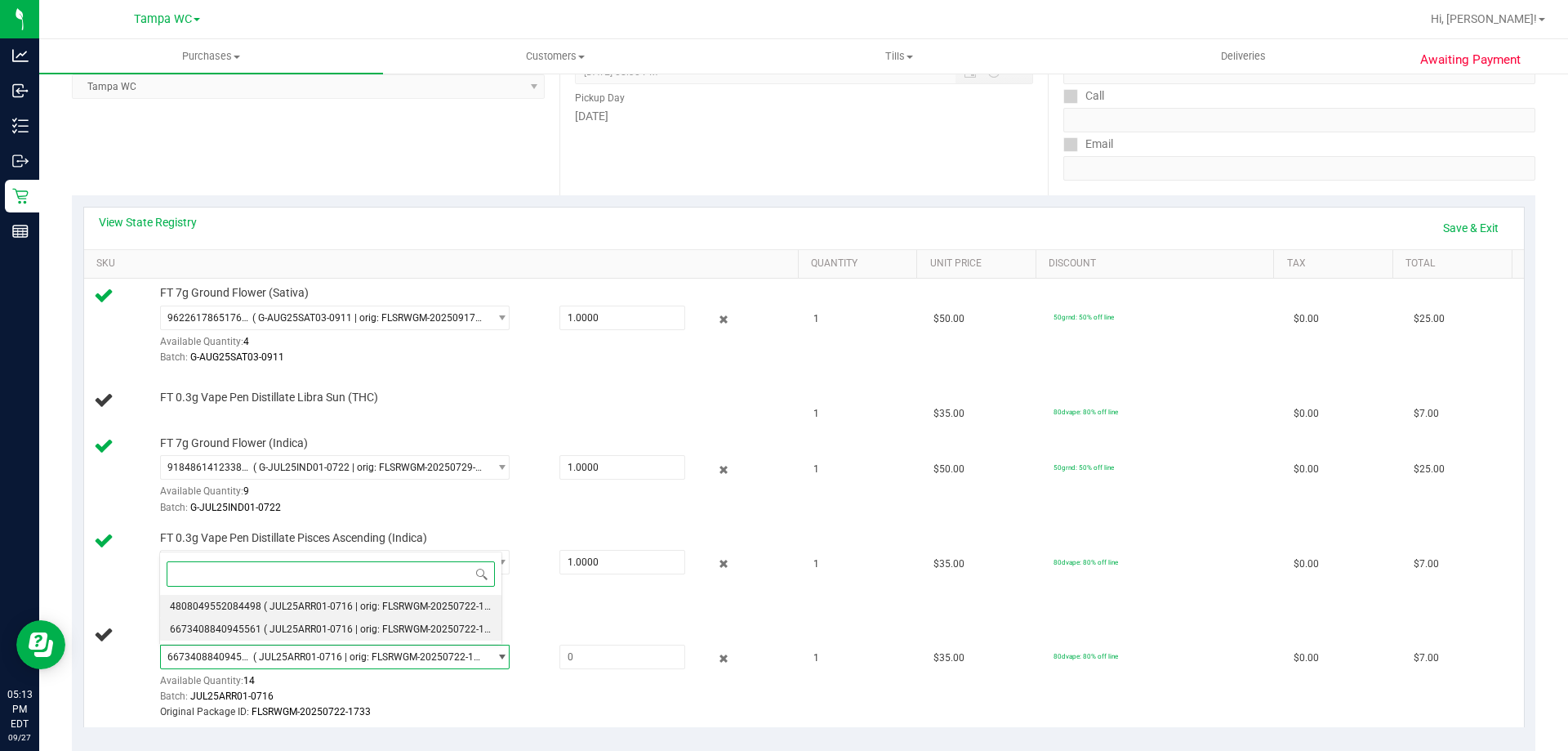
click at [363, 610] on span "( JUL25ARR01-0716 | orig: FLSRWGM-20250722-1866 )" at bounding box center [385, 606] width 243 height 12
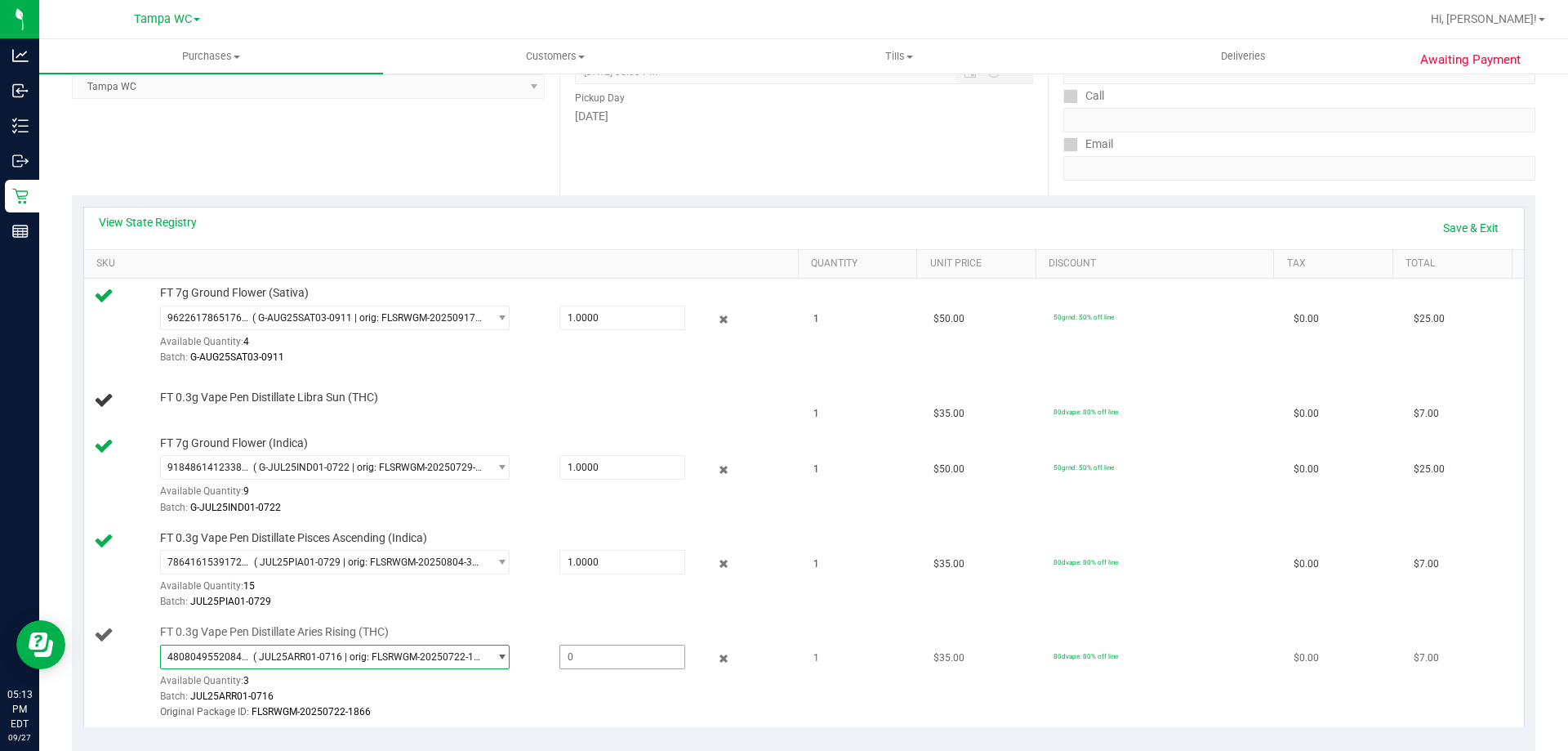
click at [606, 661] on span at bounding box center [622, 656] width 126 height 24
type input "1"
type input "1.0000"
click at [803, 601] on td "1" at bounding box center [863, 571] width 120 height 94
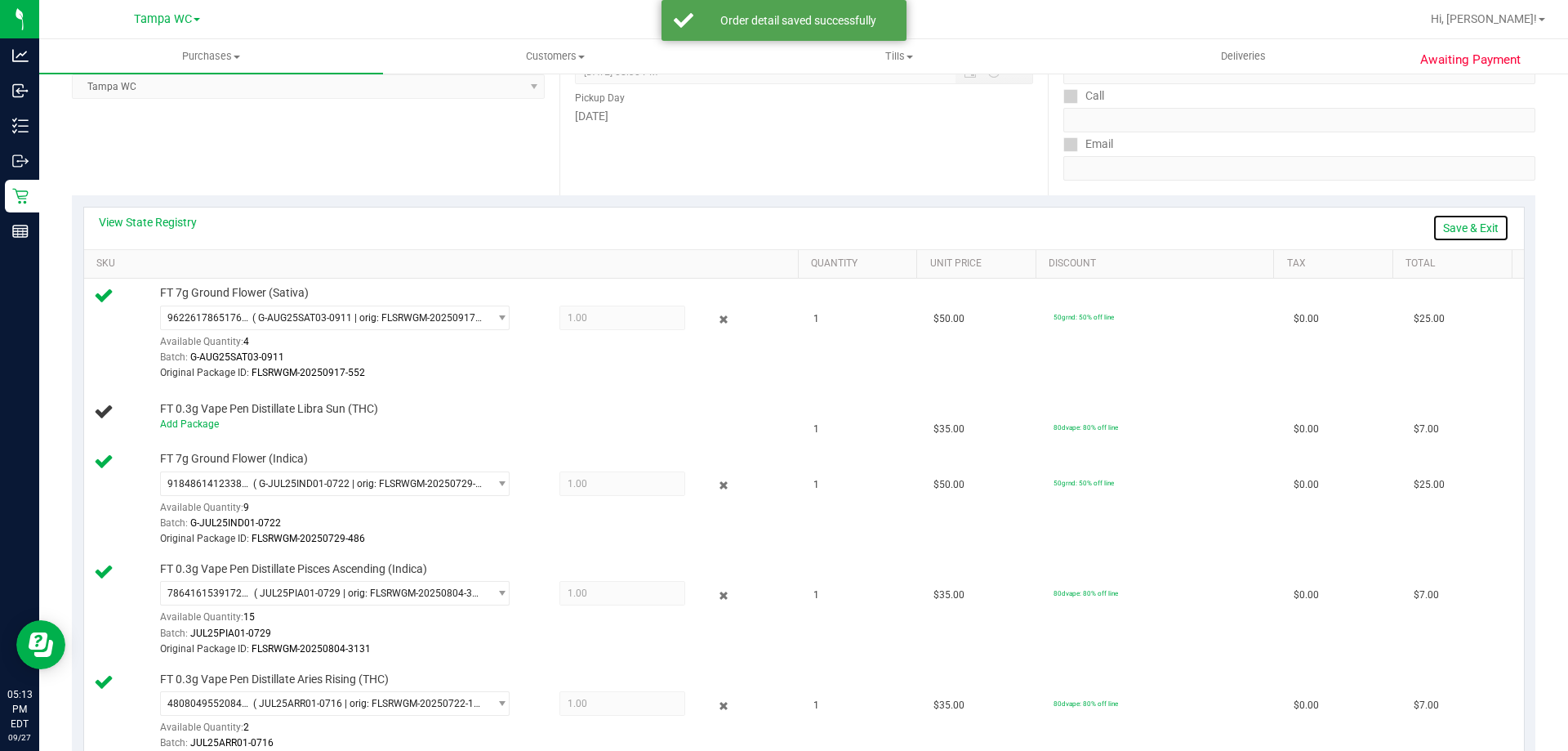
click at [1473, 226] on link "Save & Exit" at bounding box center [1470, 228] width 77 height 28
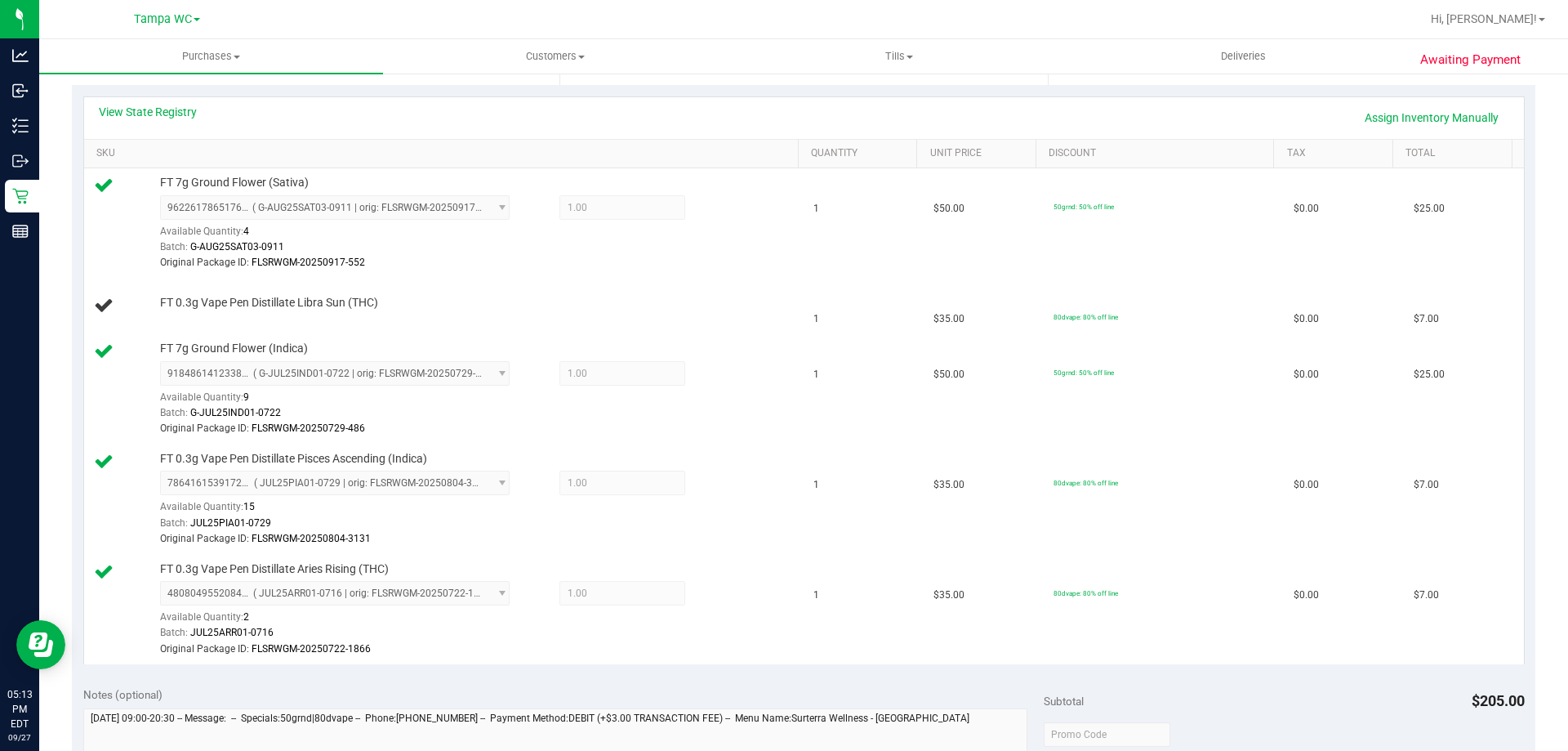
scroll to position [327, 0]
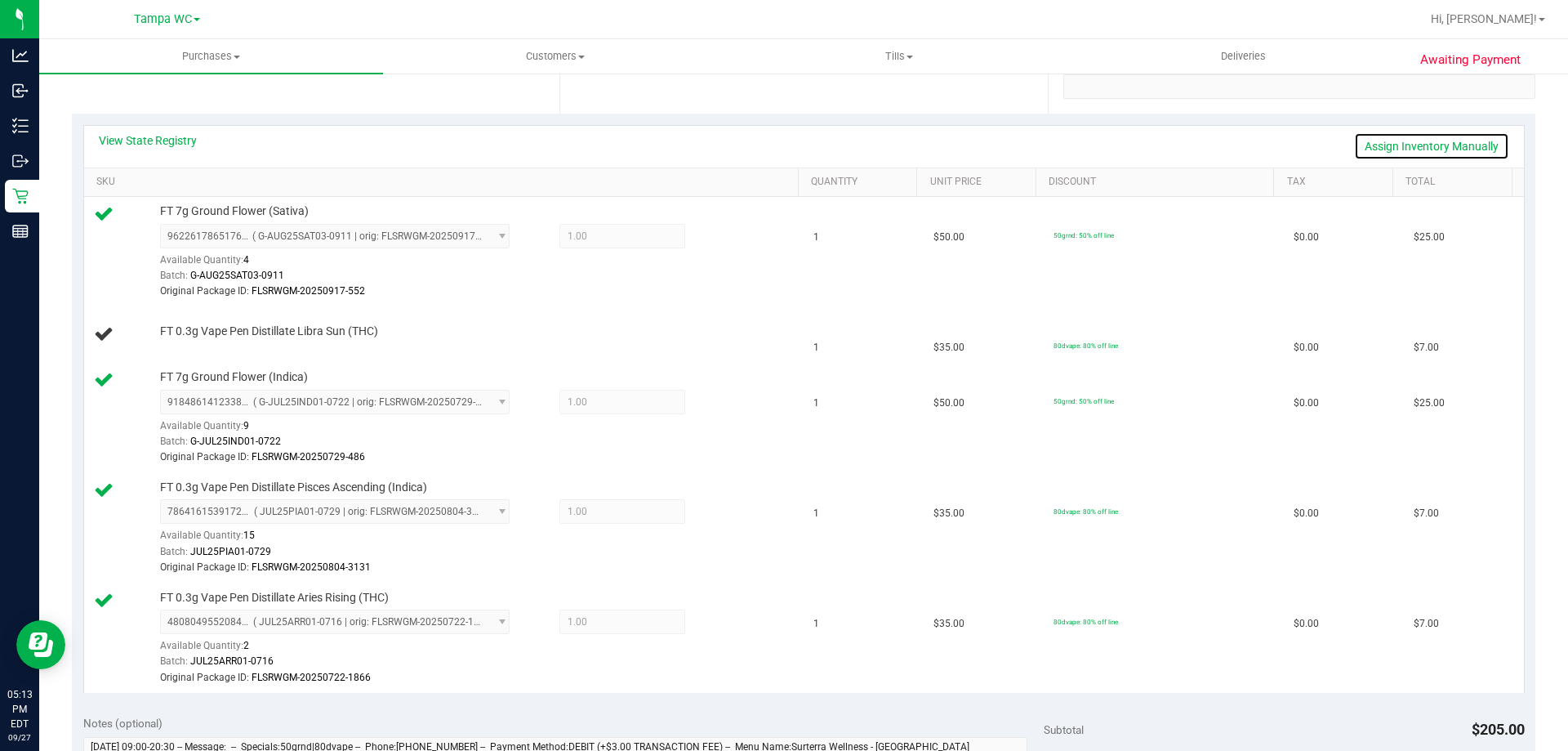
click at [1439, 144] on link "Assign Inventory Manually" at bounding box center [1431, 146] width 155 height 28
click at [1439, 144] on link "Save & Exit" at bounding box center [1470, 146] width 77 height 28
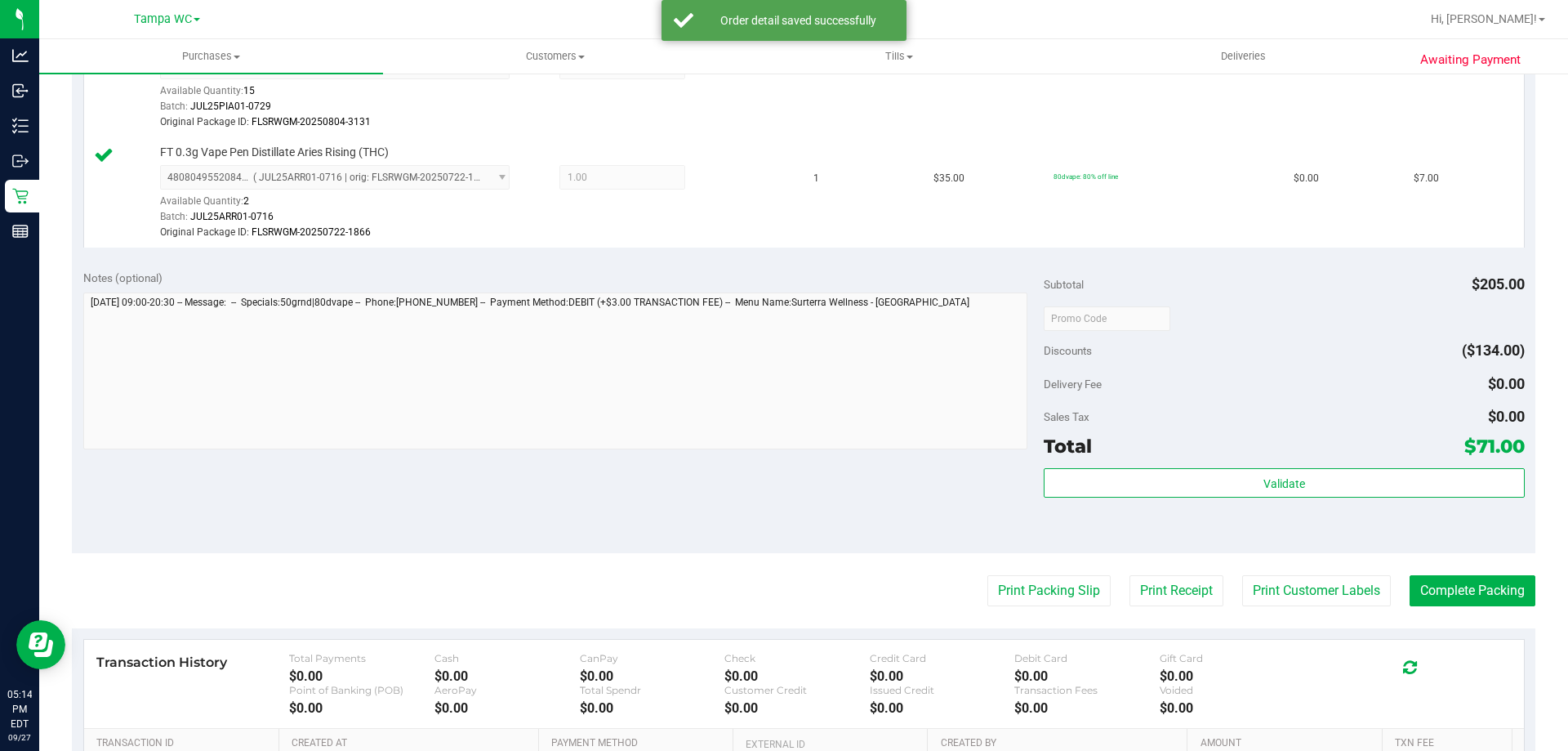
scroll to position [899, 0]
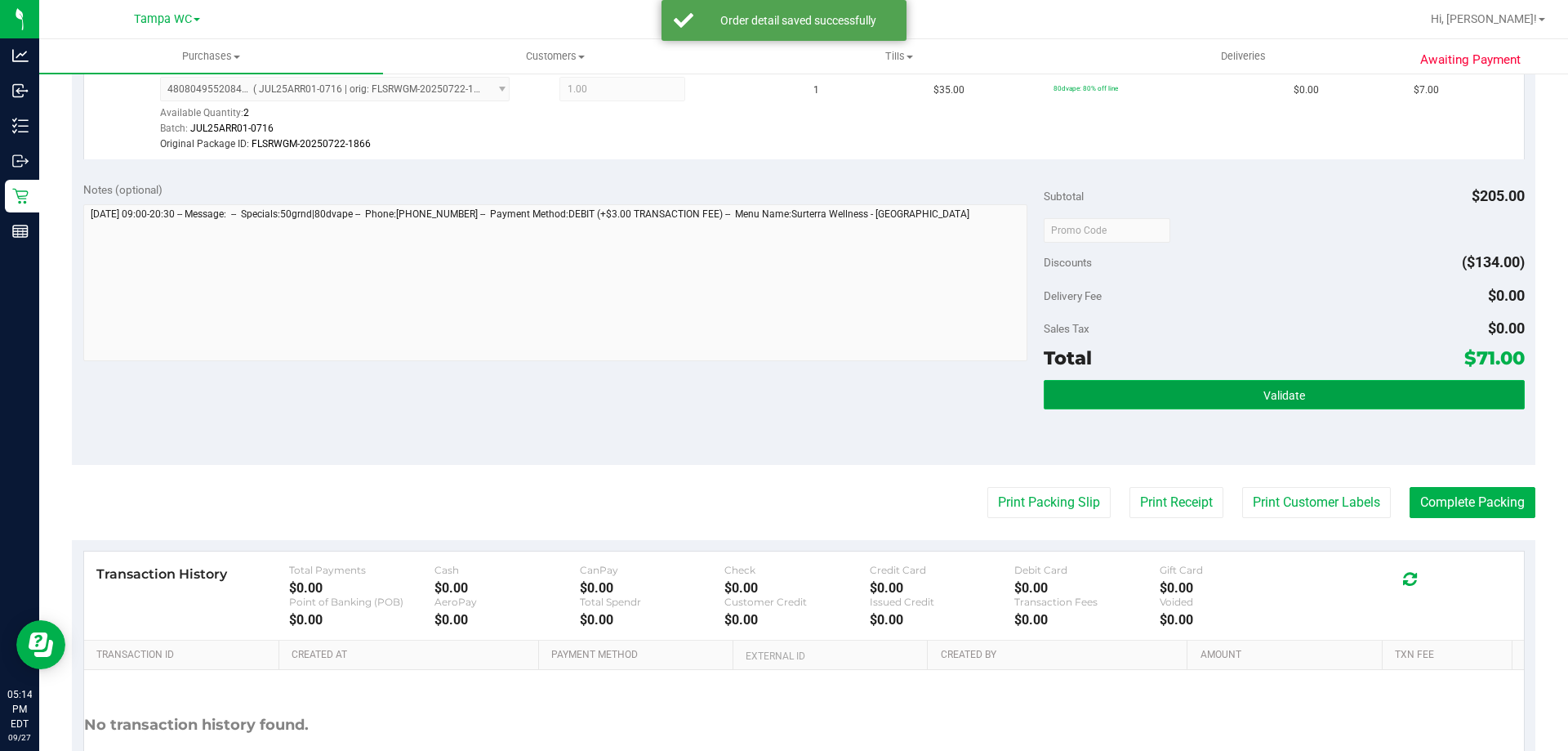
click at [1267, 382] on button "Validate" at bounding box center [1283, 395] width 480 height 29
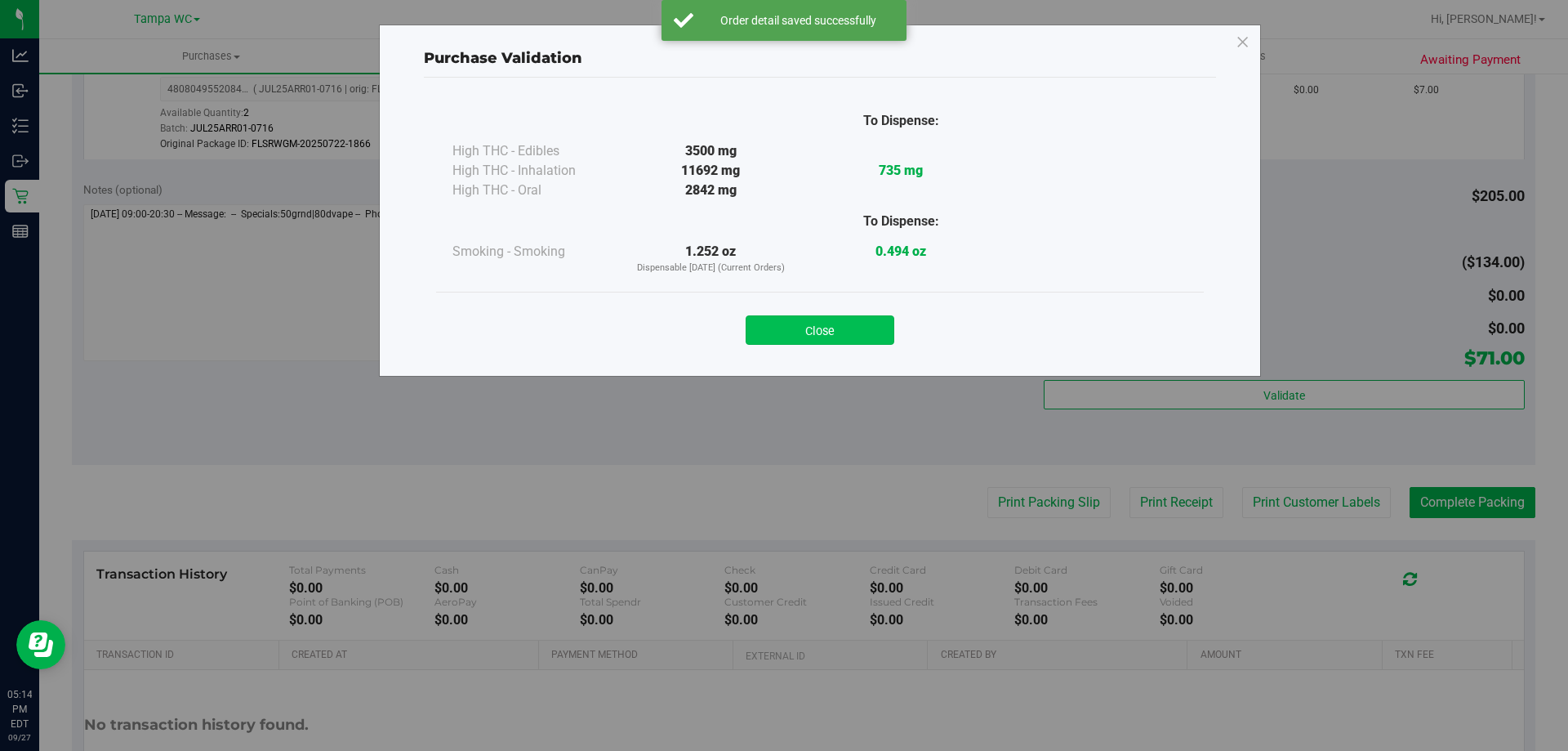
click at [839, 317] on button "Close" at bounding box center [820, 330] width 149 height 29
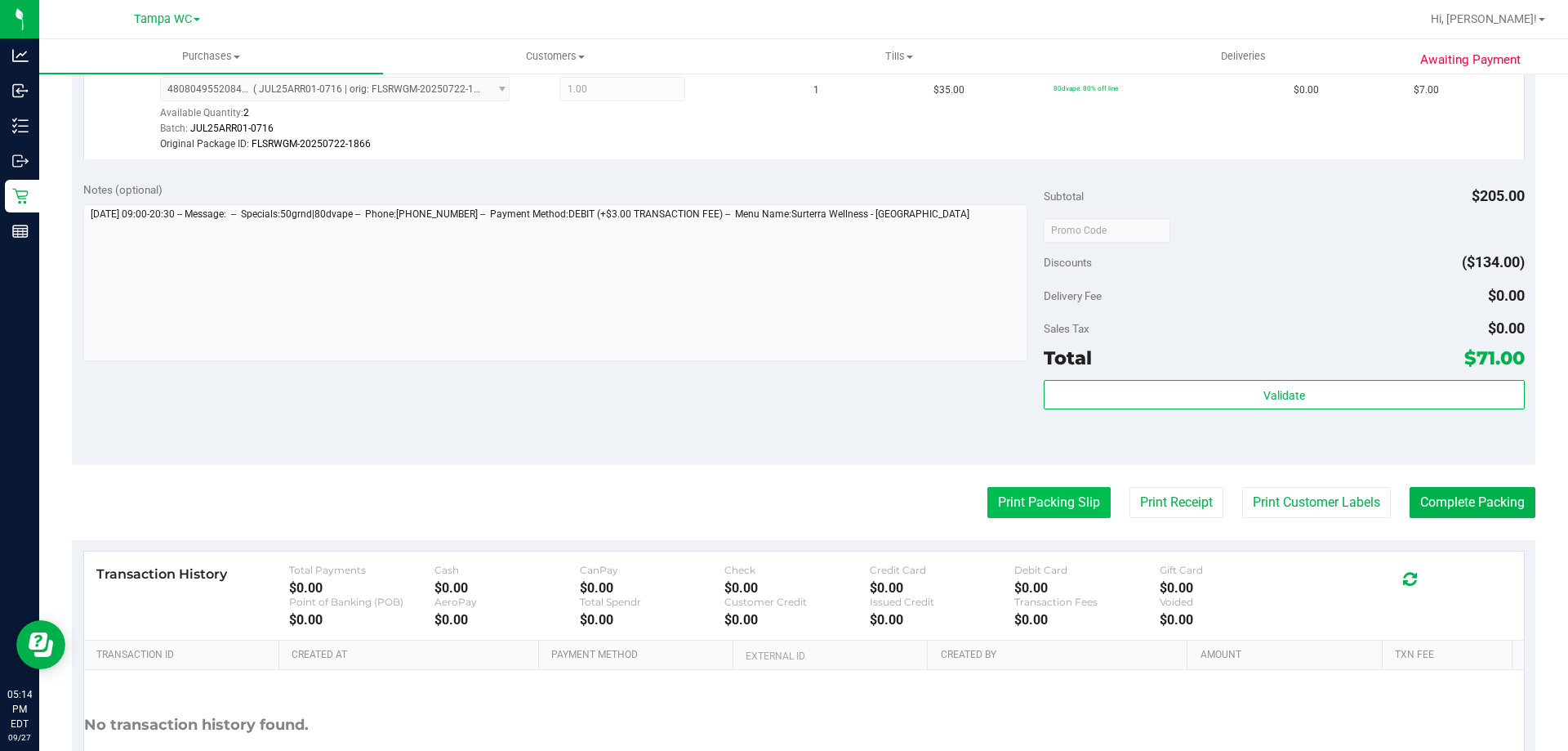
click at [1014, 493] on button "Print Packing Slip" at bounding box center [1049, 502] width 123 height 31
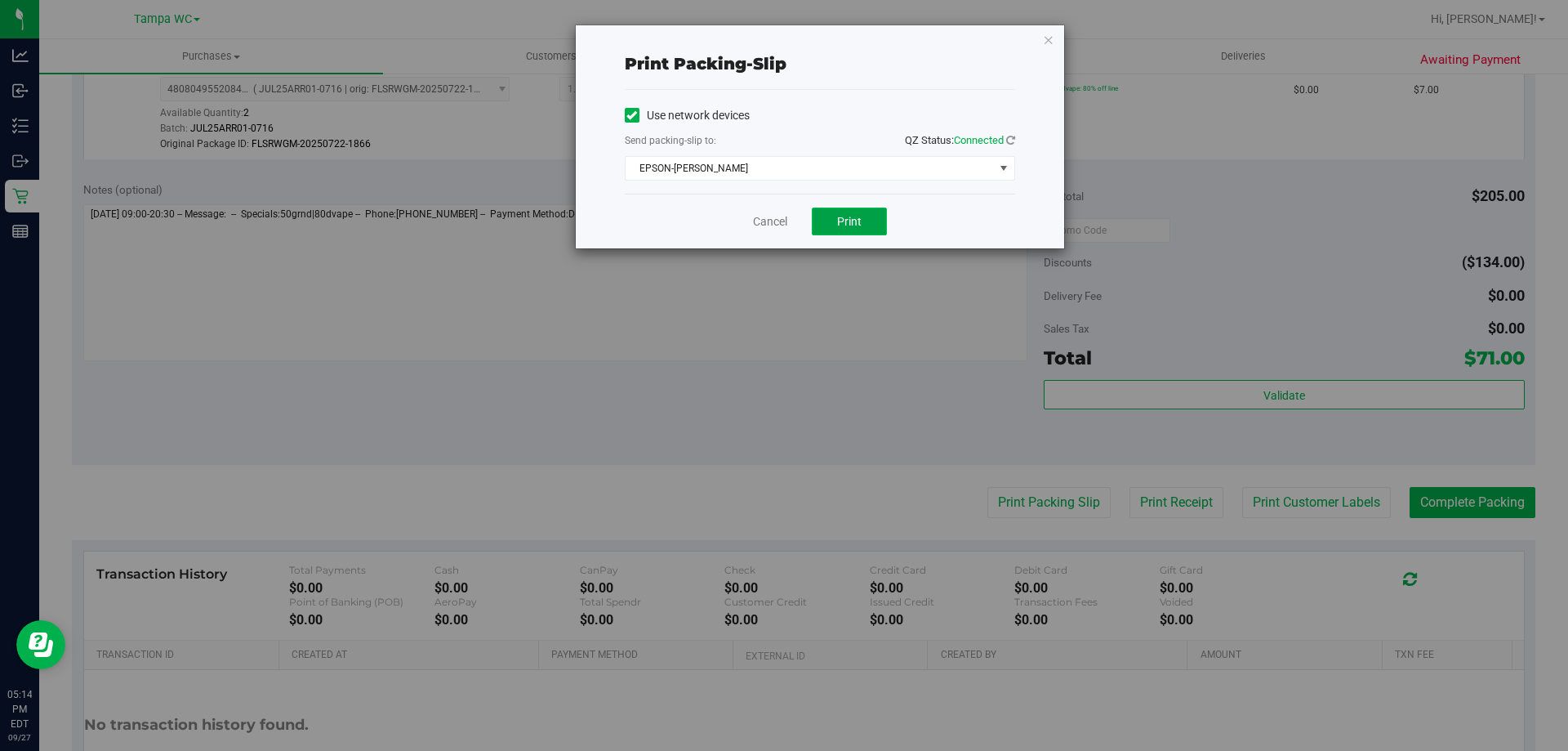
click at [847, 212] on button "Print" at bounding box center [849, 221] width 75 height 28
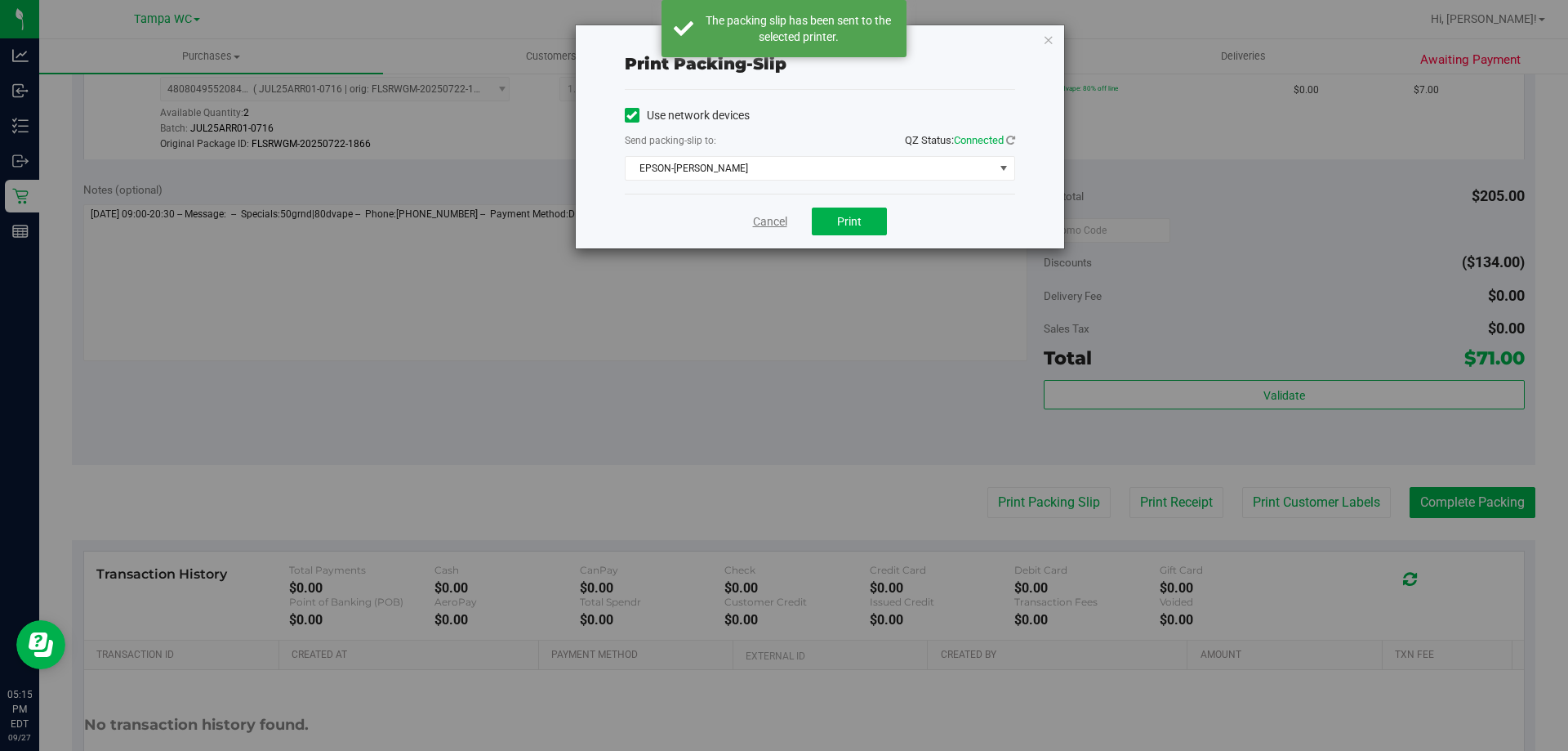
click at [775, 222] on link "Cancel" at bounding box center [770, 221] width 34 height 17
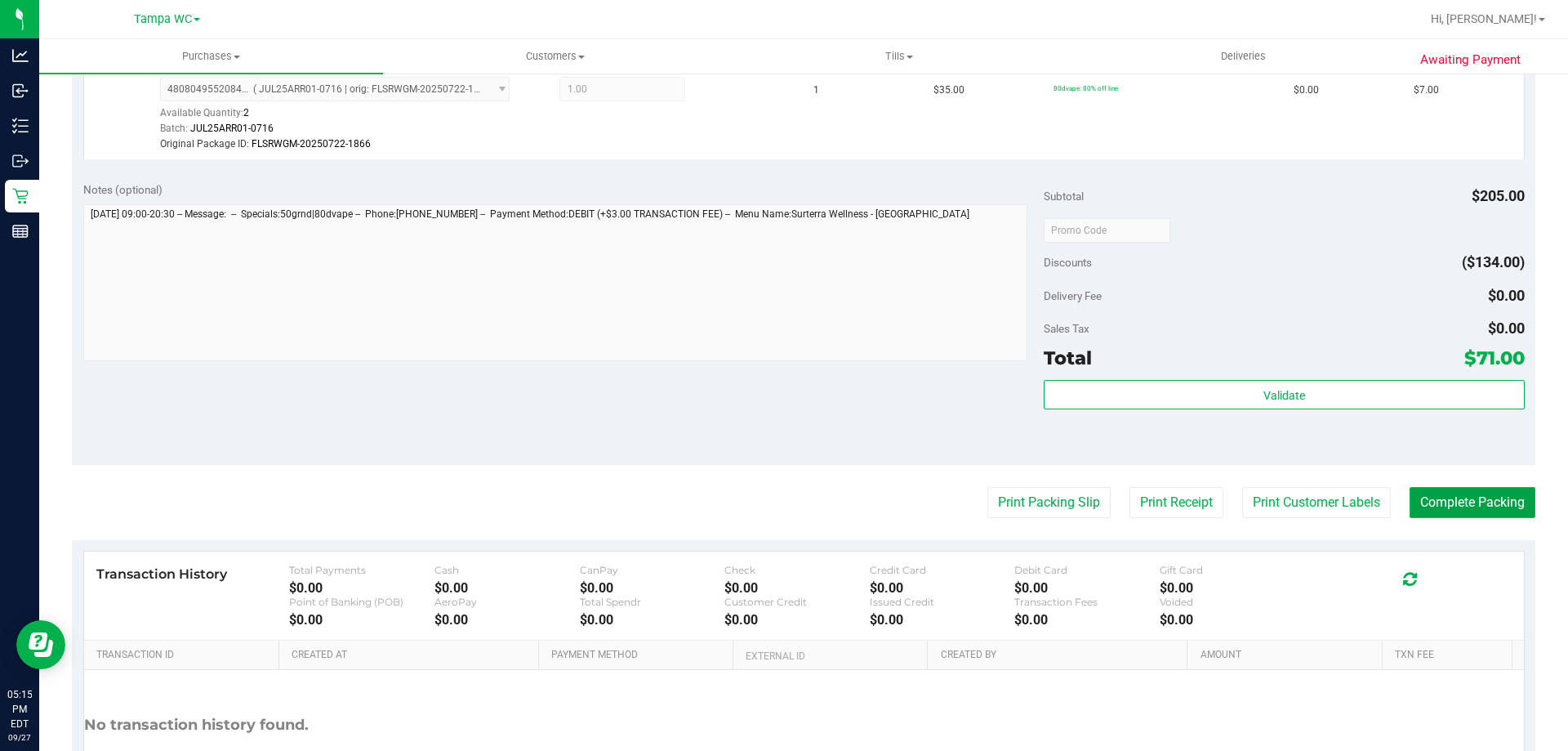
click at [1482, 508] on button "Complete Packing" at bounding box center [1472, 502] width 126 height 31
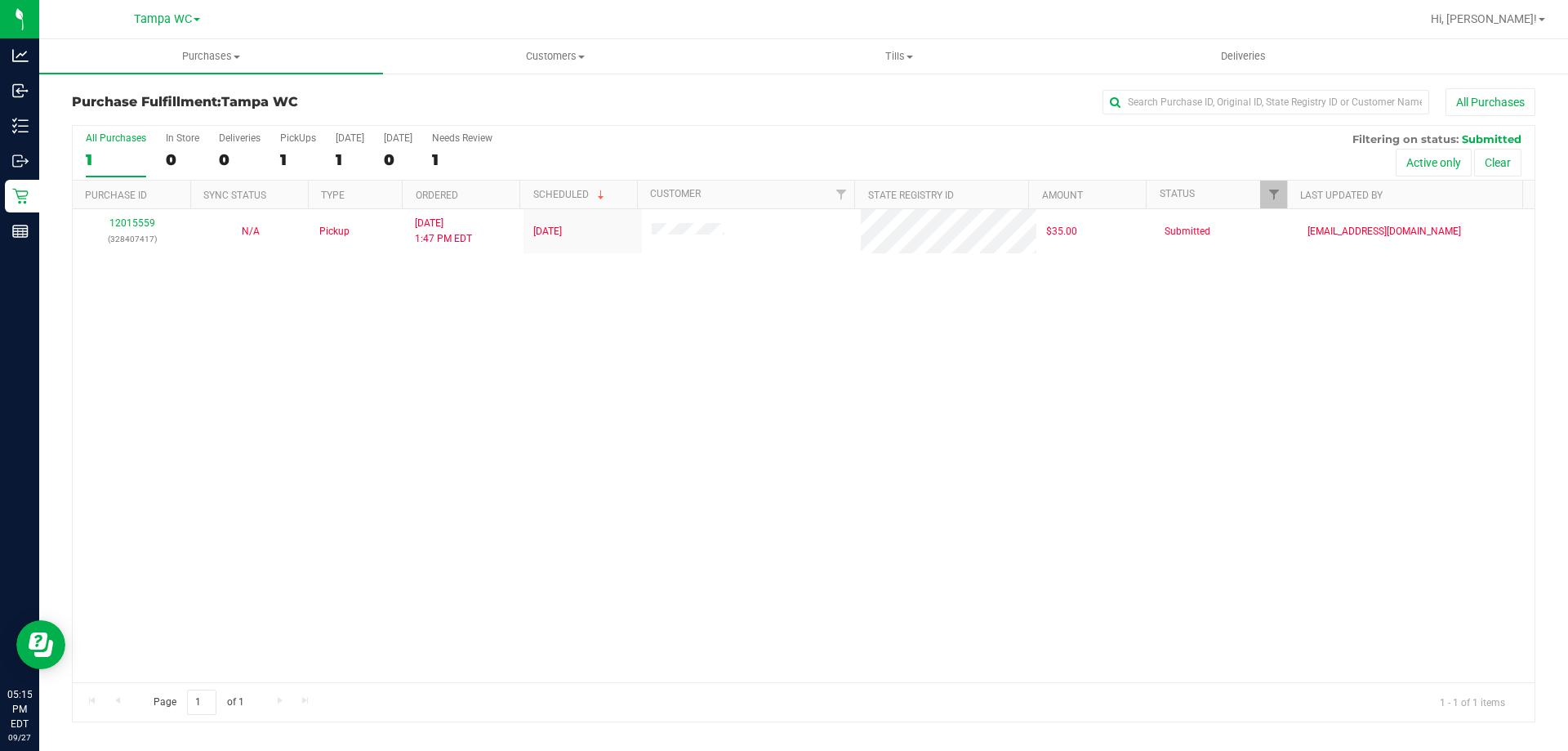
click at [131, 156] on div "1" at bounding box center [116, 160] width 61 height 19
click at [0, 0] on input "All Purchases 1" at bounding box center [0, 0] width 0 height 0
click at [129, 149] on label "All Purchases 1" at bounding box center [116, 155] width 61 height 45
click at [0, 0] on input "All Purchases 1" at bounding box center [0, 0] width 0 height 0
click at [579, 54] on span "Customers" at bounding box center [554, 56] width 342 height 15
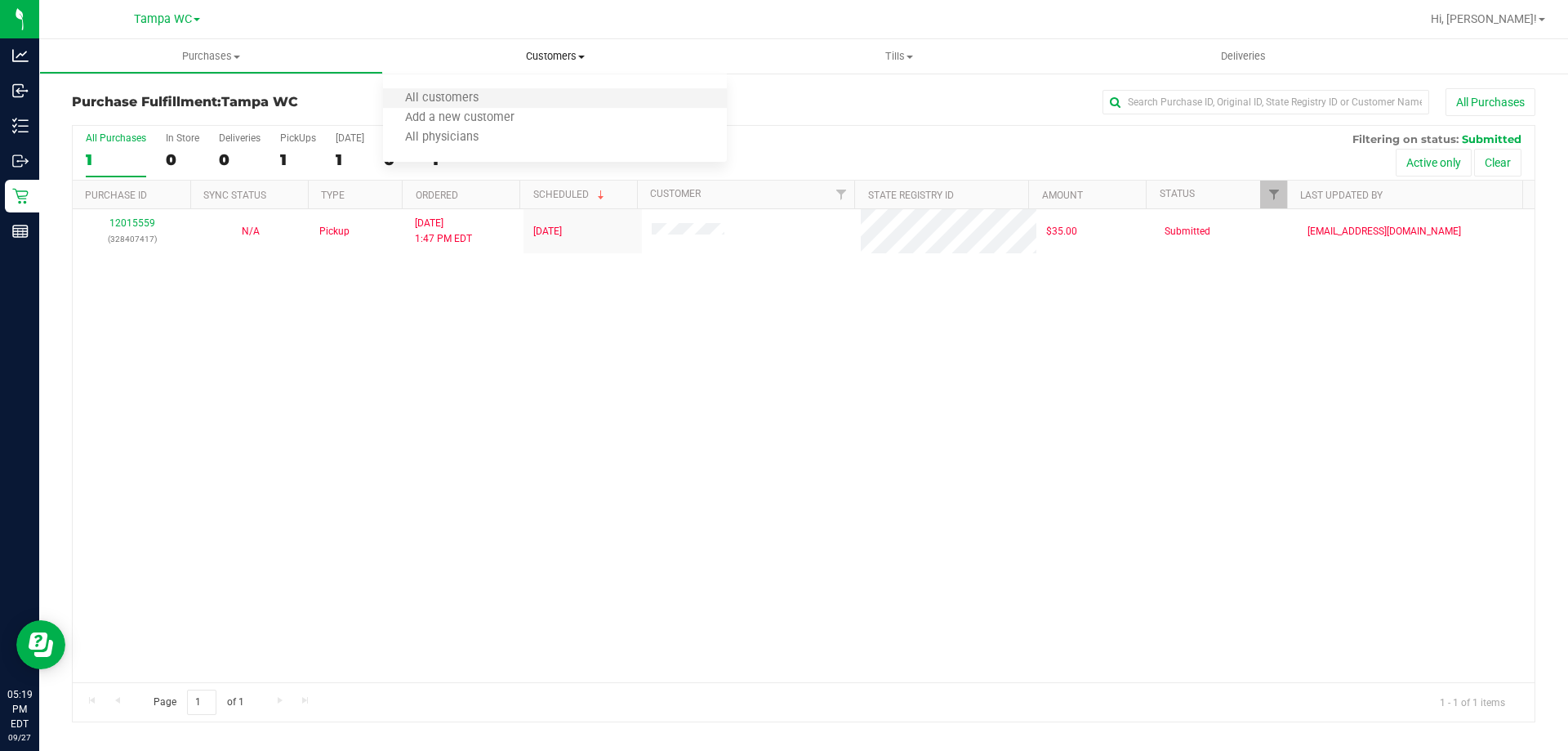
click at [554, 94] on li "All customers" at bounding box center [554, 99] width 344 height 20
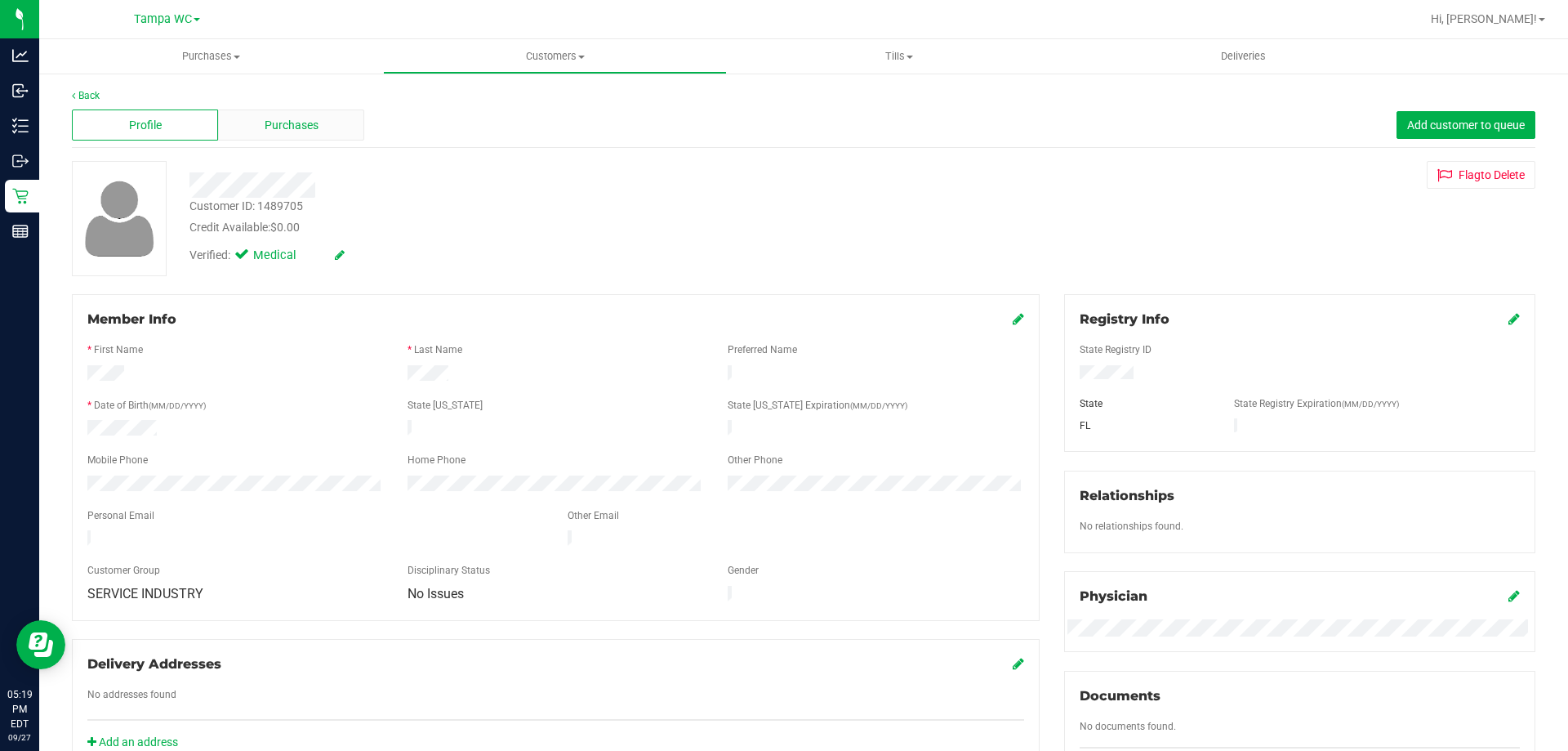
click at [248, 125] on div "Purchases" at bounding box center [290, 125] width 146 height 31
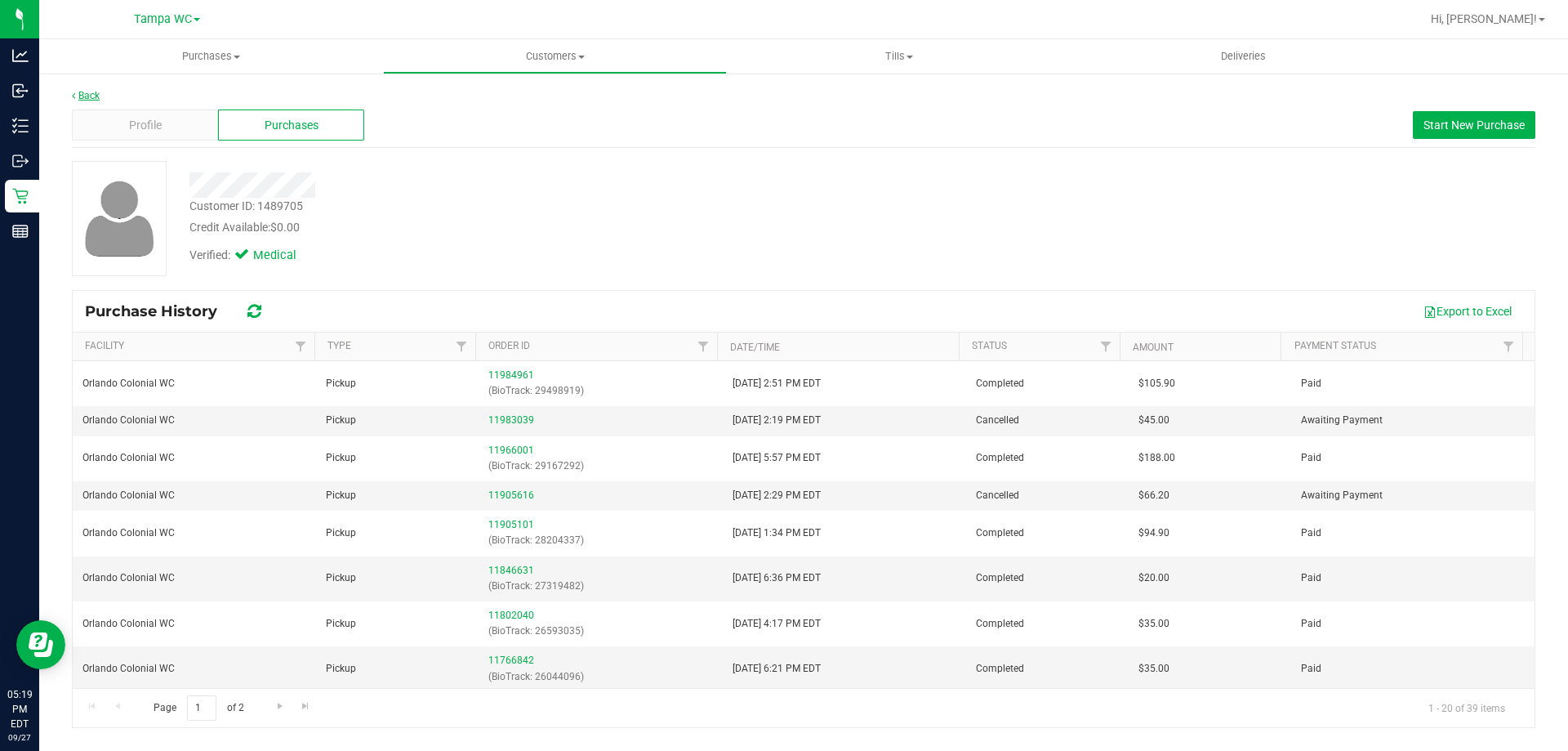
click at [80, 92] on link "Back" at bounding box center [85, 95] width 28 height 12
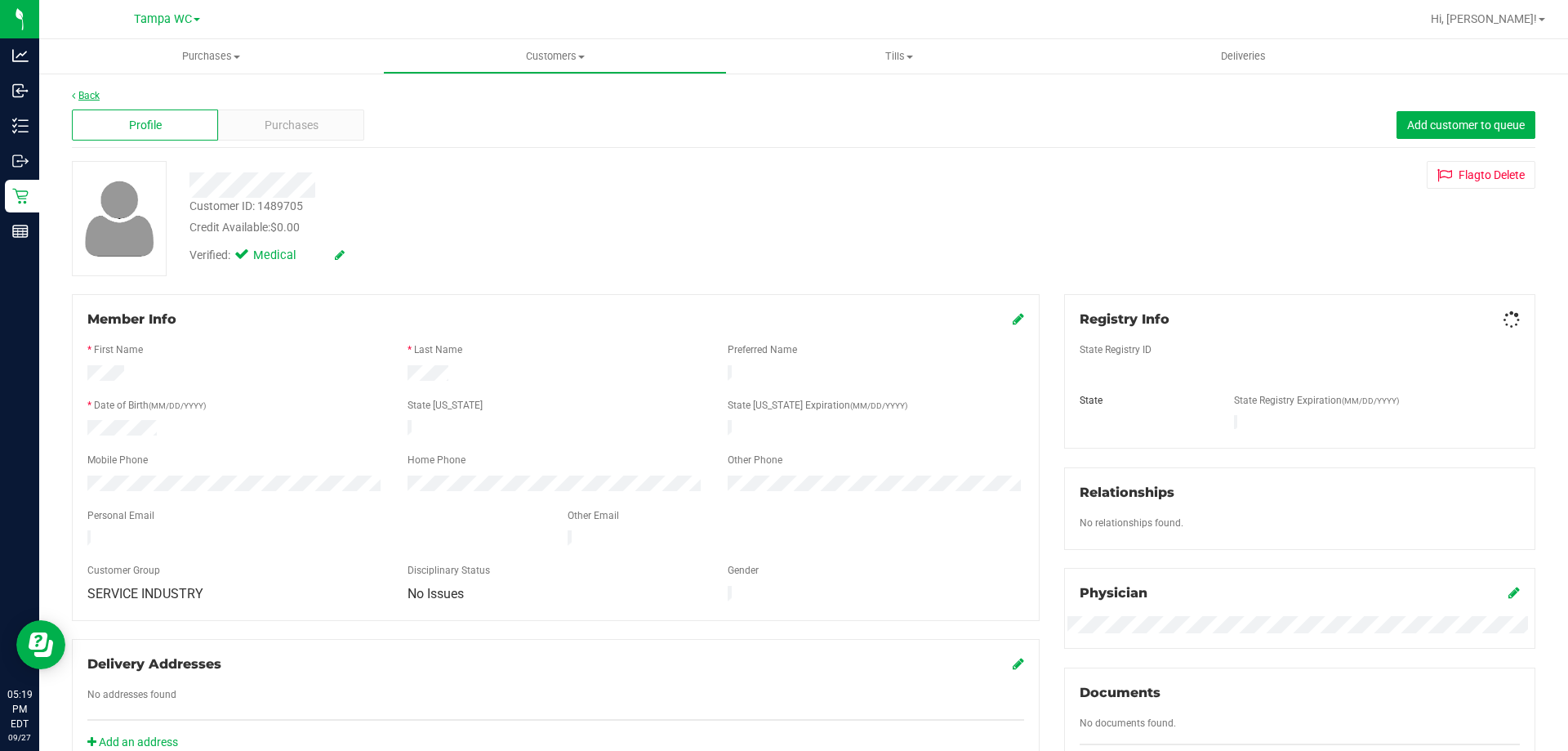
click at [81, 93] on link "Back" at bounding box center [85, 95] width 28 height 12
click at [247, 128] on div "Purchases" at bounding box center [290, 125] width 146 height 31
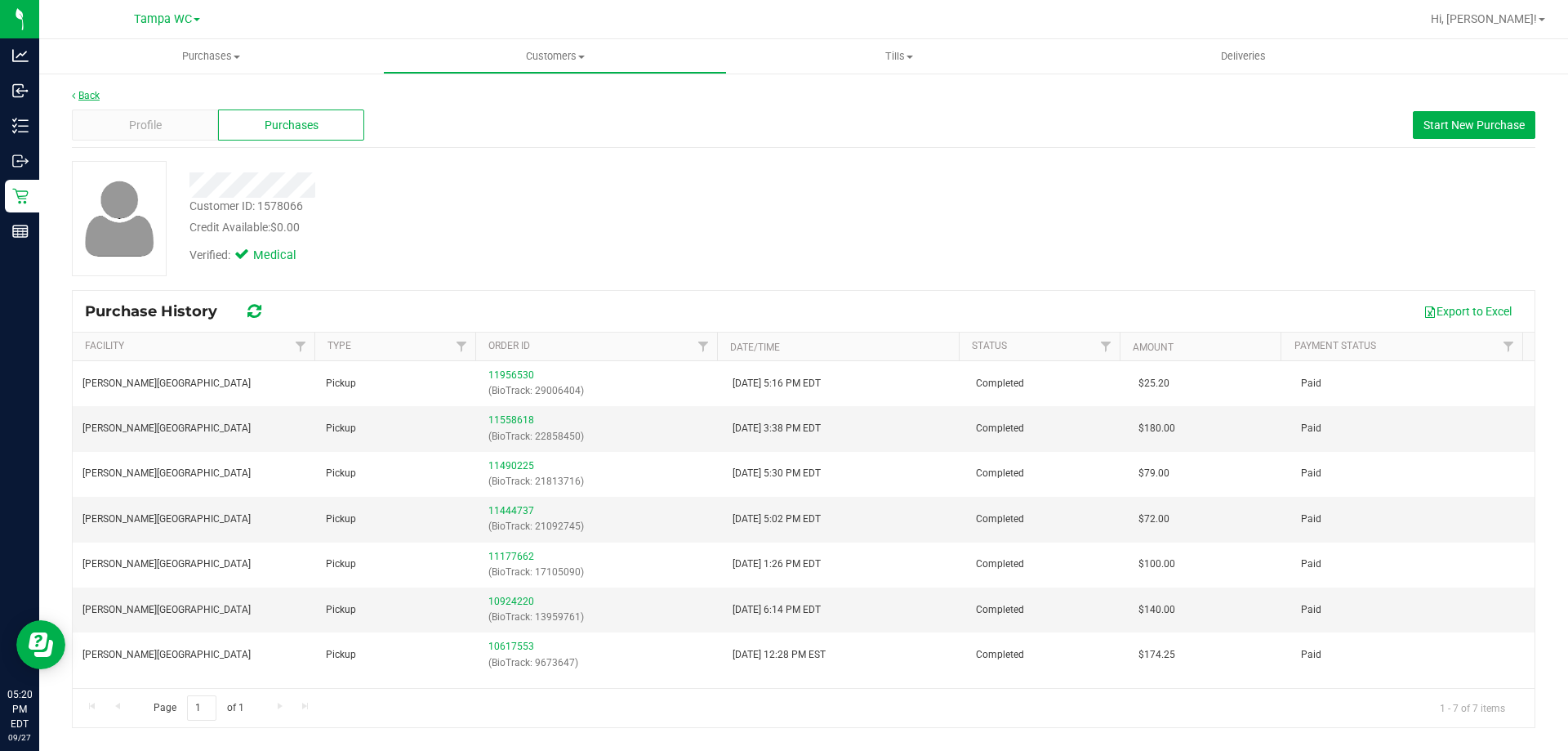
click at [99, 94] on link "Back" at bounding box center [85, 95] width 28 height 12
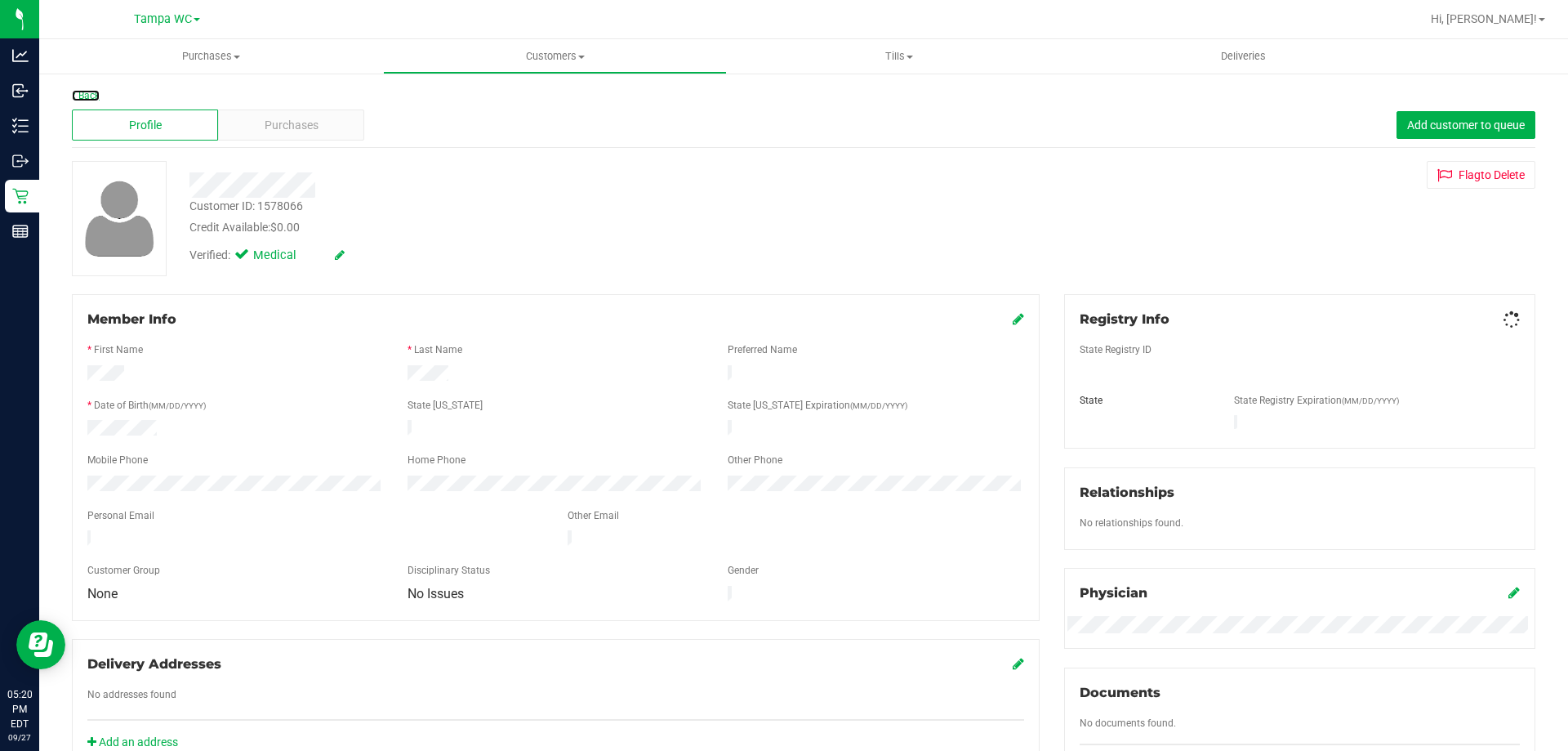
click at [98, 94] on link "Back" at bounding box center [85, 95] width 28 height 12
click at [253, 122] on div "Purchases" at bounding box center [290, 125] width 146 height 31
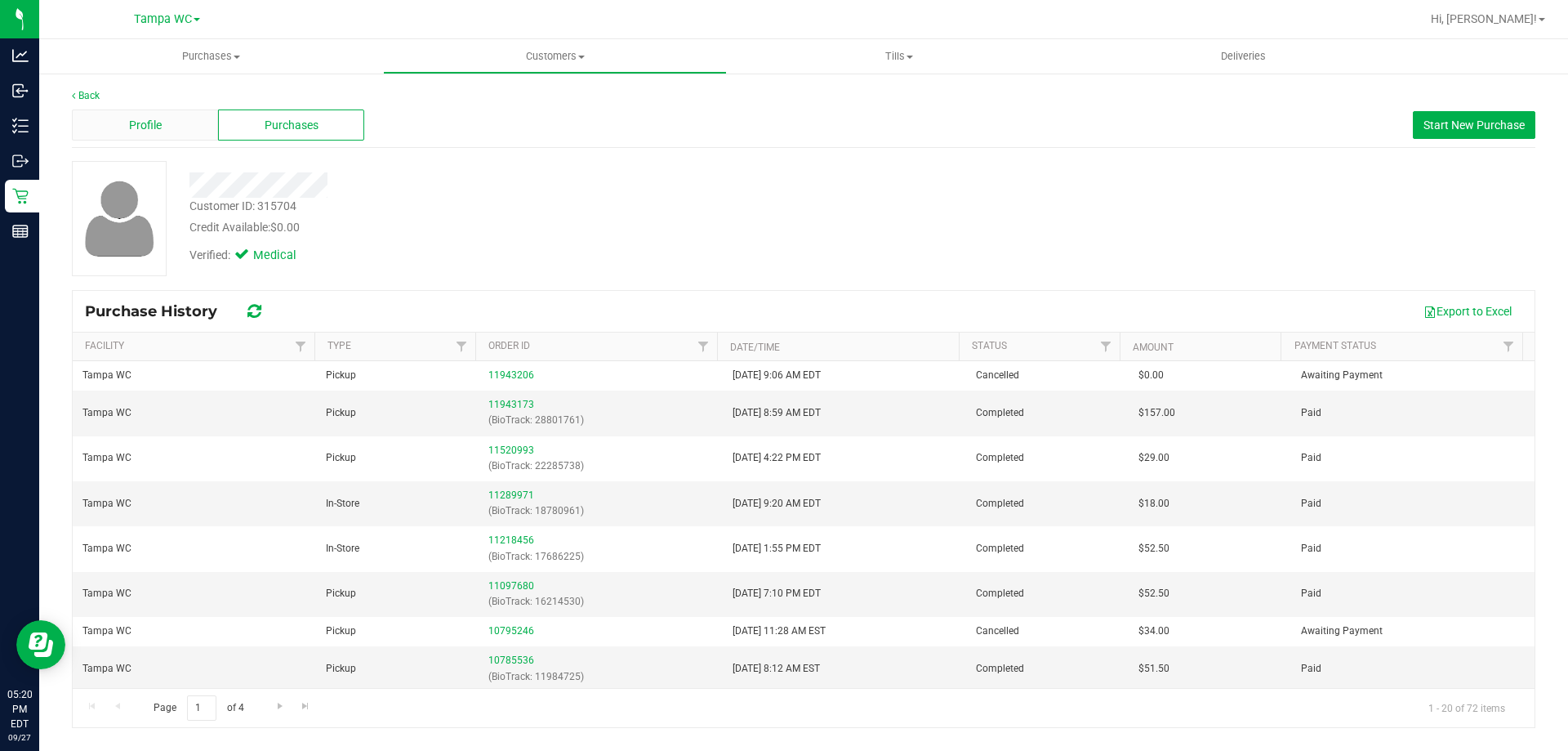
click at [179, 119] on div "Profile" at bounding box center [144, 125] width 146 height 31
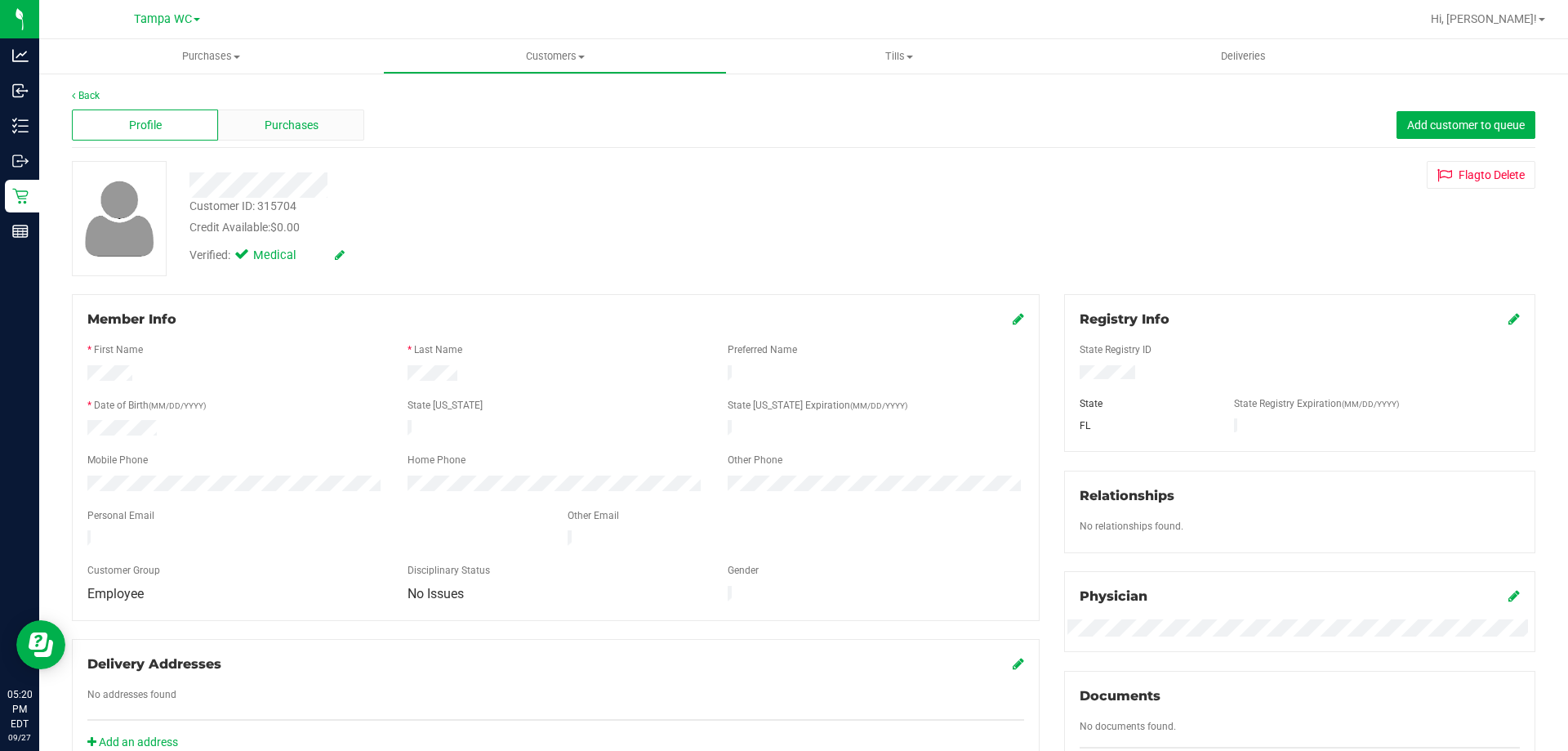
click at [300, 122] on span "Purchases" at bounding box center [291, 125] width 54 height 17
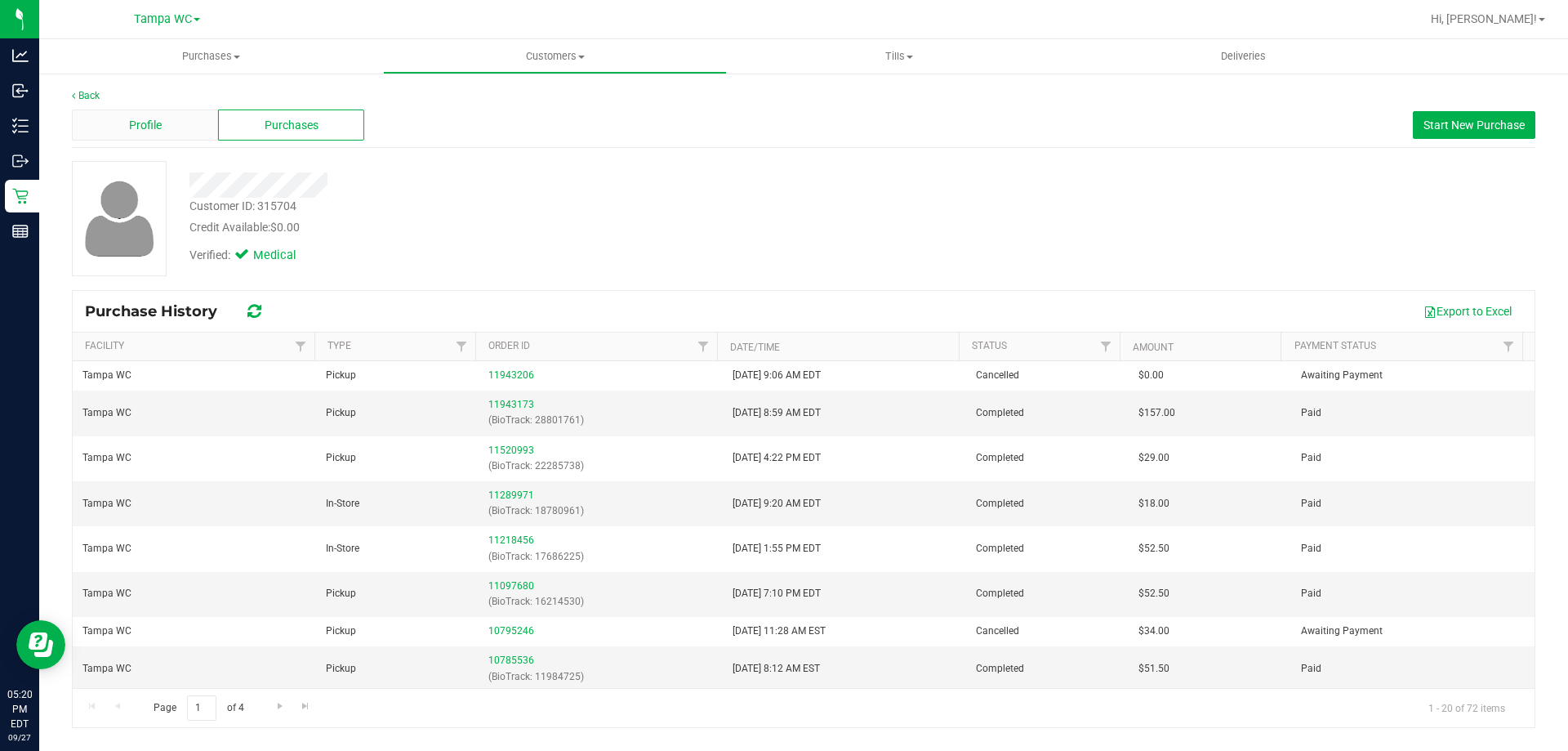
click at [174, 127] on div "Profile" at bounding box center [144, 125] width 146 height 31
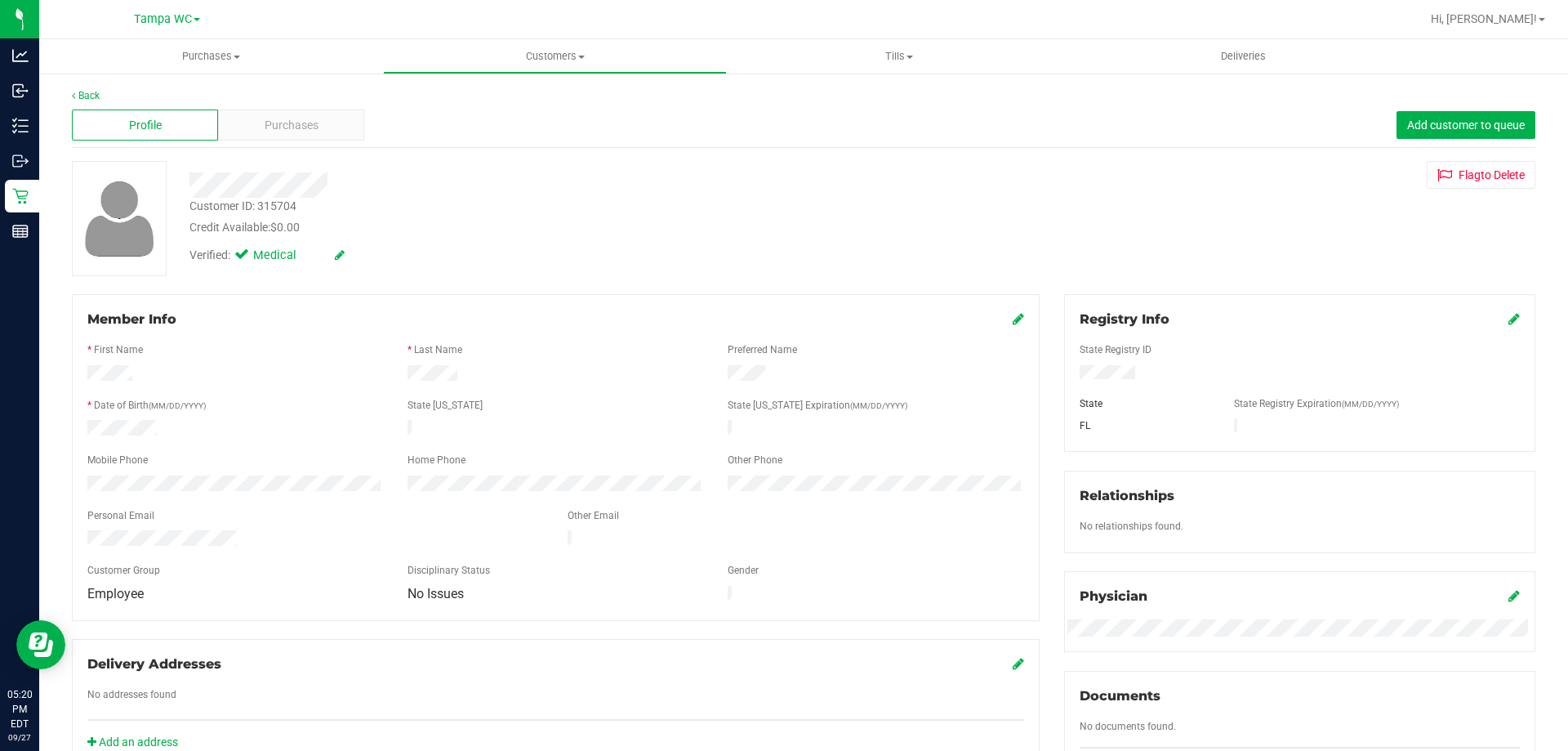
click at [532, 134] on div "Profile Purchases Add customer to queue" at bounding box center [803, 125] width 1464 height 45
click at [276, 117] on span "Purchases" at bounding box center [291, 125] width 54 height 17
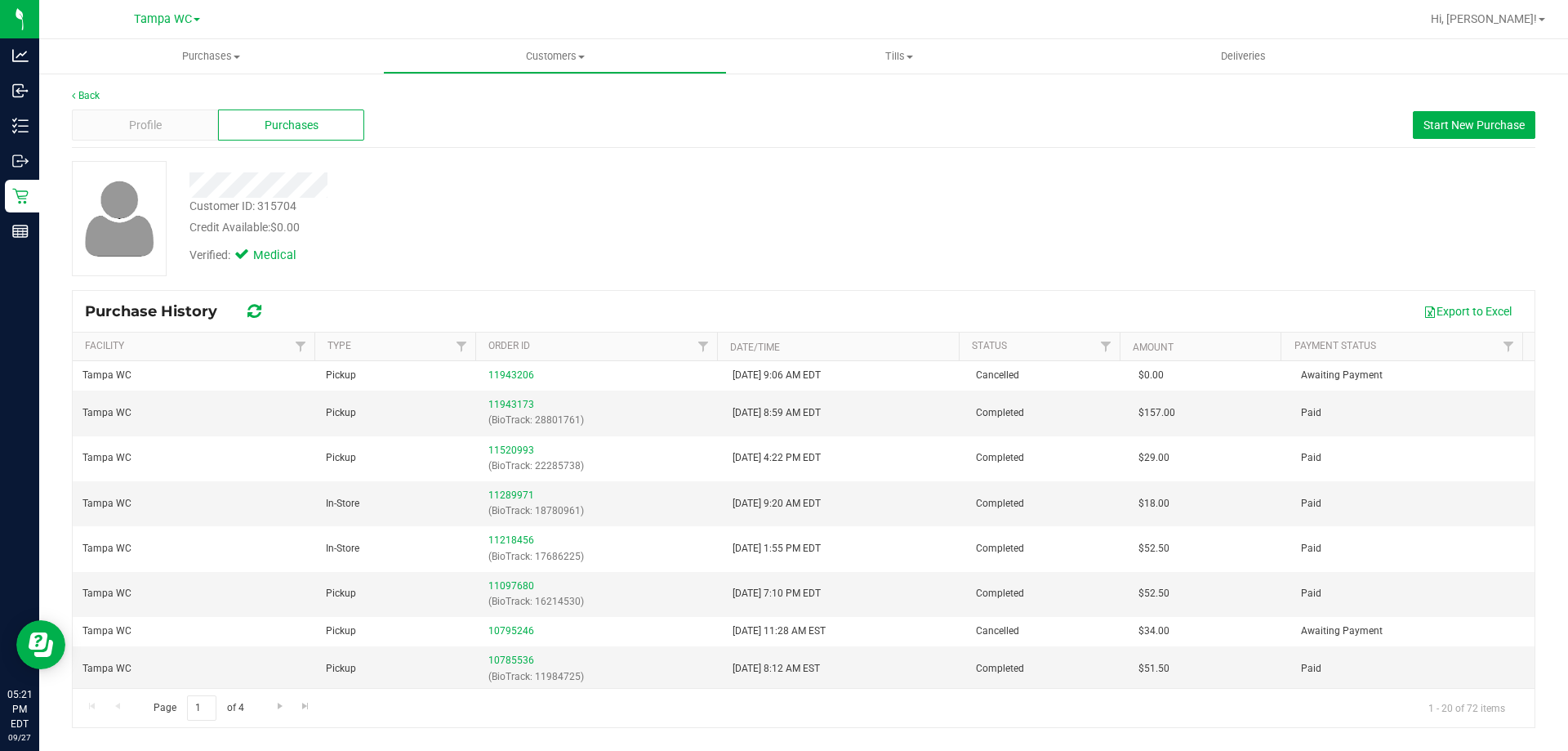
click at [447, 290] on div "Purchase History Export to Excel Facility Type Order ID Date/Time Status Amount…" at bounding box center [803, 509] width 1464 height 438
click at [164, 127] on div "Profile" at bounding box center [144, 125] width 146 height 31
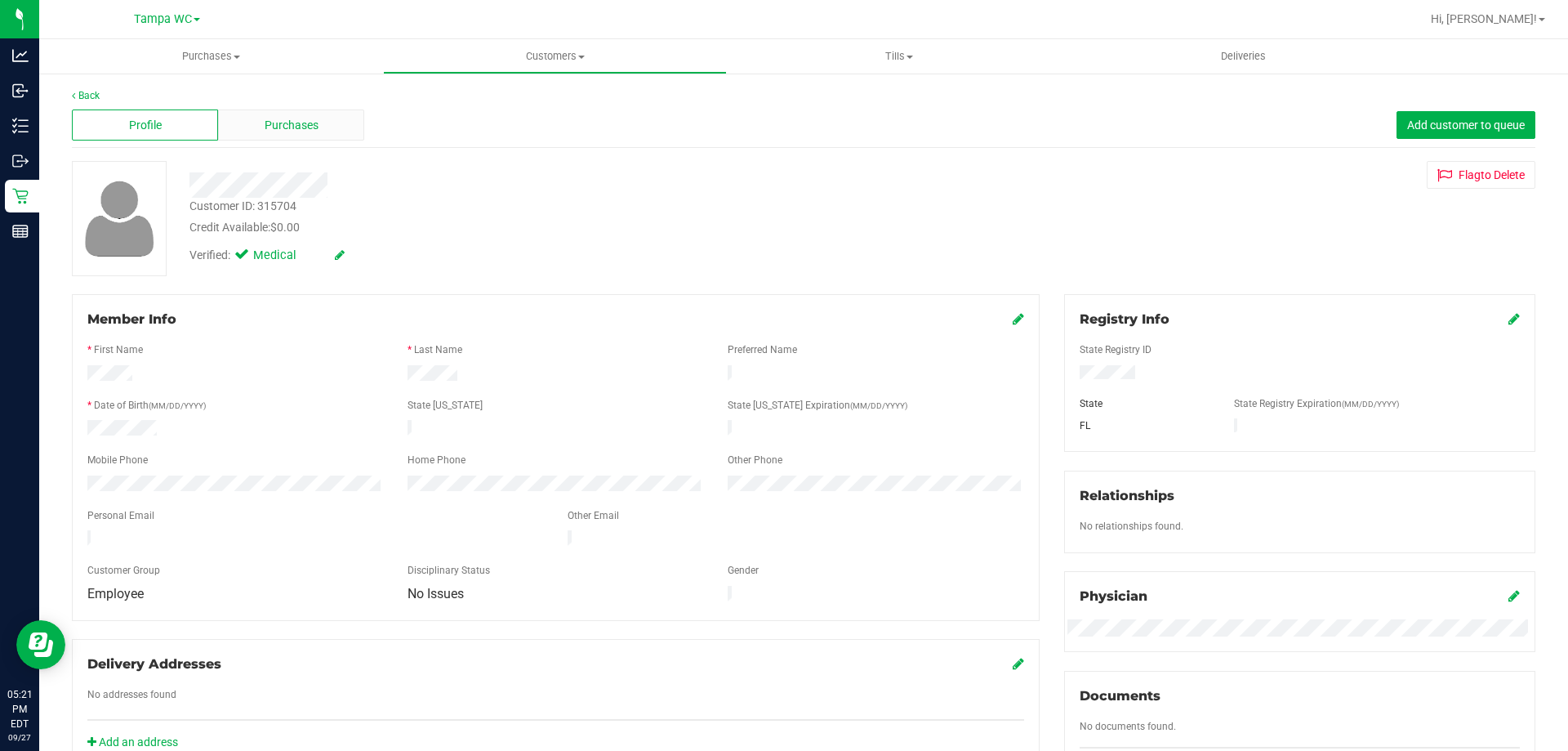
click at [318, 130] on div "Purchases" at bounding box center [290, 125] width 146 height 31
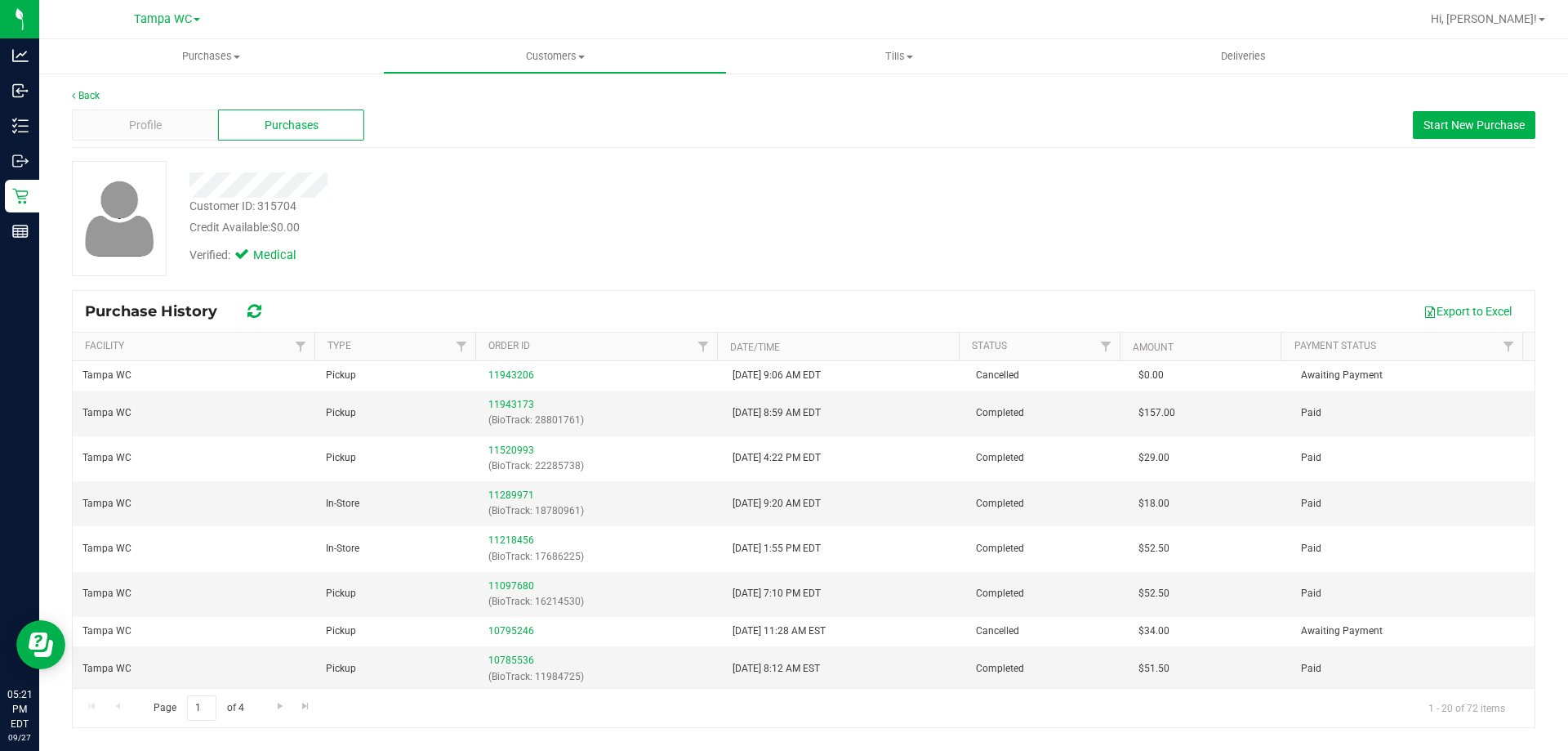
click at [341, 205] on div "Customer ID: 315704 Credit Available: $0.00" at bounding box center [549, 217] width 744 height 38
click at [171, 120] on div "Profile" at bounding box center [144, 125] width 146 height 31
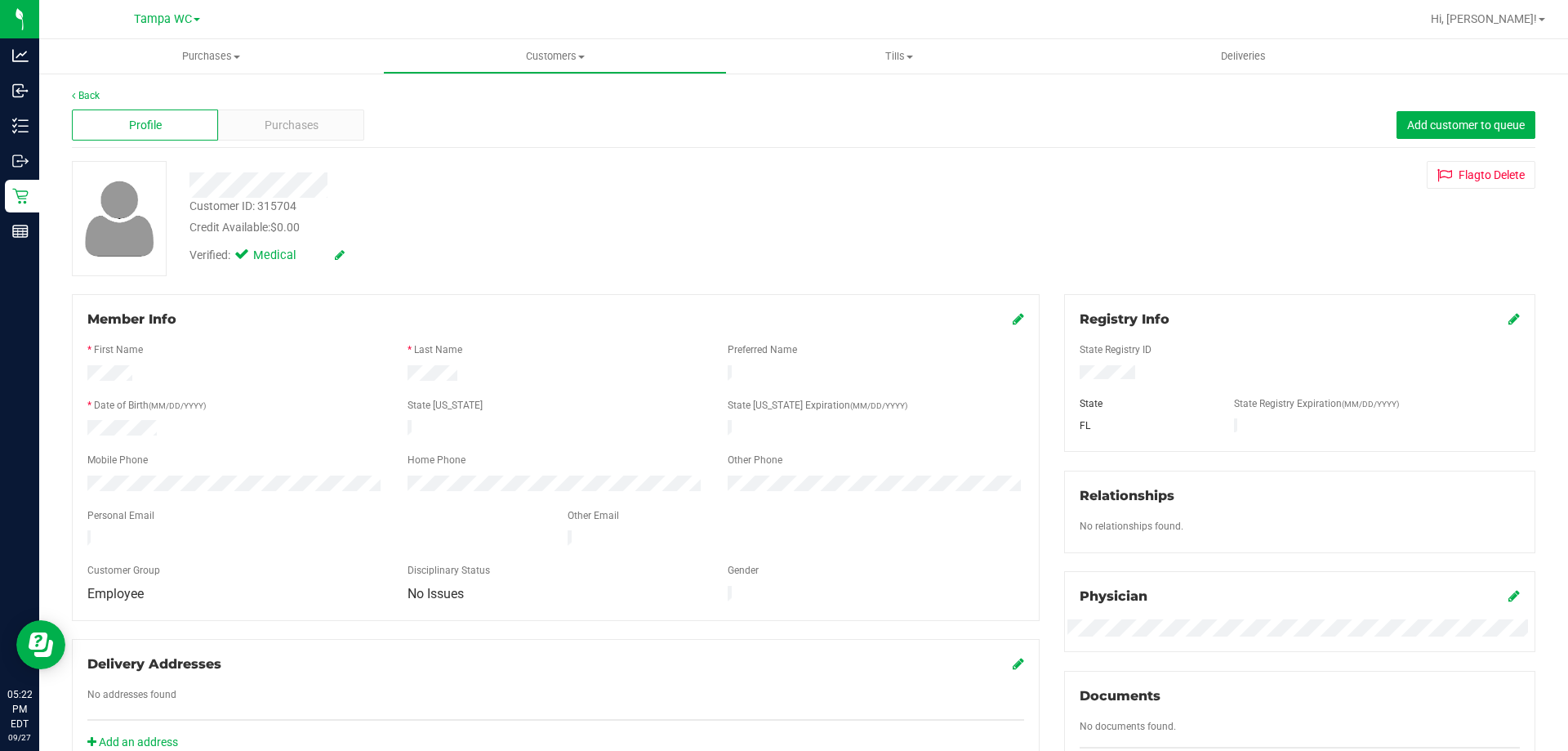
click at [644, 242] on div "Verified: Medical" at bounding box center [549, 254] width 744 height 36
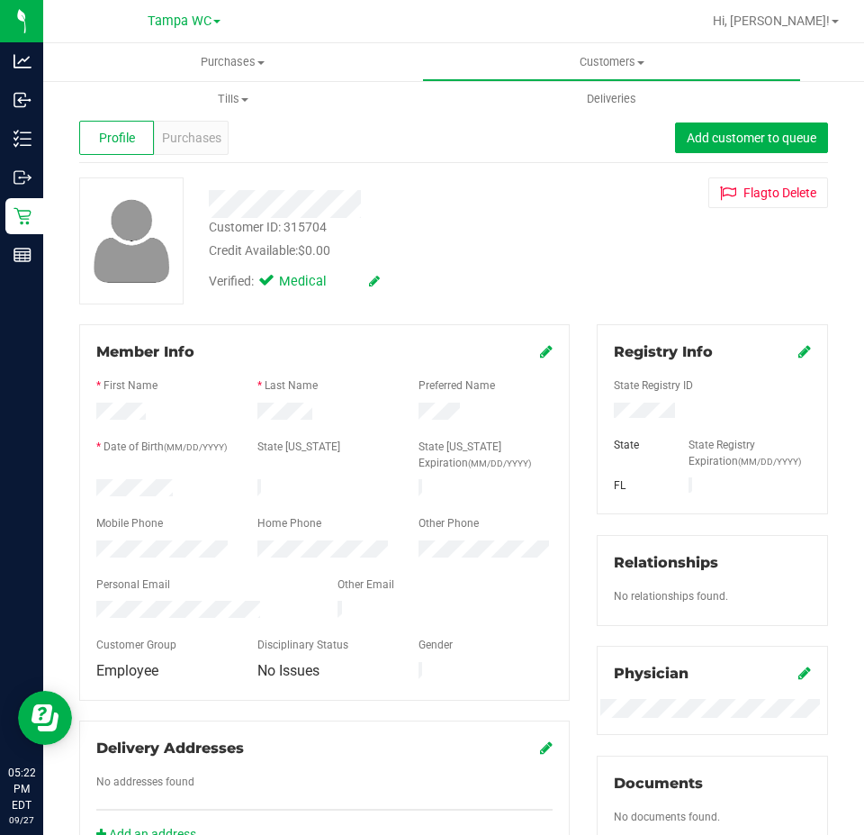
click at [599, 267] on div "Customer ID: 315704 Credit Available: $0.00 Verified: Medical Flag to Delete" at bounding box center [454, 240] width 776 height 127
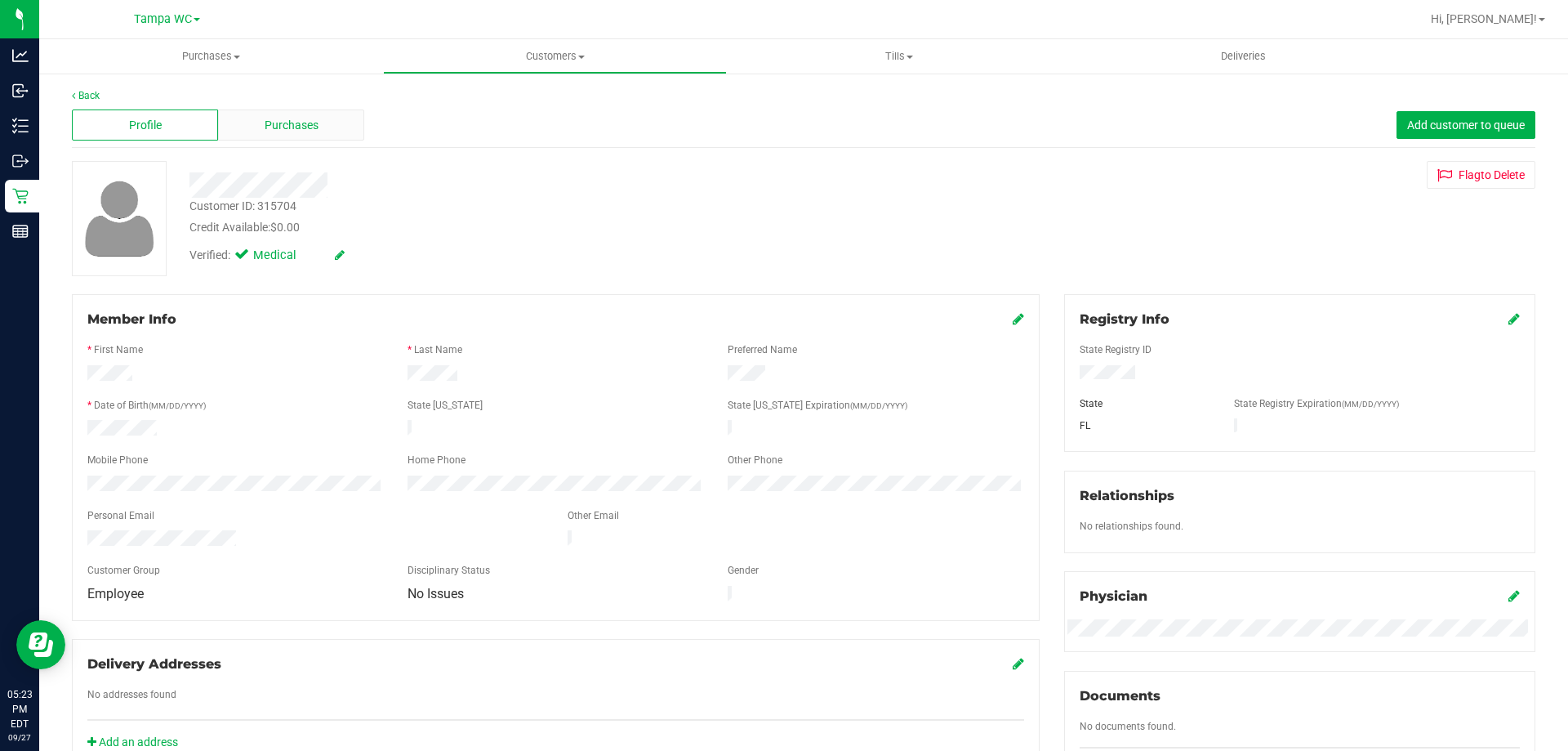
click at [268, 127] on span "Purchases" at bounding box center [291, 125] width 54 height 17
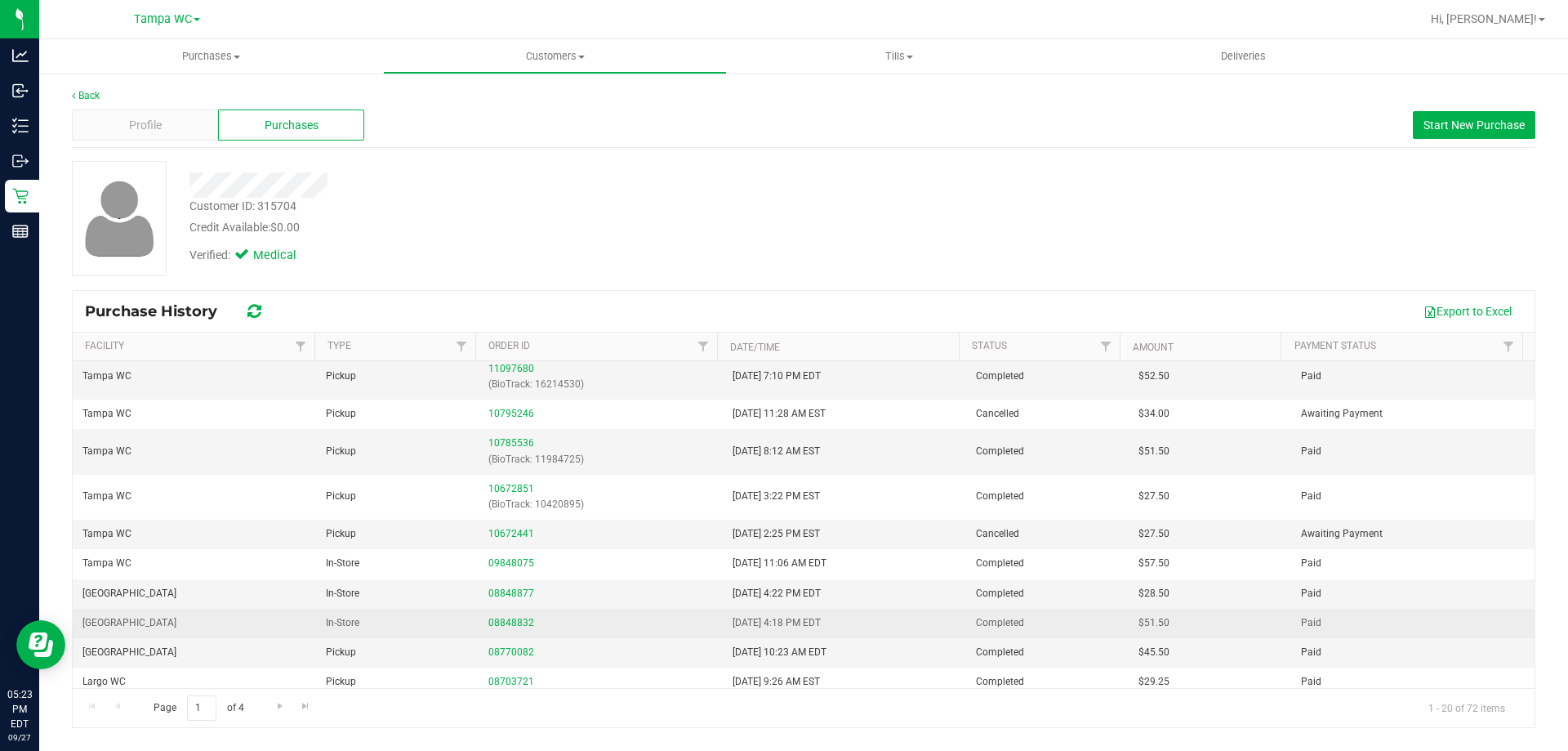
scroll to position [210, 0]
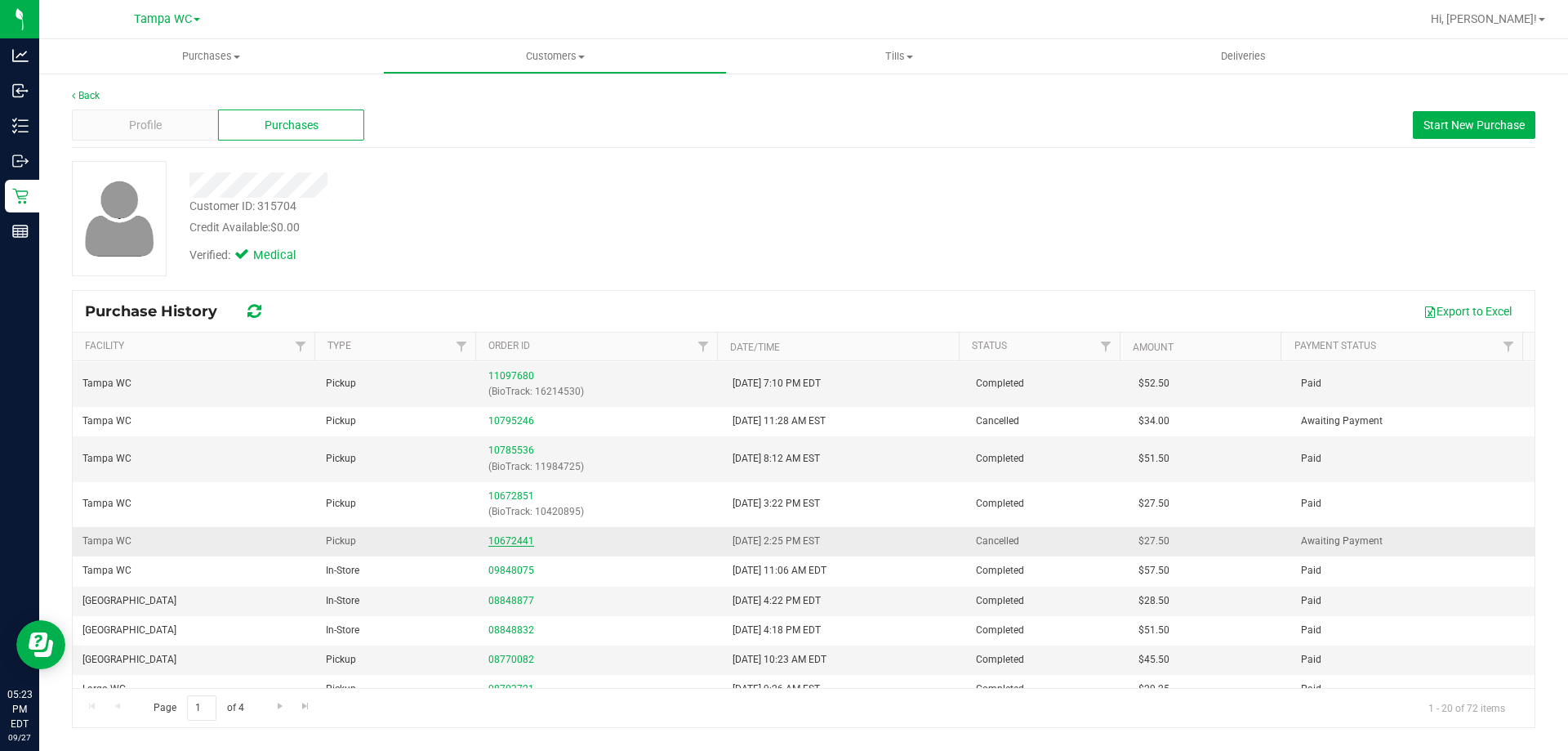
click at [506, 538] on link "10672441" at bounding box center [511, 541] width 45 height 12
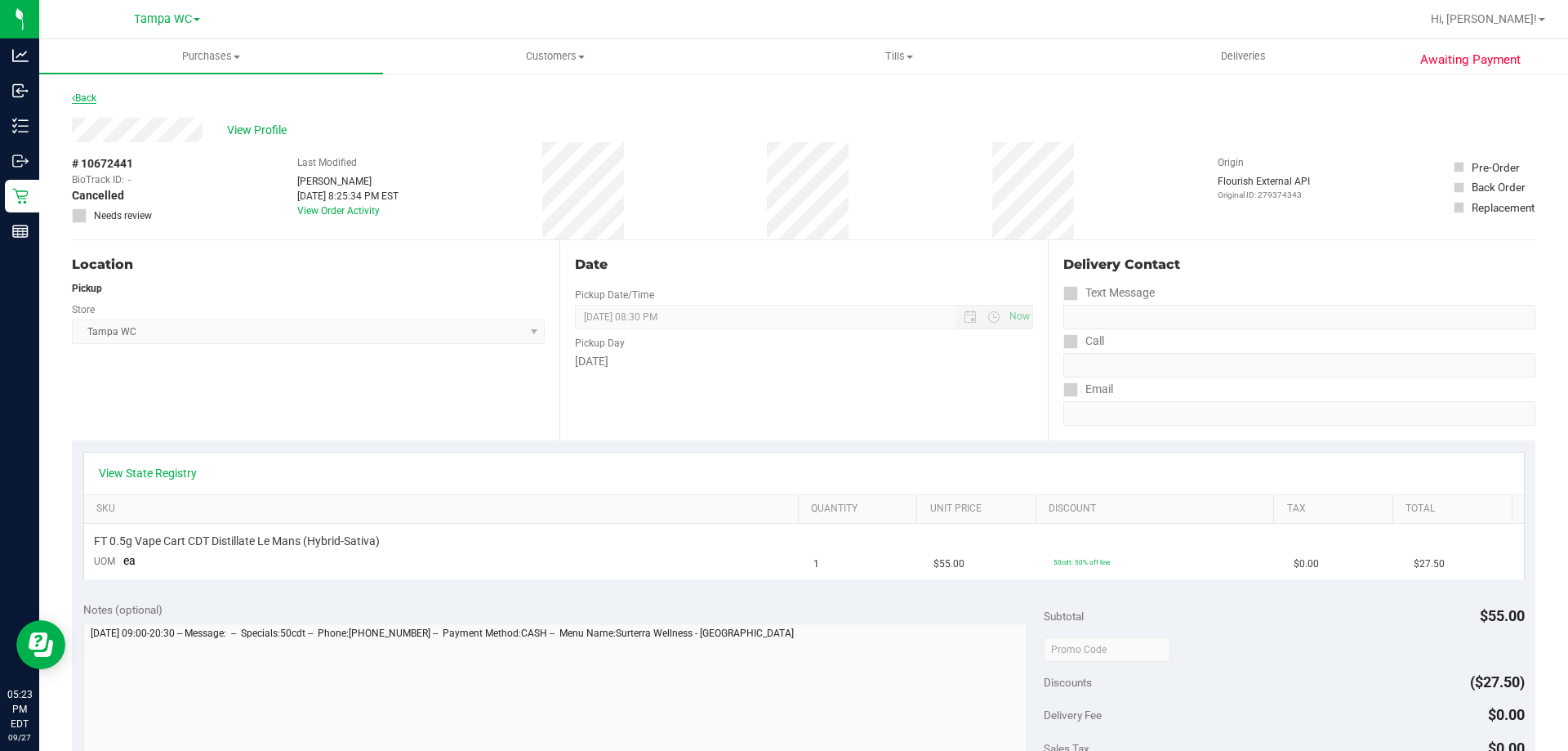
click at [85, 98] on link "Back" at bounding box center [83, 98] width 24 height 12
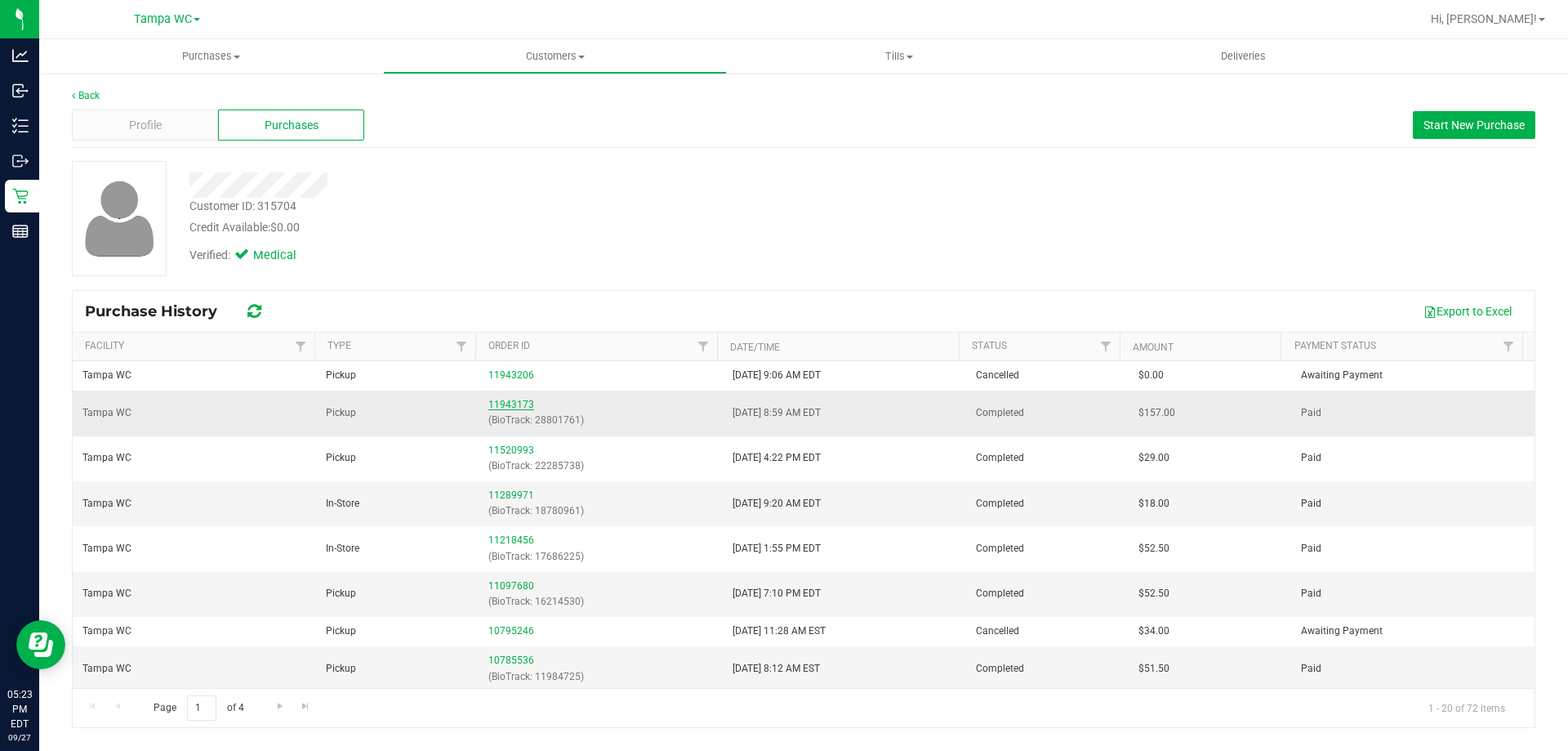
click at [498, 404] on link "11943173" at bounding box center [511, 404] width 45 height 12
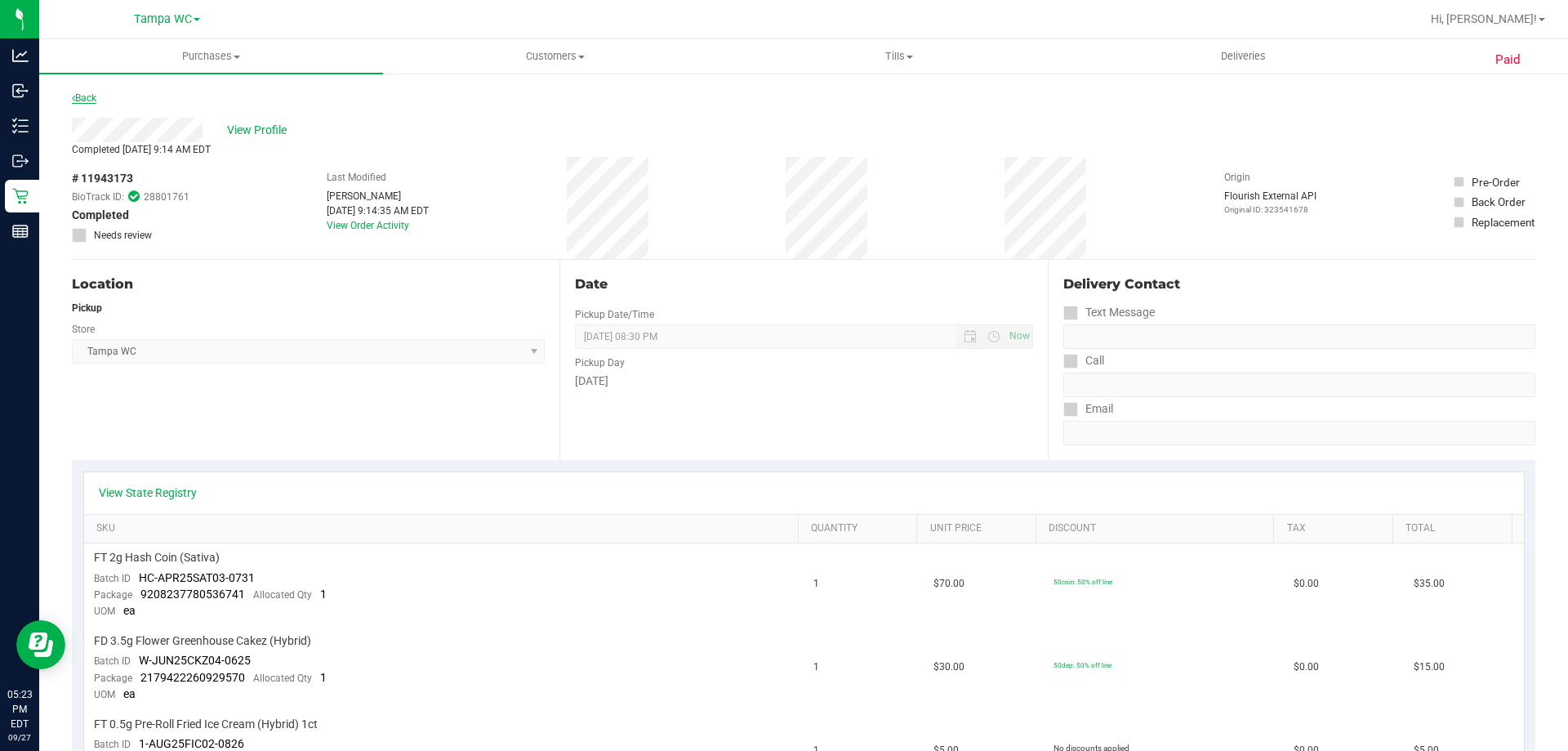
click at [86, 93] on link "Back" at bounding box center [83, 98] width 24 height 12
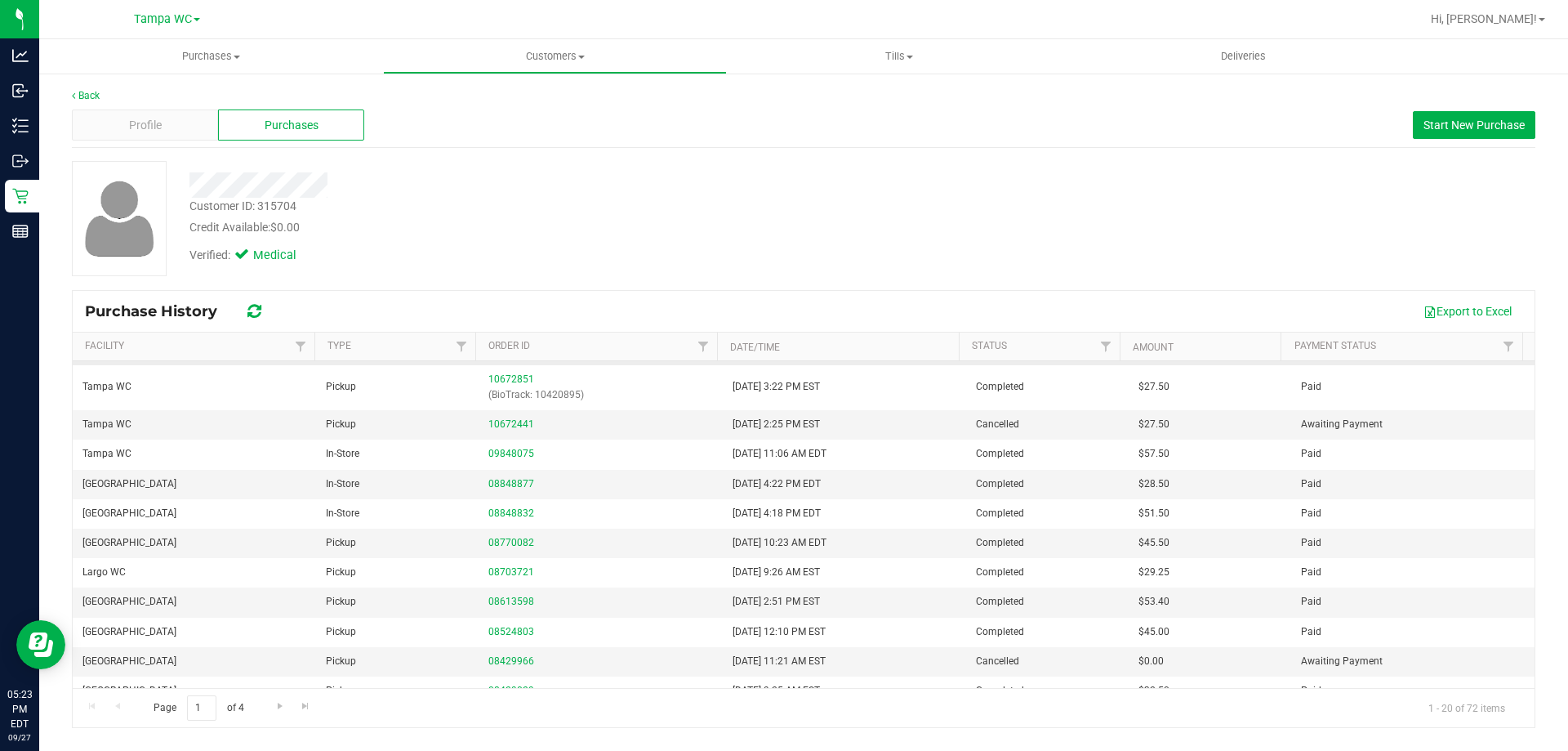
scroll to position [374, 0]
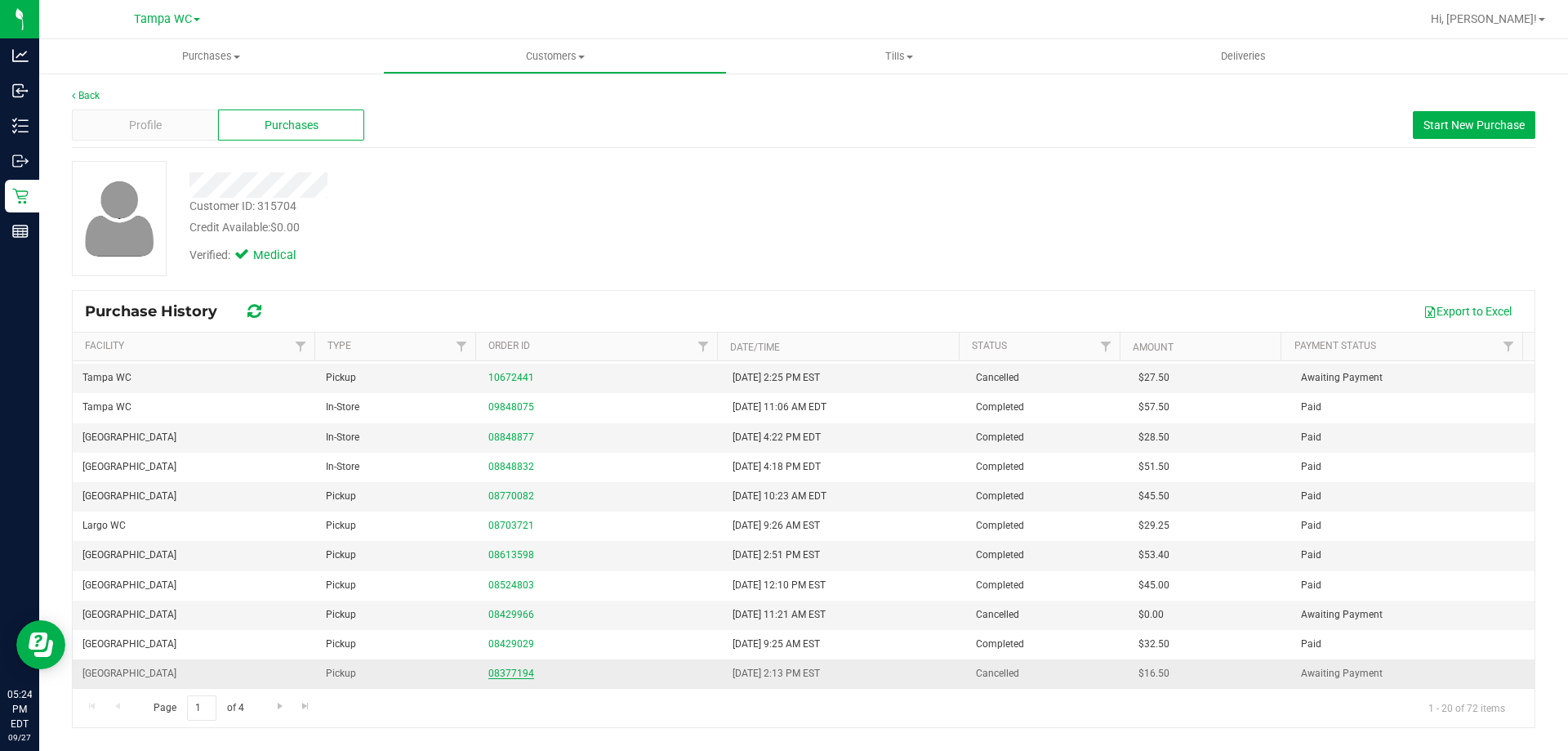
click at [503, 669] on link "08377194" at bounding box center [511, 673] width 45 height 12
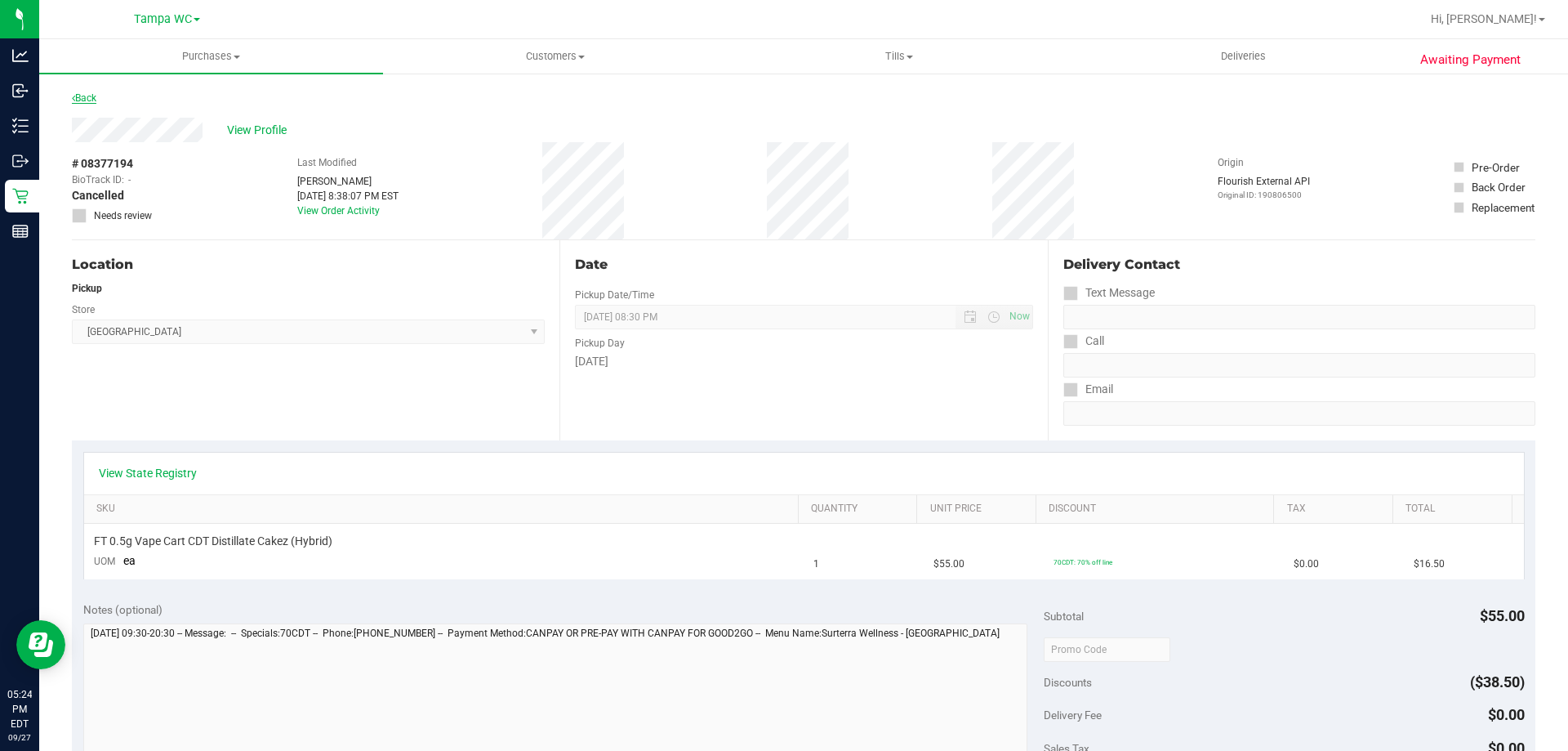
click at [88, 100] on link "Back" at bounding box center [83, 98] width 24 height 12
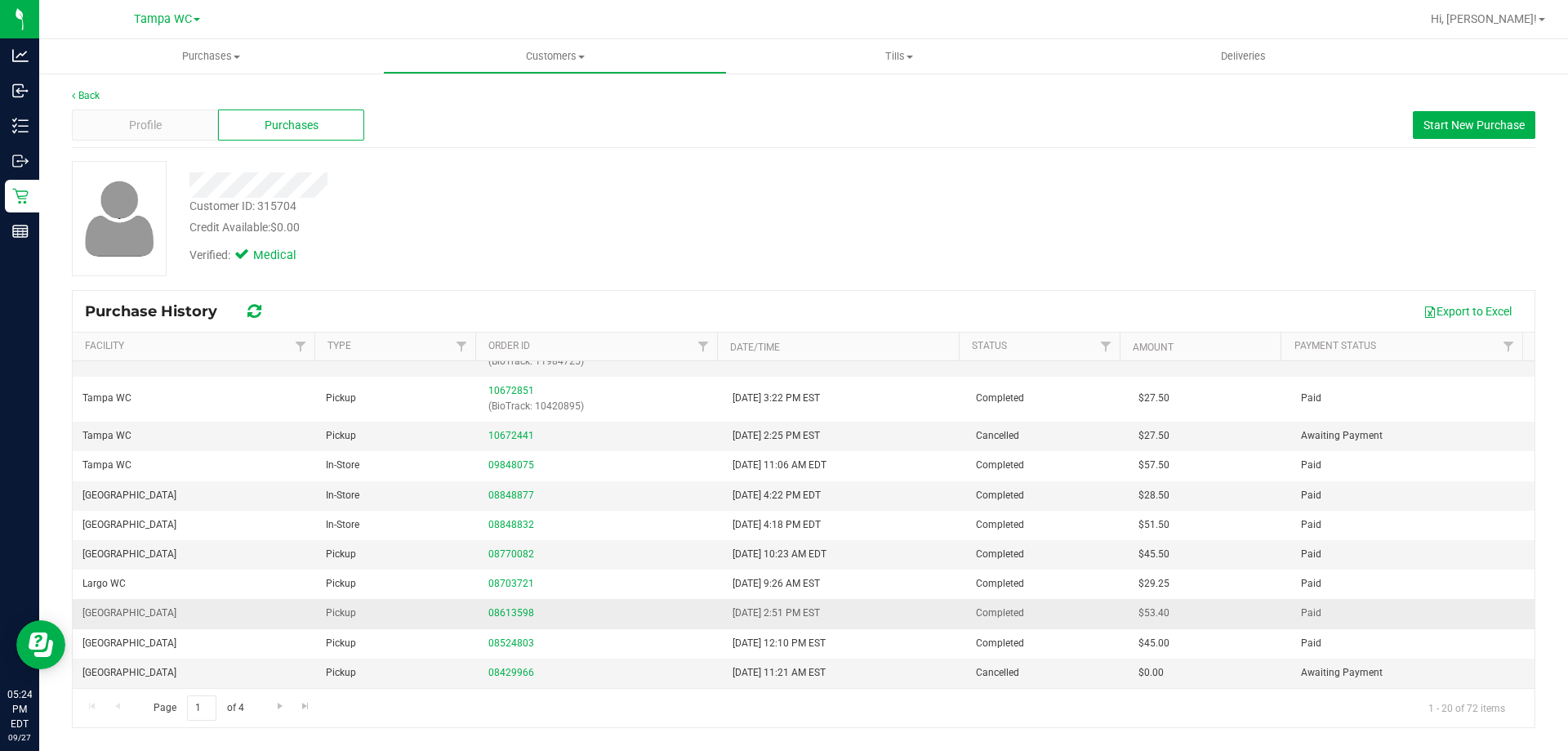
scroll to position [374, 0]
click at [501, 613] on link "08429966" at bounding box center [511, 614] width 45 height 12
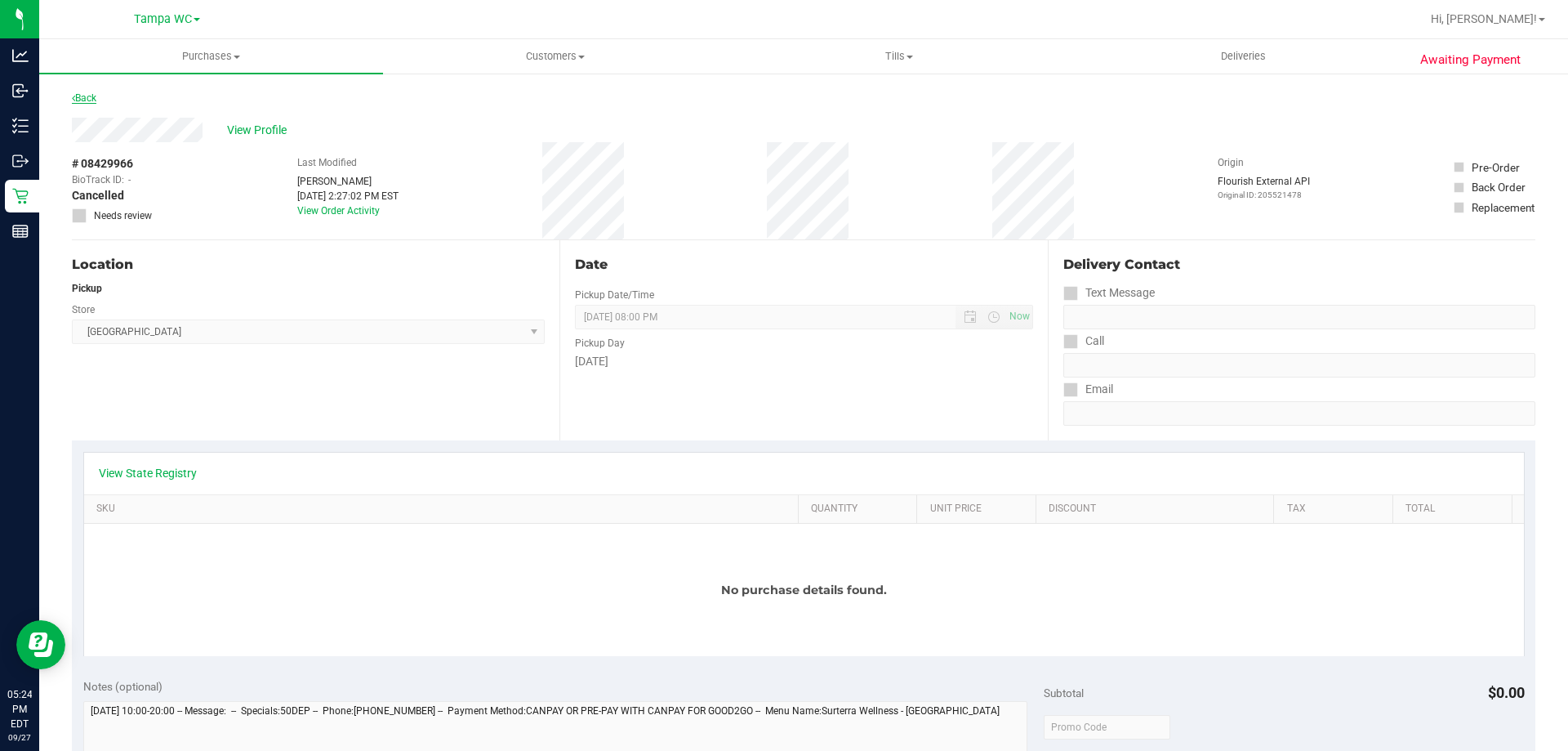
click at [93, 95] on link "Back" at bounding box center [83, 98] width 24 height 12
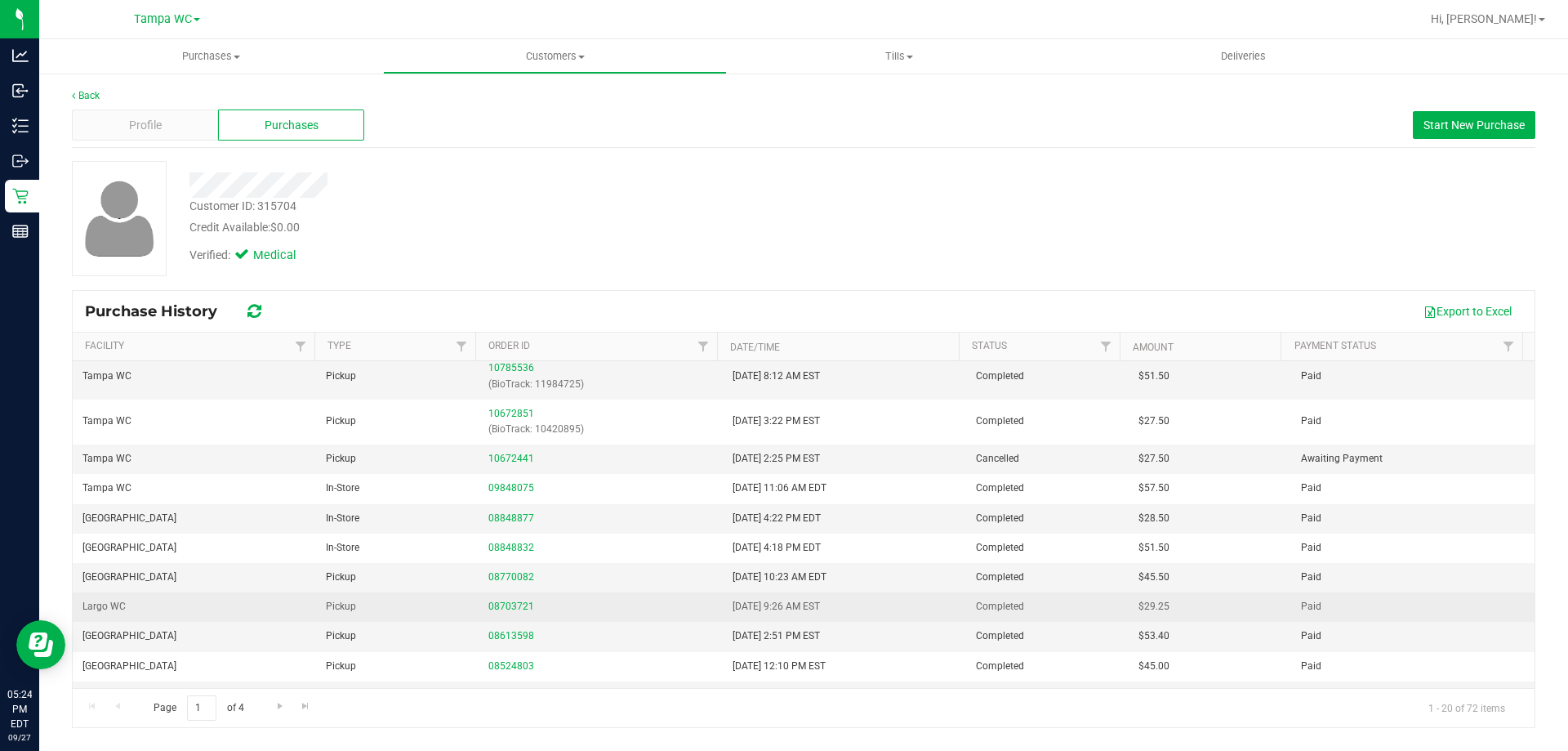
scroll to position [374, 0]
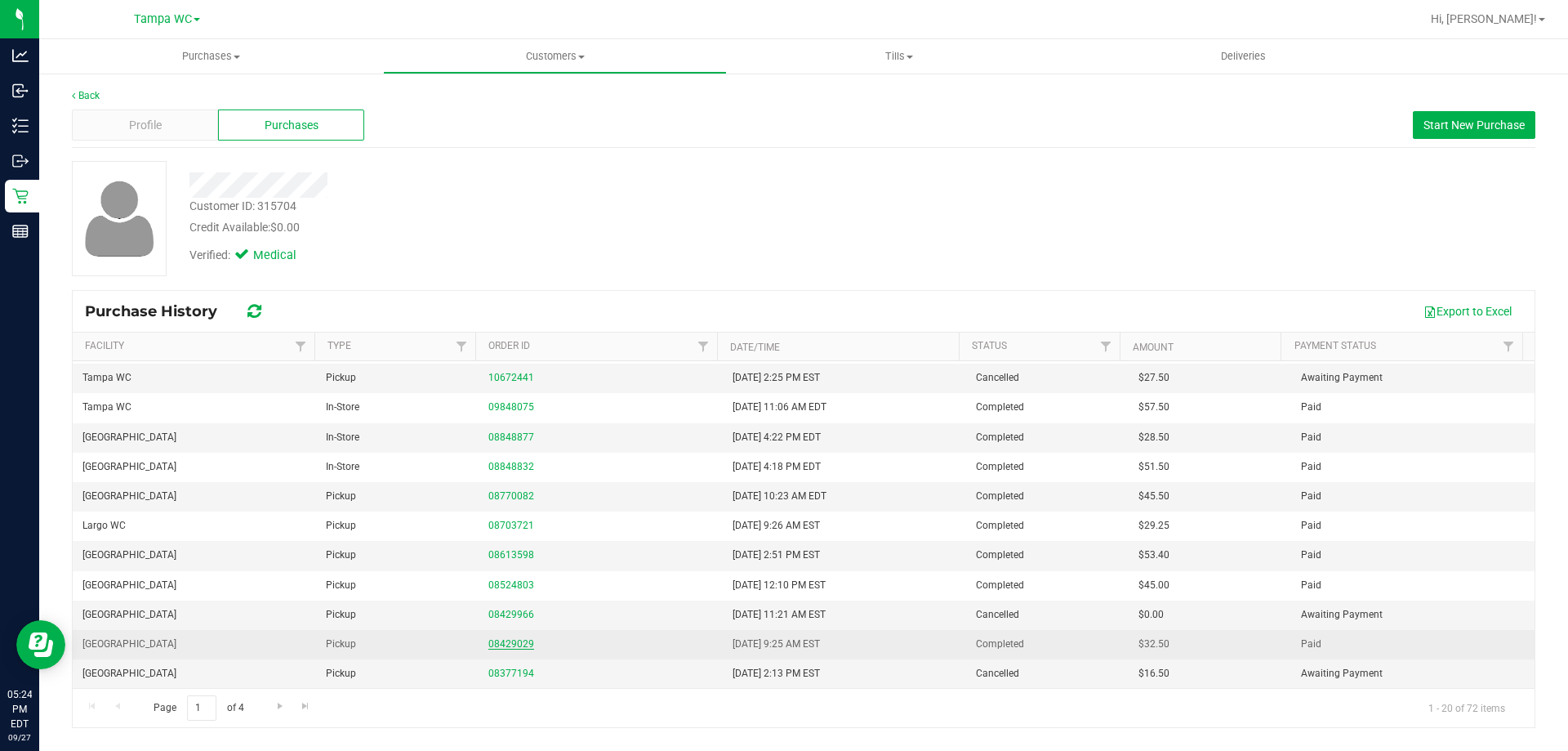
click at [502, 643] on link "08429029" at bounding box center [511, 643] width 45 height 12
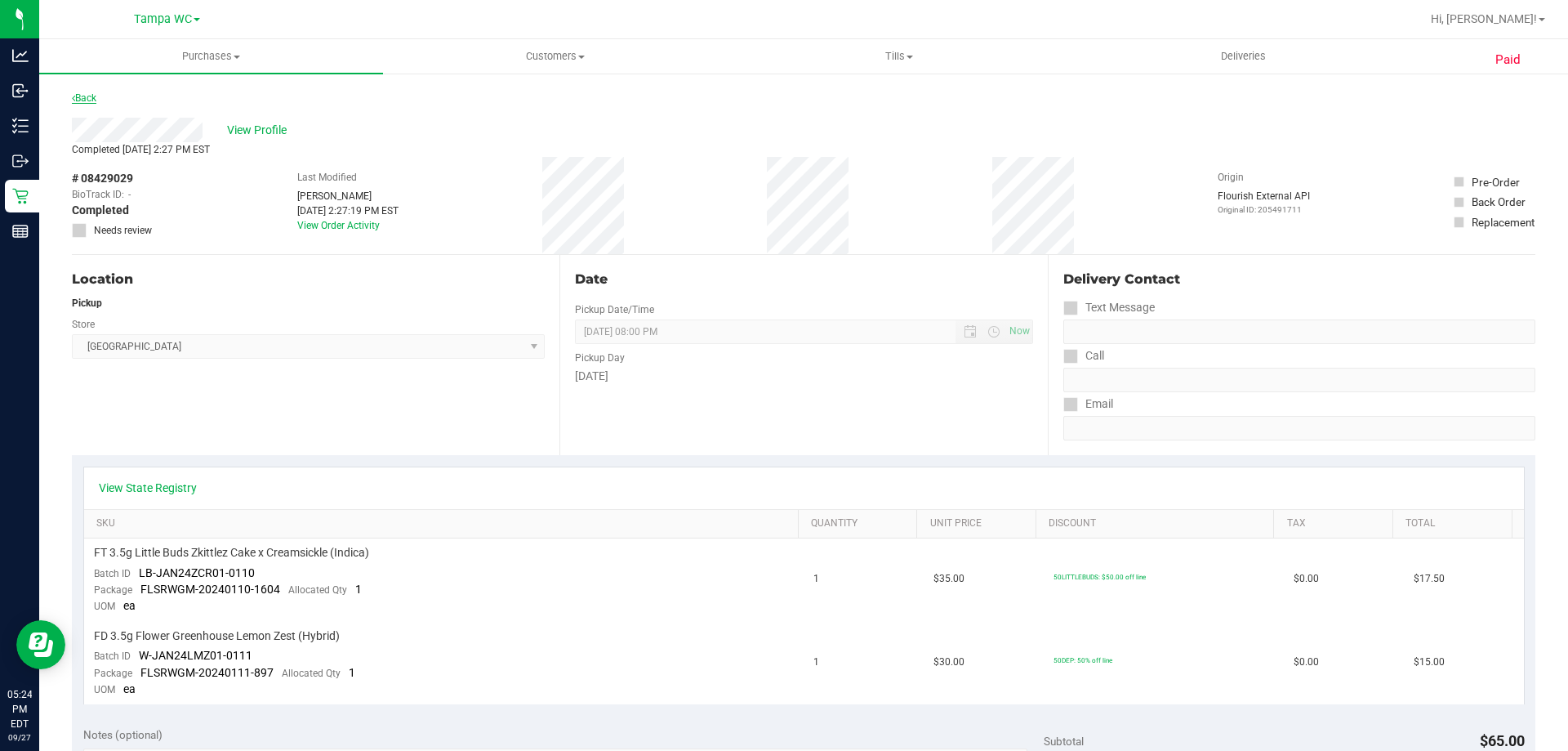
click at [94, 102] on link "Back" at bounding box center [83, 98] width 24 height 12
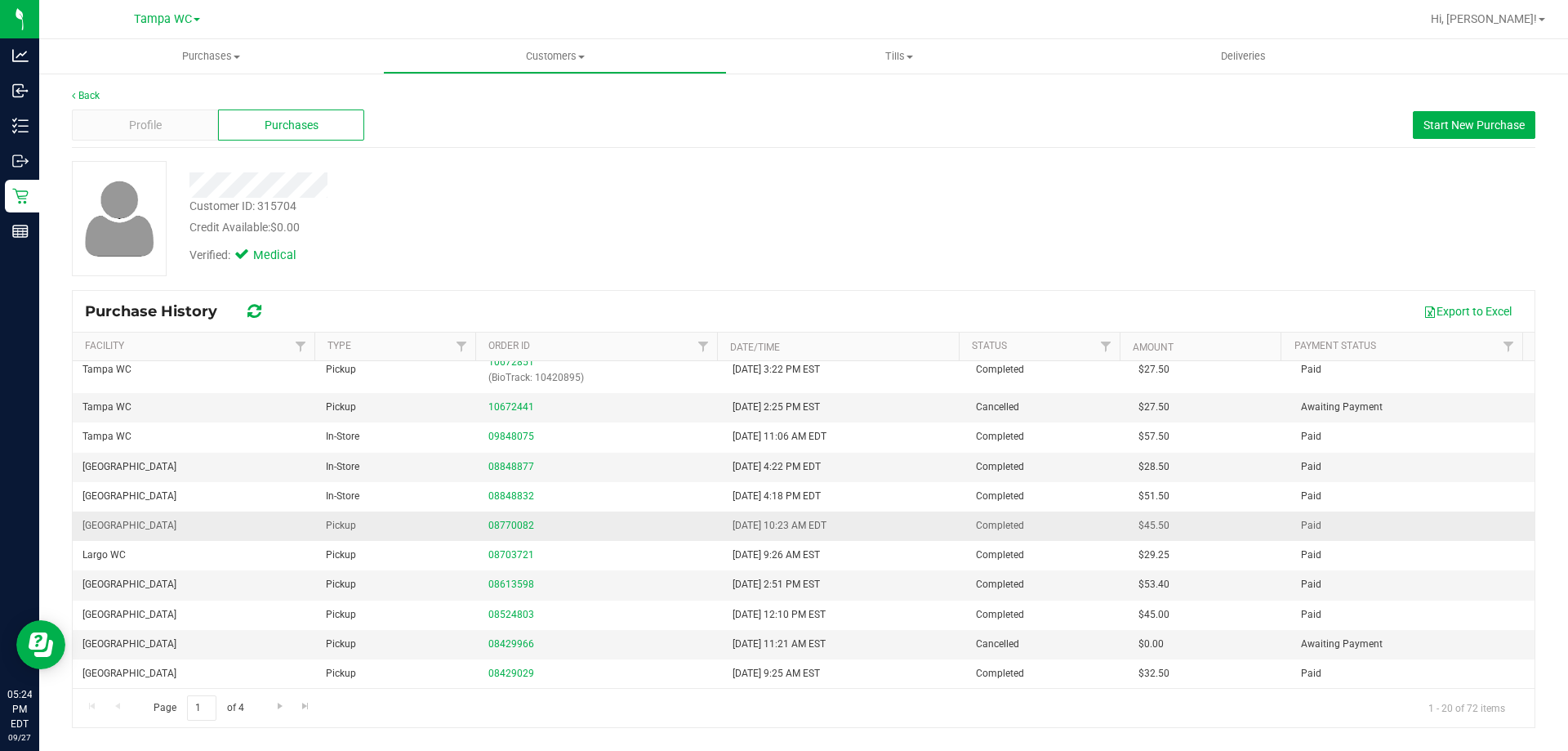
scroll to position [374, 0]
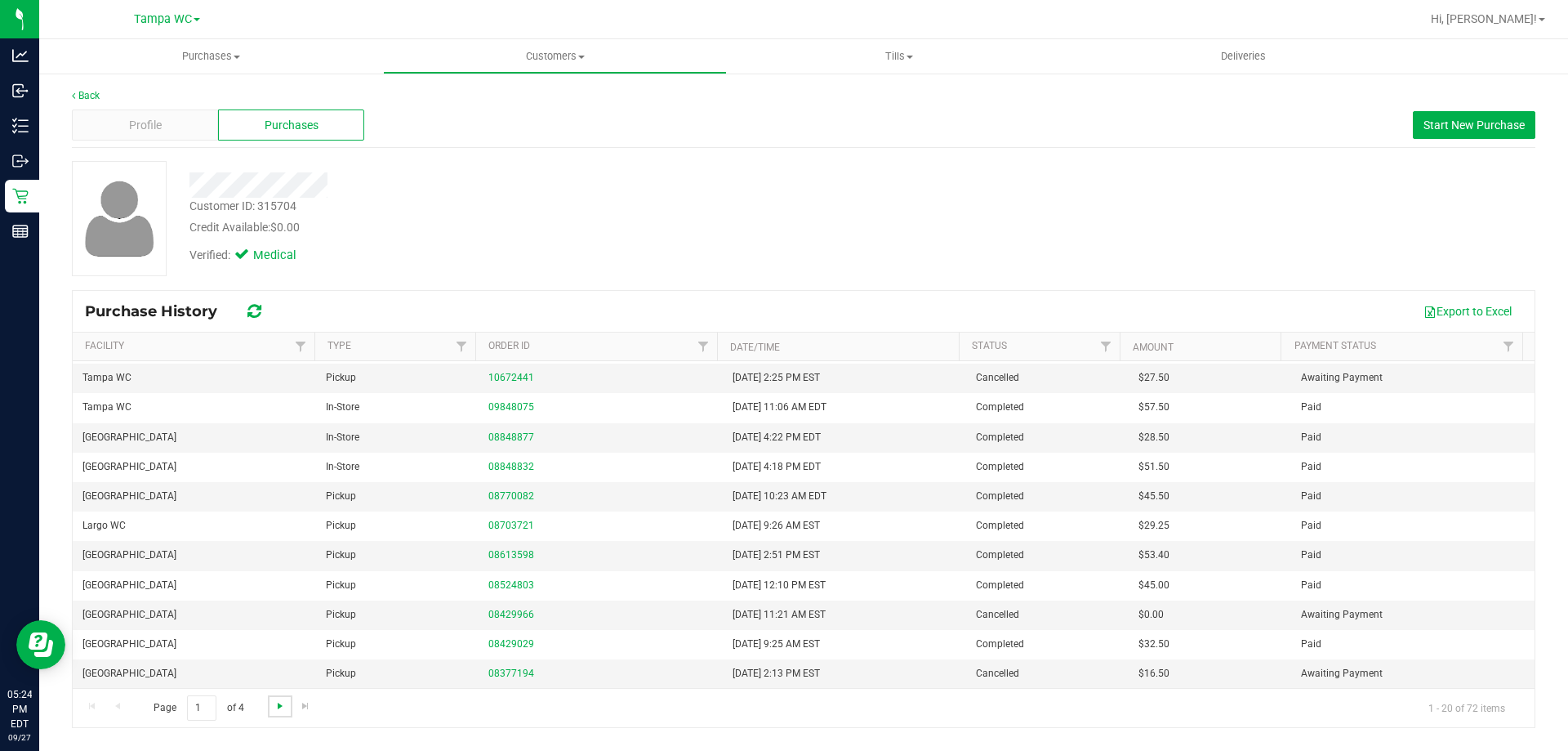
click at [281, 705] on span "Go to the next page" at bounding box center [280, 706] width 13 height 13
click at [518, 558] on link "04541107" at bounding box center [511, 554] width 45 height 12
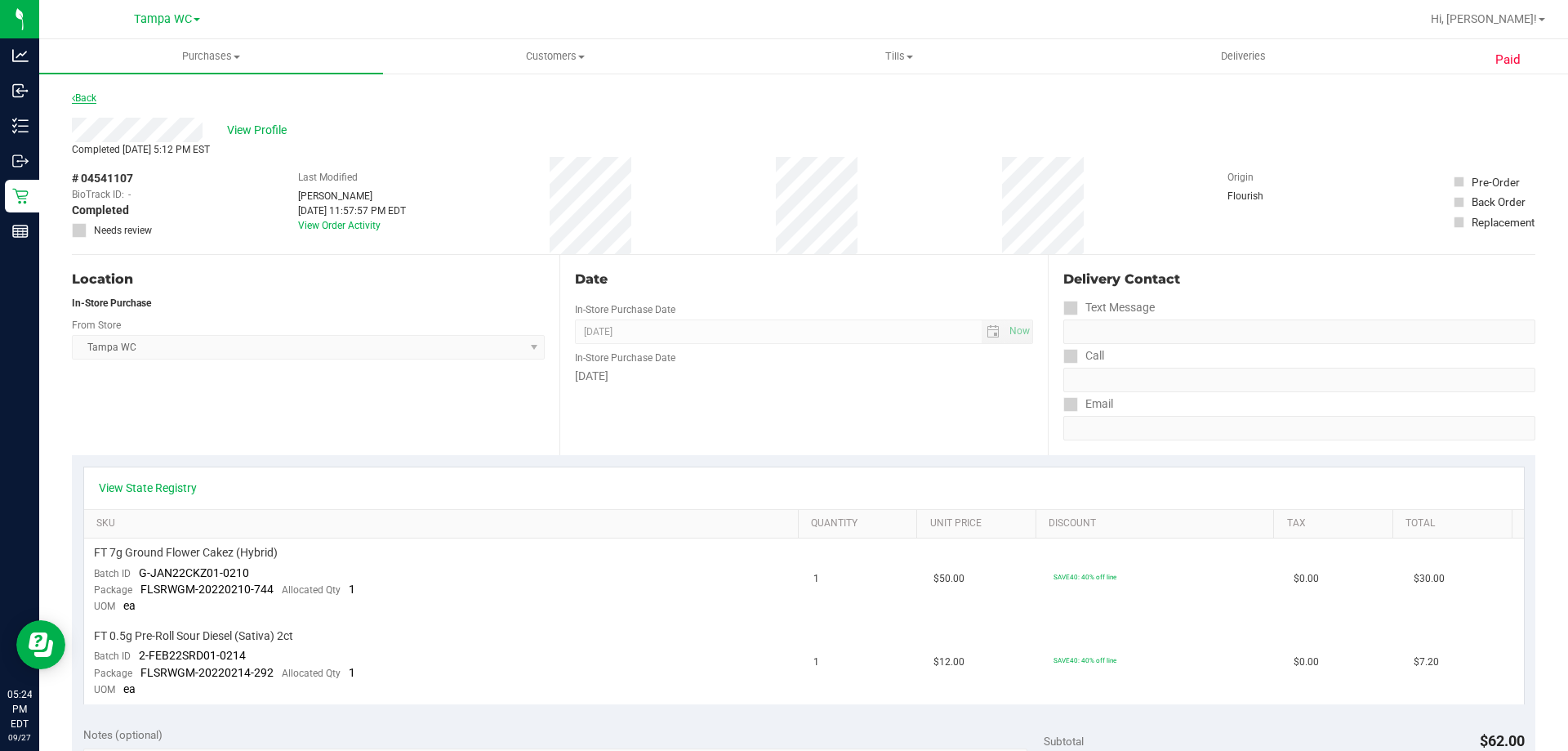
click at [84, 94] on link "Back" at bounding box center [83, 98] width 24 height 12
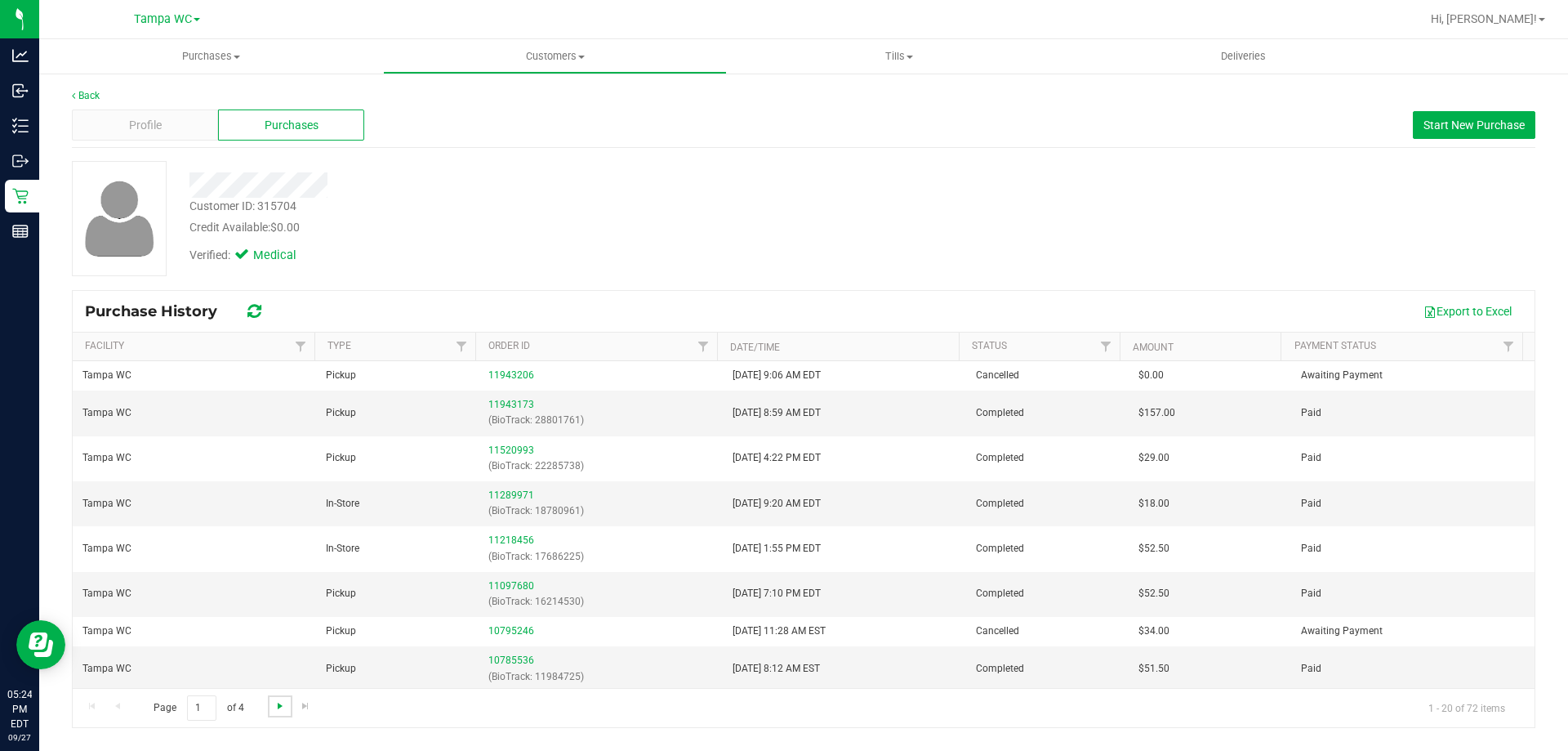
click at [280, 705] on span "Go to the next page" at bounding box center [280, 706] width 13 height 13
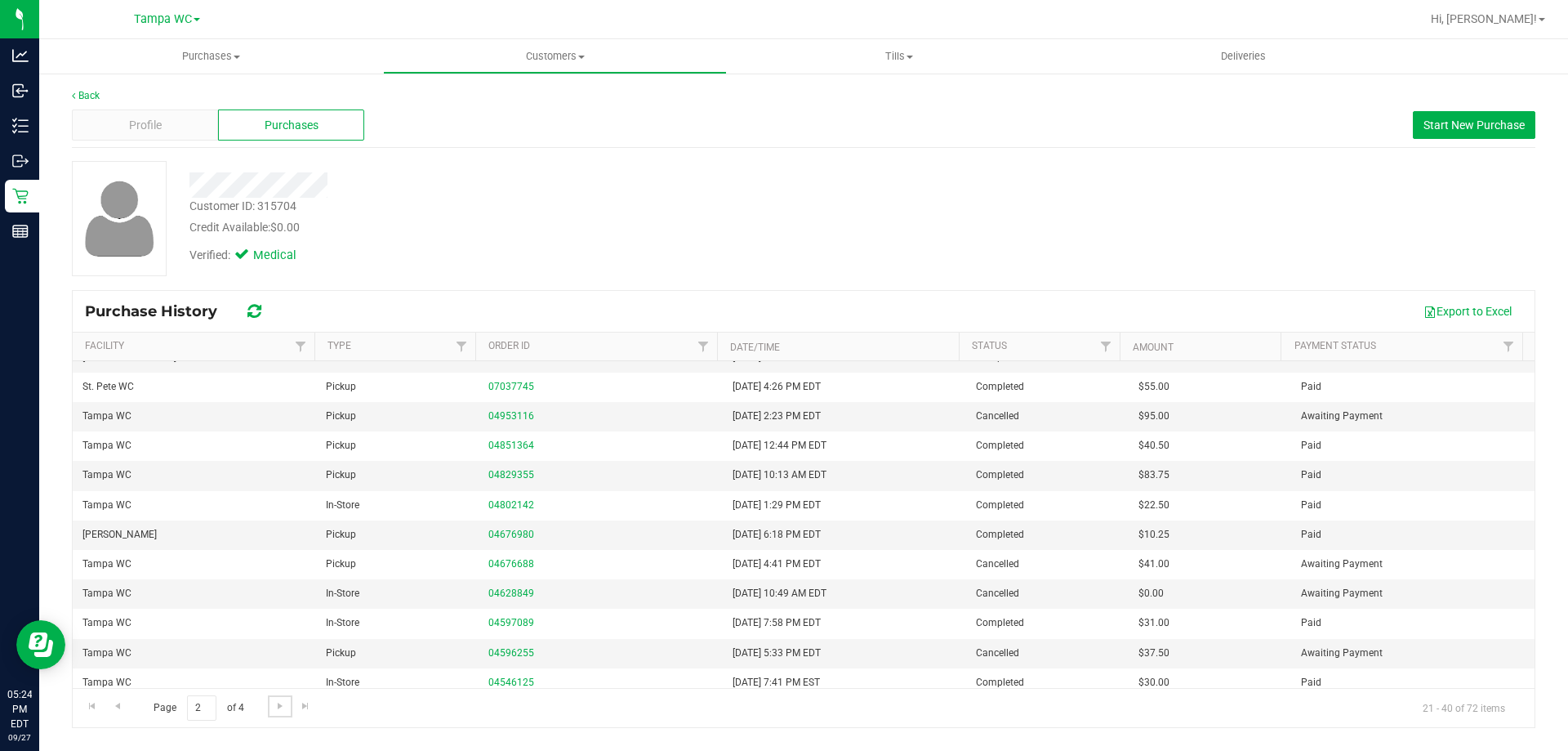
scroll to position [264, 0]
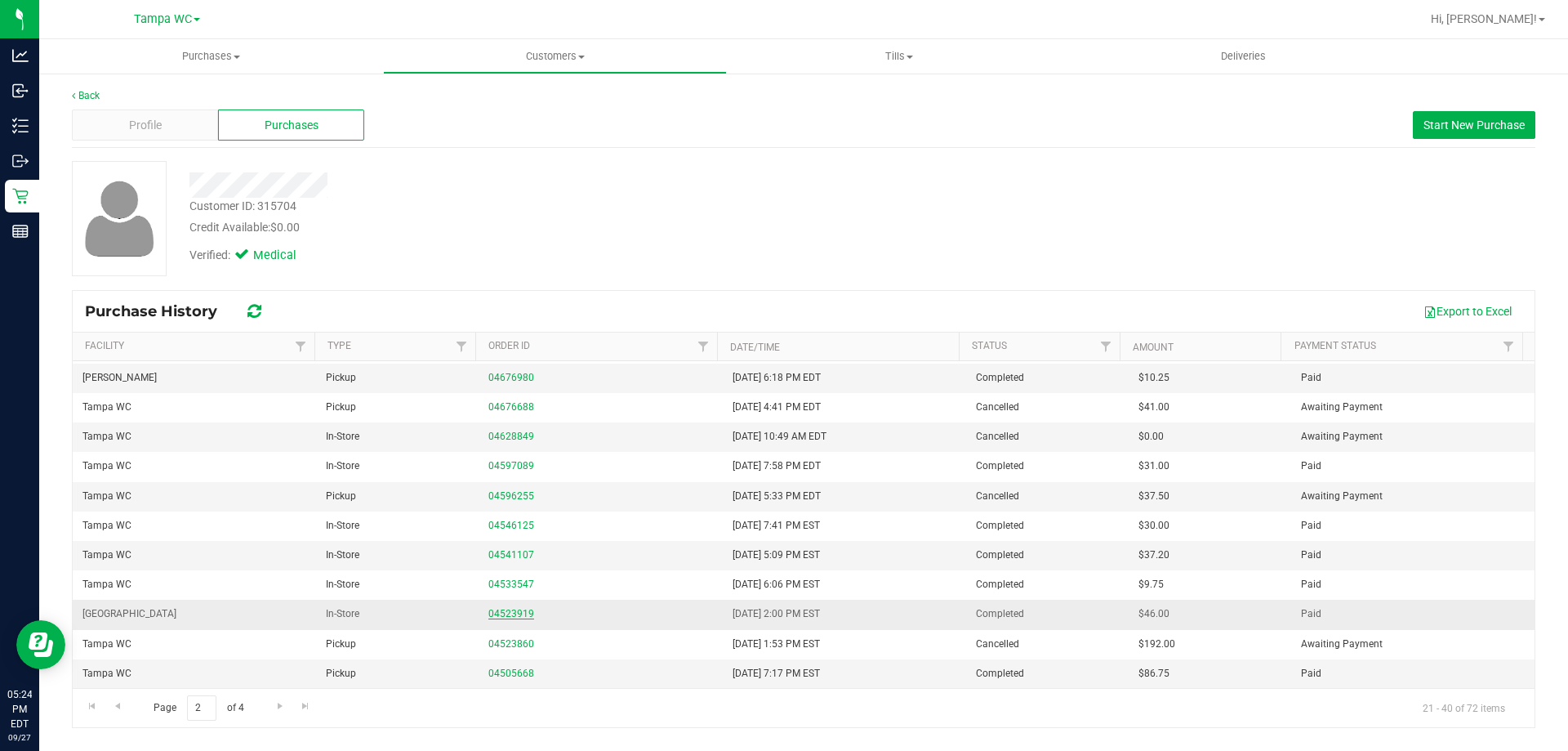
click at [496, 613] on link "04523919" at bounding box center [511, 613] width 45 height 12
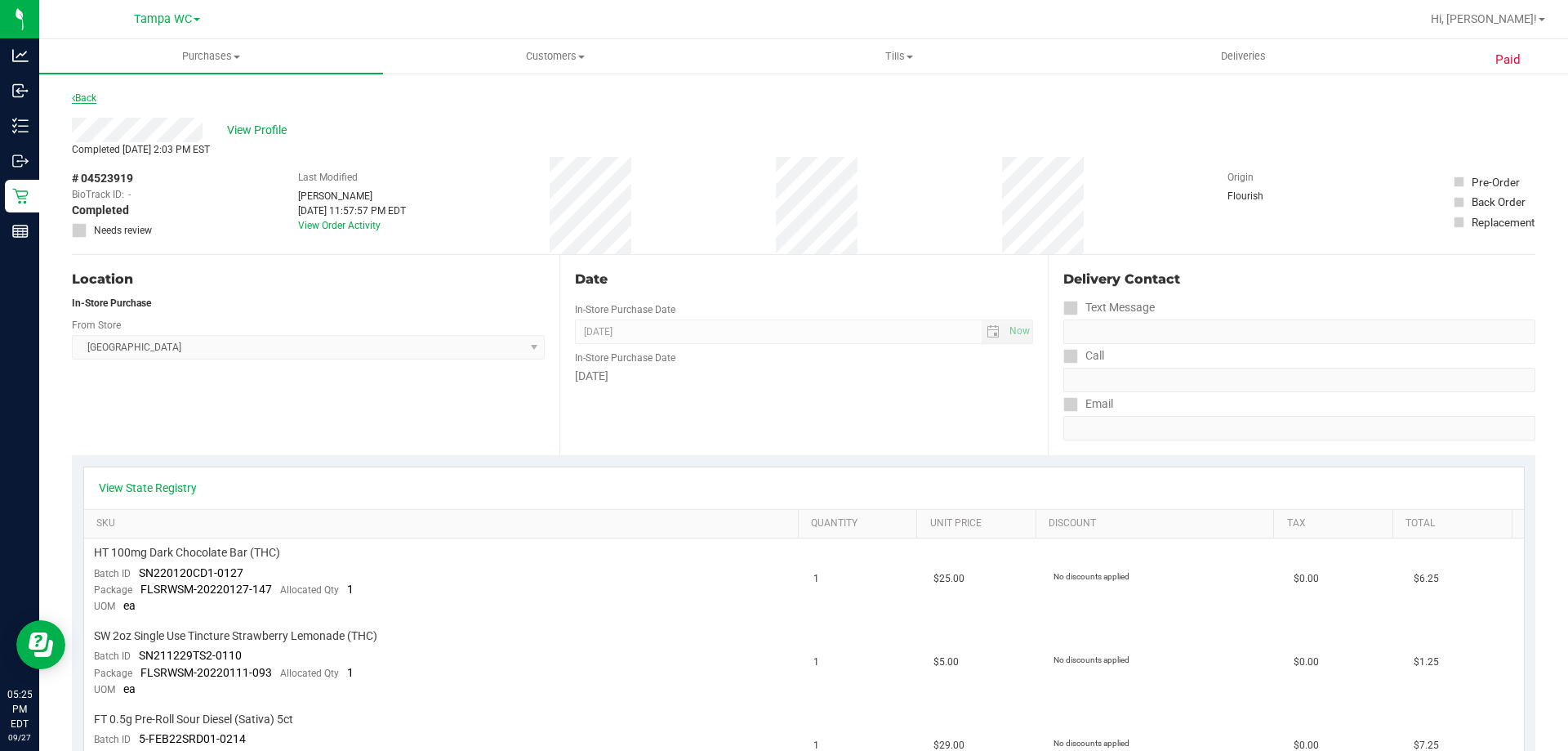
click at [86, 98] on link "Back" at bounding box center [83, 98] width 24 height 12
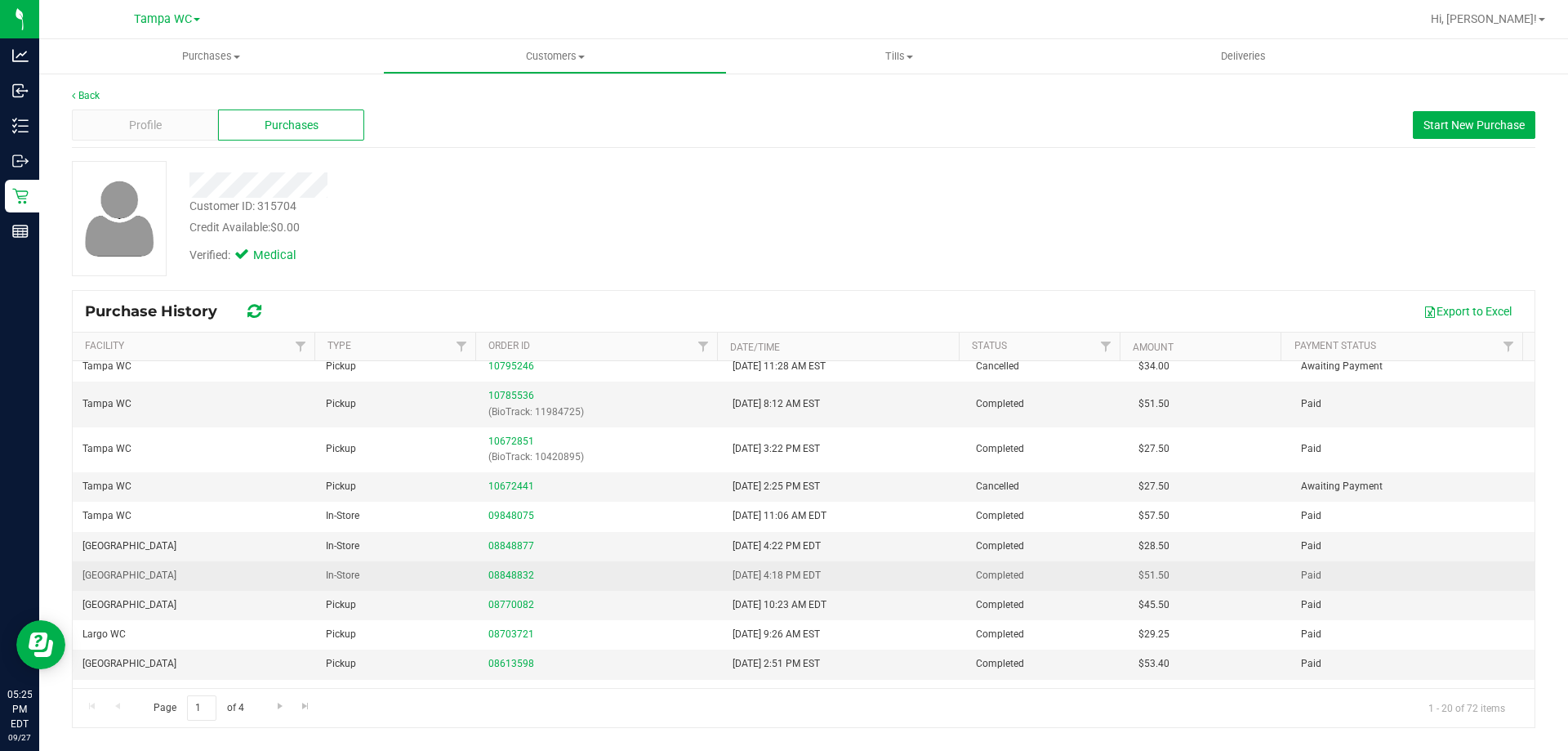
scroll to position [374, 0]
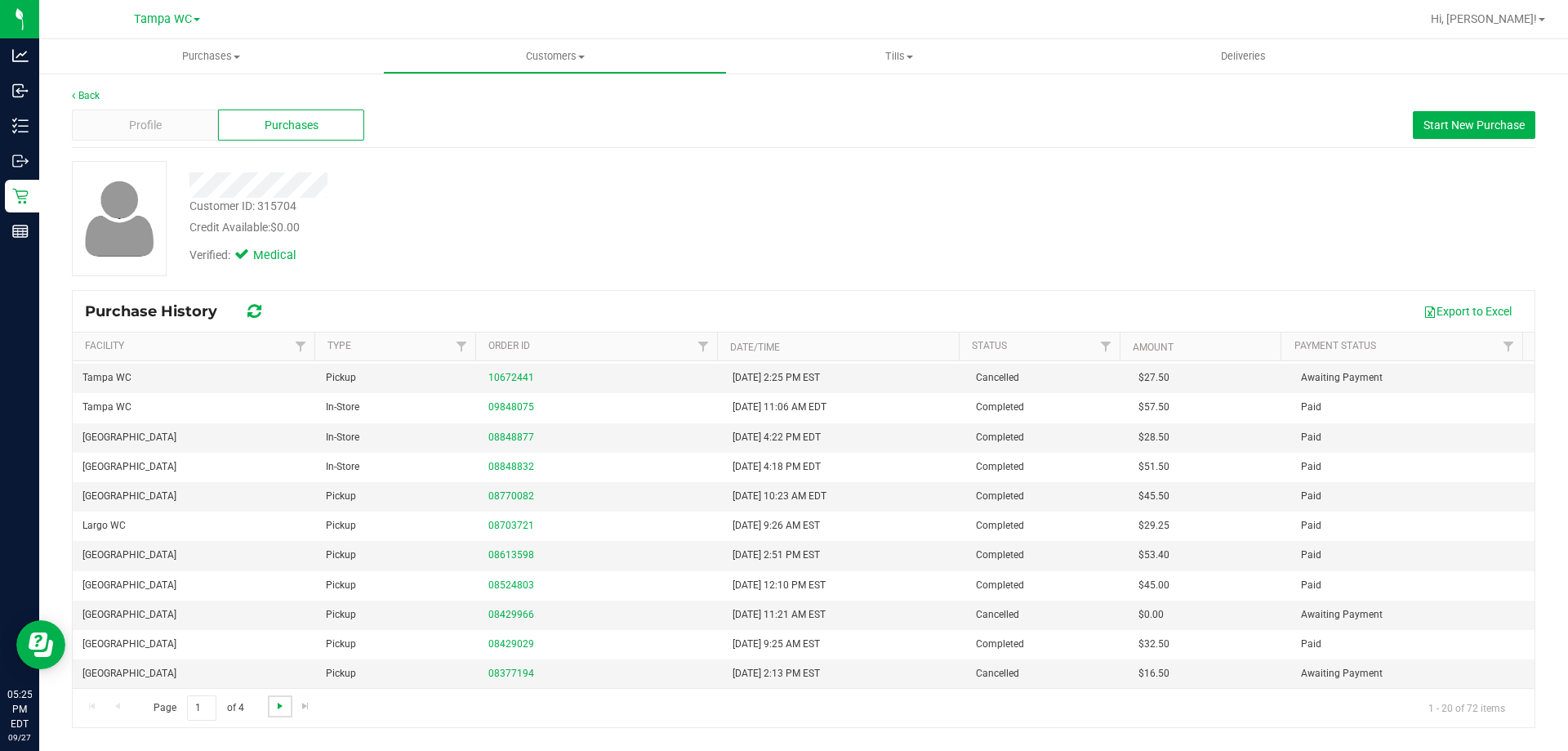
click at [278, 706] on span "Go to the next page" at bounding box center [280, 706] width 13 height 13
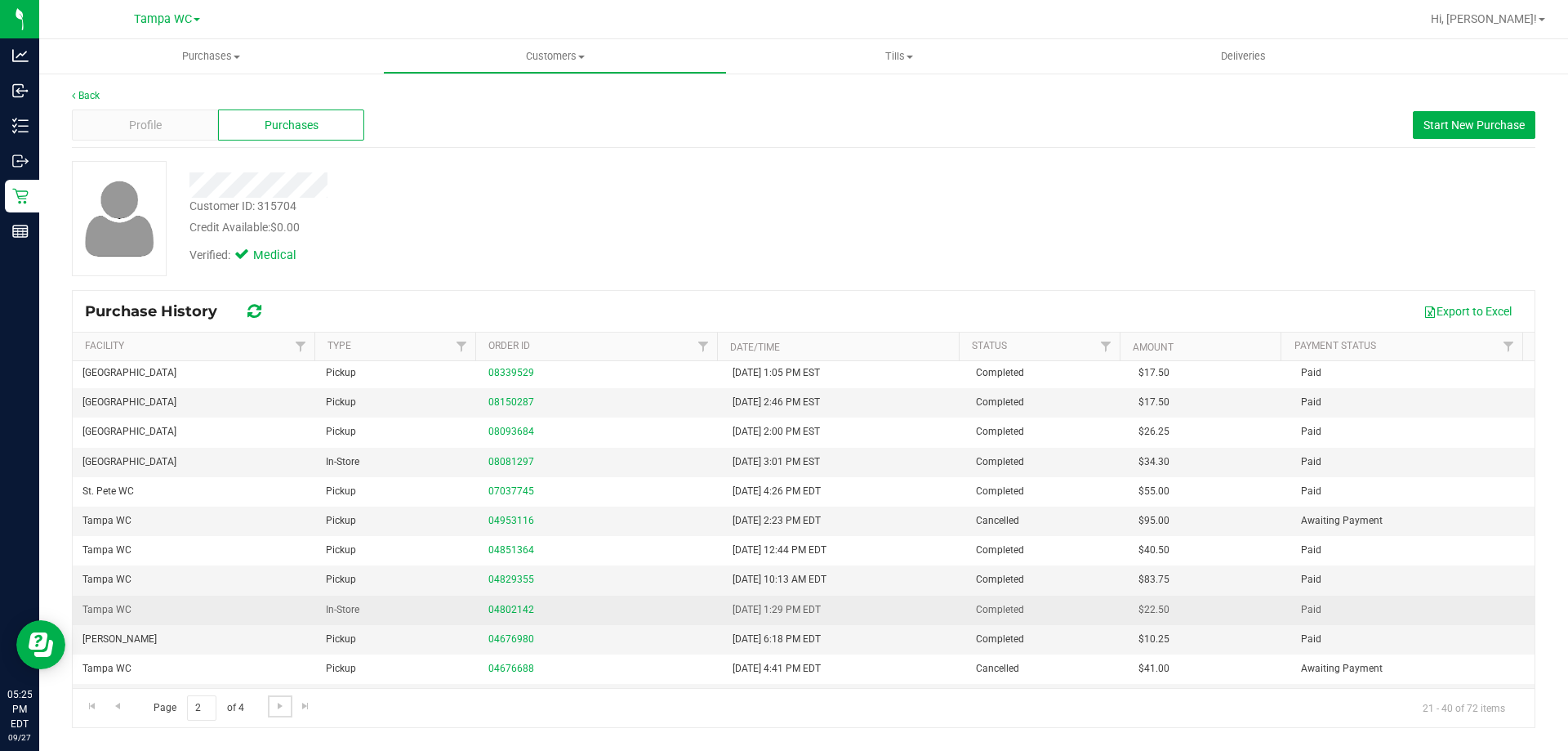
scroll to position [0, 0]
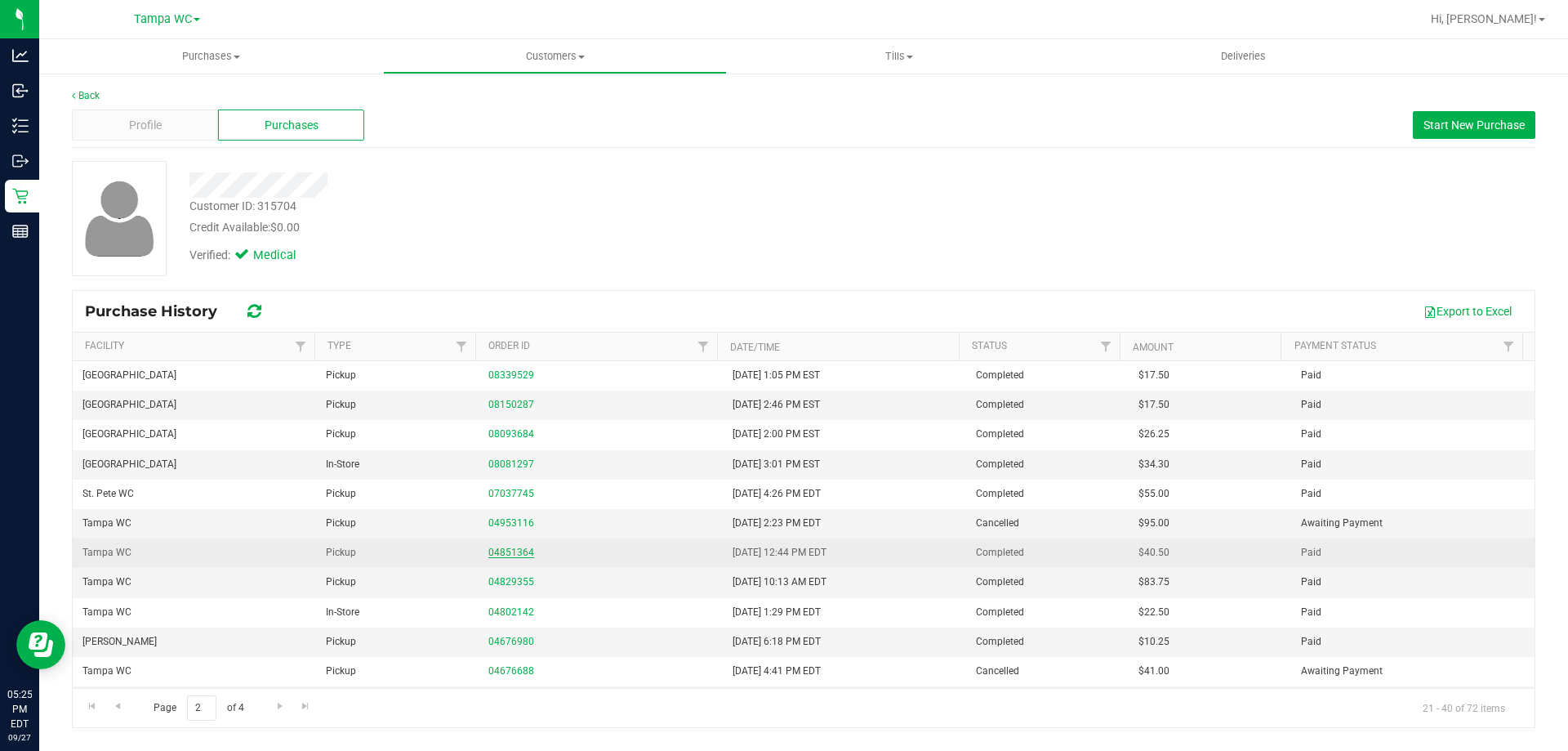
click at [500, 552] on link "04851364" at bounding box center [511, 551] width 45 height 12
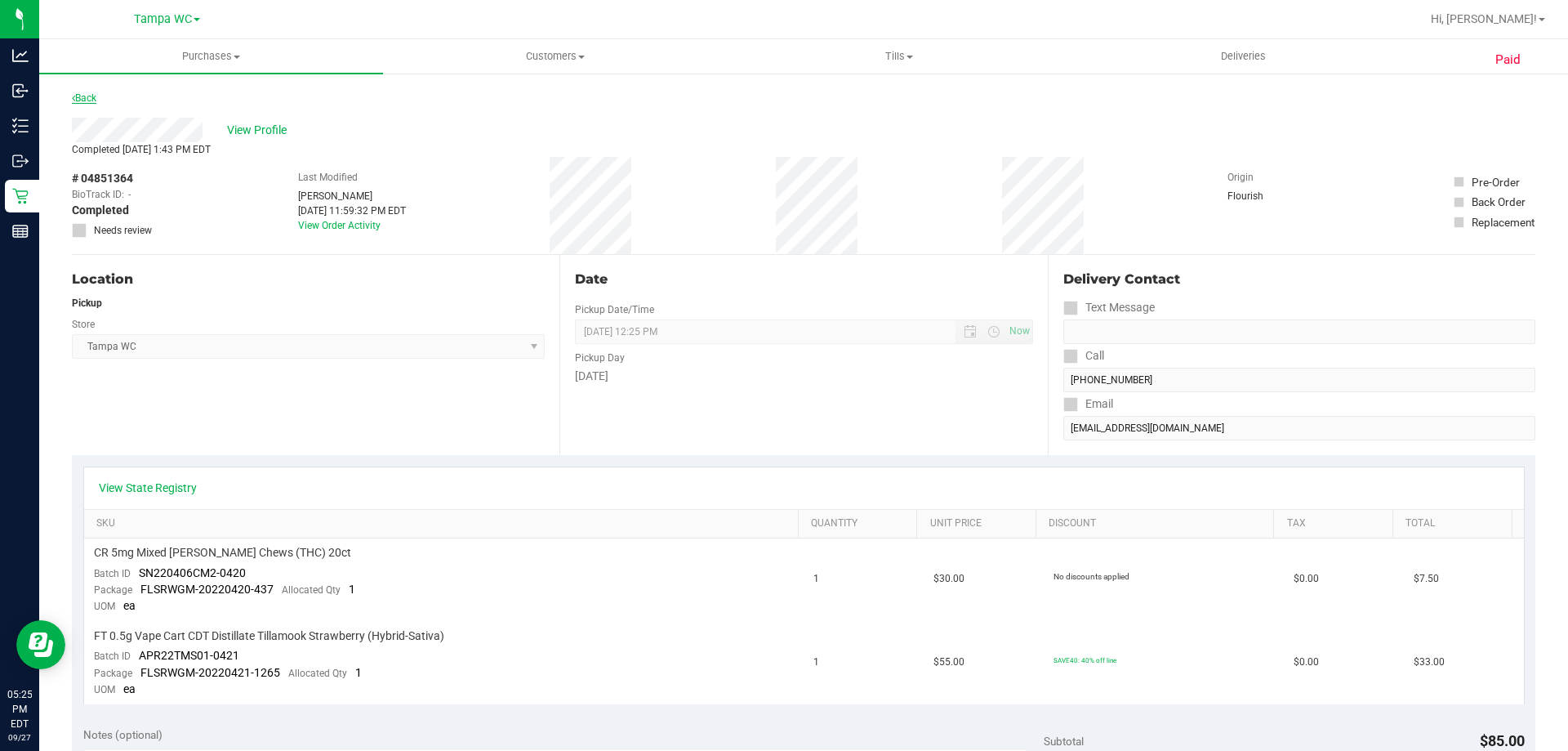
click at [84, 99] on link "Back" at bounding box center [83, 98] width 24 height 12
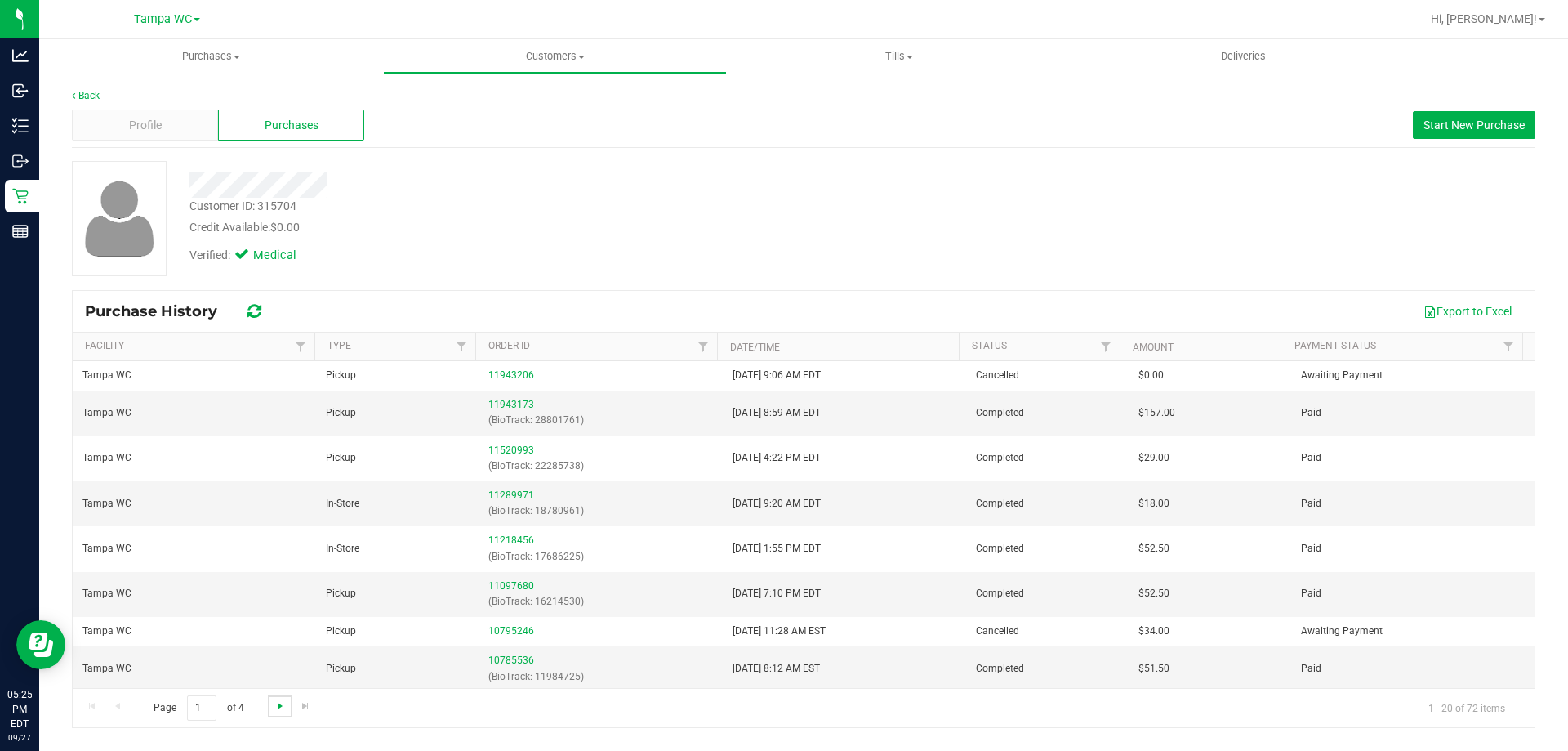
click at [282, 708] on span "Go to the next page" at bounding box center [280, 706] width 13 height 13
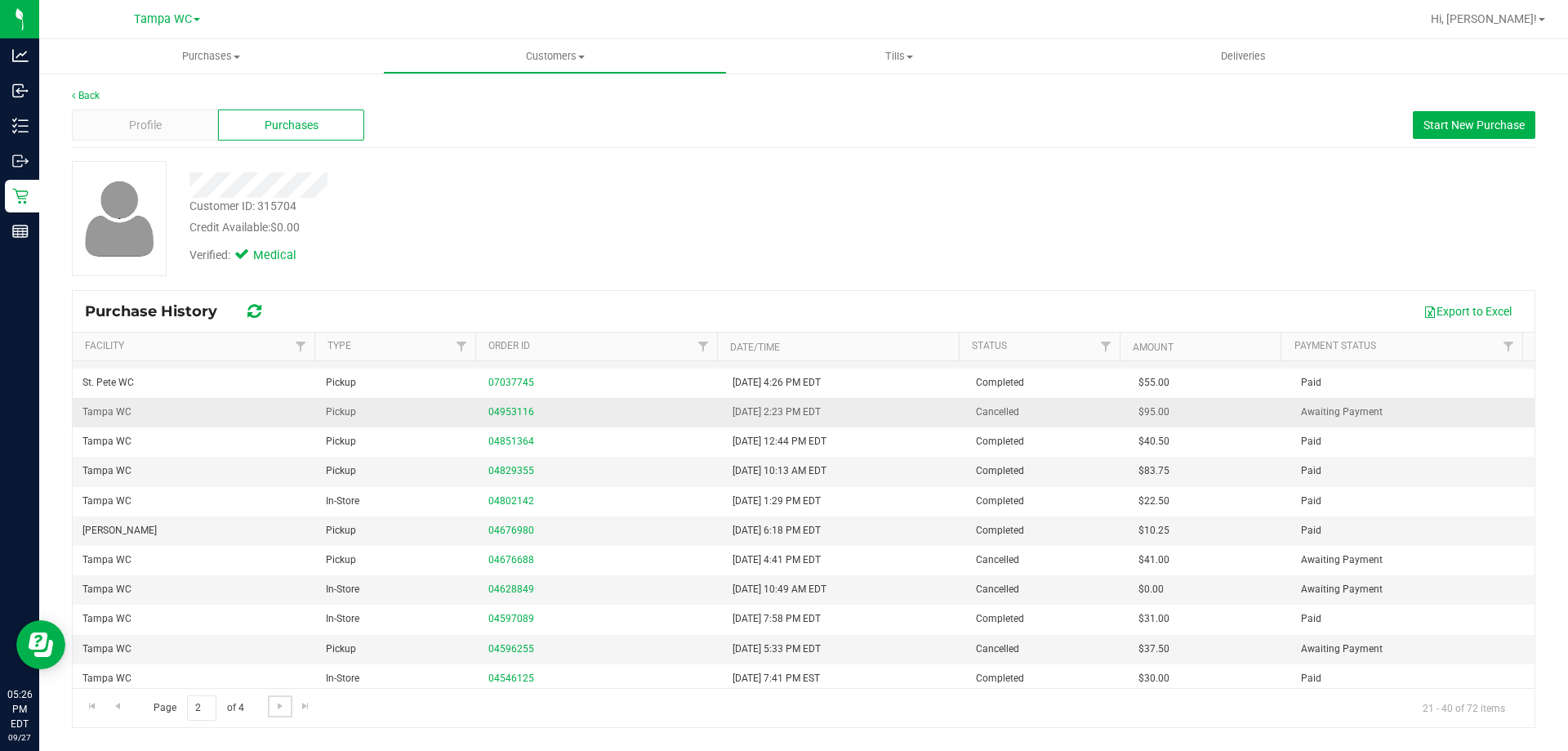
scroll to position [82, 0]
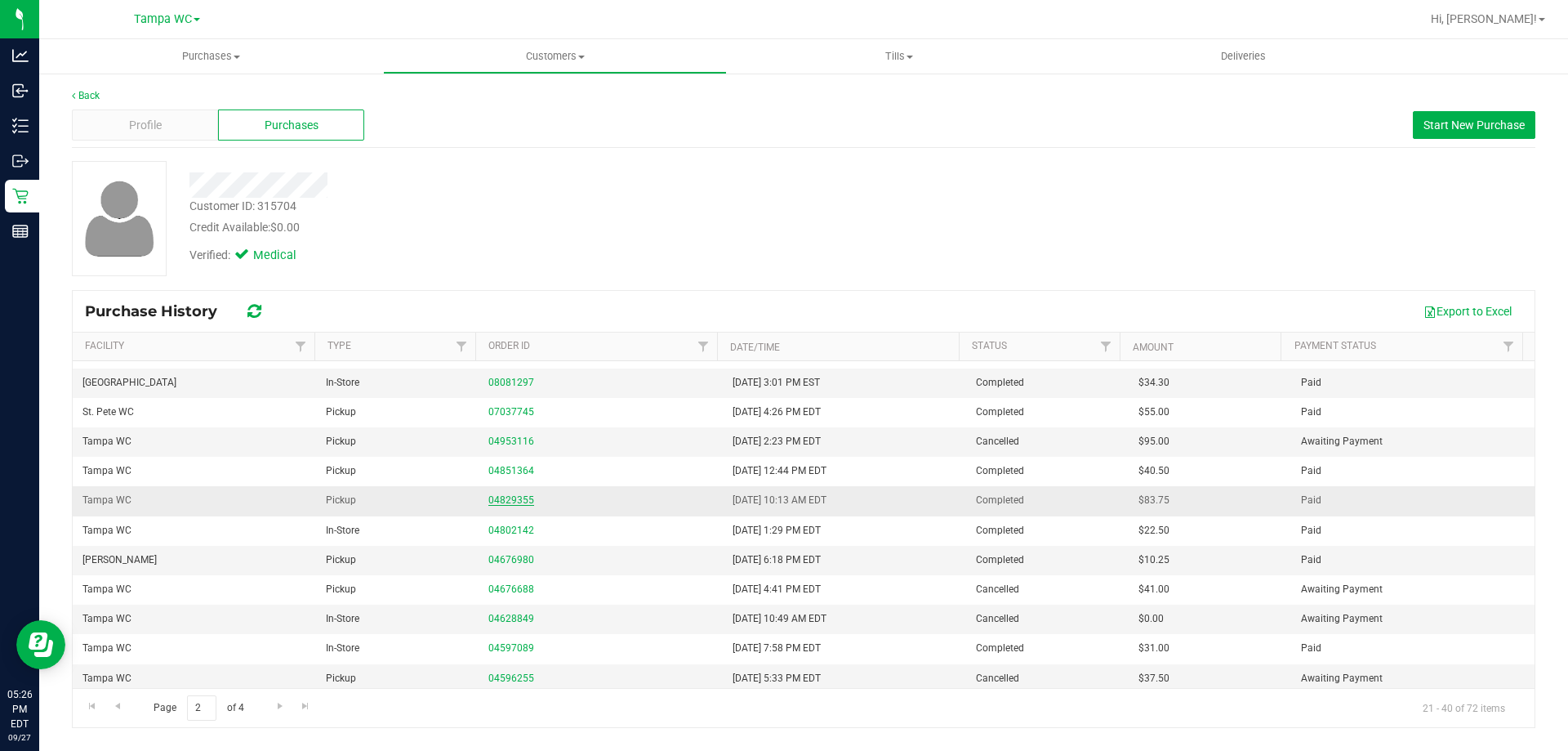
click at [502, 496] on link "04829355" at bounding box center [511, 500] width 45 height 12
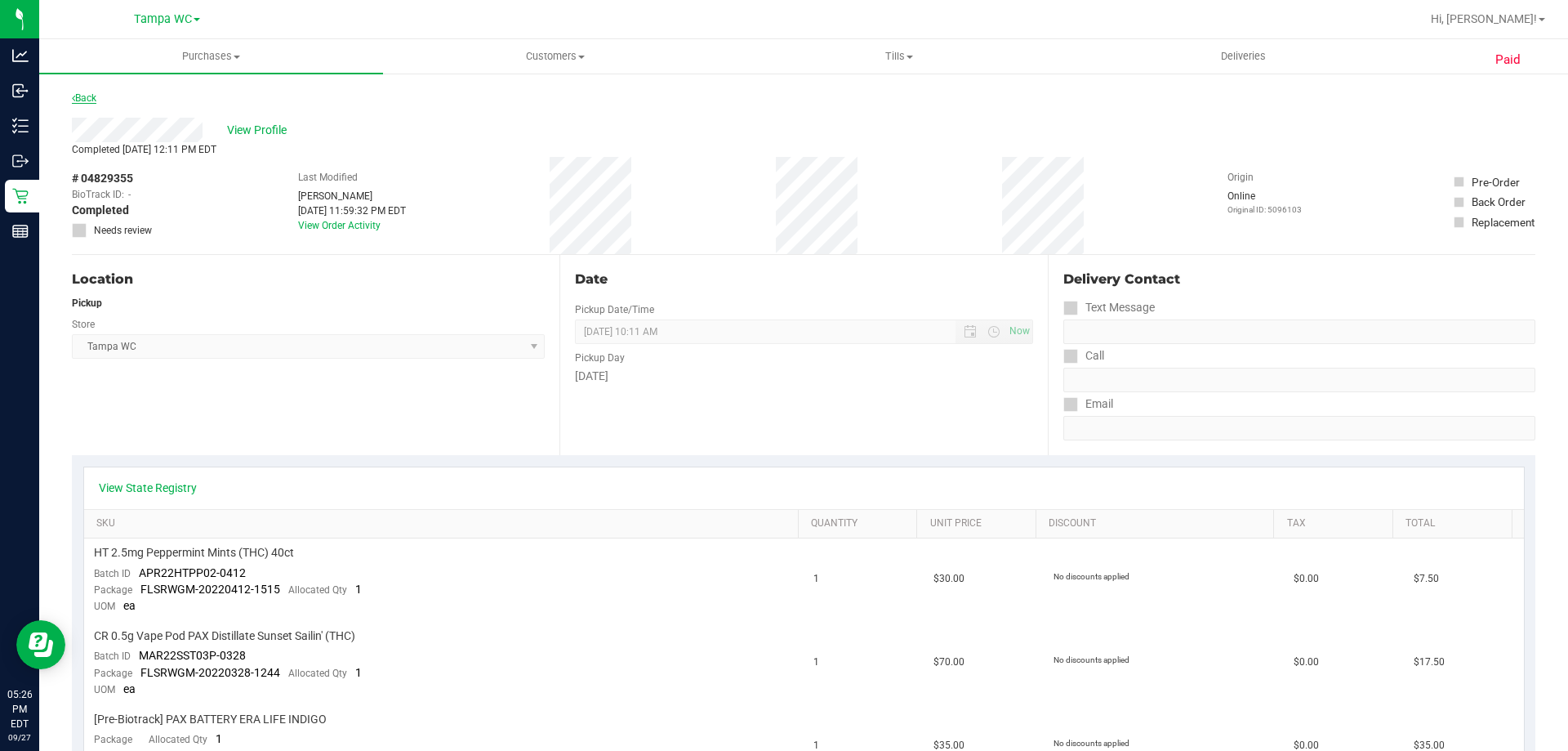
click at [80, 95] on link "Back" at bounding box center [83, 98] width 24 height 12
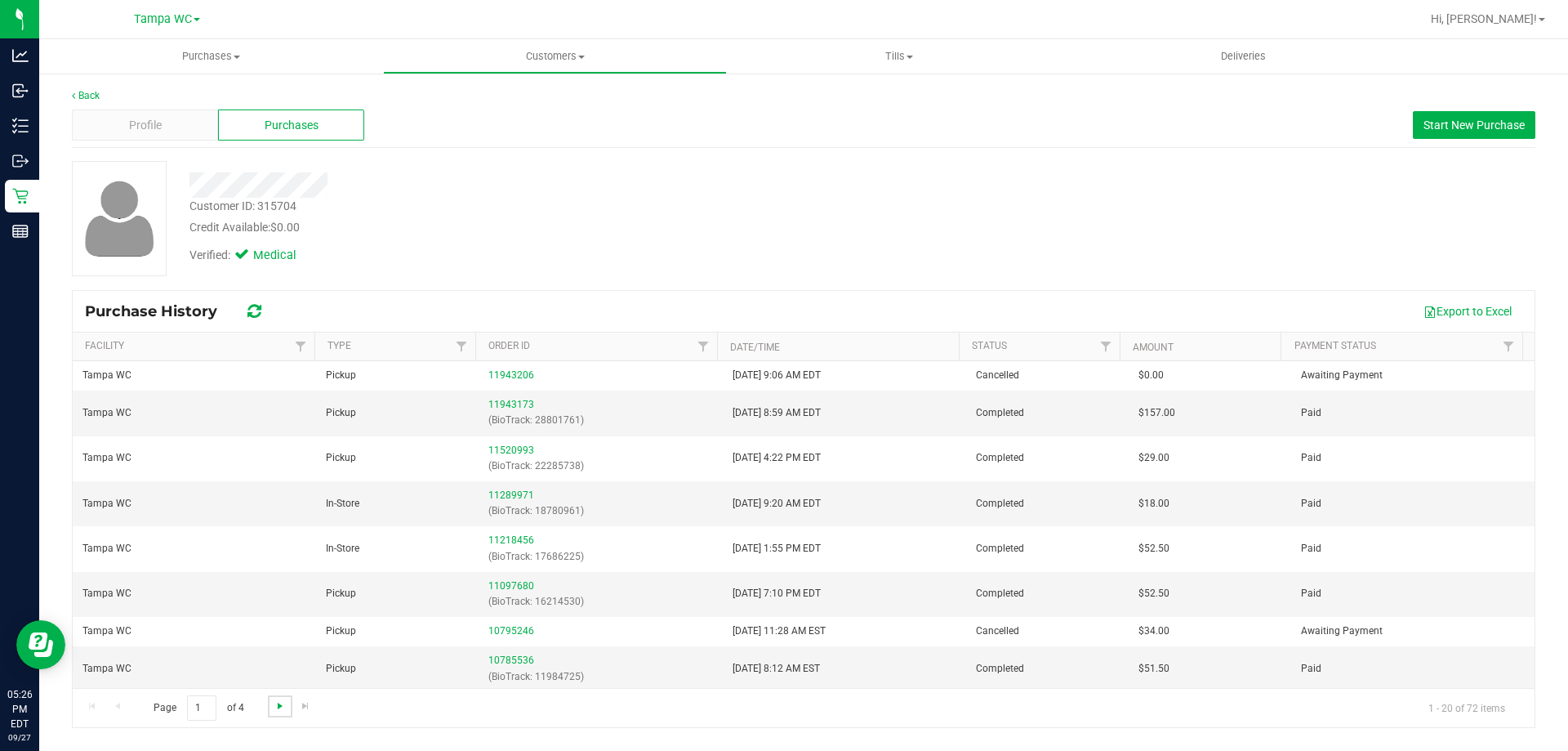
click at [278, 702] on span "Go to the next page" at bounding box center [280, 706] width 13 height 13
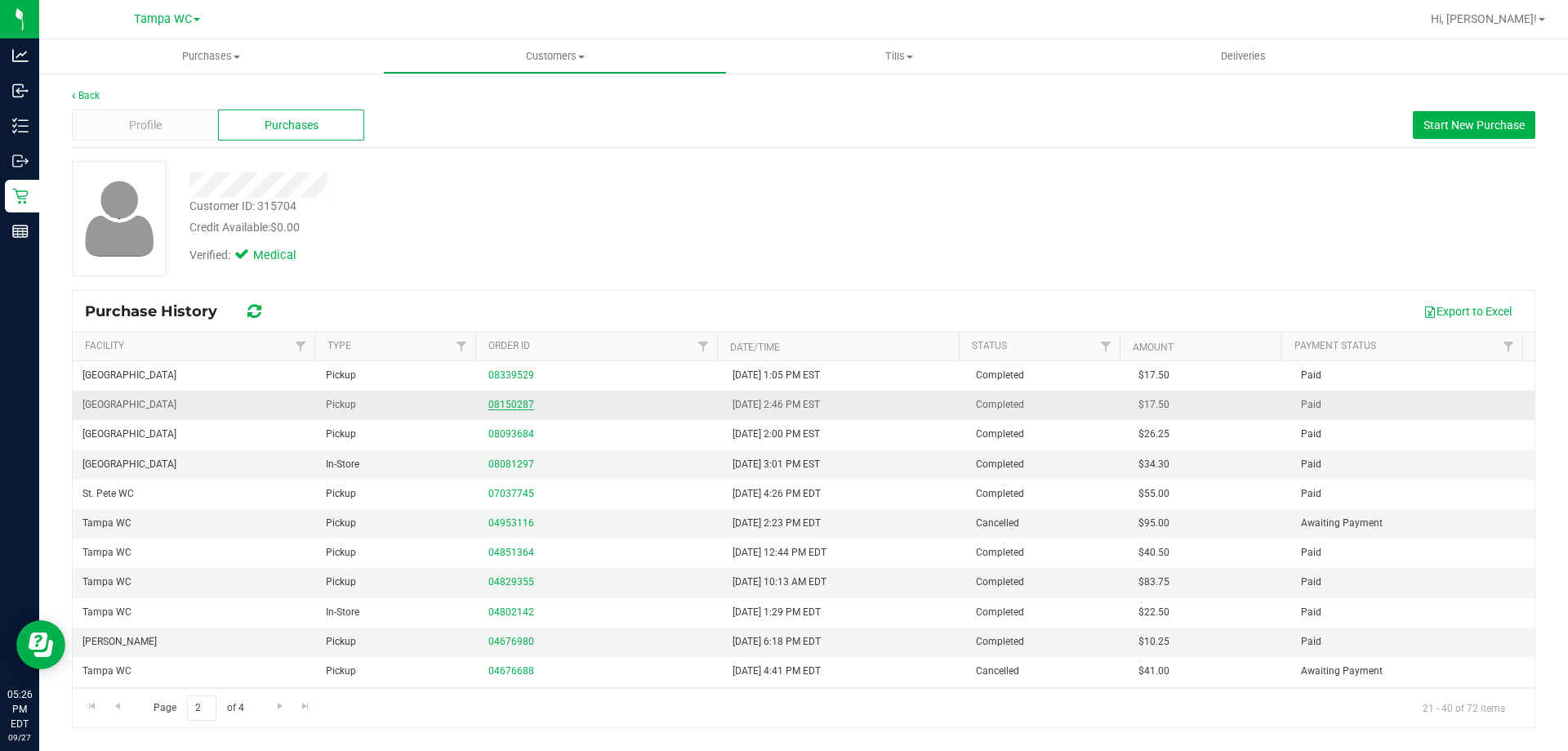
click at [497, 402] on link "08150287" at bounding box center [511, 404] width 45 height 12
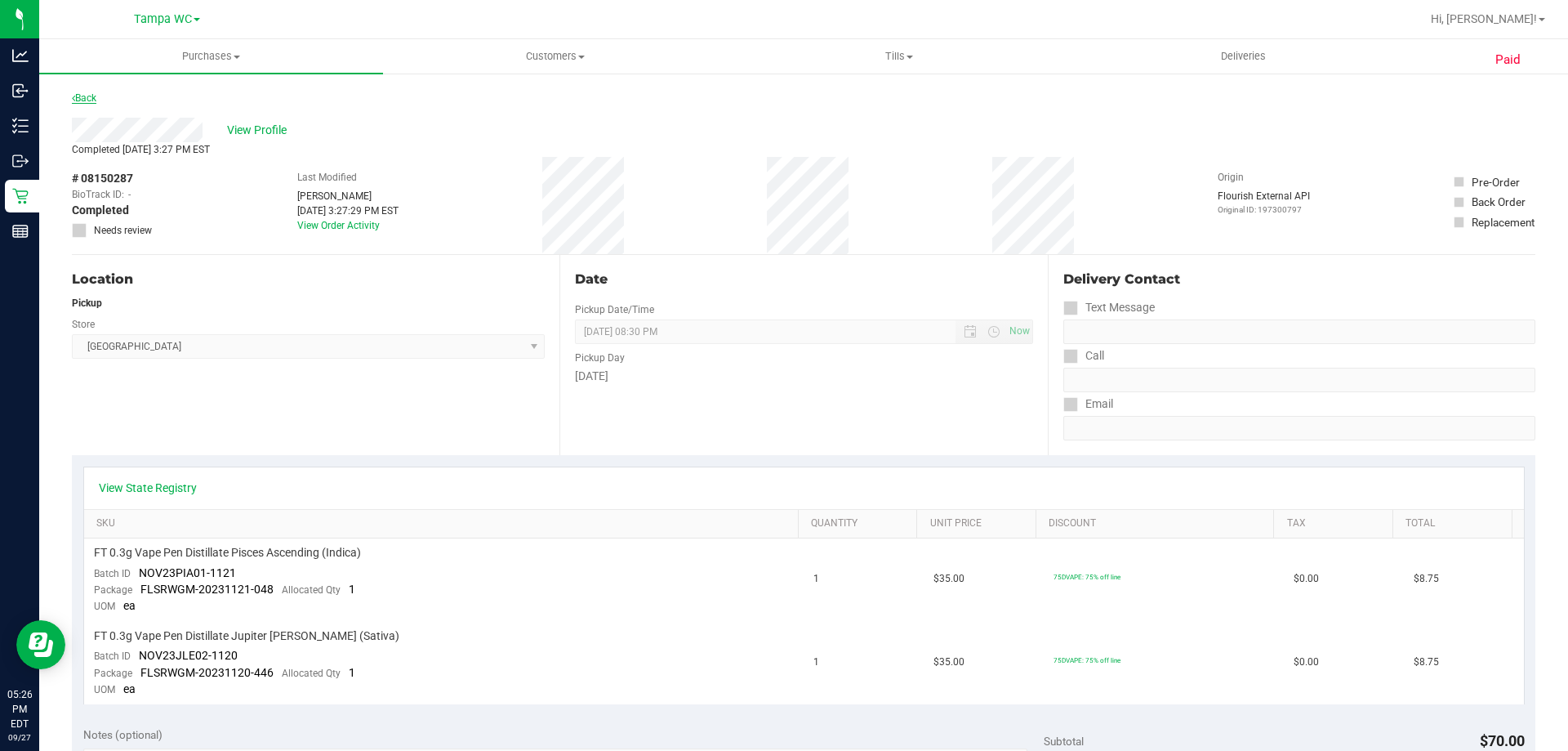
click at [88, 101] on link "Back" at bounding box center [83, 98] width 24 height 12
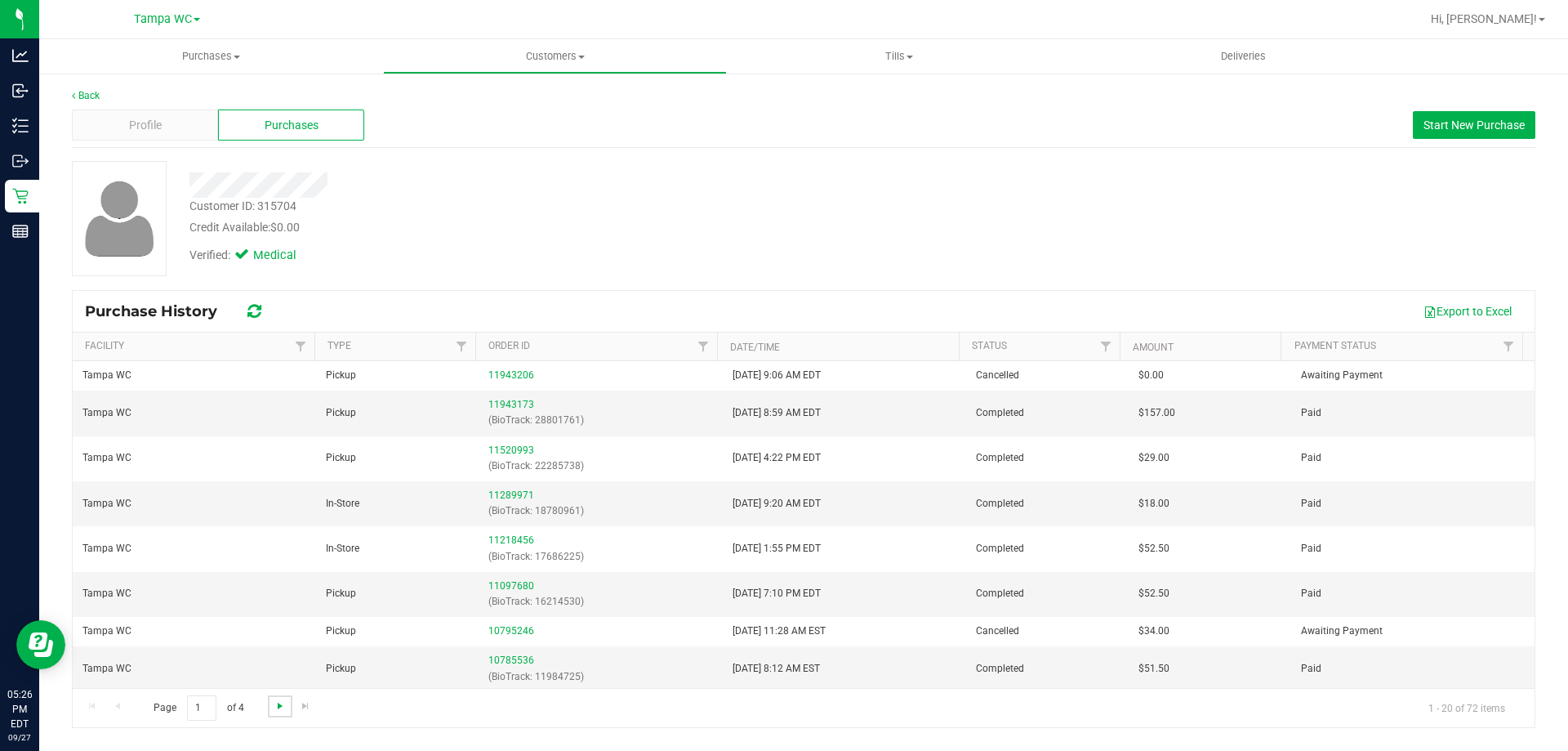
click at [279, 703] on span "Go to the next page" at bounding box center [280, 706] width 13 height 13
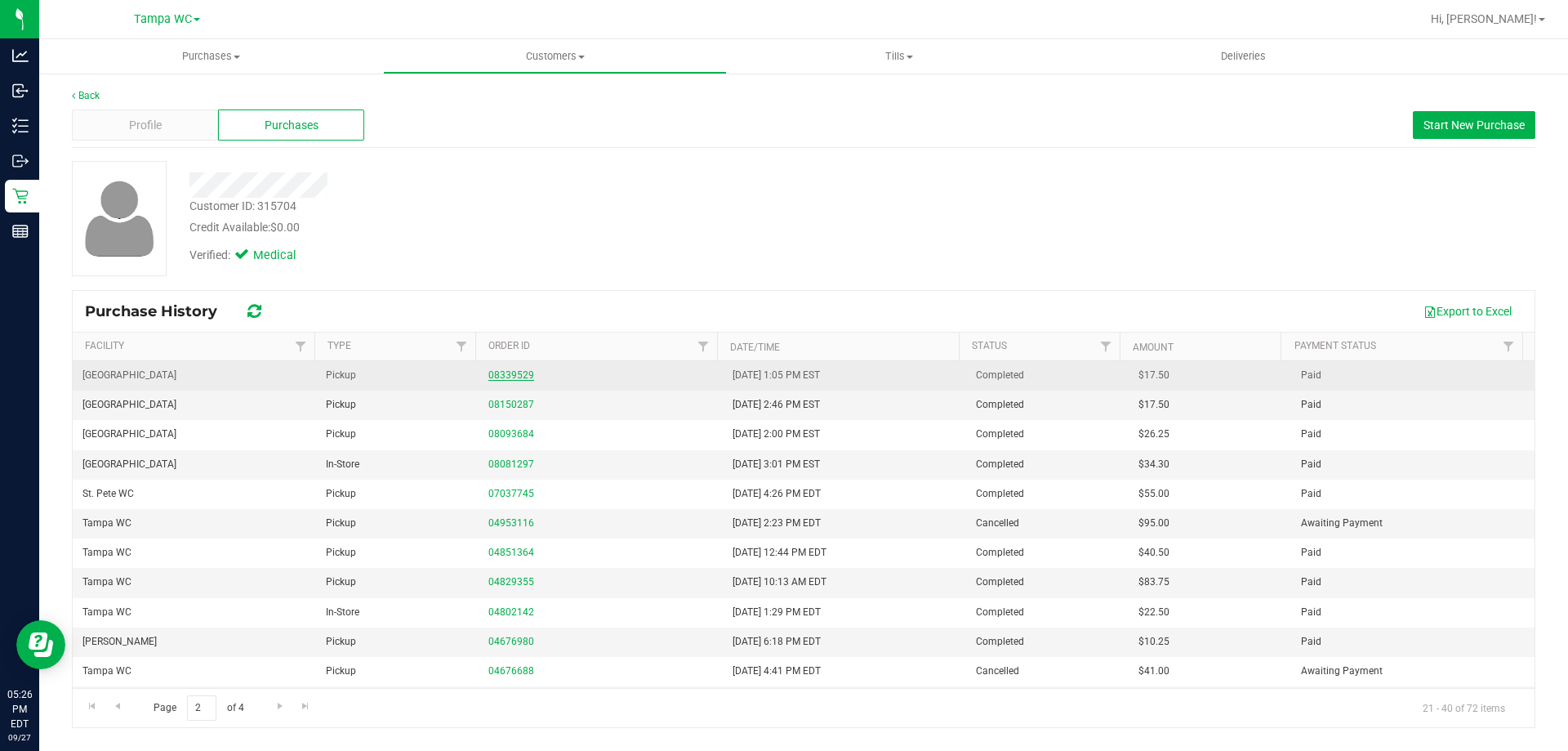
click at [507, 375] on link "08339529" at bounding box center [511, 375] width 45 height 12
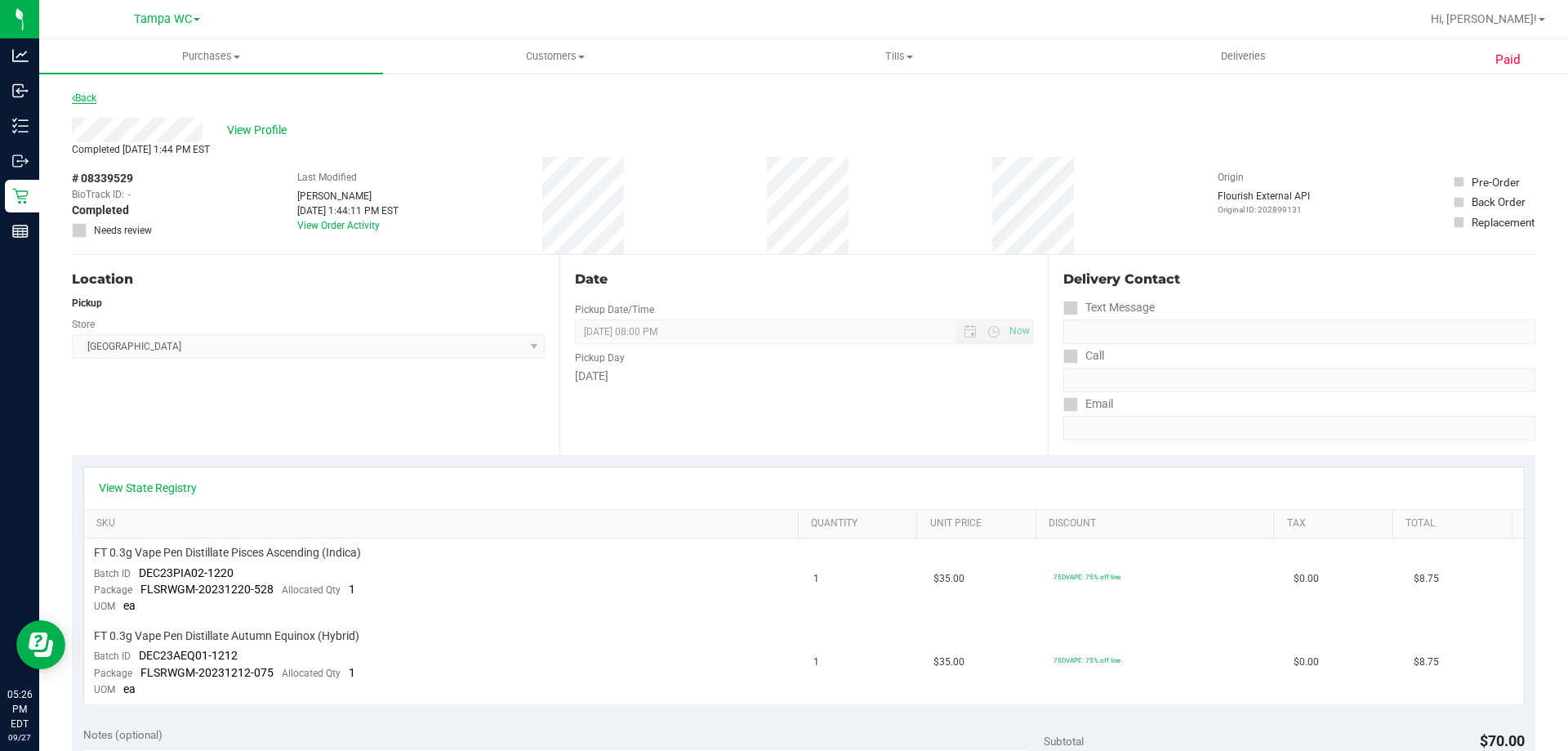
click at [87, 97] on link "Back" at bounding box center [83, 98] width 24 height 12
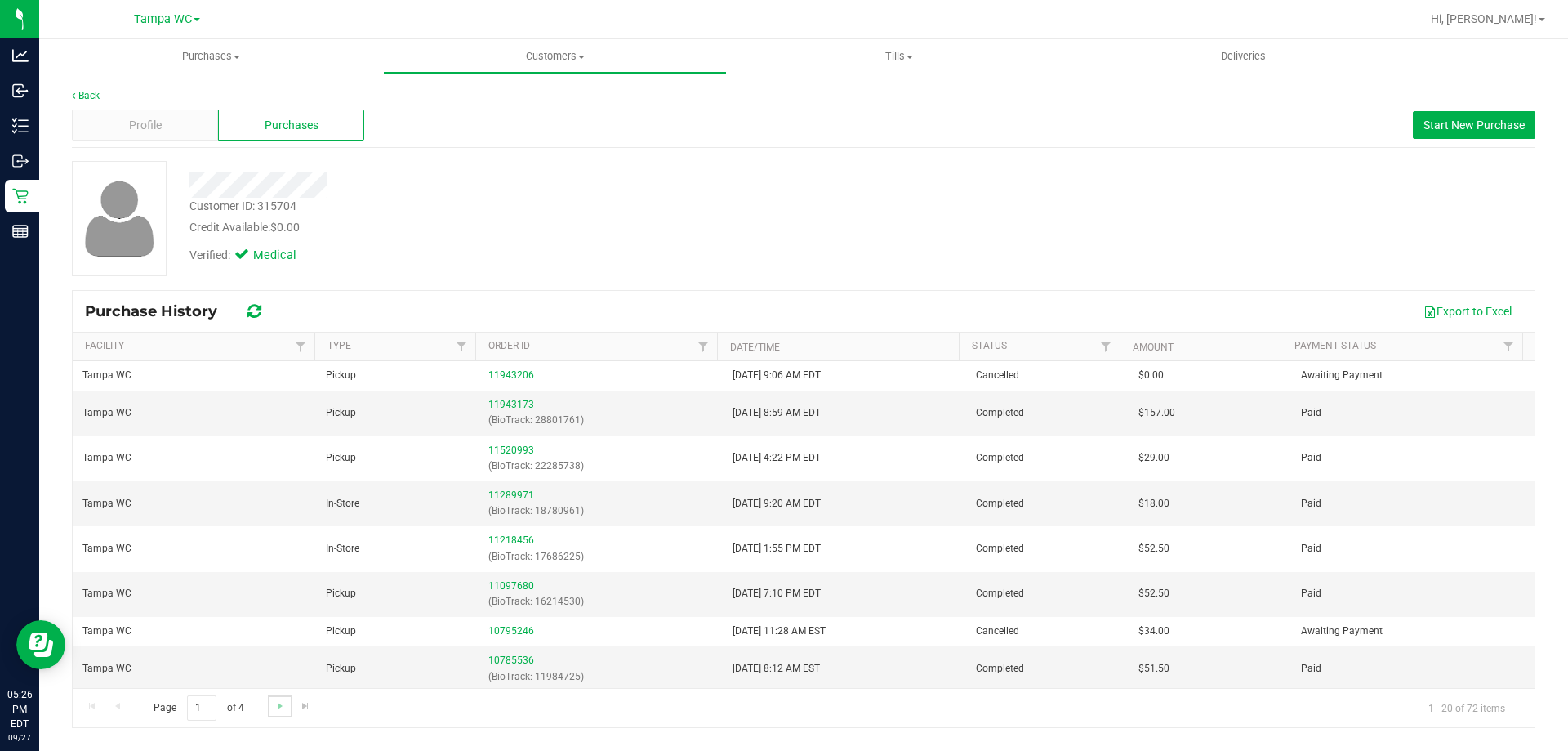
click at [275, 715] on link "Go to the next page" at bounding box center [279, 706] width 24 height 22
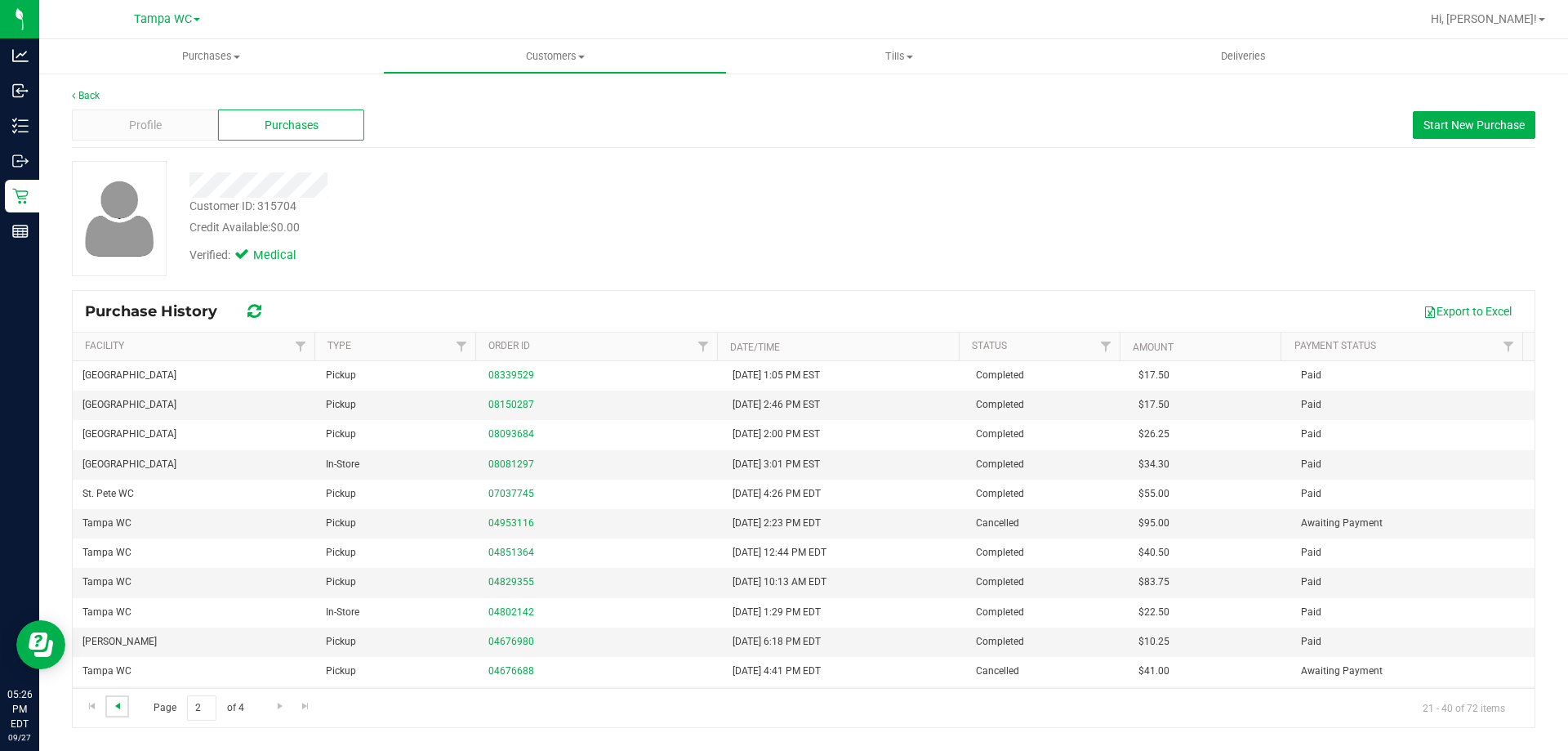
click at [121, 704] on span "Go to the previous page" at bounding box center [117, 706] width 13 height 13
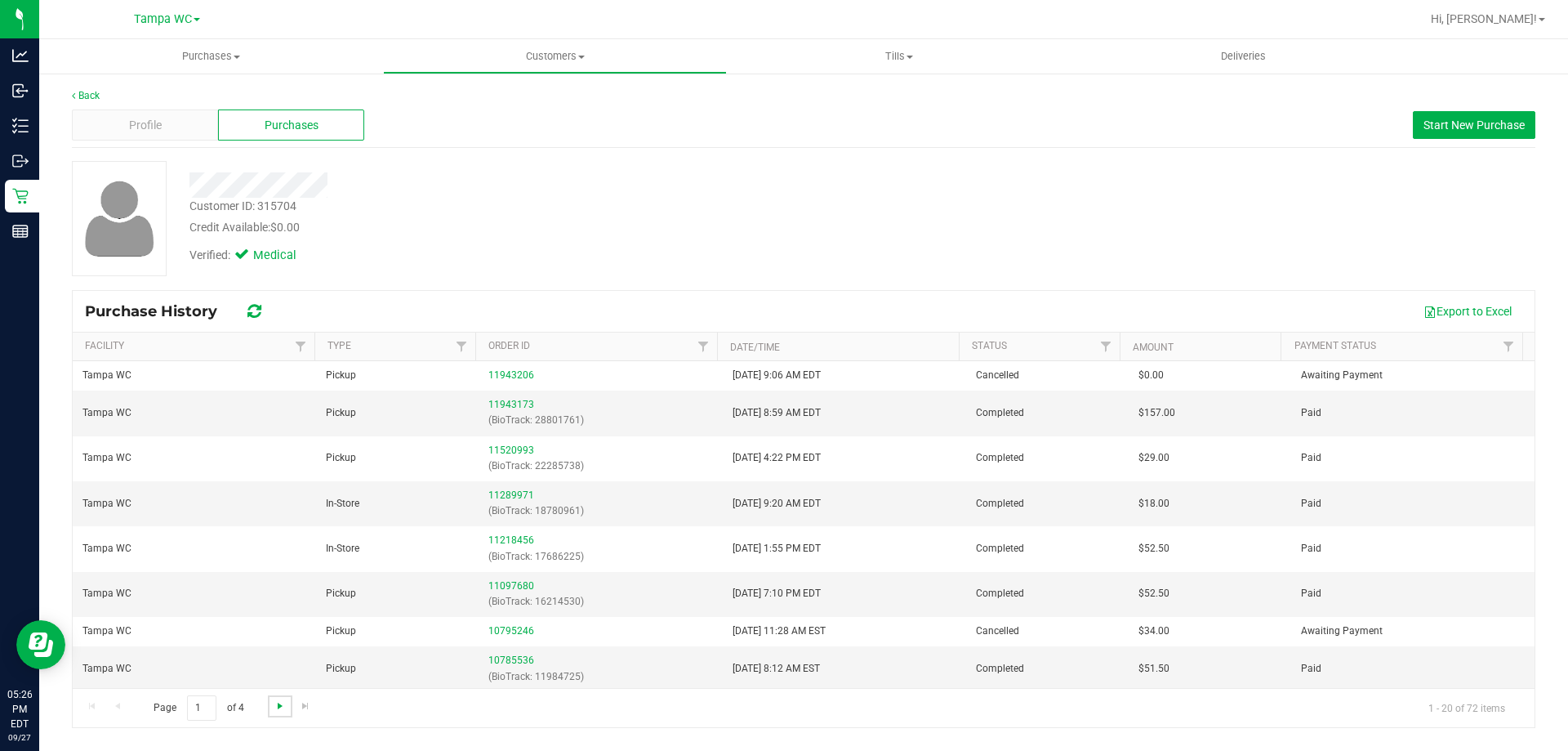
click at [283, 700] on span "Go to the next page" at bounding box center [280, 706] width 13 height 13
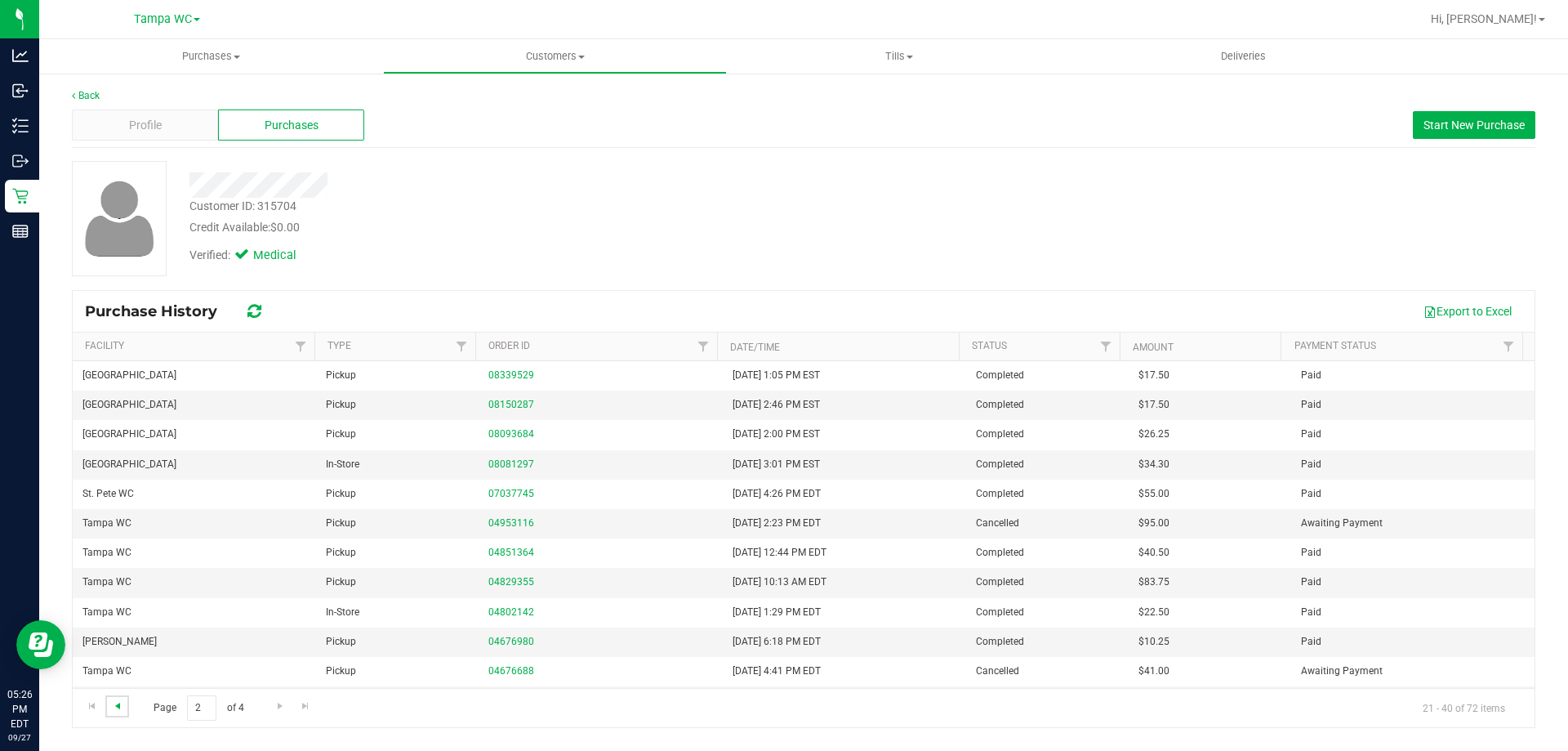
click at [119, 705] on span "Go to the previous page" at bounding box center [117, 706] width 13 height 13
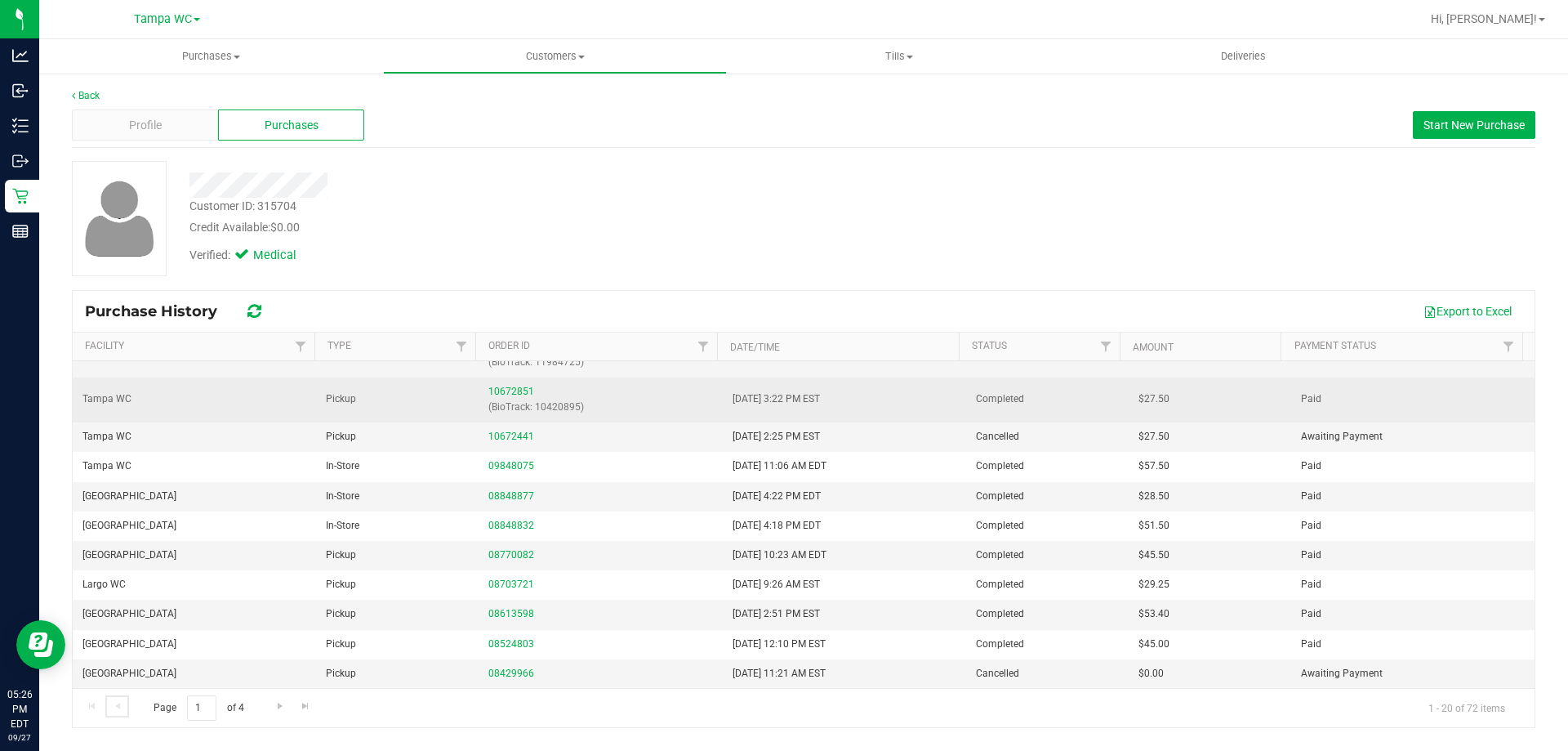
scroll to position [374, 0]
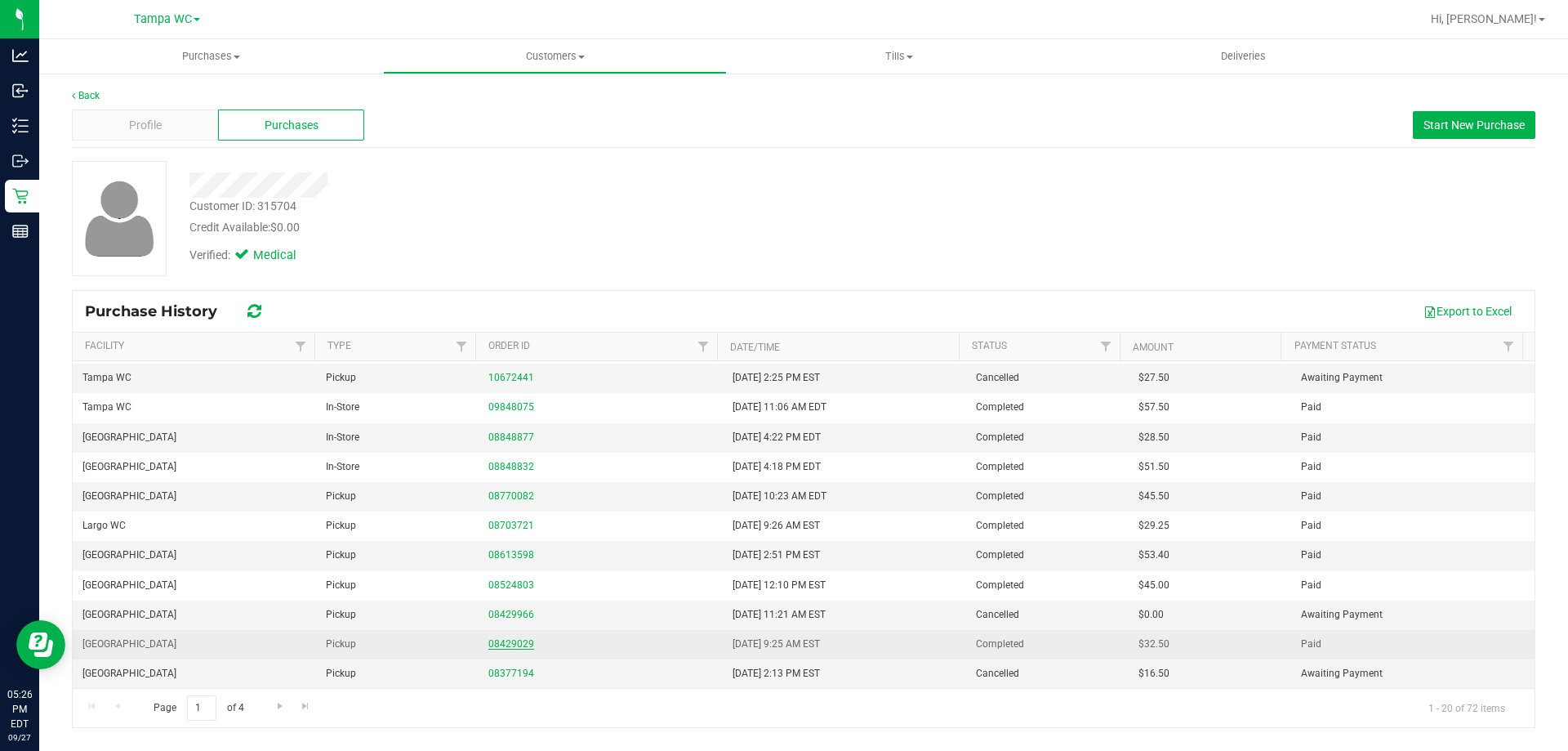
click at [508, 644] on link "08429029" at bounding box center [511, 643] width 45 height 12
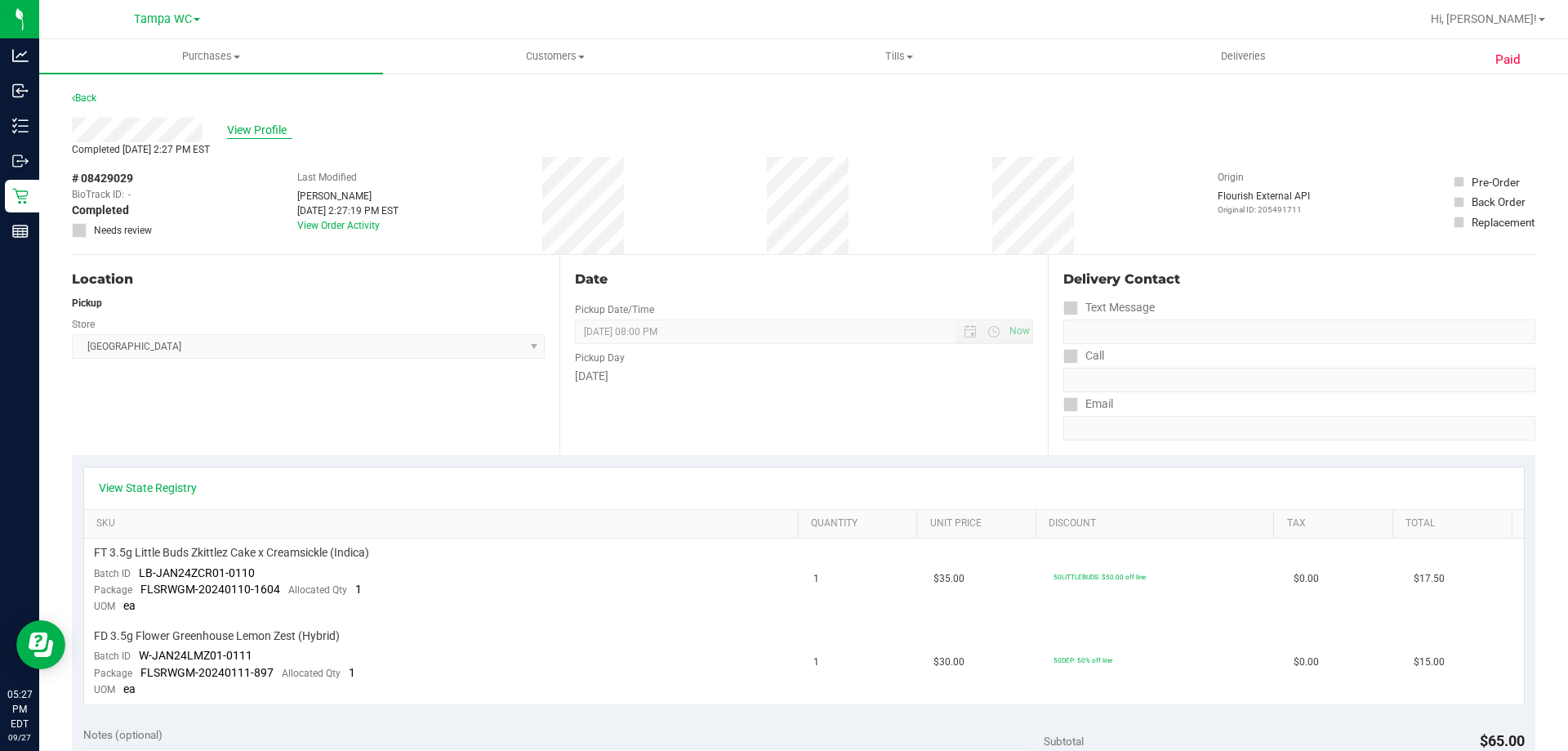
click at [255, 125] on span "View Profile" at bounding box center [259, 130] width 65 height 17
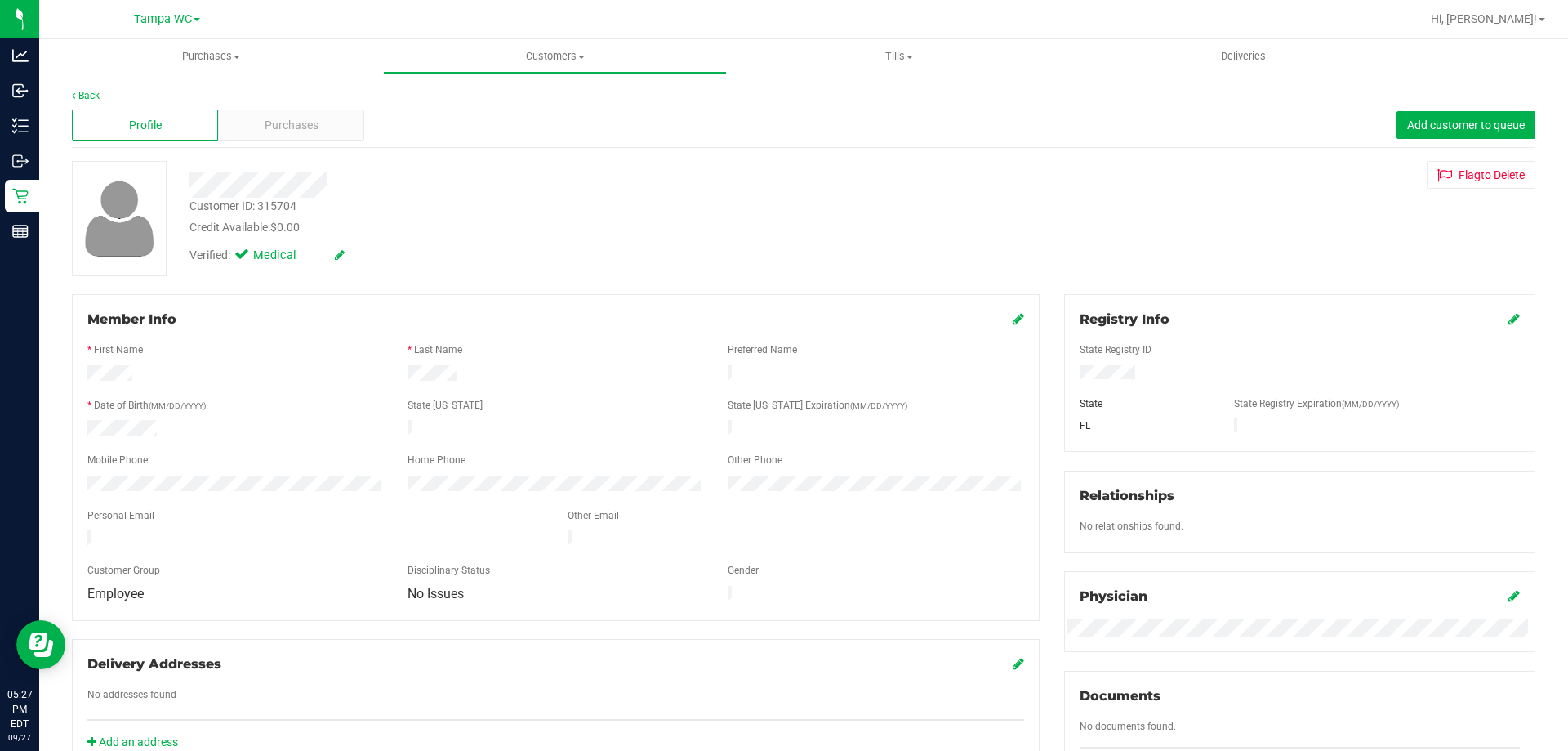
click at [1013, 315] on icon at bounding box center [1018, 318] width 12 height 13
click at [275, 619] on span "Employee" at bounding box center [225, 608] width 274 height 23
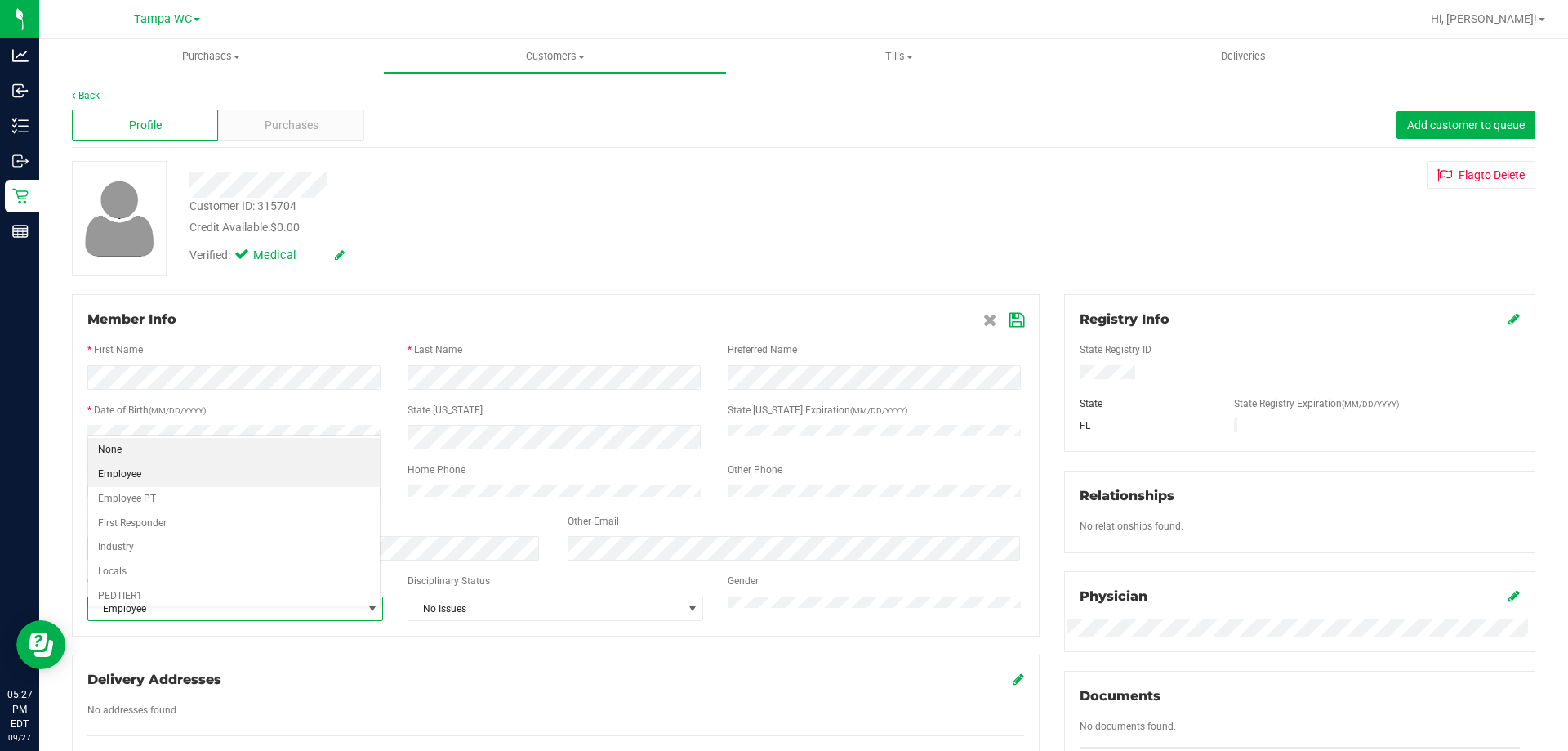
click at [221, 454] on li "None" at bounding box center [233, 450] width 291 height 24
click at [1011, 318] on icon at bounding box center [1017, 320] width 15 height 13
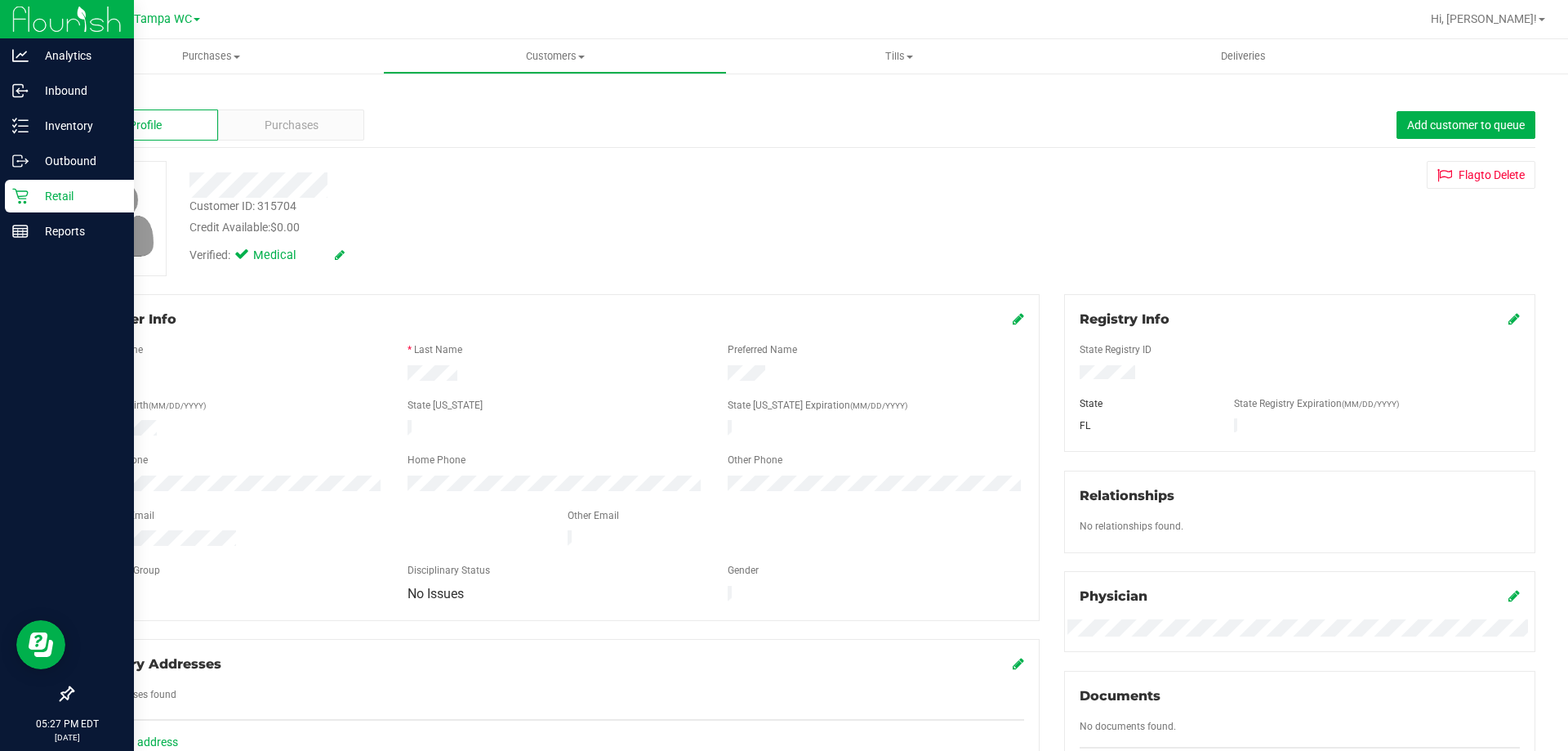
click at [60, 188] on p "Retail" at bounding box center [78, 196] width 98 height 20
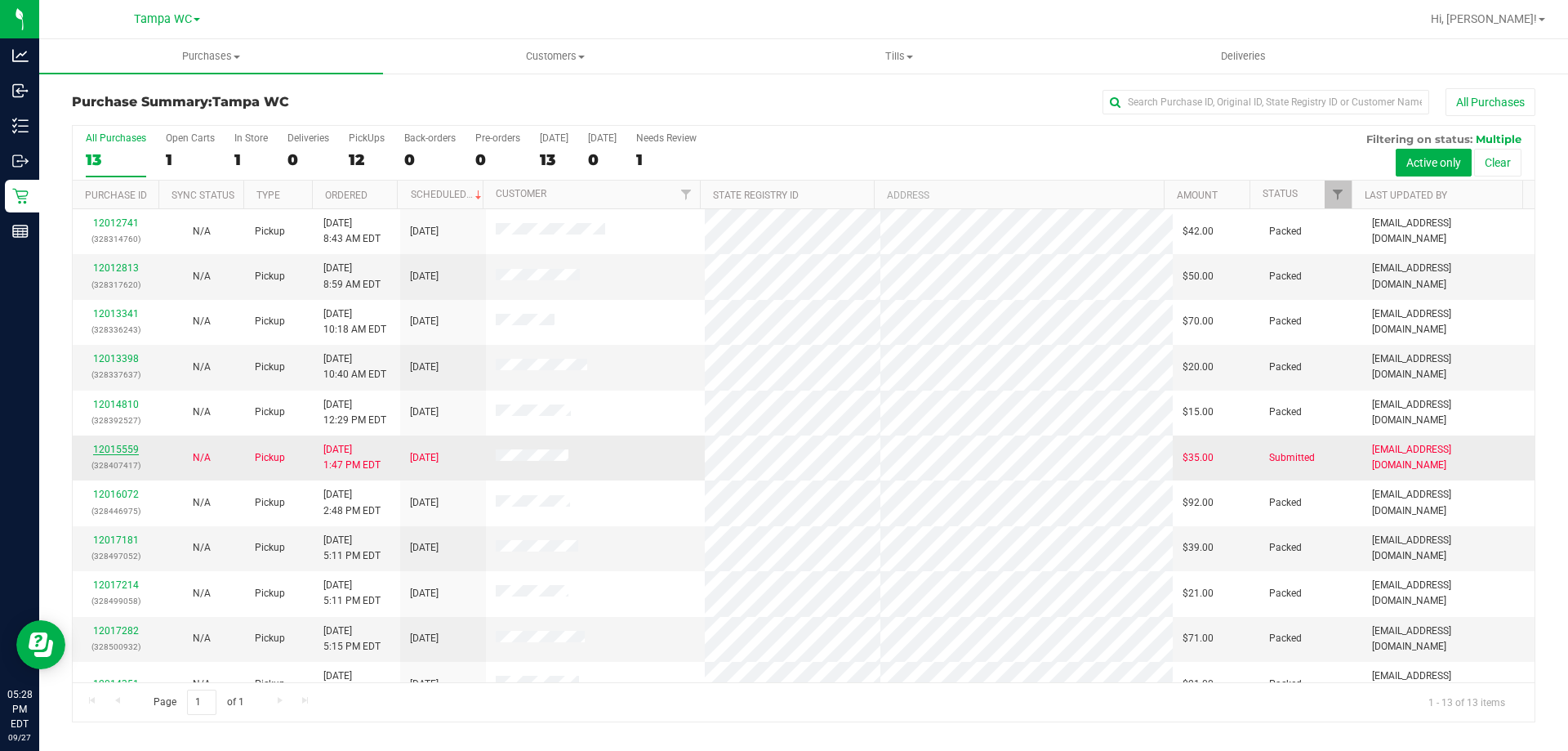
click at [124, 444] on link "12015559" at bounding box center [116, 449] width 45 height 12
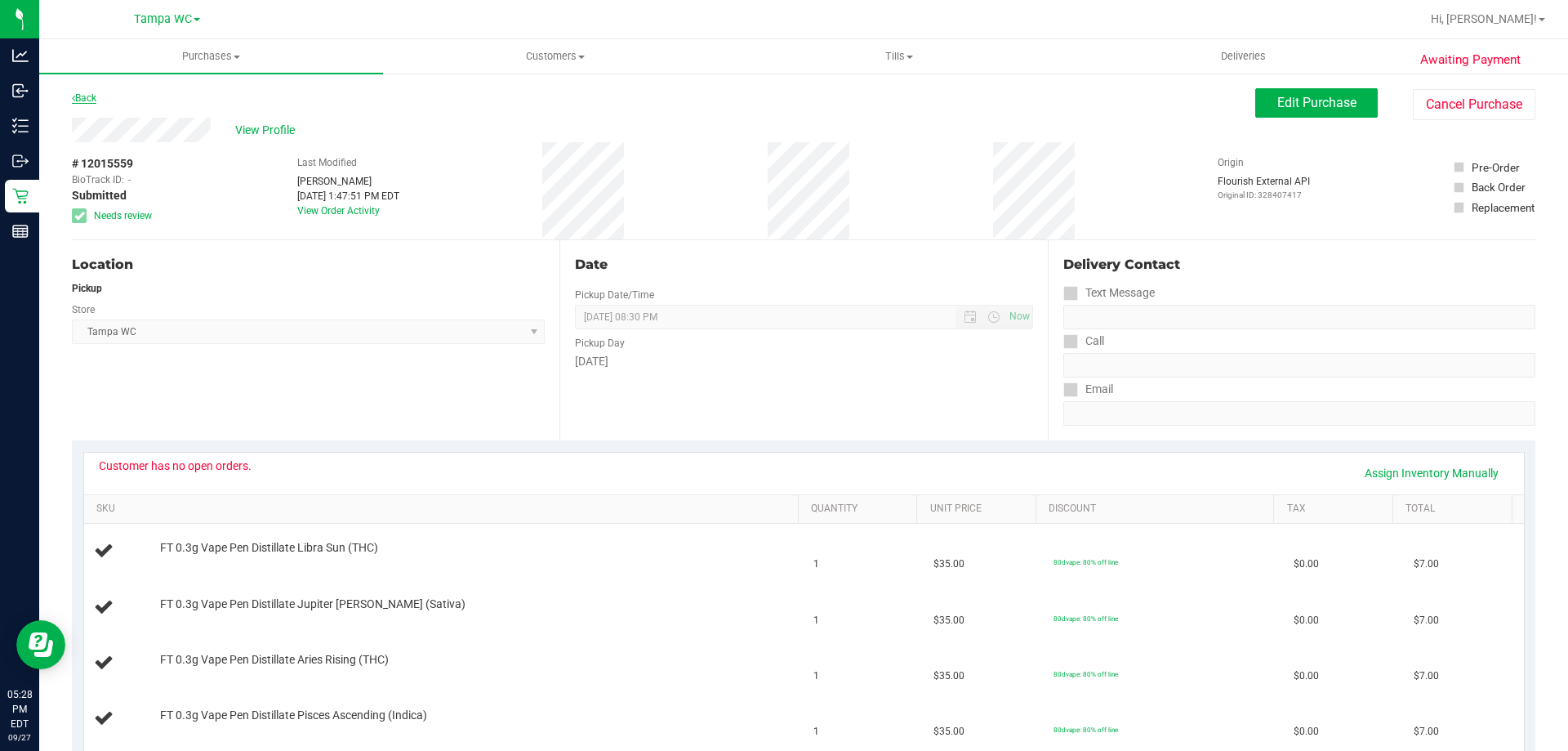
click at [87, 93] on link "Back" at bounding box center [83, 98] width 24 height 12
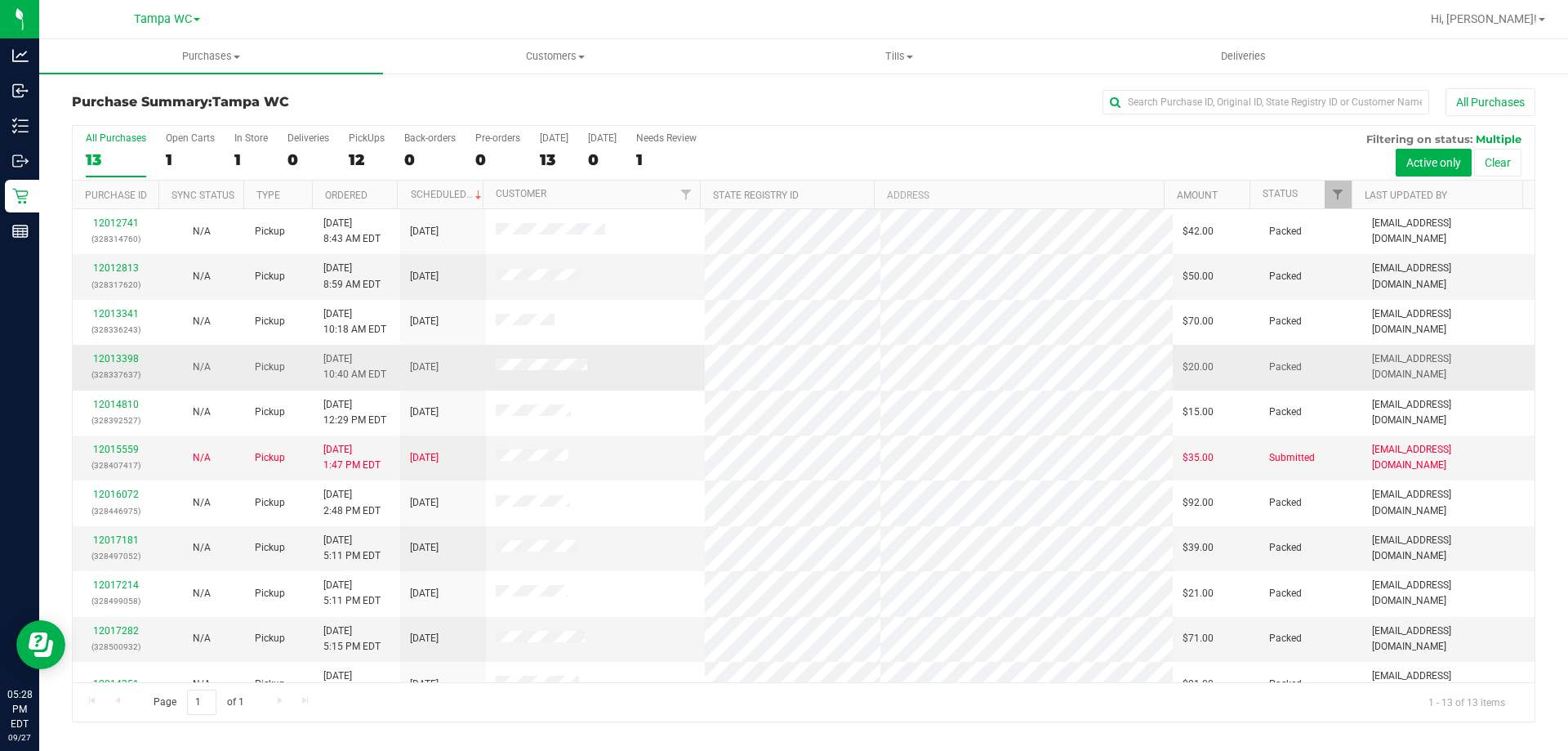
scroll to position [114, 0]
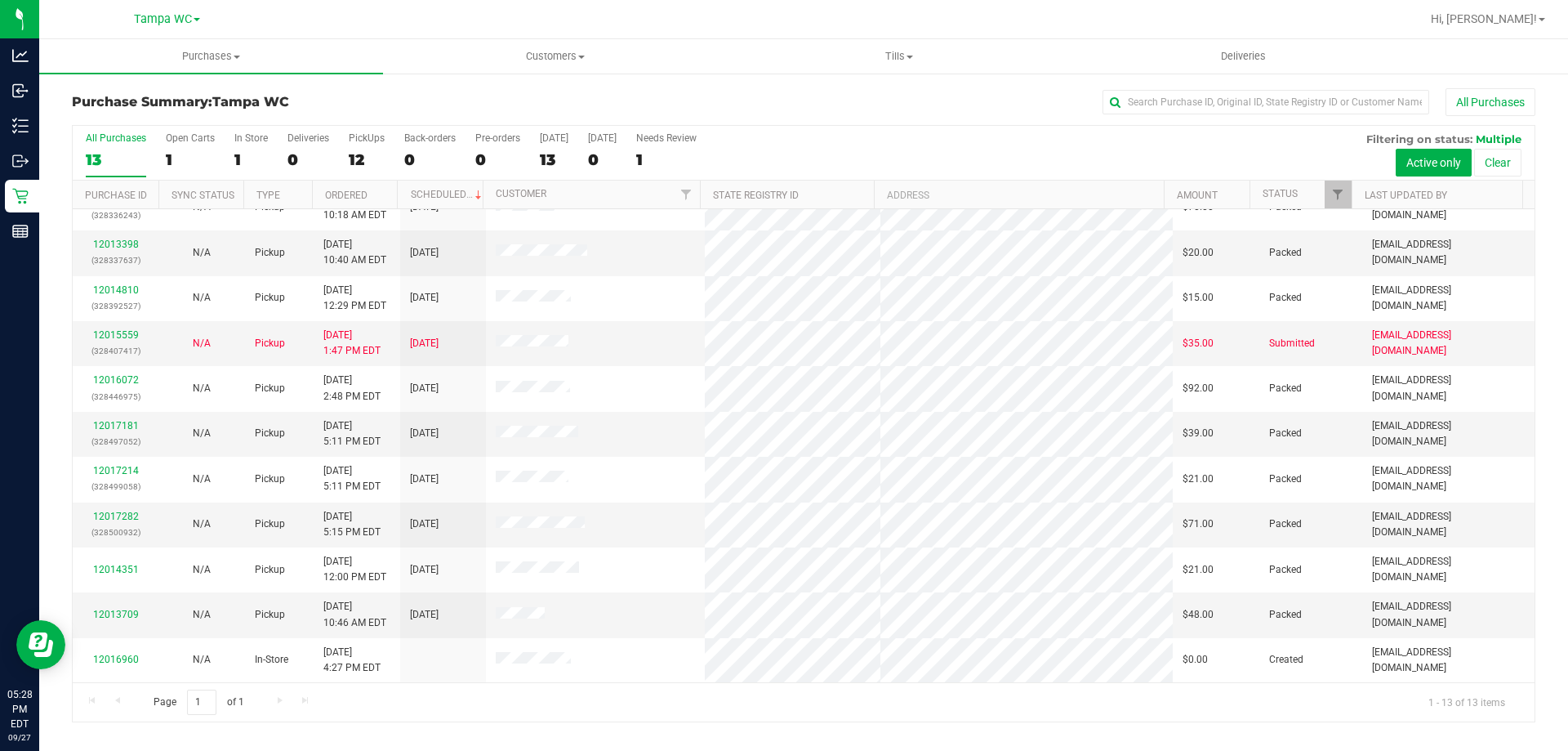
click at [128, 152] on div "13" at bounding box center [116, 160] width 61 height 19
click at [0, 0] on input "All Purchases 13" at bounding box center [0, 0] width 0 height 0
click at [101, 143] on label "All Purchases 13" at bounding box center [116, 155] width 61 height 45
click at [0, 0] on input "All Purchases 13" at bounding box center [0, 0] width 0 height 0
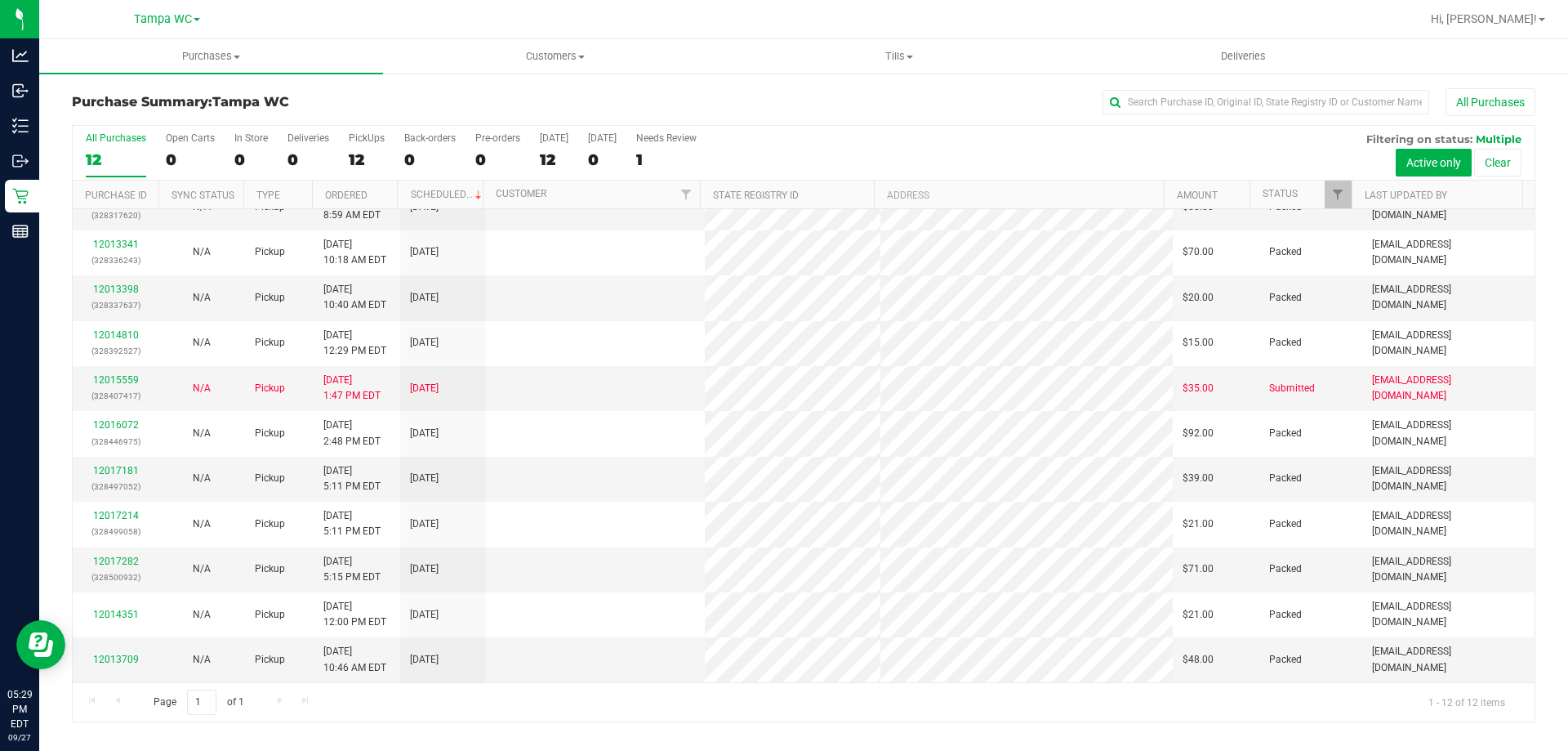
scroll to position [0, 0]
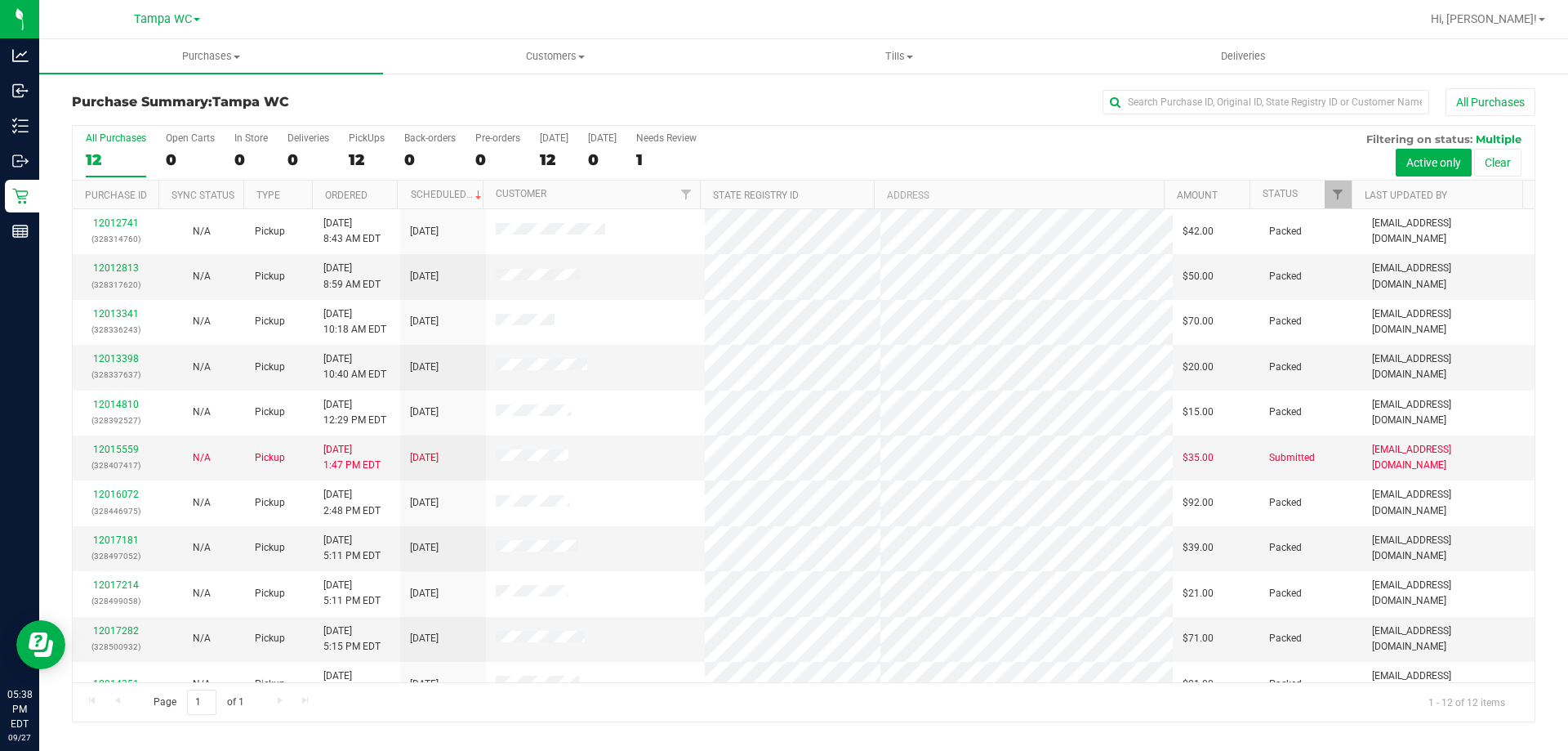
click at [109, 161] on div "12" at bounding box center [116, 160] width 61 height 19
click at [0, 0] on input "All Purchases 12" at bounding box center [0, 0] width 0 height 0
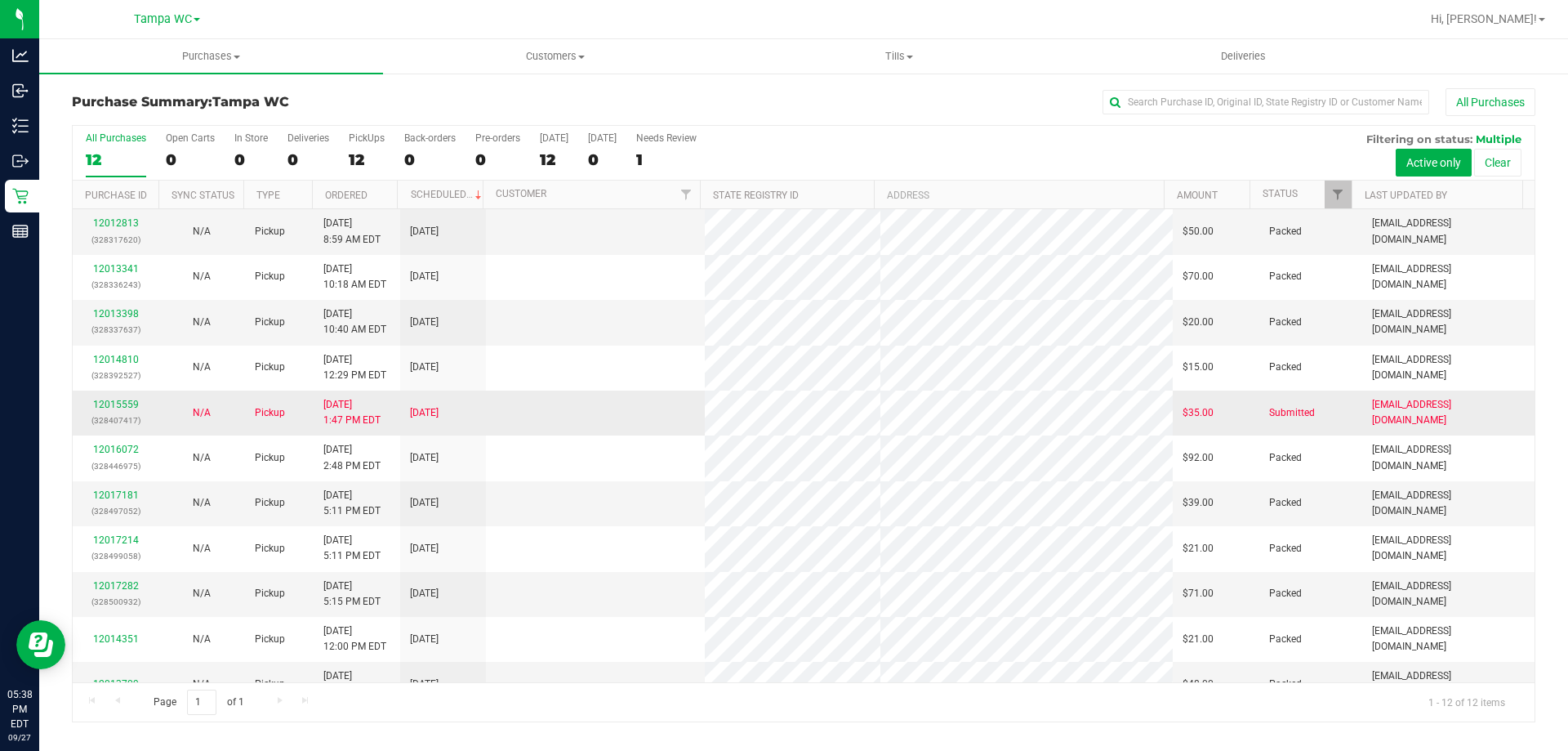
scroll to position [70, 0]
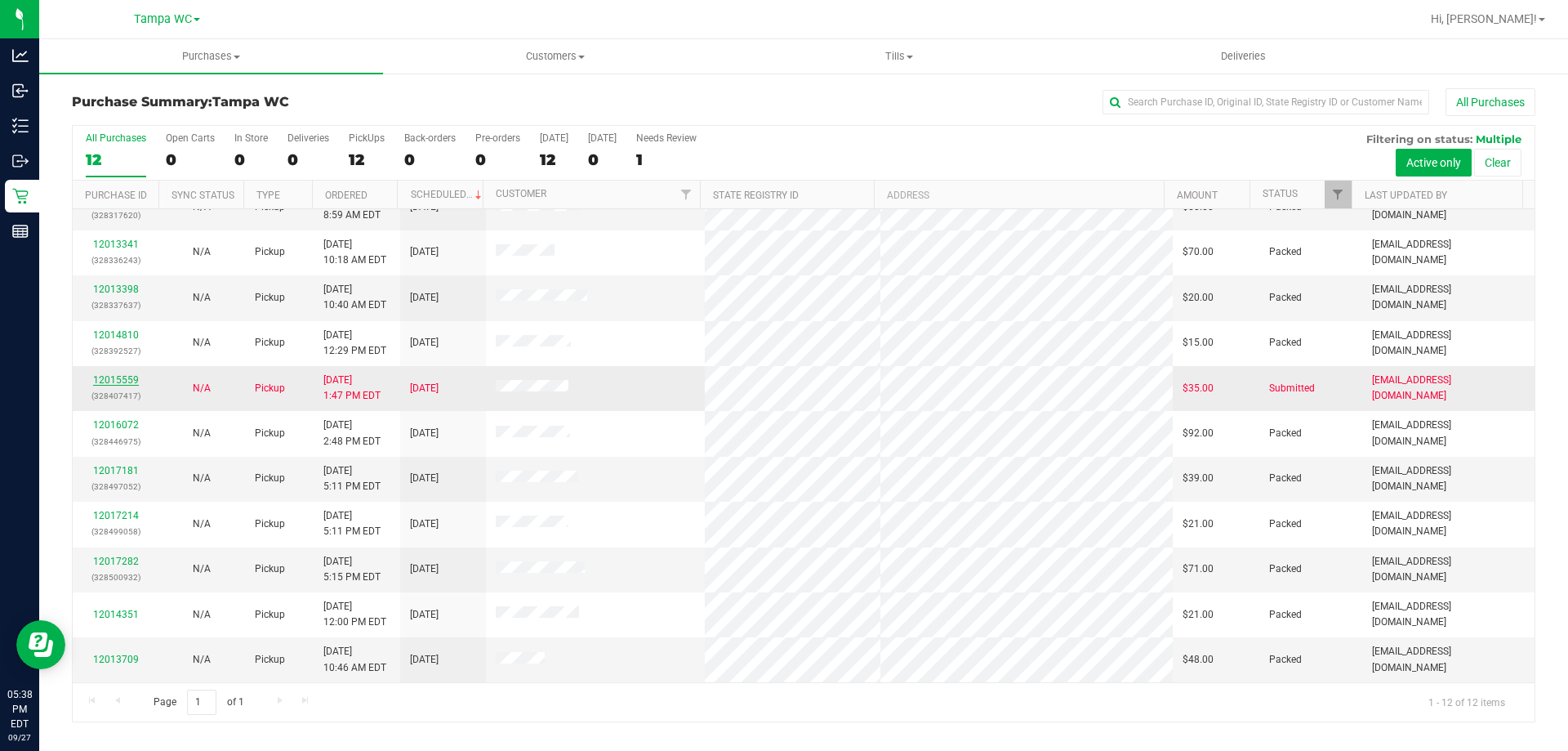
click at [127, 376] on link "12015559" at bounding box center [116, 379] width 45 height 12
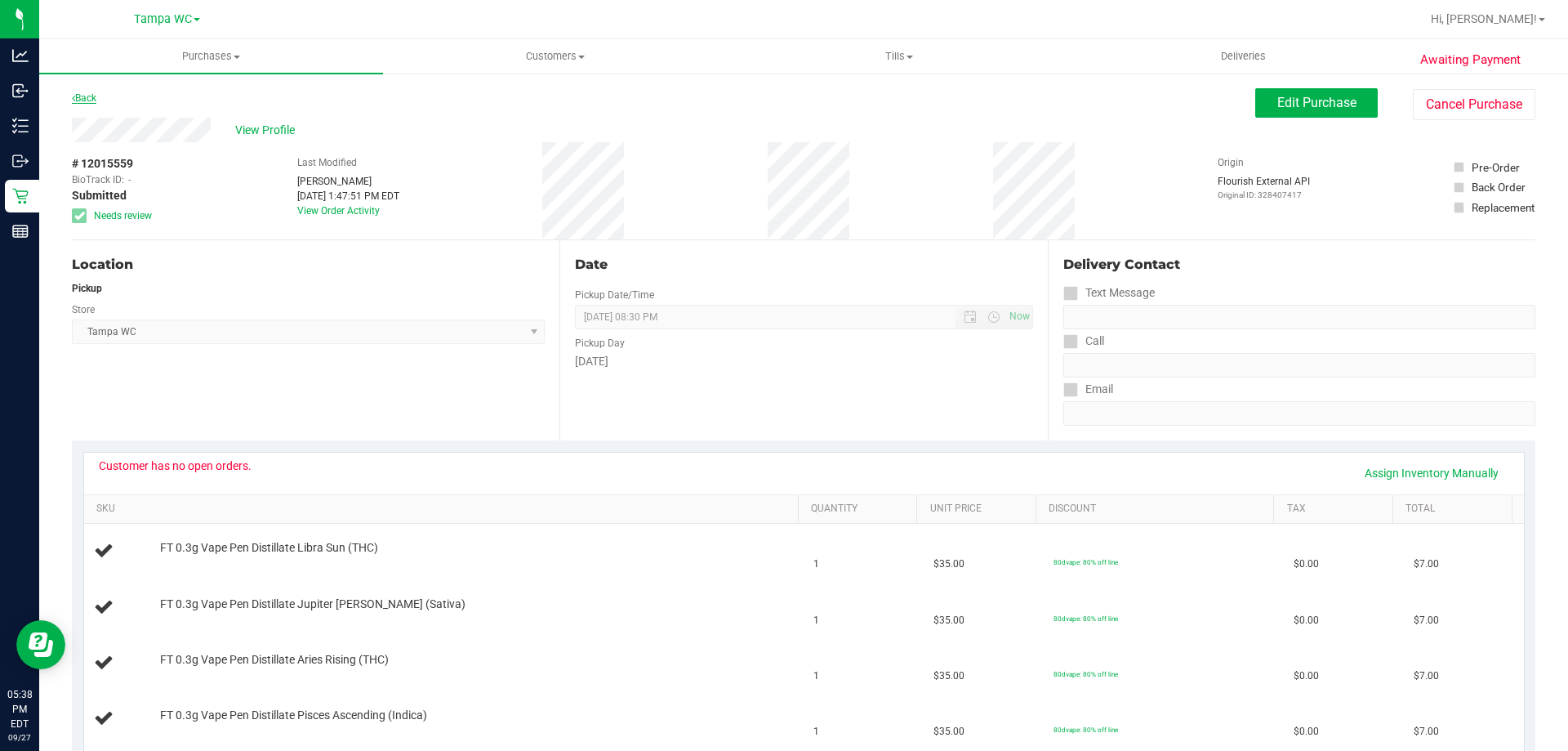
click at [93, 98] on link "Back" at bounding box center [83, 98] width 24 height 12
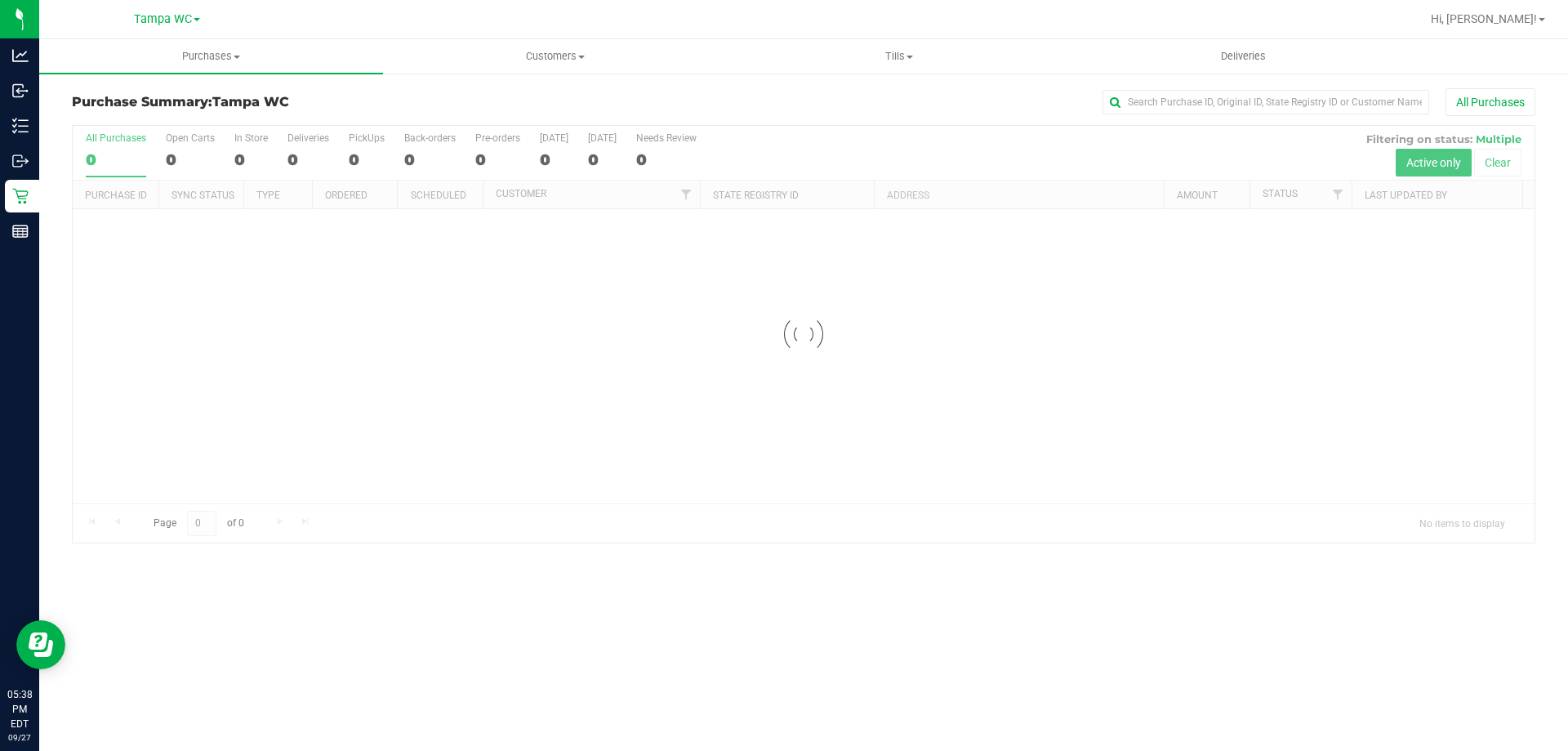
click at [878, 97] on div "All Purchases" at bounding box center [1047, 102] width 976 height 28
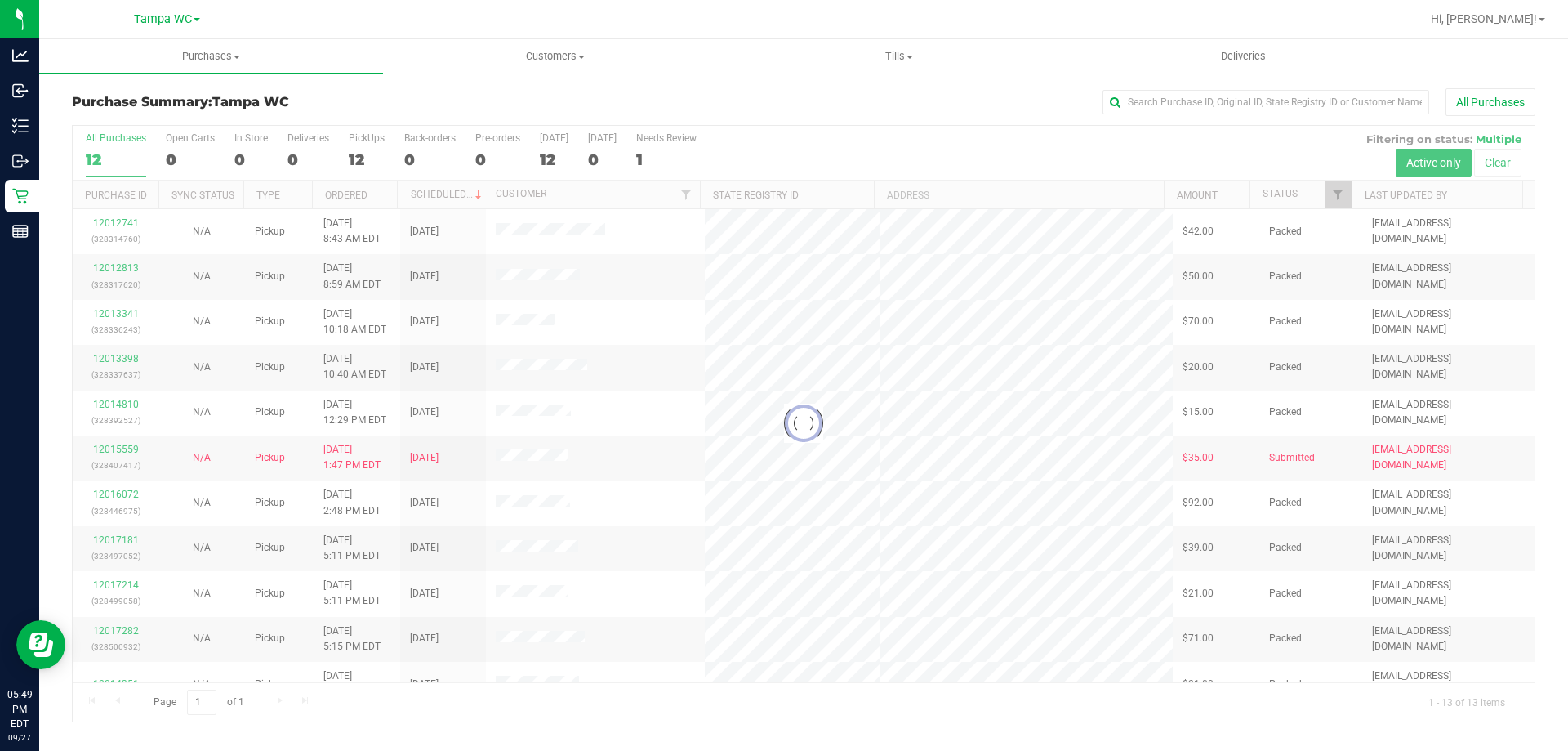
click at [126, 161] on div at bounding box center [803, 424] width 1462 height 595
click at [122, 159] on div at bounding box center [803, 424] width 1462 height 595
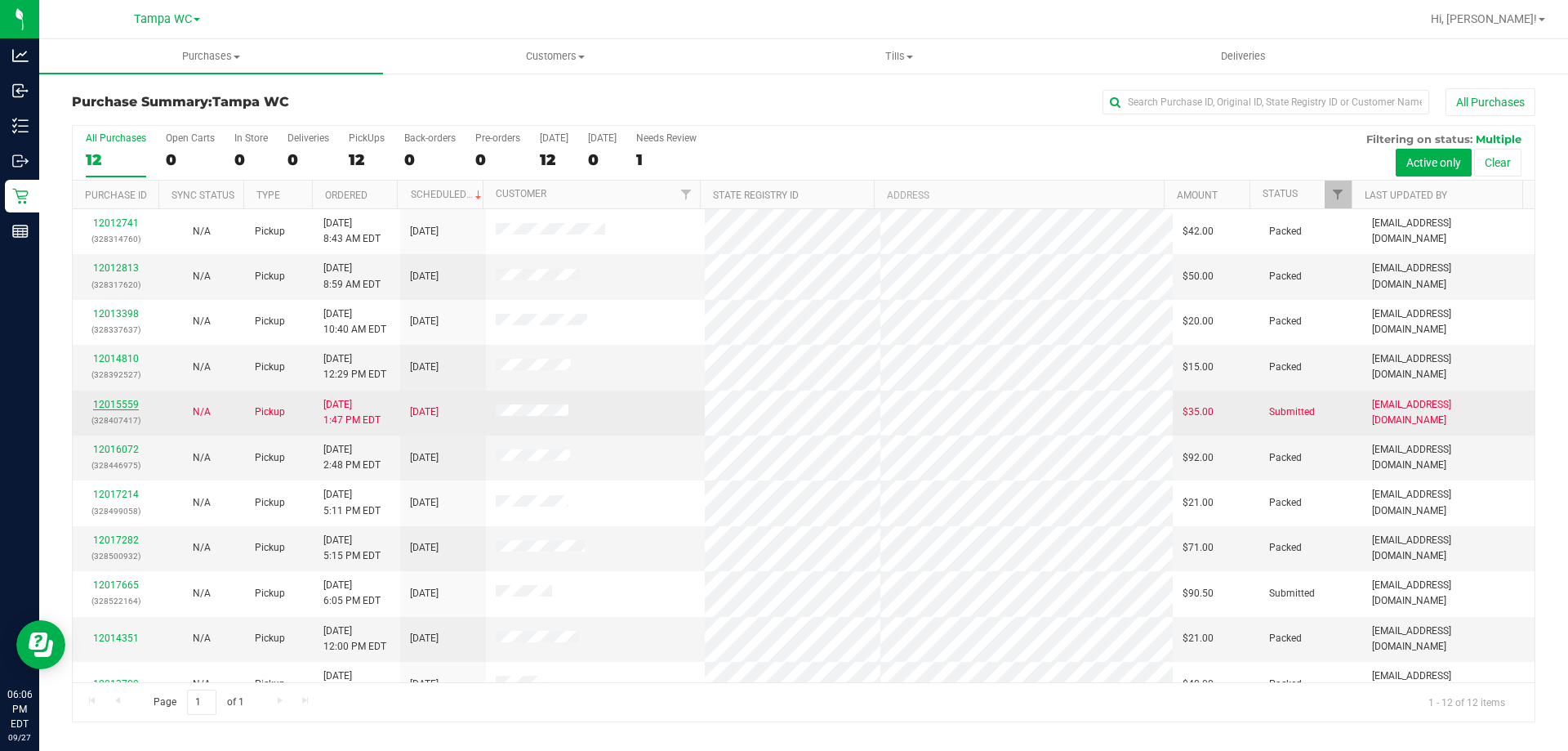
click at [124, 400] on link "12015559" at bounding box center [116, 404] width 45 height 12
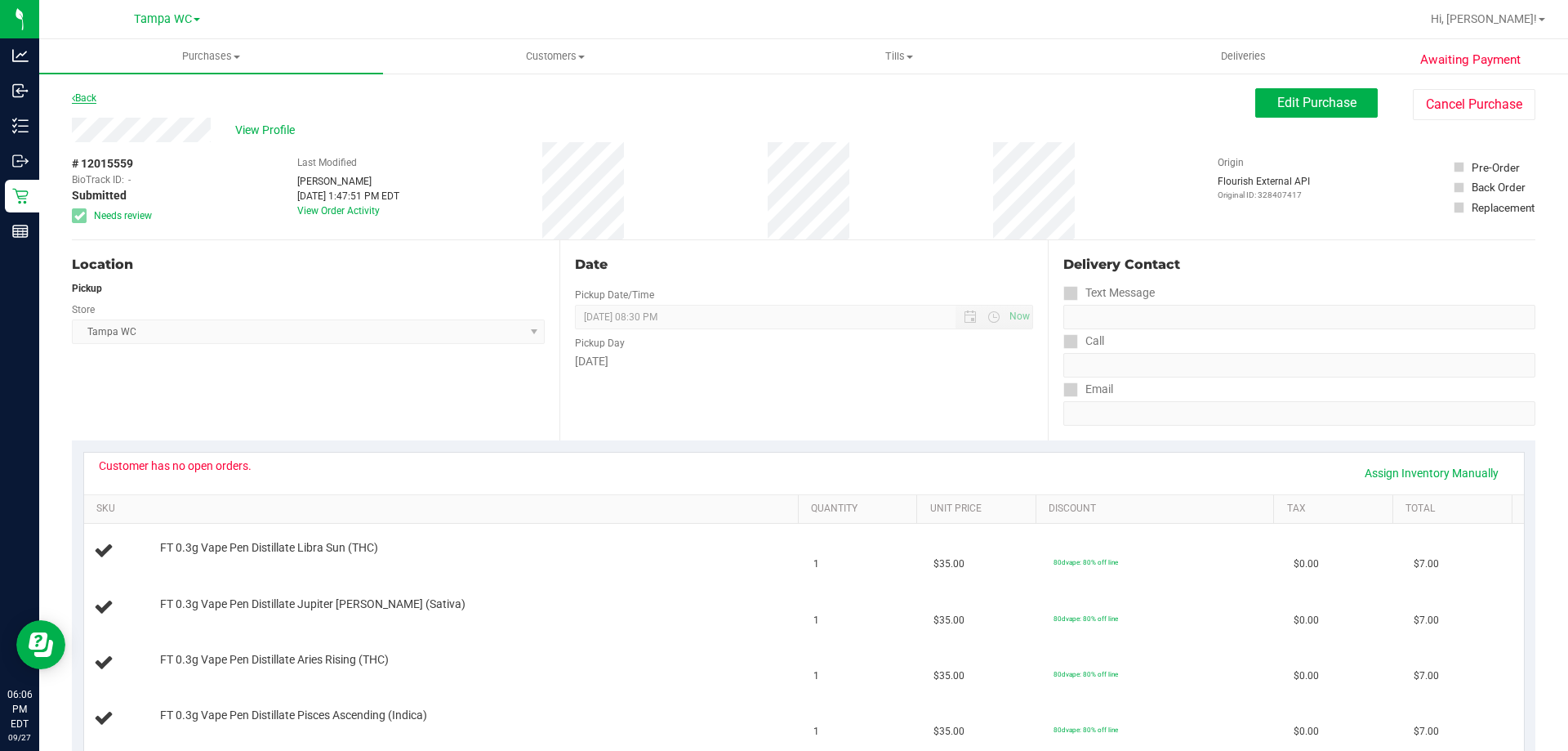
click at [90, 102] on link "Back" at bounding box center [83, 98] width 24 height 12
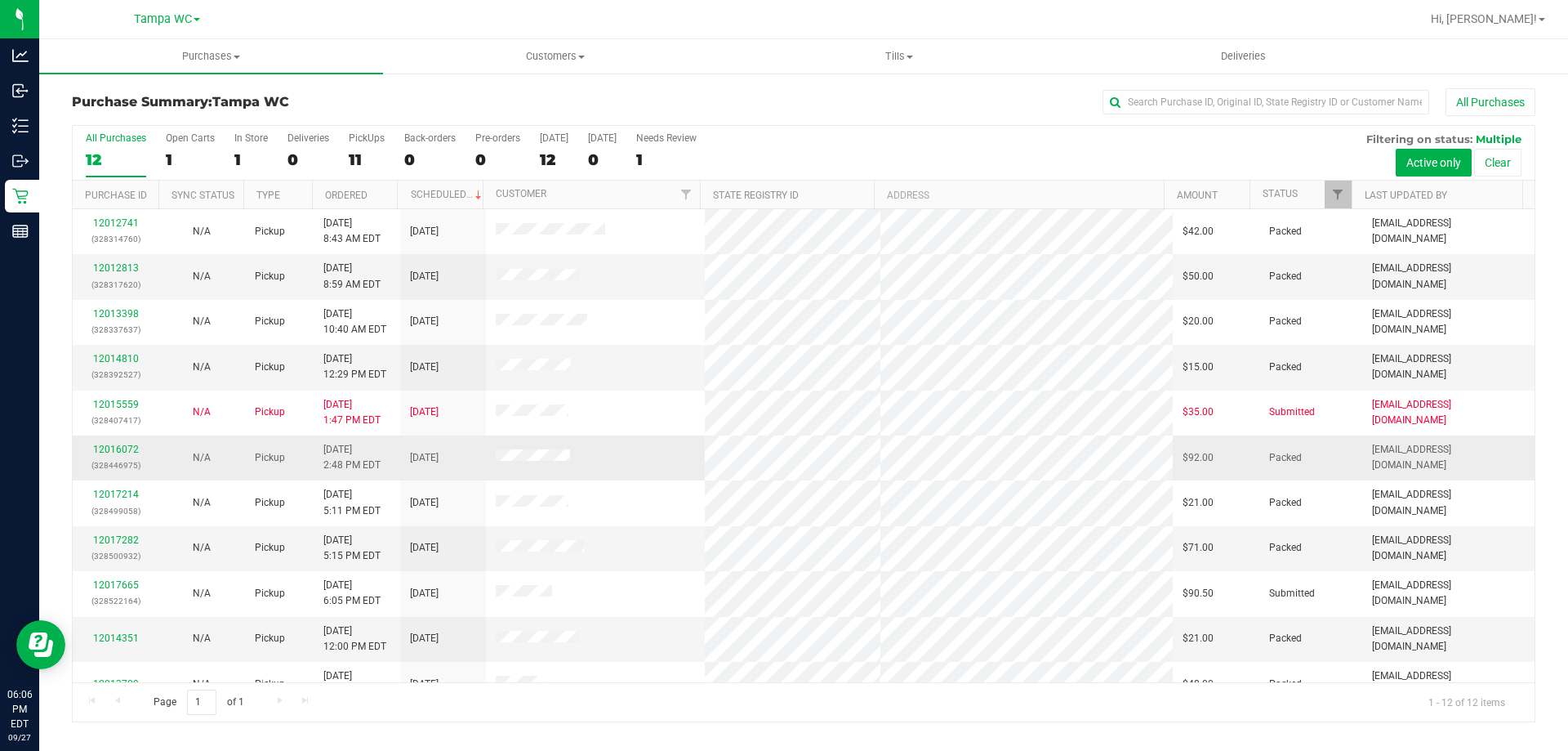
scroll to position [70, 0]
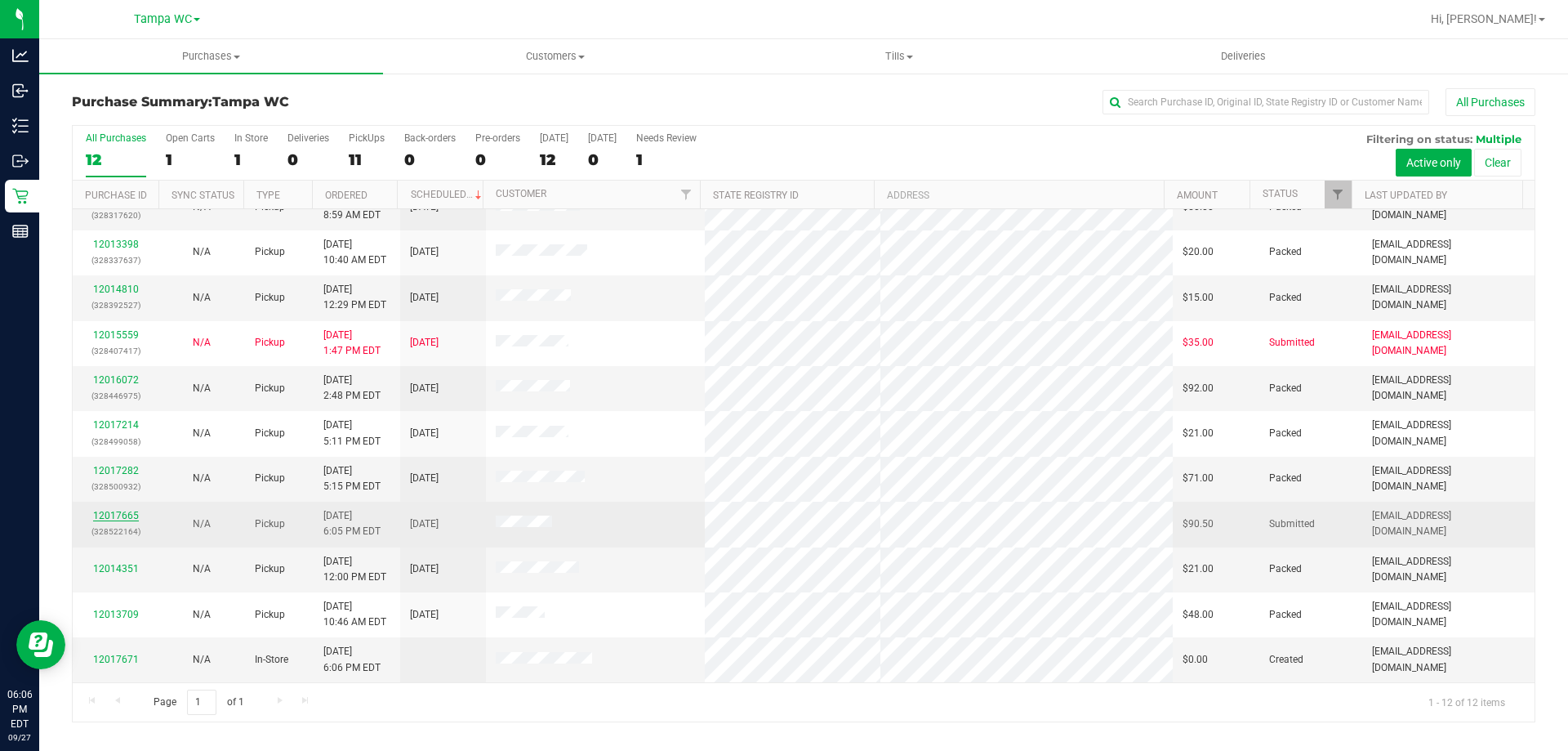
click at [128, 512] on link "12017665" at bounding box center [116, 515] width 45 height 12
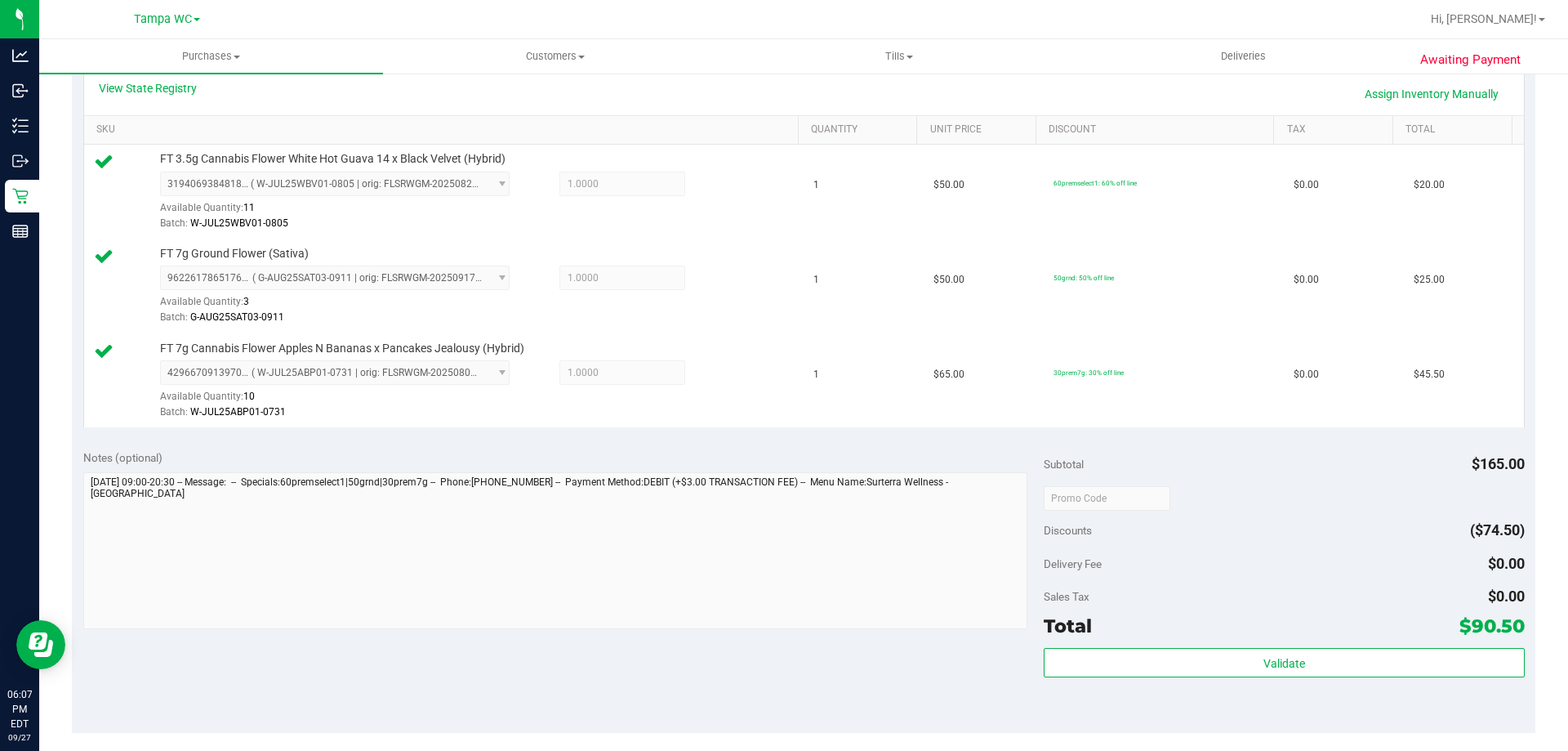
scroll to position [408, 0]
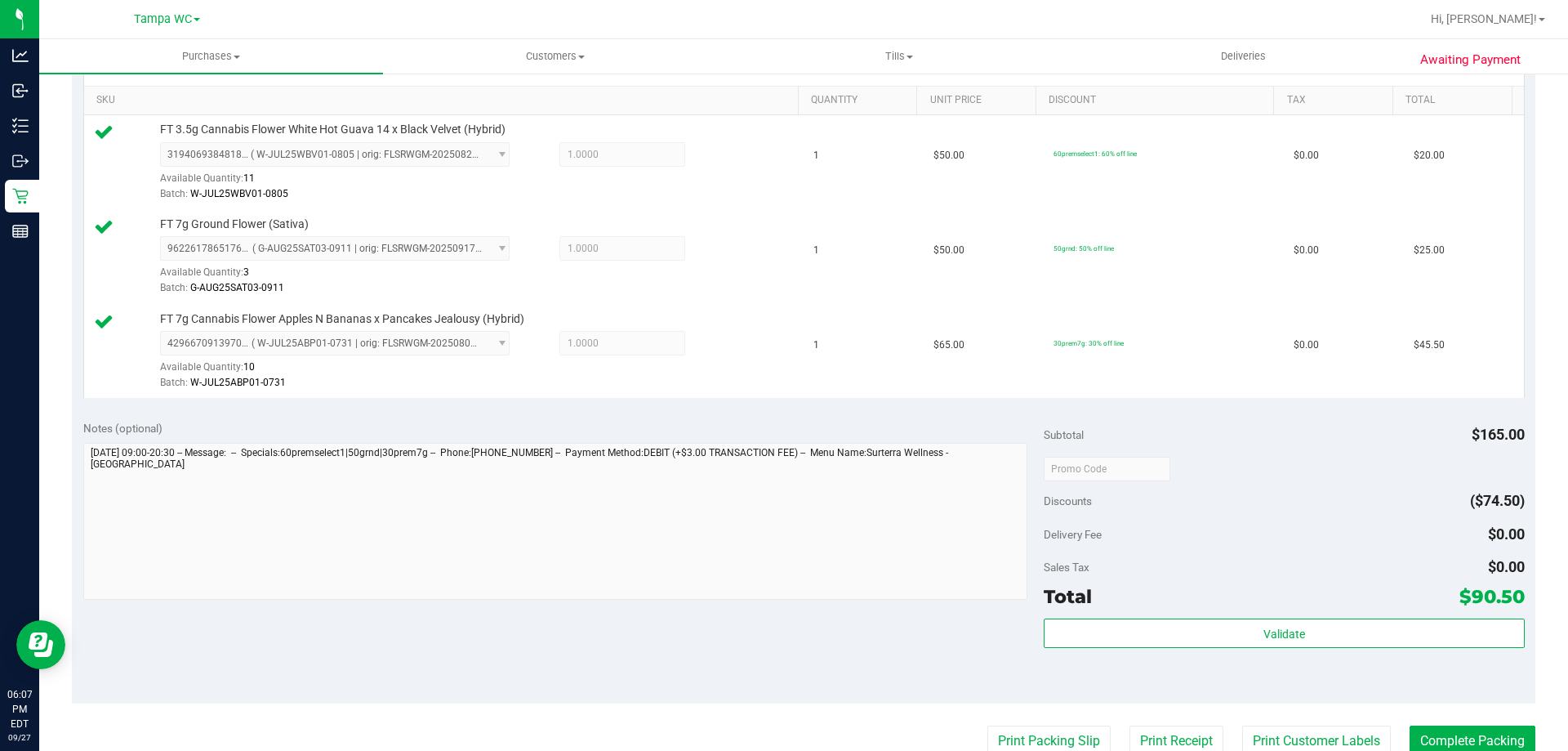
click at [1243, 611] on div "Subtotal $165.00 Discounts ($74.50) Delivery Fee $0.00 Sales Tax $0.00 Total $9…" at bounding box center [1283, 556] width 480 height 272
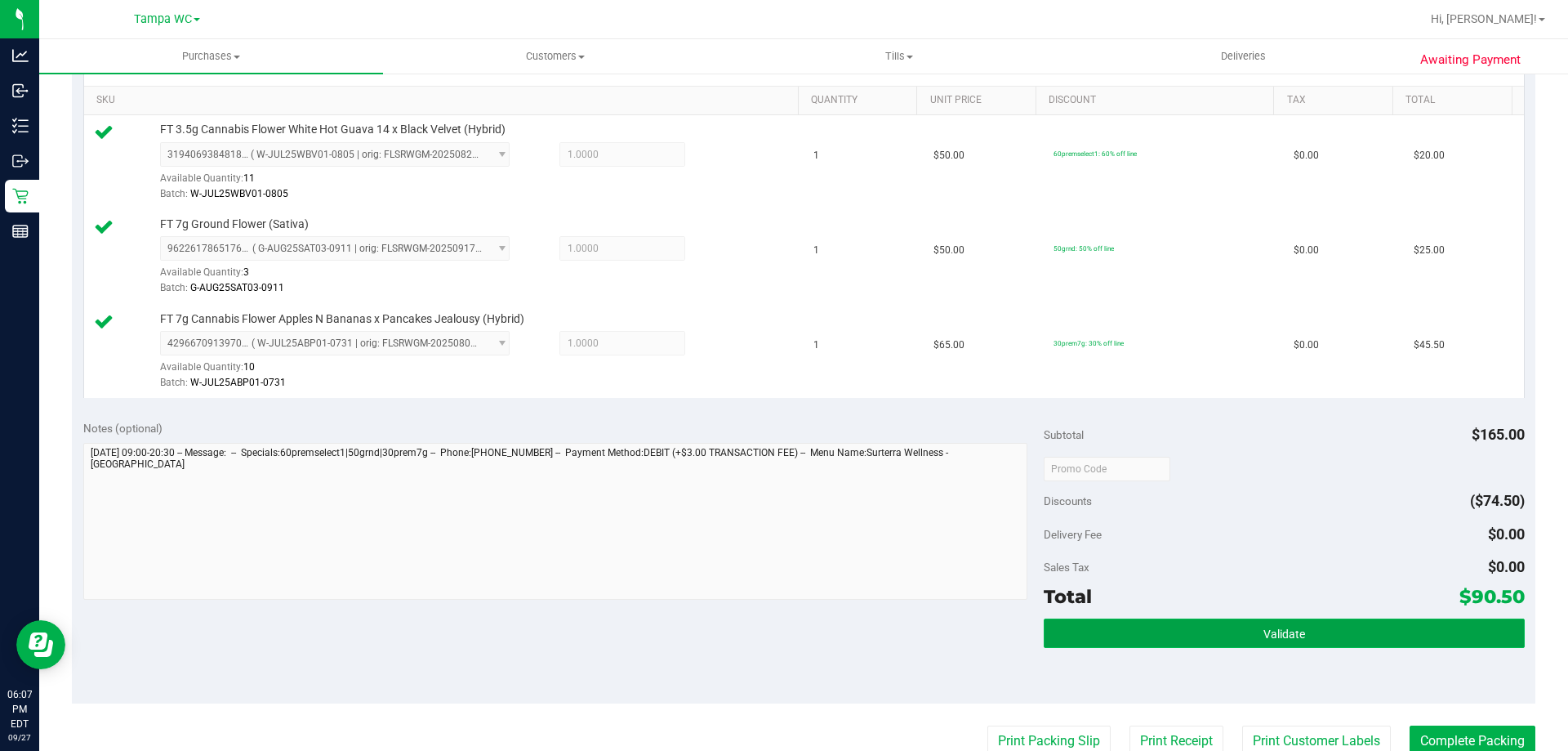
click at [1242, 628] on button "Validate" at bounding box center [1283, 633] width 480 height 29
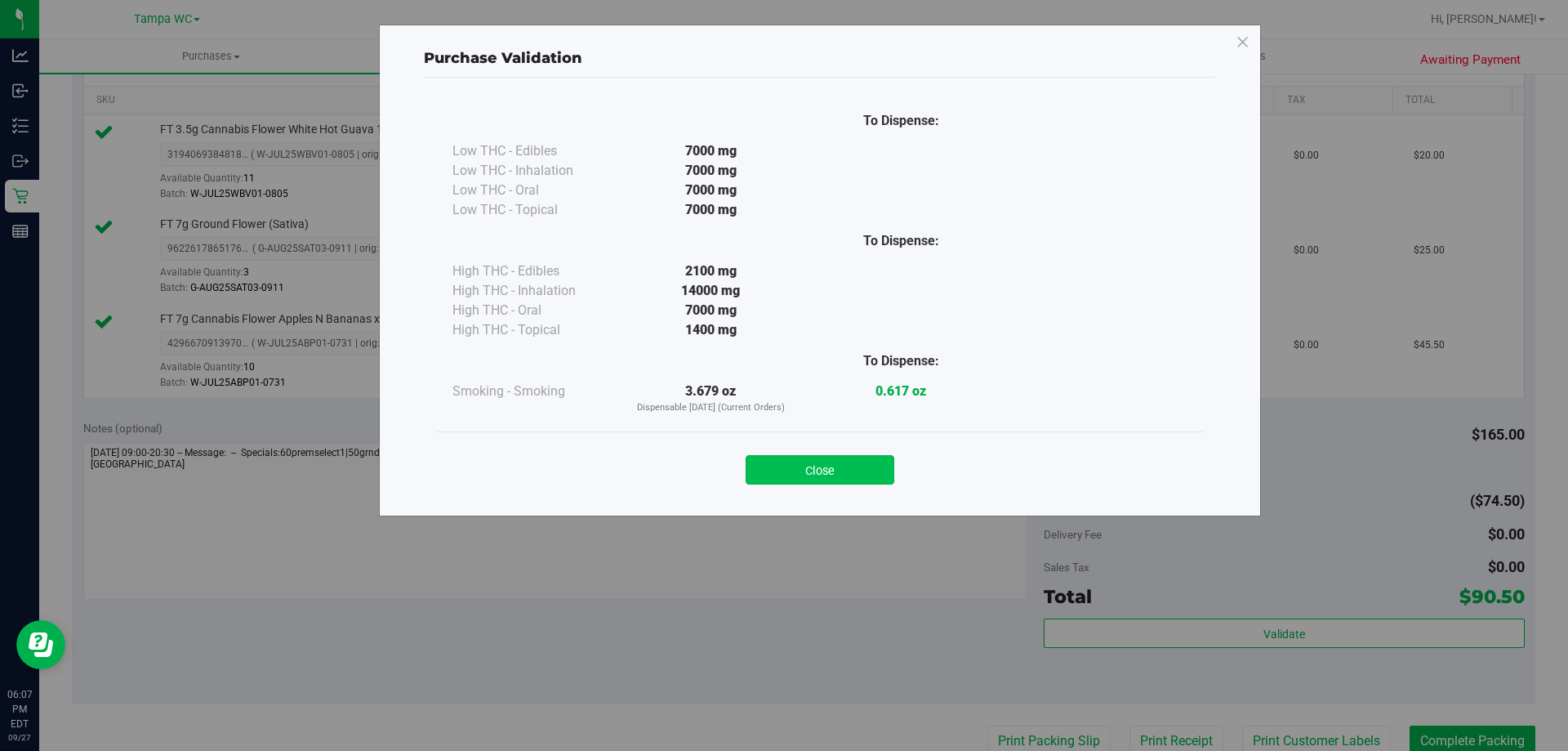
click at [808, 469] on button "Close" at bounding box center [820, 470] width 149 height 29
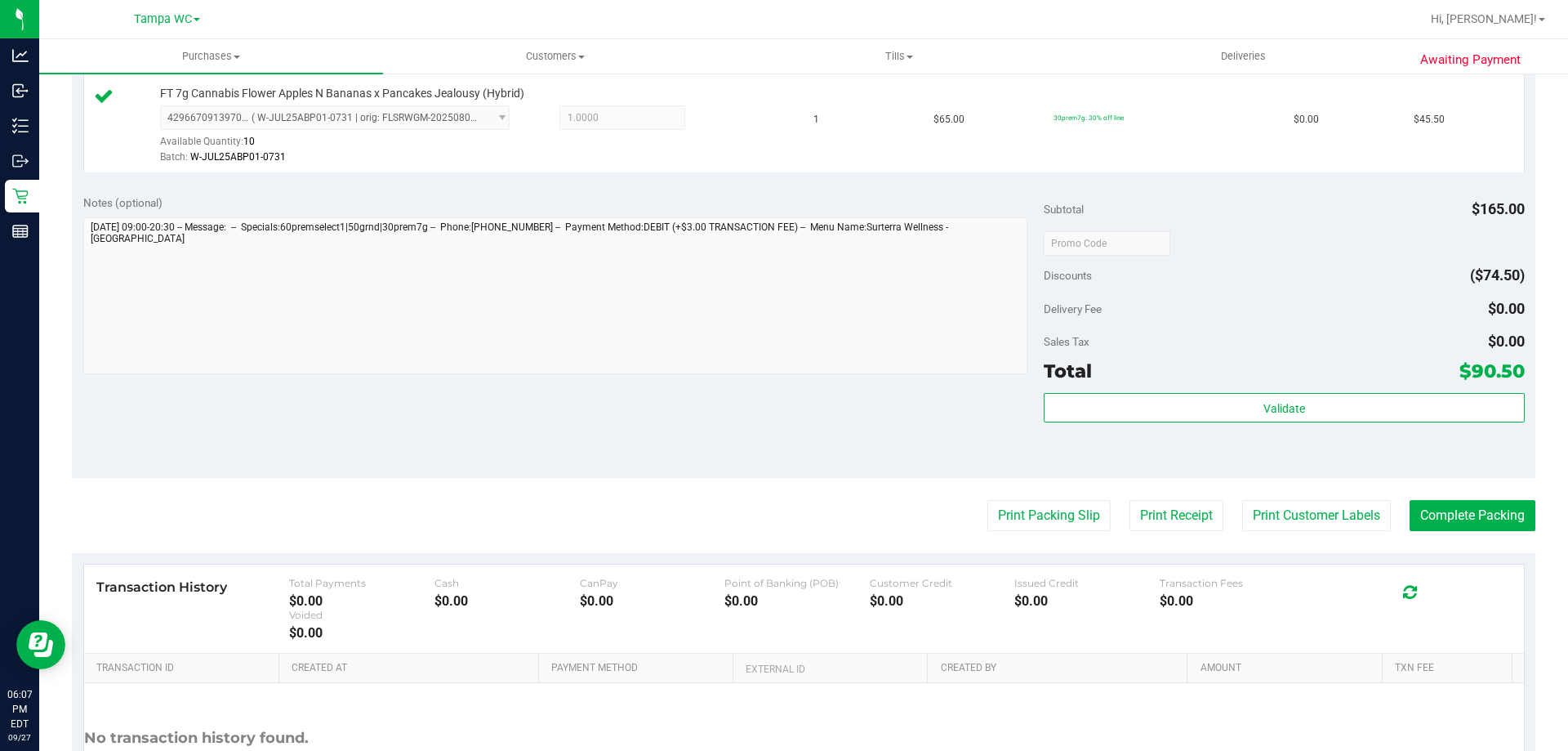
scroll to position [653, 0]
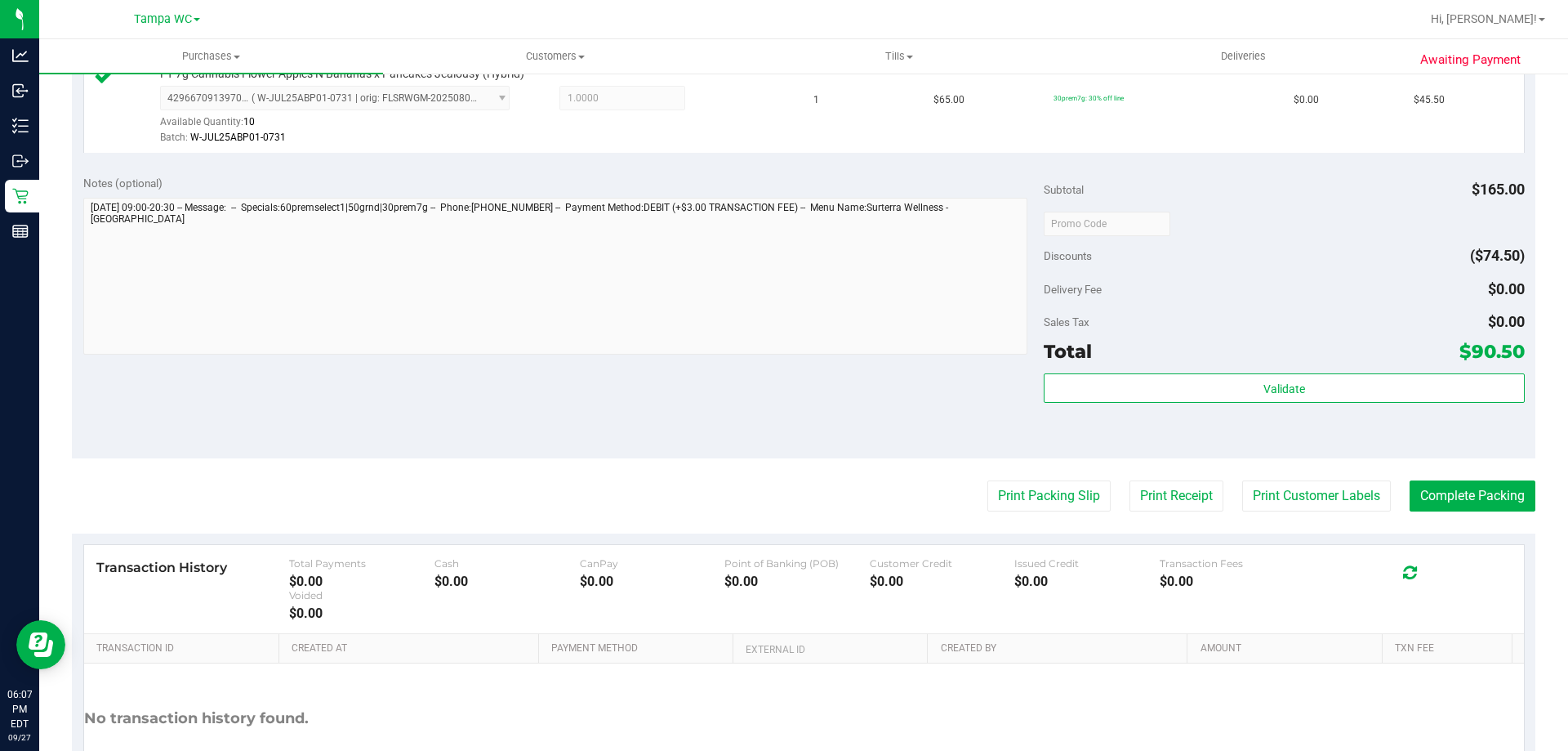
click at [1037, 476] on purchase-details "Back Edit Purchase Cancel Purchase View Profile # 12017665 BioTrack ID: - Submi…" at bounding box center [803, 137] width 1464 height 1404
click at [1030, 490] on button "Print Packing Slip" at bounding box center [1049, 495] width 123 height 31
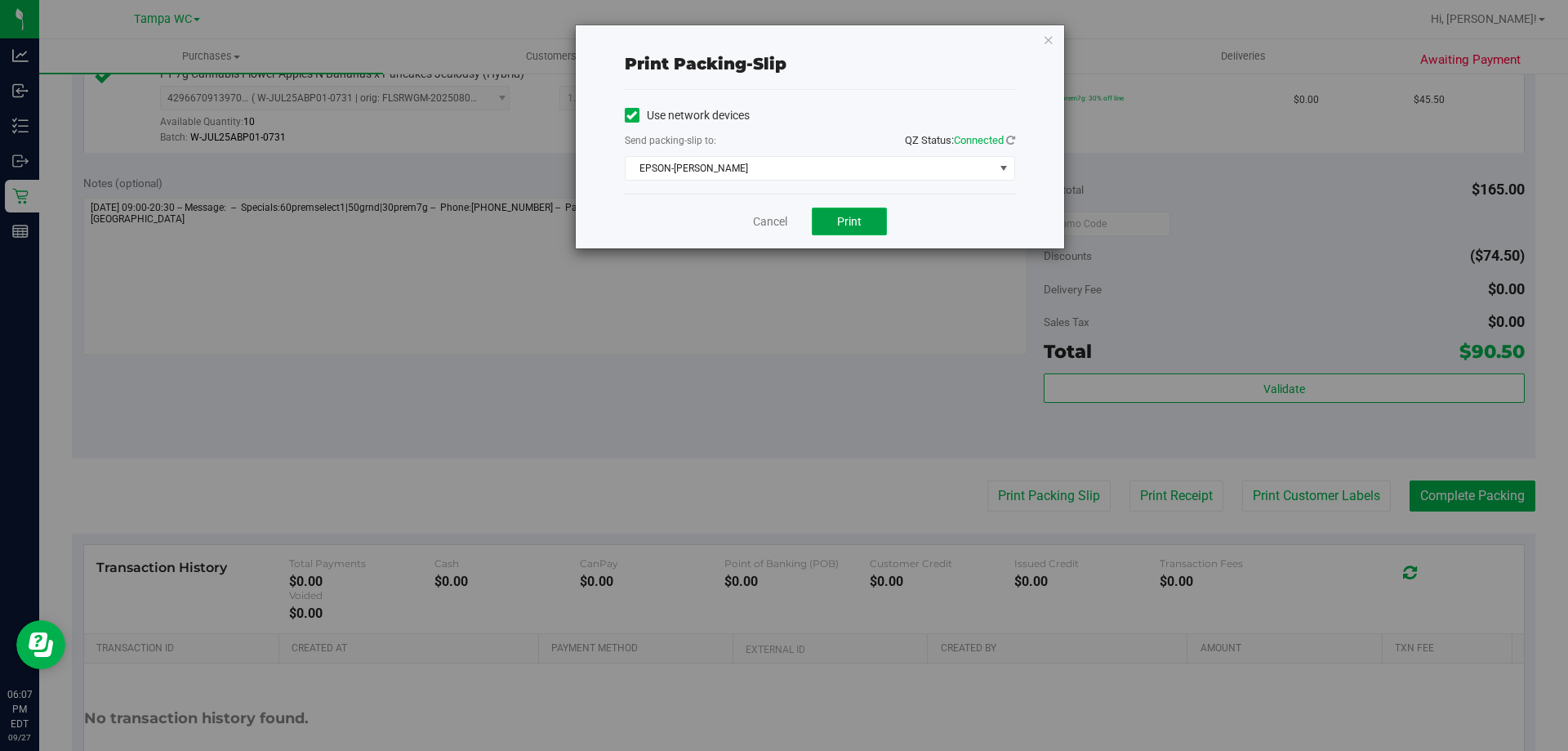
click at [866, 221] on button "Print" at bounding box center [849, 221] width 75 height 28
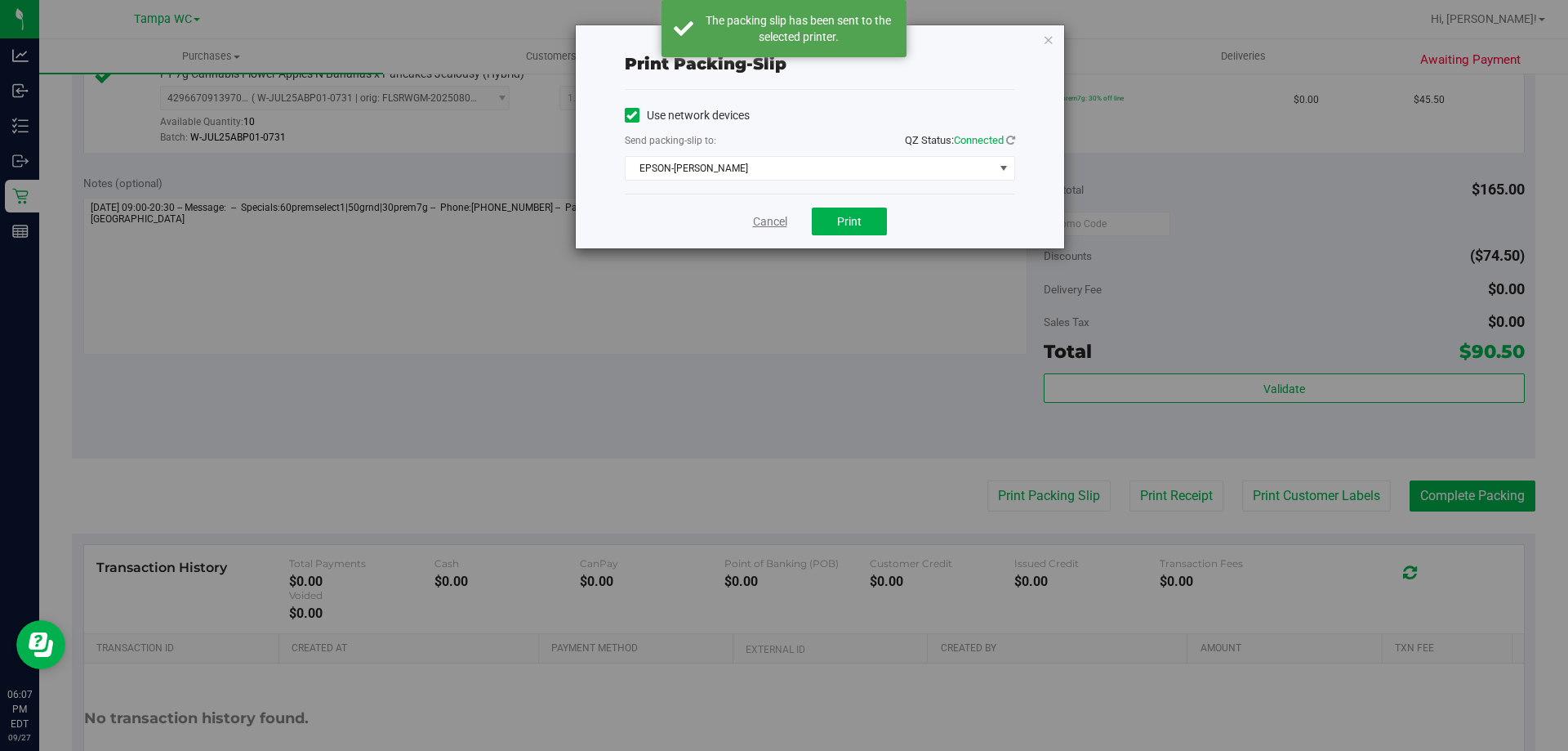
click at [760, 219] on link "Cancel" at bounding box center [770, 221] width 34 height 17
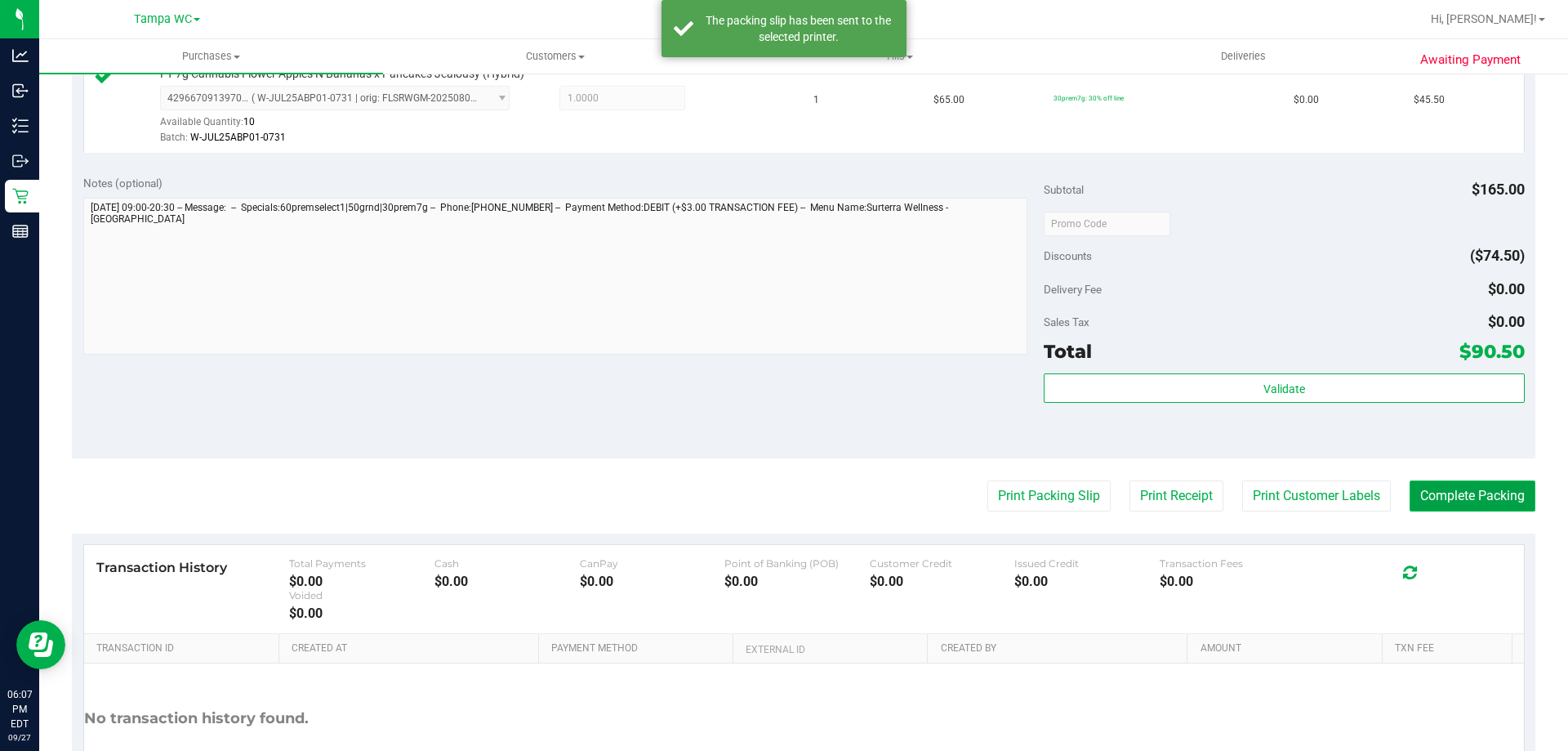
click at [1419, 481] on button "Complete Packing" at bounding box center [1472, 495] width 126 height 31
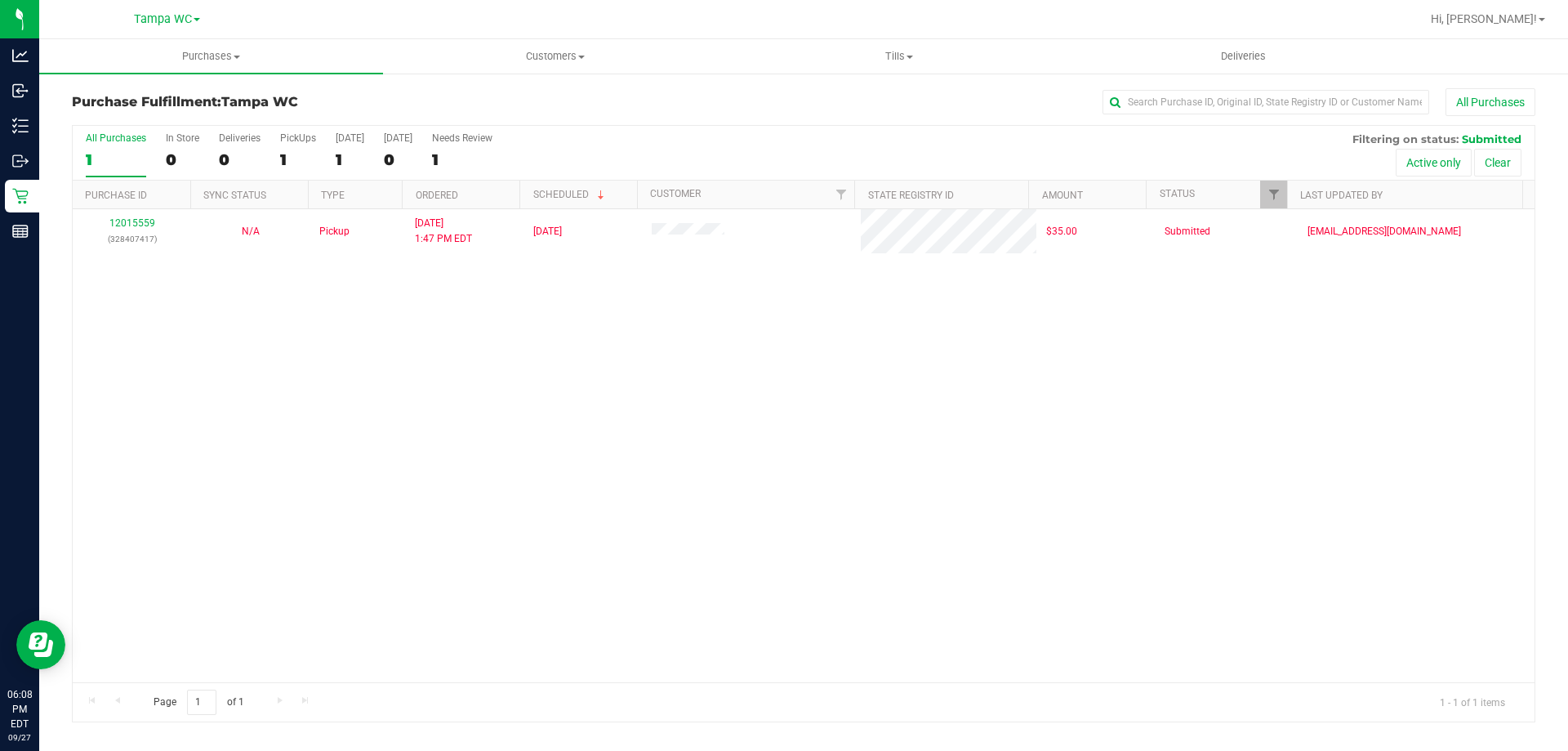
click at [125, 141] on div "All Purchases" at bounding box center [116, 138] width 61 height 12
click at [0, 0] on input "All Purchases 1" at bounding box center [0, 0] width 0 height 0
click at [439, 314] on div "12015559 (328407417) N/A Pickup 9/27/2025 1:47 PM EDT 9/27/2025 $35.00 Submitte…" at bounding box center [803, 445] width 1462 height 473
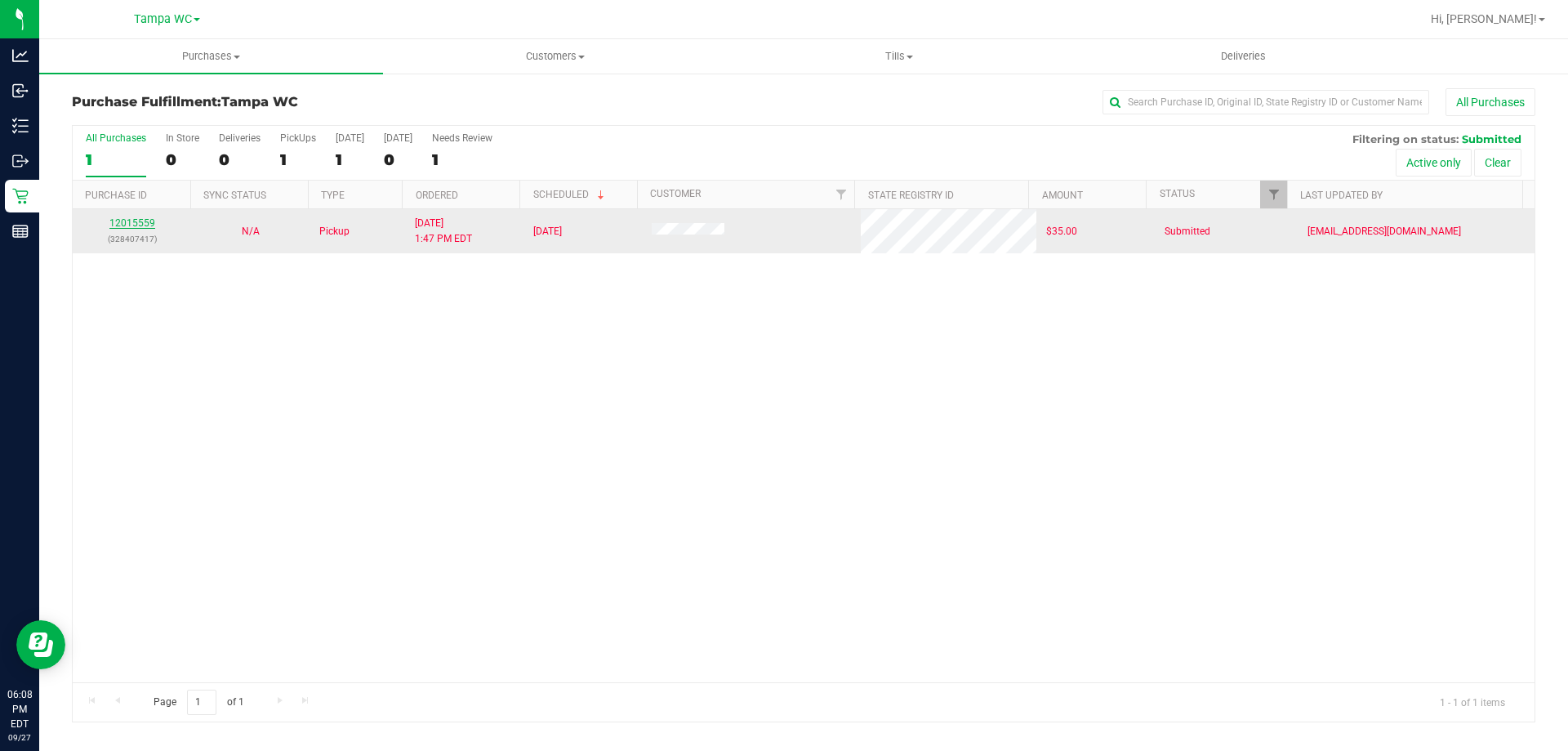
click at [140, 224] on link "12015559" at bounding box center [132, 223] width 45 height 12
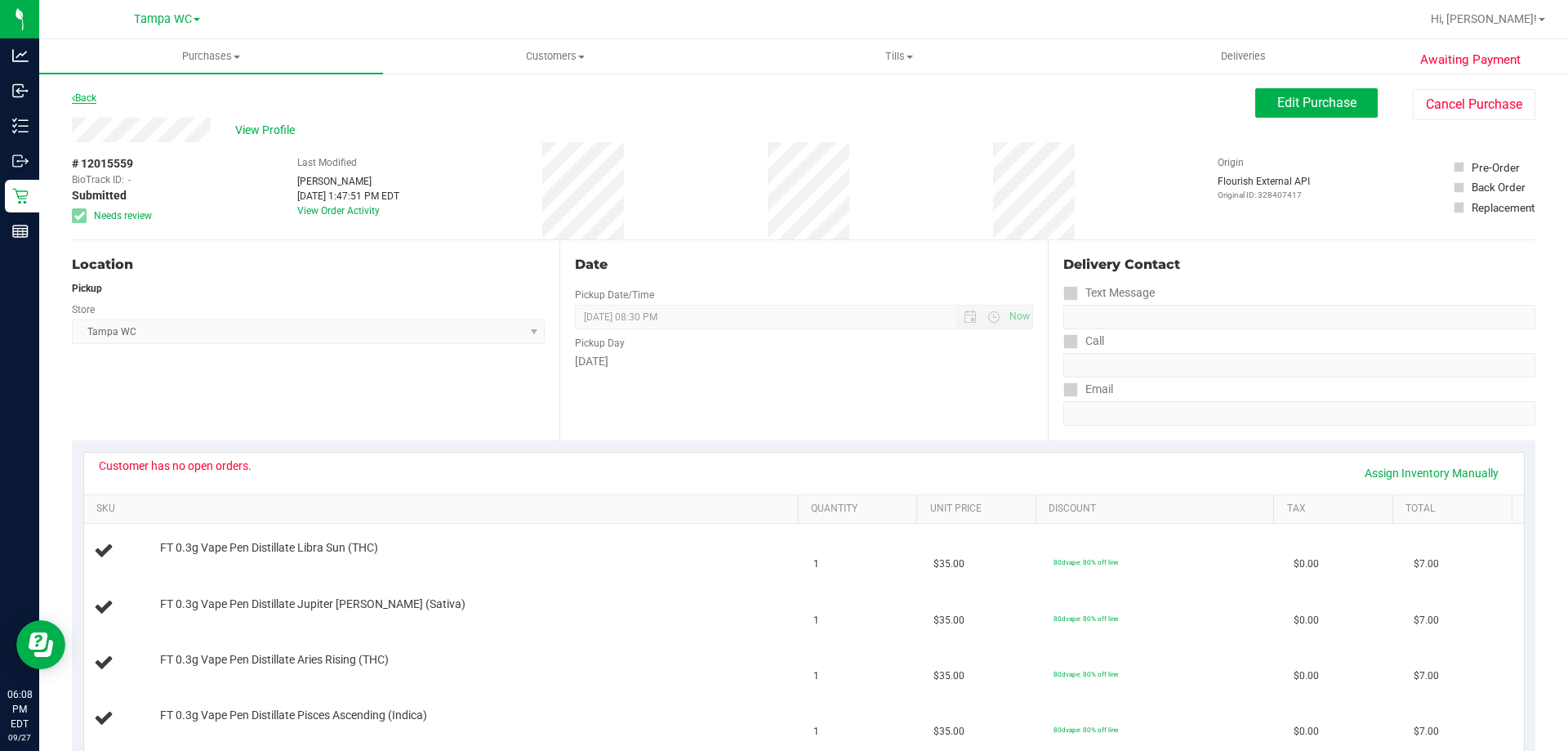
click at [95, 101] on link "Back" at bounding box center [83, 98] width 24 height 12
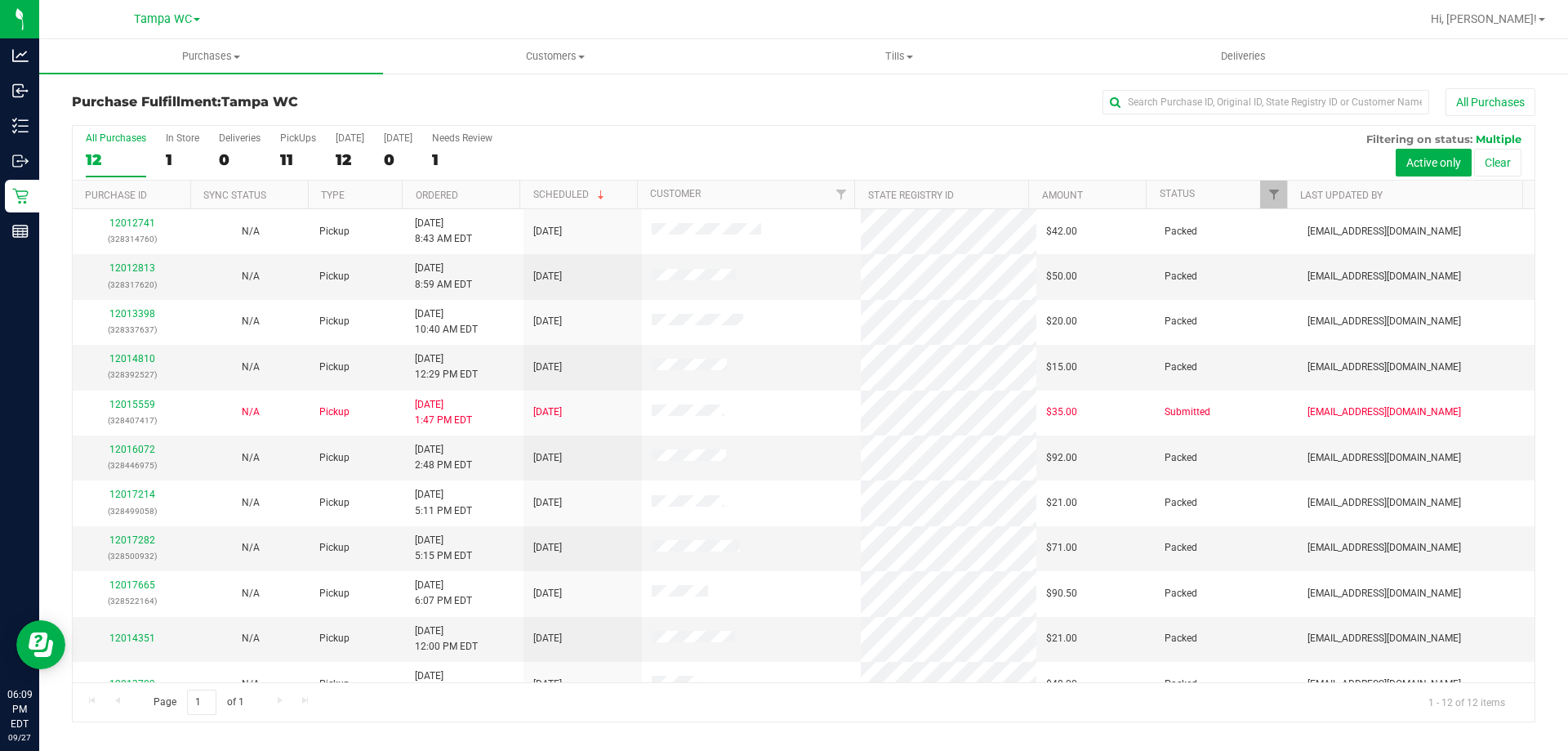
click at [628, 102] on div "All Purchases" at bounding box center [1047, 102] width 976 height 28
click at [78, 160] on div "All Purchases 12 In Store 1 Deliveries 0 PickUps 11 Today 12 Tomorrow 0 Needs R…" at bounding box center [803, 153] width 1462 height 54
click at [90, 160] on div "12" at bounding box center [116, 160] width 61 height 19
click at [0, 0] on input "All Purchases 12" at bounding box center [0, 0] width 0 height 0
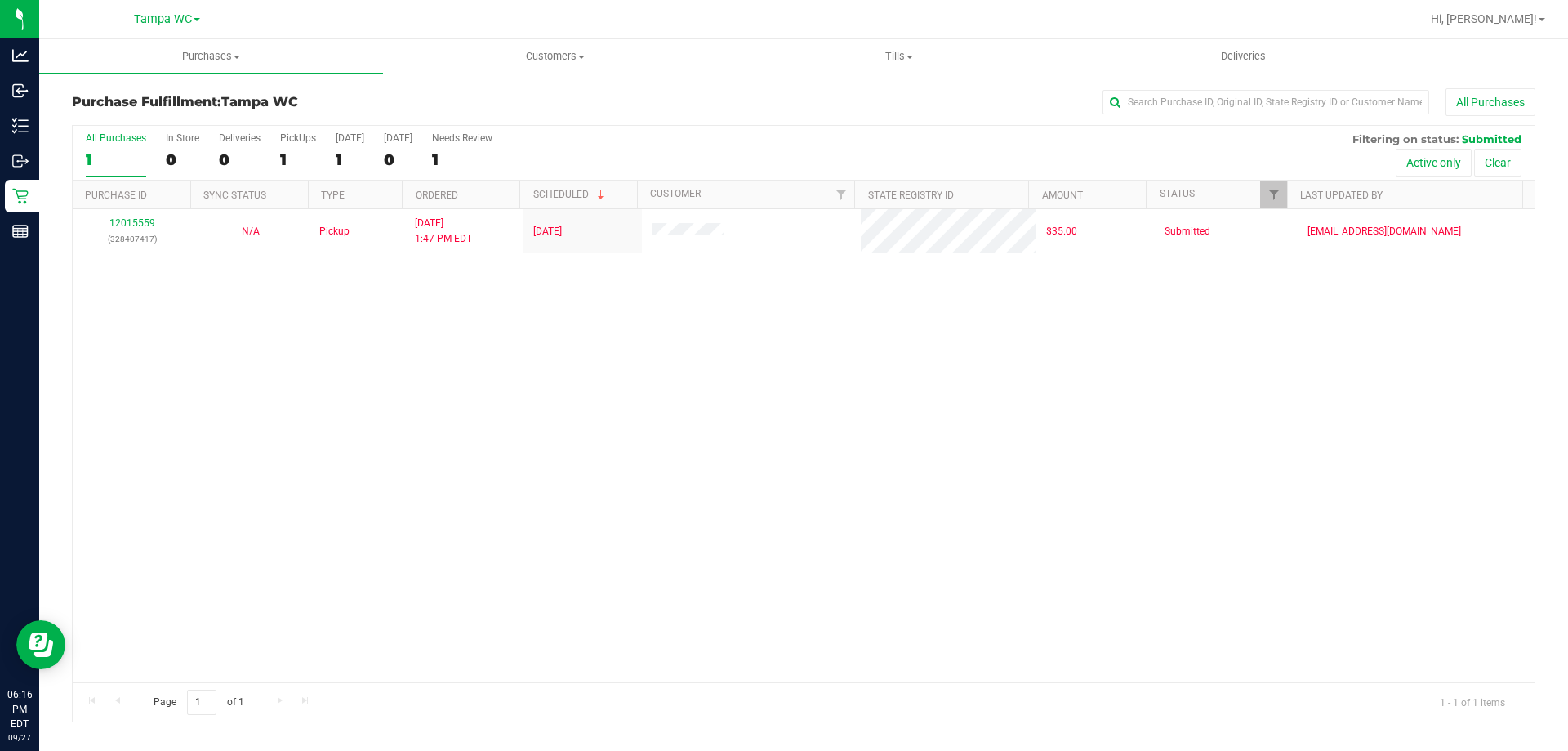
click at [101, 145] on label "All Purchases 1" at bounding box center [116, 155] width 61 height 45
click at [0, 0] on input "All Purchases 1" at bounding box center [0, 0] width 0 height 0
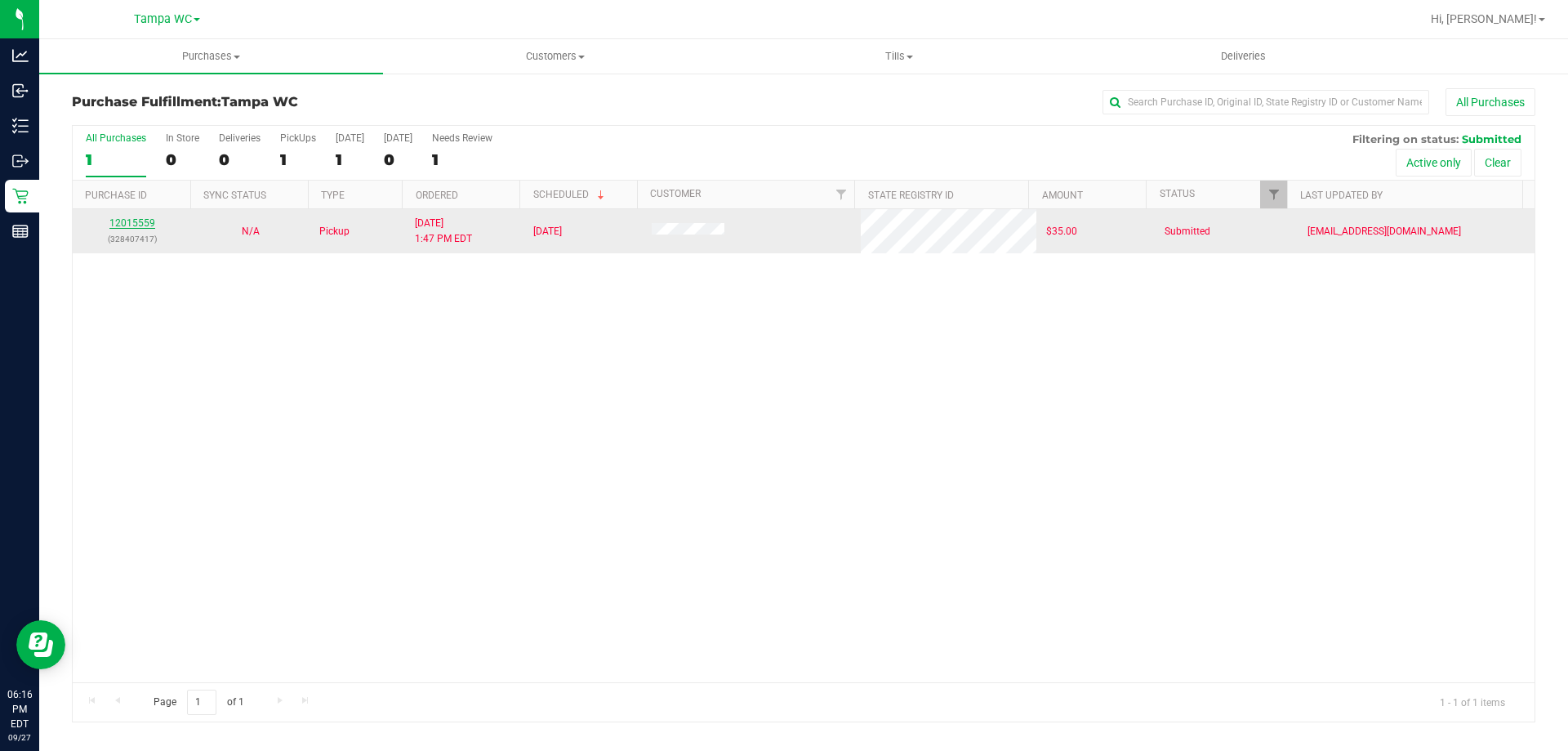
click at [110, 225] on link "12015559" at bounding box center [132, 223] width 45 height 12
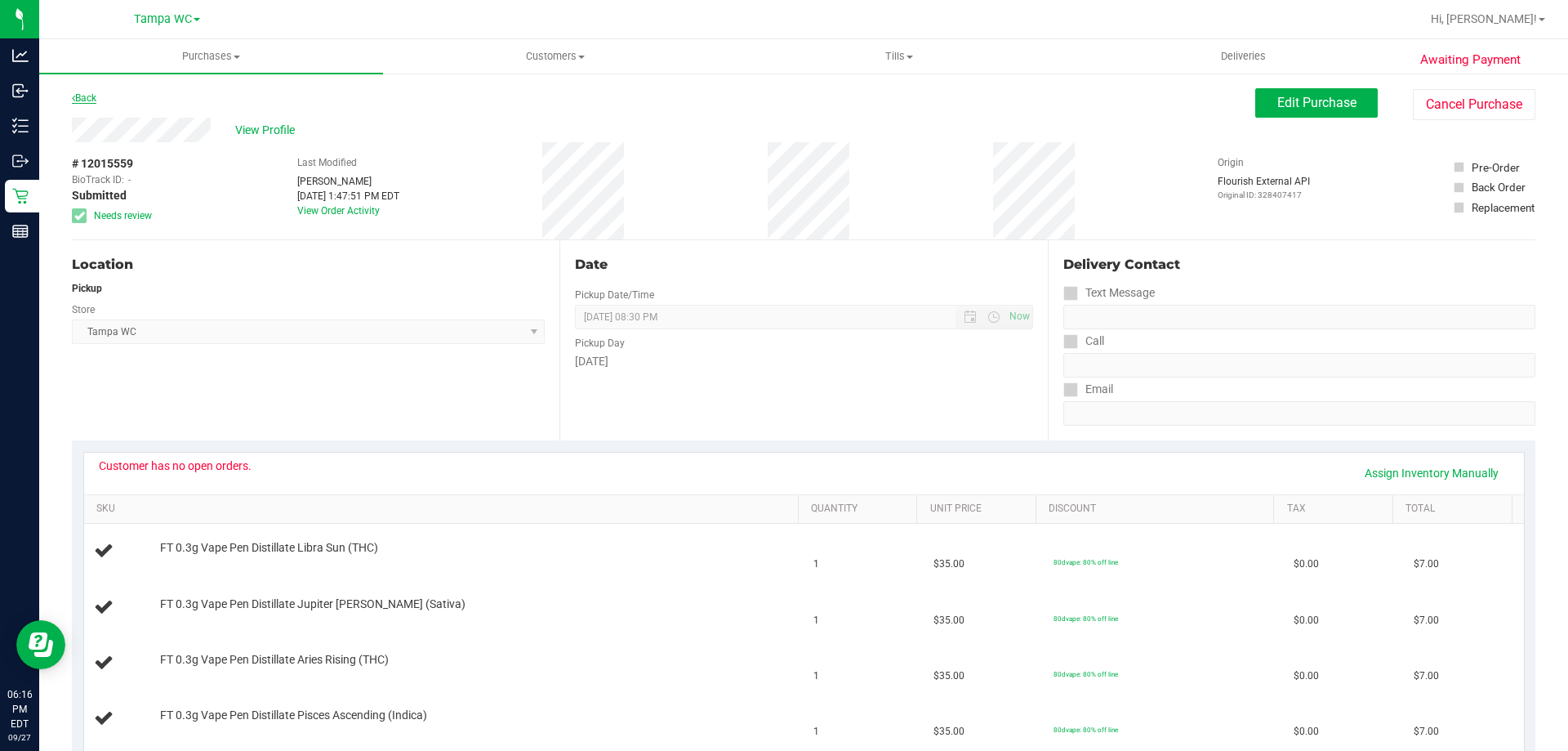
click at [86, 93] on link "Back" at bounding box center [83, 98] width 24 height 12
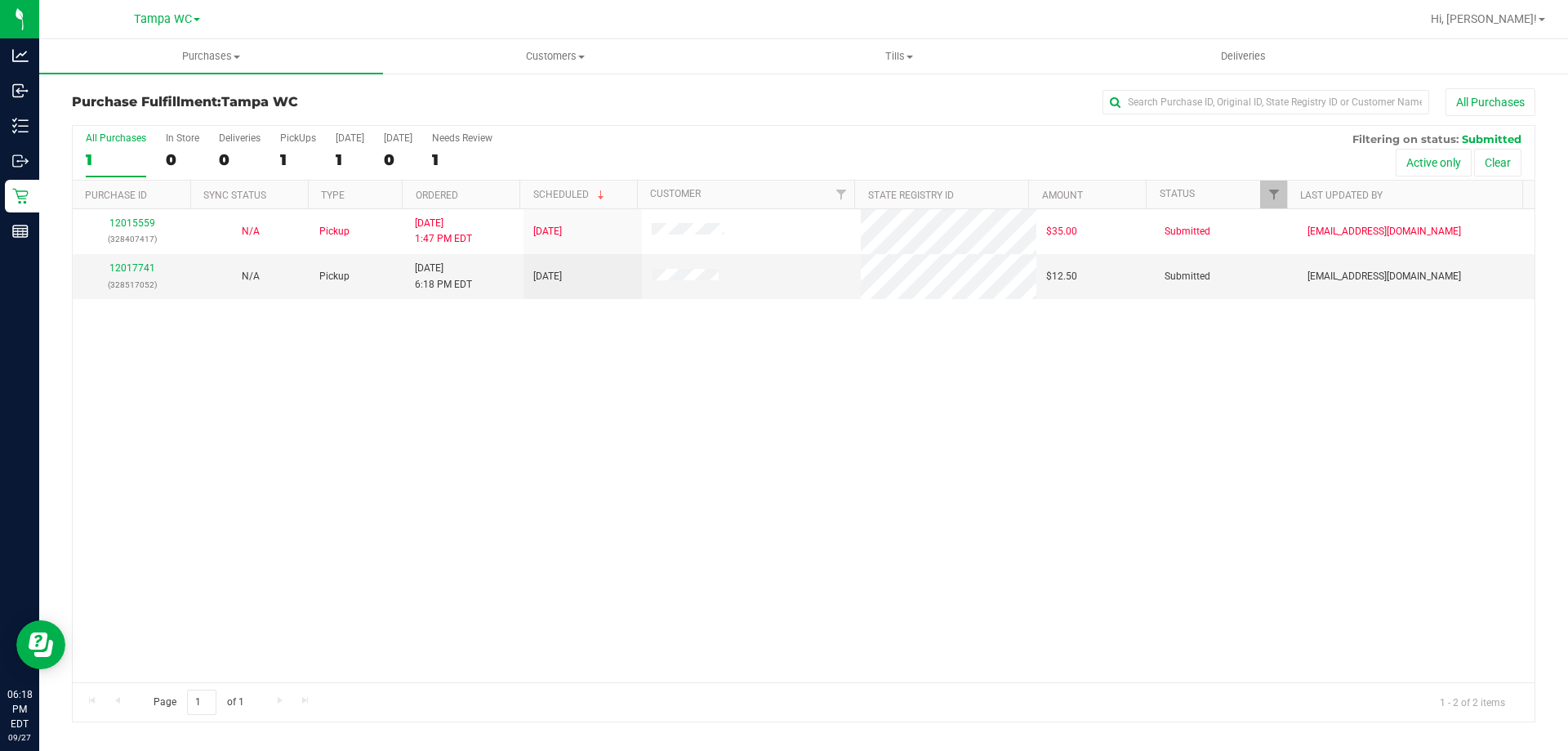
click at [112, 151] on div "1" at bounding box center [116, 160] width 61 height 19
click at [0, 0] on input "All Purchases 1" at bounding box center [0, 0] width 0 height 0
click at [112, 151] on div "1" at bounding box center [116, 160] width 61 height 19
click at [0, 0] on input "All Purchases 1" at bounding box center [0, 0] width 0 height 0
click at [135, 273] on link "12017741" at bounding box center [132, 268] width 45 height 12
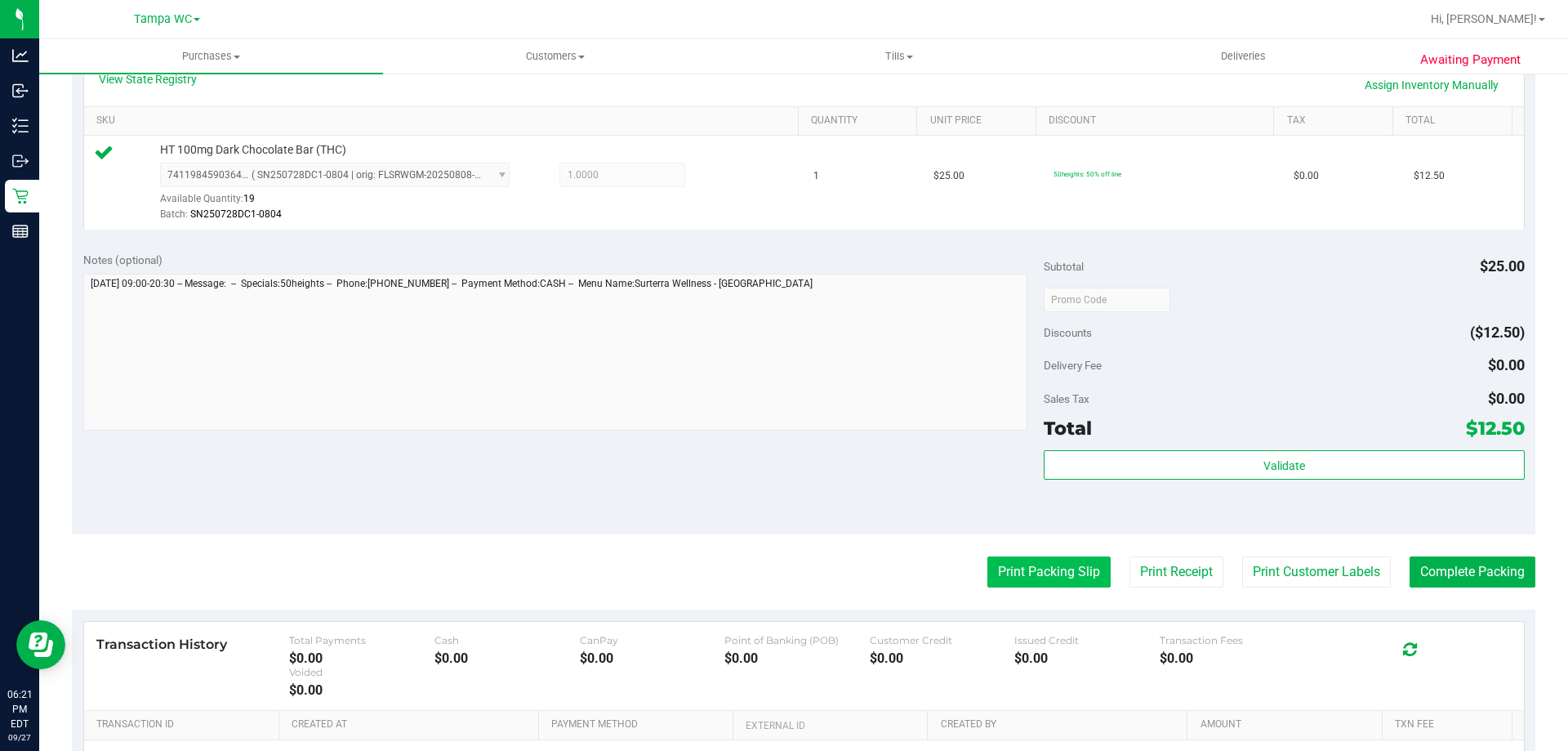
scroll to position [490, 0]
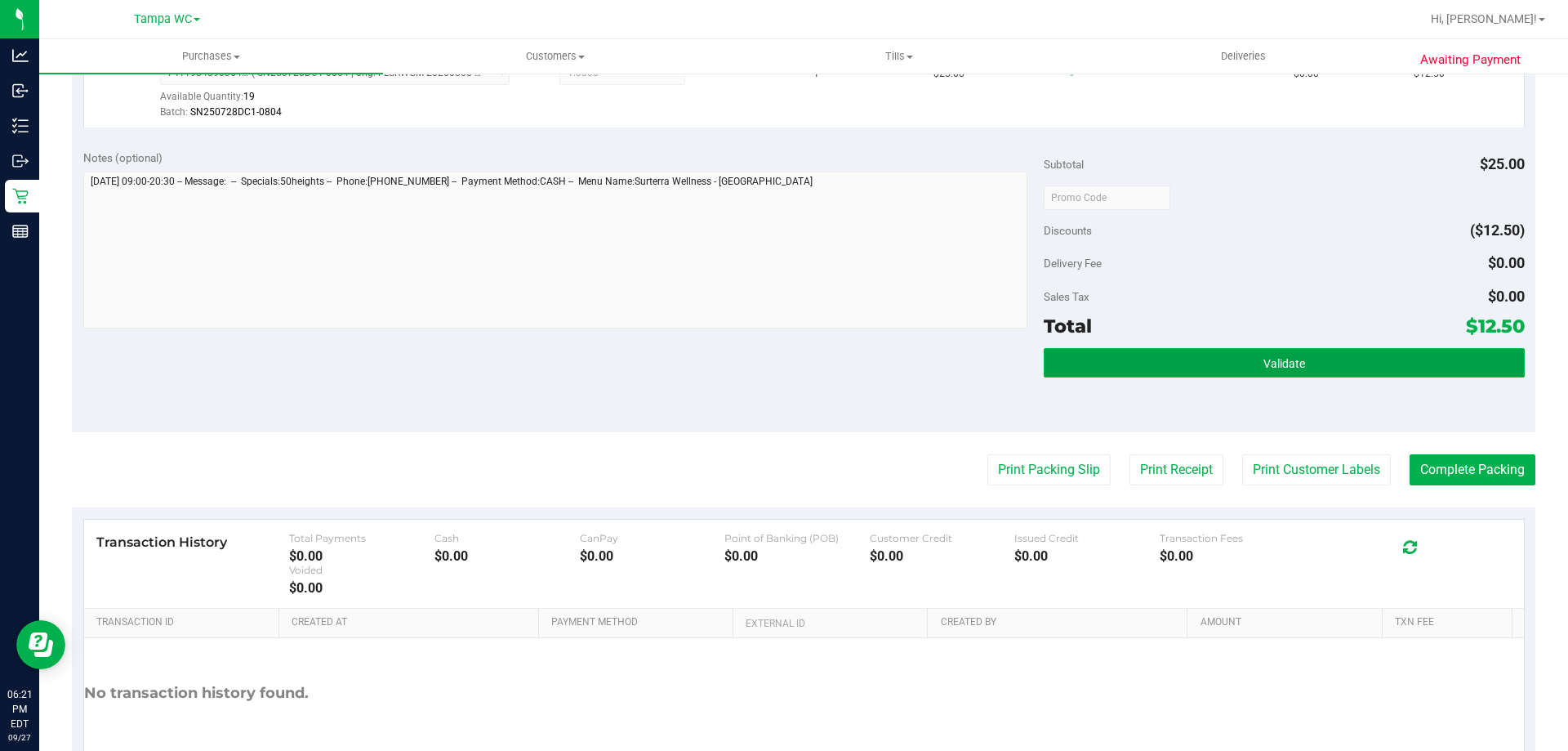
click at [1239, 366] on button "Validate" at bounding box center [1283, 363] width 480 height 29
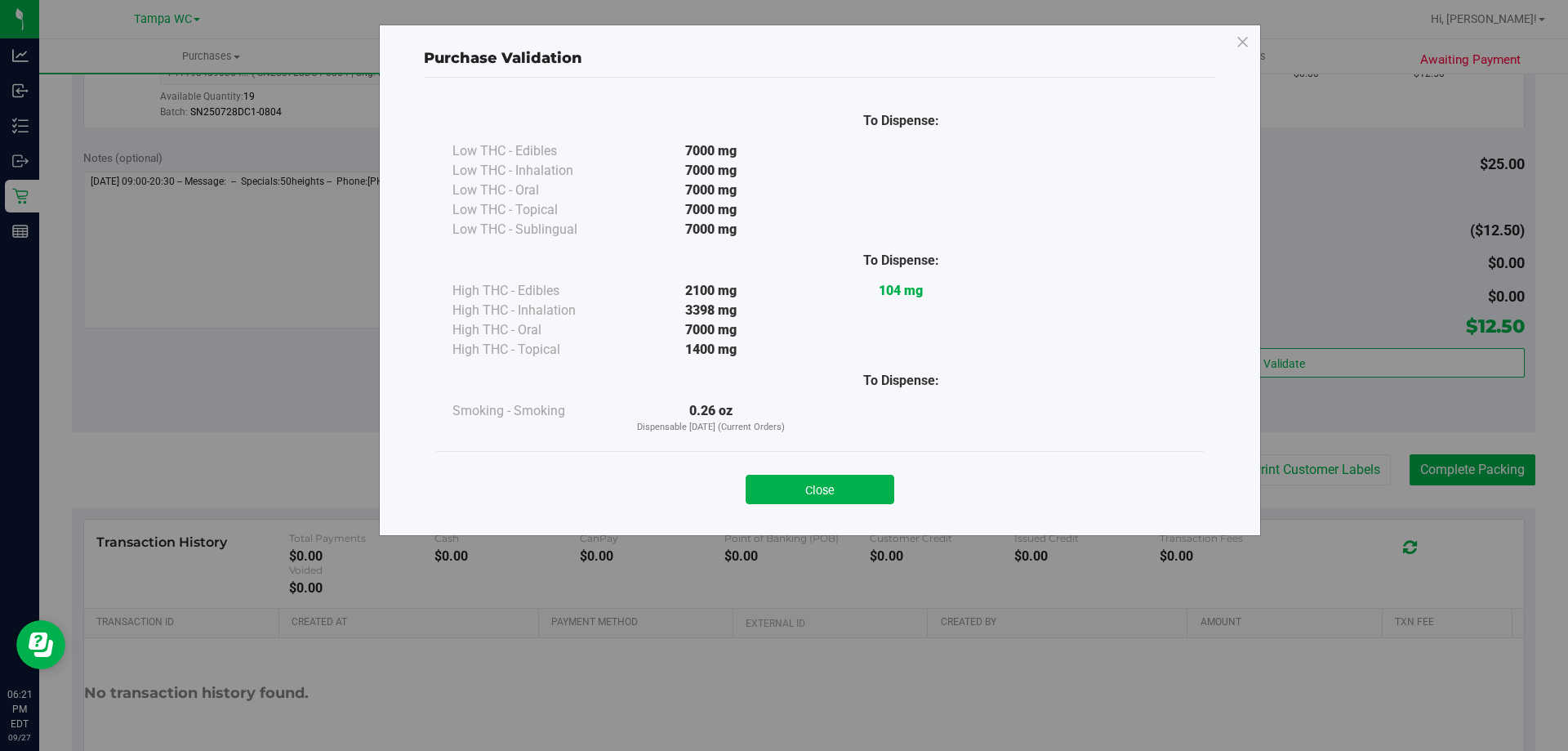
click at [834, 473] on div "Close" at bounding box center [819, 483] width 743 height 41
click at [841, 479] on button "Close" at bounding box center [820, 489] width 149 height 29
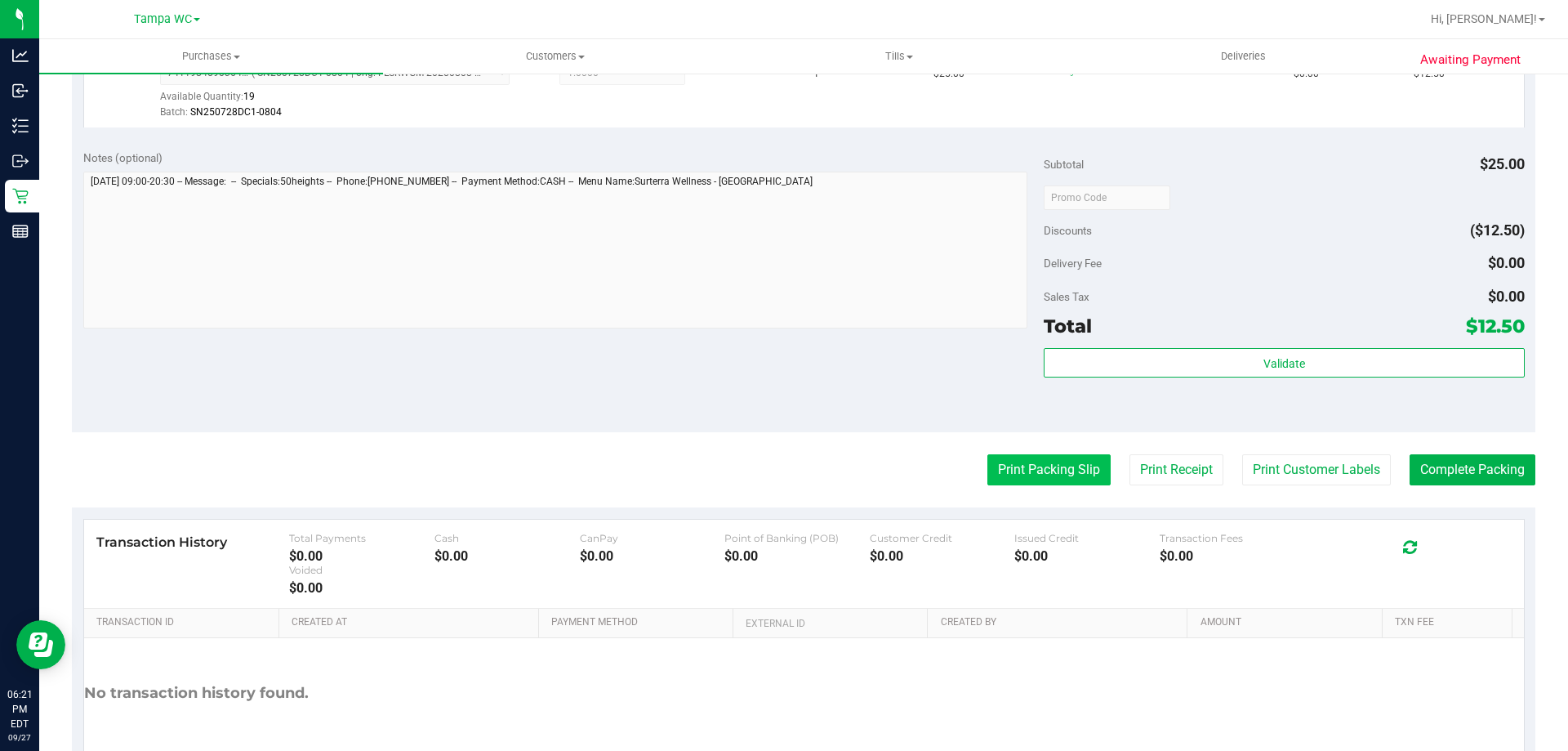
click at [1026, 480] on button "Print Packing Slip" at bounding box center [1049, 470] width 123 height 31
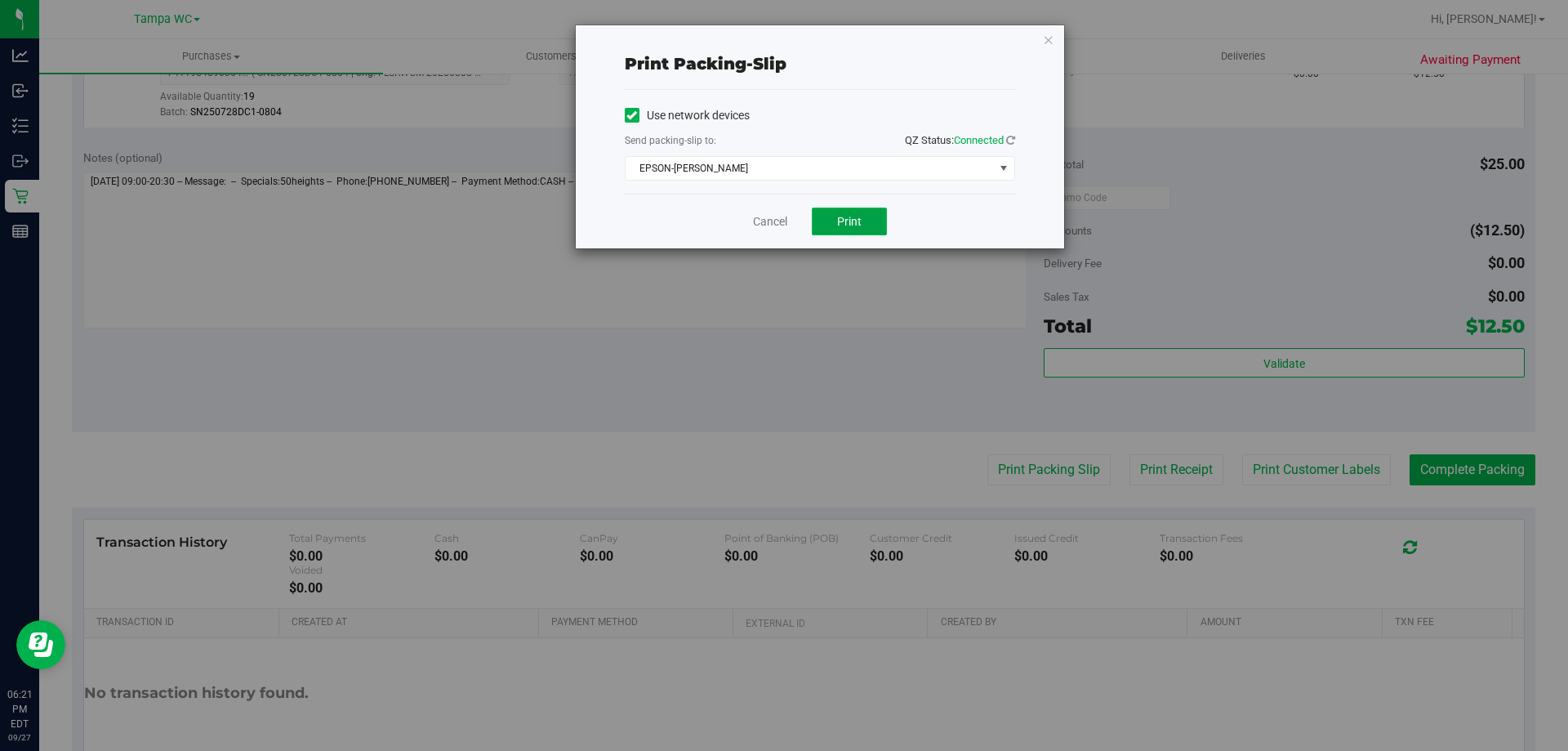
click at [854, 218] on span "Print" at bounding box center [849, 221] width 24 height 13
click at [767, 216] on link "Cancel" at bounding box center [770, 221] width 34 height 17
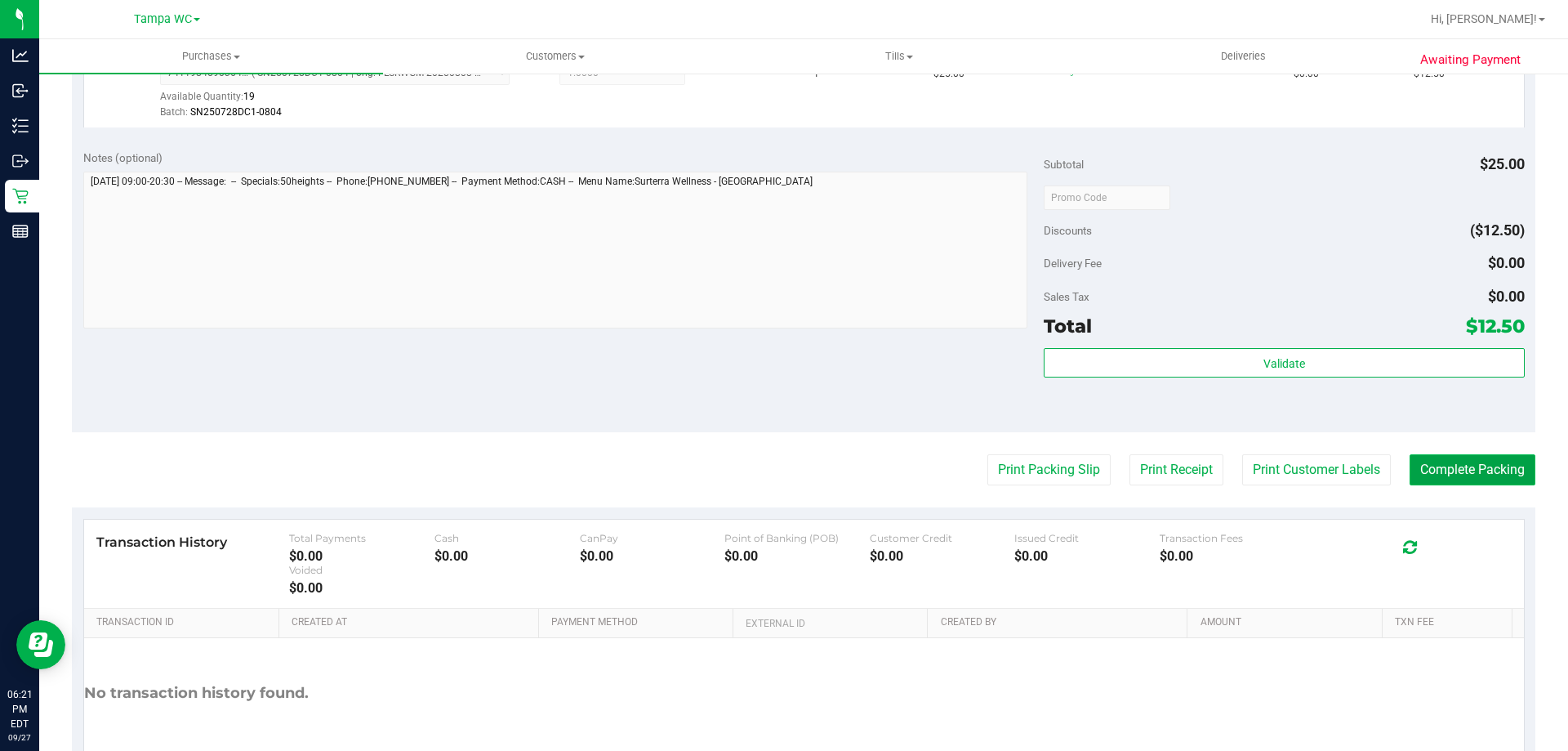
click at [1409, 461] on button "Complete Packing" at bounding box center [1472, 470] width 126 height 31
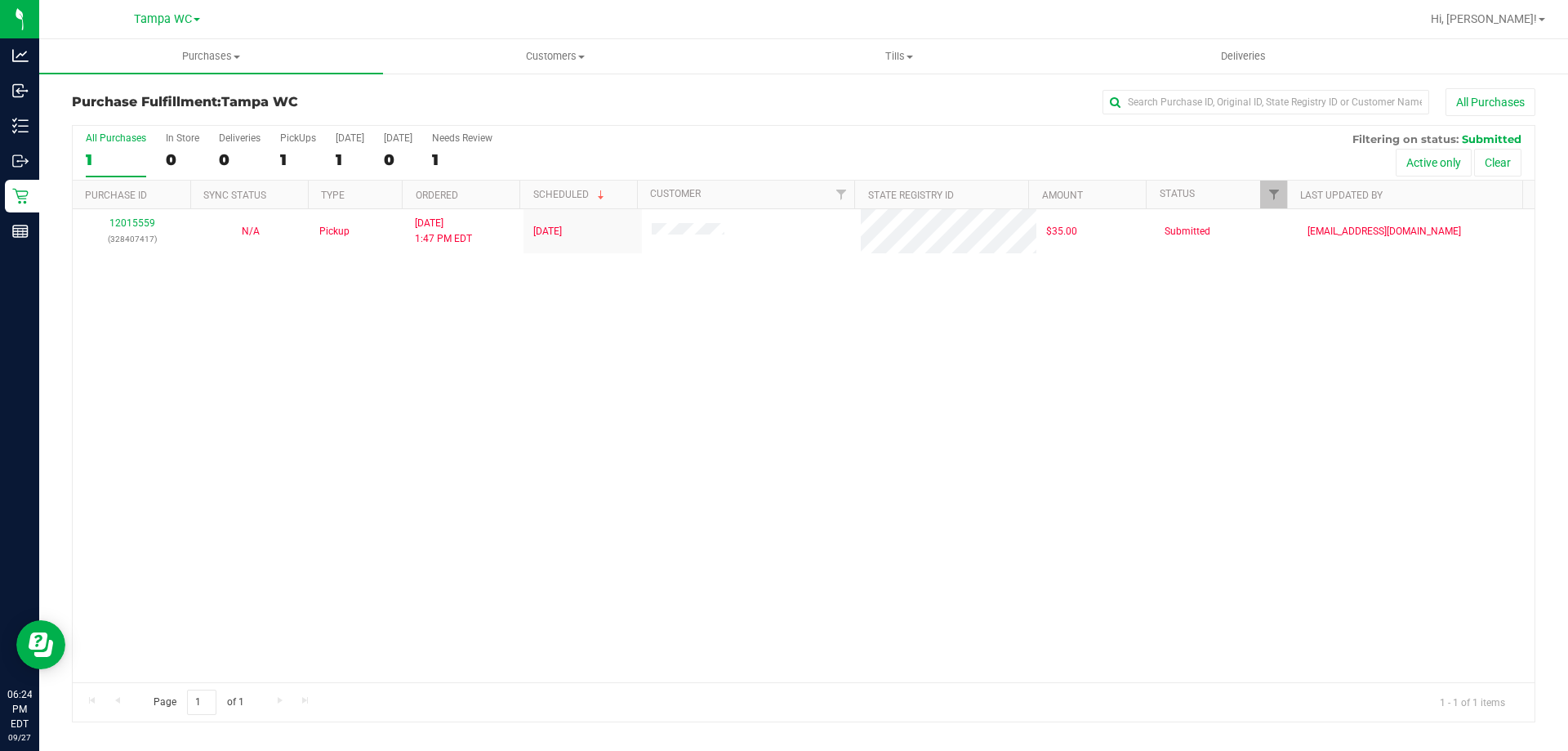
click at [131, 146] on label "All Purchases 1" at bounding box center [116, 155] width 61 height 45
click at [0, 0] on input "All Purchases 1" at bounding box center [0, 0] width 0 height 0
click at [109, 151] on div "1" at bounding box center [116, 160] width 61 height 19
click at [0, 0] on input "All Purchases 1" at bounding box center [0, 0] width 0 height 0
click at [822, 110] on div "All Purchases" at bounding box center [1047, 102] width 976 height 28
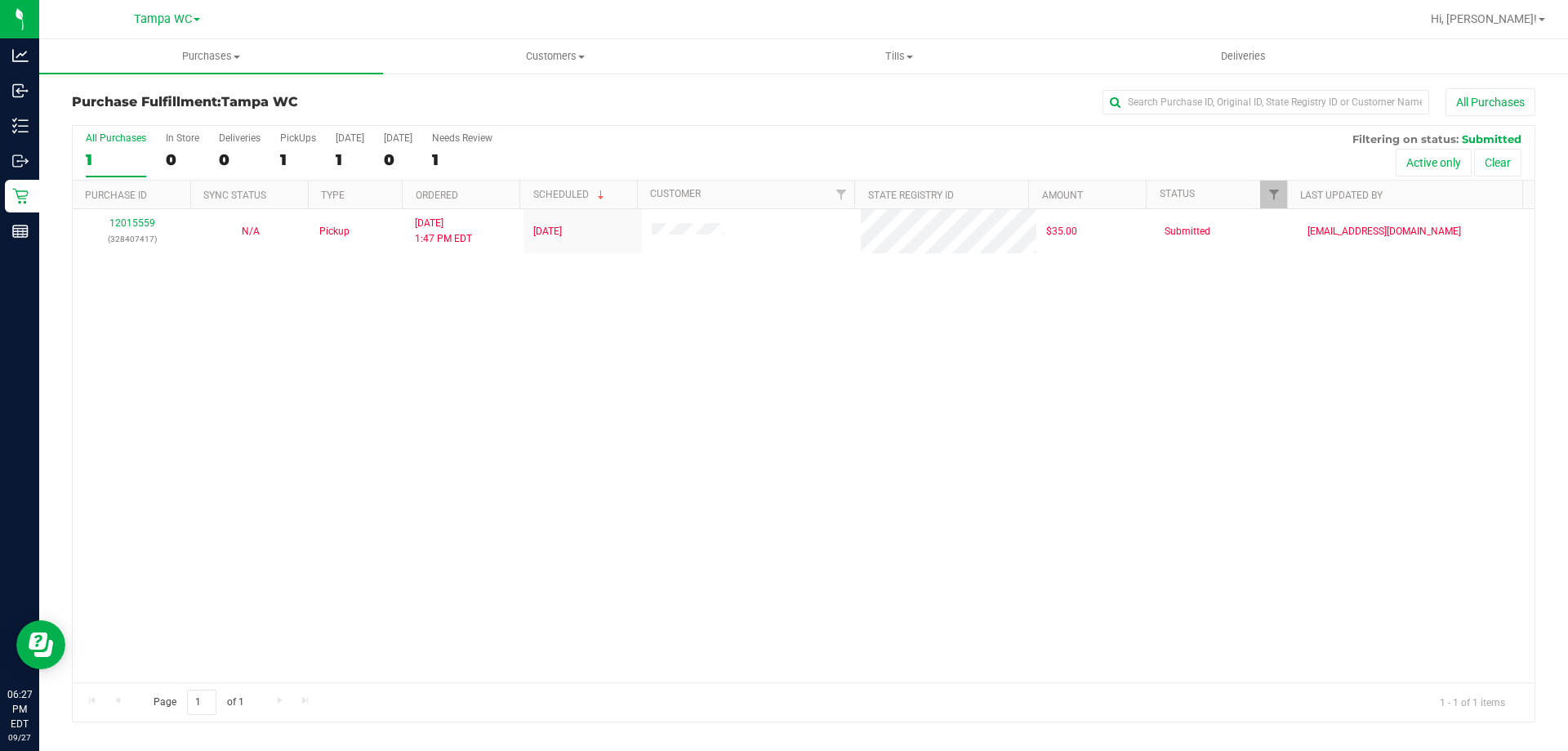
click at [93, 159] on div "1" at bounding box center [116, 160] width 61 height 19
click at [0, 0] on input "All Purchases 1" at bounding box center [0, 0] width 0 height 0
click at [117, 146] on label "All Purchases 1" at bounding box center [116, 155] width 61 height 45
click at [0, 0] on input "All Purchases 1" at bounding box center [0, 0] width 0 height 0
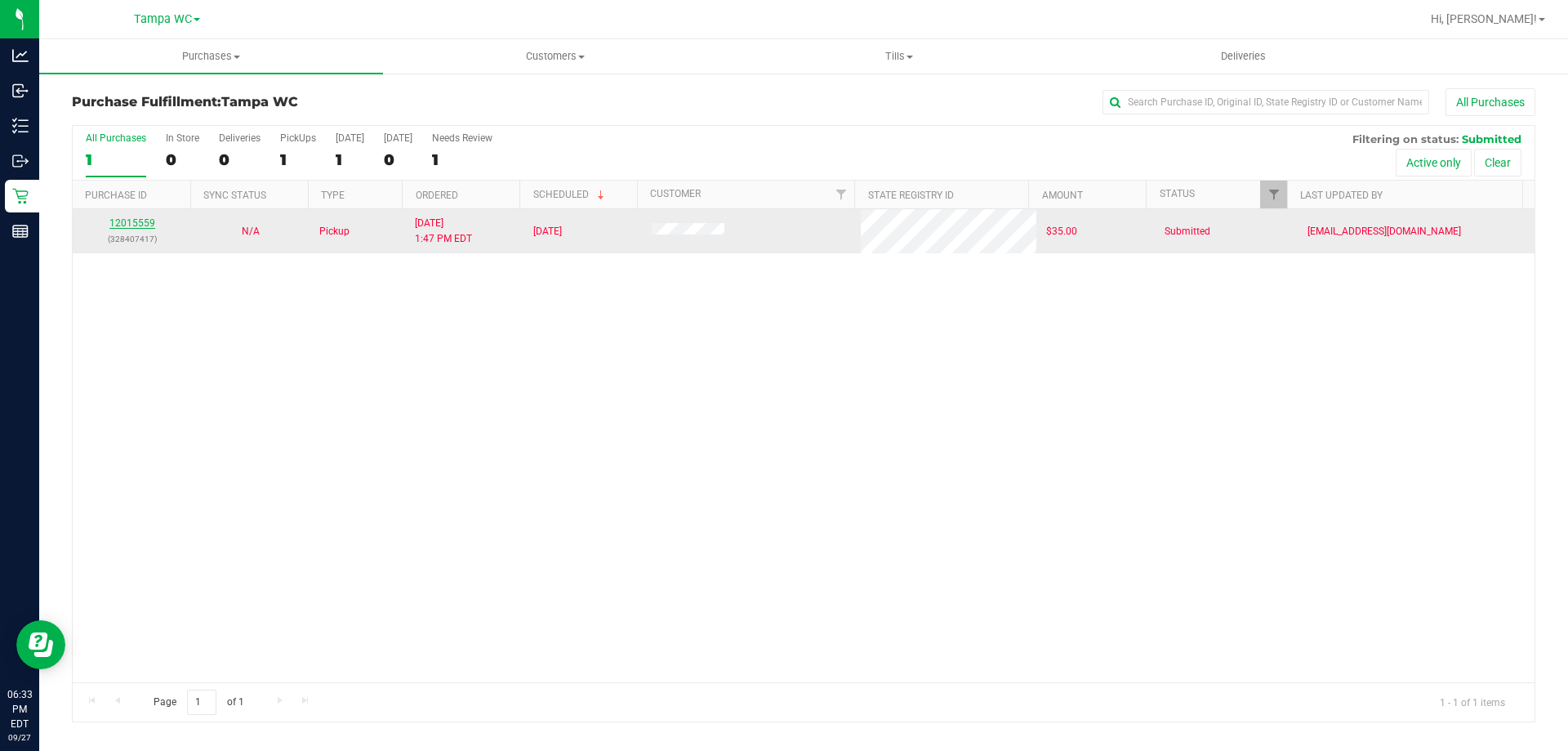
click at [127, 223] on link "12015559" at bounding box center [132, 223] width 45 height 12
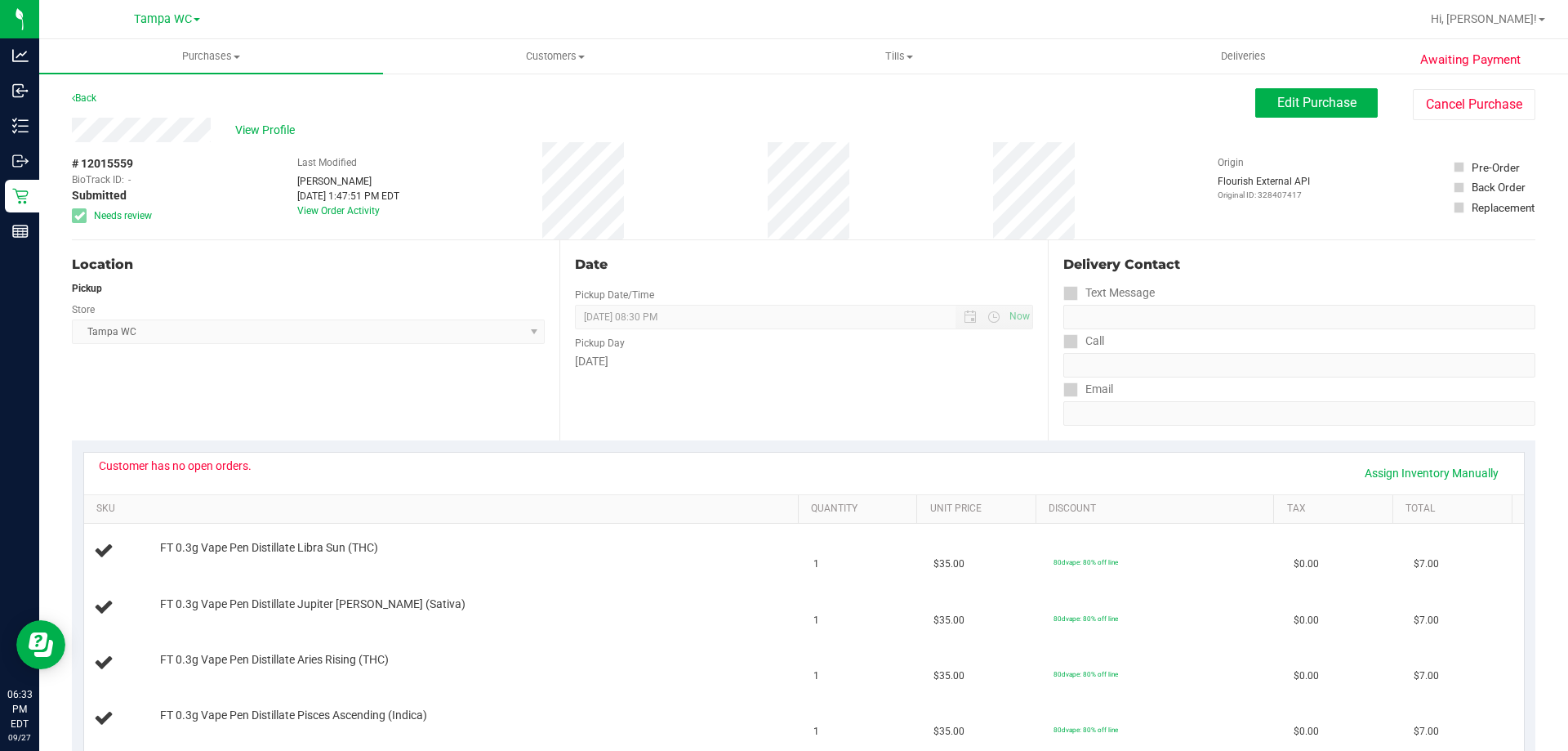
click at [92, 92] on div "Back" at bounding box center [83, 98] width 24 height 20
click at [83, 97] on link "Back" at bounding box center [83, 98] width 24 height 12
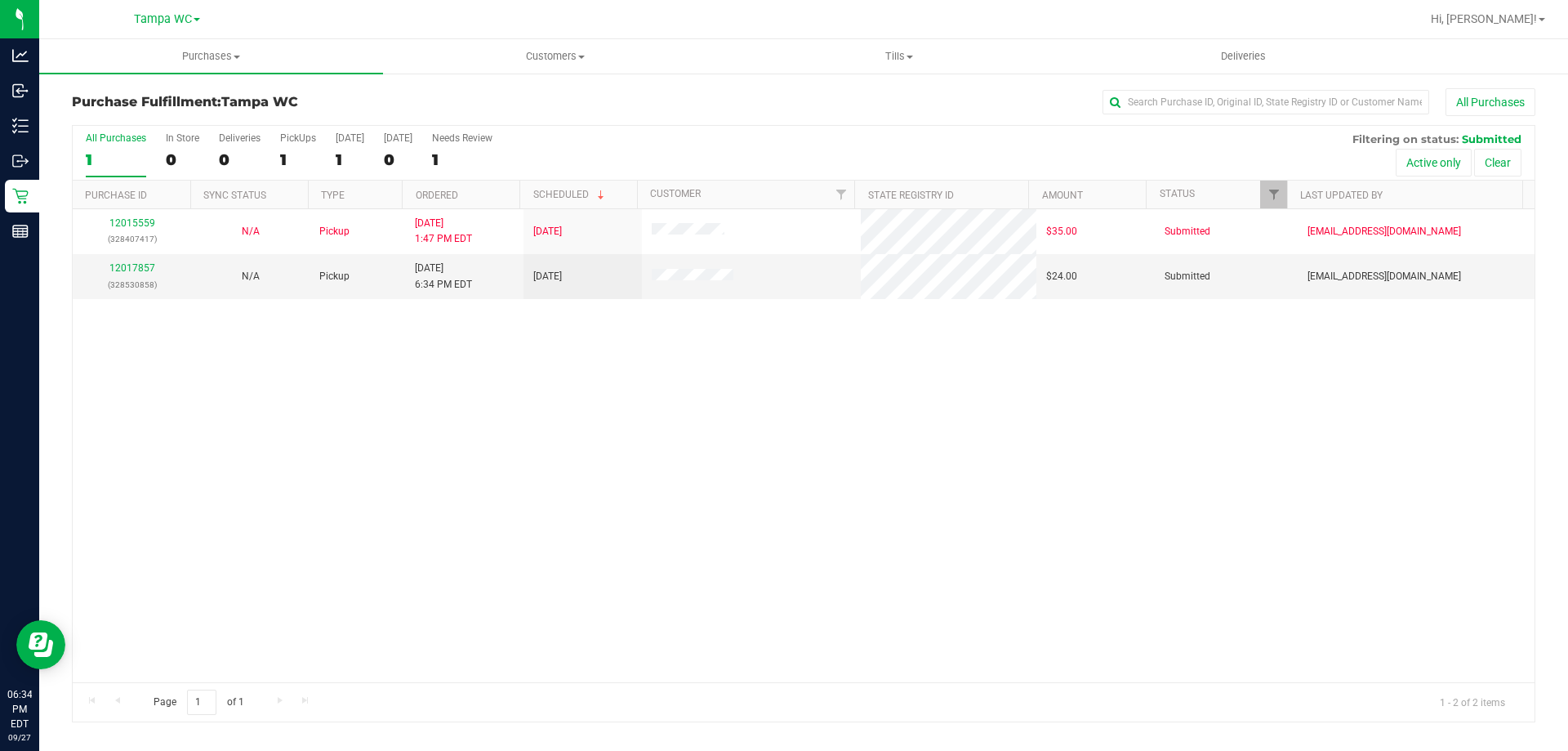
click at [118, 159] on div "1" at bounding box center [116, 160] width 61 height 19
click at [0, 0] on input "All Purchases 1" at bounding box center [0, 0] width 0 height 0
click at [141, 263] on link "12017857" at bounding box center [132, 268] width 45 height 12
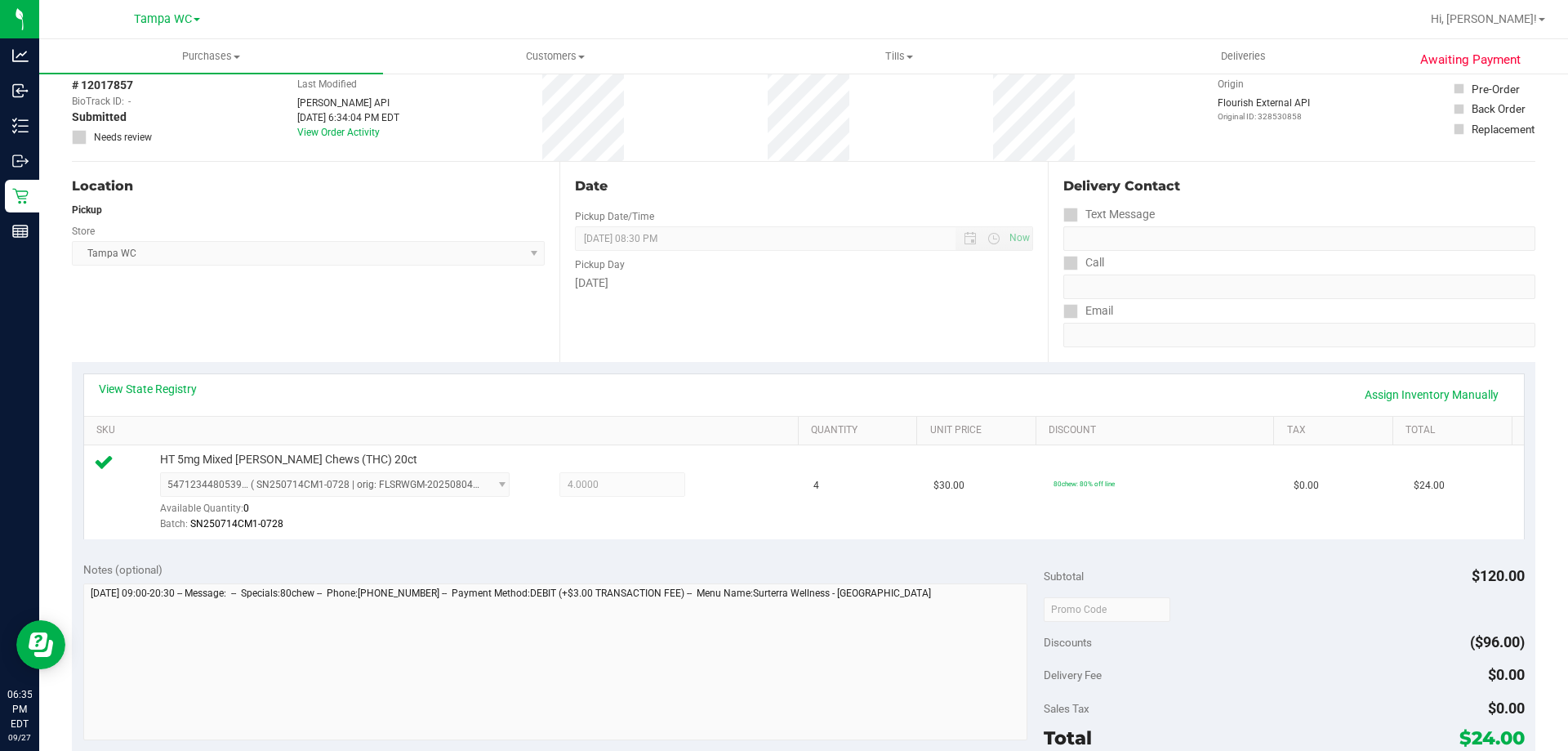
scroll to position [327, 0]
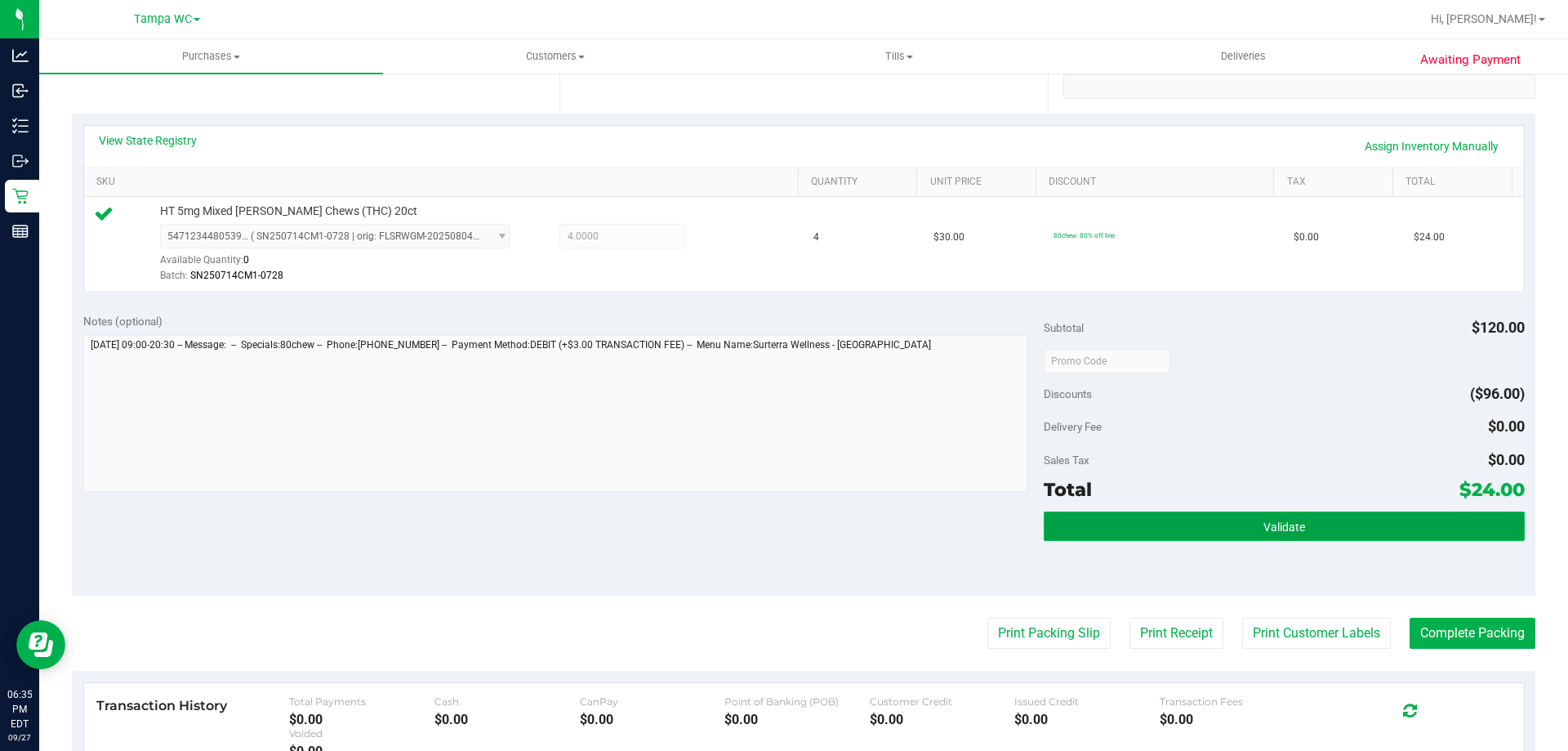
click at [1196, 515] on button "Validate" at bounding box center [1283, 526] width 480 height 29
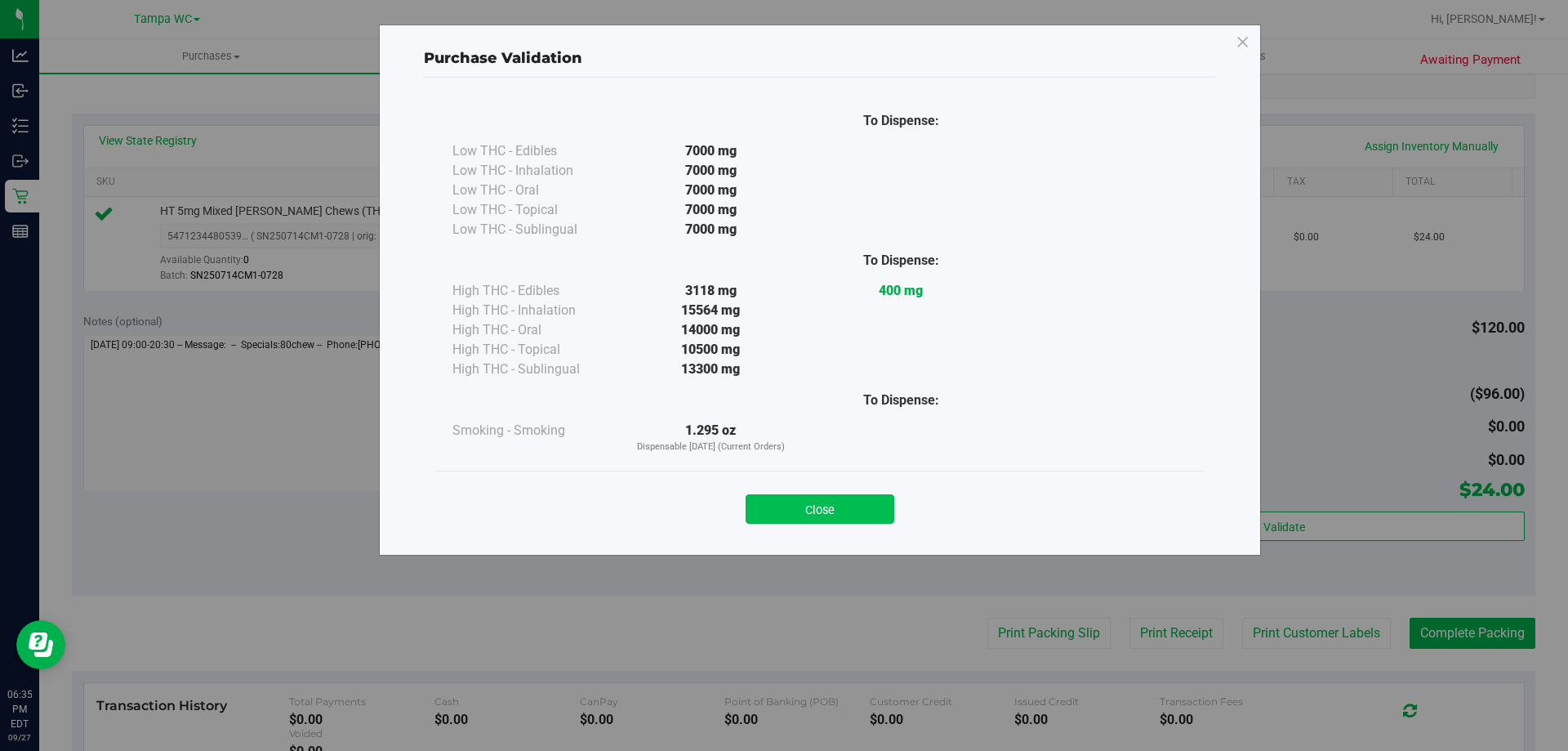
click at [855, 509] on button "Close" at bounding box center [820, 509] width 149 height 29
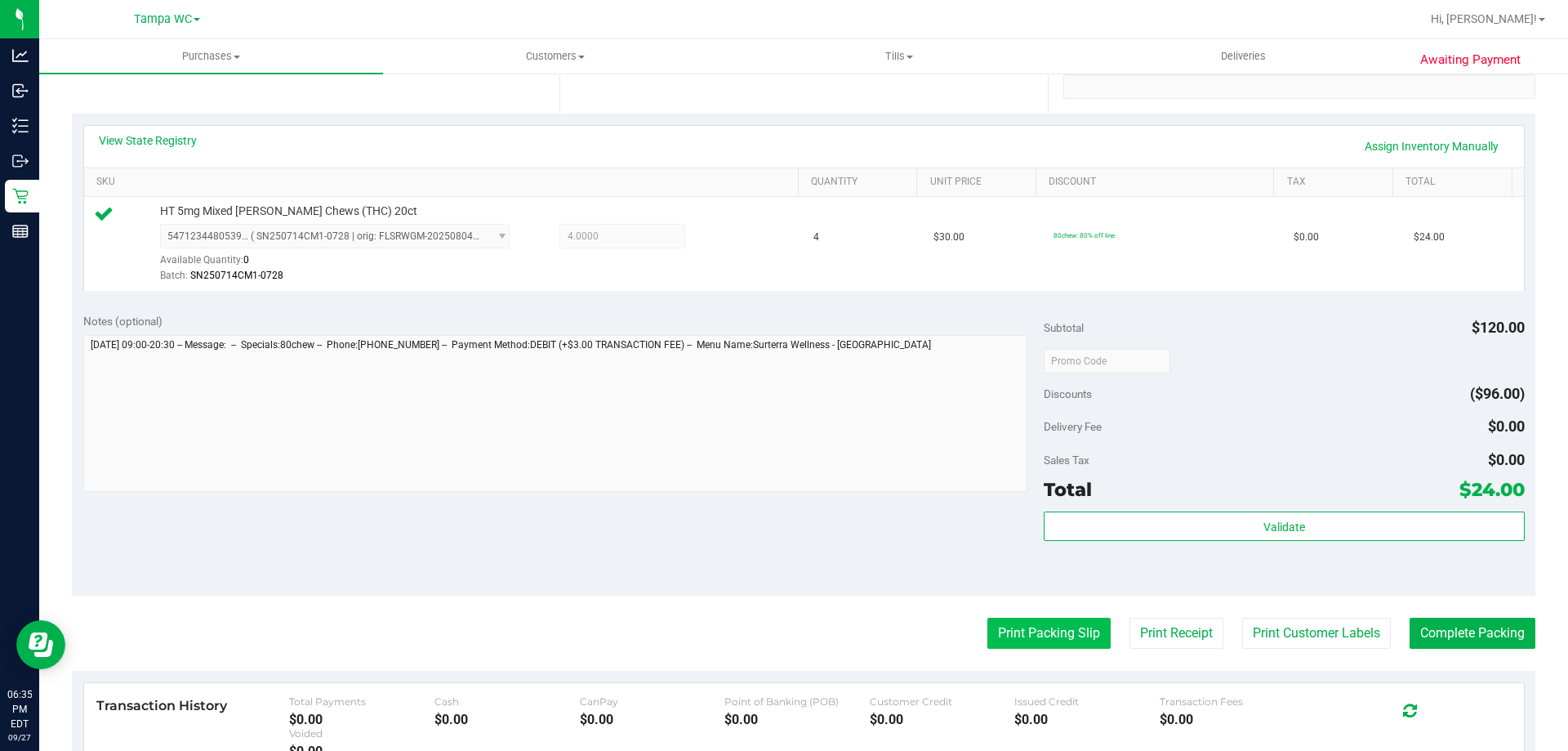
click at [1020, 648] on button "Print Packing Slip" at bounding box center [1049, 633] width 123 height 31
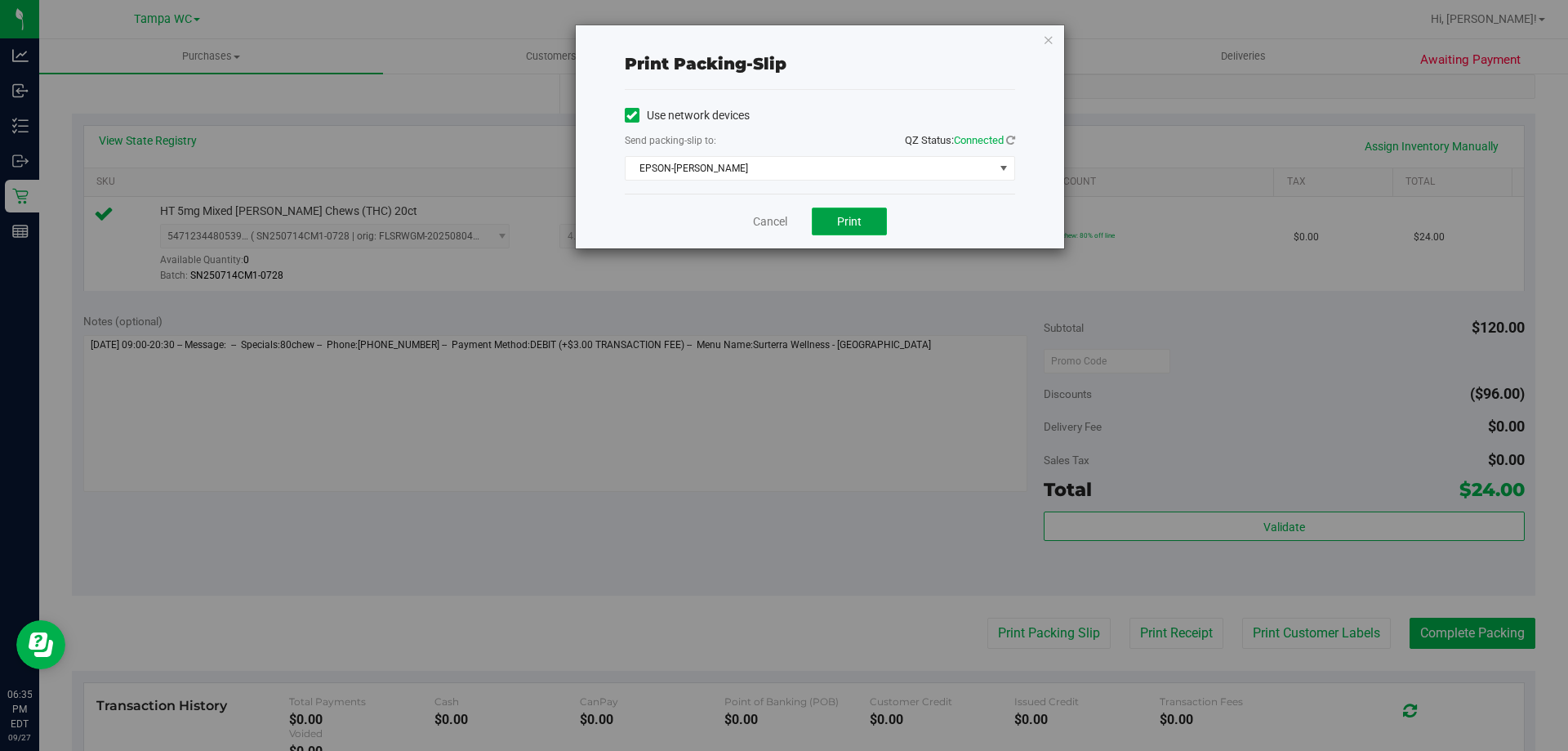
click at [837, 229] on button "Print" at bounding box center [849, 221] width 75 height 28
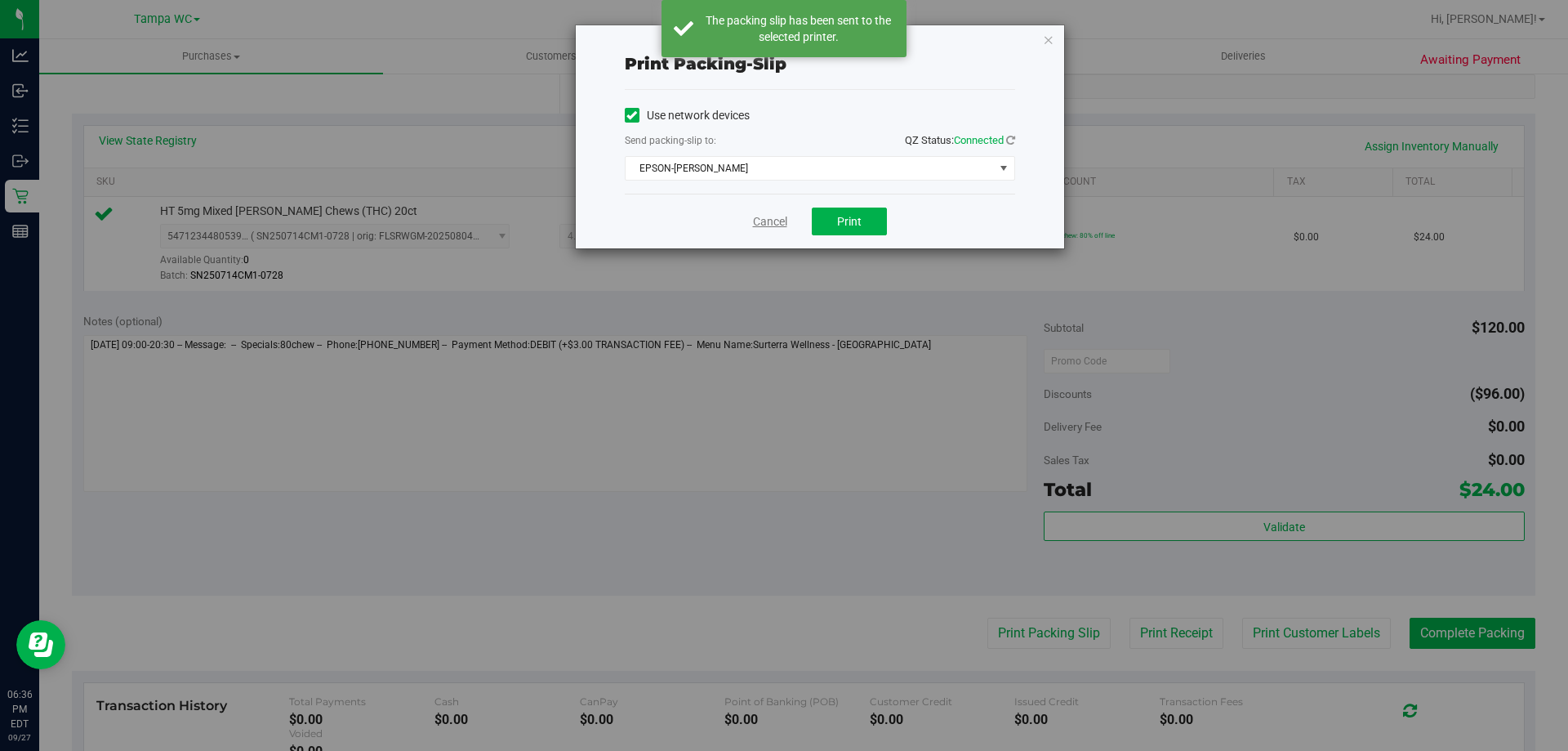
click at [763, 221] on link "Cancel" at bounding box center [770, 221] width 34 height 17
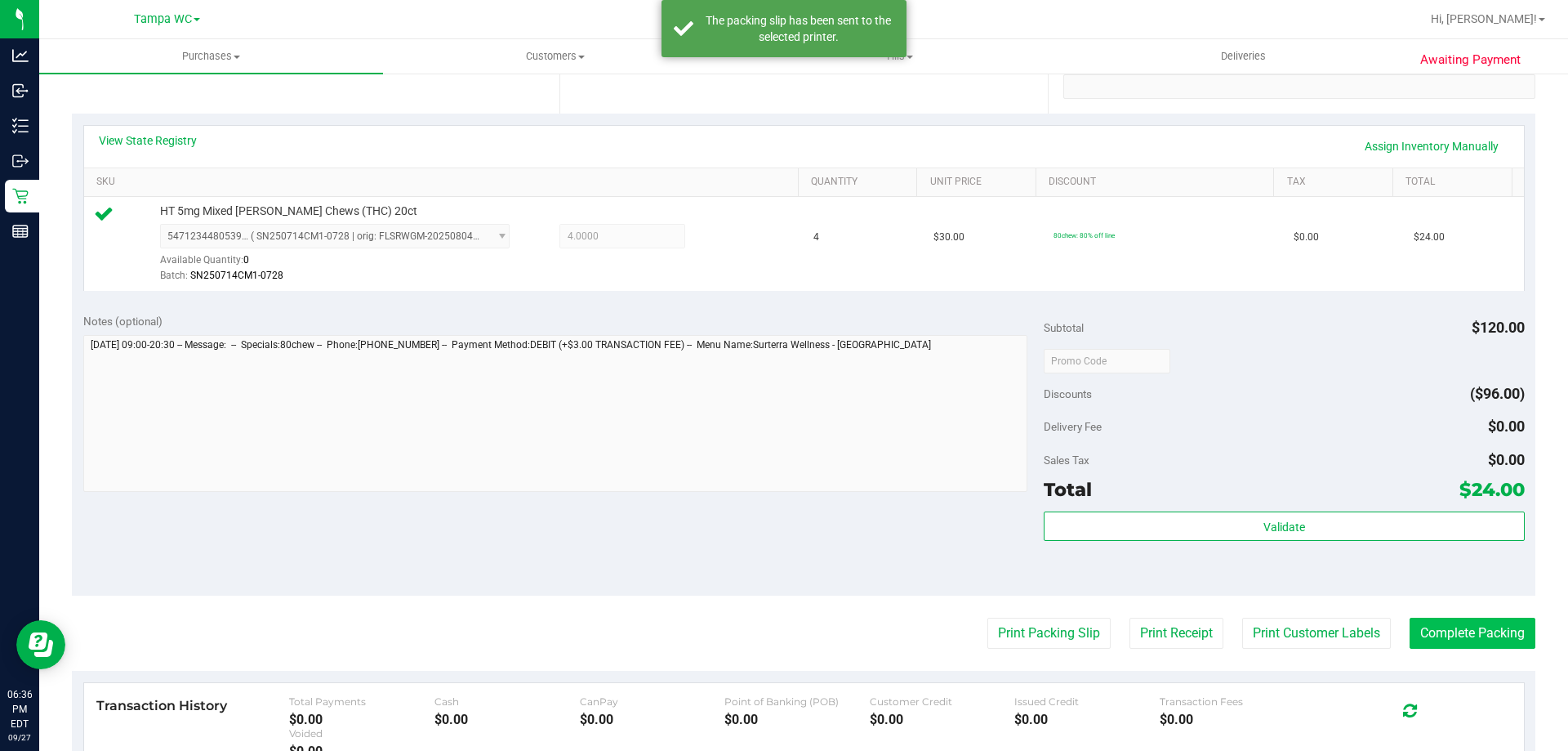
click at [1478, 649] on purchase-details "Back Edit Purchase Cancel Purchase View Profile # 12017857 BioTrack ID: - Submi…" at bounding box center [803, 368] width 1464 height 1214
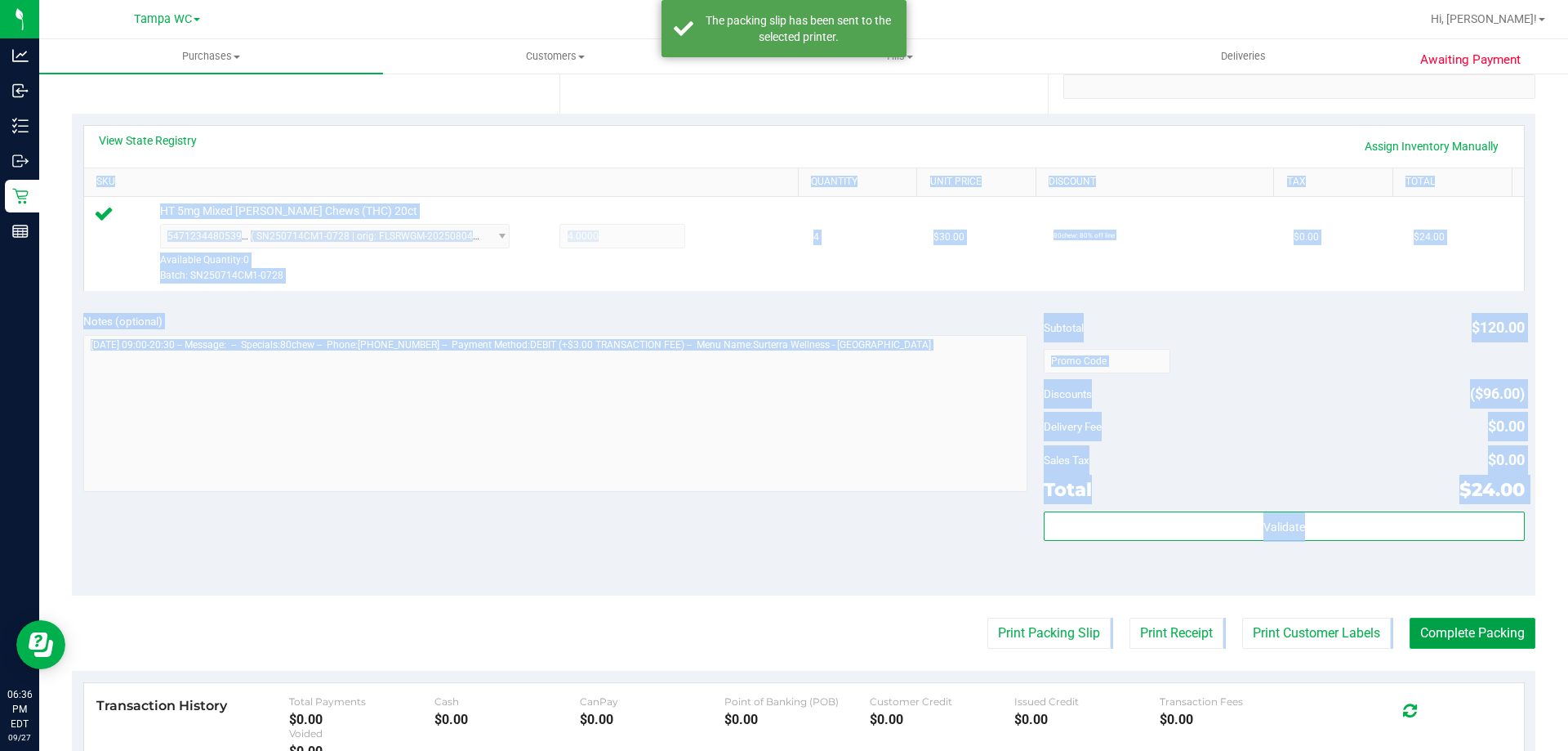
click at [1478, 640] on button "Complete Packing" at bounding box center [1472, 633] width 126 height 31
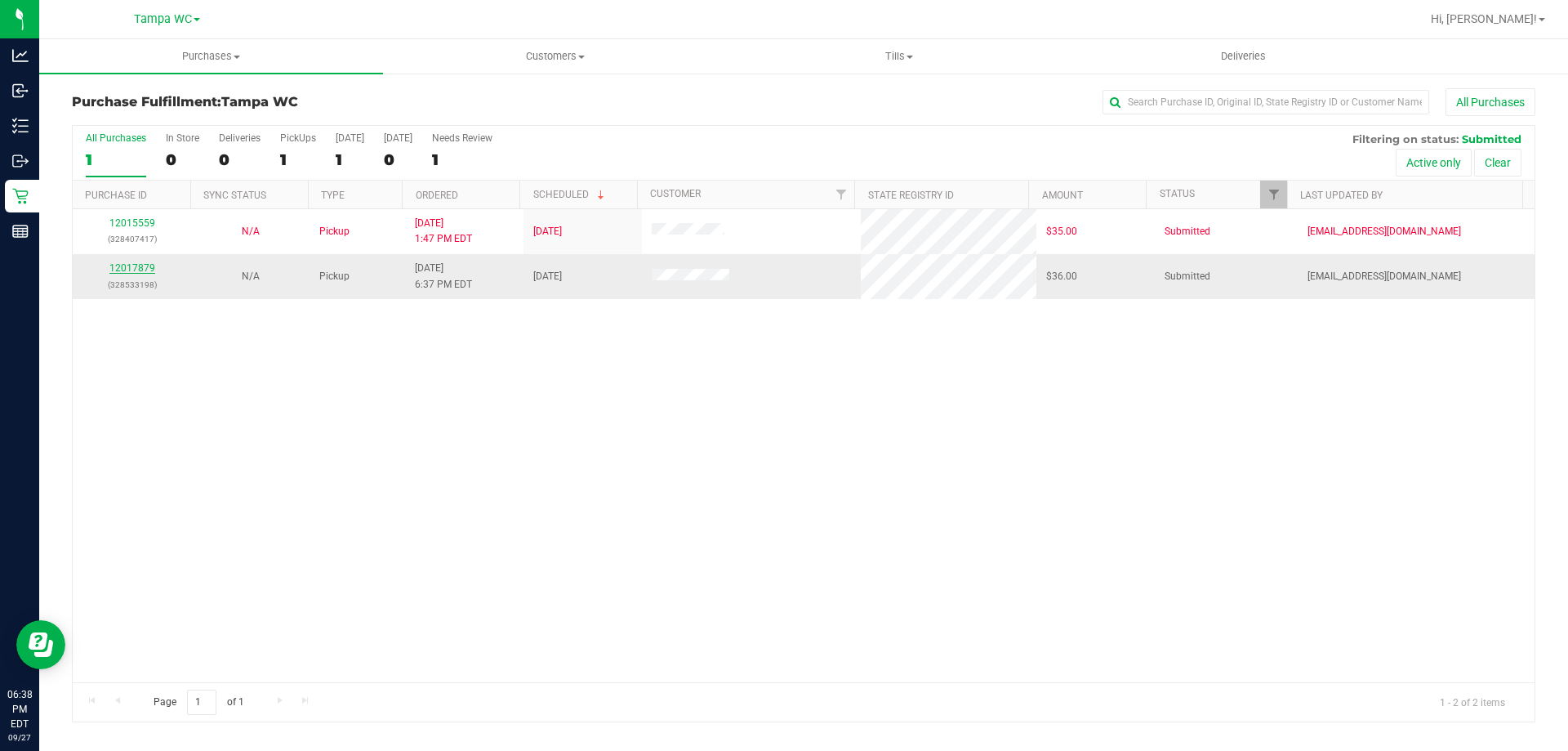
click at [135, 269] on link "12017879" at bounding box center [132, 268] width 45 height 12
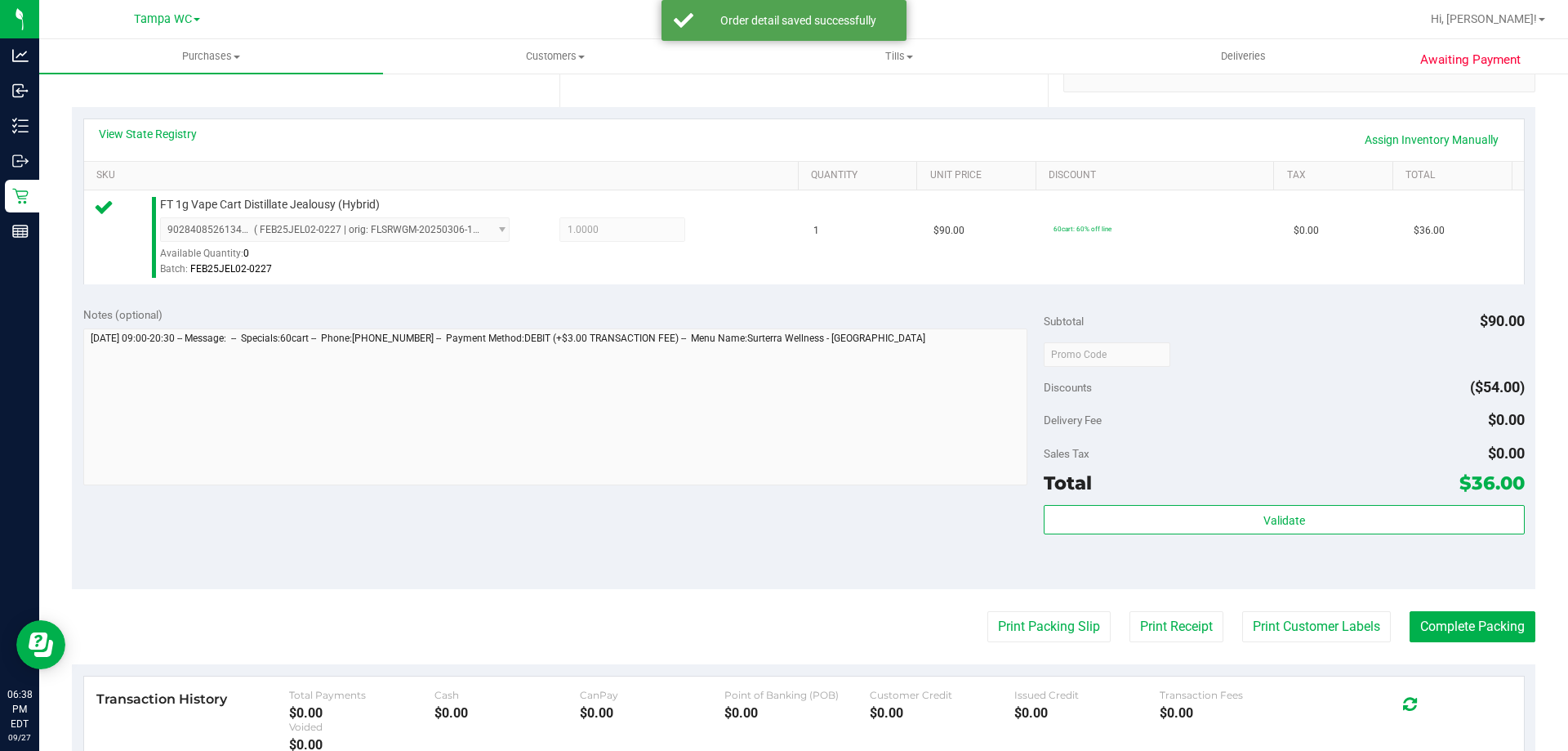
scroll to position [408, 0]
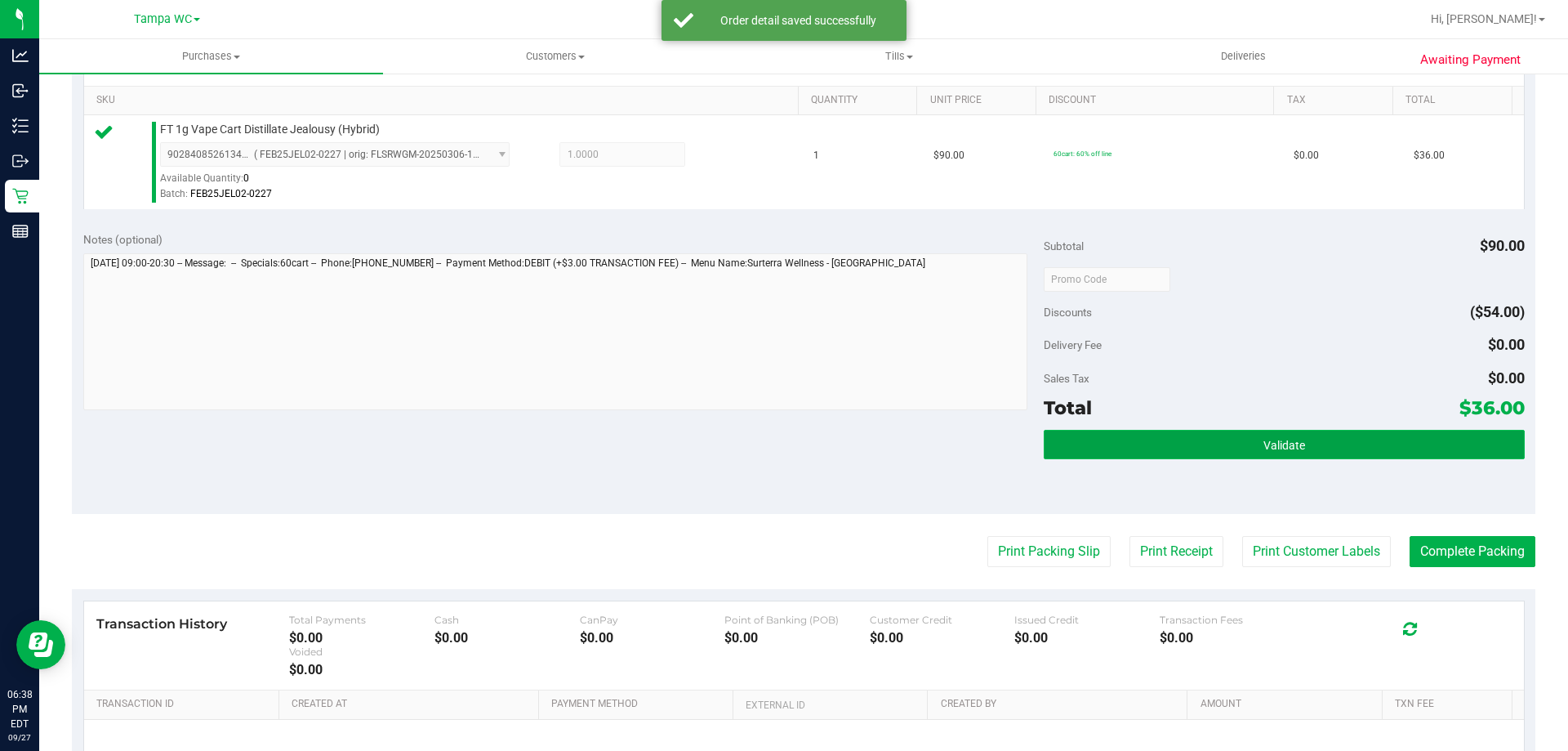
click at [1244, 447] on button "Validate" at bounding box center [1283, 444] width 480 height 29
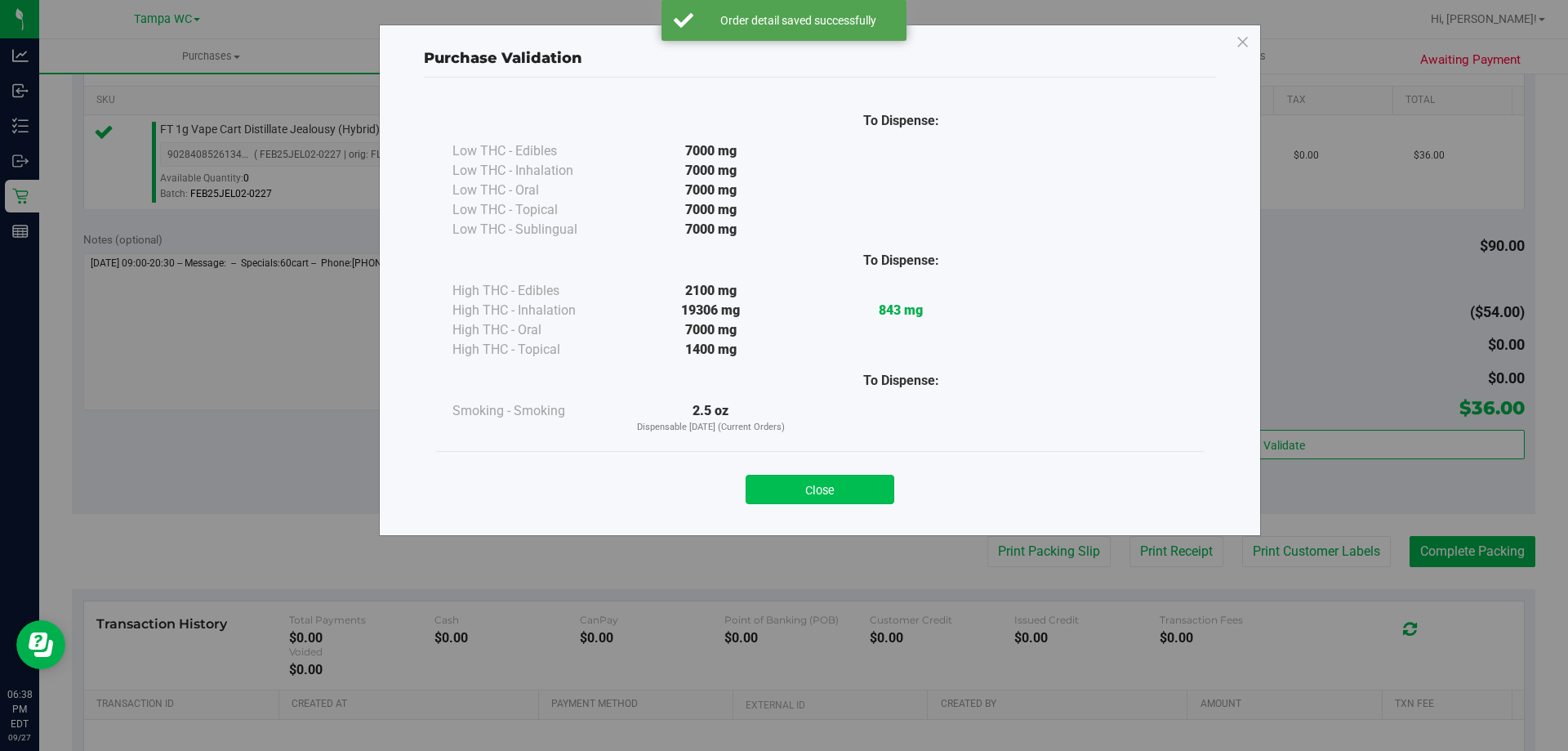
click at [846, 493] on button "Close" at bounding box center [820, 489] width 149 height 29
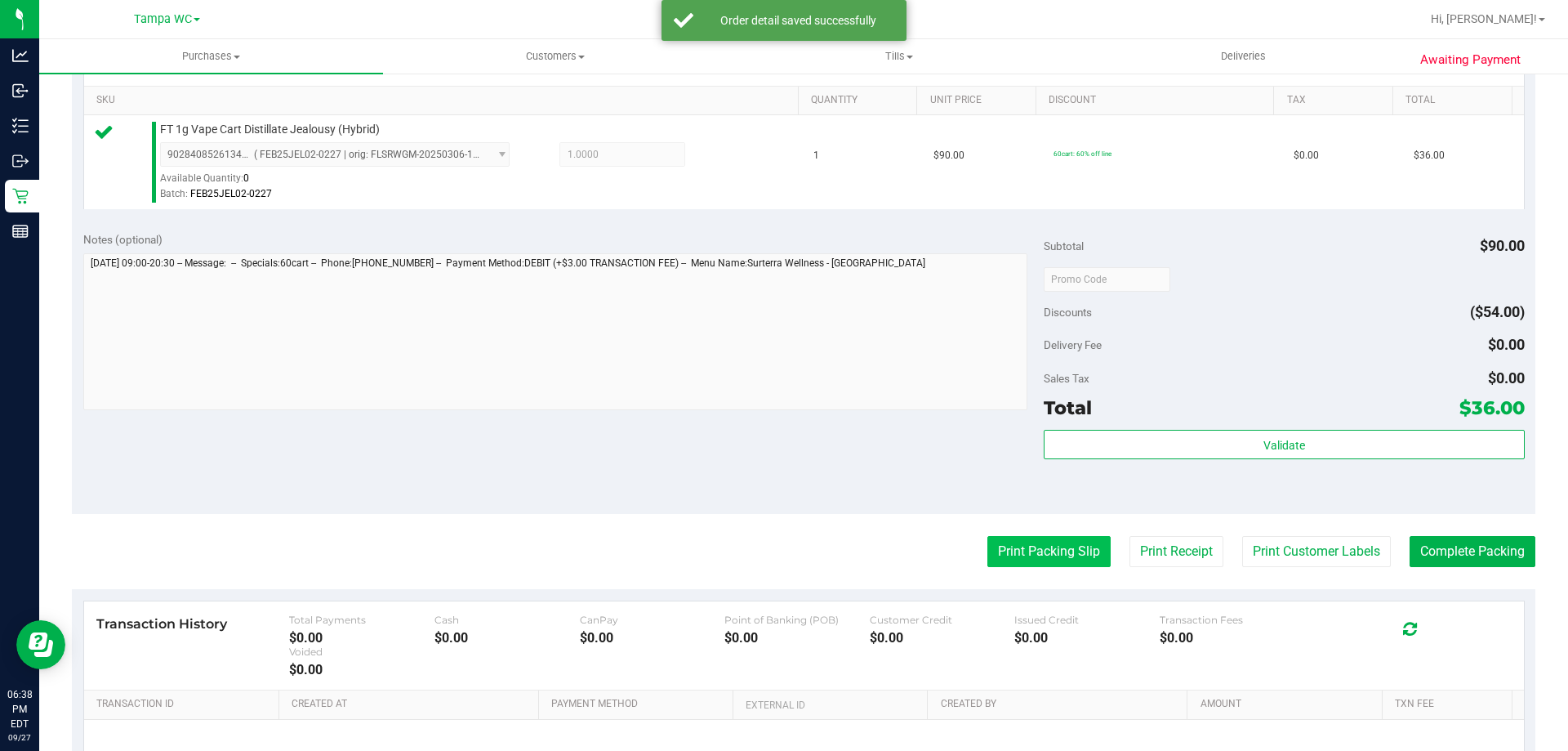
click at [1022, 546] on button "Print Packing Slip" at bounding box center [1049, 551] width 123 height 31
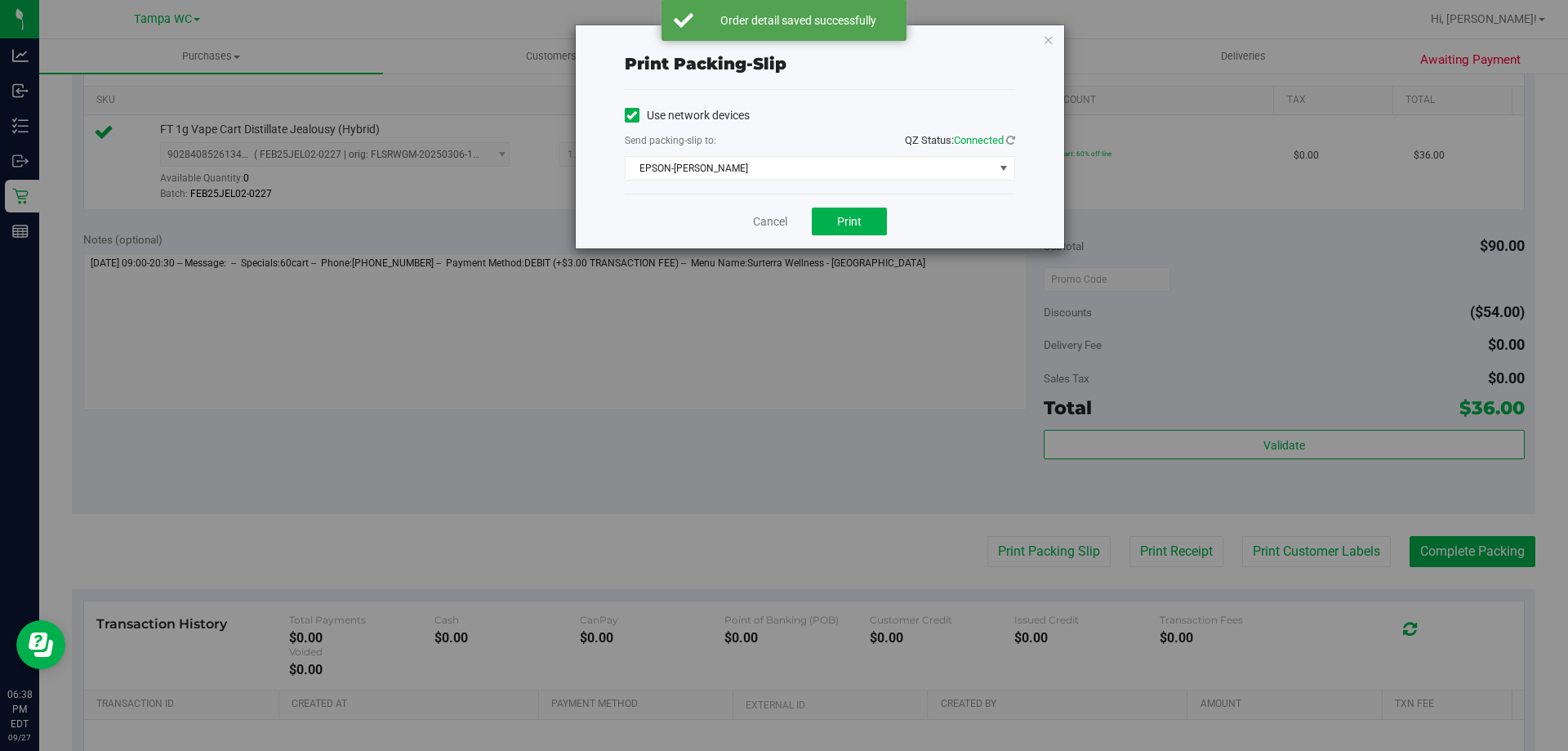
click at [858, 205] on div "Cancel Print" at bounding box center [820, 220] width 390 height 54
click at [856, 215] on span "Print" at bounding box center [849, 221] width 24 height 13
click at [776, 226] on link "Cancel" at bounding box center [770, 221] width 34 height 17
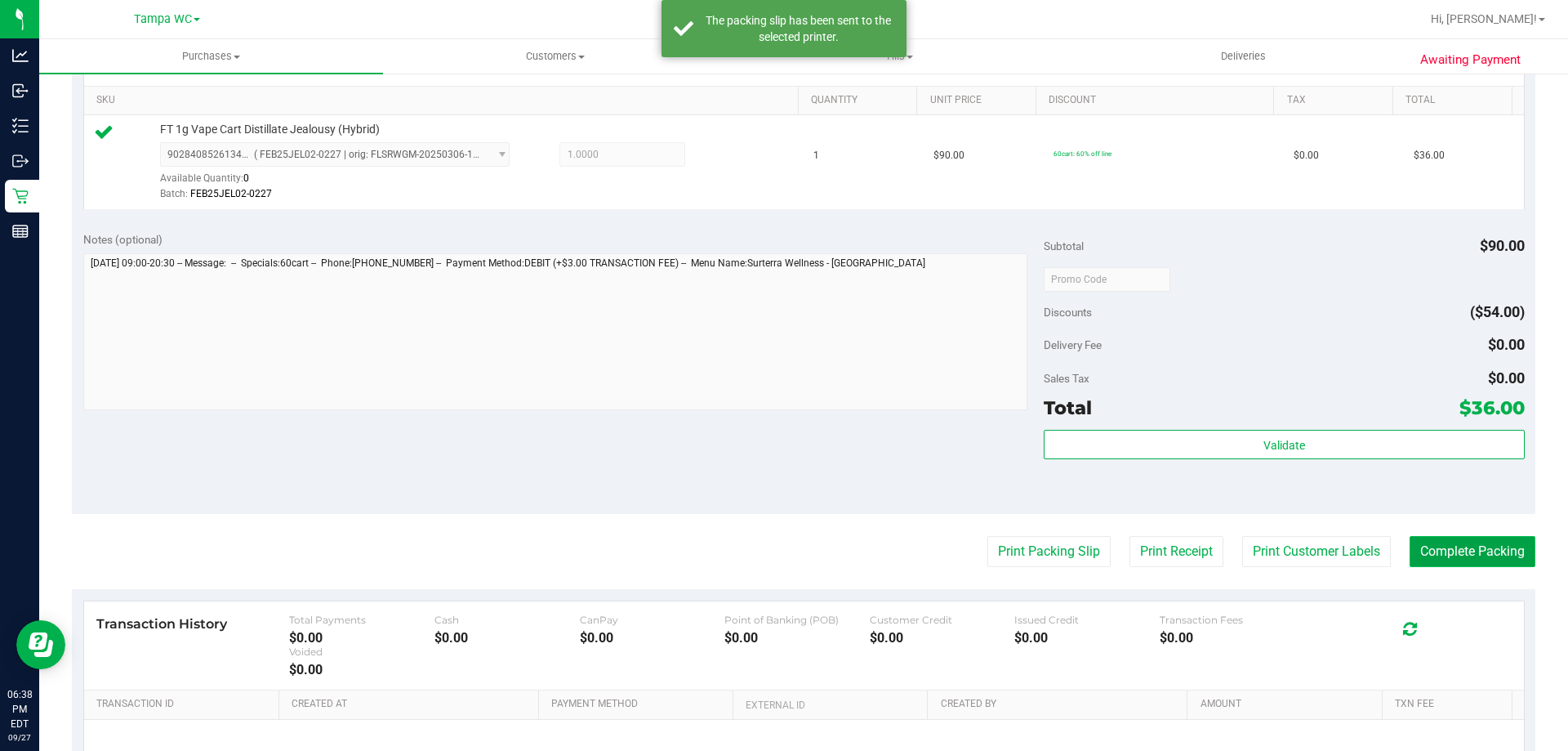
click at [1440, 560] on button "Complete Packing" at bounding box center [1472, 551] width 126 height 31
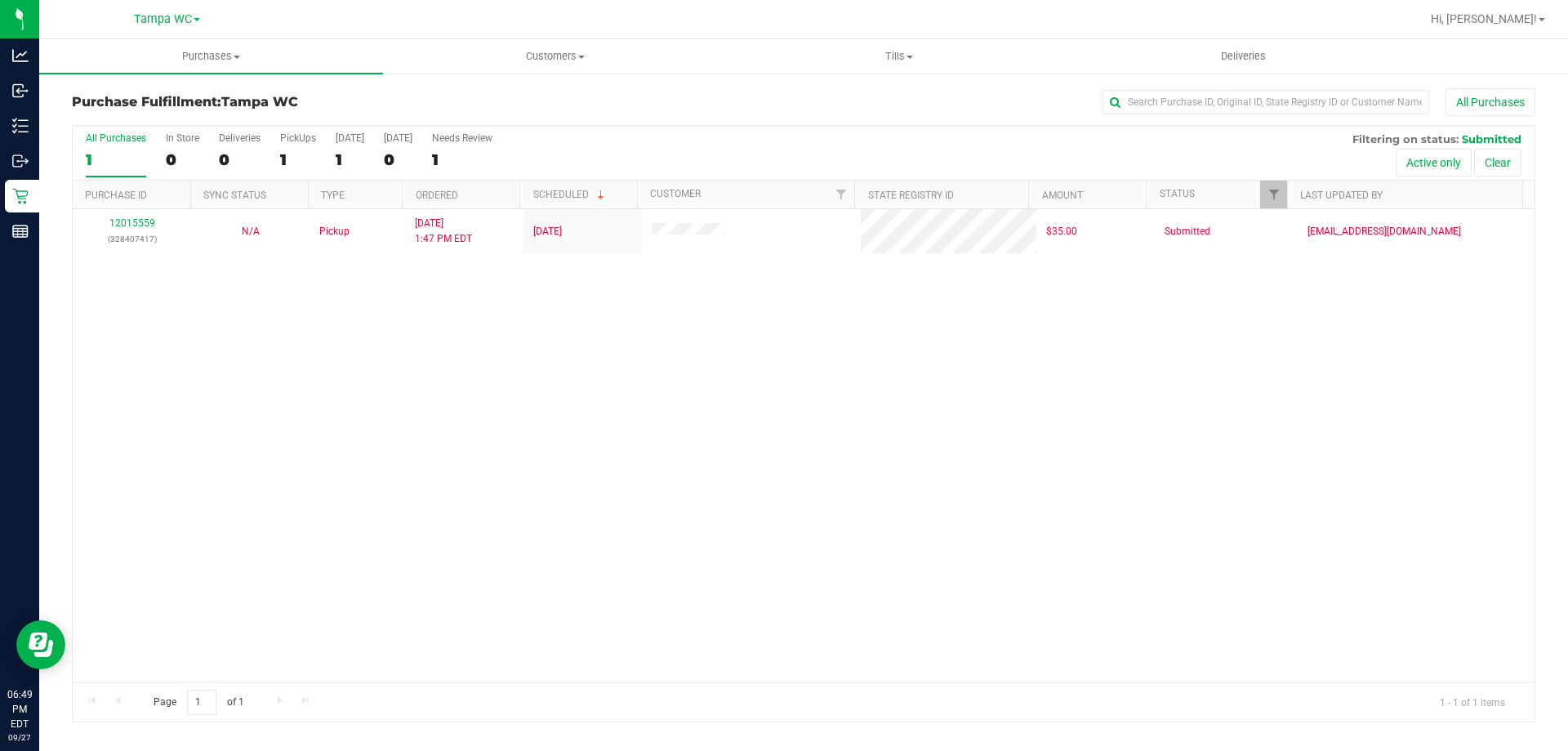
click at [90, 137] on div "All Purchases" at bounding box center [116, 138] width 61 height 12
click at [0, 0] on input "All Purchases 1" at bounding box center [0, 0] width 0 height 0
click at [114, 145] on label "All Purchases 1" at bounding box center [116, 155] width 61 height 45
click at [0, 0] on input "All Purchases 1" at bounding box center [0, 0] width 0 height 0
click at [110, 126] on div "All Purchases 1 In Store 0 Deliveries 0 PickUps 1 Today 1 Tomorrow 0 Needs Revi…" at bounding box center [803, 132] width 1462 height 13
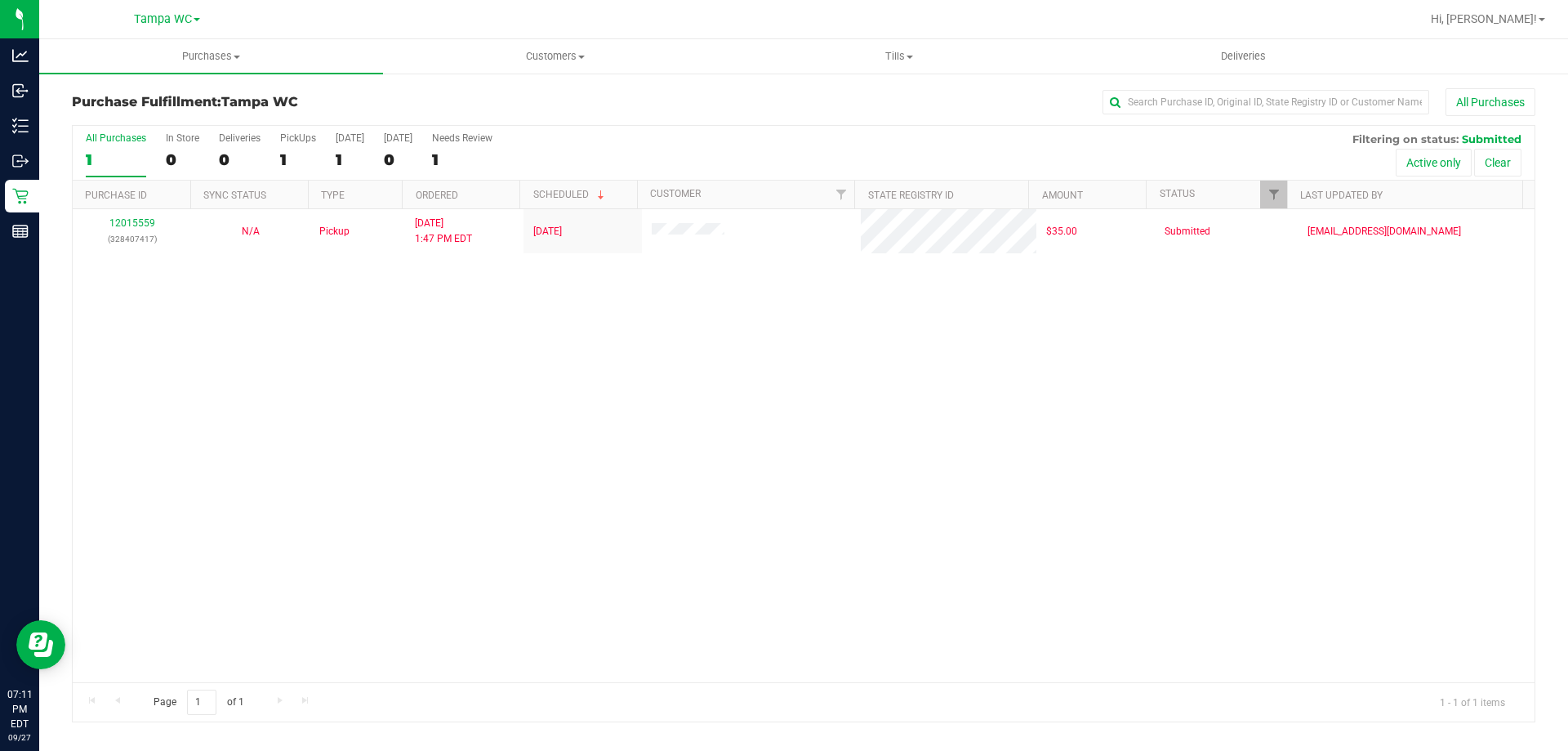
click at [116, 147] on label "All Purchases 1" at bounding box center [116, 155] width 61 height 45
click at [0, 0] on input "All Purchases 1" at bounding box center [0, 0] width 0 height 0
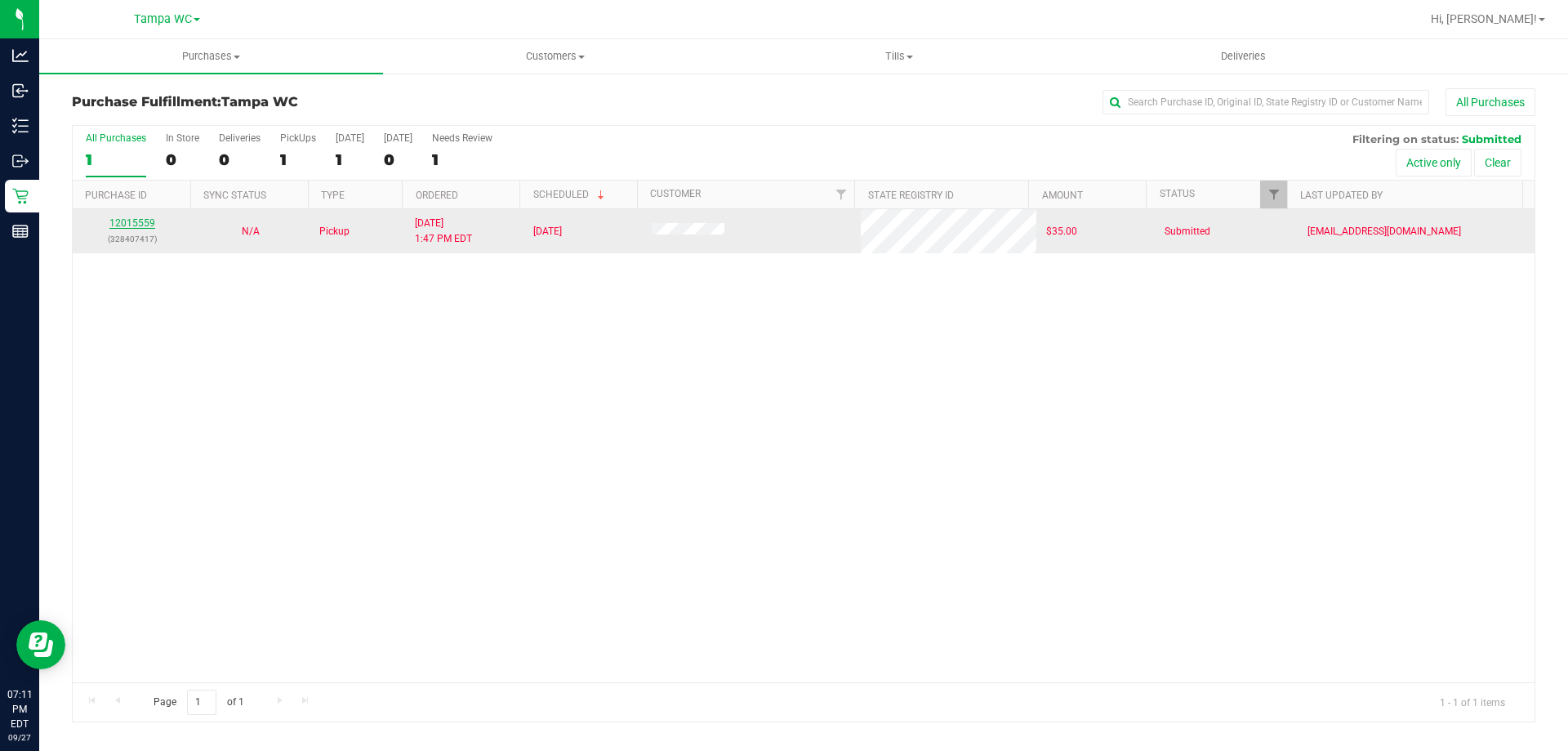
click at [127, 220] on link "12015559" at bounding box center [132, 223] width 45 height 12
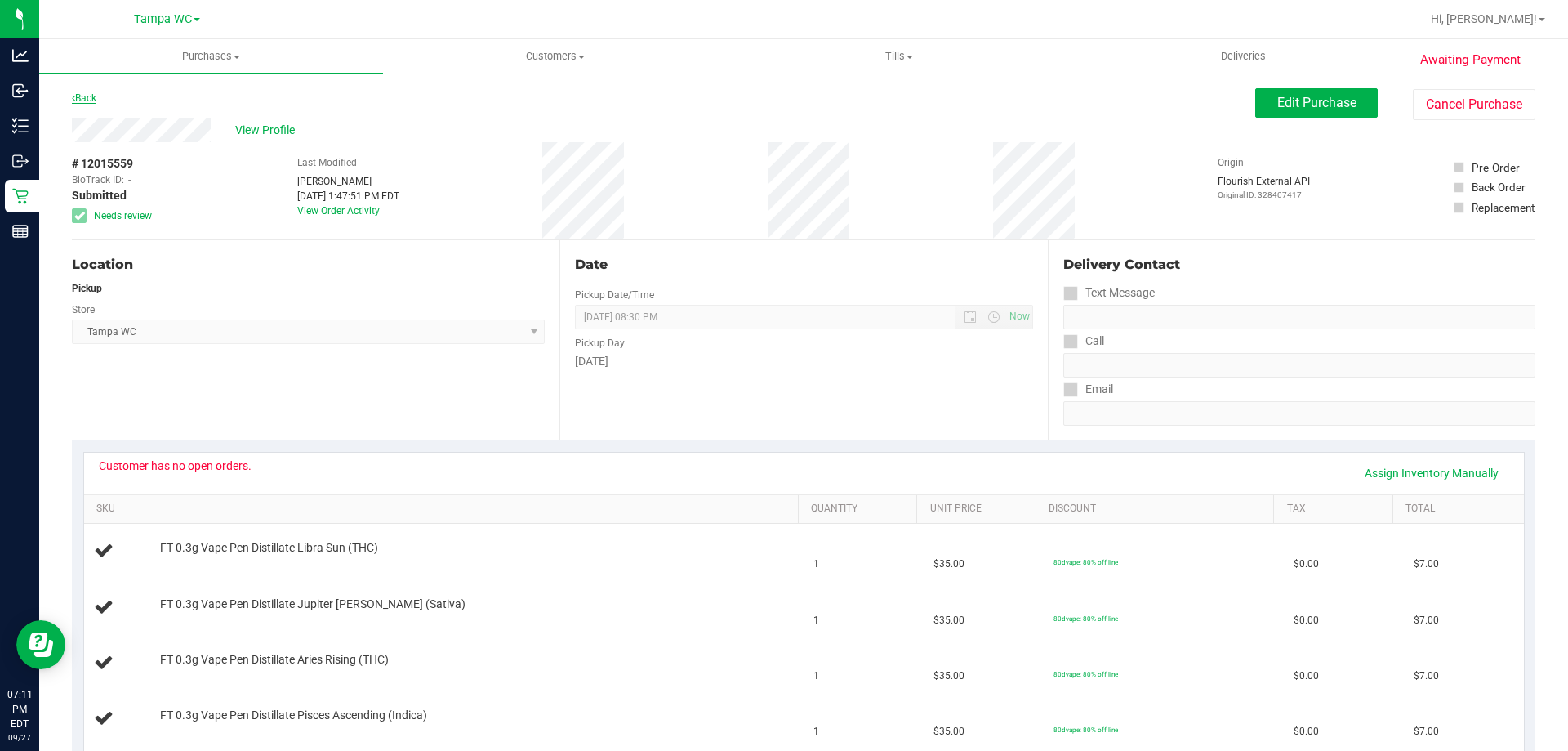
click at [87, 100] on link "Back" at bounding box center [83, 98] width 24 height 12
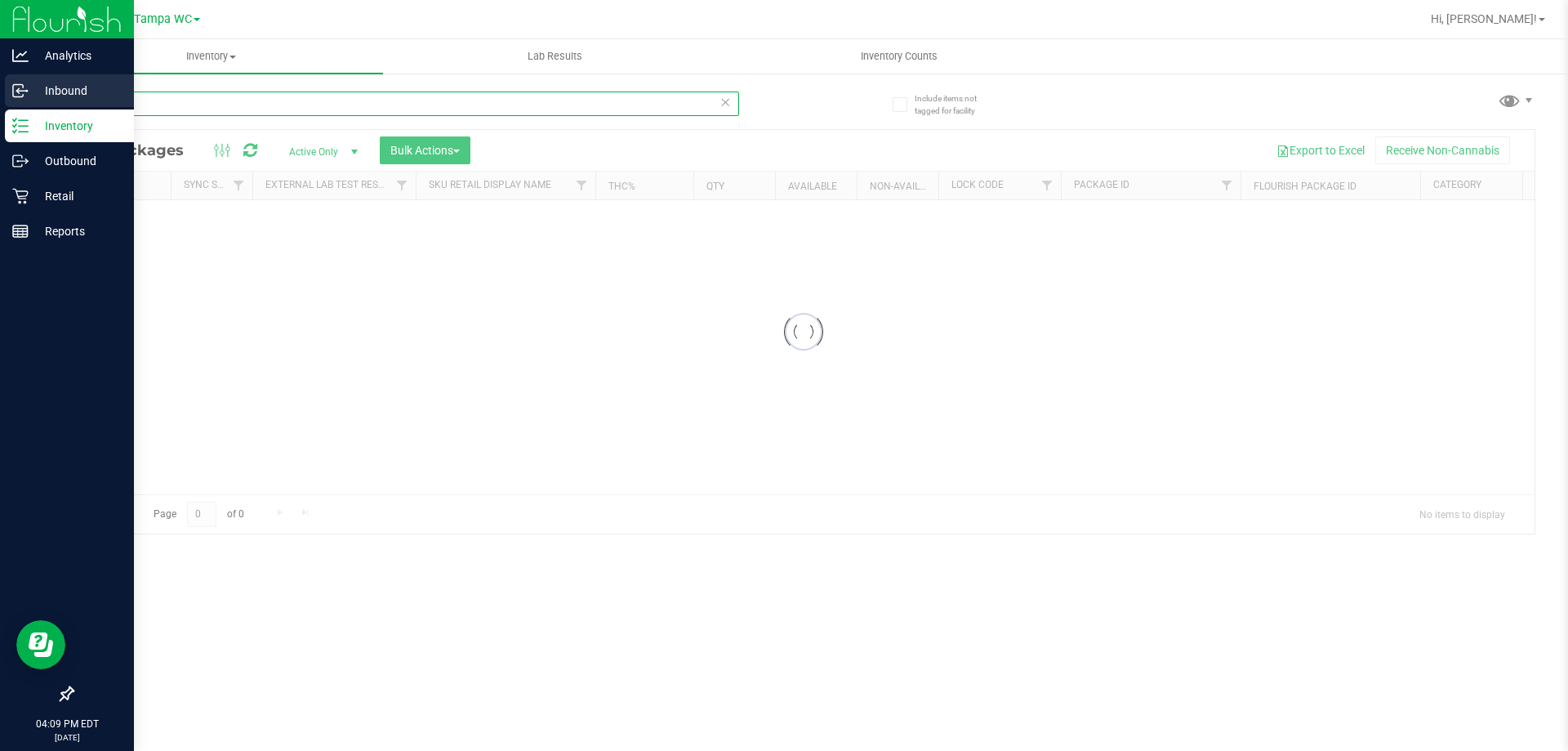
drag, startPoint x: 160, startPoint y: 102, endPoint x: 1, endPoint y: 84, distance: 160.0
click at [0, 87] on div "Analytics Inbound Inventory Outbound Retail Reports 04:09 PM EDT 09/27/2025 09/…" at bounding box center [784, 376] width 1568 height 751
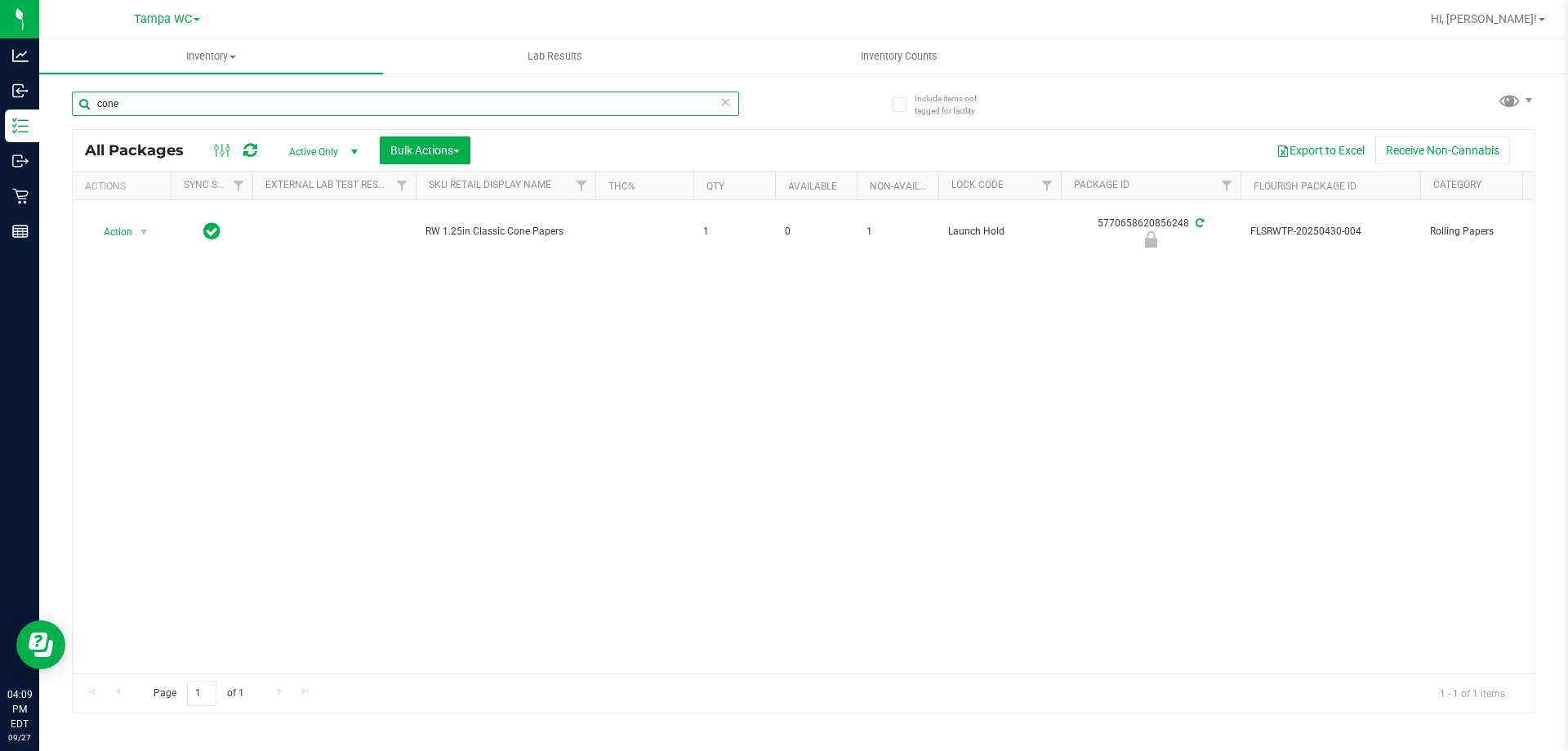
type input "cone"
click at [729, 102] on icon at bounding box center [725, 102] width 12 height 20
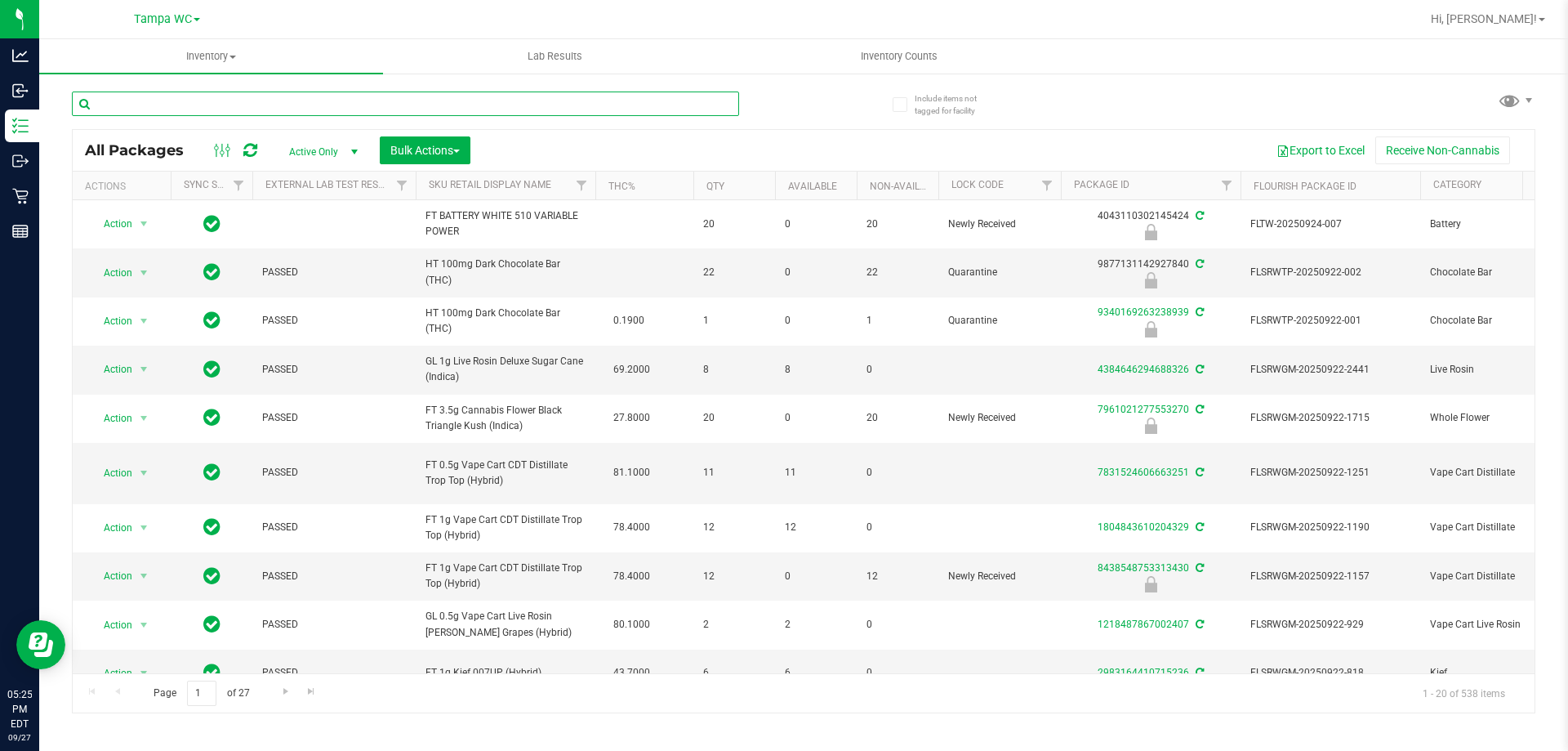
click at [289, 103] on input "text" at bounding box center [405, 103] width 667 height 24
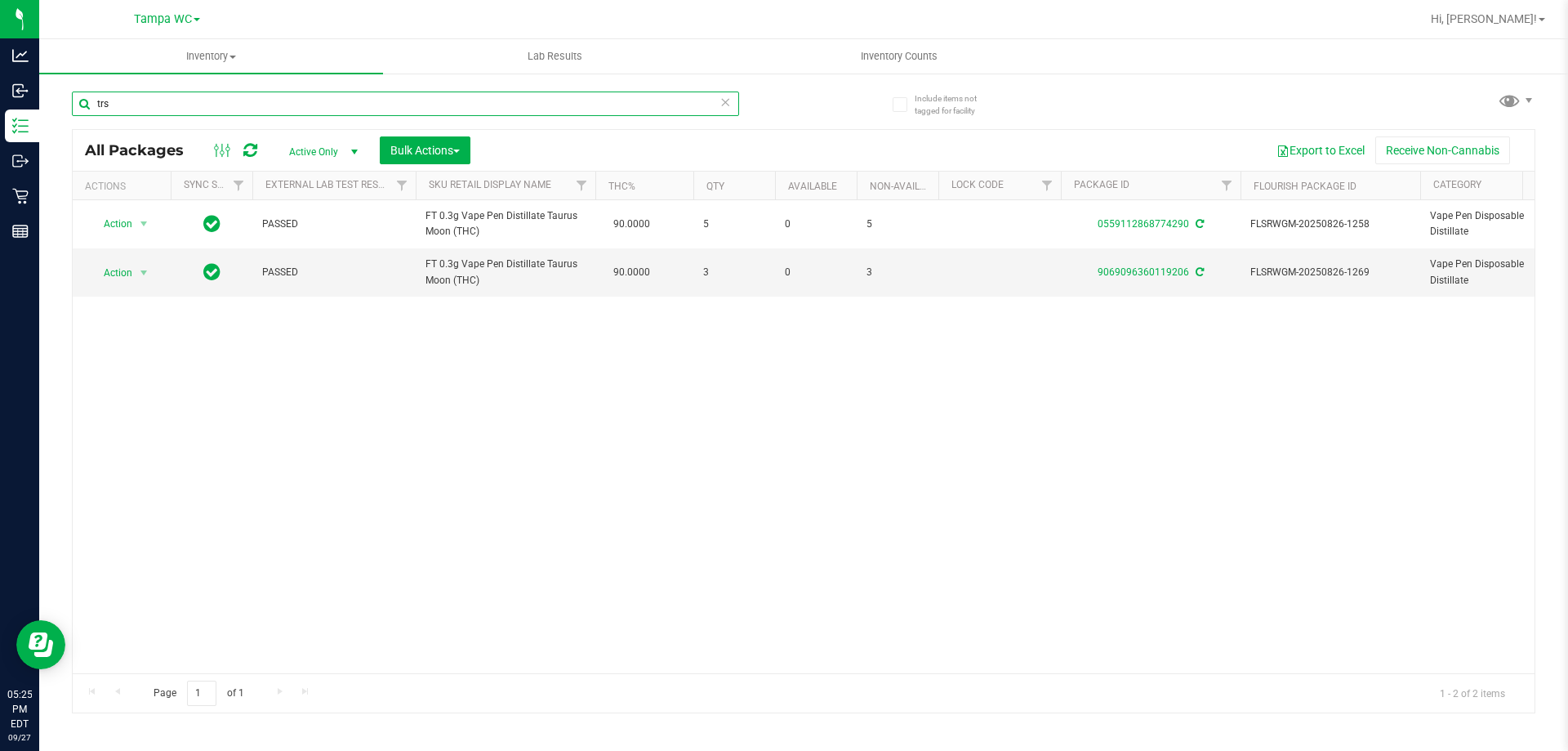
type input "trs"
click at [726, 103] on icon at bounding box center [725, 102] width 12 height 20
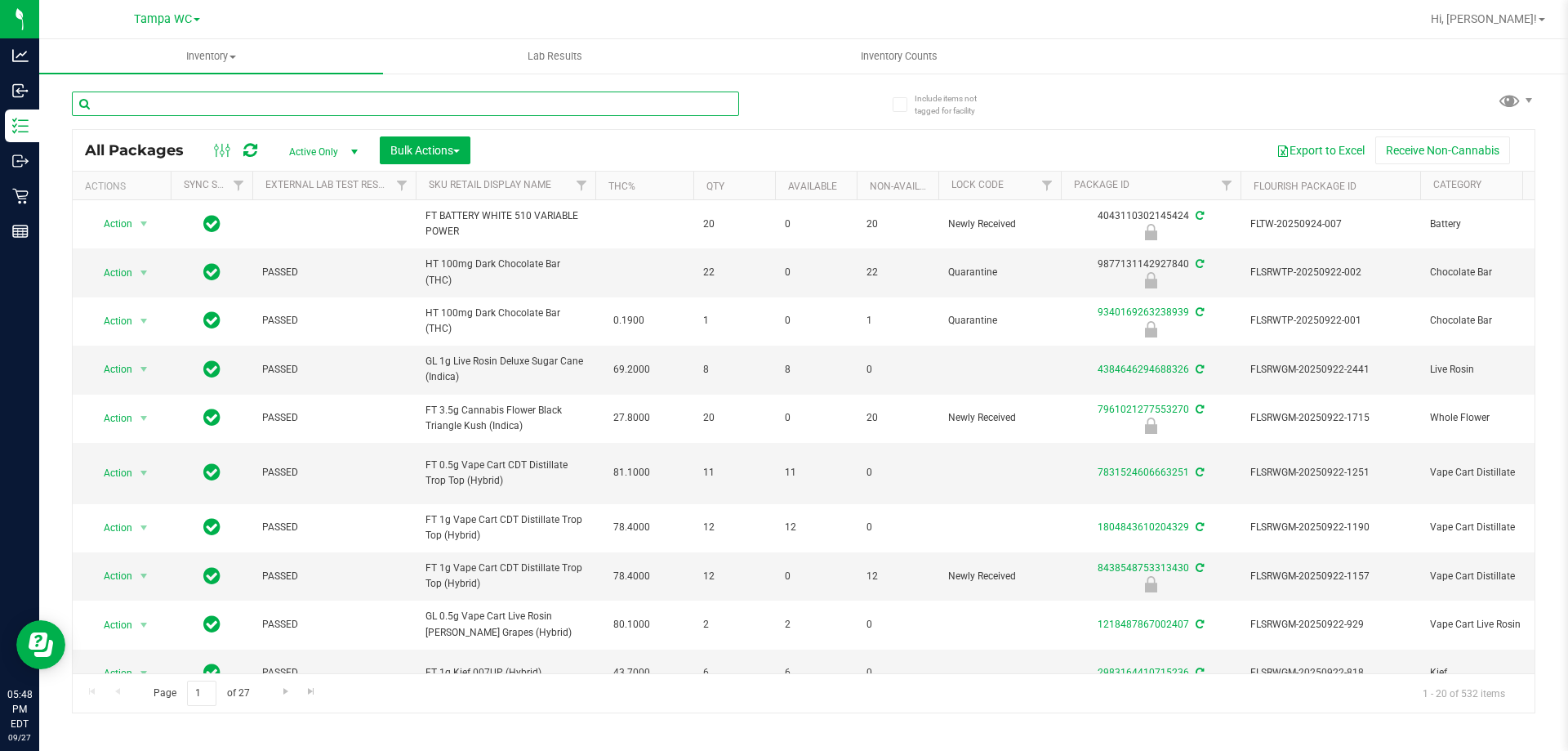
click at [160, 103] on input "text" at bounding box center [405, 103] width 667 height 24
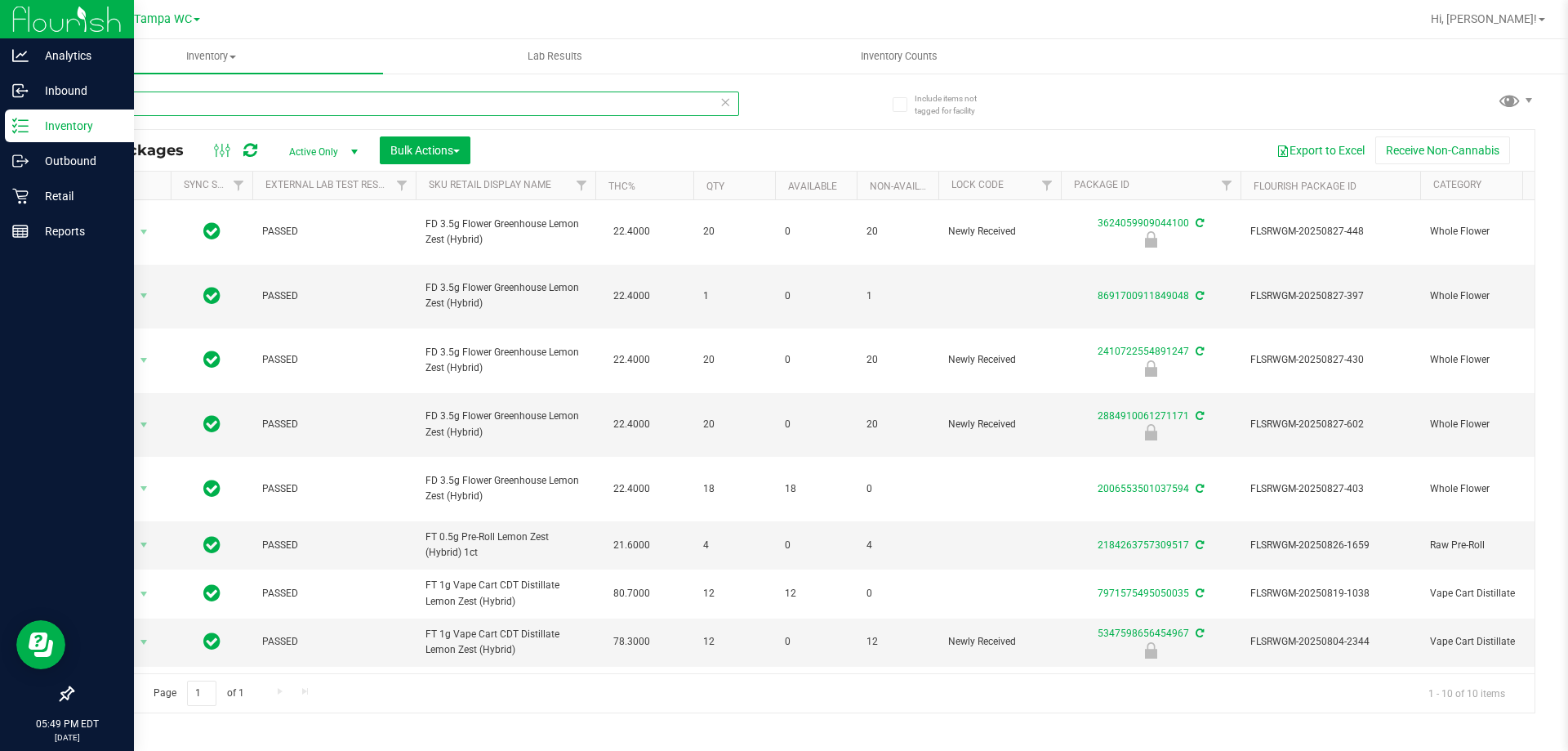
type input "lmz"
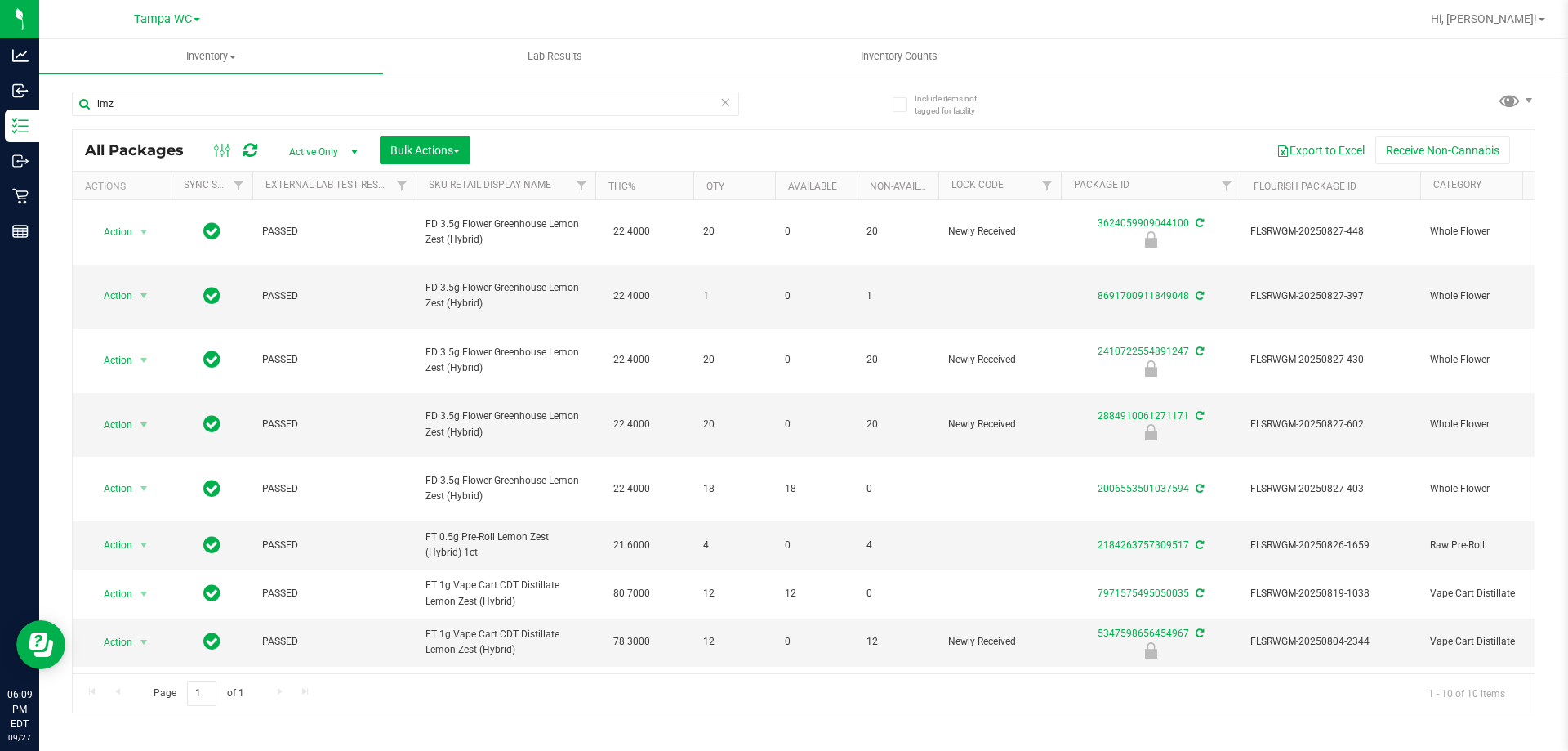
click at [726, 102] on icon at bounding box center [725, 102] width 12 height 20
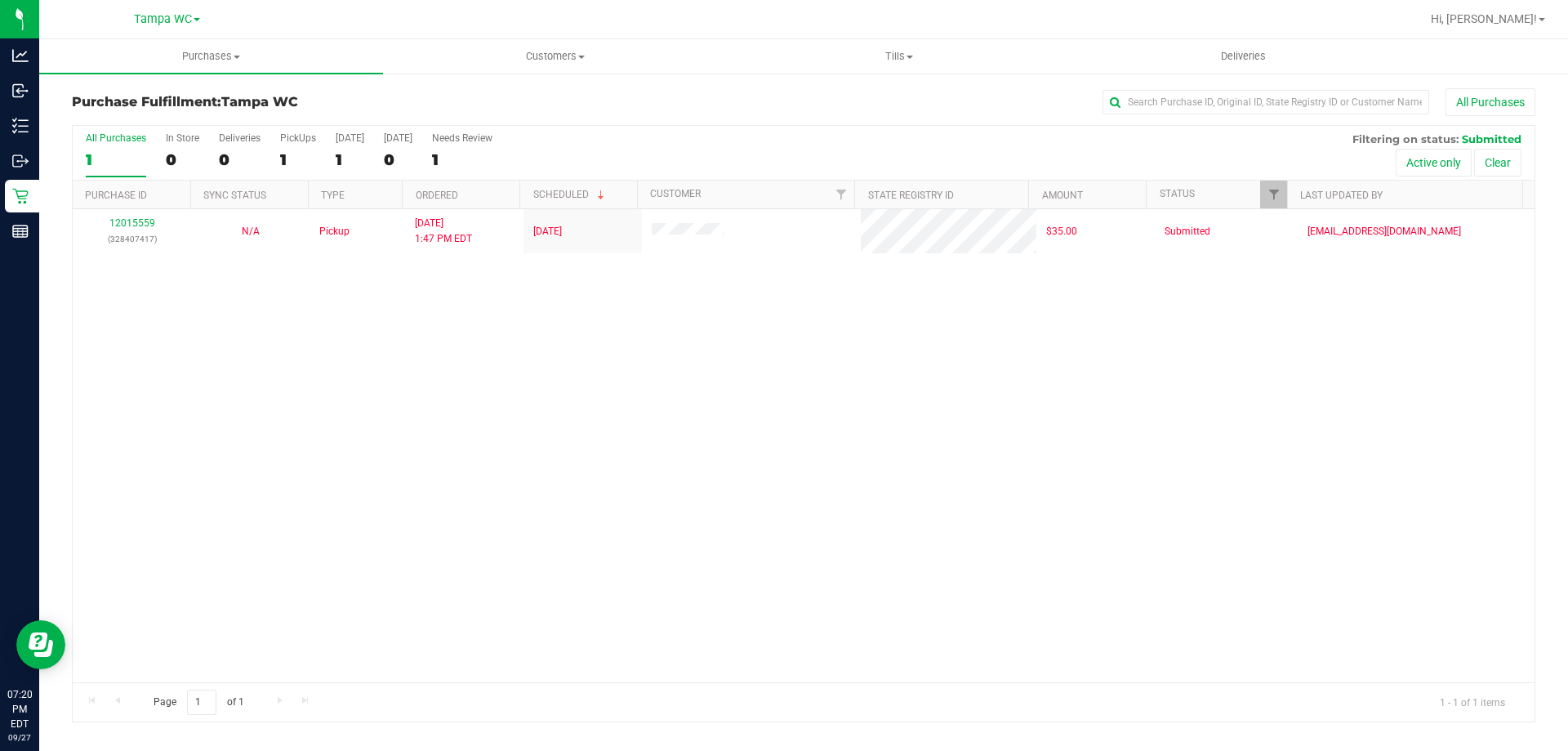
click at [103, 138] on div "All Purchases" at bounding box center [116, 138] width 61 height 12
click at [0, 0] on input "All Purchases 1" at bounding box center [0, 0] width 0 height 0
